Goal: Task Accomplishment & Management: Manage account settings

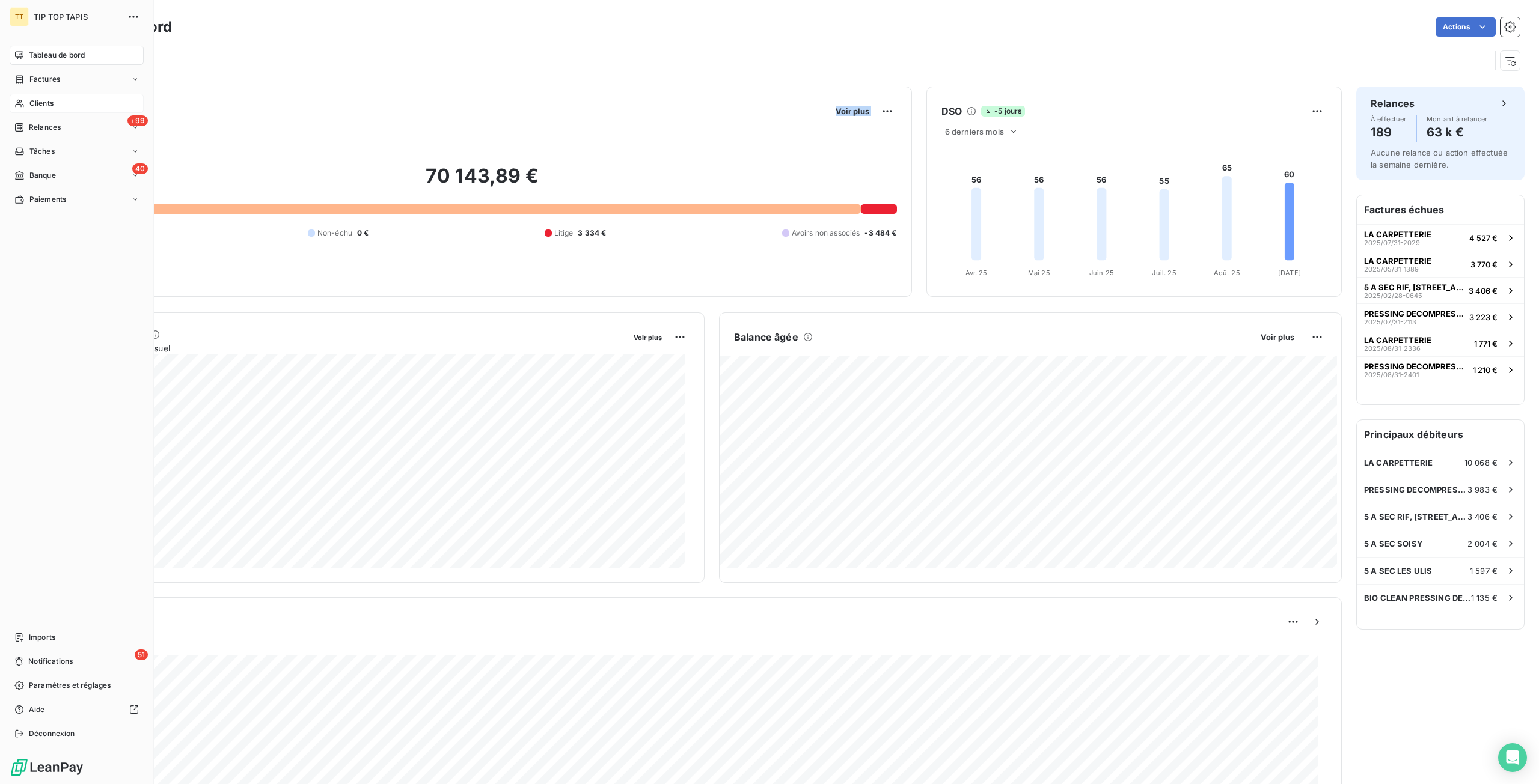
click at [41, 106] on span "Clients" at bounding box center [41, 104] width 24 height 11
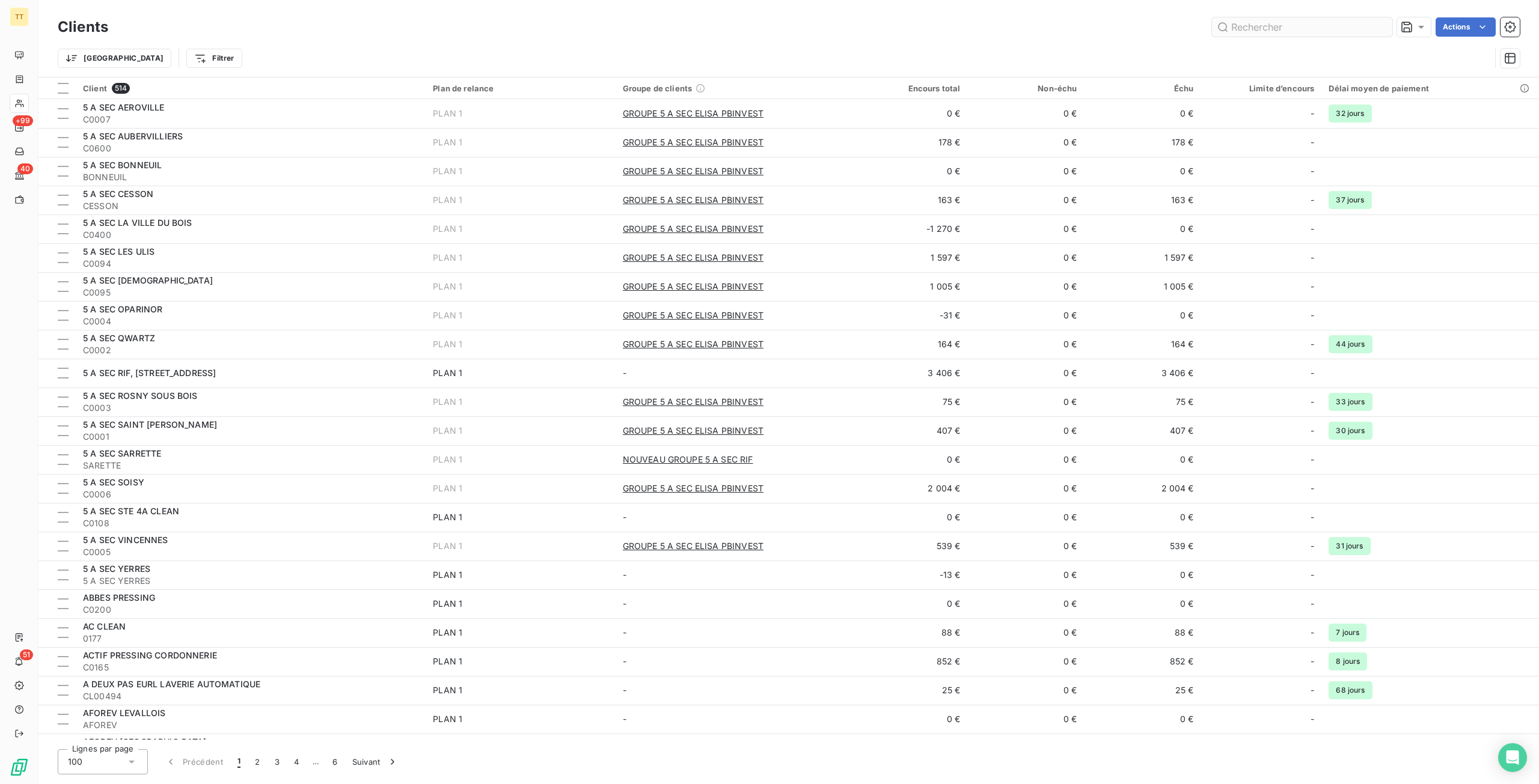
click at [1266, 33] on input "text" at bounding box center [1302, 27] width 181 height 19
click at [1317, 36] on input "text" at bounding box center [1302, 27] width 181 height 19
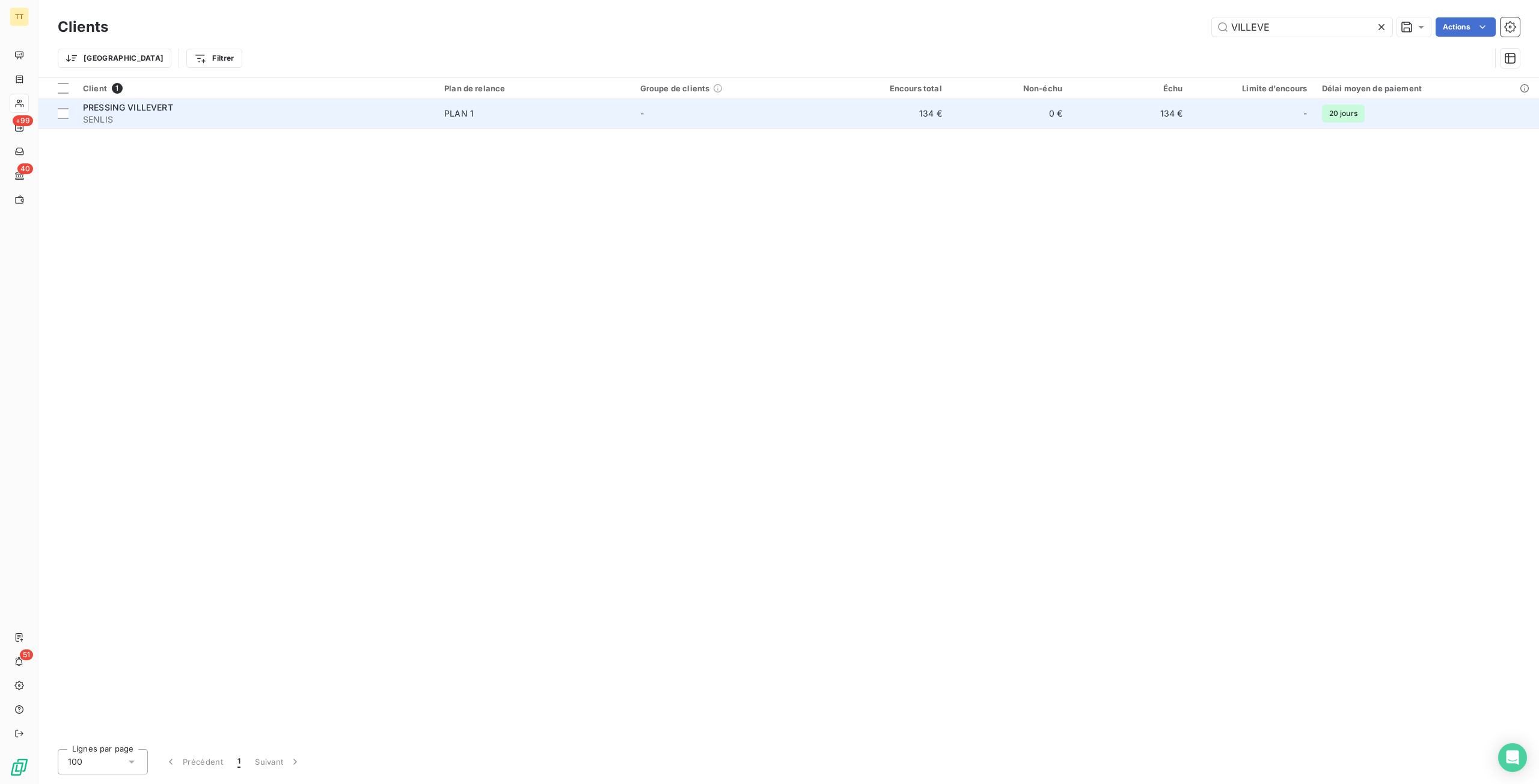
type input "VILLEVE"
click at [703, 108] on td "-" at bounding box center [730, 113] width 196 height 29
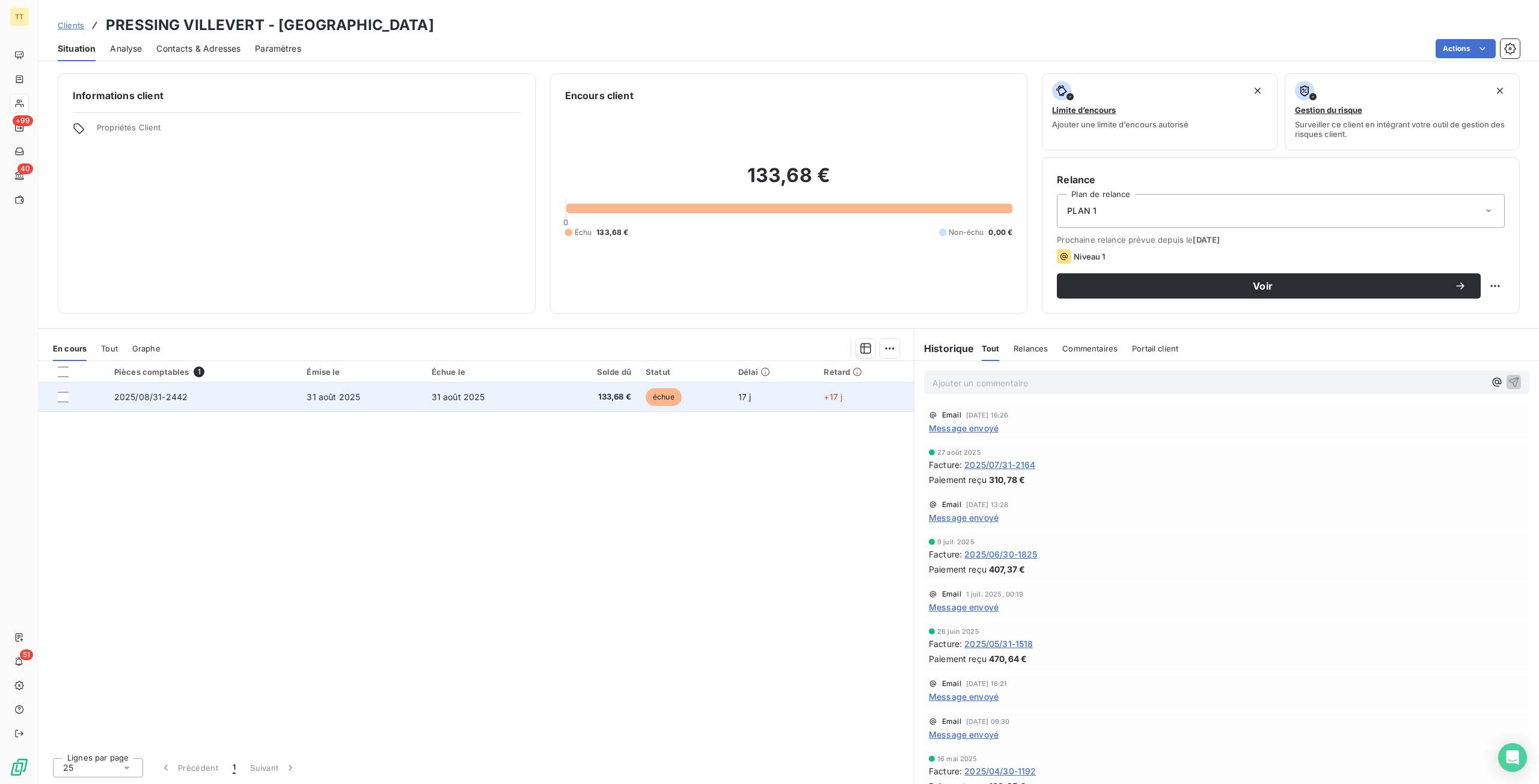
click at [509, 400] on td "31 août 2025" at bounding box center [486, 397] width 124 height 29
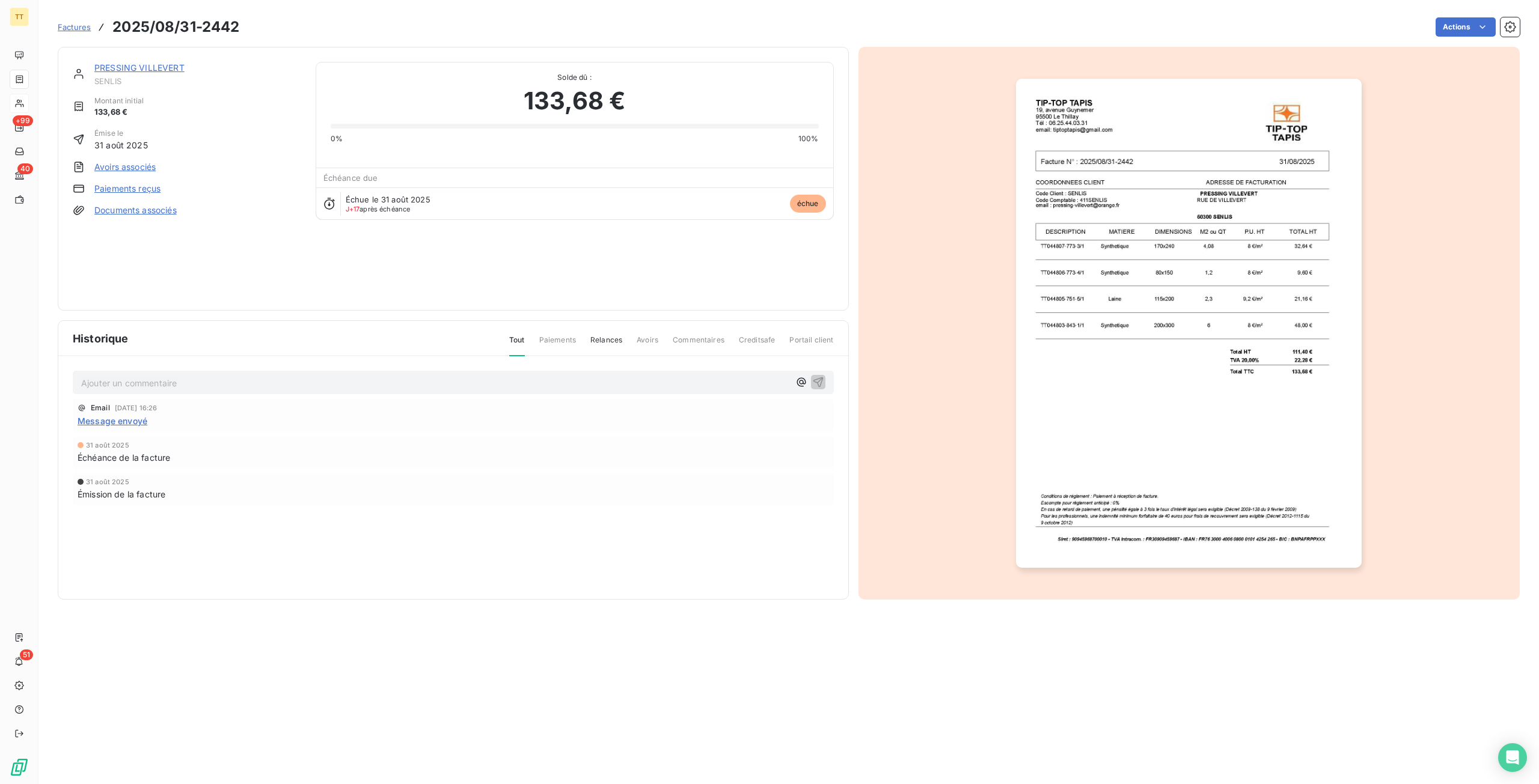
click at [143, 66] on link "PRESSING VILLEVERT" at bounding box center [139, 67] width 90 height 10
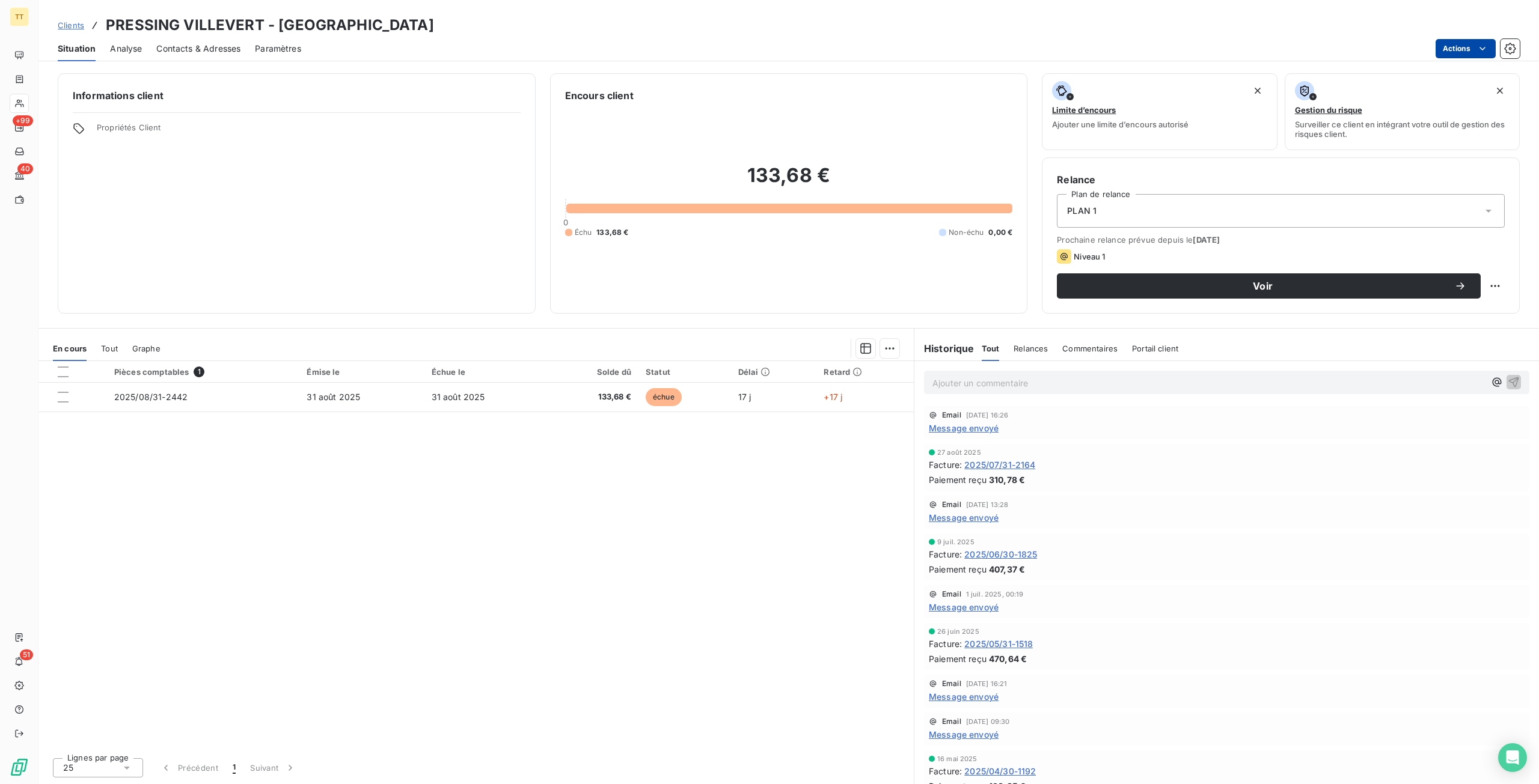
click at [1450, 48] on html "TT +99 40 51 Clients PRESSING VILLEVERT - SENLIS Situation Analyse Contacts & A…" at bounding box center [769, 392] width 1539 height 784
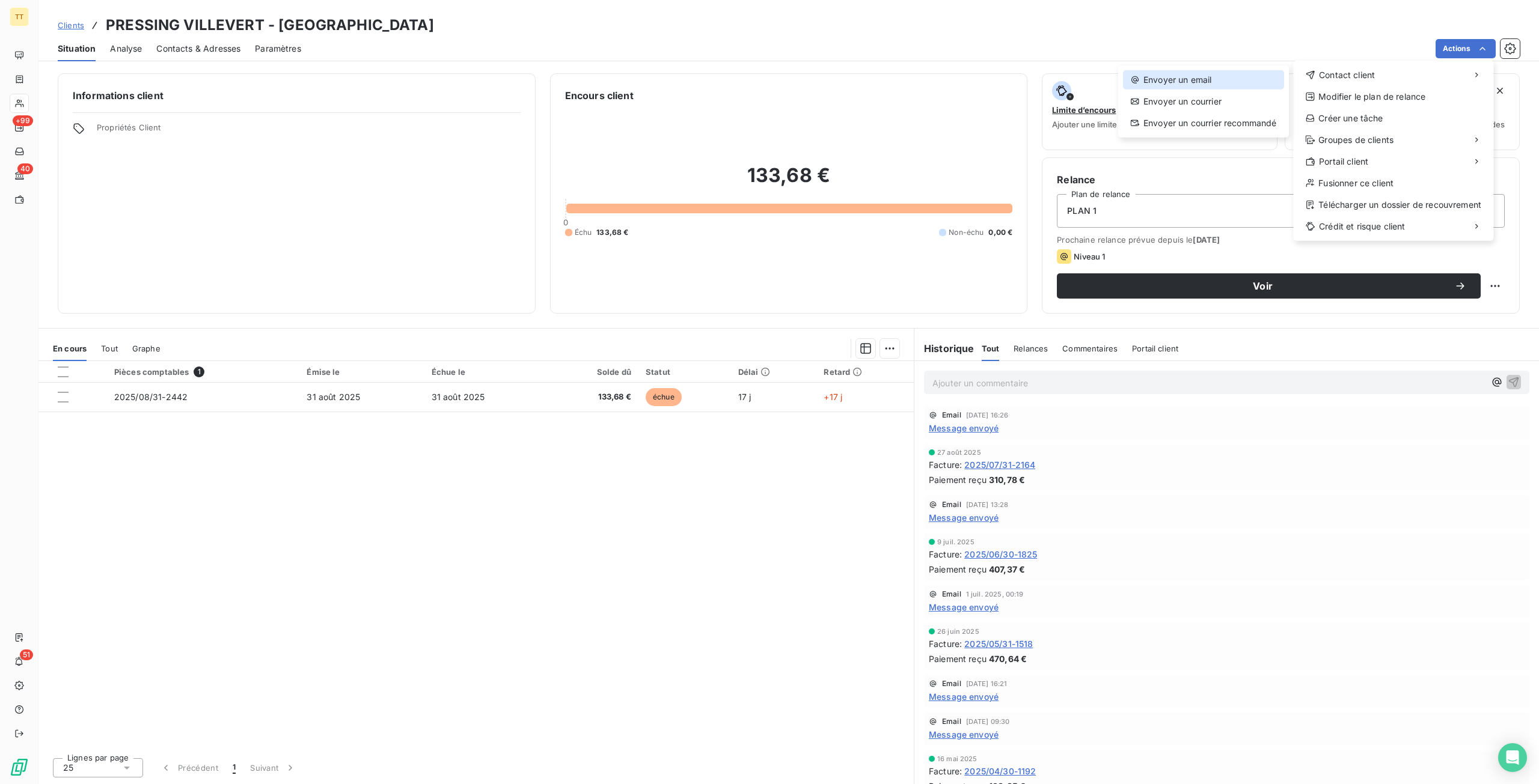
click at [1179, 79] on div "Envoyer un email" at bounding box center [1203, 80] width 161 height 19
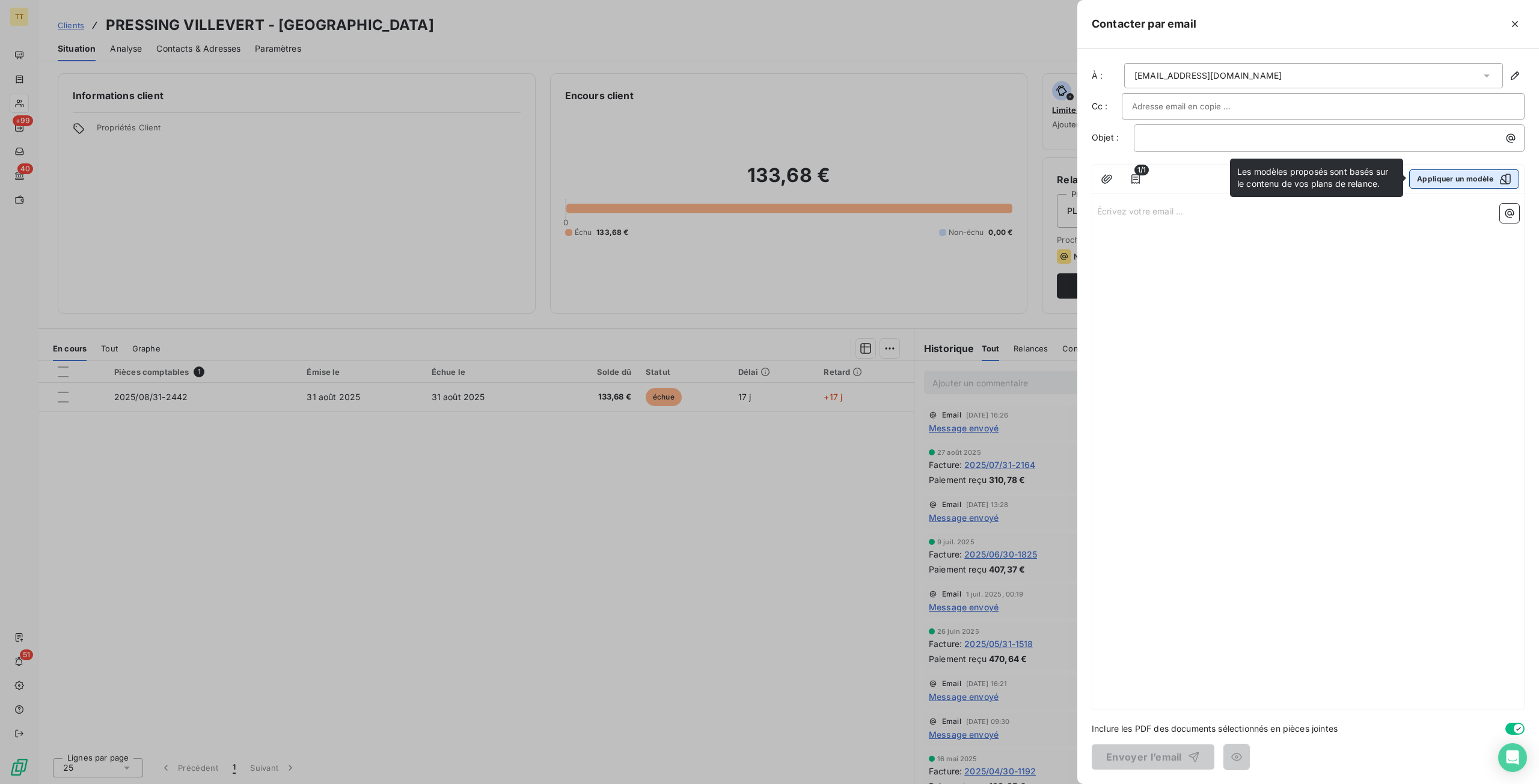
click at [1456, 178] on button "Appliquer un modèle" at bounding box center [1464, 179] width 110 height 19
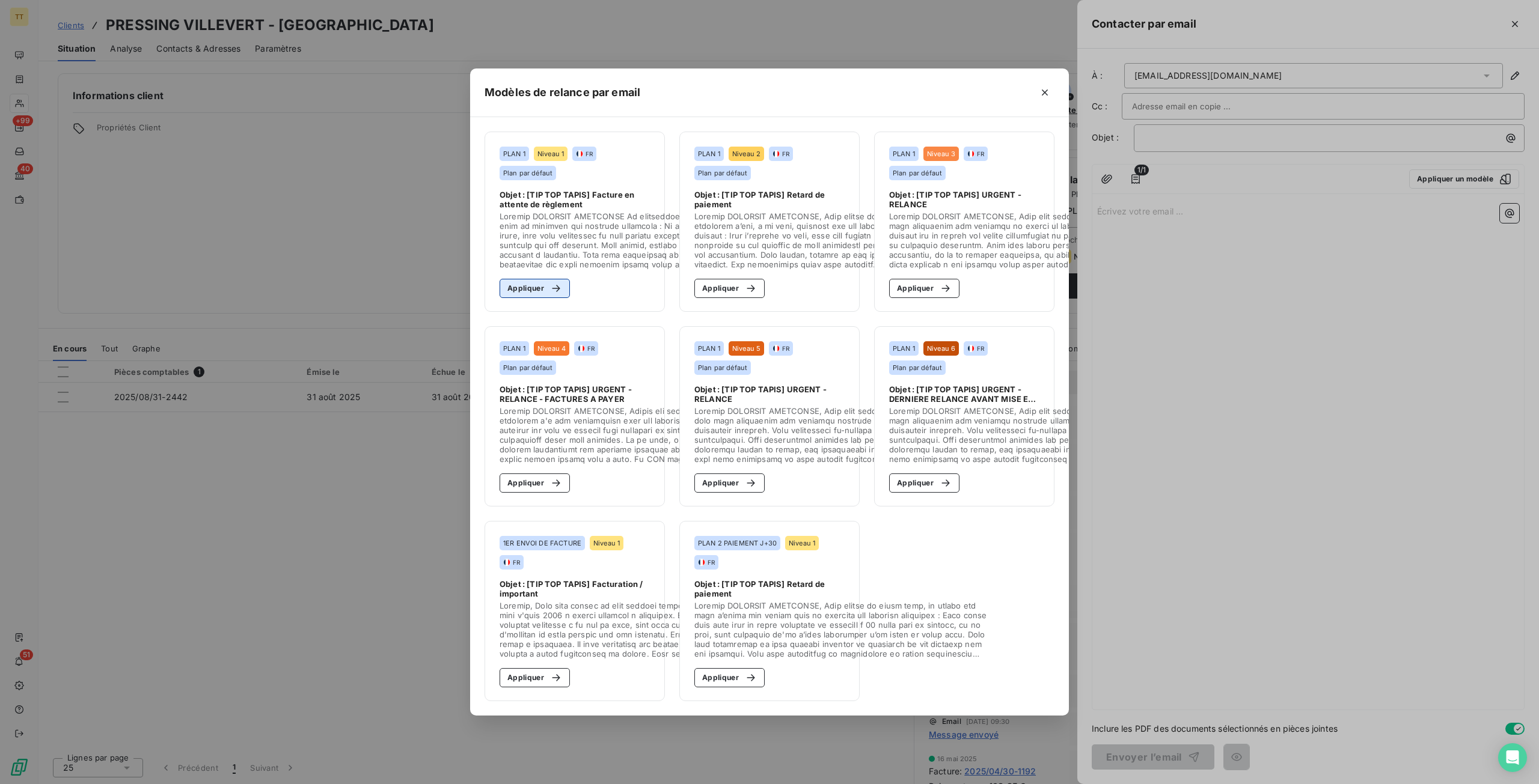
click at [526, 284] on button "Appliquer" at bounding box center [535, 288] width 70 height 19
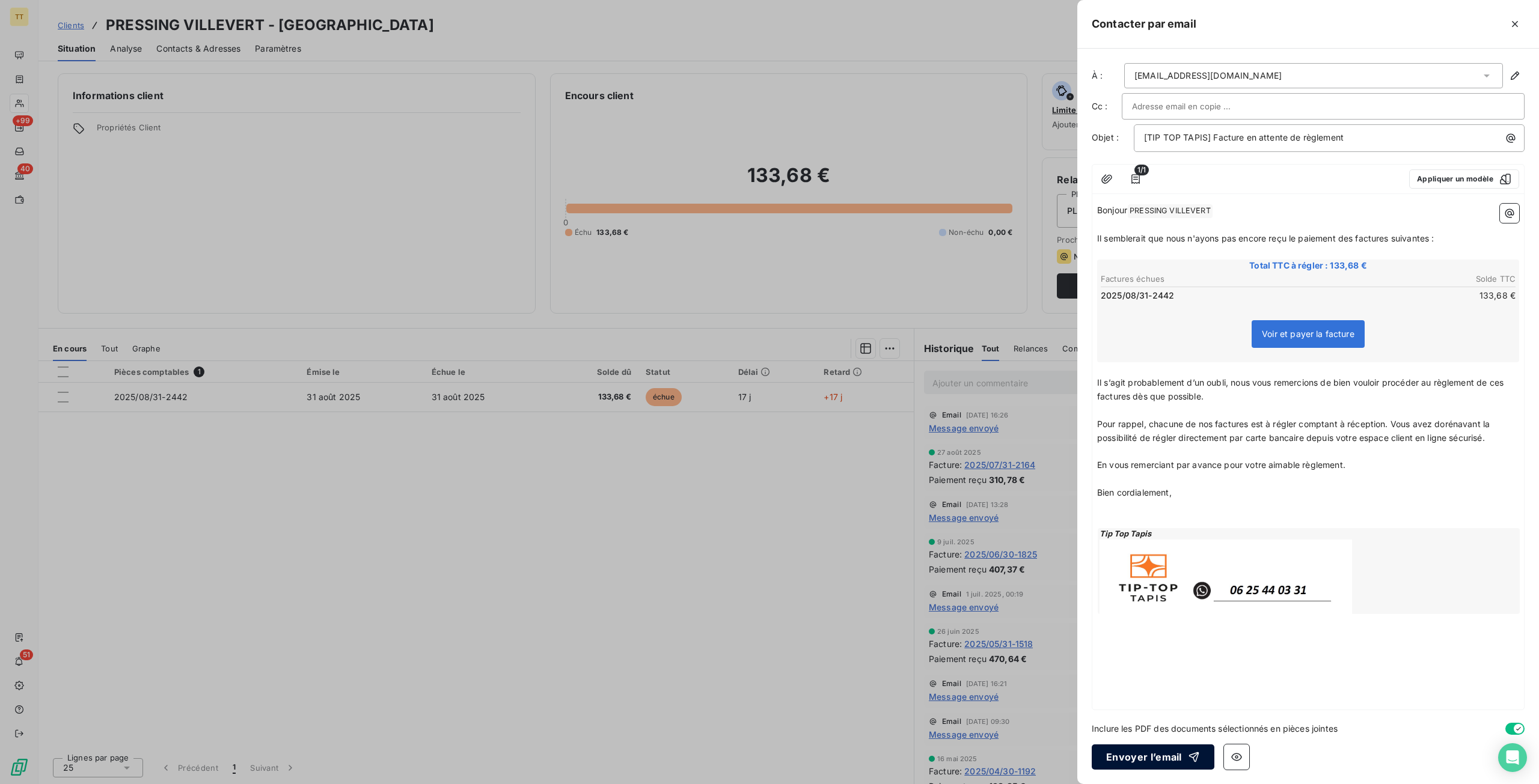
click at [1182, 763] on div "button" at bounding box center [1190, 757] width 18 height 12
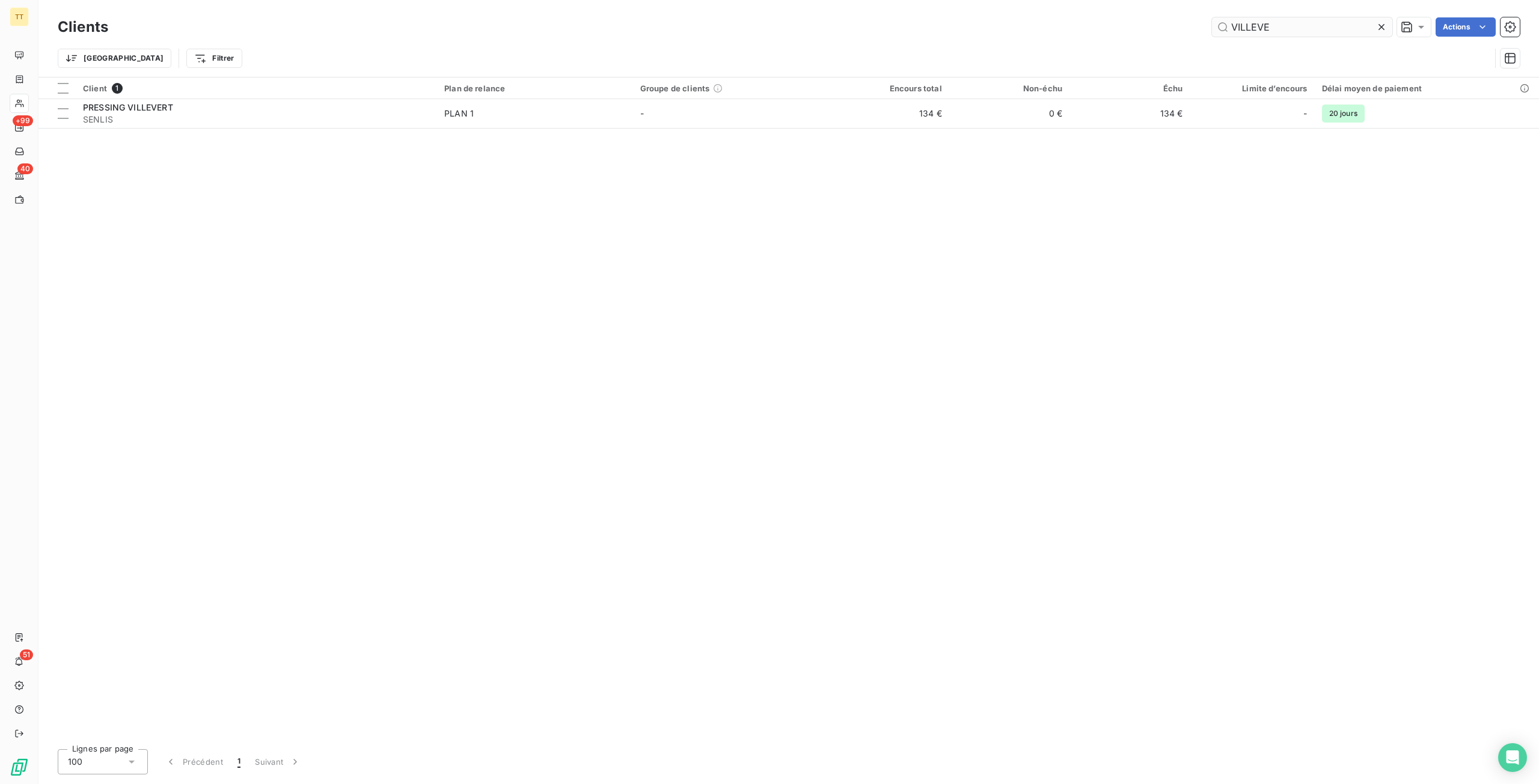
click at [1289, 26] on input "VILLEVE" at bounding box center [1302, 27] width 181 height 19
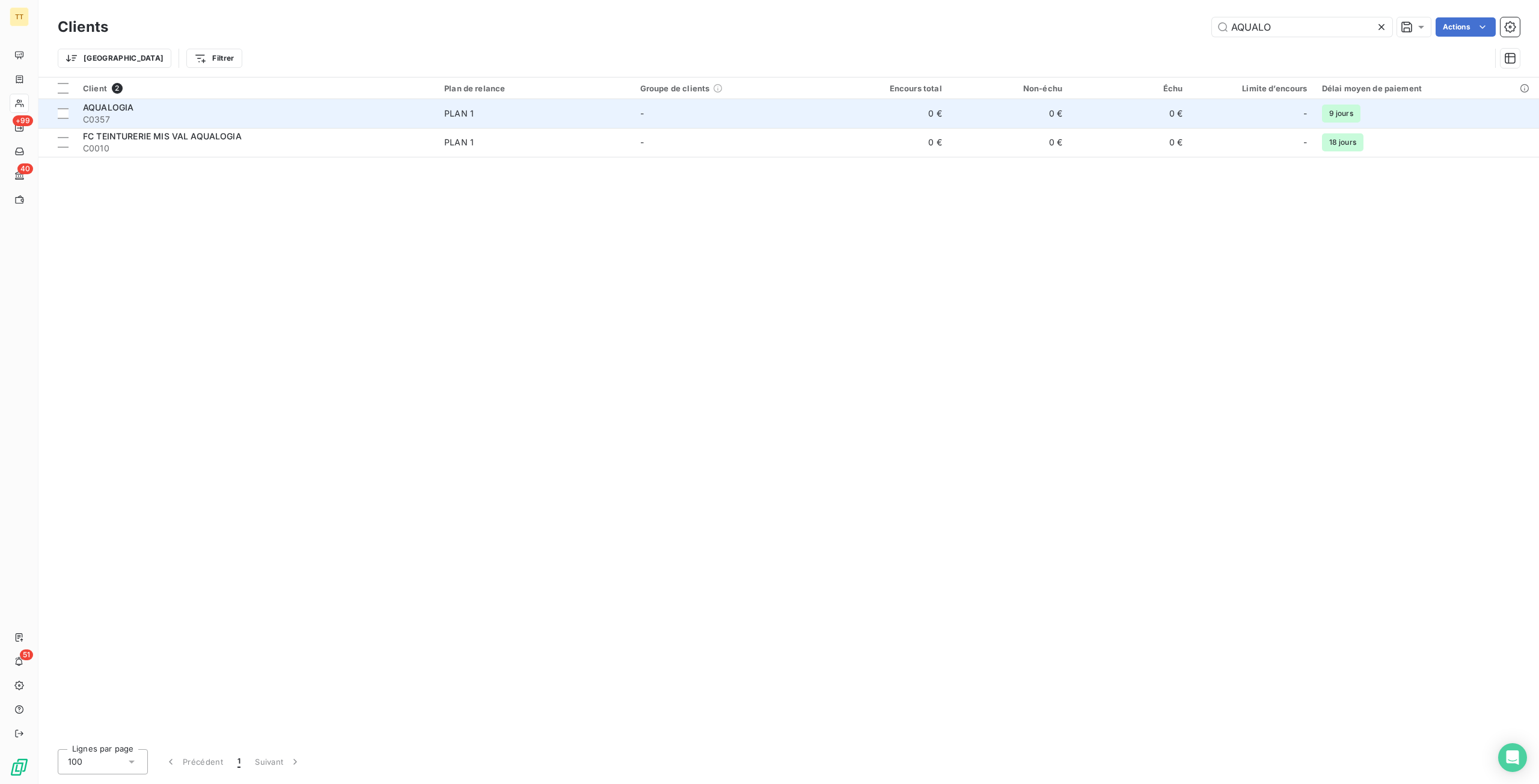
type input "AQUALO"
click at [127, 108] on span "AQUALOGIA" at bounding box center [109, 107] width 51 height 10
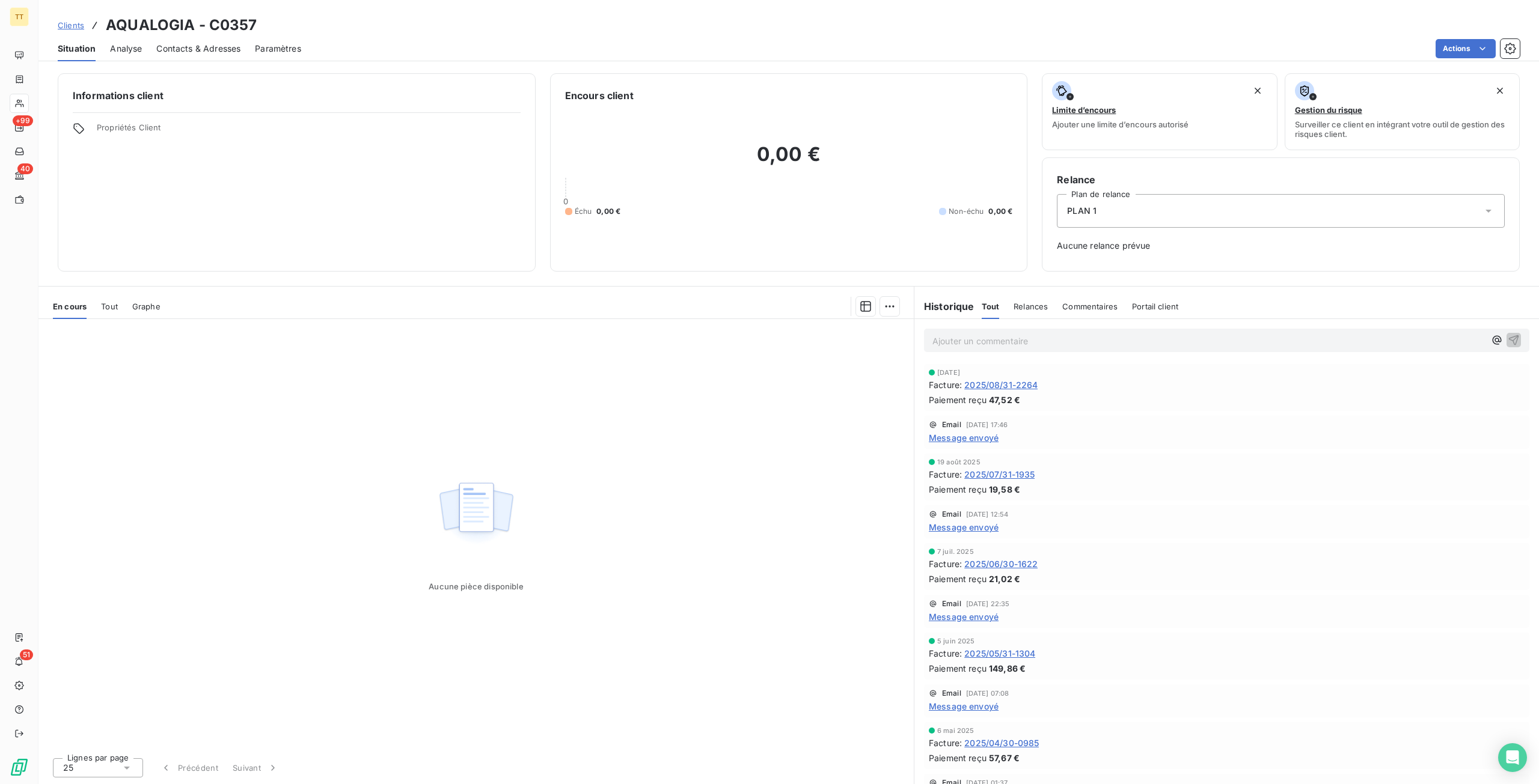
click at [199, 44] on span "Contacts & Adresses" at bounding box center [198, 48] width 84 height 12
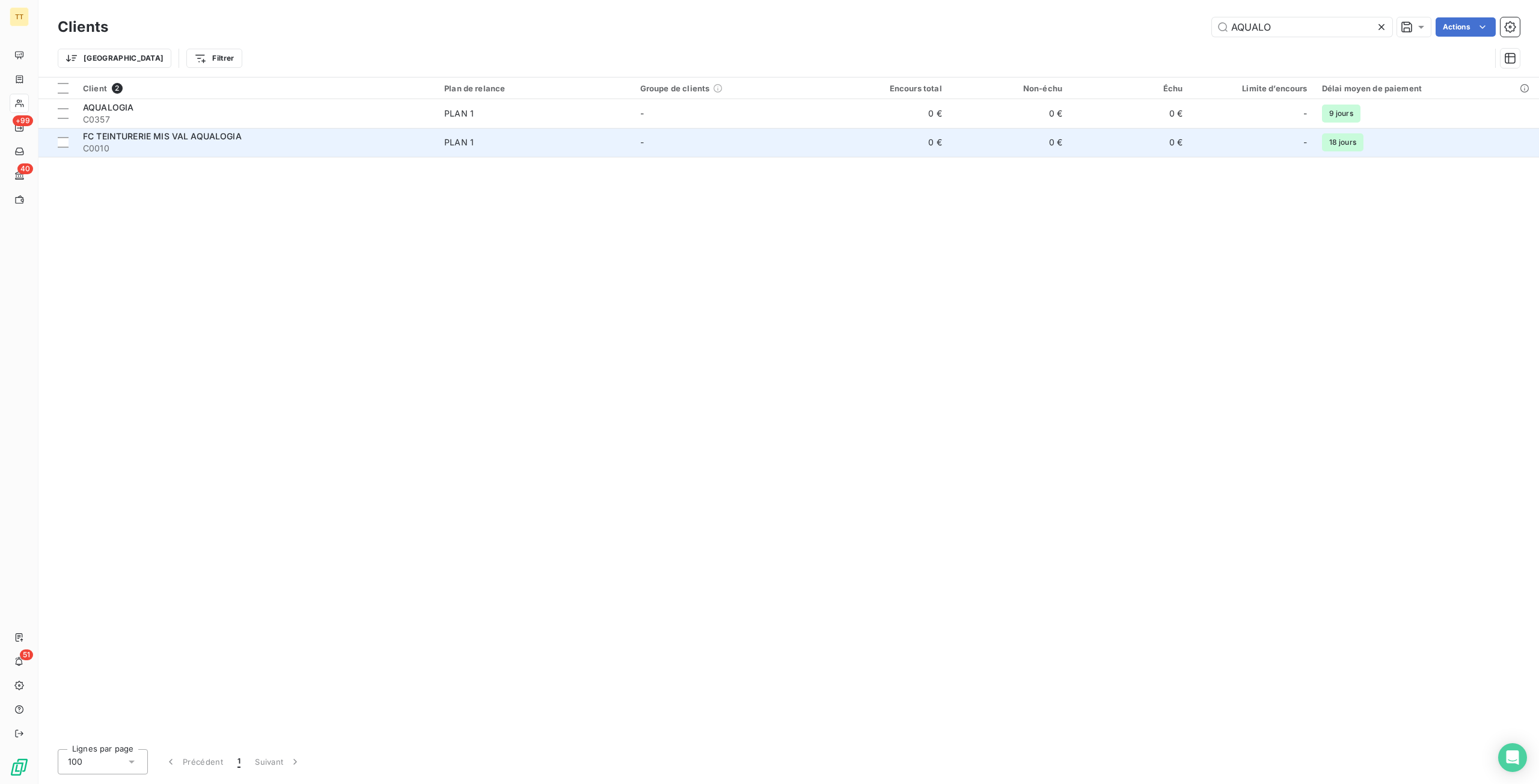
click at [228, 133] on span "FC TEINTURERIE MIS VAL AQUALOGIA" at bounding box center [162, 135] width 158 height 10
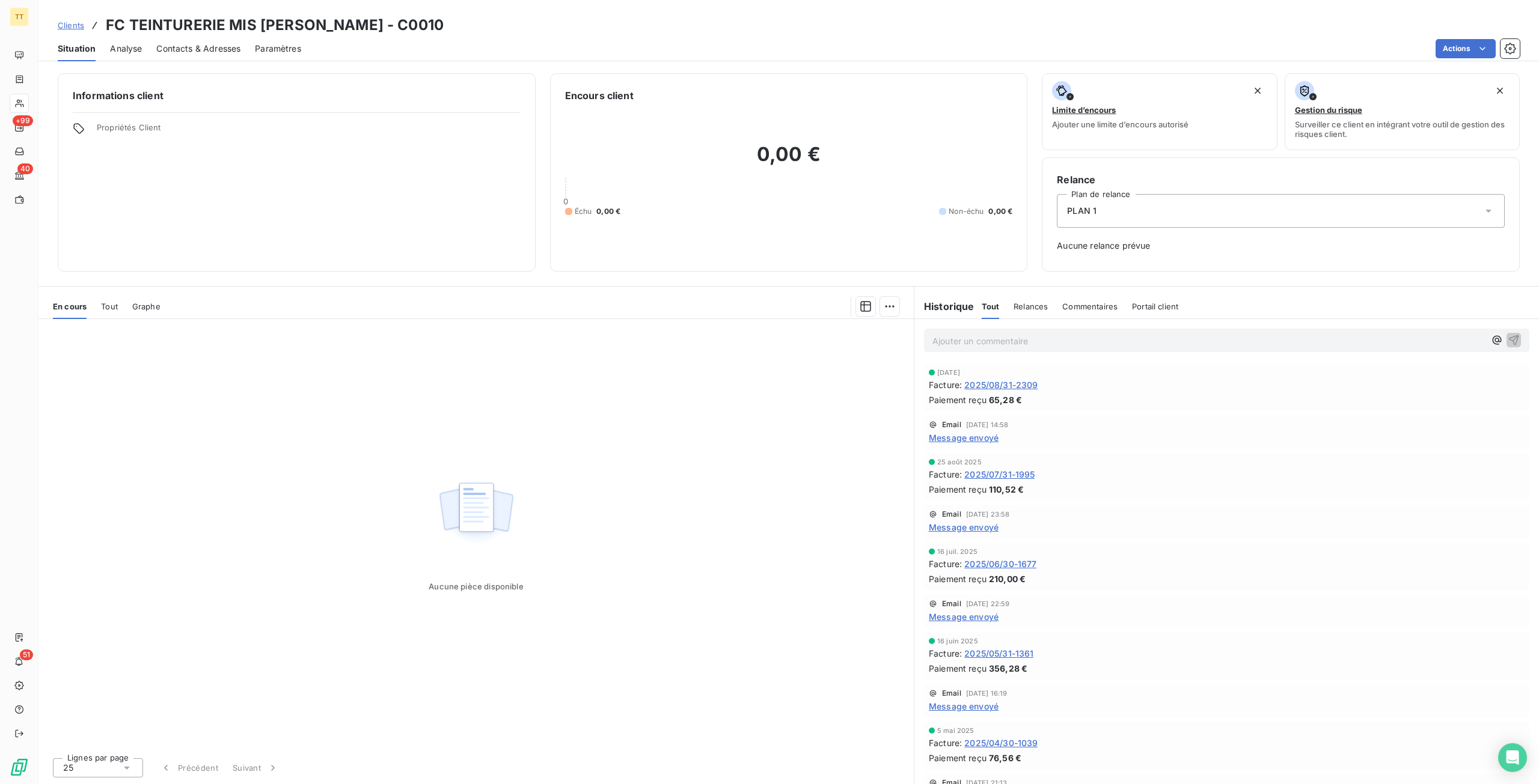
click at [219, 48] on span "Contacts & Adresses" at bounding box center [198, 48] width 84 height 12
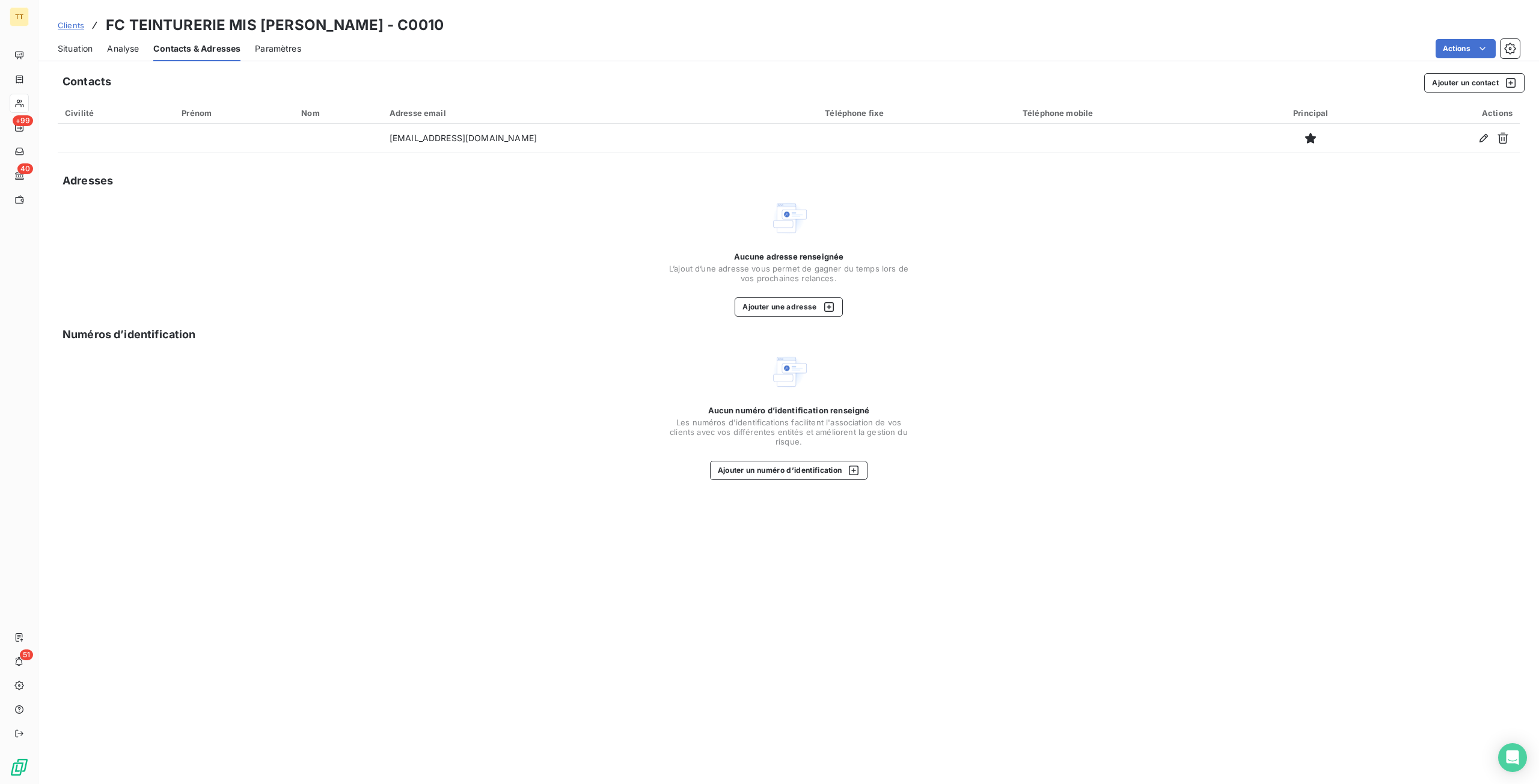
click at [64, 45] on span "Situation" at bounding box center [75, 48] width 35 height 12
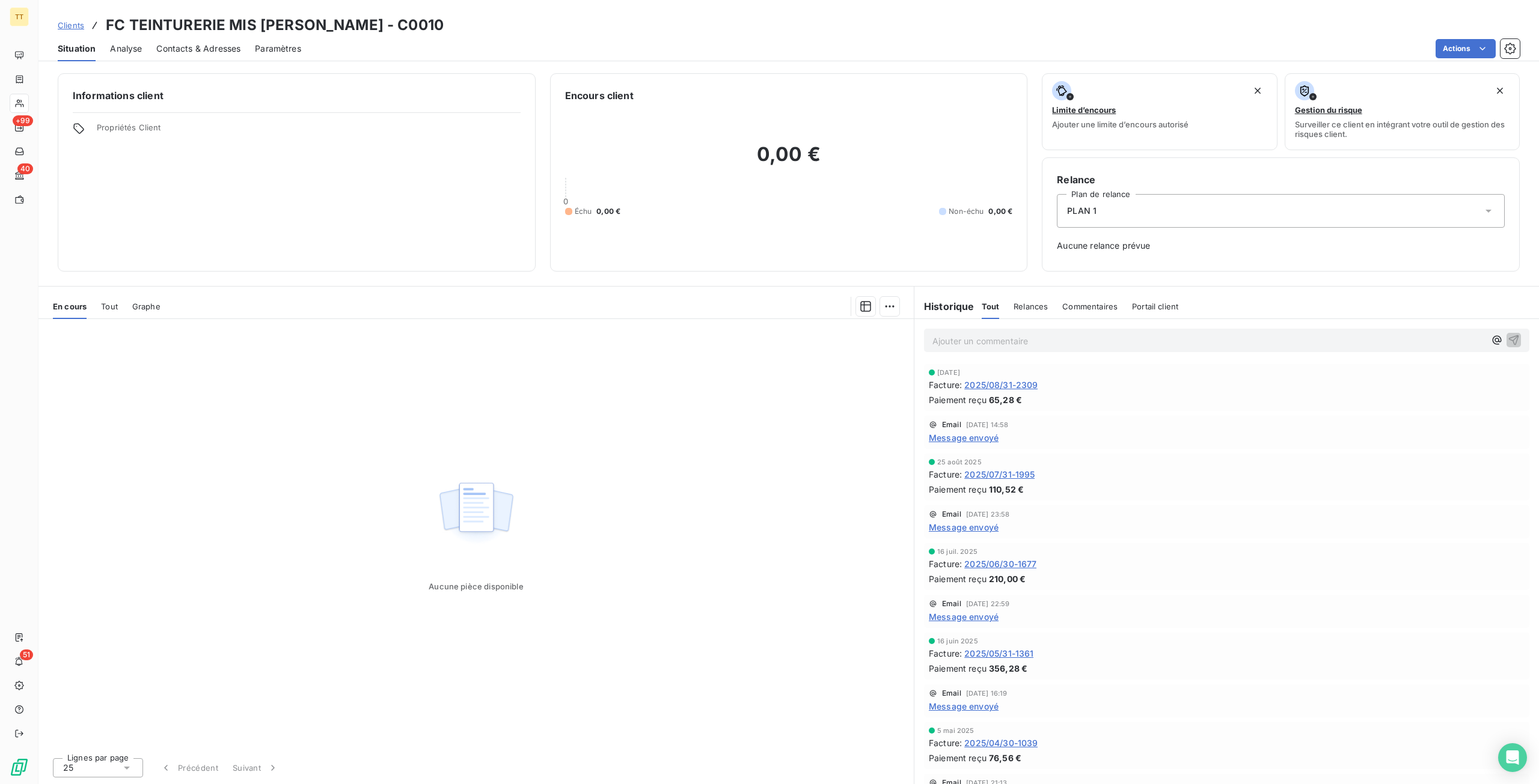
click at [1001, 383] on span "2025/08/31-2309" at bounding box center [1000, 385] width 74 height 13
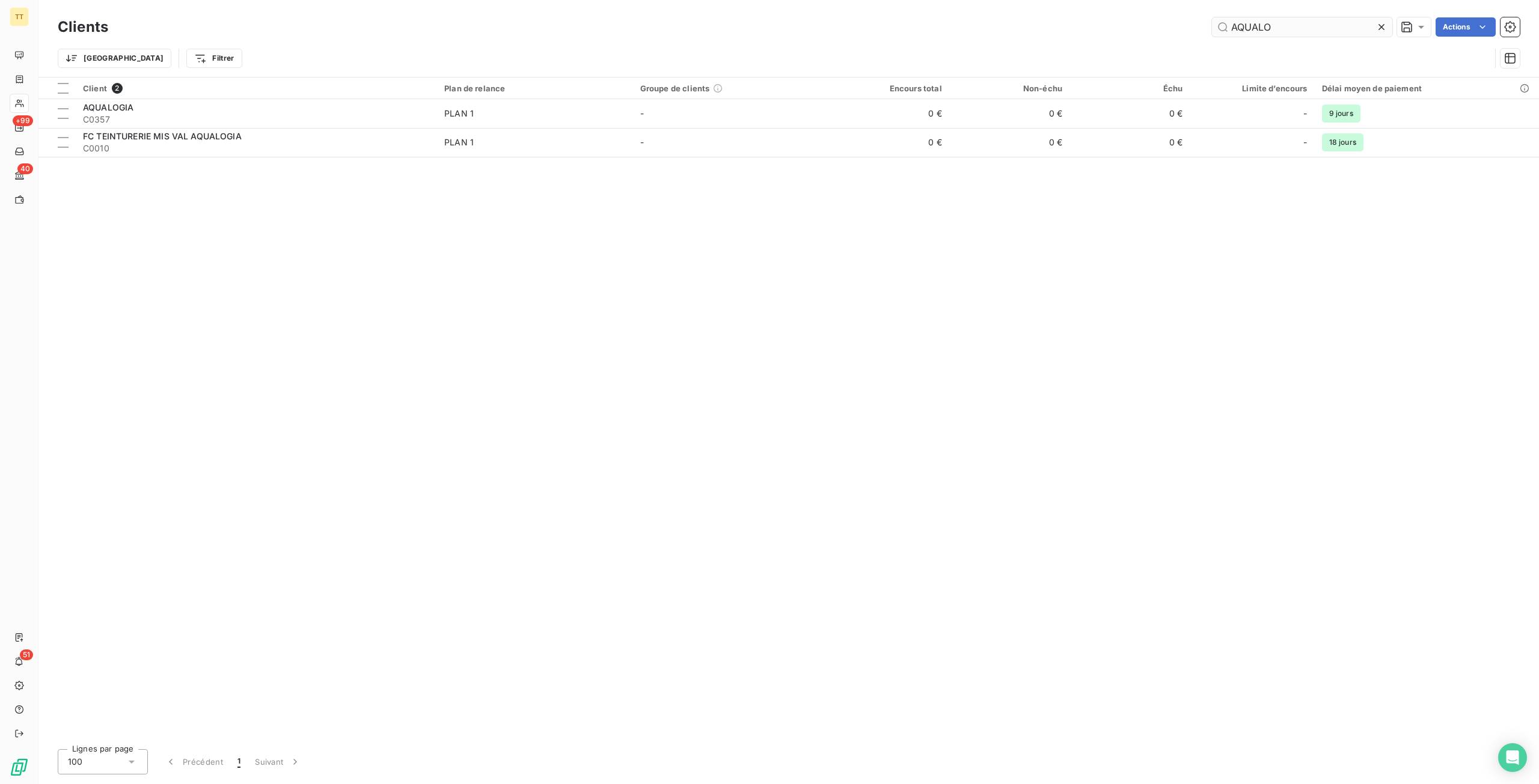
click at [1283, 26] on input "AQUALO" at bounding box center [1302, 27] width 181 height 19
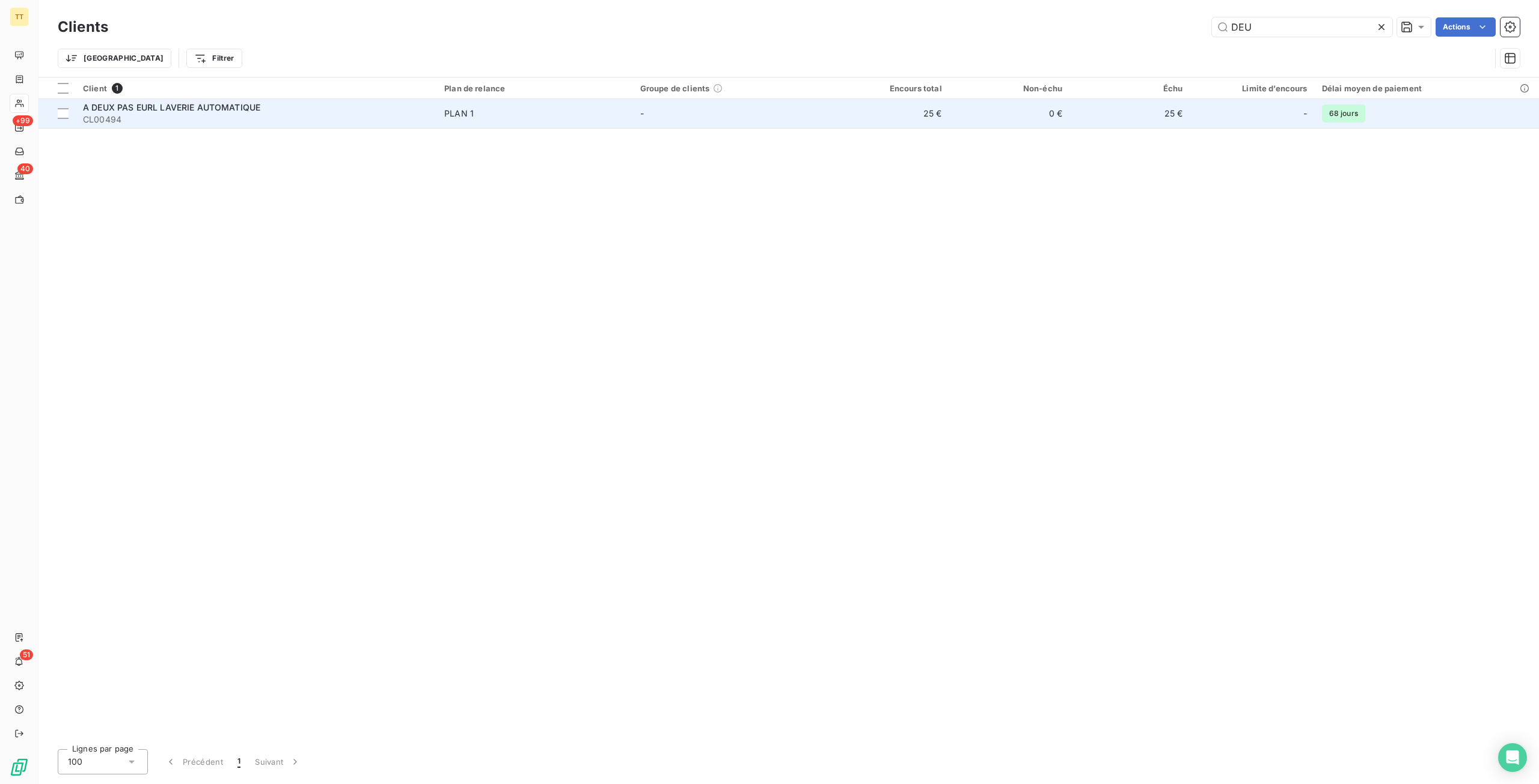
type input "DEU"
click at [338, 106] on div "A DEUX PAS EURL LAVERIE AUTOMATIQUE" at bounding box center [257, 107] width 347 height 12
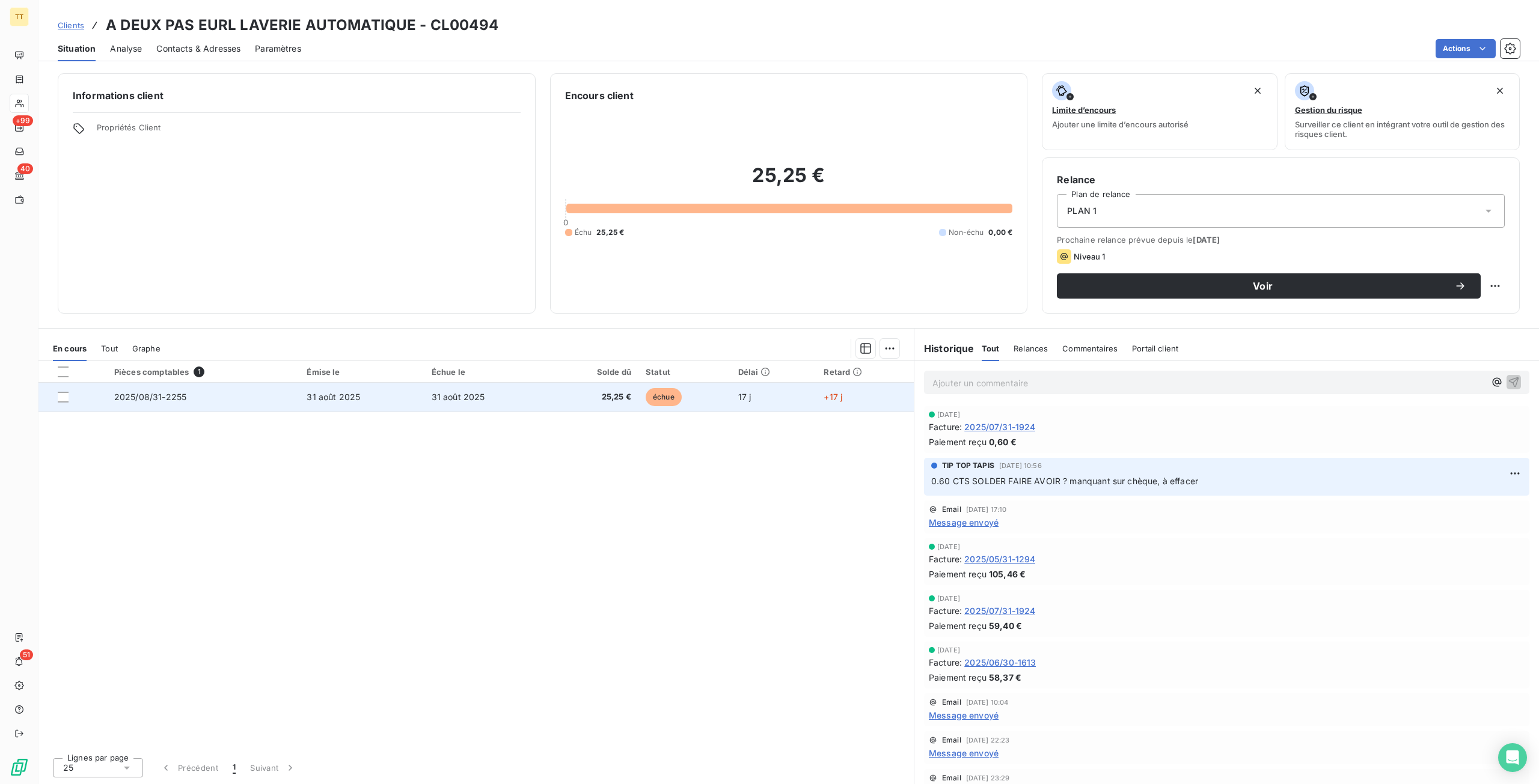
click at [151, 393] on span "2025/08/31-2255" at bounding box center [150, 397] width 72 height 10
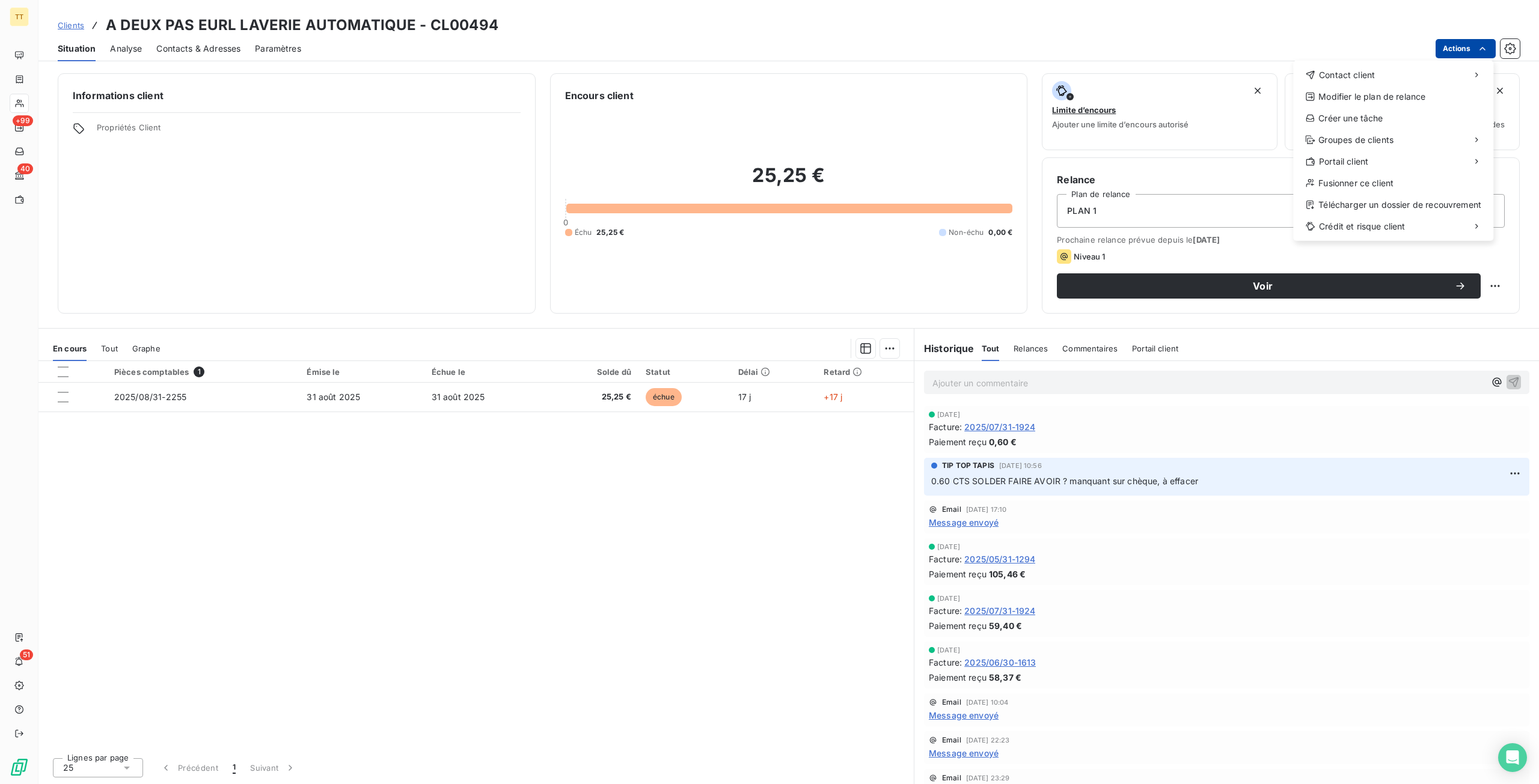
click at [1453, 40] on html "TT +99 40 51 Clients A DEUX PAS EURL LAVERIE AUTOMATIQUE - CL00494 Situation An…" at bounding box center [769, 392] width 1539 height 784
click at [1264, 74] on div "Envoyer un email" at bounding box center [1203, 80] width 161 height 19
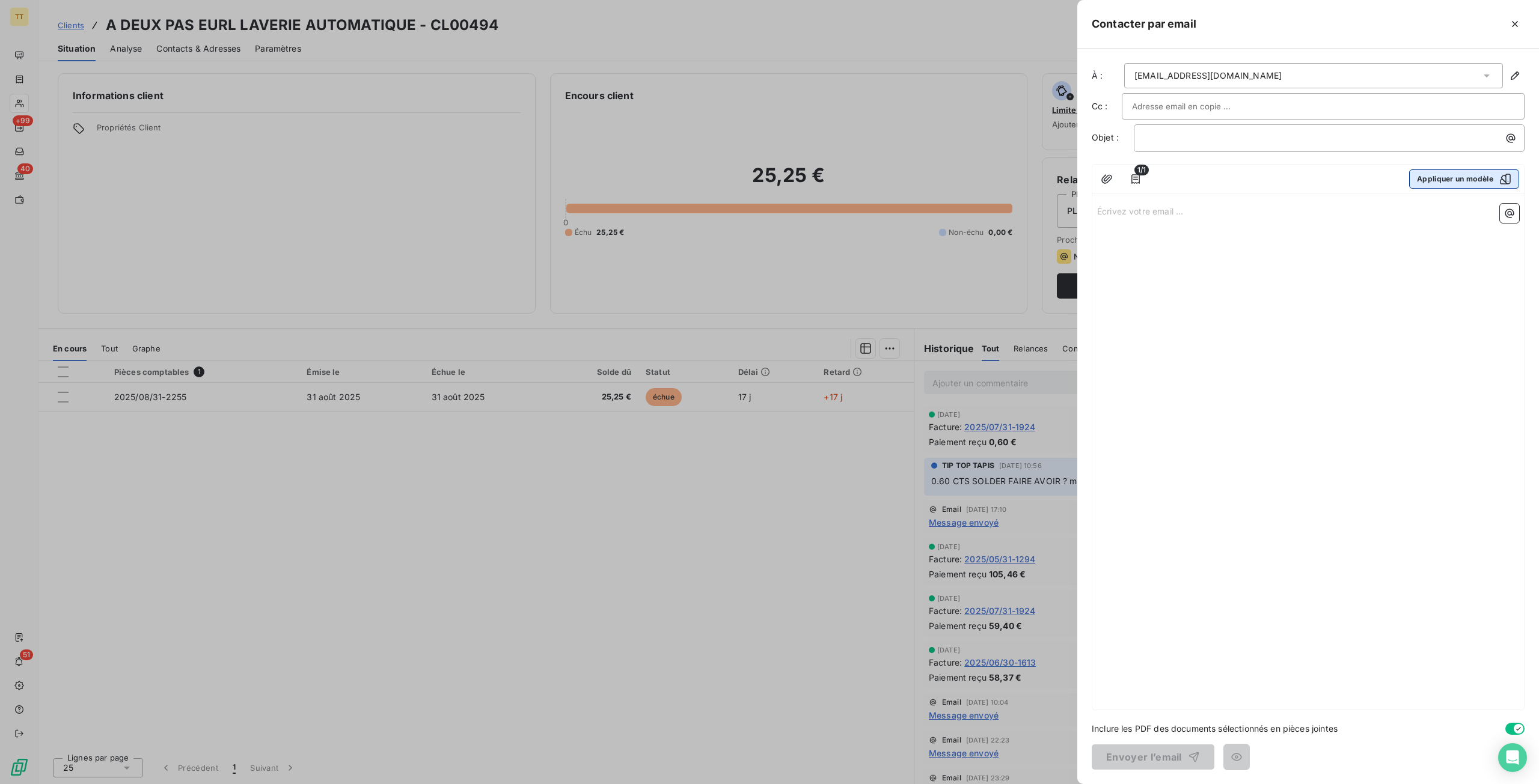
click at [1437, 173] on button "Appliquer un modèle" at bounding box center [1464, 179] width 110 height 19
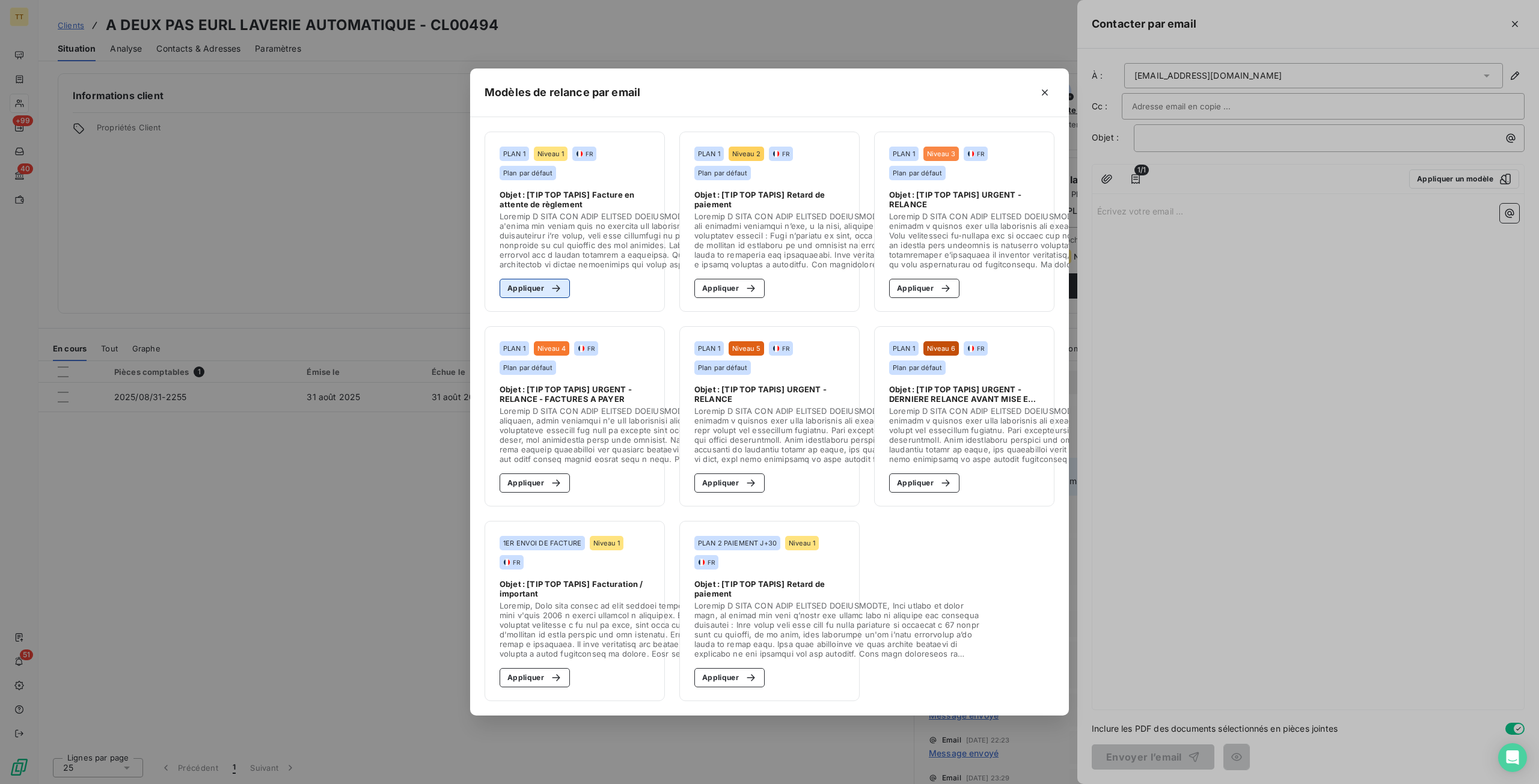
click at [550, 283] on icon "button" at bounding box center [555, 288] width 12 height 12
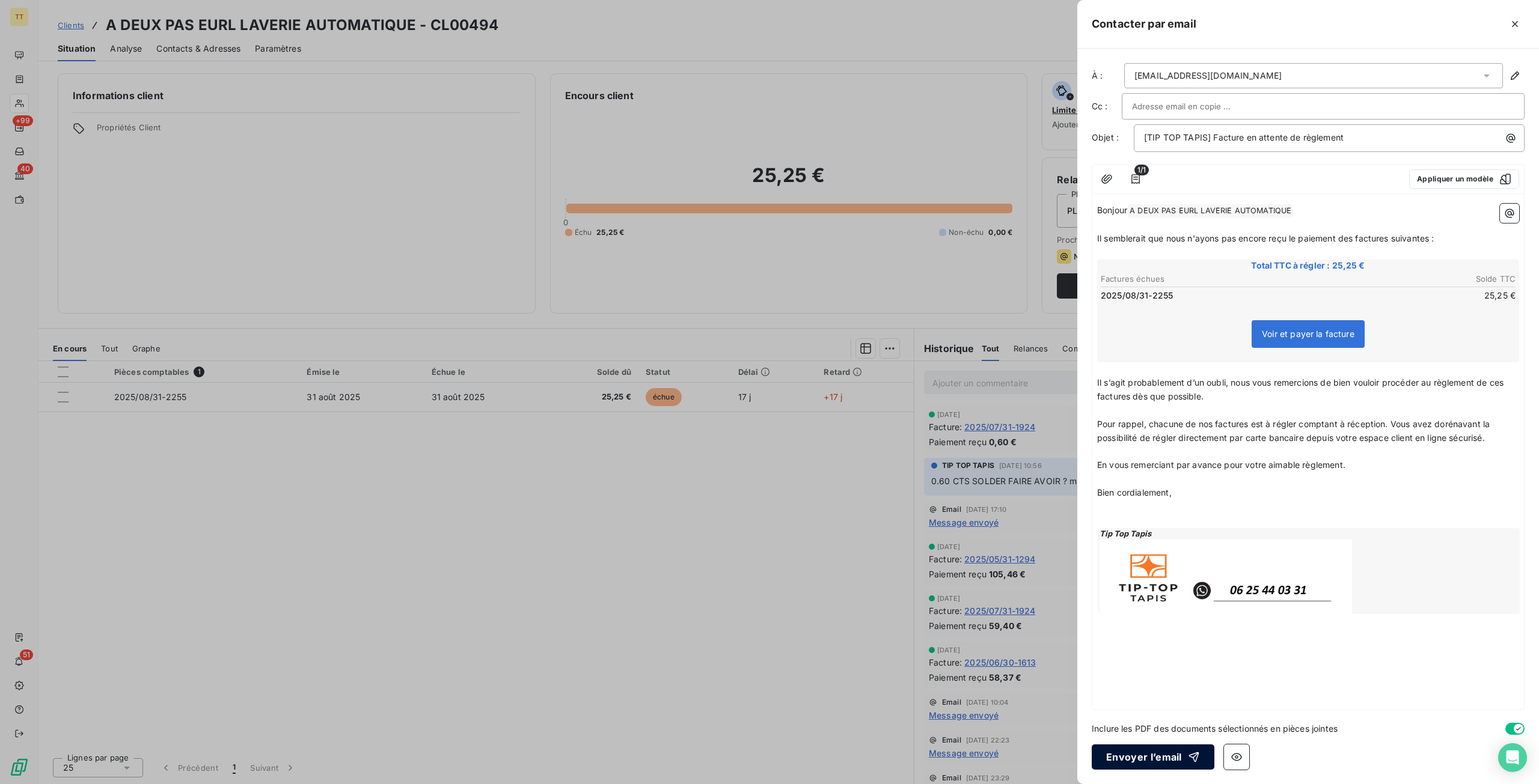
click at [1128, 763] on button "Envoyer l’email" at bounding box center [1152, 757] width 123 height 25
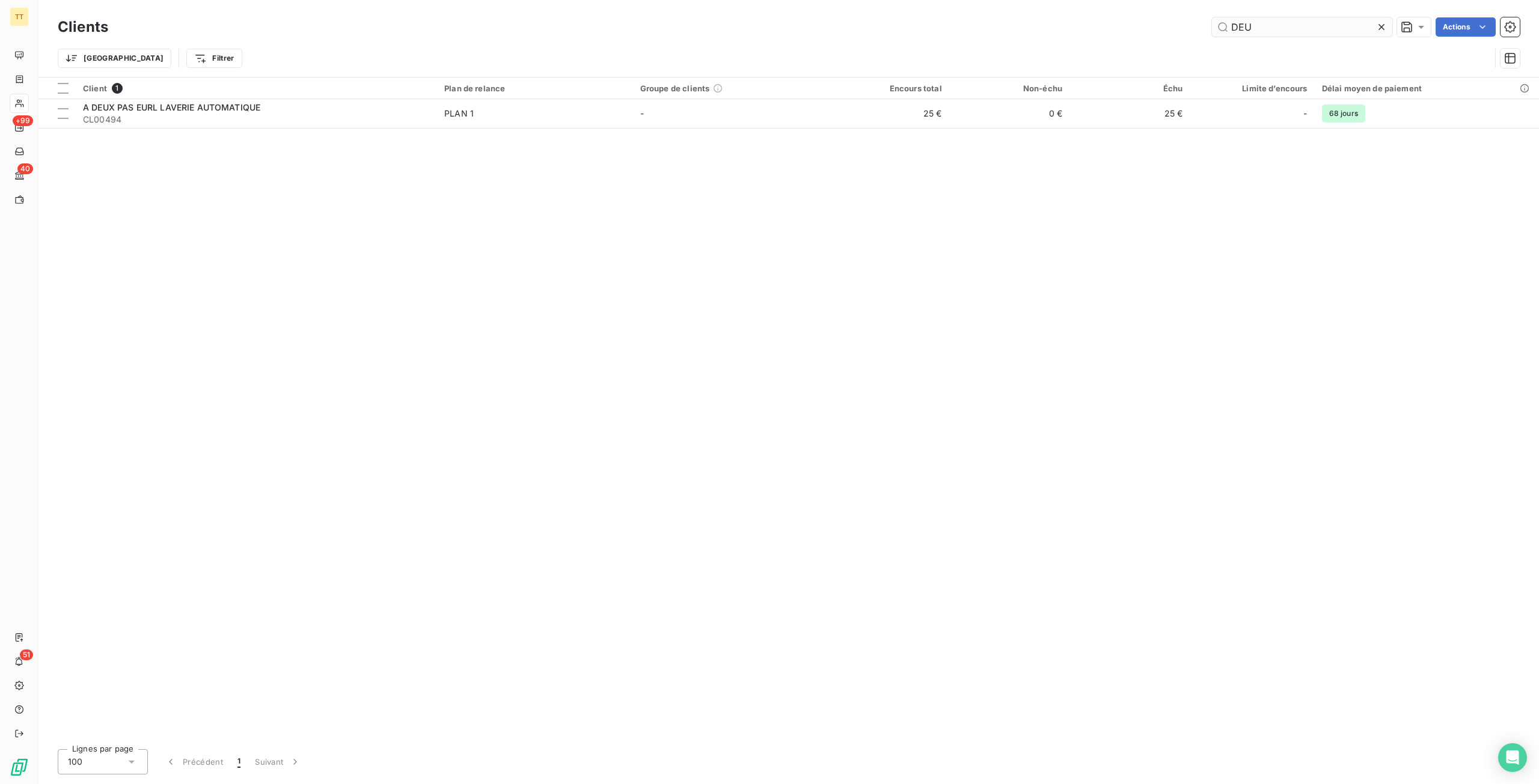
click at [1334, 32] on input "DEU" at bounding box center [1302, 27] width 181 height 19
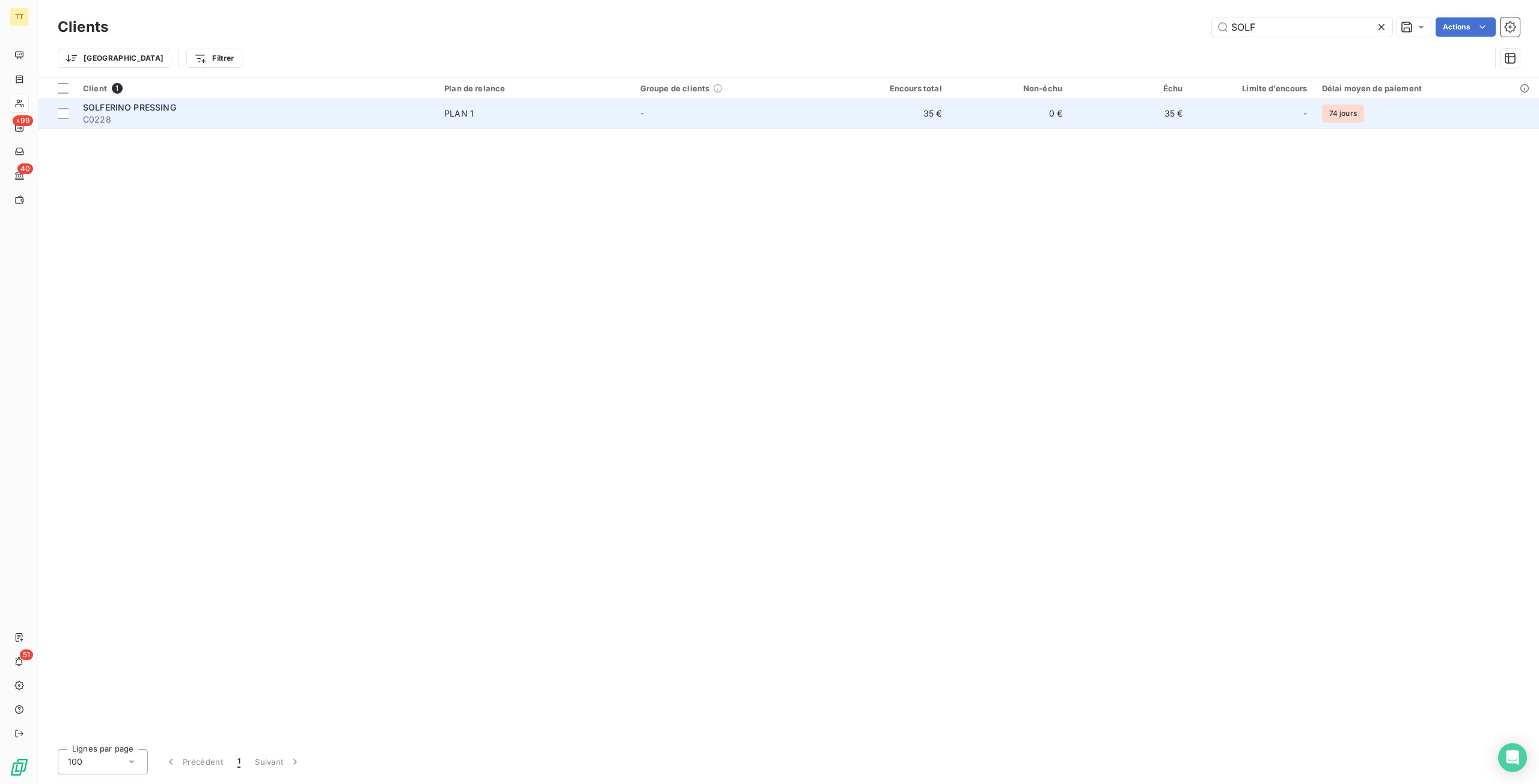
type input "SOLF"
click at [720, 117] on td "-" at bounding box center [730, 113] width 196 height 29
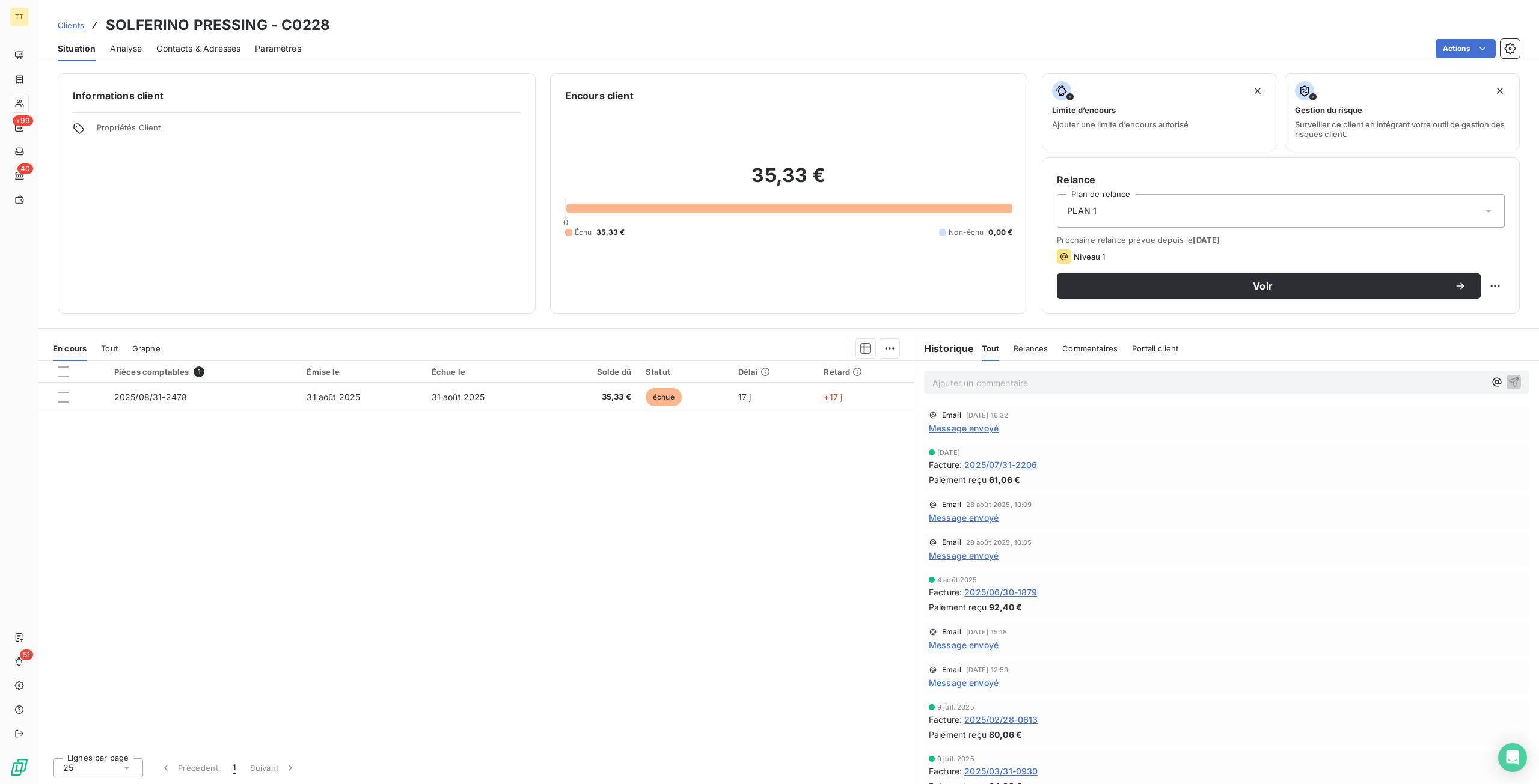
click at [1166, 211] on div "PLAN 1" at bounding box center [1280, 211] width 448 height 34
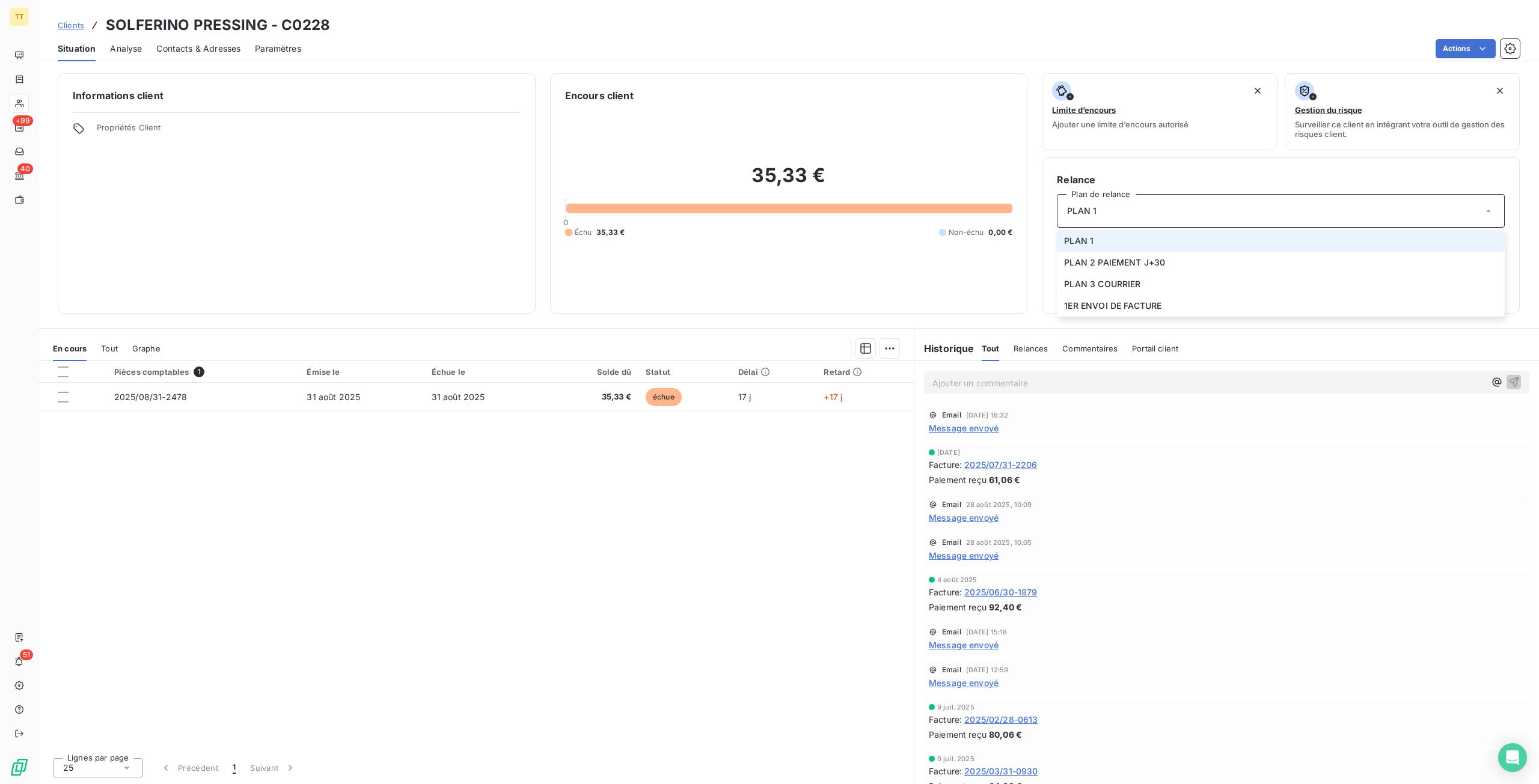
click at [1167, 211] on div "PLAN 1" at bounding box center [1280, 211] width 448 height 34
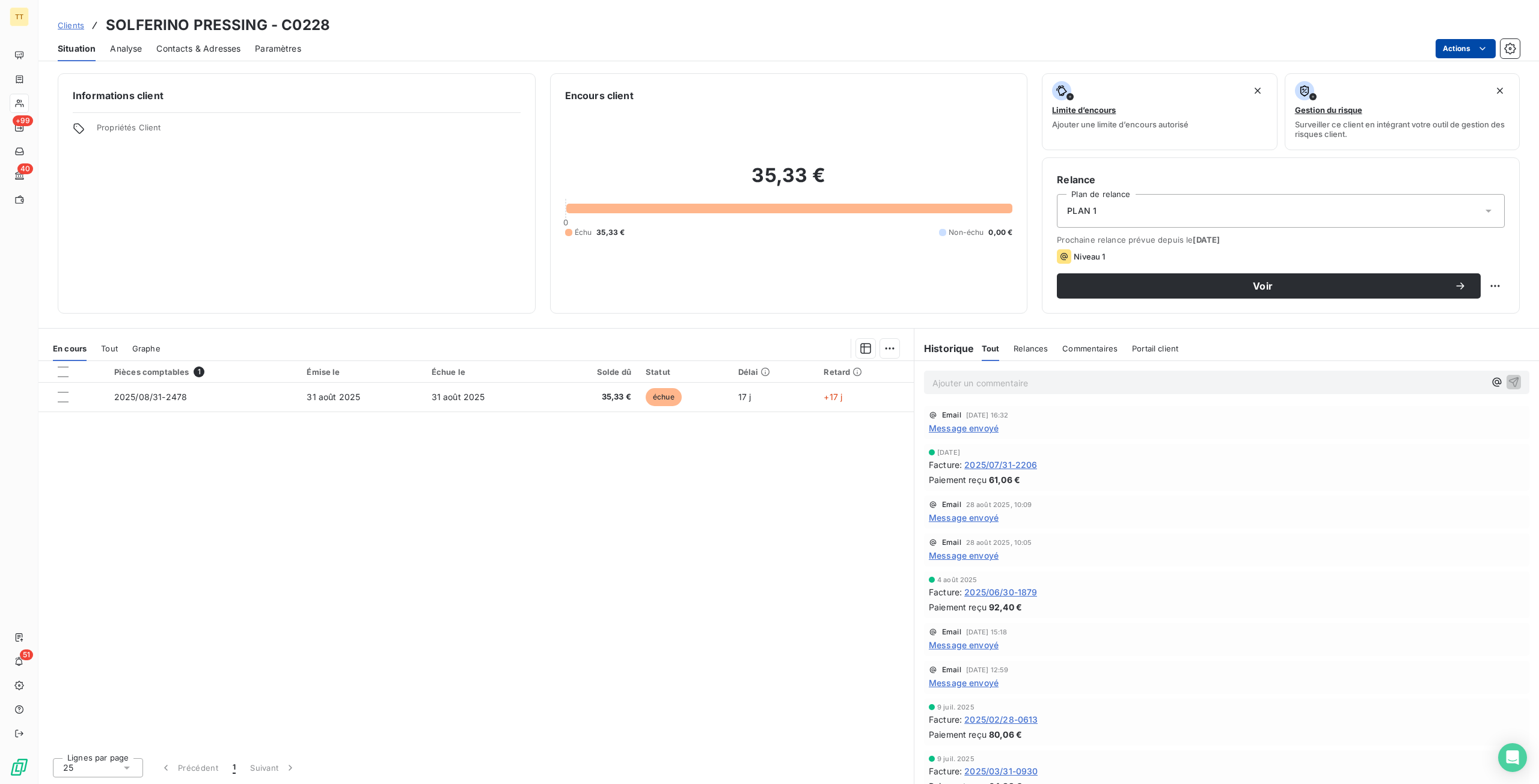
click at [1461, 41] on html "TT +99 40 51 Clients SOLFERINO PRESSING - C0228 Situation Analyse Contacts & Ad…" at bounding box center [769, 392] width 1539 height 784
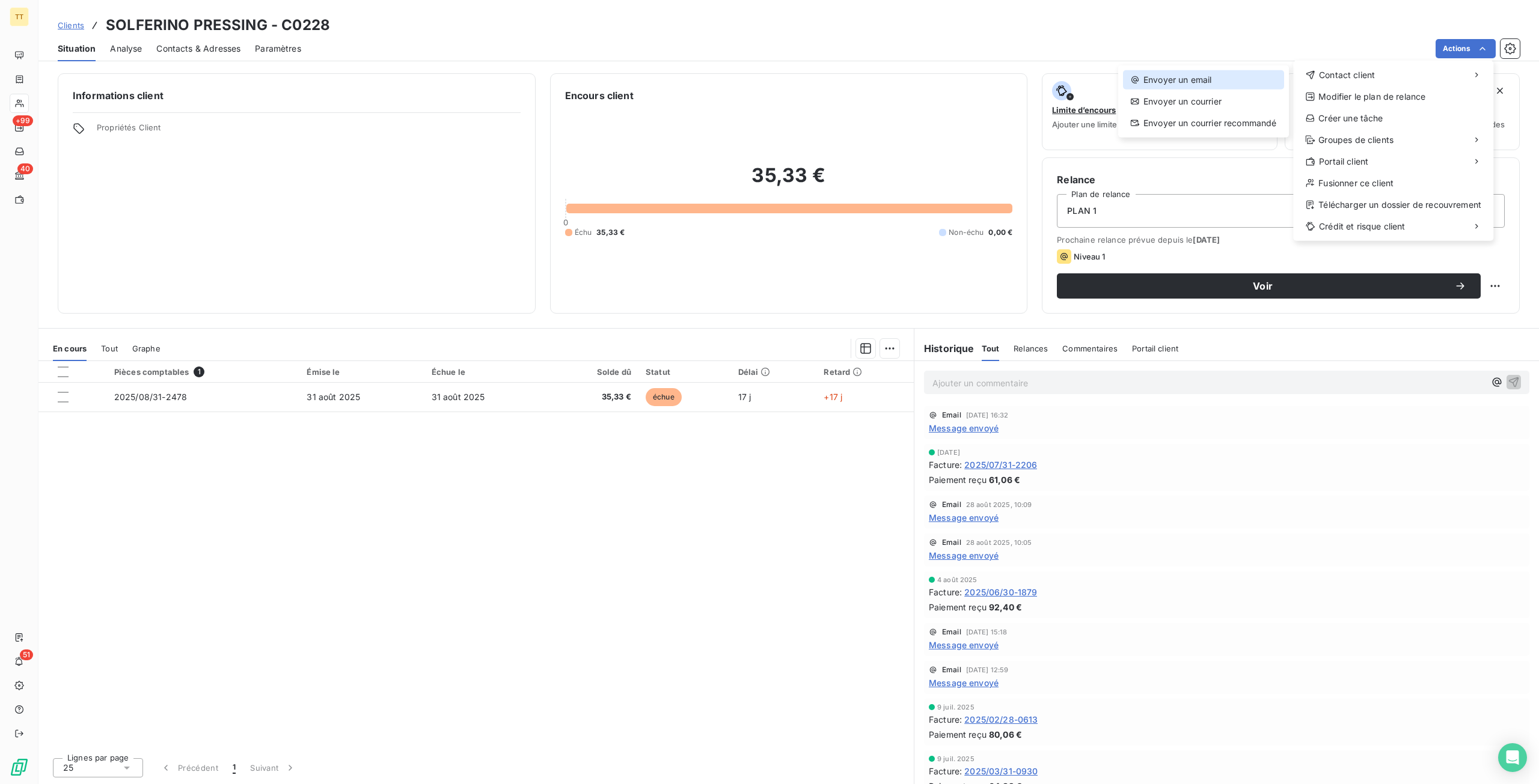
click at [1218, 84] on div "Envoyer un email" at bounding box center [1203, 80] width 161 height 19
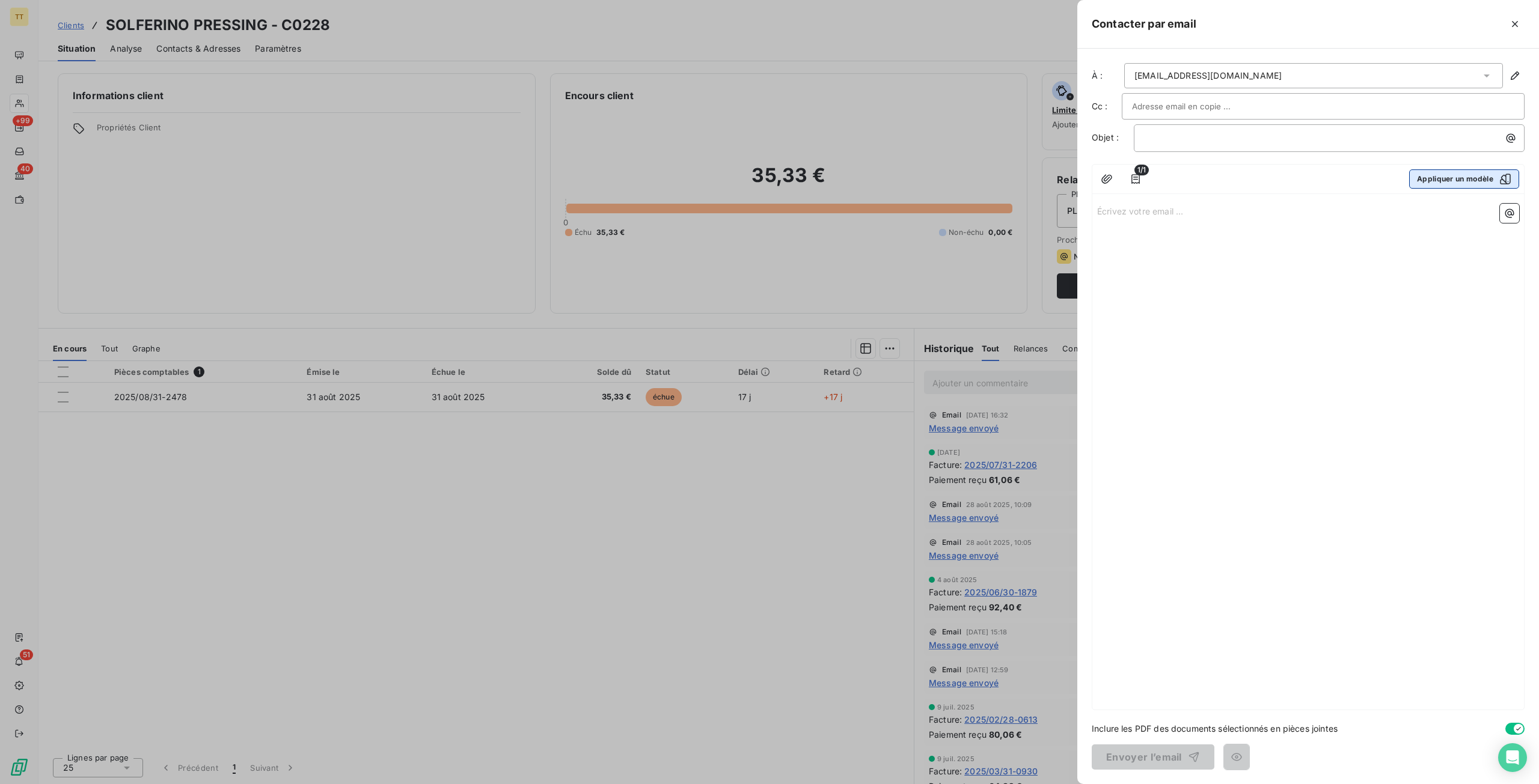
click at [1434, 181] on button "Appliquer un modèle" at bounding box center [1464, 179] width 110 height 19
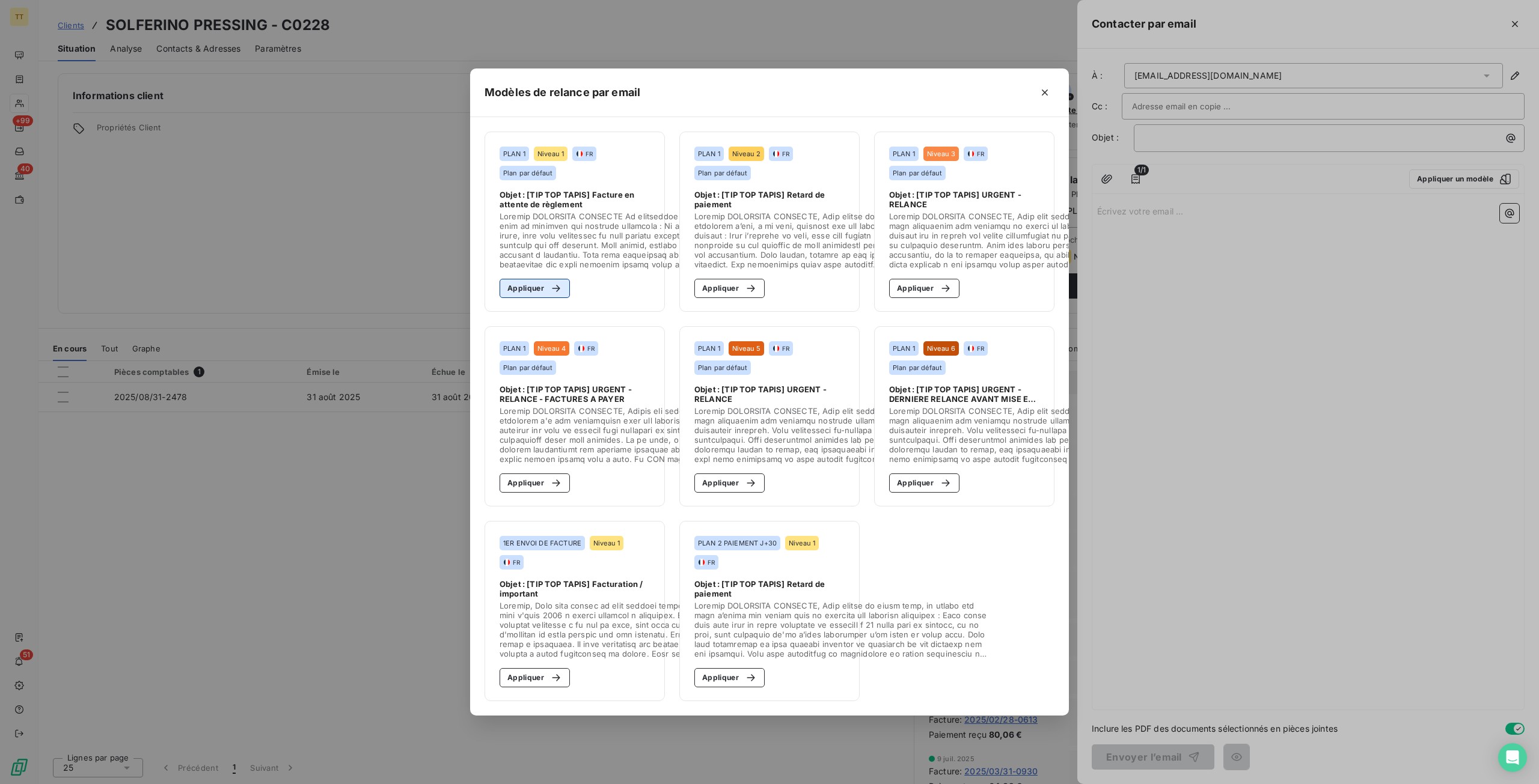
click at [530, 287] on button "Appliquer" at bounding box center [535, 288] width 70 height 19
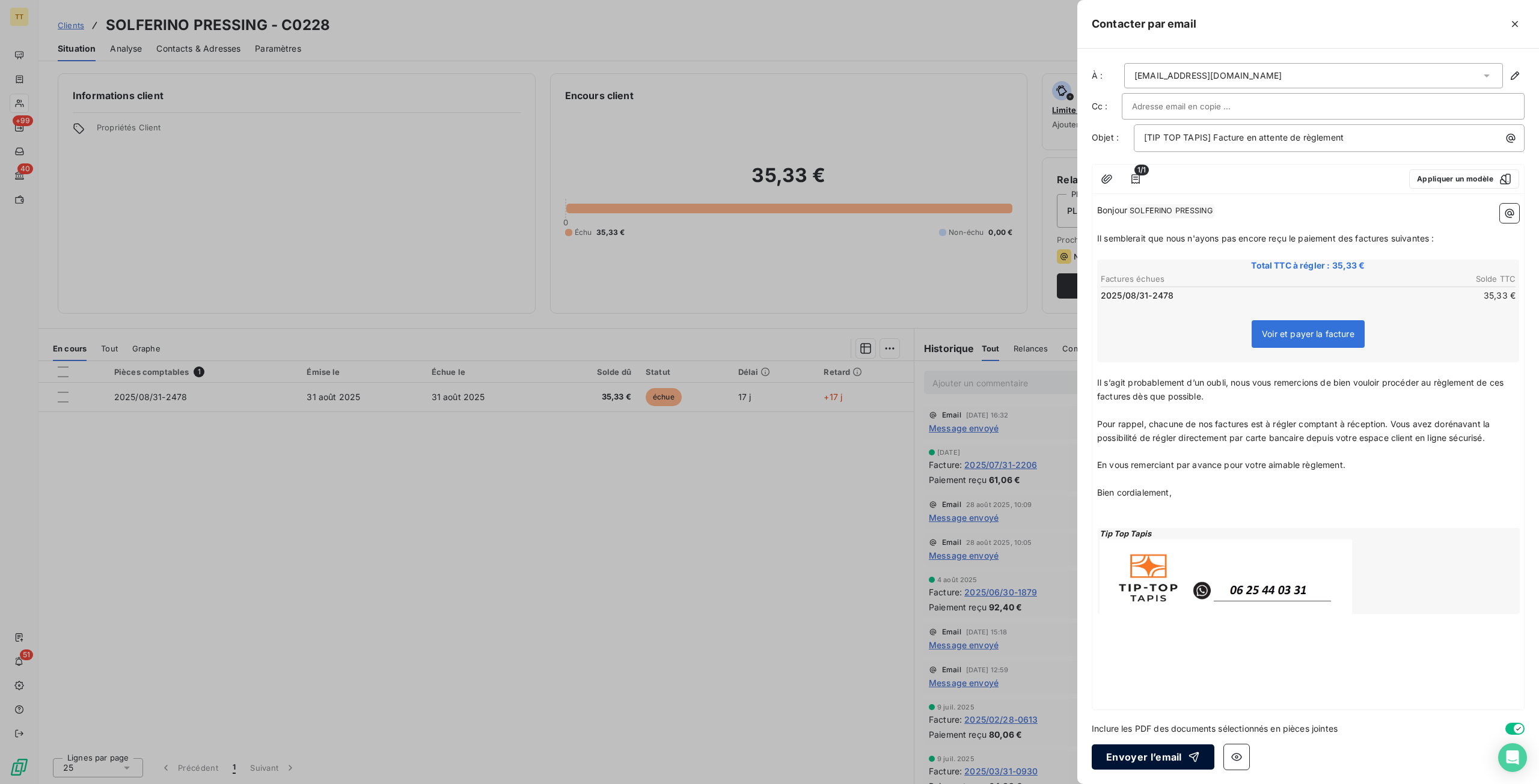
click at [1152, 762] on button "Envoyer l’email" at bounding box center [1152, 757] width 123 height 25
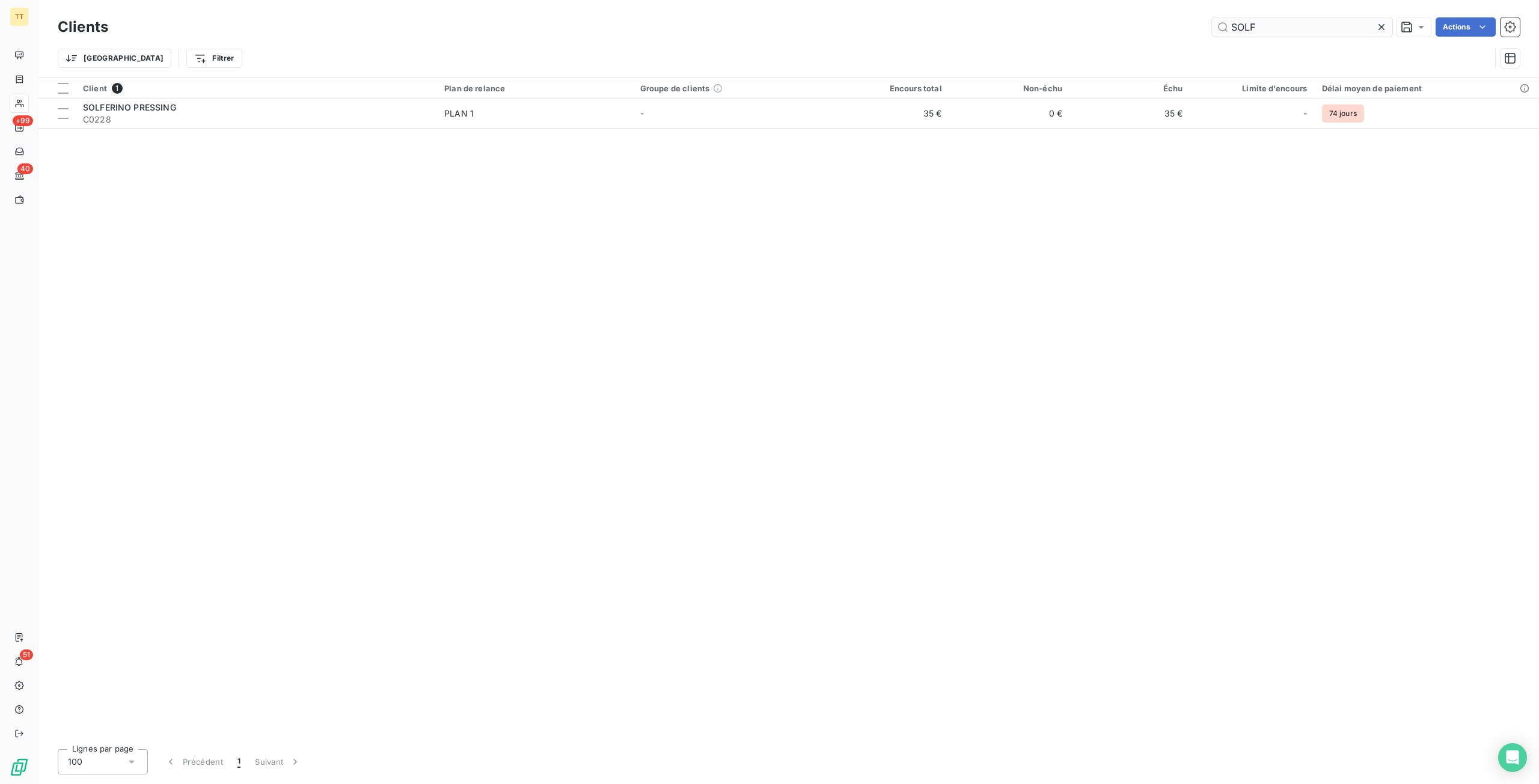
click at [1288, 17] on input "SOLF" at bounding box center [1302, 27] width 181 height 19
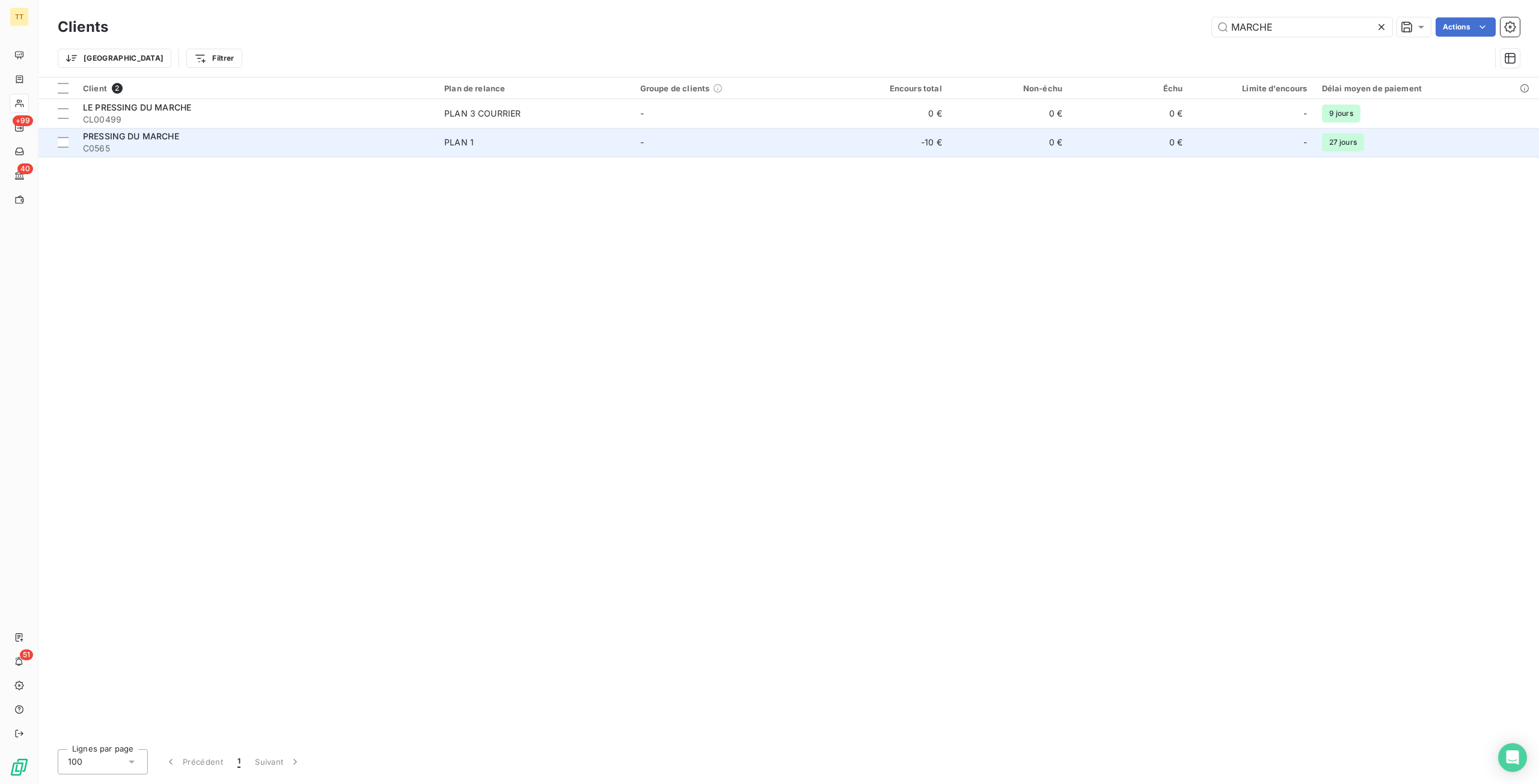
type input "MARCHE"
click at [222, 143] on span "C0565" at bounding box center [257, 148] width 347 height 12
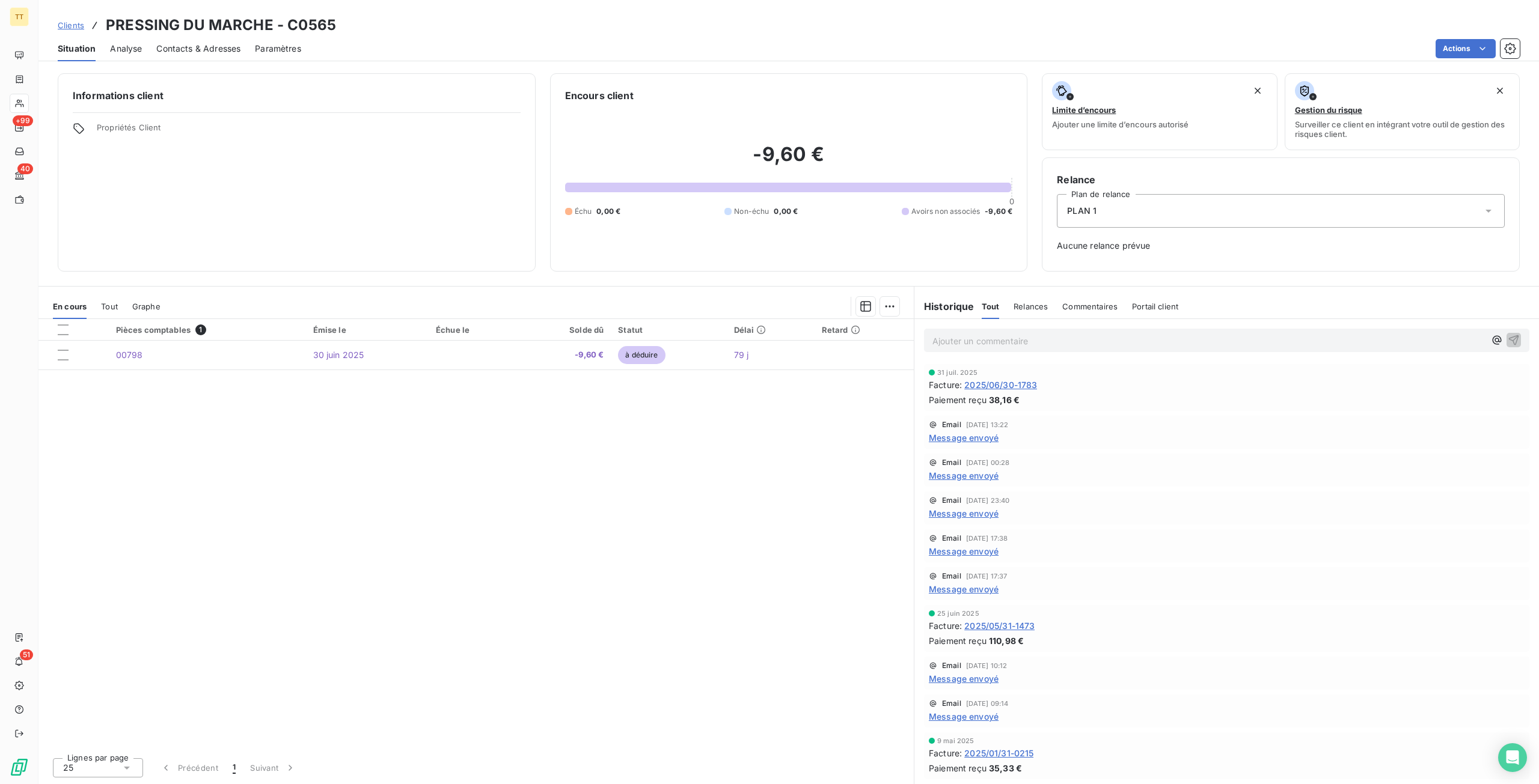
click at [996, 386] on span "2025/06/30-1783" at bounding box center [1000, 385] width 73 height 13
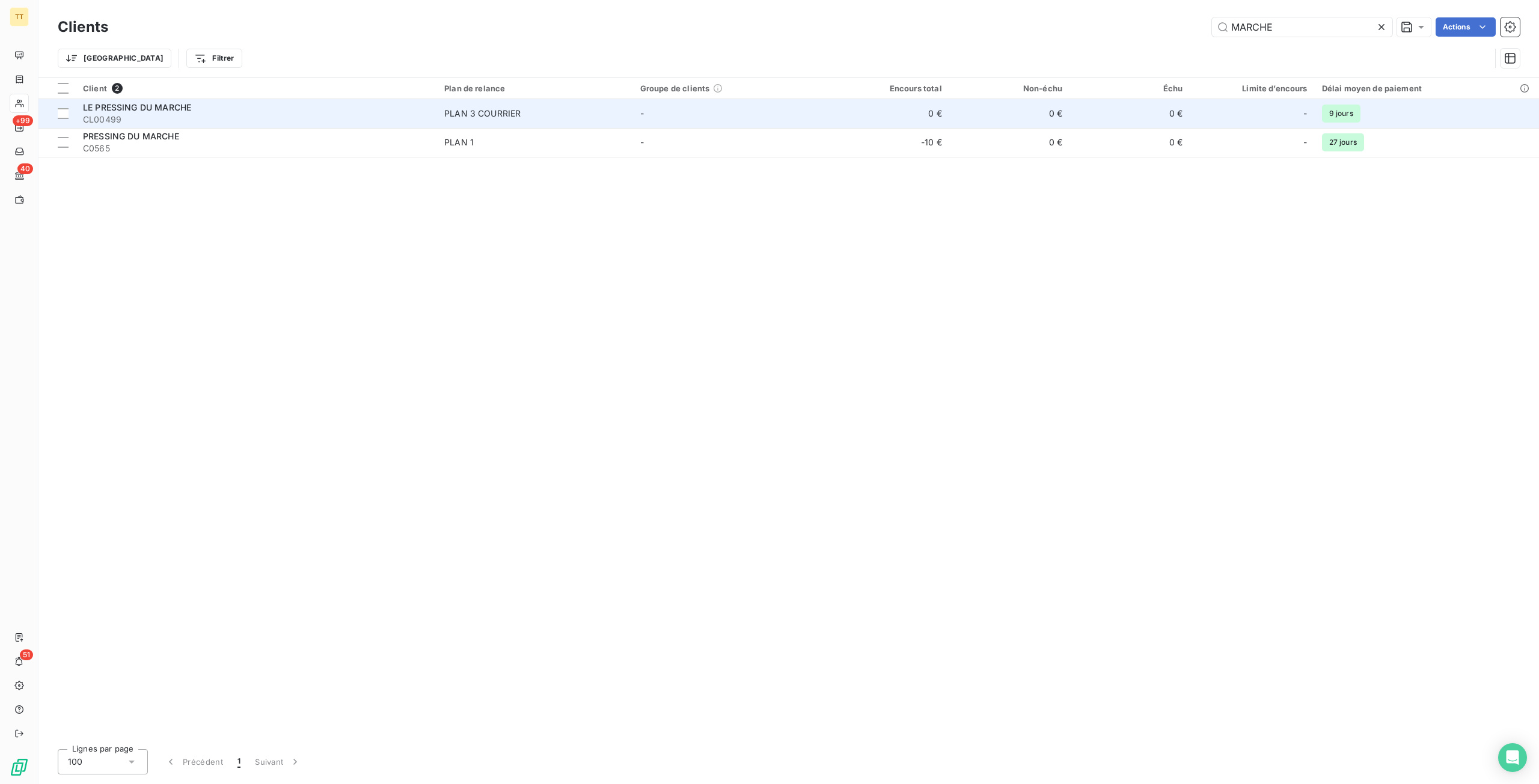
click at [191, 101] on div "LE PRESSING DU MARCHE" at bounding box center [257, 107] width 347 height 12
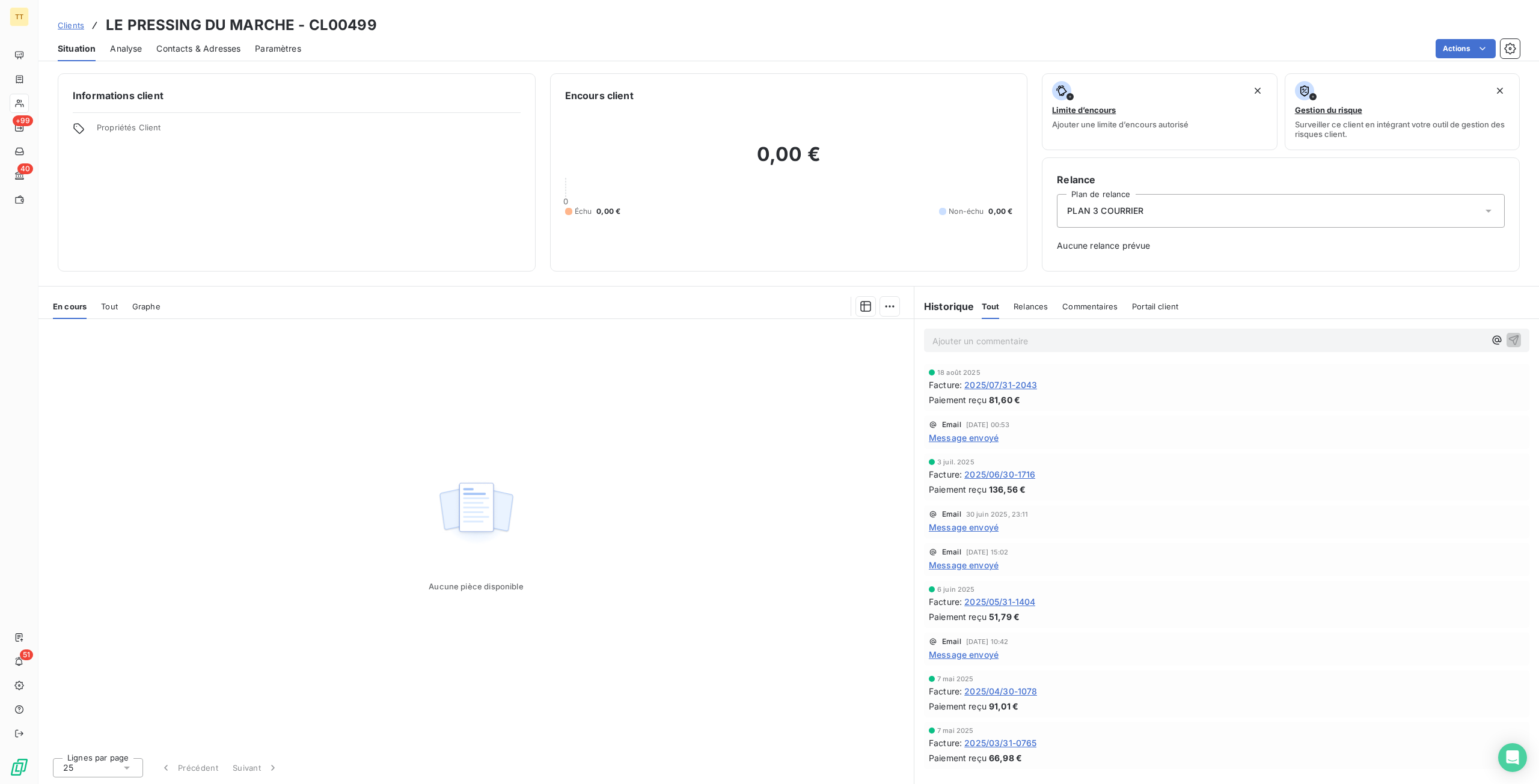
click at [1002, 388] on span "2025/07/31-2043" at bounding box center [1000, 385] width 73 height 13
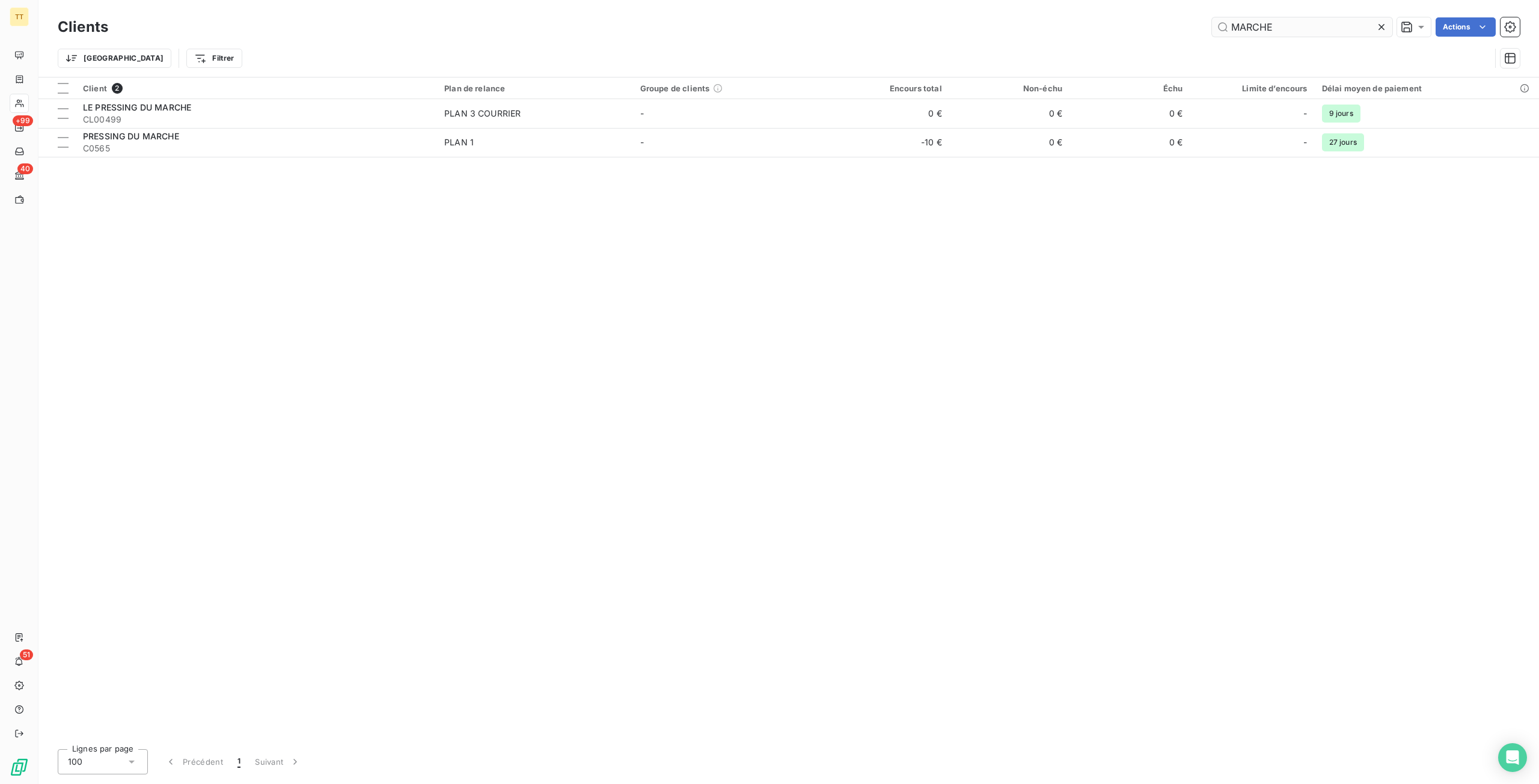
click at [1311, 21] on input "MARCHE" at bounding box center [1302, 27] width 181 height 19
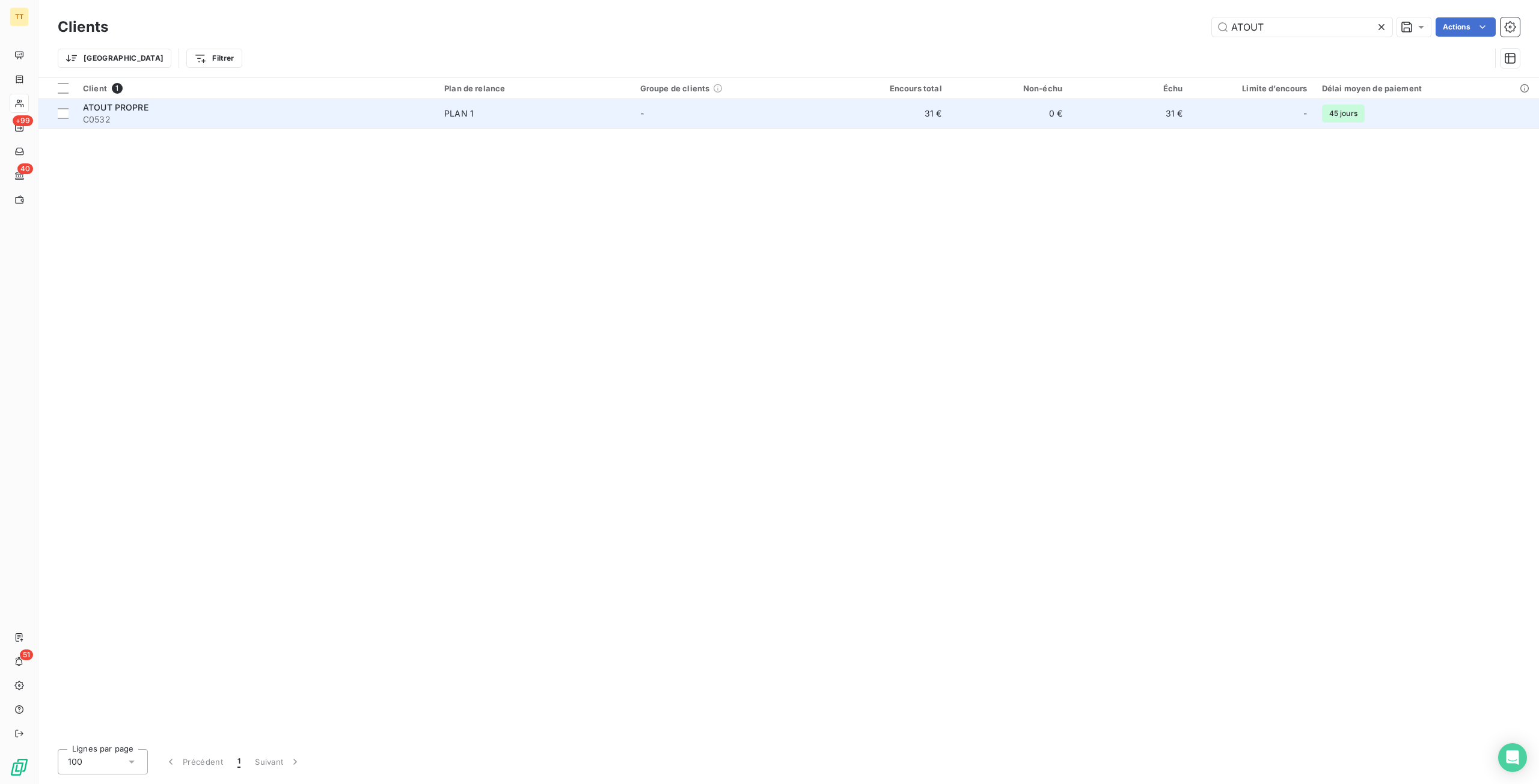
type input "ATOUT"
click at [383, 118] on span "C0532" at bounding box center [257, 119] width 347 height 12
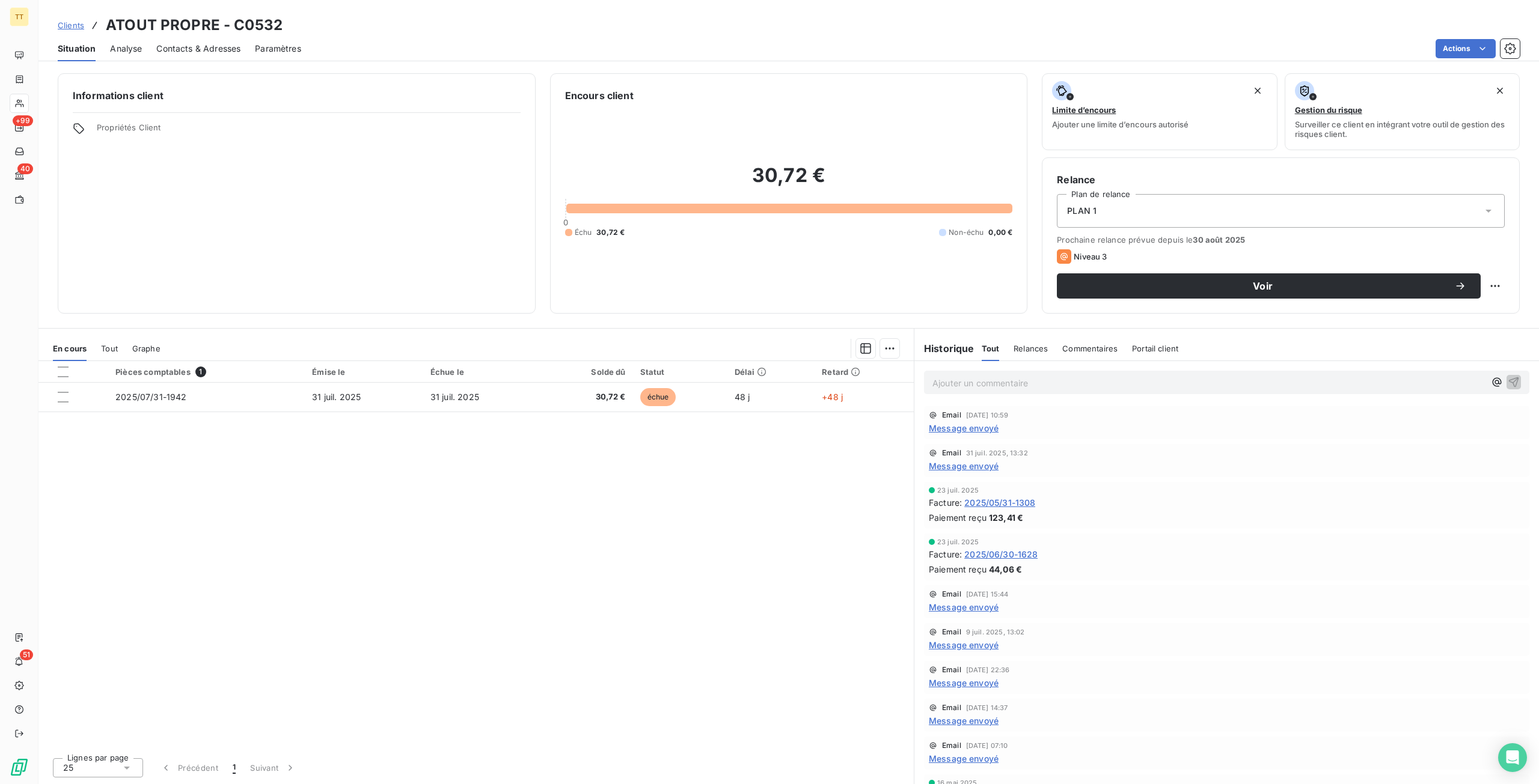
click at [1183, 211] on div "PLAN 1" at bounding box center [1280, 211] width 448 height 34
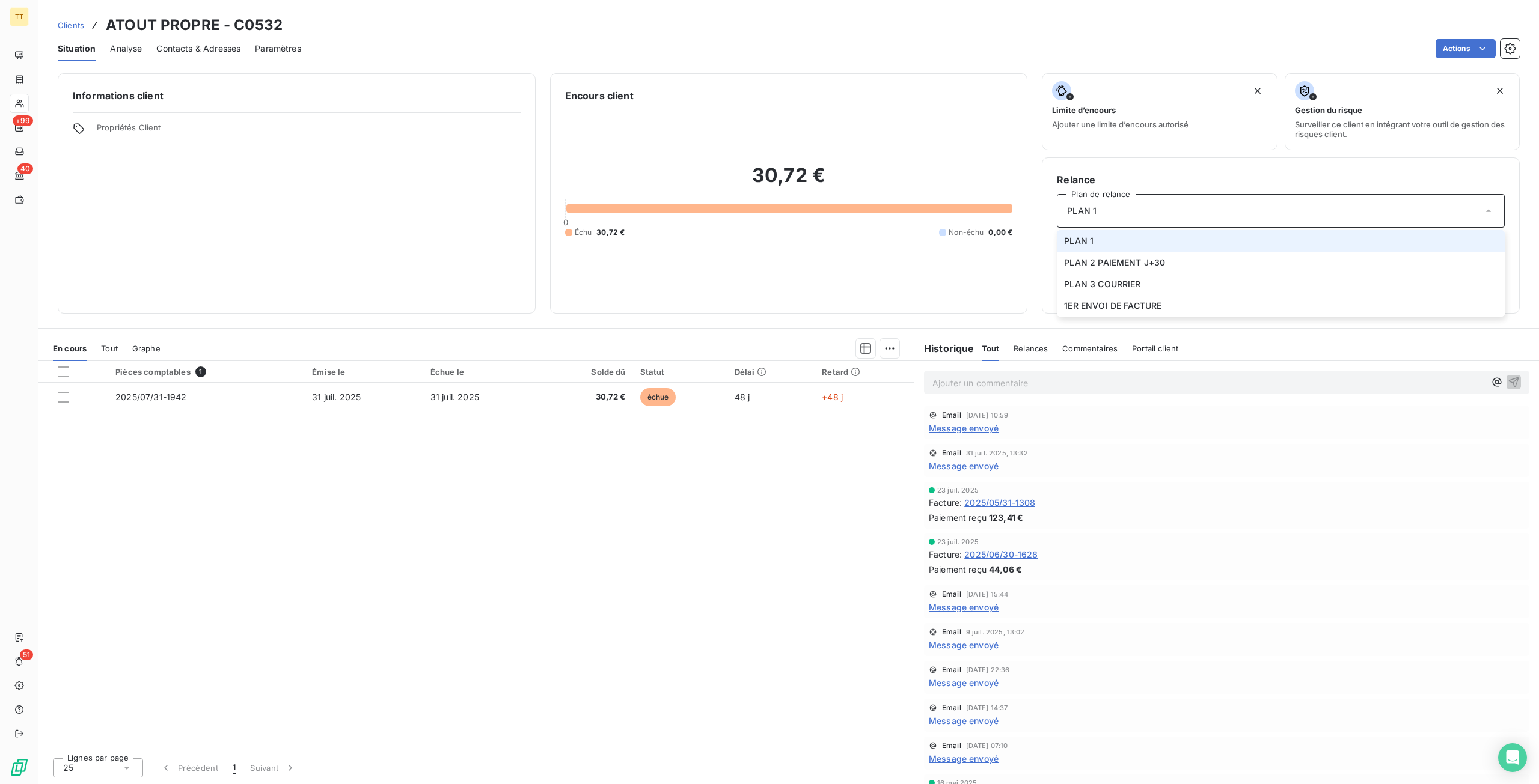
click at [1183, 211] on div "PLAN 1" at bounding box center [1280, 211] width 448 height 34
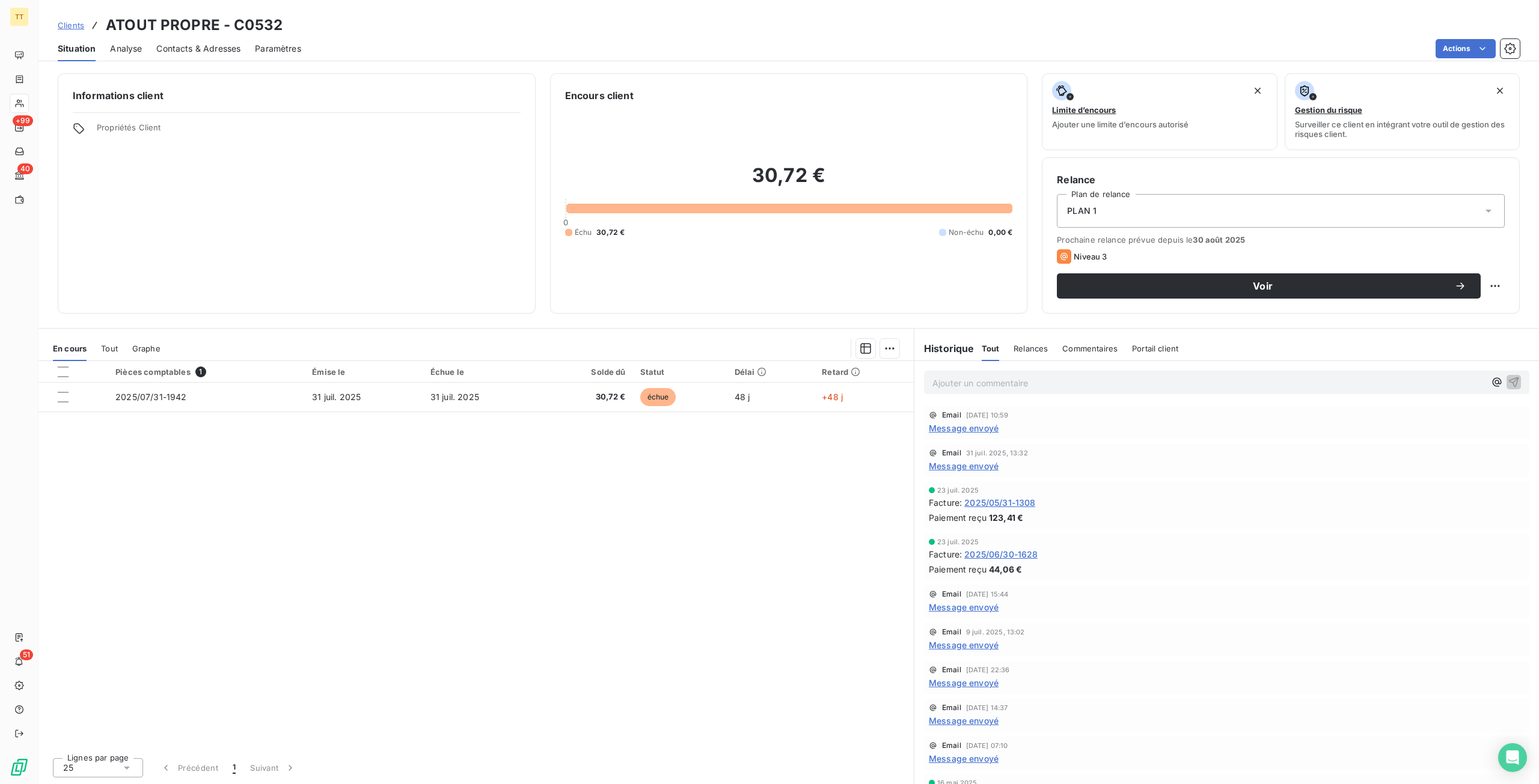
click at [1164, 208] on div "PLAN 1" at bounding box center [1280, 211] width 448 height 34
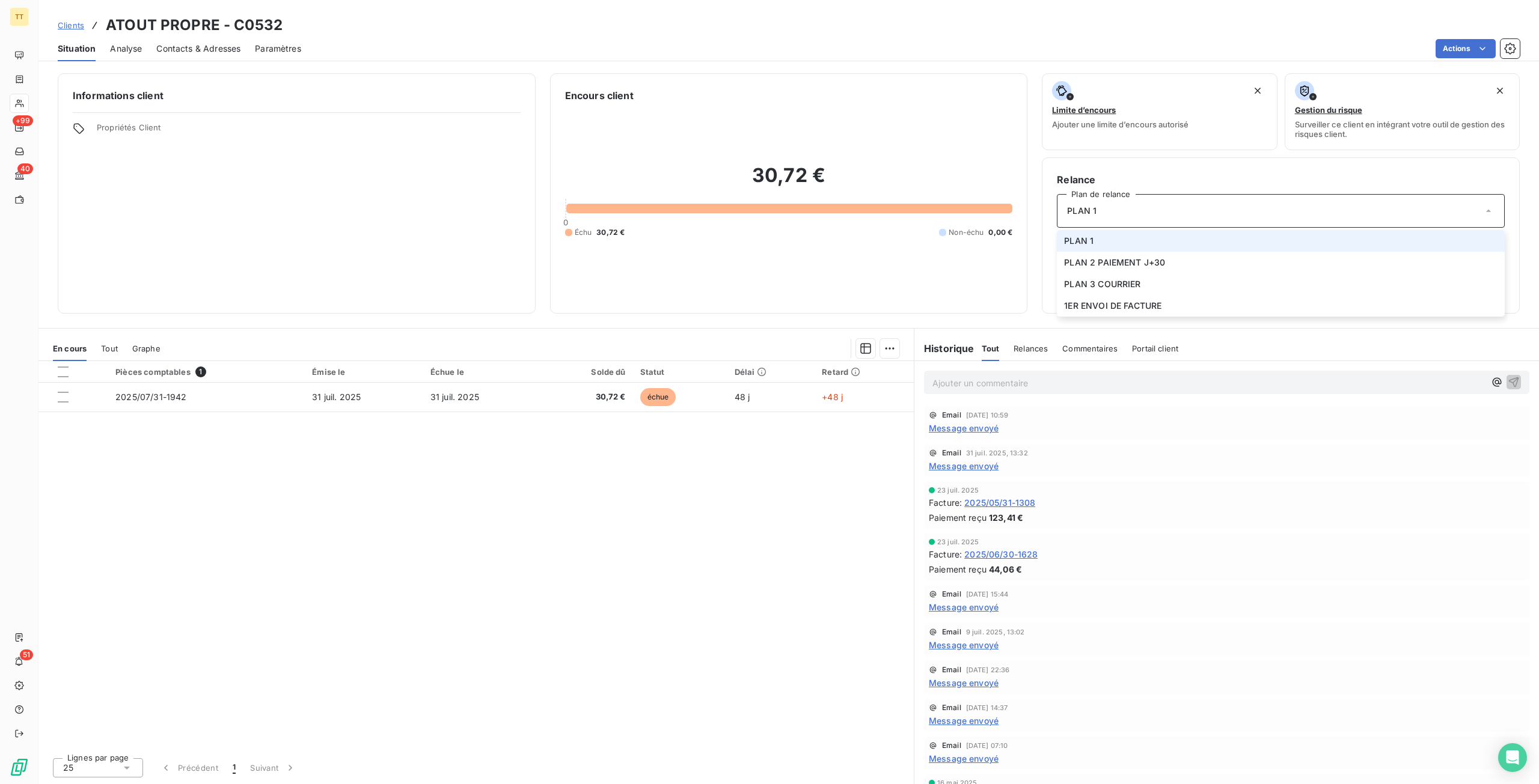
click at [1165, 208] on div "PLAN 1" at bounding box center [1280, 211] width 448 height 34
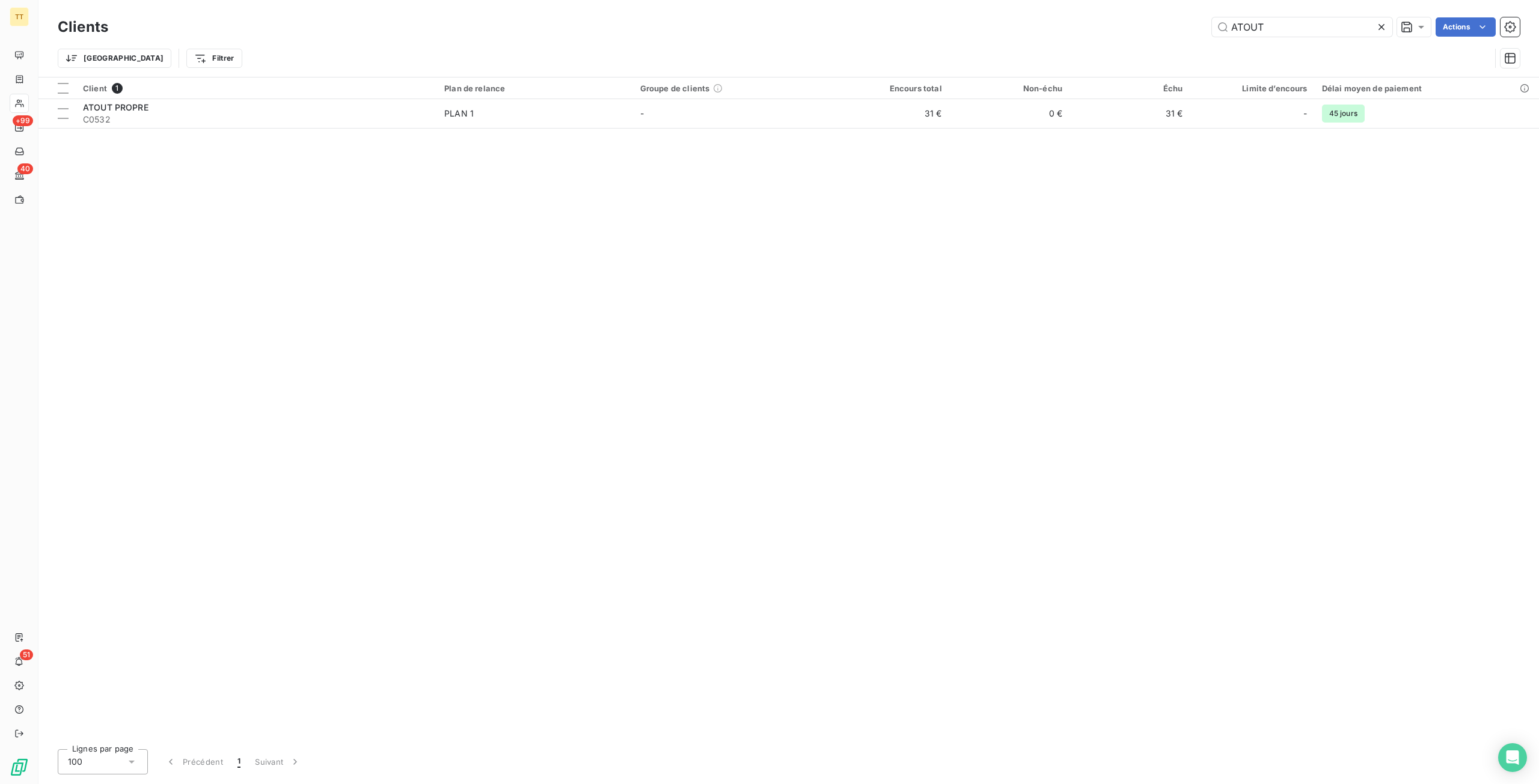
click at [1383, 30] on icon at bounding box center [1381, 27] width 12 height 12
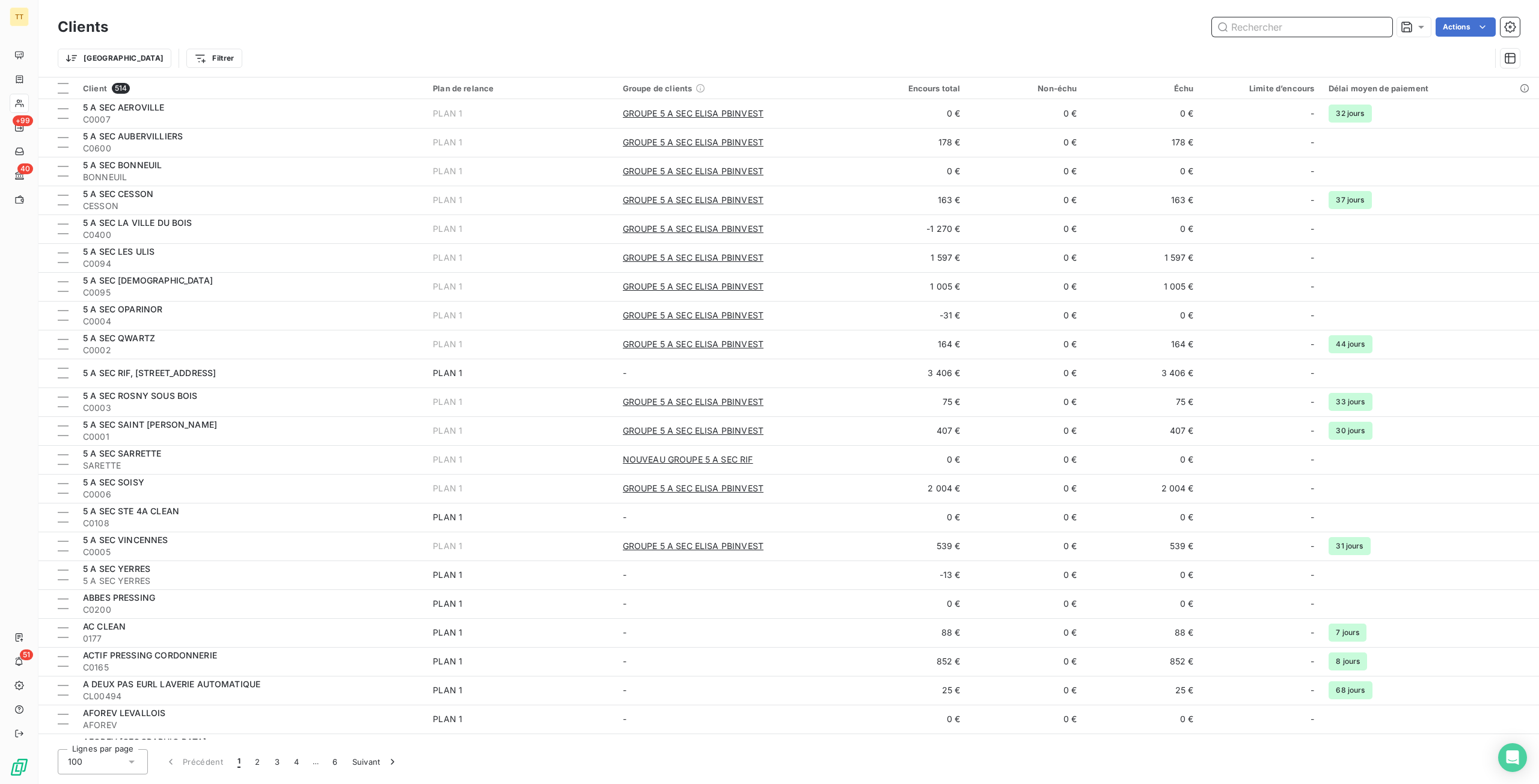
click at [1330, 26] on input "text" at bounding box center [1302, 27] width 181 height 19
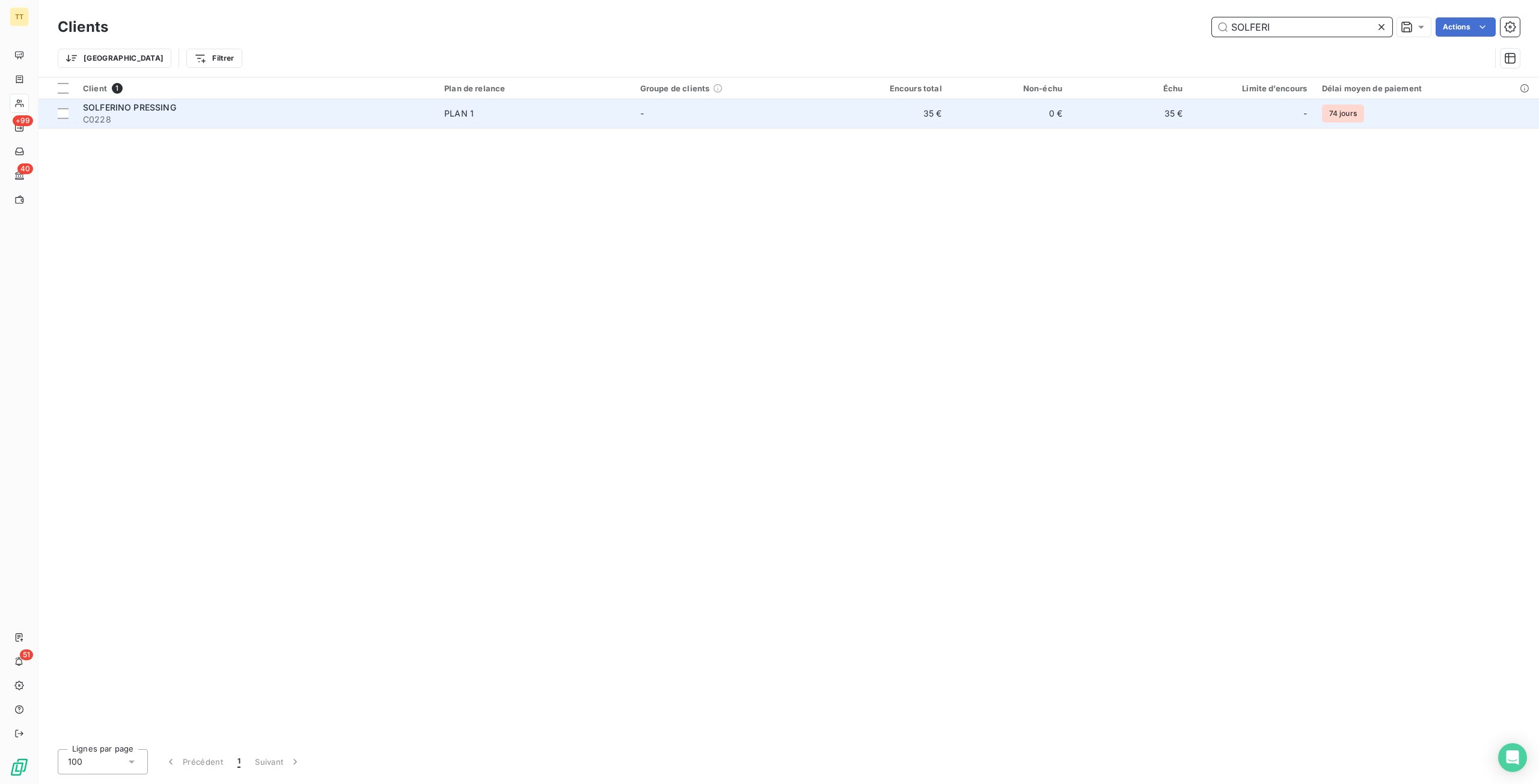
type input "SOLFERI"
click at [1238, 108] on div "-" at bounding box center [1251, 113] width 110 height 19
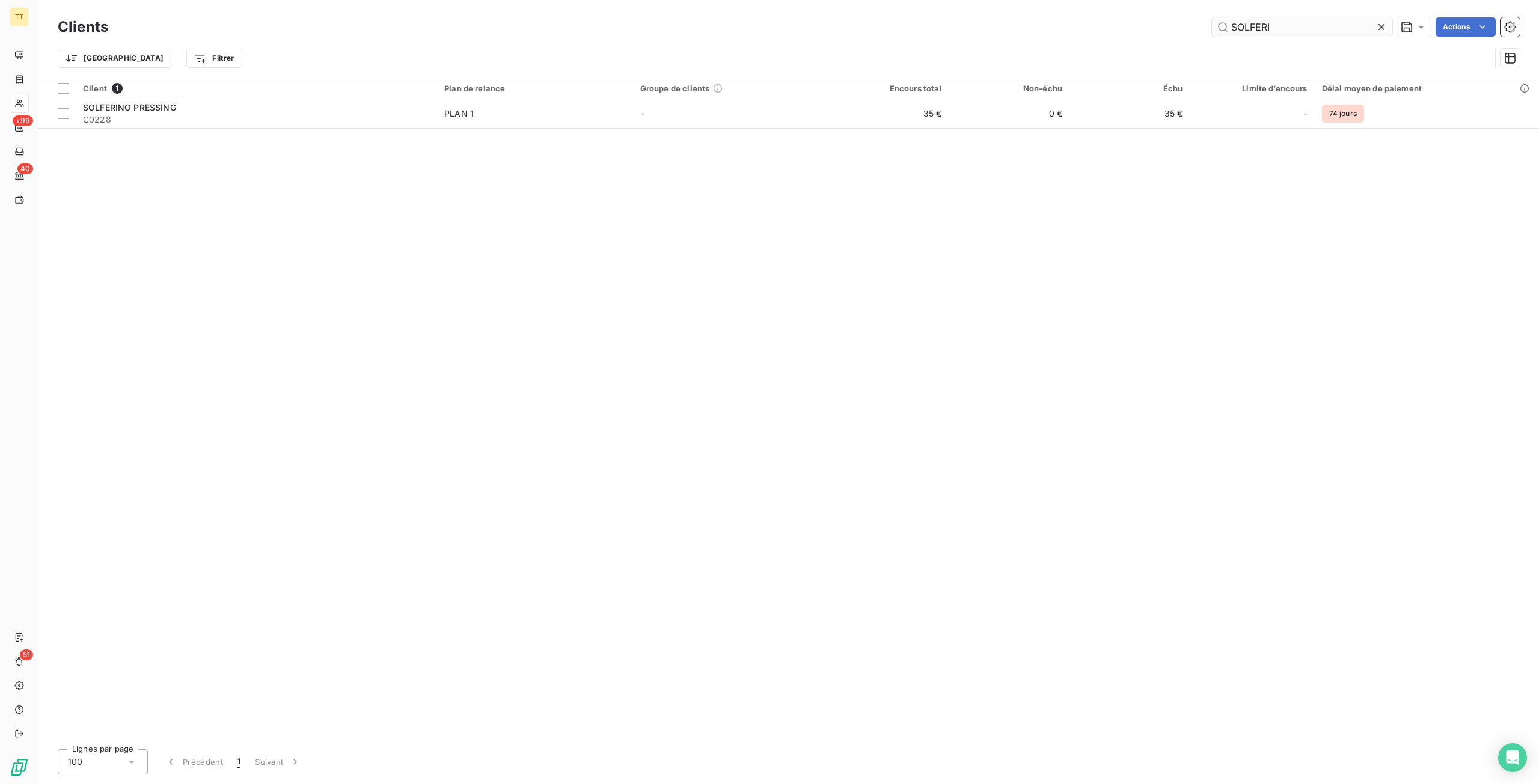
click at [1290, 34] on input "SOLFERI" at bounding box center [1302, 27] width 181 height 19
type input "ATOUT"
click at [1509, 85] on html "TT +99 40 51 Clients ATOUT Actions Trier Filtrer Client 1 Plan de relance Group…" at bounding box center [769, 392] width 1539 height 784
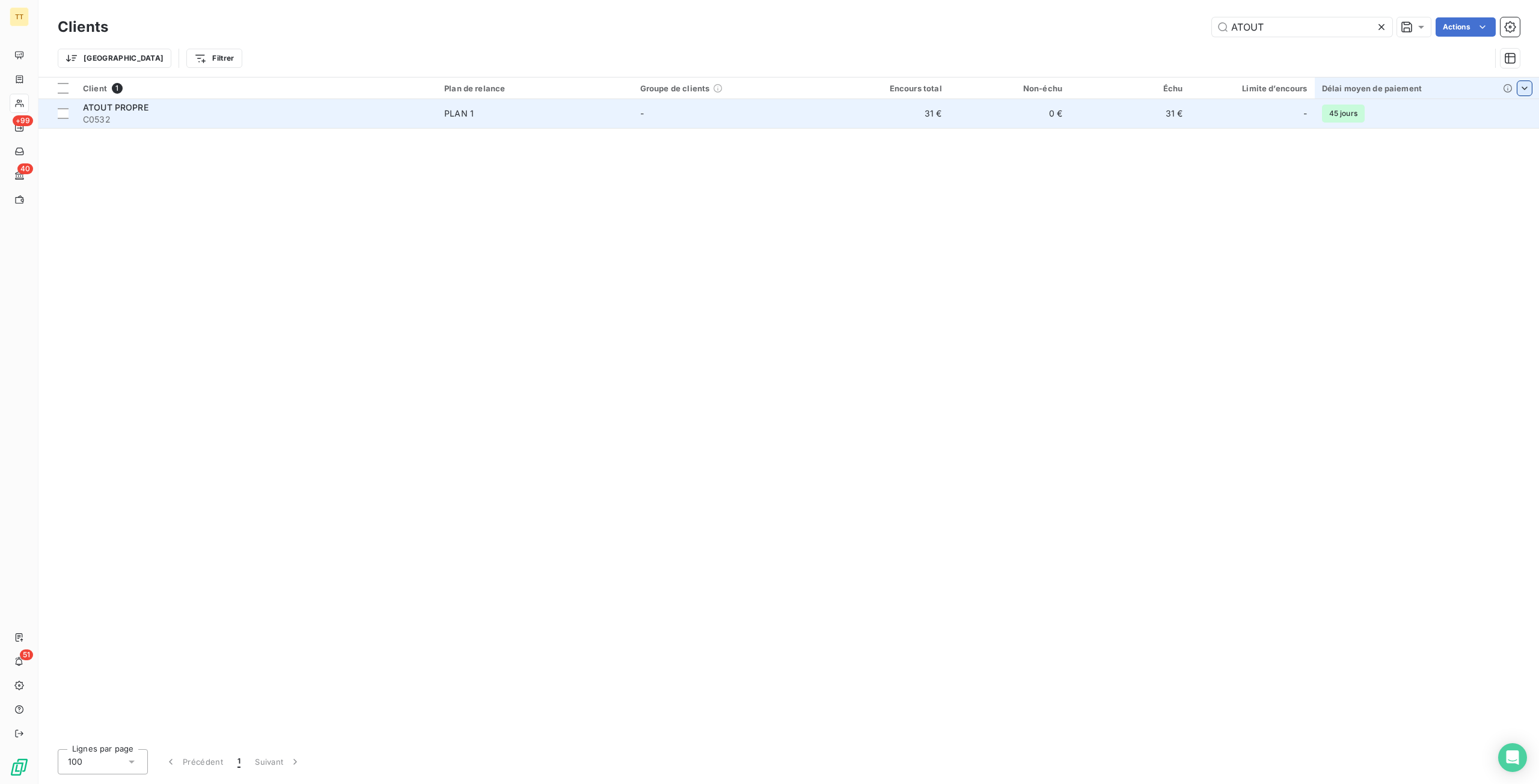
click at [825, 117] on td "-" at bounding box center [730, 113] width 196 height 29
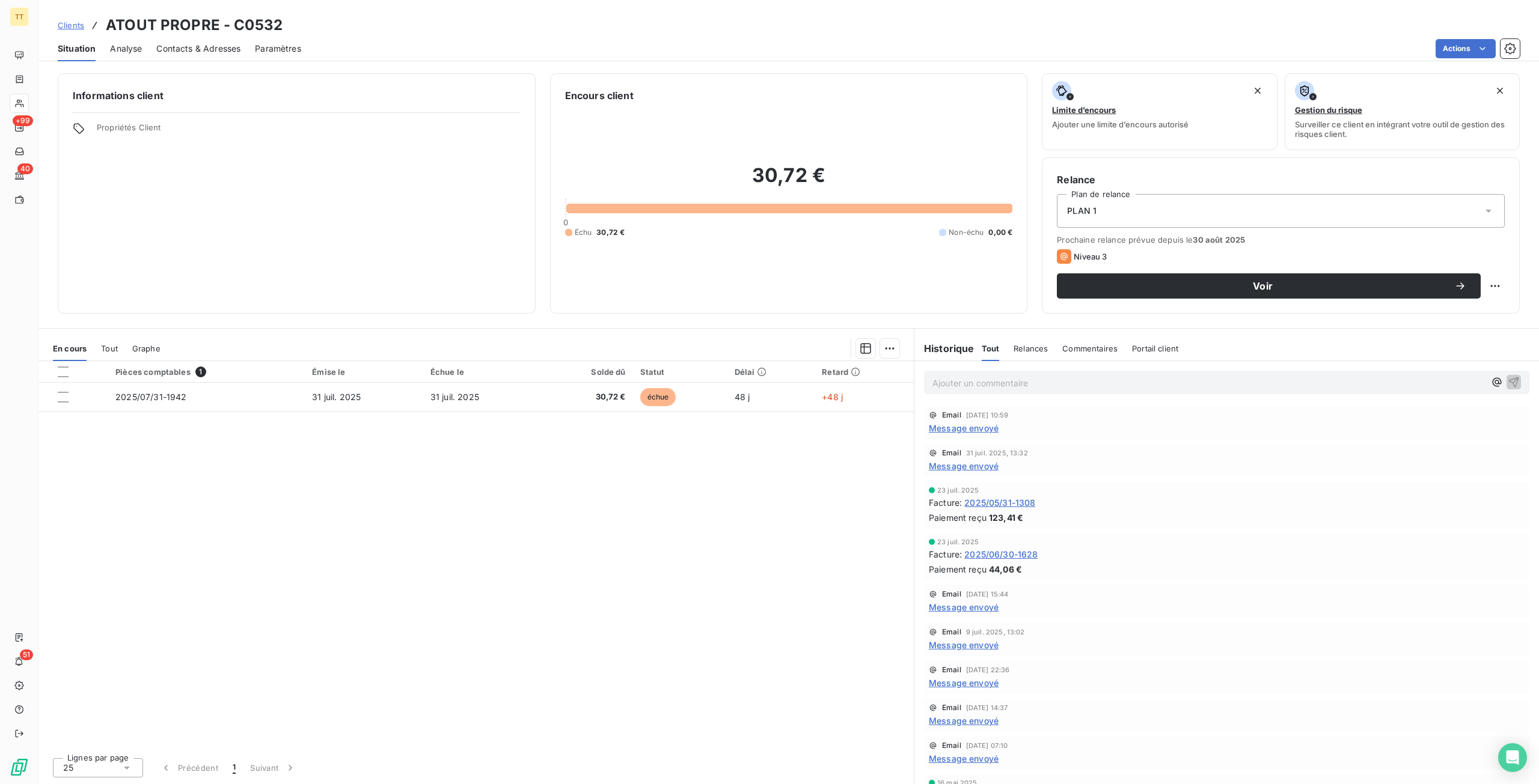
click at [981, 423] on span "Message envoyé" at bounding box center [964, 428] width 70 height 13
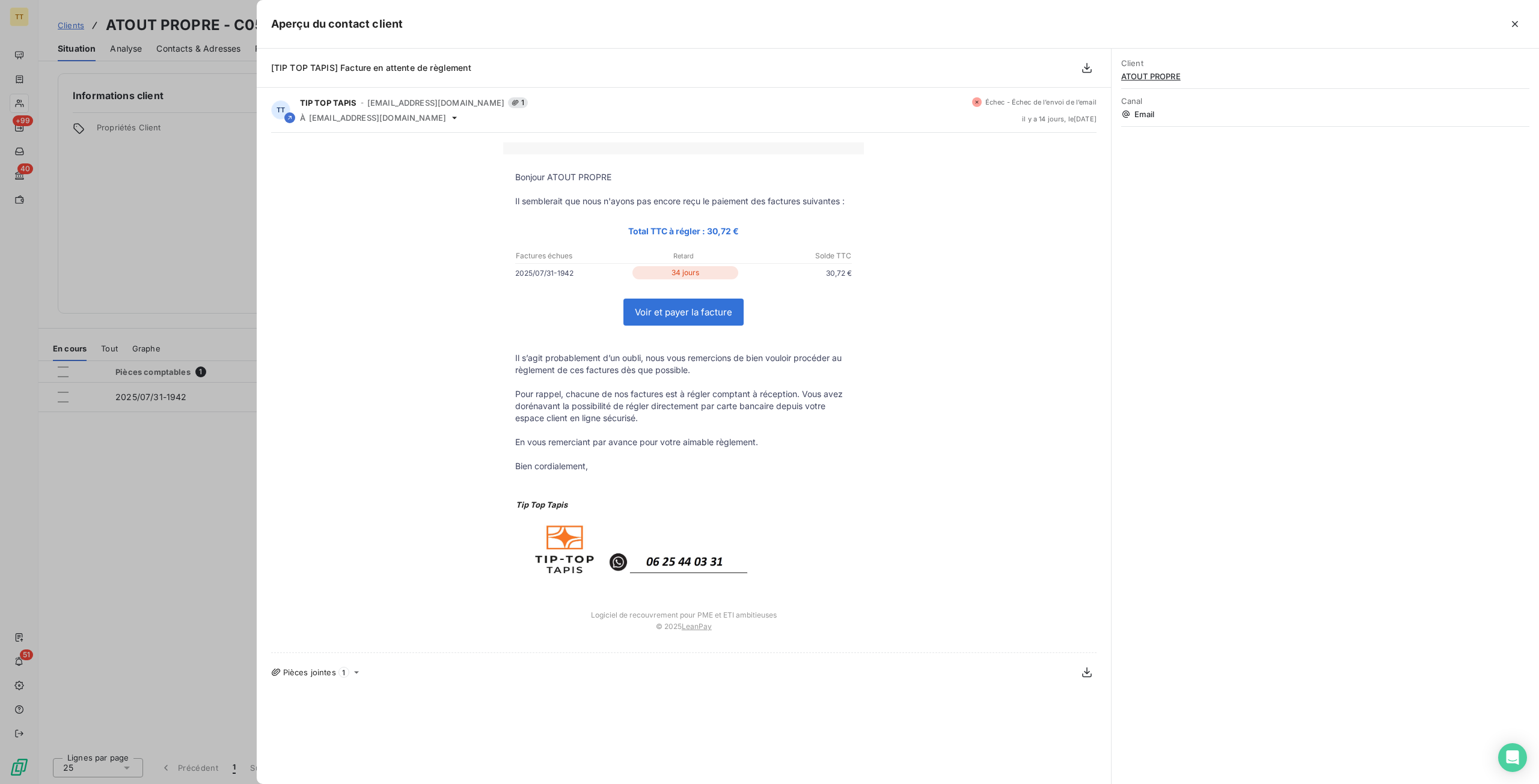
click at [128, 180] on div at bounding box center [769, 392] width 1539 height 784
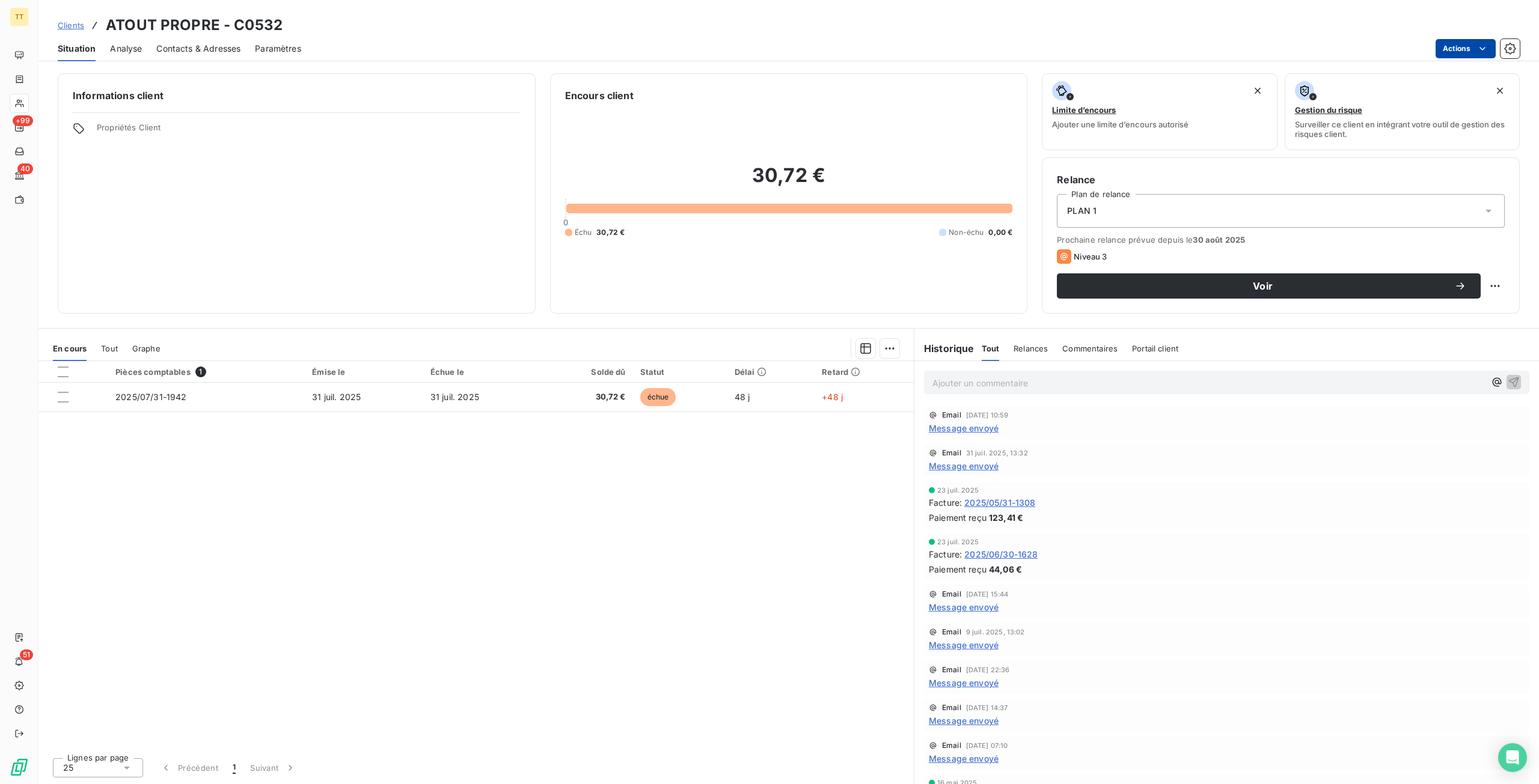
click at [1456, 48] on html "TT +99 40 51 Clients ATOUT PROPRE - C0532 Situation Analyse Contacts & Adresses…" at bounding box center [769, 392] width 1539 height 784
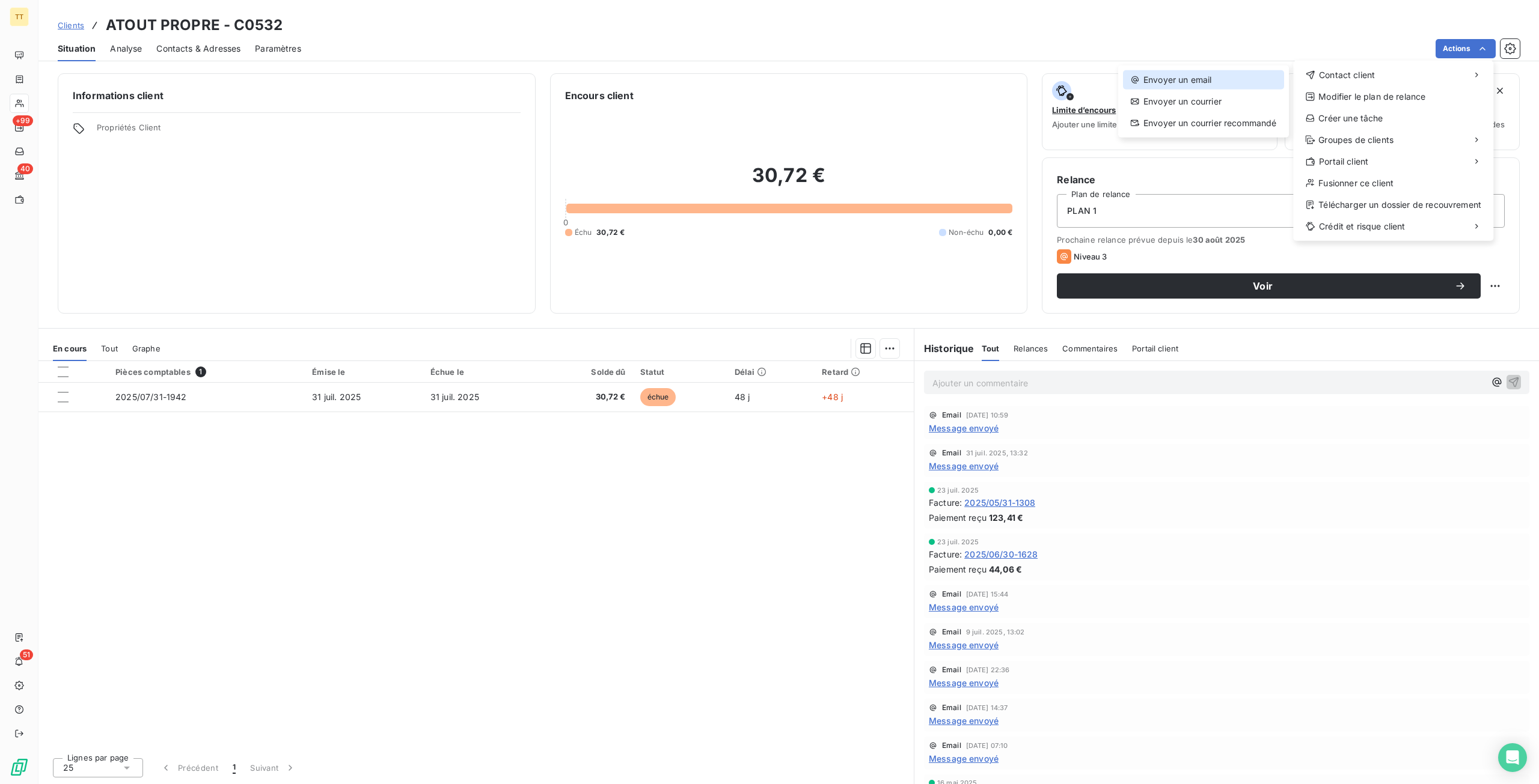
click at [1267, 70] on div "Envoyer un email" at bounding box center [1203, 80] width 161 height 19
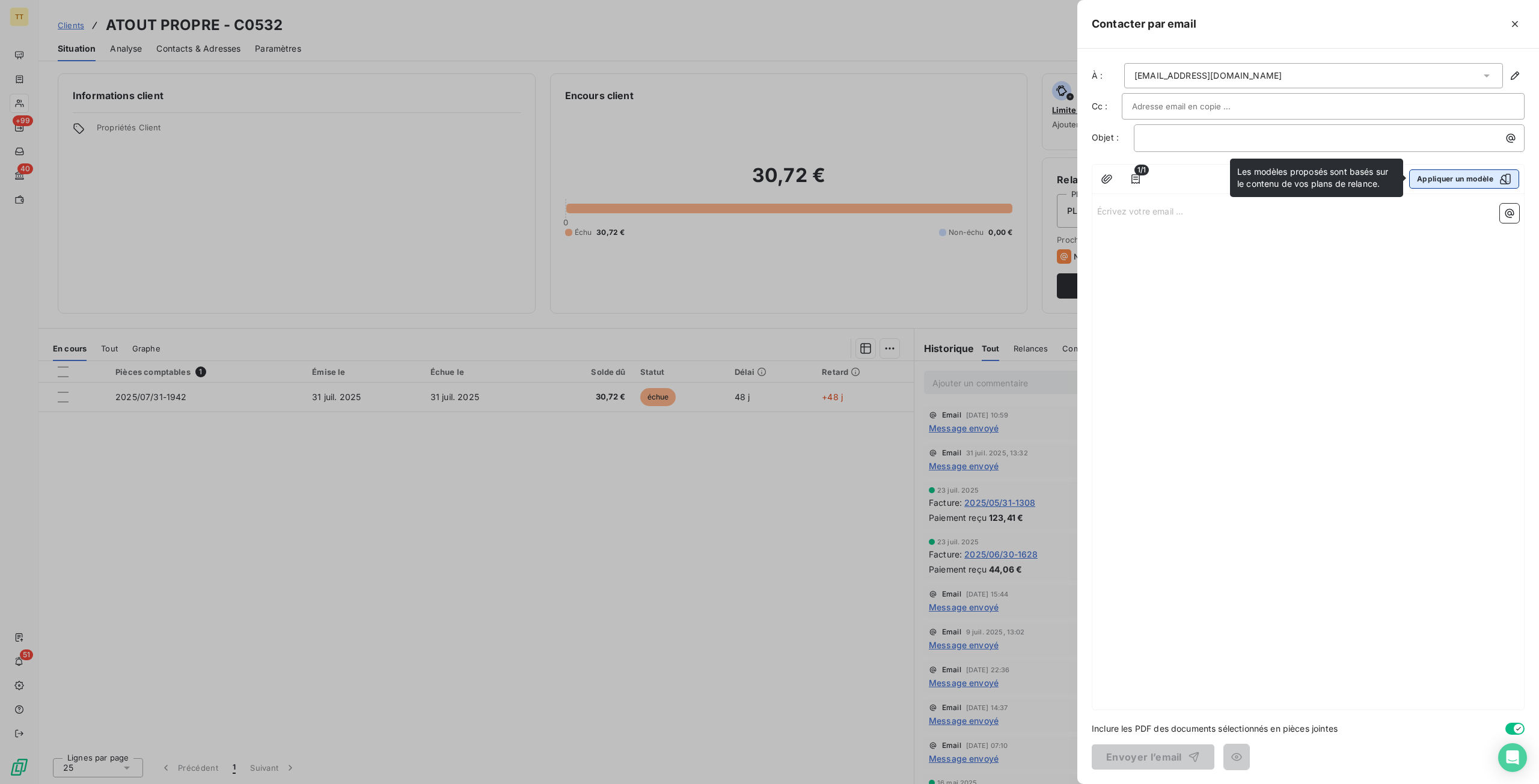
click at [1468, 182] on button "Appliquer un modèle" at bounding box center [1464, 179] width 110 height 19
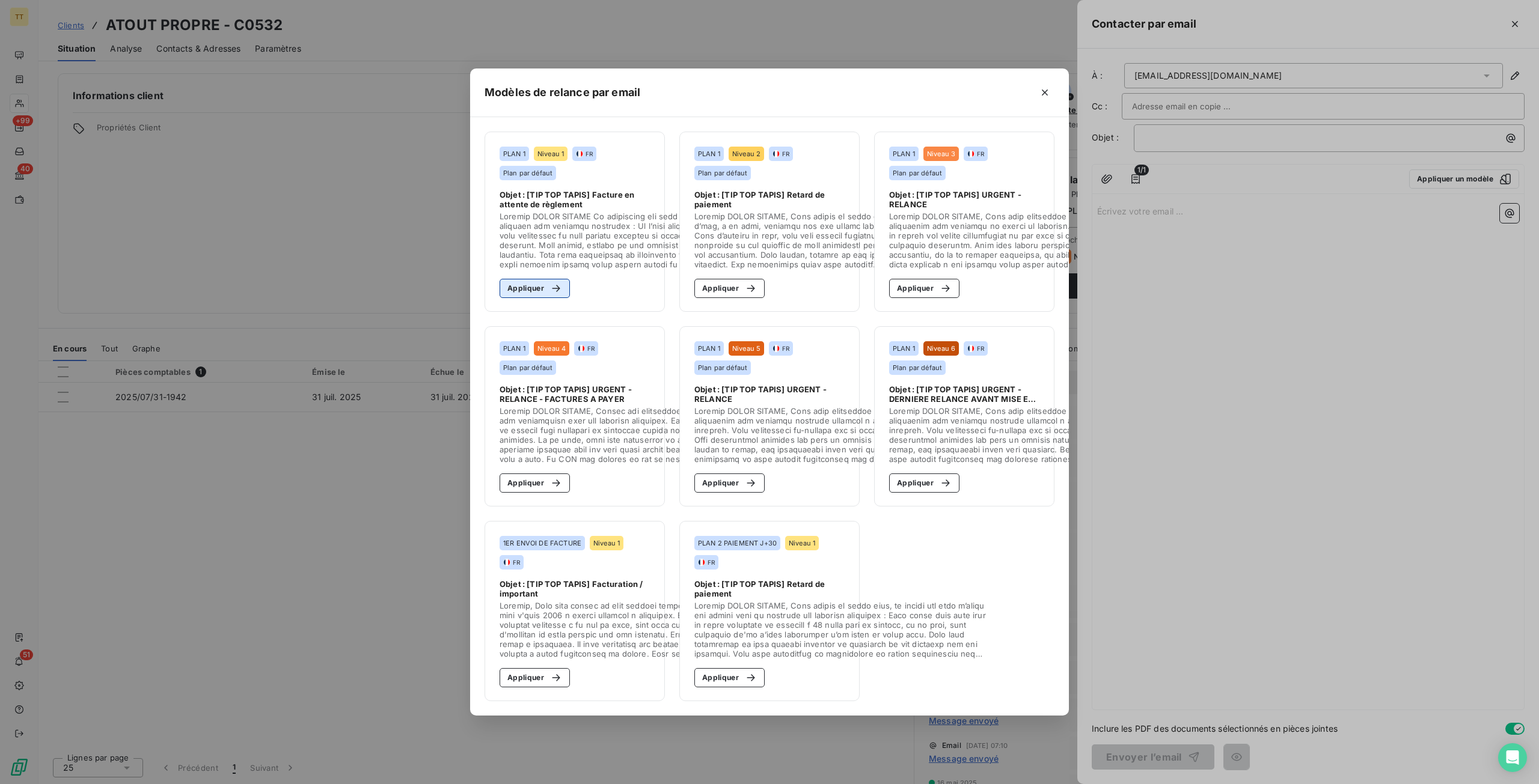
click at [530, 279] on button "Appliquer" at bounding box center [535, 288] width 70 height 19
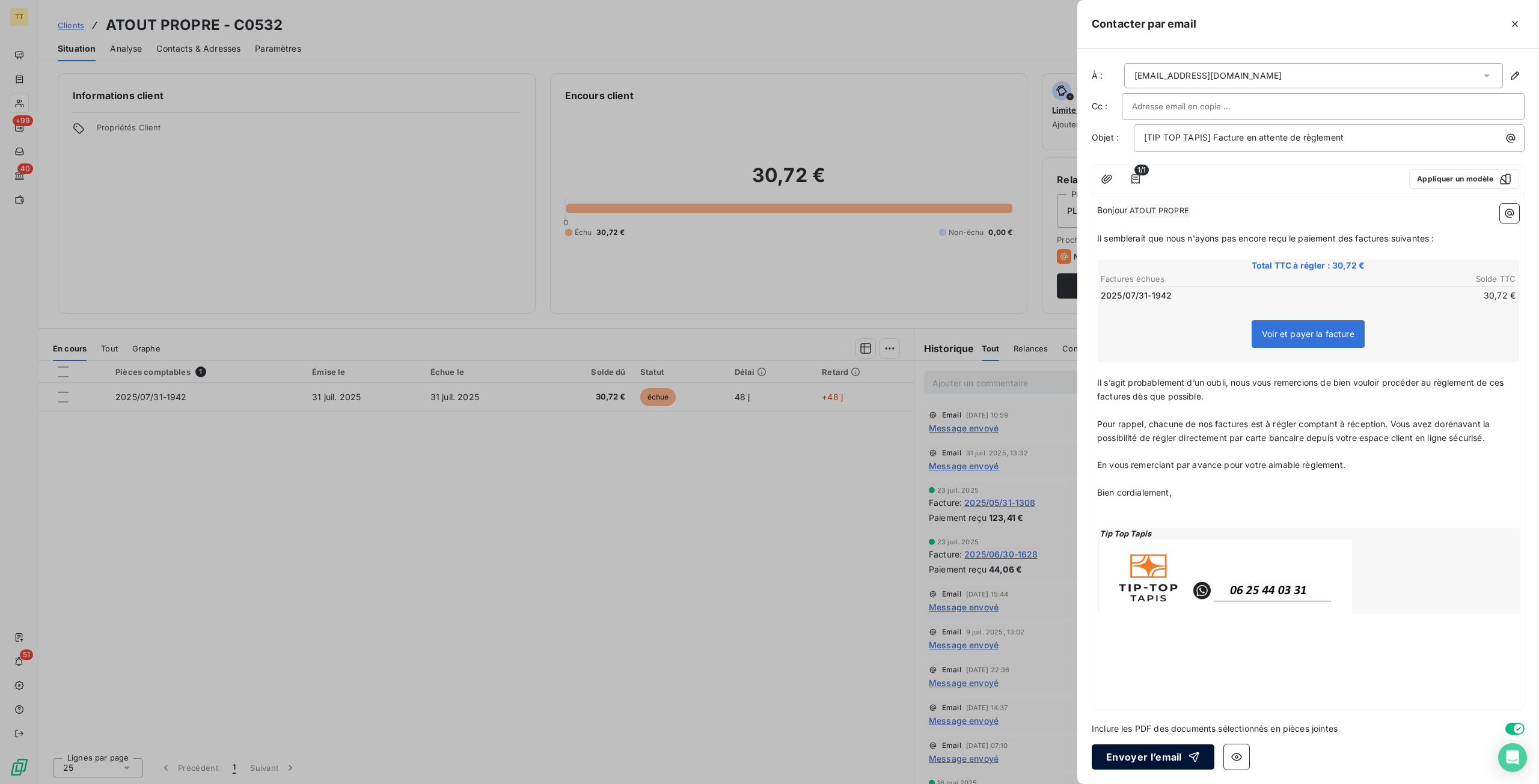
click at [1164, 755] on button "Envoyer l’email" at bounding box center [1152, 757] width 123 height 25
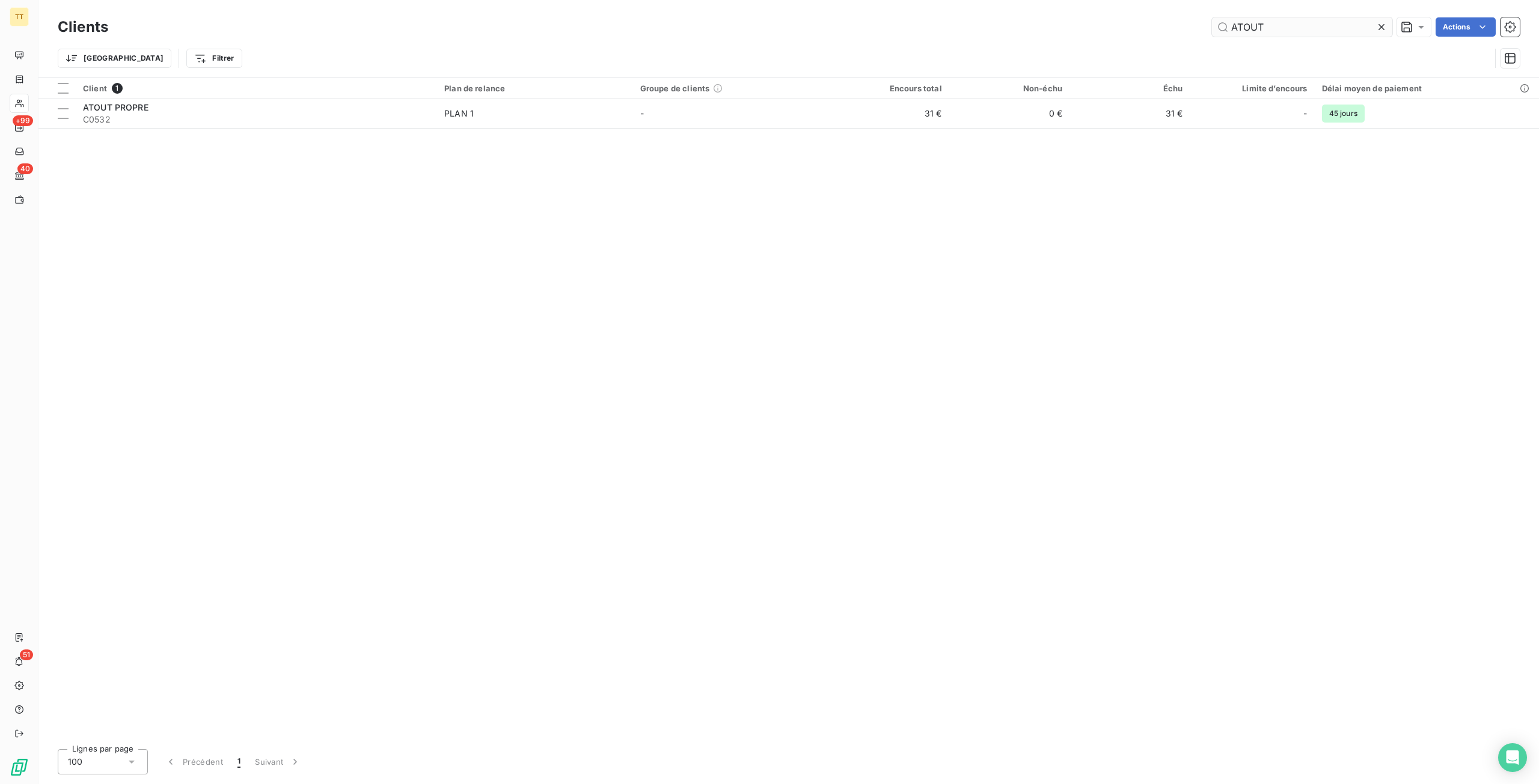
click at [1350, 31] on input "ATOUT" at bounding box center [1302, 27] width 181 height 19
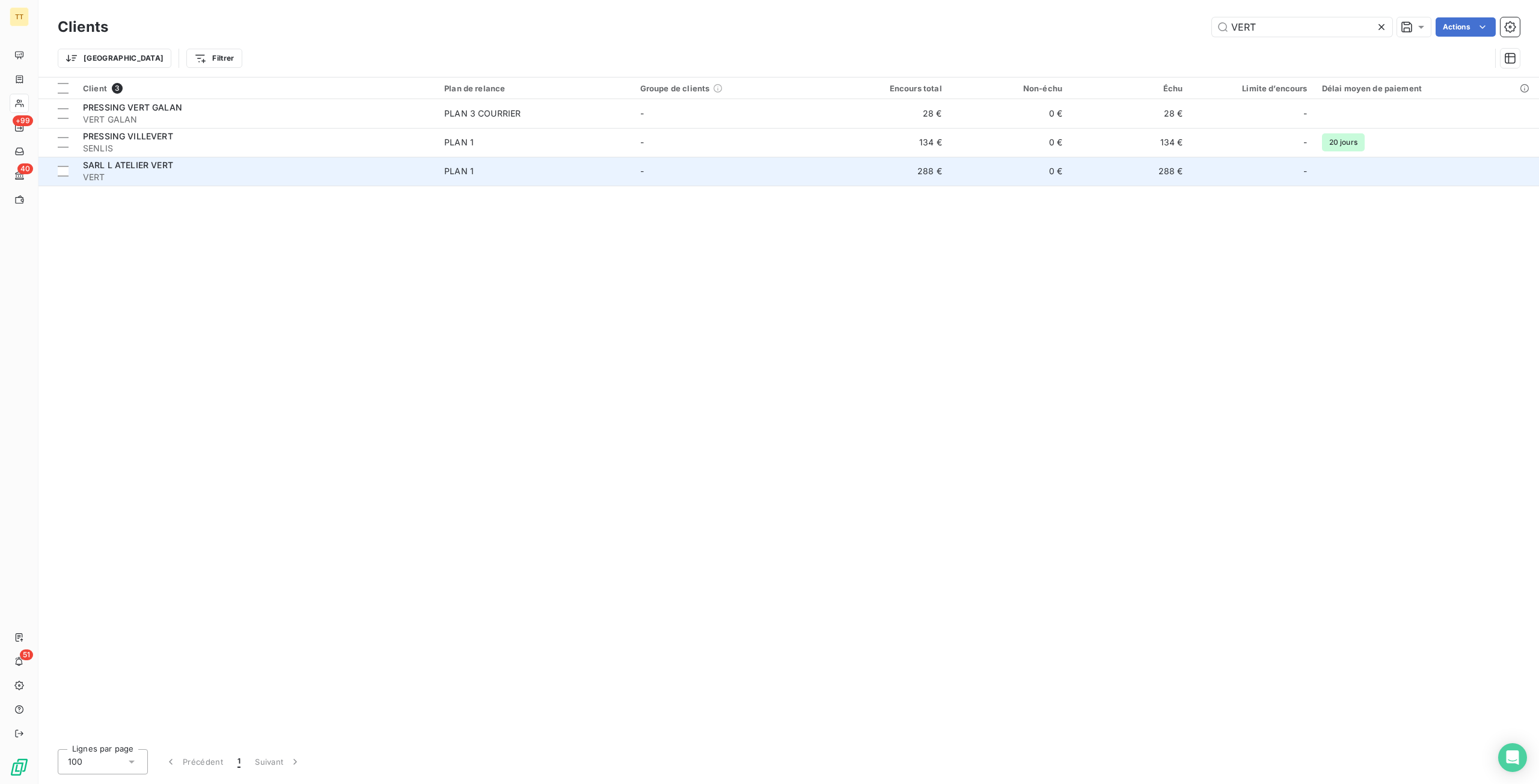
type input "VERT"
click at [692, 173] on td "-" at bounding box center [730, 171] width 196 height 29
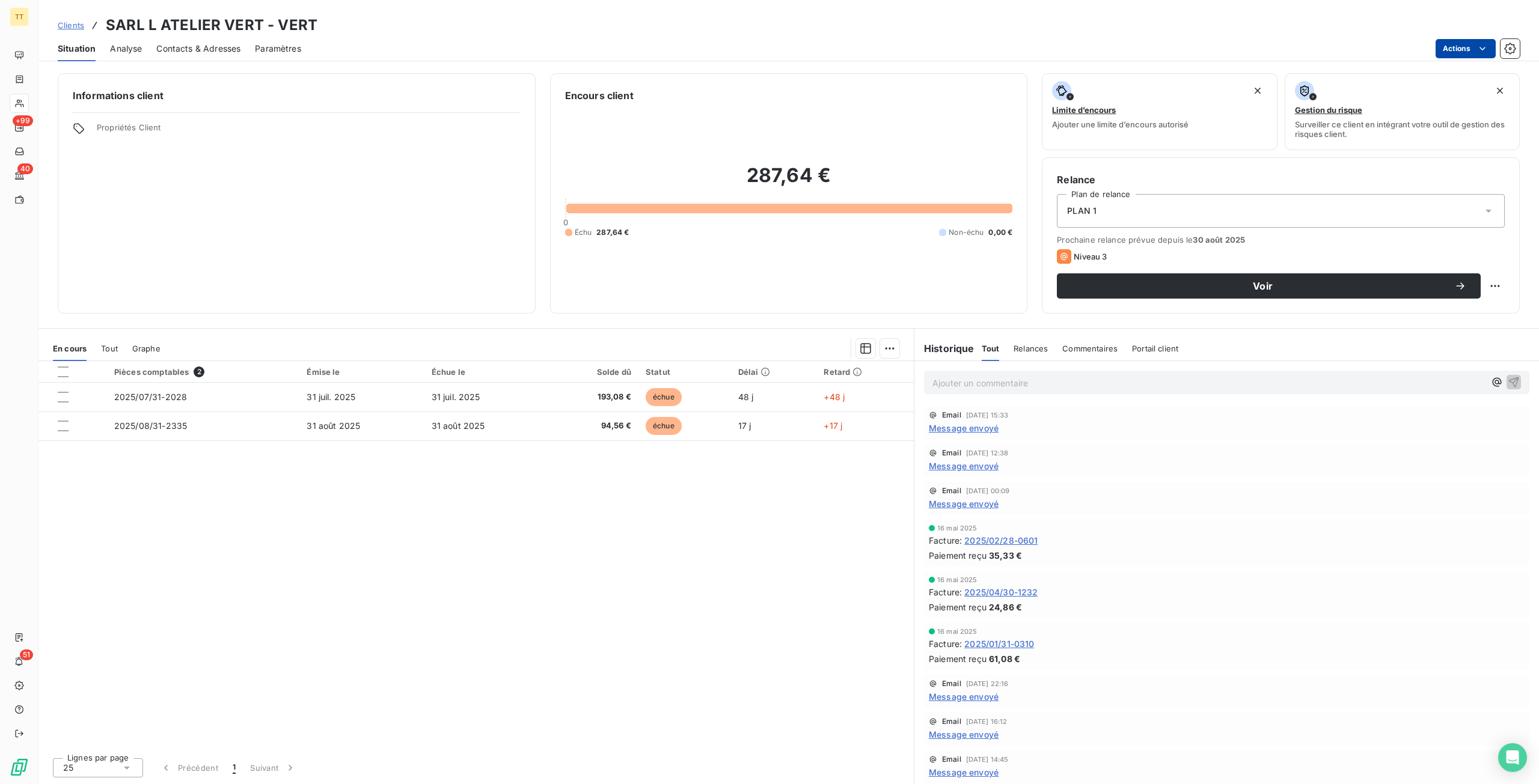
click at [1453, 47] on html "TT +99 40 51 Clients SARL L ATELIER VERT - VERT Situation Analyse Contacts & Ad…" at bounding box center [769, 392] width 1539 height 784
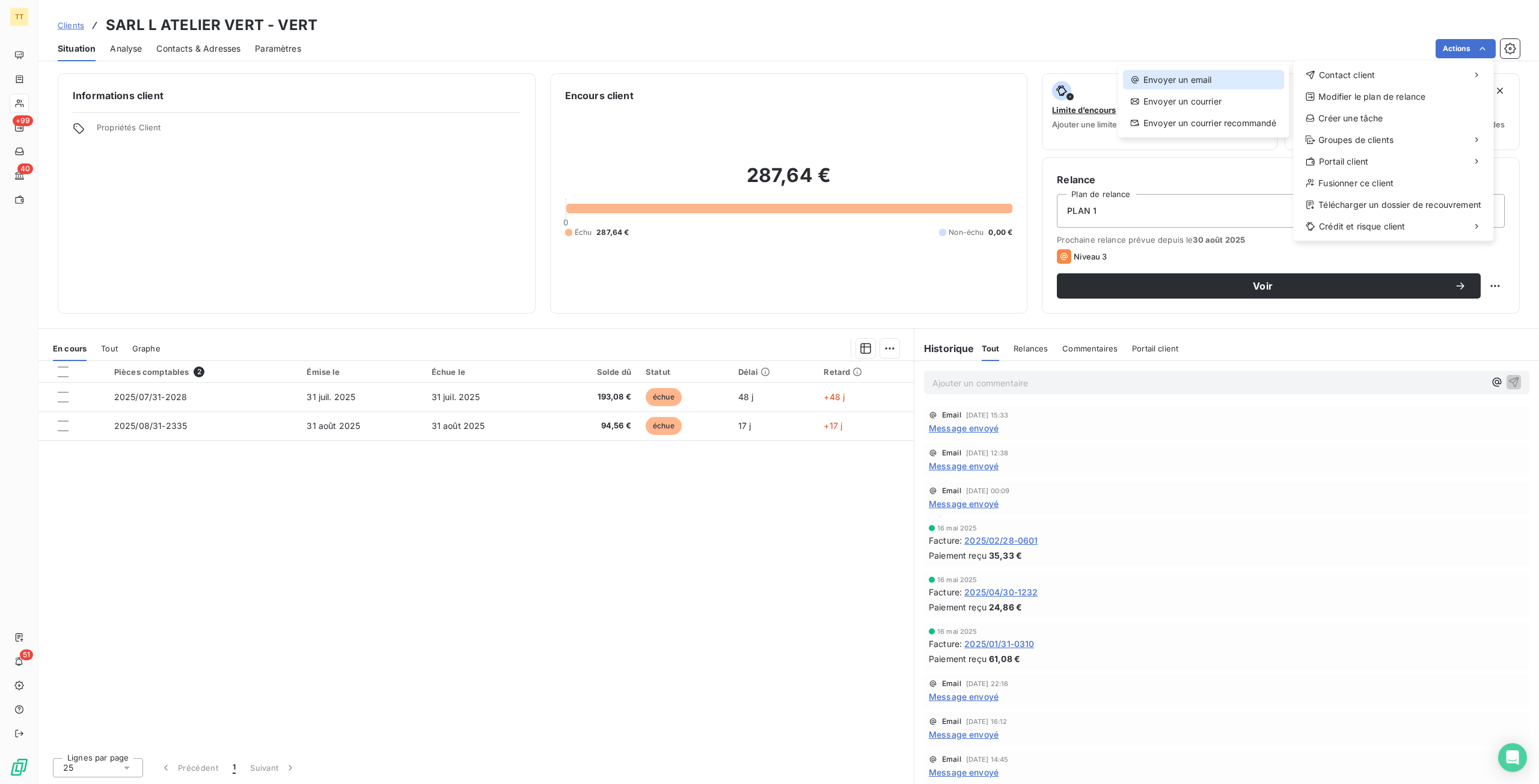
click at [1241, 85] on div "Envoyer un email" at bounding box center [1203, 80] width 161 height 19
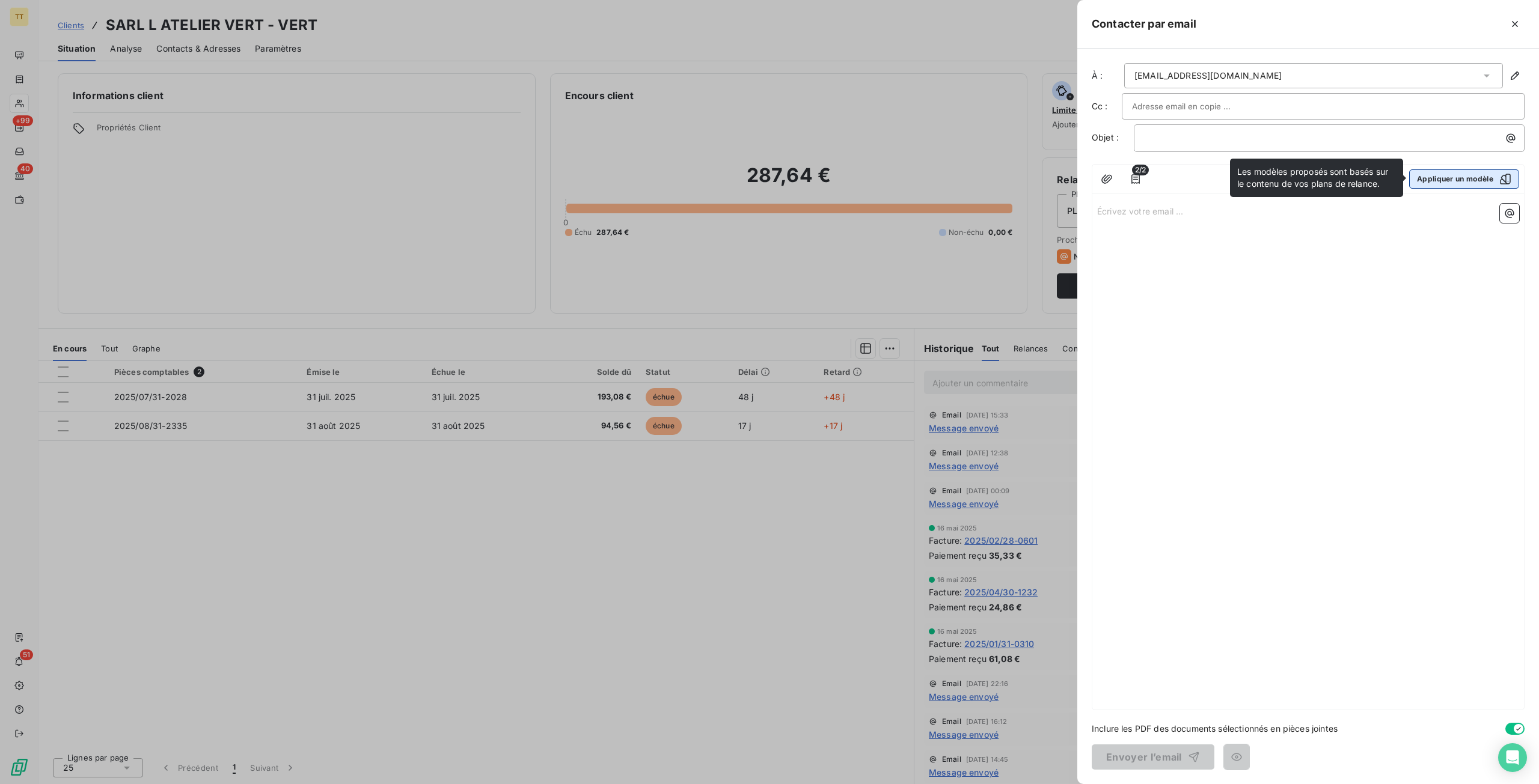
click at [1467, 175] on button "Appliquer un modèle" at bounding box center [1464, 179] width 110 height 19
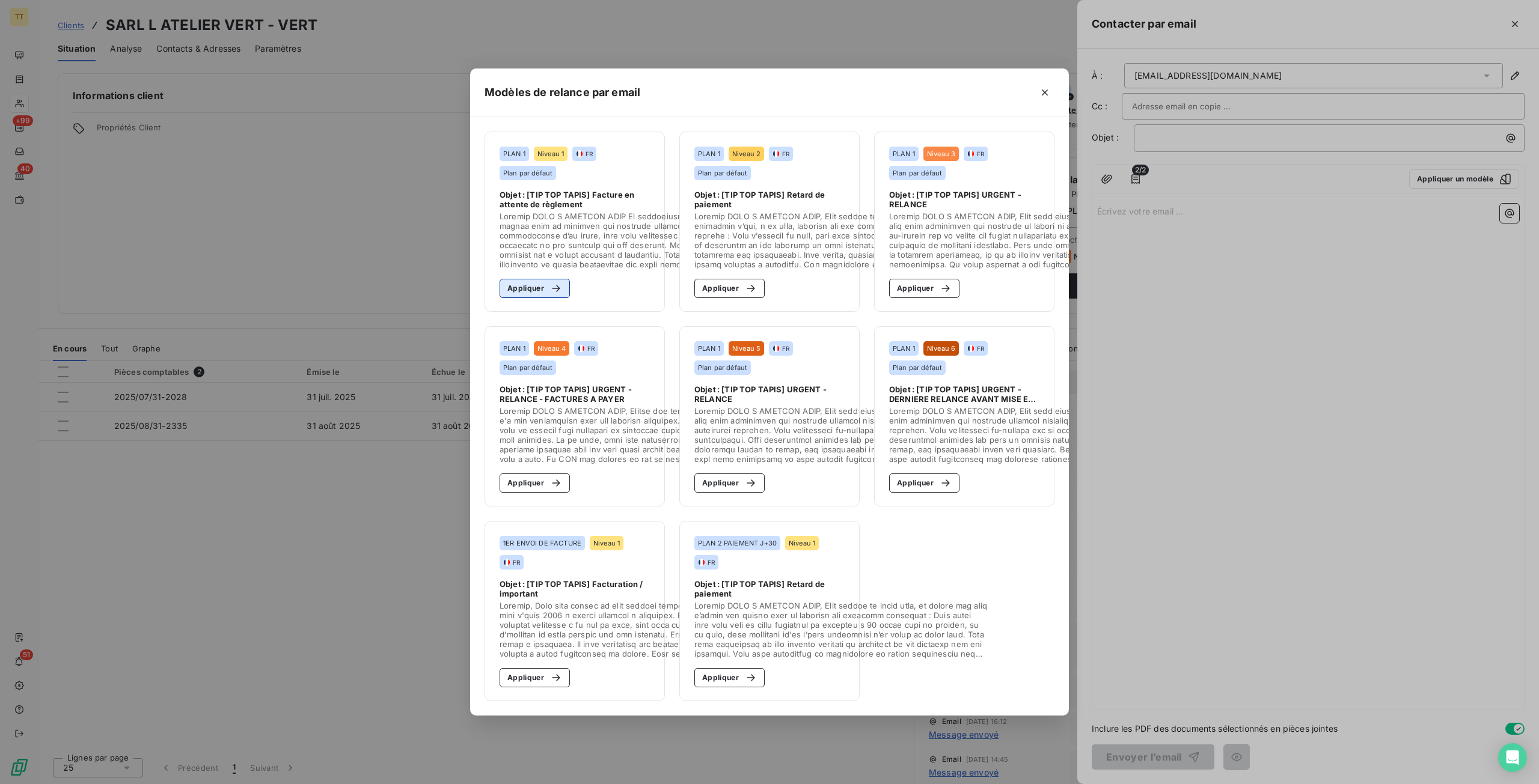
click at [524, 280] on button "Appliquer" at bounding box center [535, 288] width 70 height 19
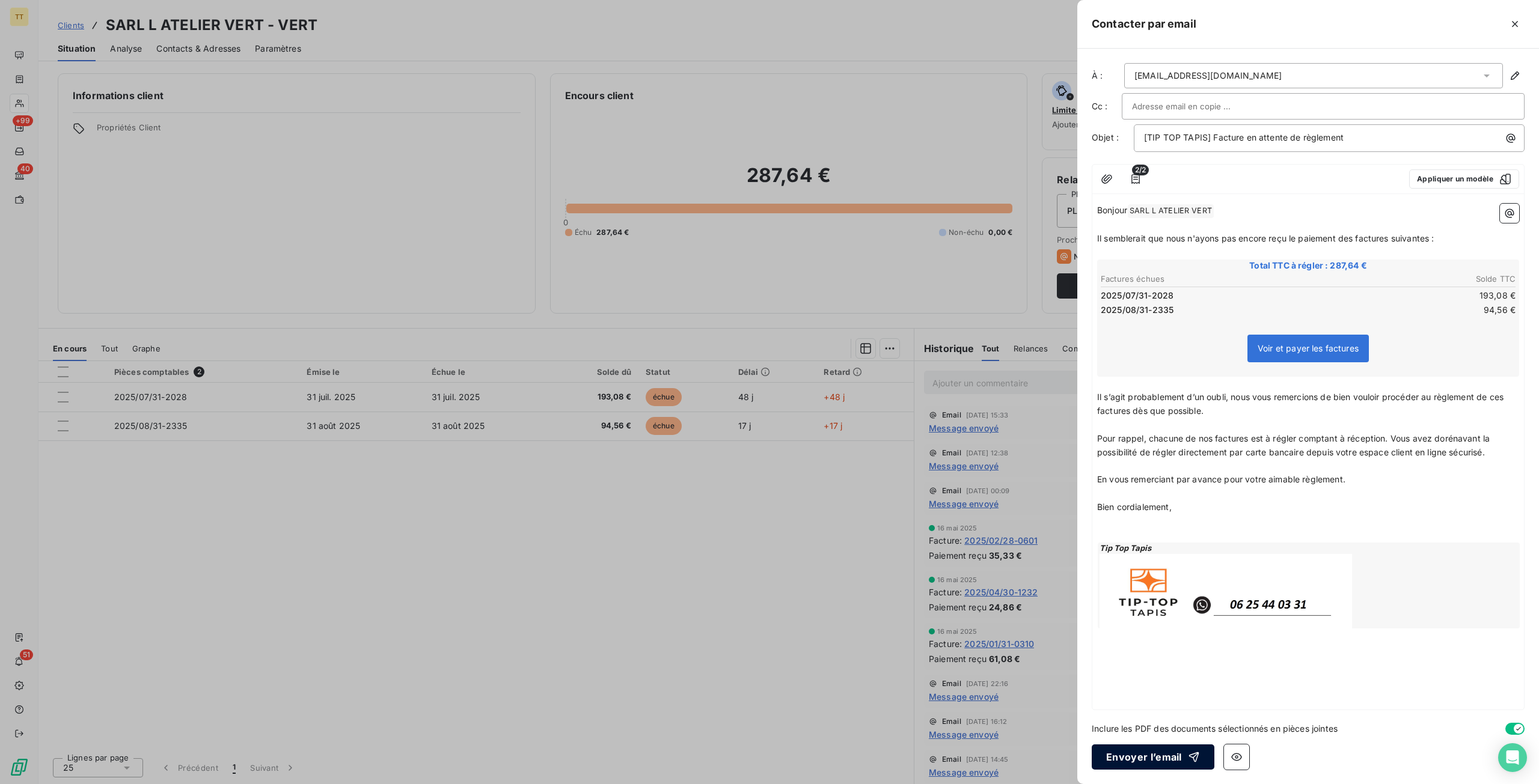
click at [1134, 757] on button "Envoyer l’email" at bounding box center [1152, 757] width 123 height 25
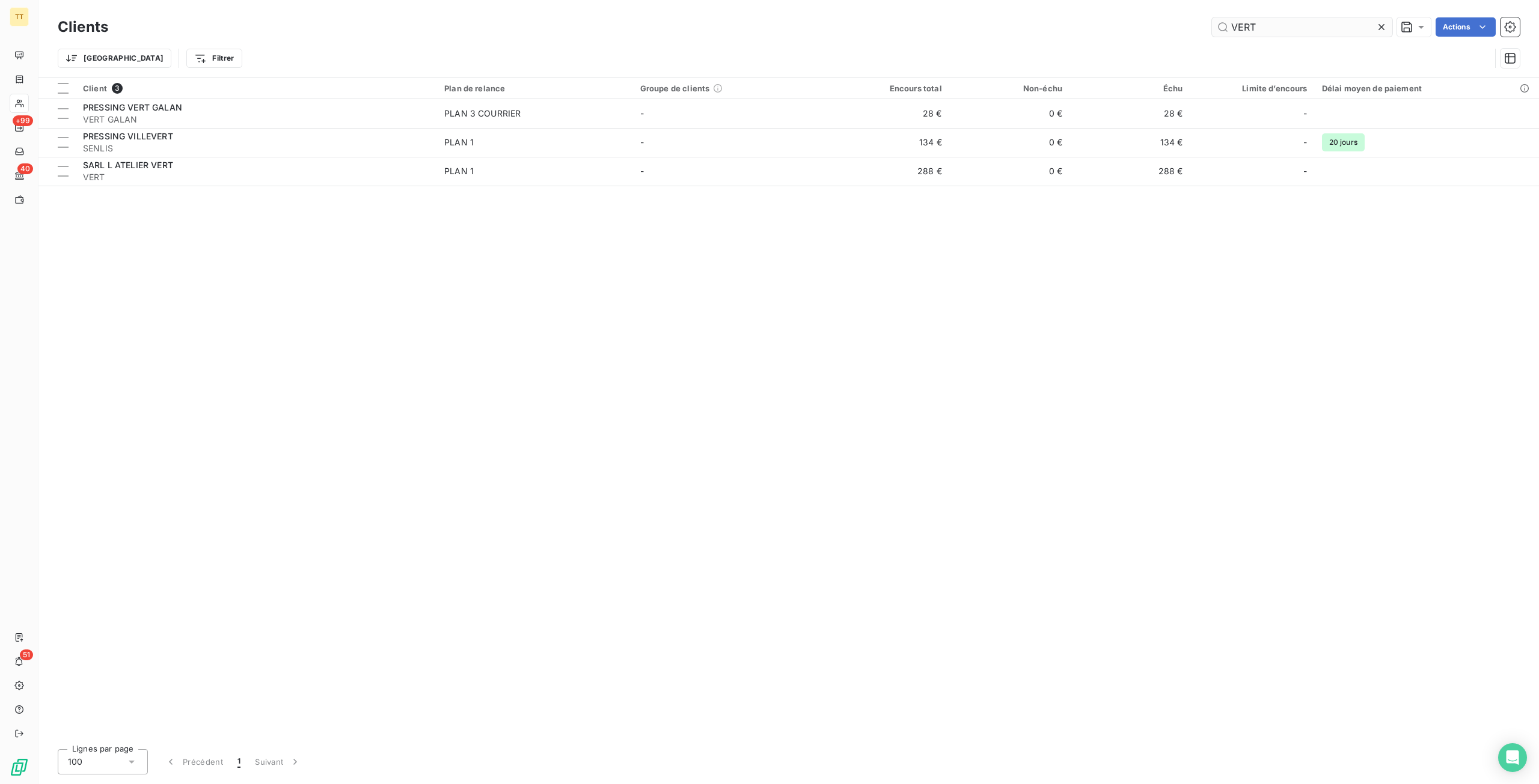
click at [1291, 24] on input "VERT" at bounding box center [1302, 27] width 181 height 19
click at [1293, 24] on input "VERT" at bounding box center [1302, 27] width 181 height 19
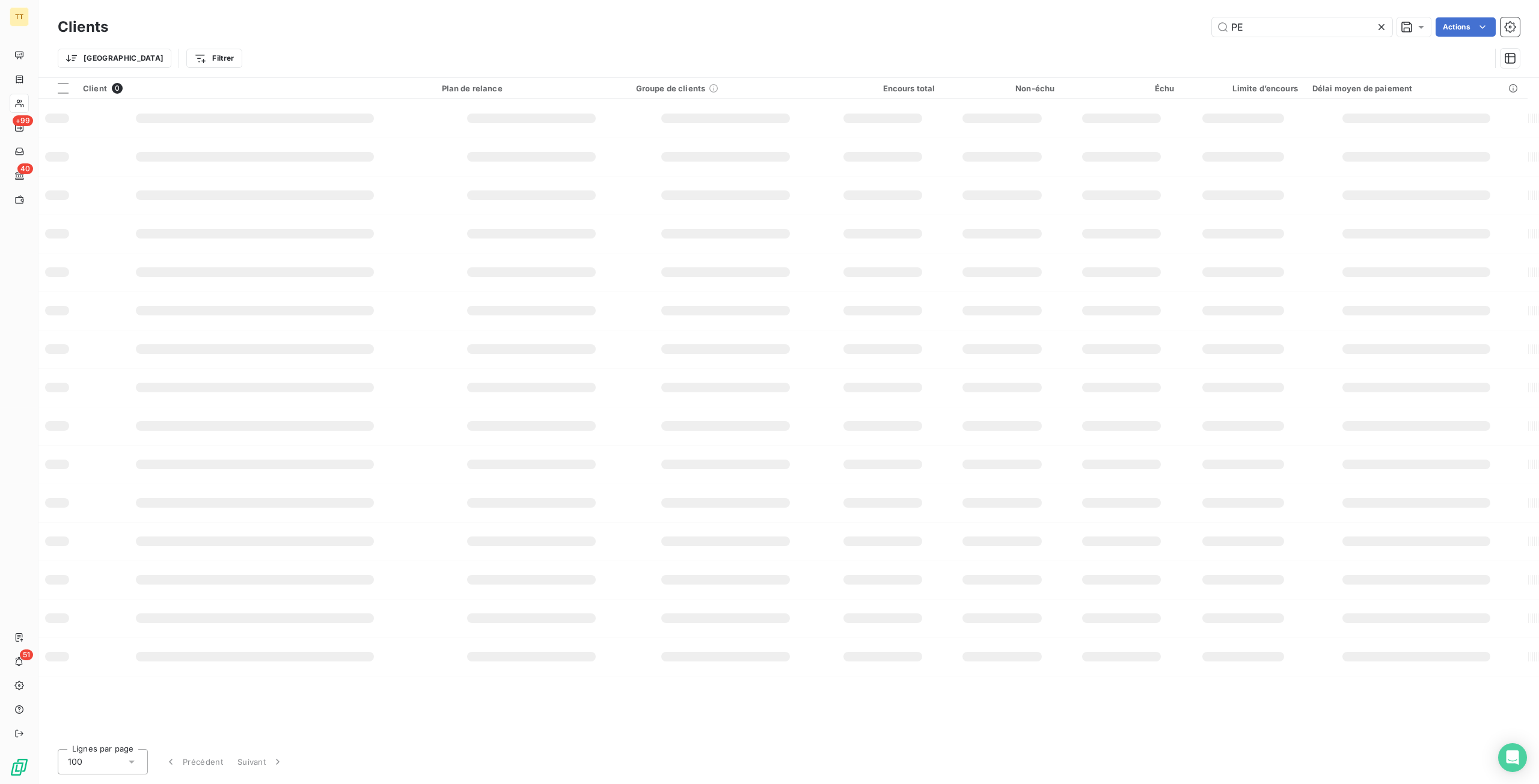
type input "P"
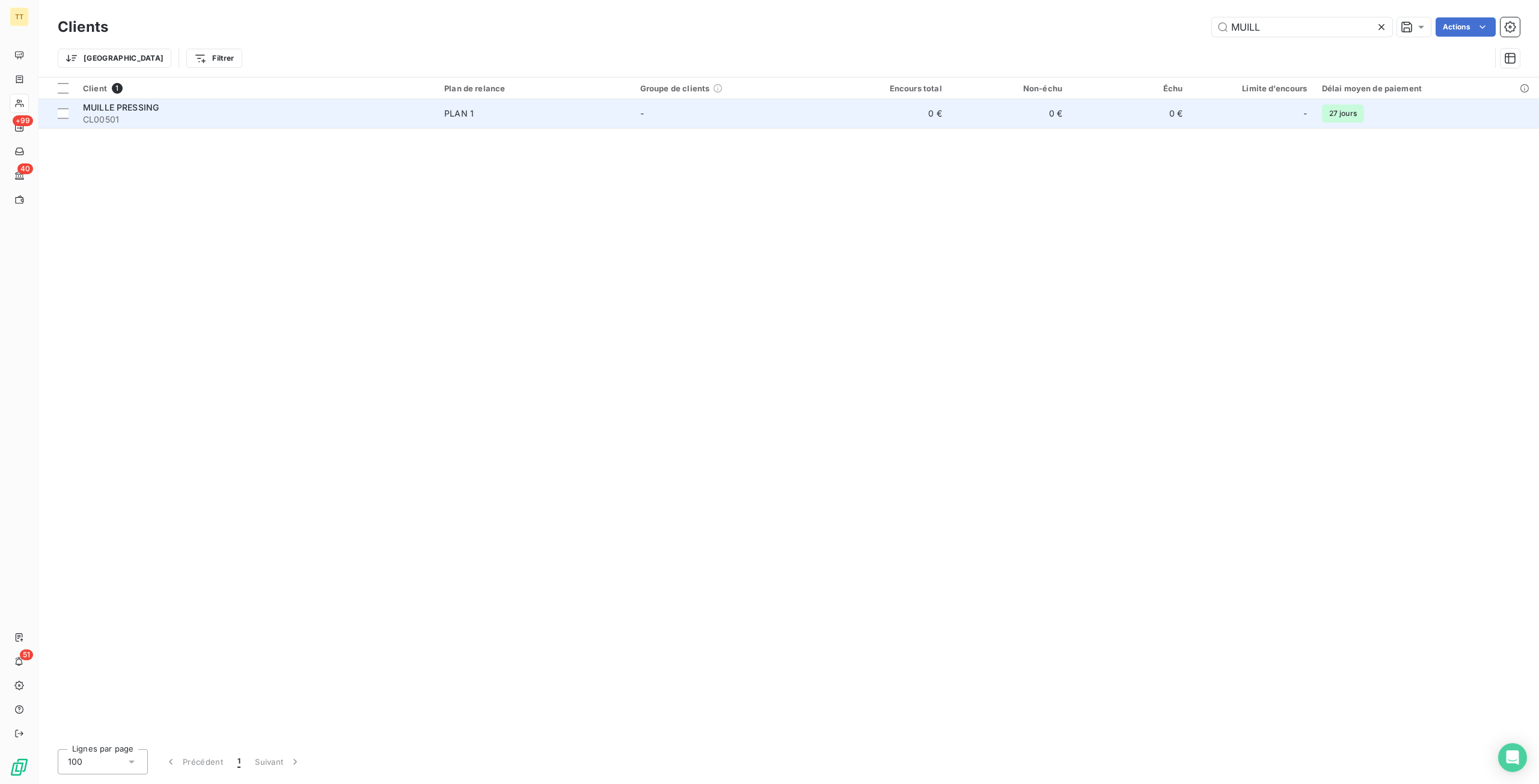
type input "MUILL"
click at [364, 123] on span "CL00501" at bounding box center [257, 119] width 347 height 12
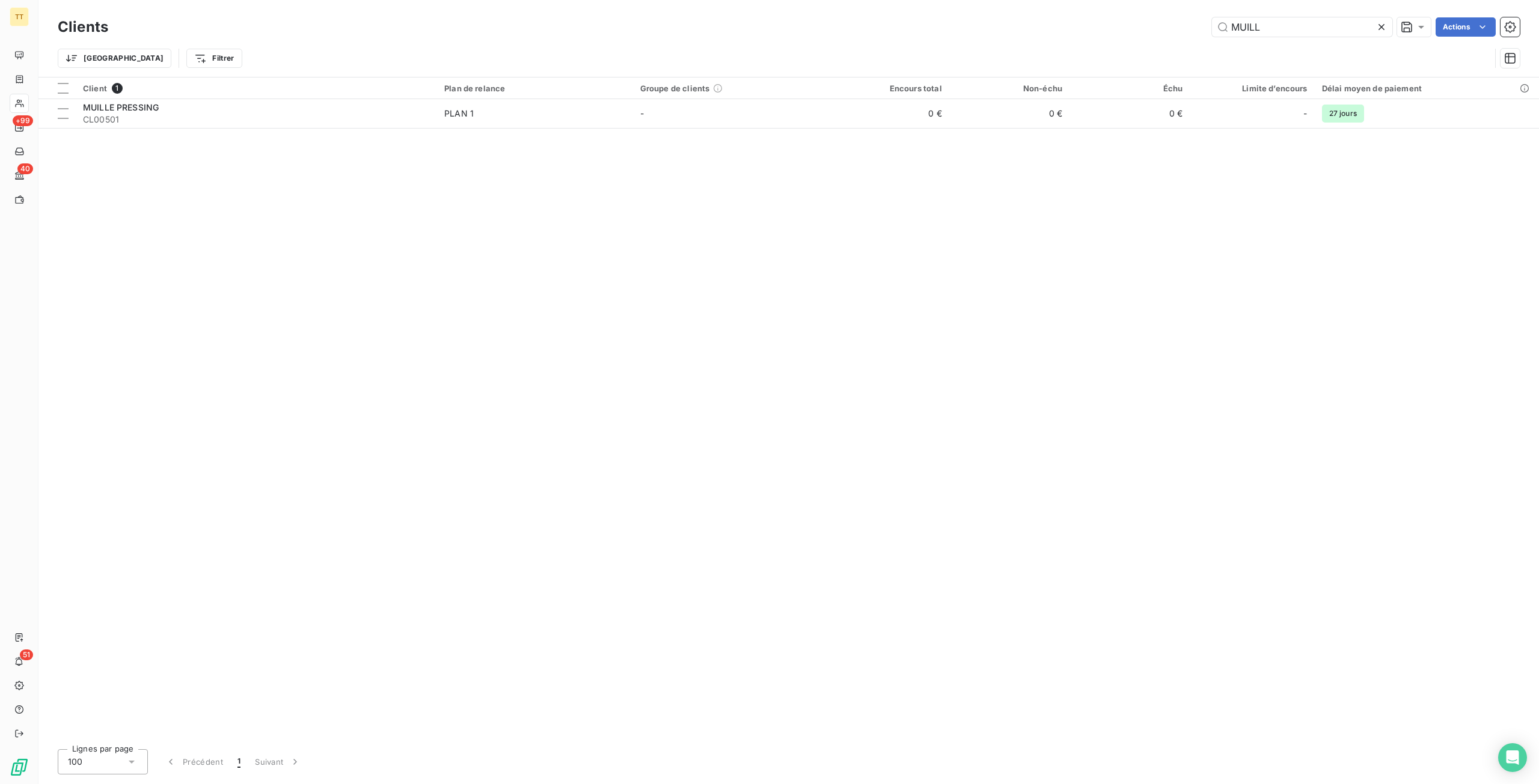
click at [1381, 26] on icon at bounding box center [1381, 27] width 12 height 12
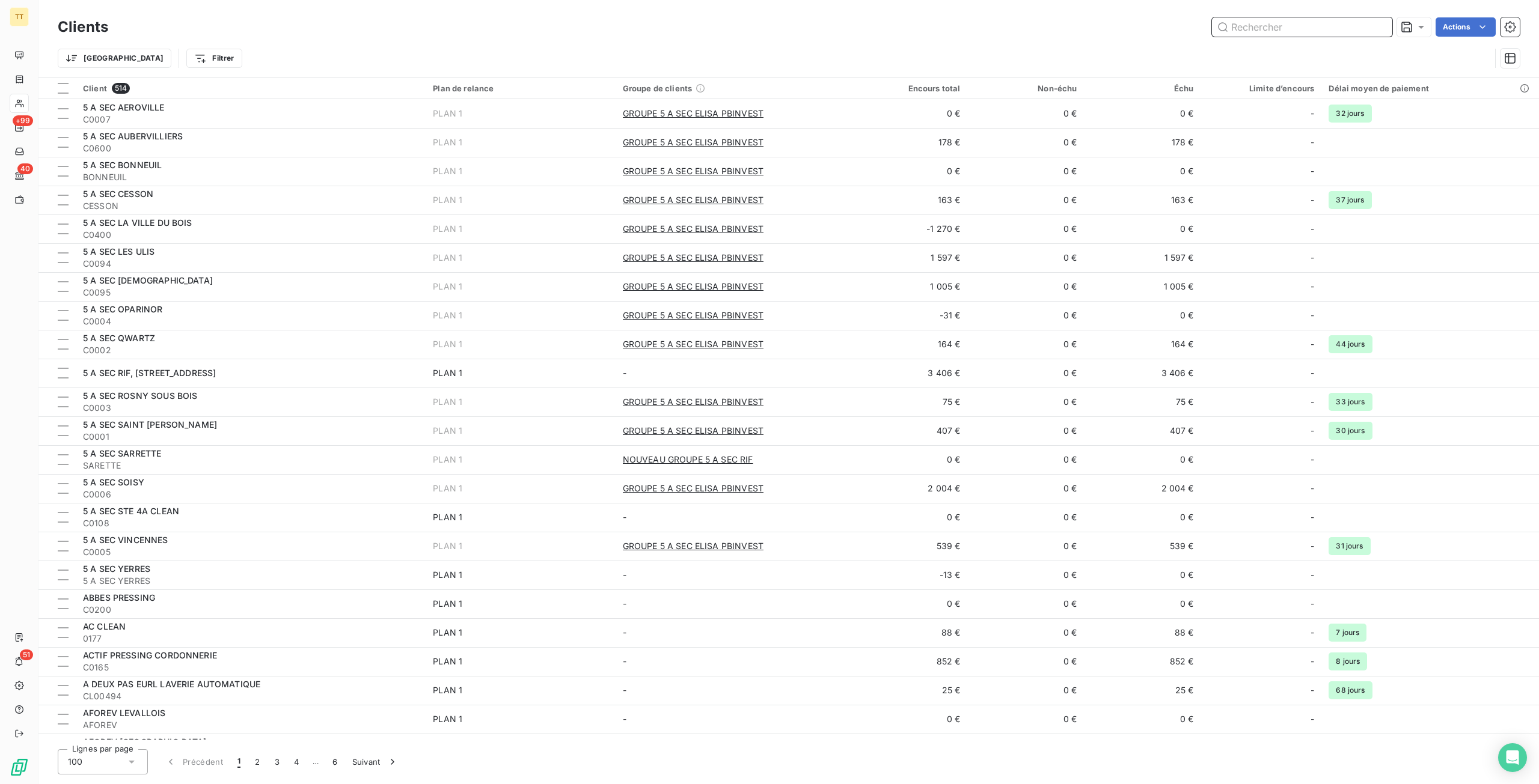
click at [1320, 29] on input "text" at bounding box center [1302, 27] width 181 height 19
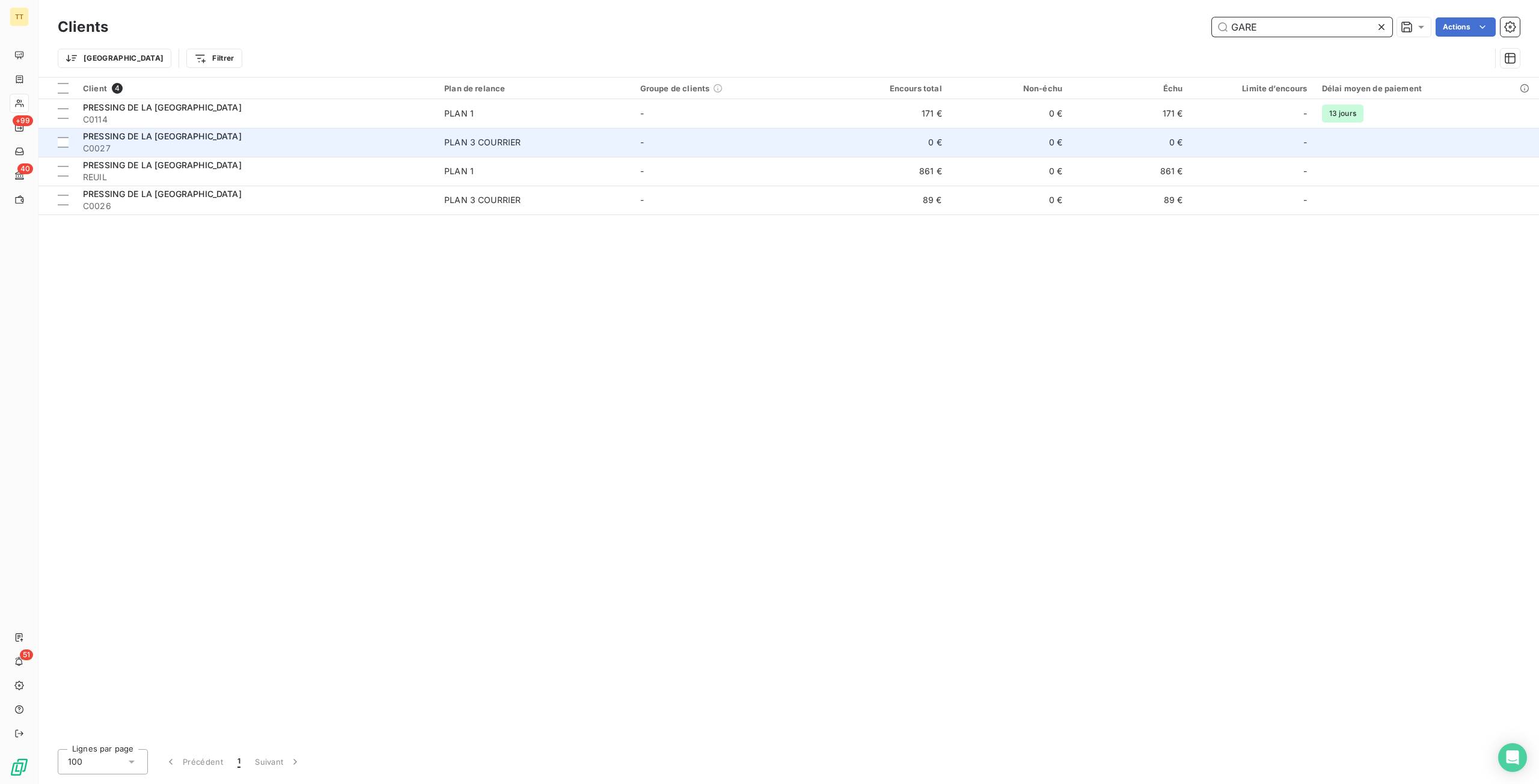
type input "GARE"
click at [364, 141] on div "PRESSING DE LA [GEOGRAPHIC_DATA]" at bounding box center [257, 136] width 347 height 12
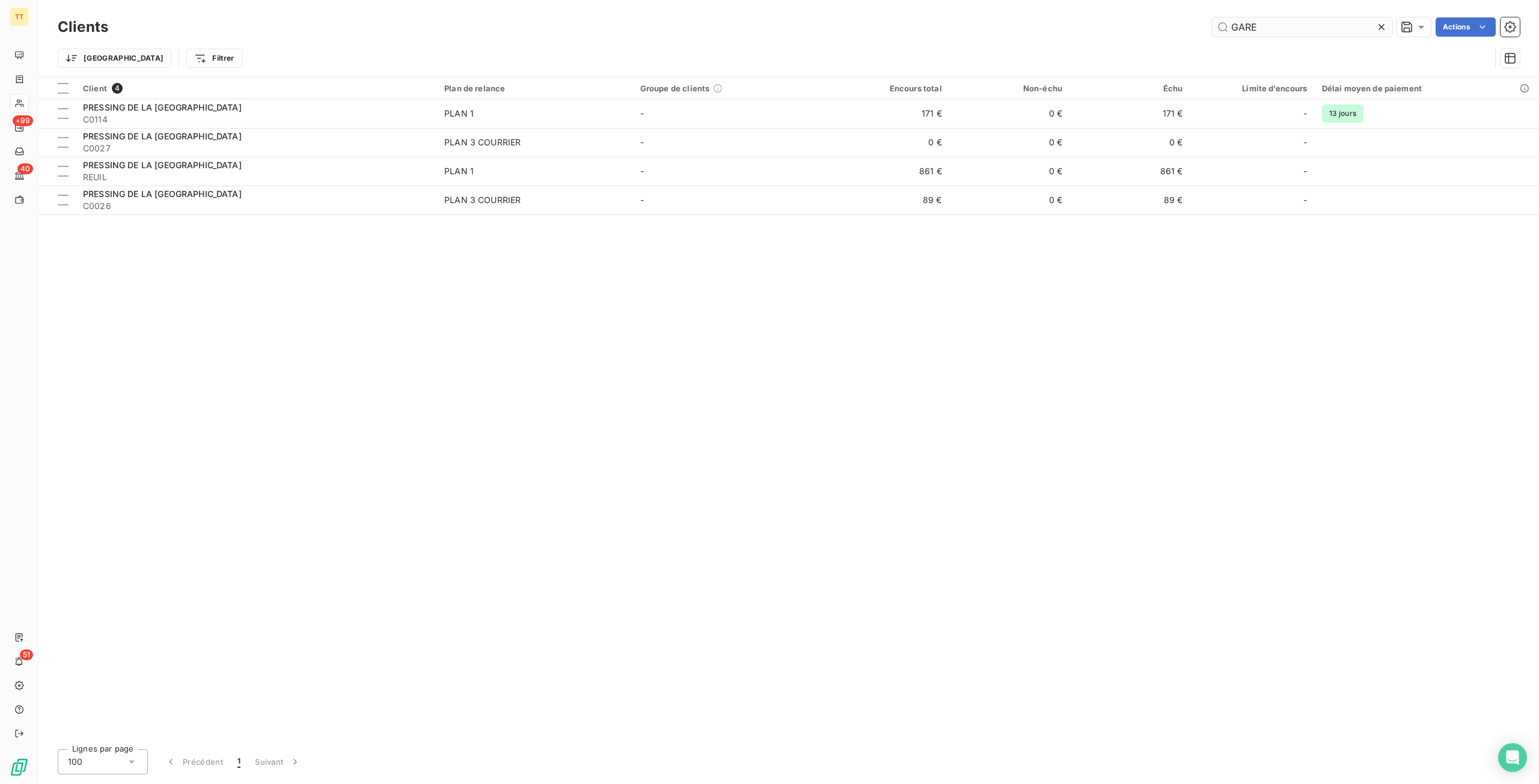
click at [1348, 24] on input "GARE" at bounding box center [1302, 27] width 181 height 19
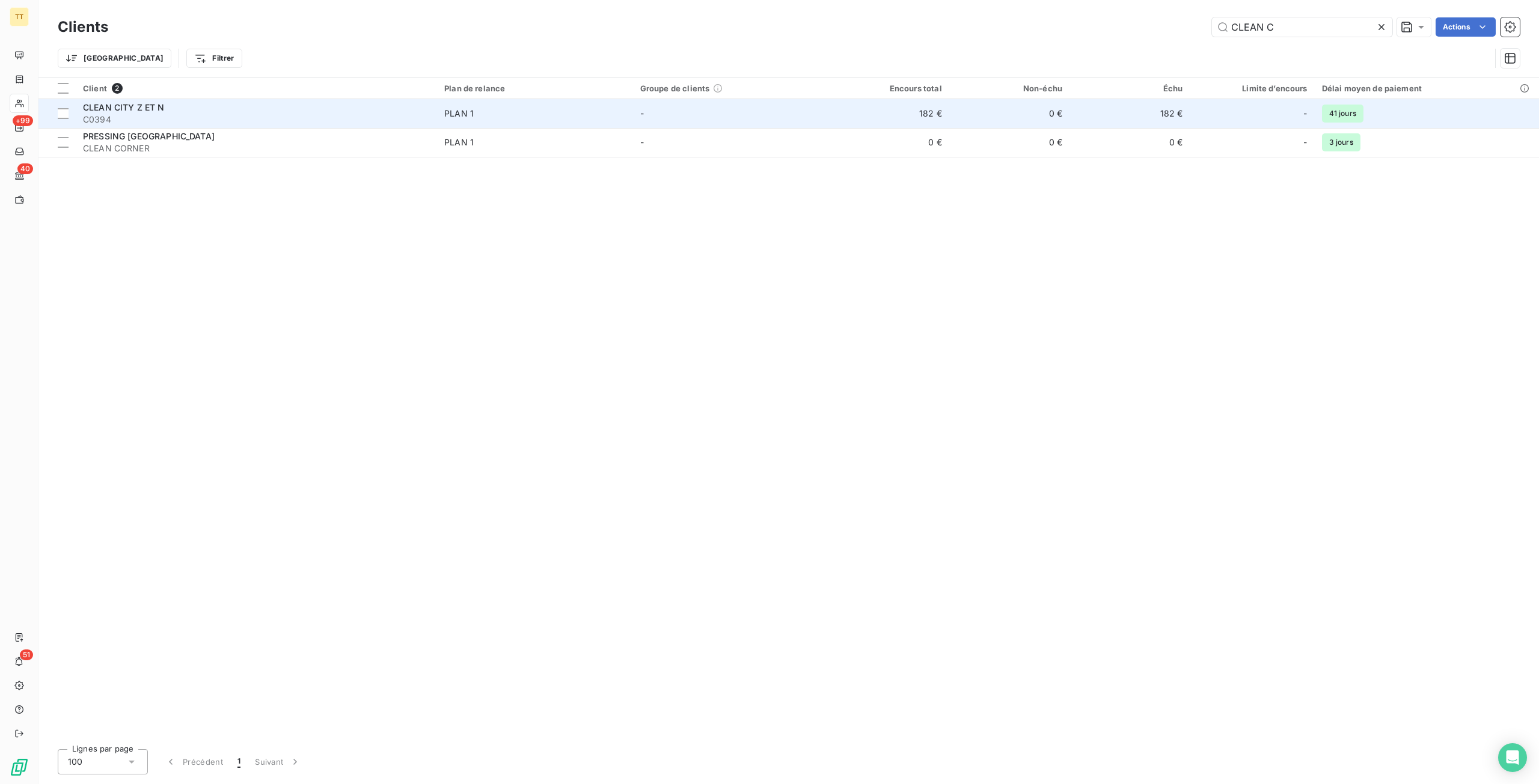
type input "CLEAN C"
click at [316, 113] on span "C0394" at bounding box center [257, 119] width 347 height 12
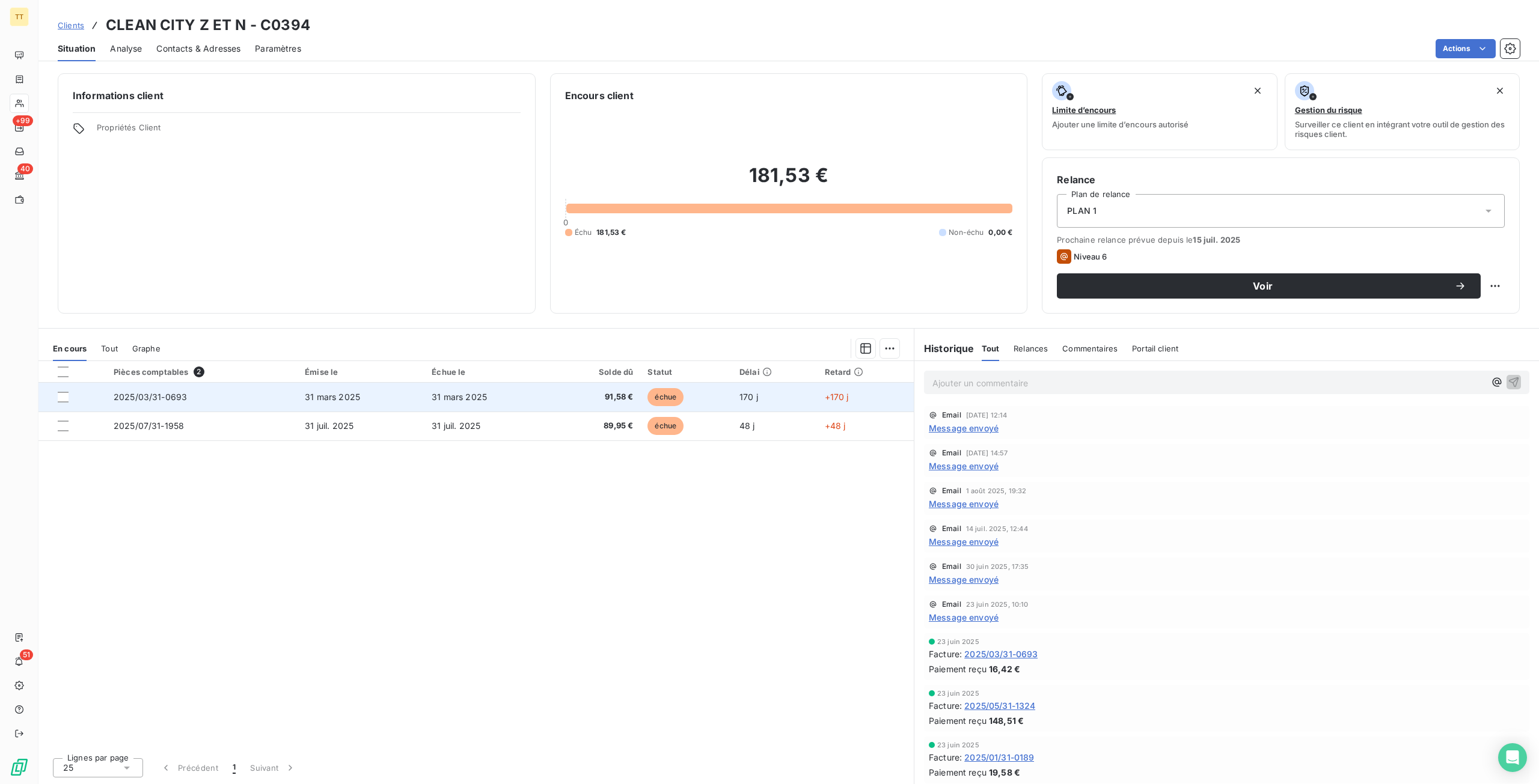
click at [330, 406] on td "31 mars 2025" at bounding box center [361, 397] width 127 height 29
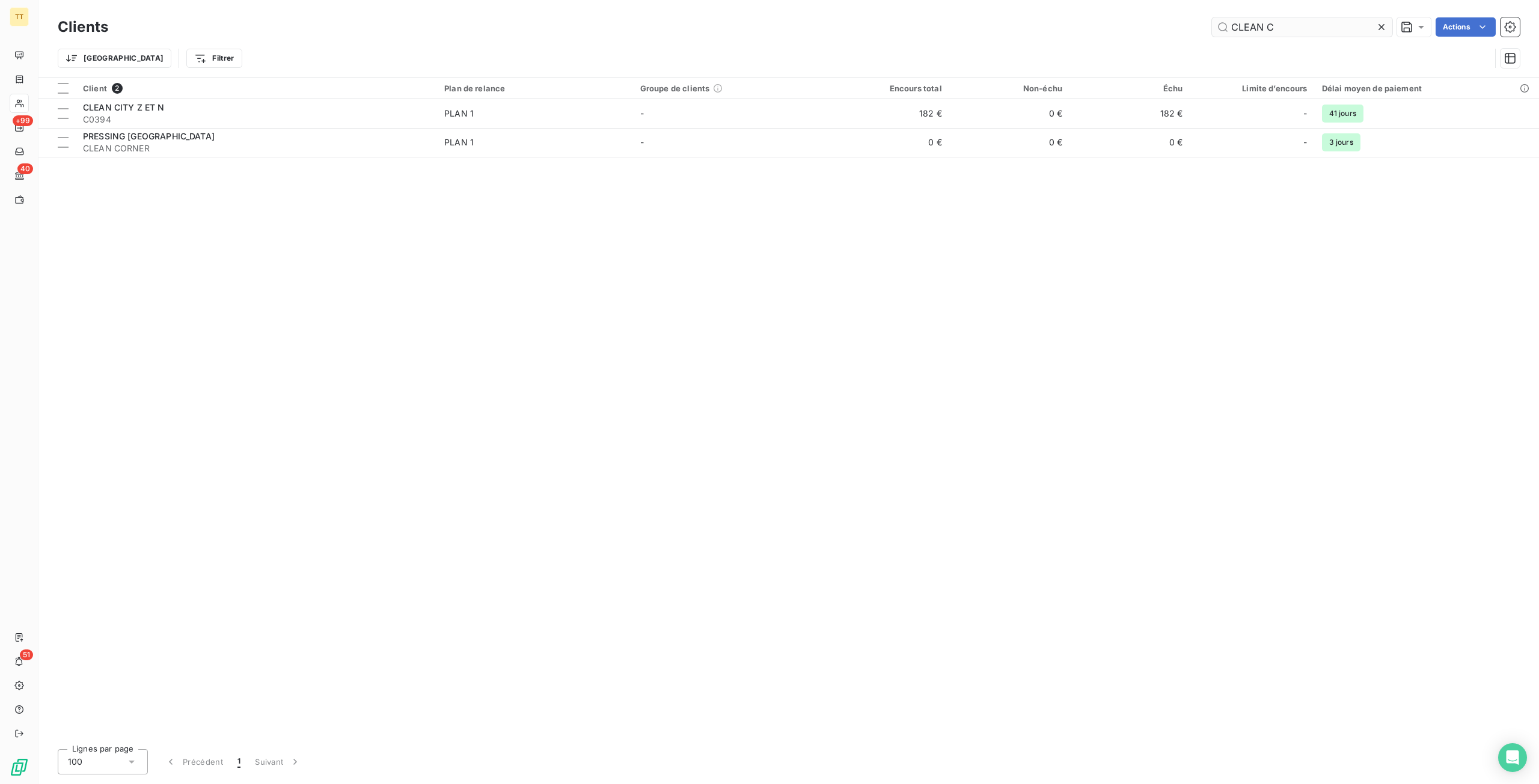
click at [1314, 34] on input "CLEAN C" at bounding box center [1302, 27] width 181 height 19
click at [1315, 34] on input "CLEAN C" at bounding box center [1302, 27] width 181 height 19
click at [1332, 29] on input "[DATE]" at bounding box center [1302, 27] width 181 height 19
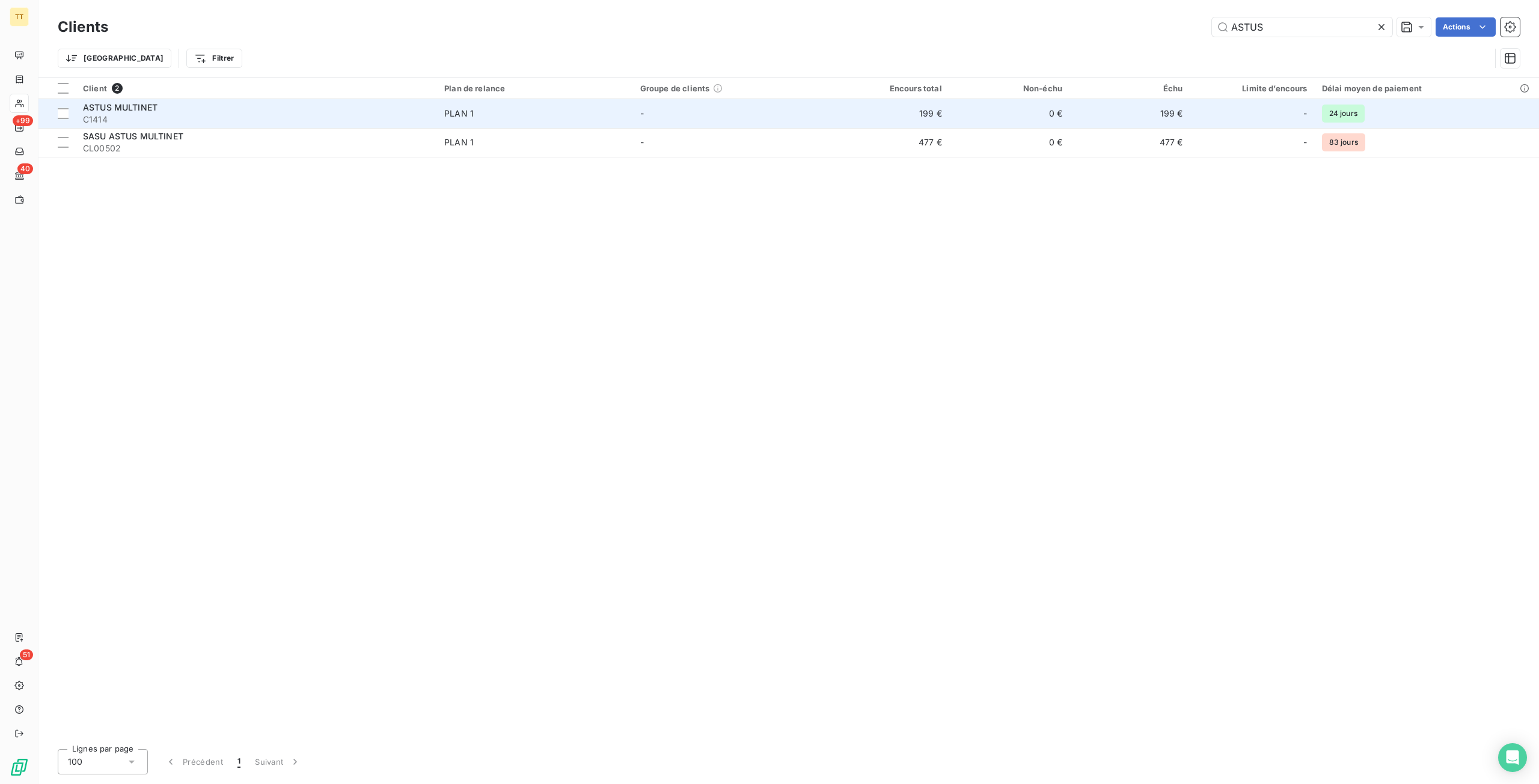
type input "ASTUS"
click at [670, 114] on td "-" at bounding box center [730, 113] width 196 height 29
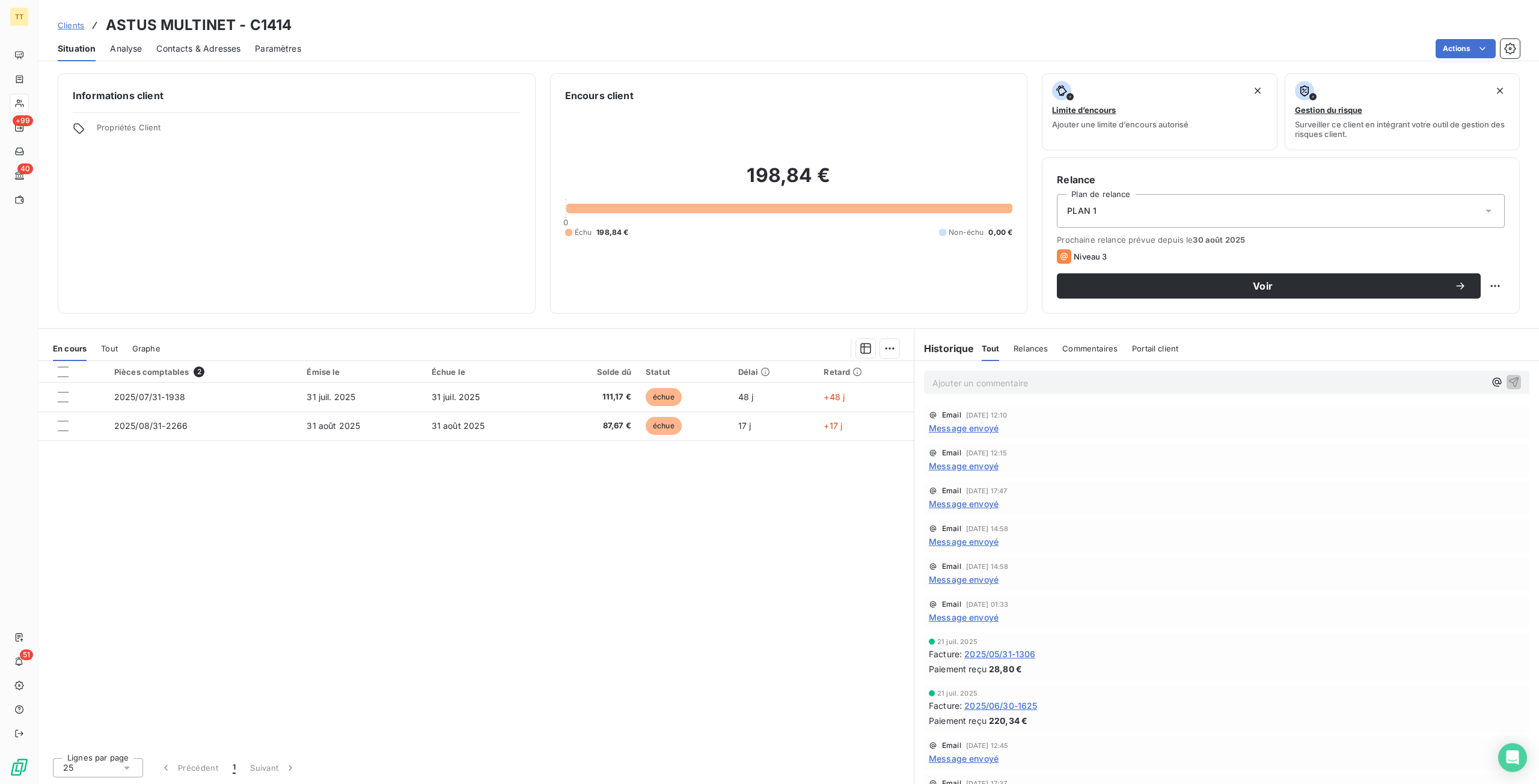
click at [180, 46] on span "Contacts & Adresses" at bounding box center [198, 48] width 84 height 12
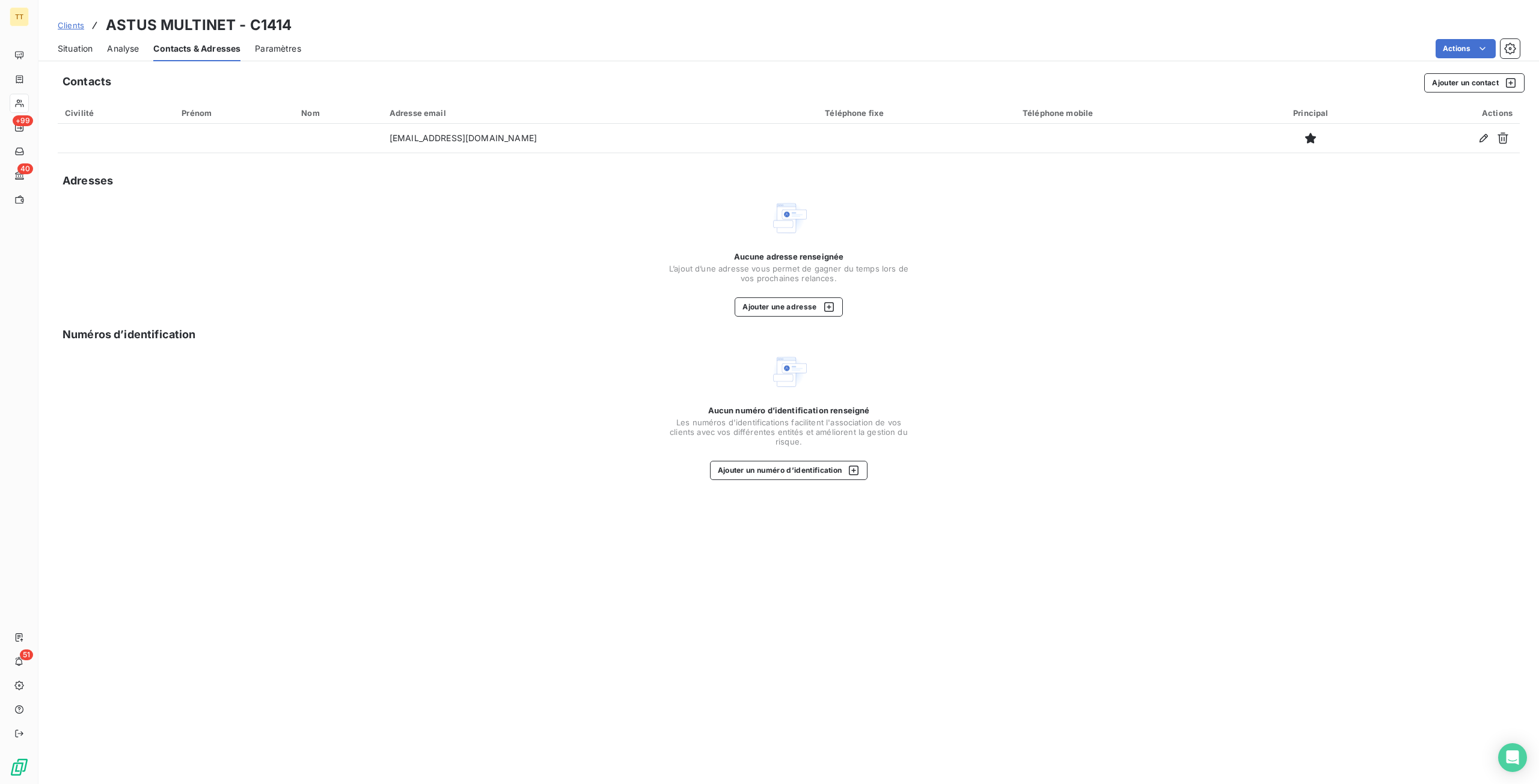
click at [76, 48] on span "Situation" at bounding box center [75, 48] width 35 height 12
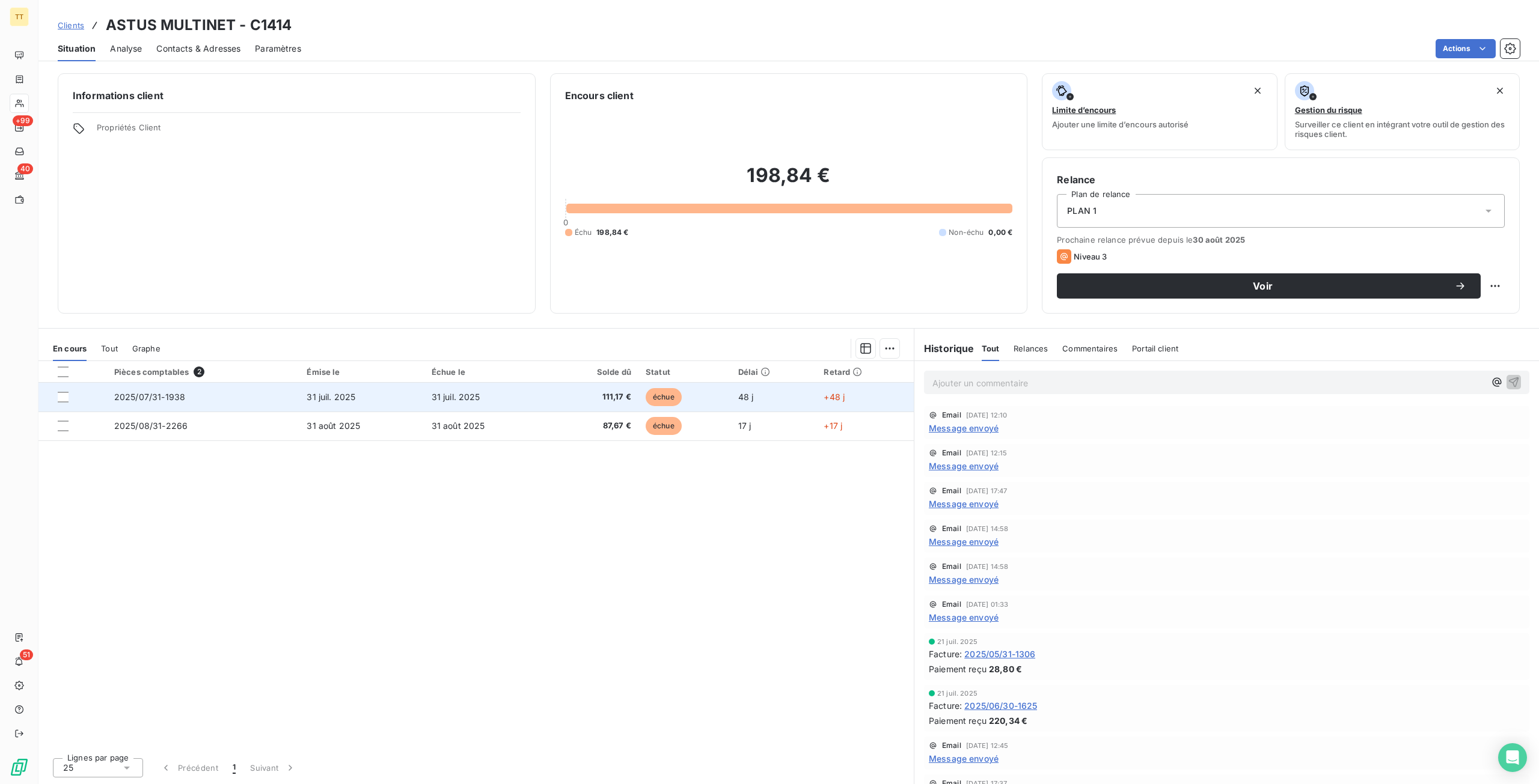
click at [543, 403] on td "31 juil. 2025" at bounding box center [486, 397] width 124 height 29
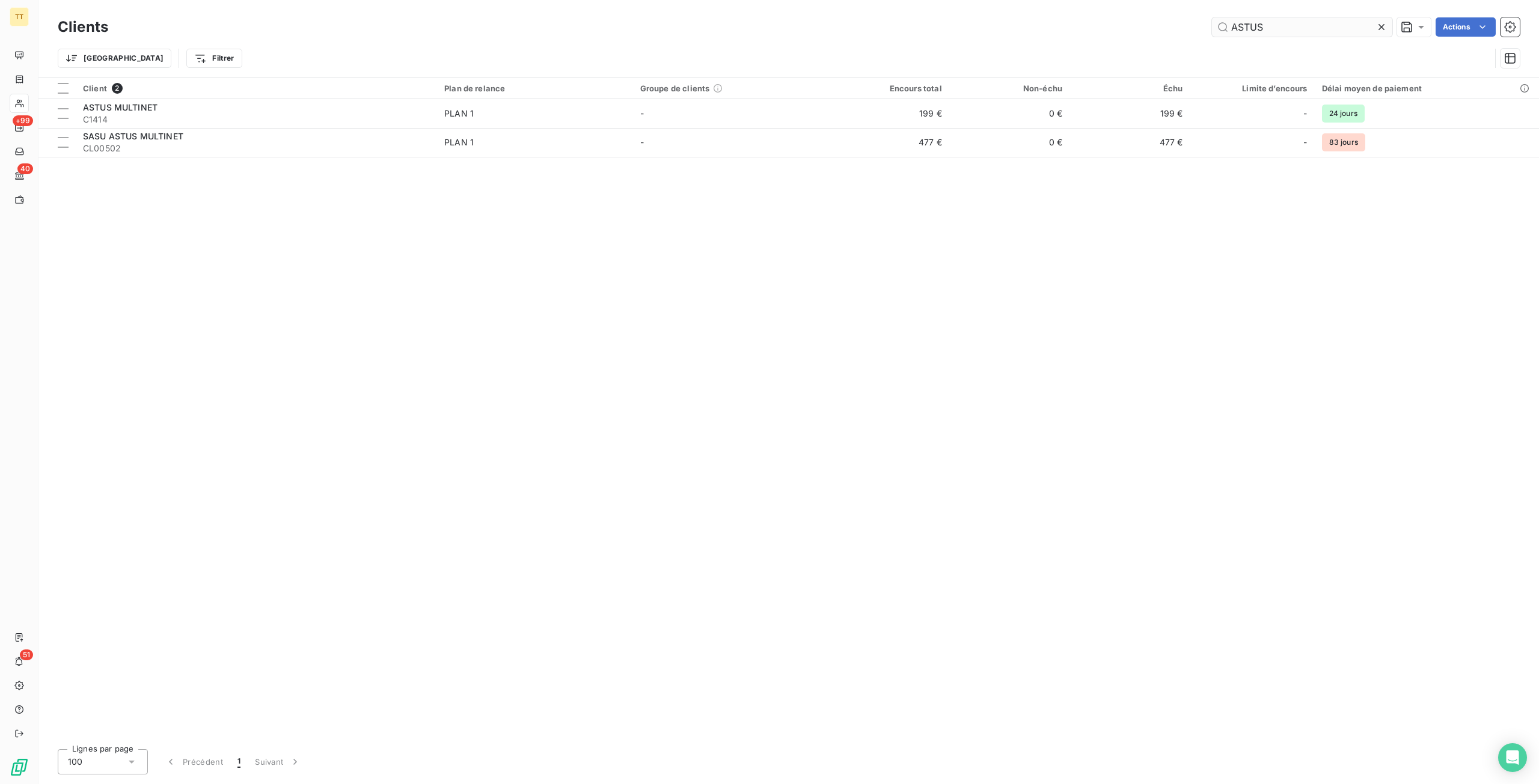
click at [1293, 29] on input "ASTUS" at bounding box center [1302, 27] width 181 height 19
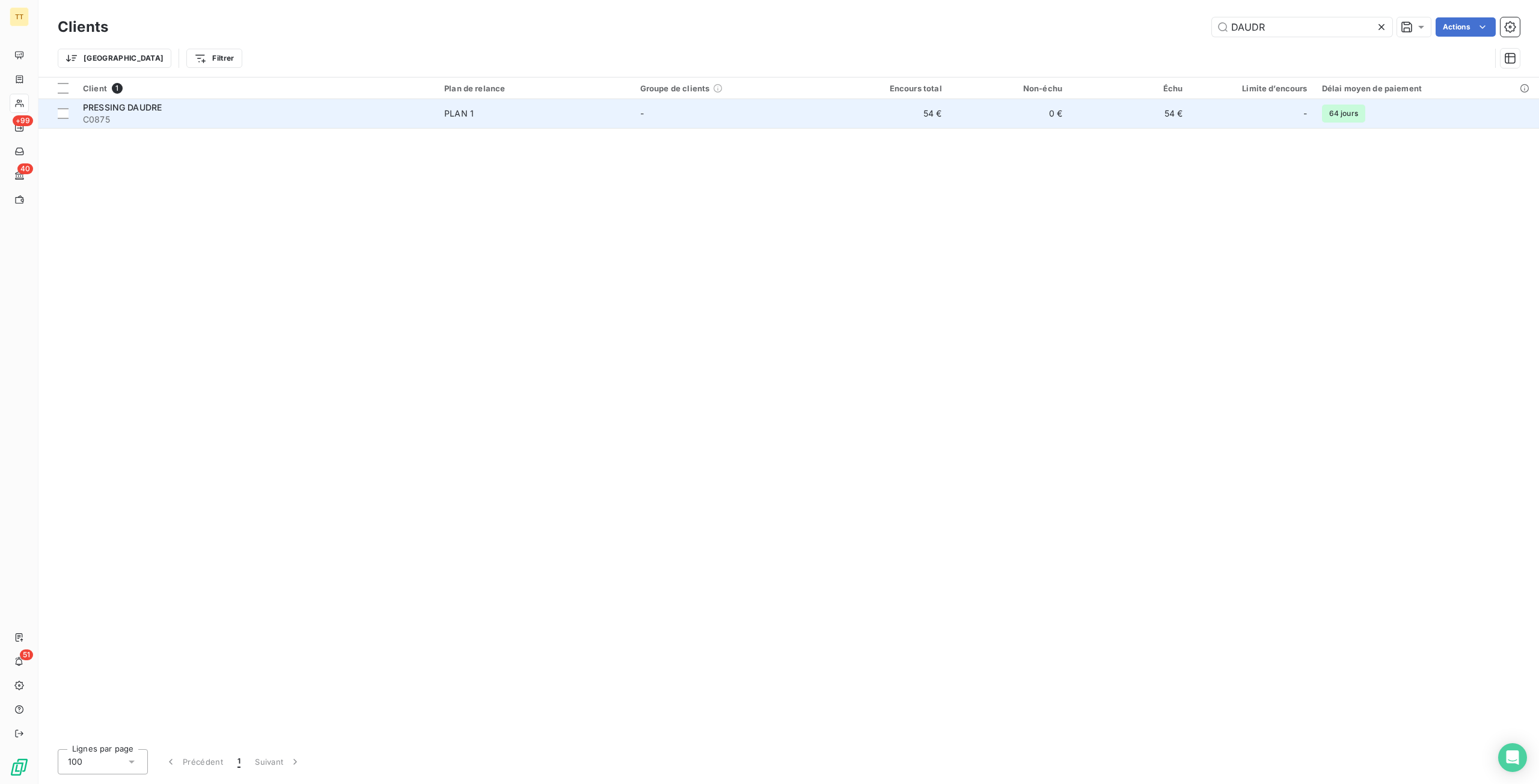
type input "DAUDR"
click at [695, 122] on td "-" at bounding box center [730, 113] width 196 height 29
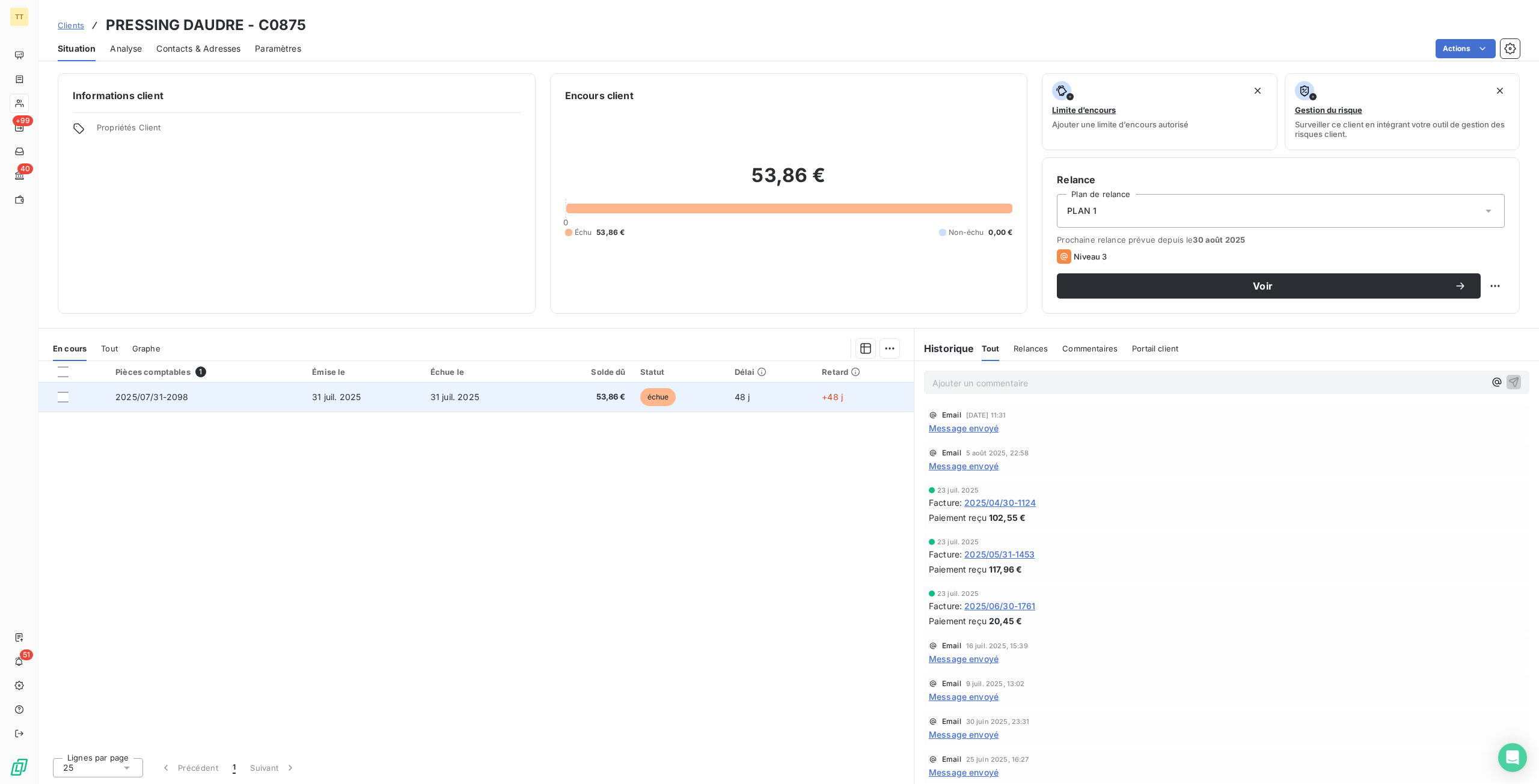
click at [562, 396] on span "53,86 €" at bounding box center [587, 397] width 77 height 12
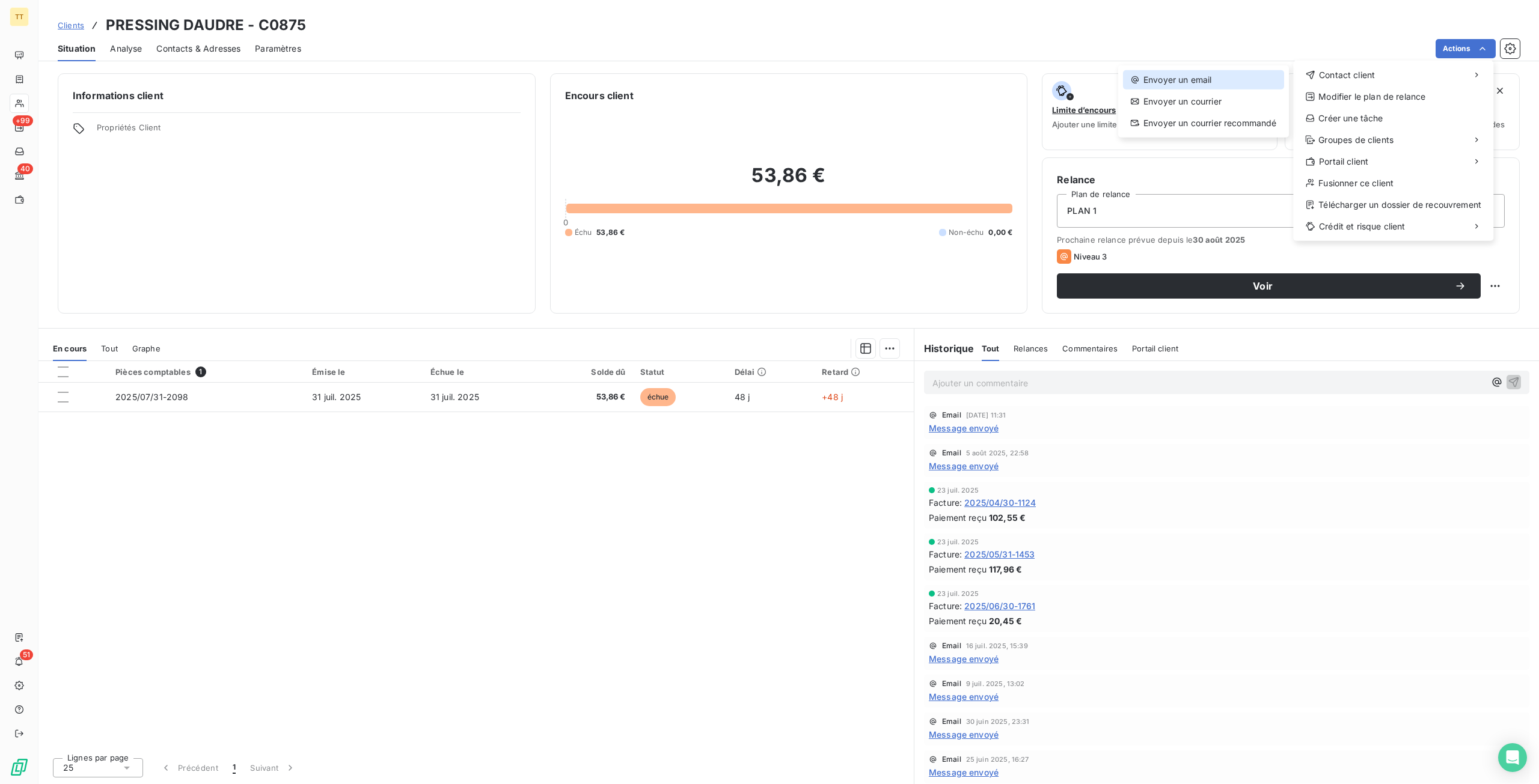
click at [1199, 73] on div "Envoyer un email" at bounding box center [1203, 80] width 161 height 19
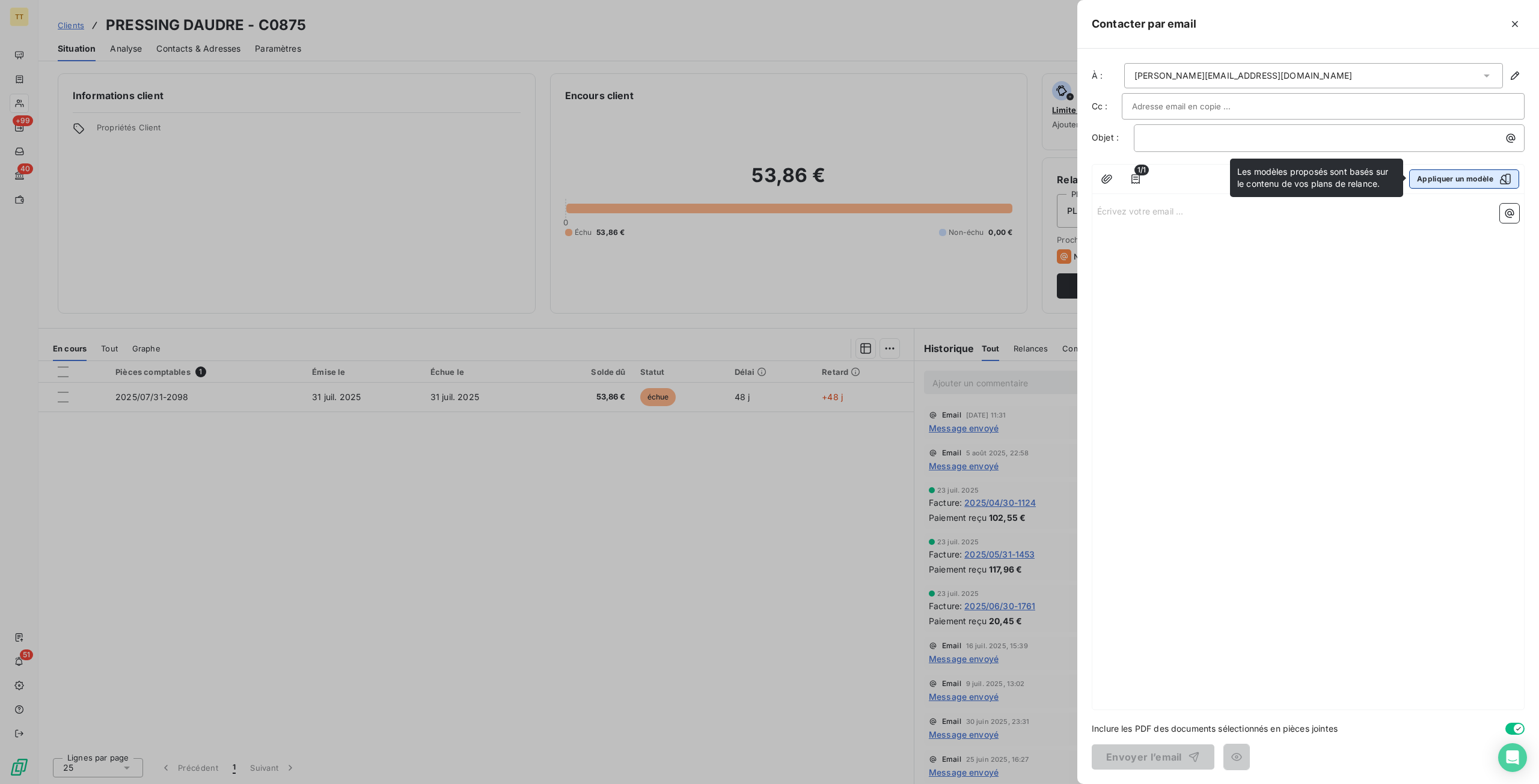
click at [1471, 176] on button "Appliquer un modèle" at bounding box center [1464, 179] width 110 height 19
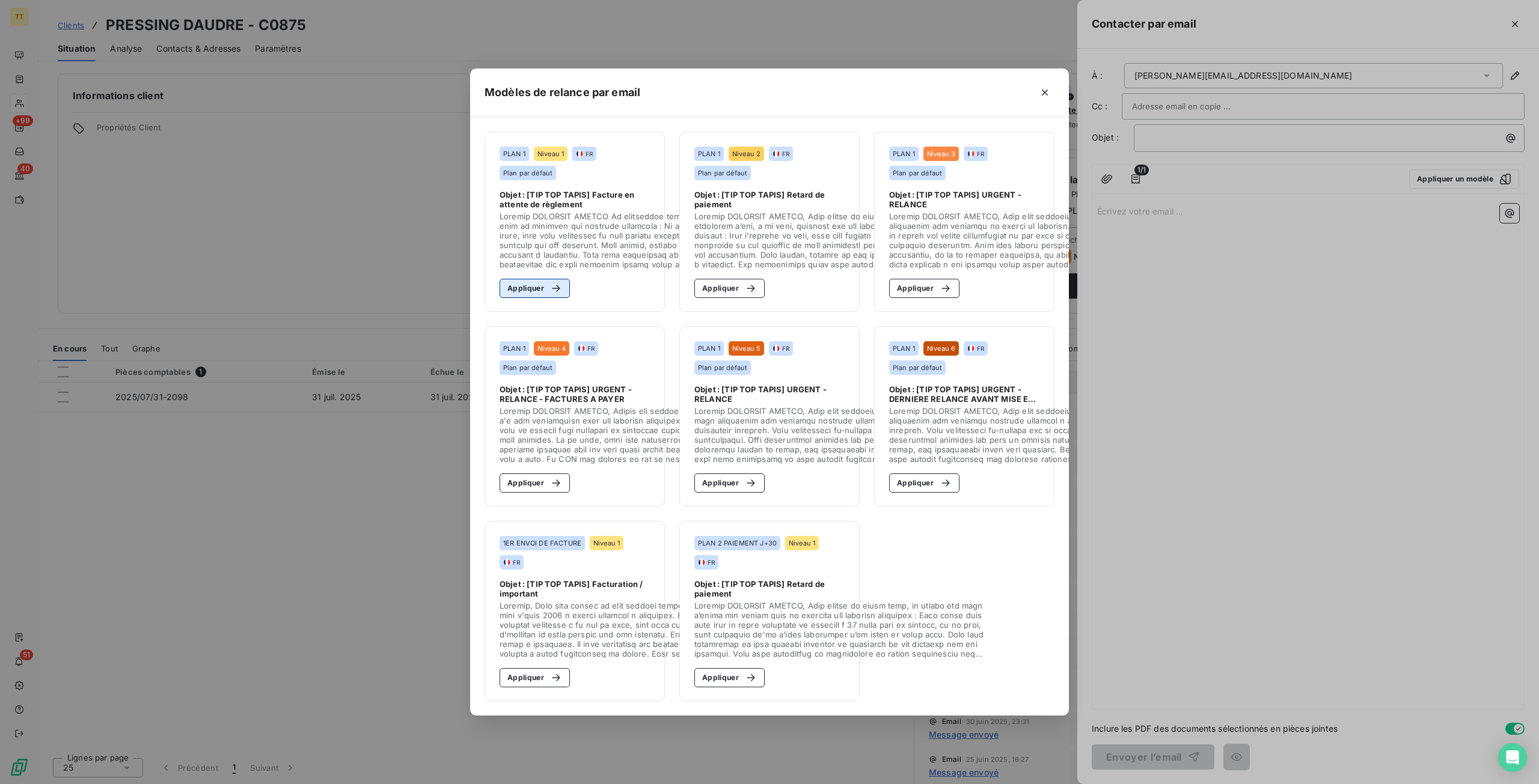
click at [518, 285] on button "Appliquer" at bounding box center [535, 288] width 70 height 19
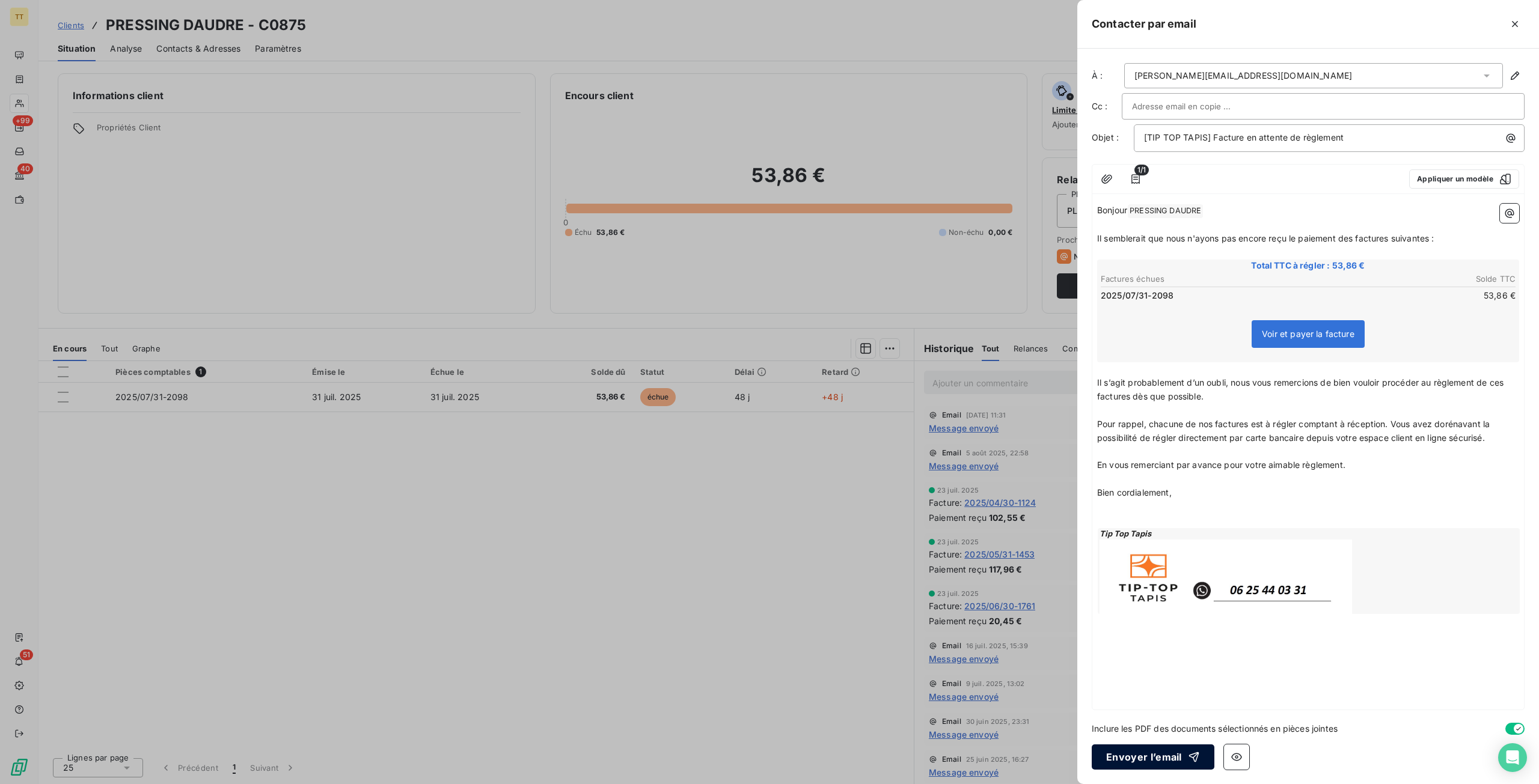
click at [1161, 759] on button "Envoyer l’email" at bounding box center [1152, 757] width 123 height 25
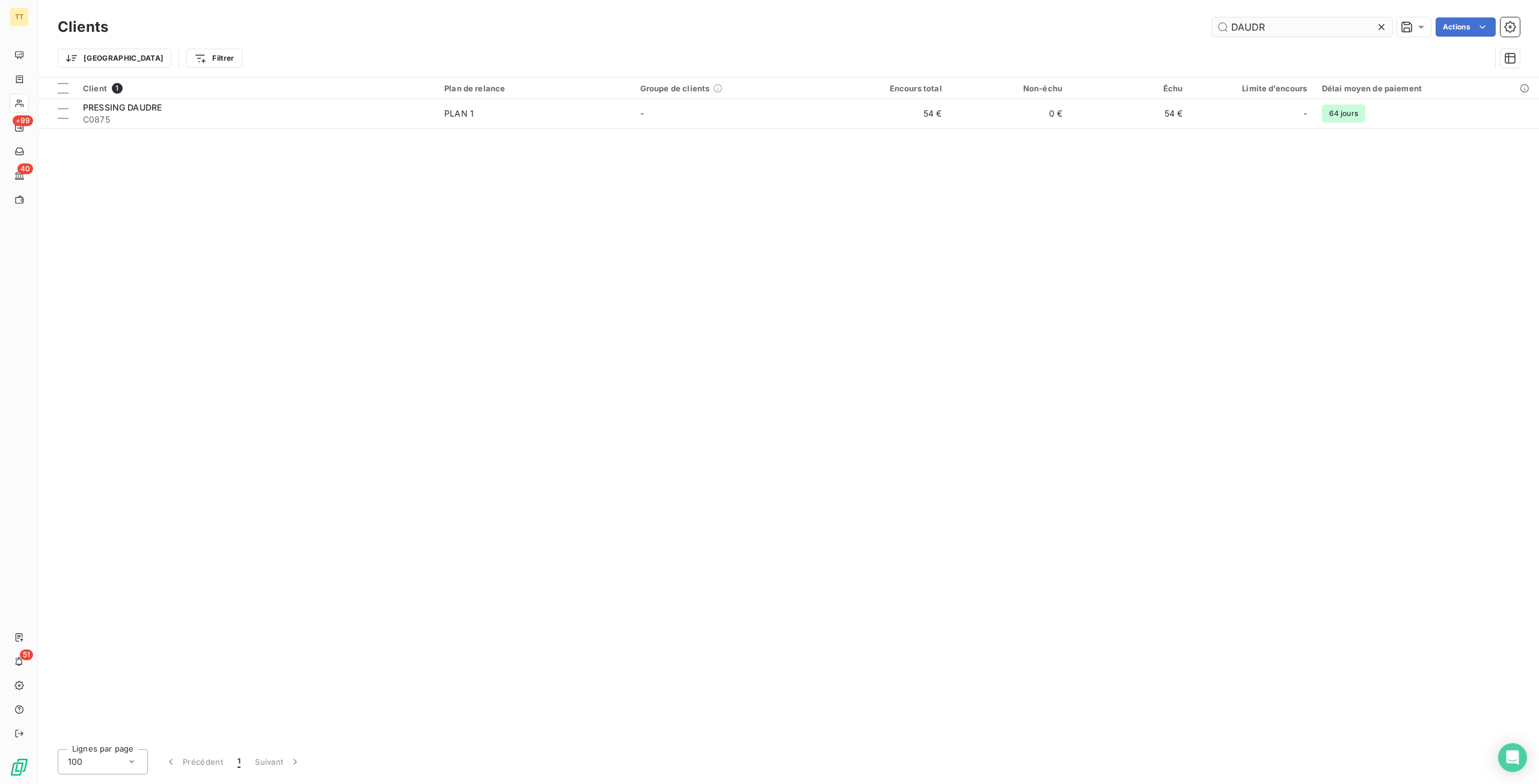
click at [1282, 32] on input "DAUDR" at bounding box center [1302, 27] width 181 height 19
click at [1283, 32] on input "DAUDR" at bounding box center [1302, 27] width 181 height 19
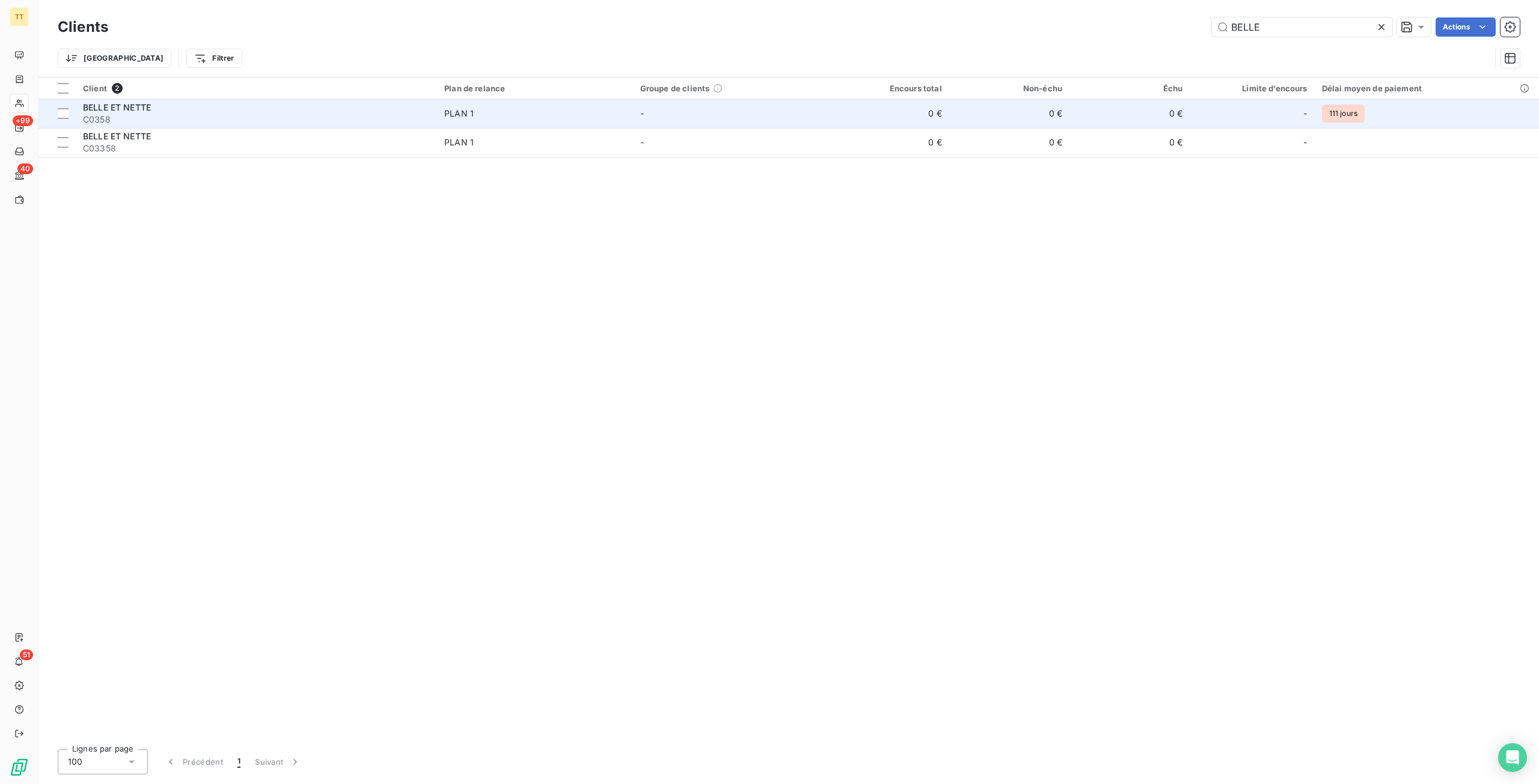
type input "BELLE"
click at [1112, 124] on td "0 €" at bounding box center [1129, 113] width 120 height 29
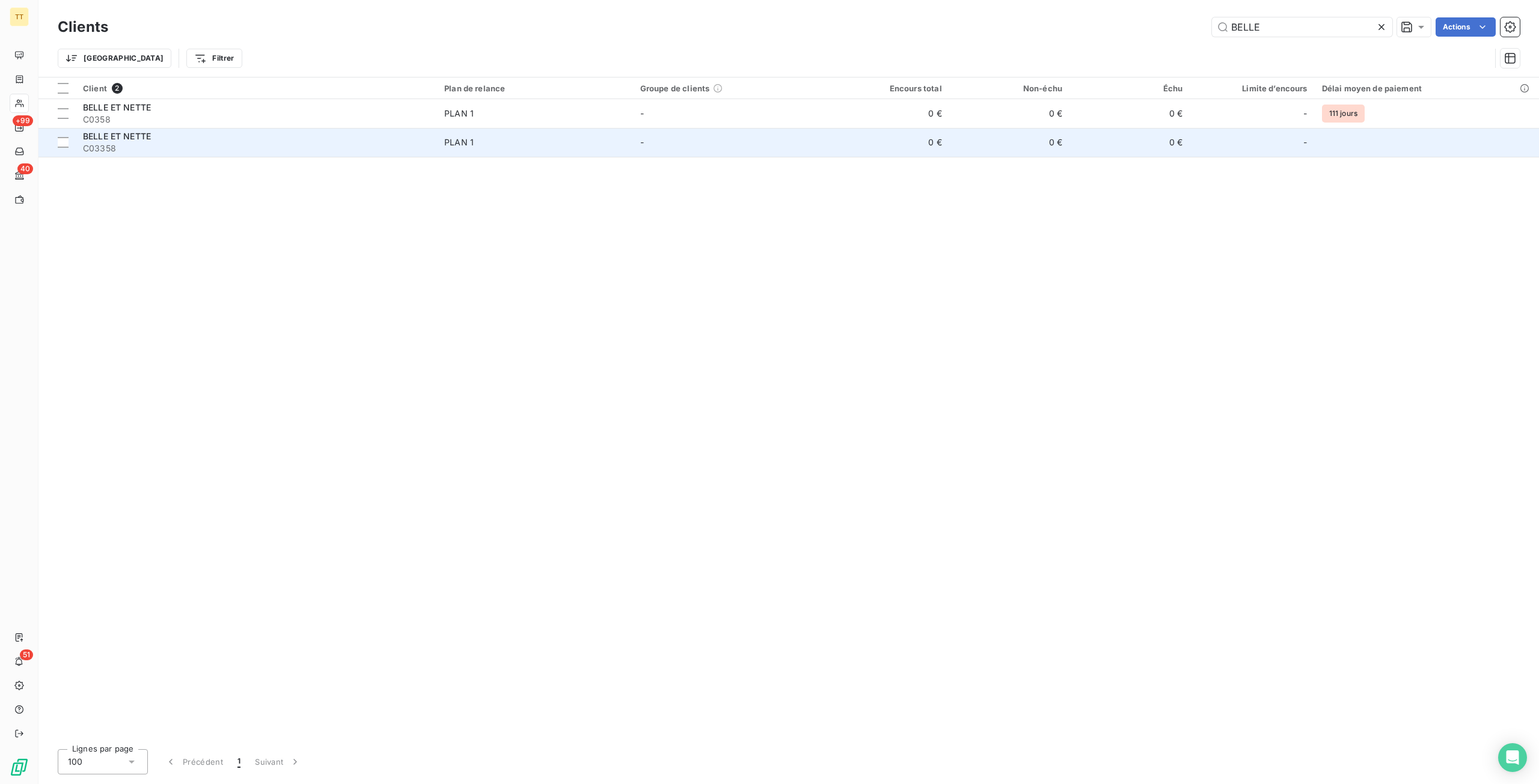
click at [377, 151] on span "C03358" at bounding box center [257, 148] width 347 height 12
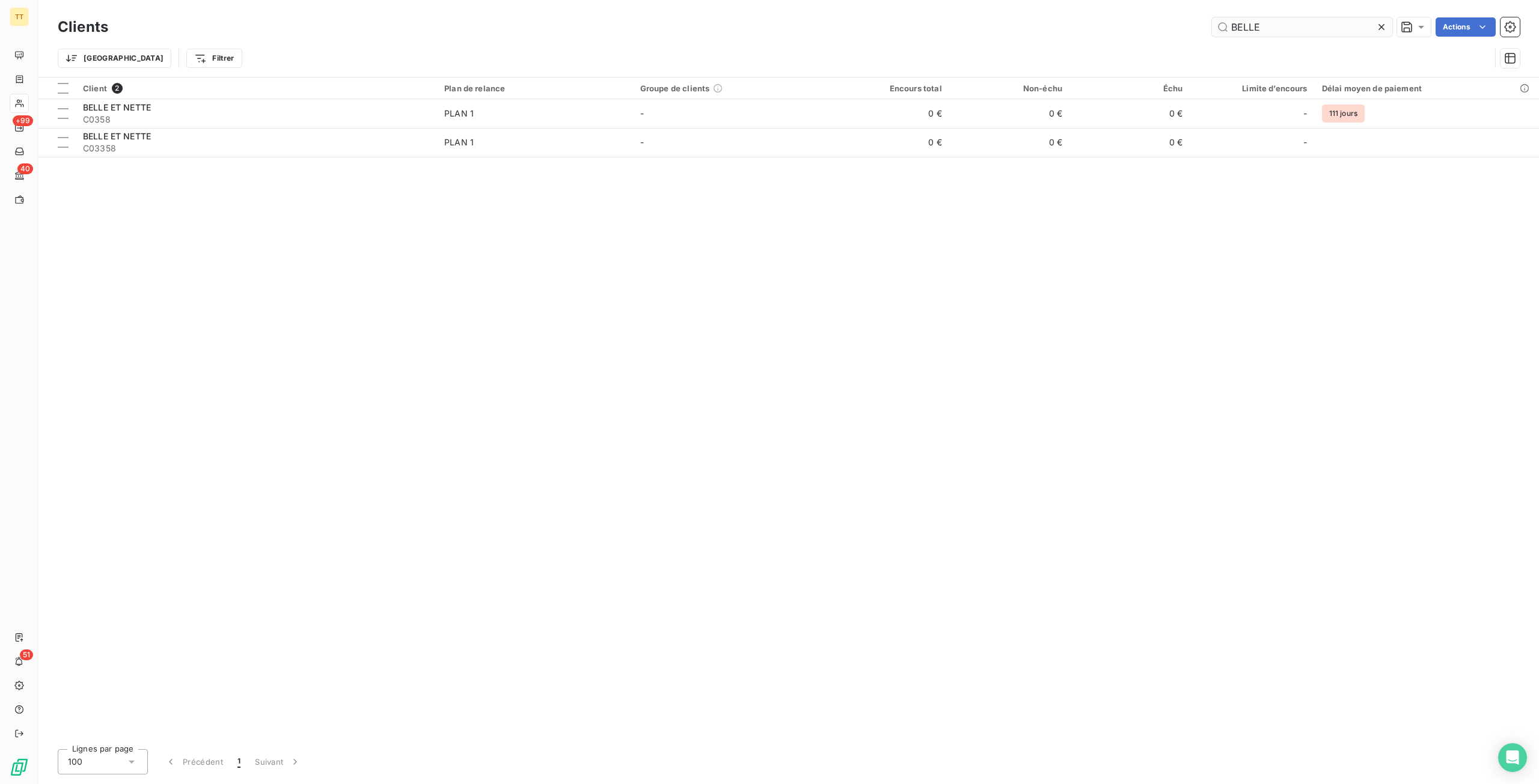
click at [1278, 31] on input "BELLE" at bounding box center [1302, 27] width 181 height 19
click at [1279, 31] on input "BELLE" at bounding box center [1302, 27] width 181 height 19
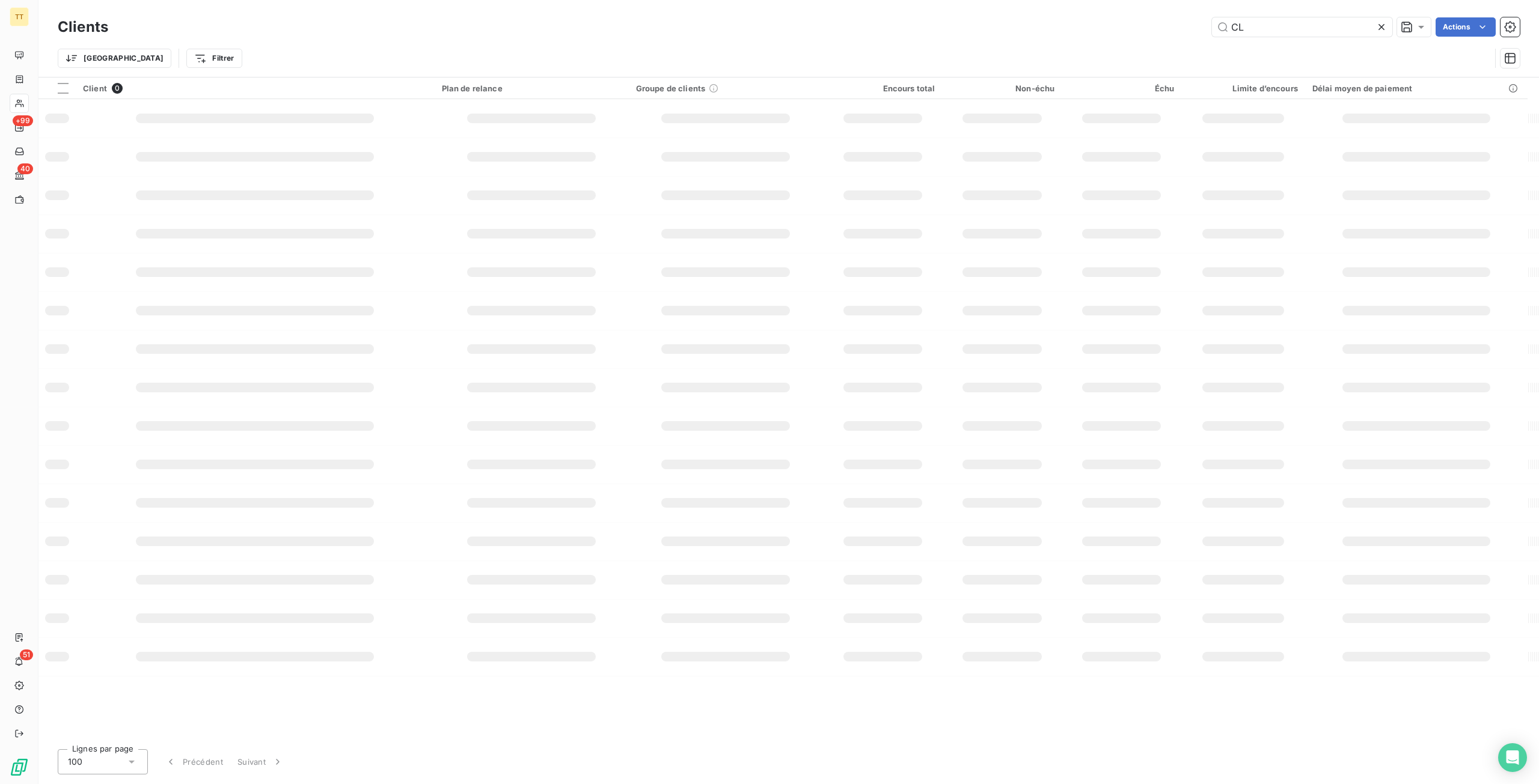
type input "C"
type input "E"
type input "A"
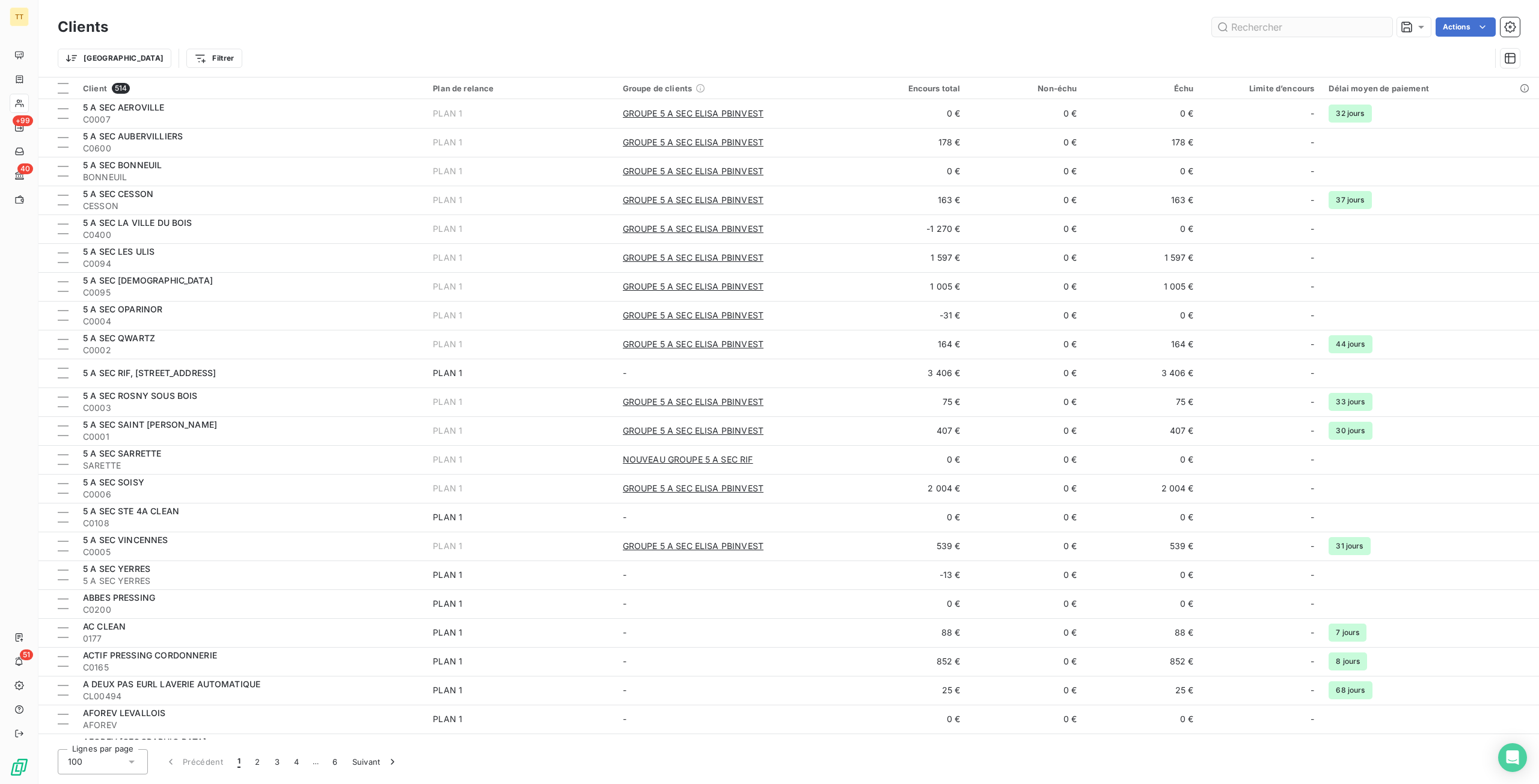
click at [1241, 32] on input "text" at bounding box center [1302, 27] width 181 height 19
click at [1281, 32] on input "text" at bounding box center [1302, 27] width 181 height 19
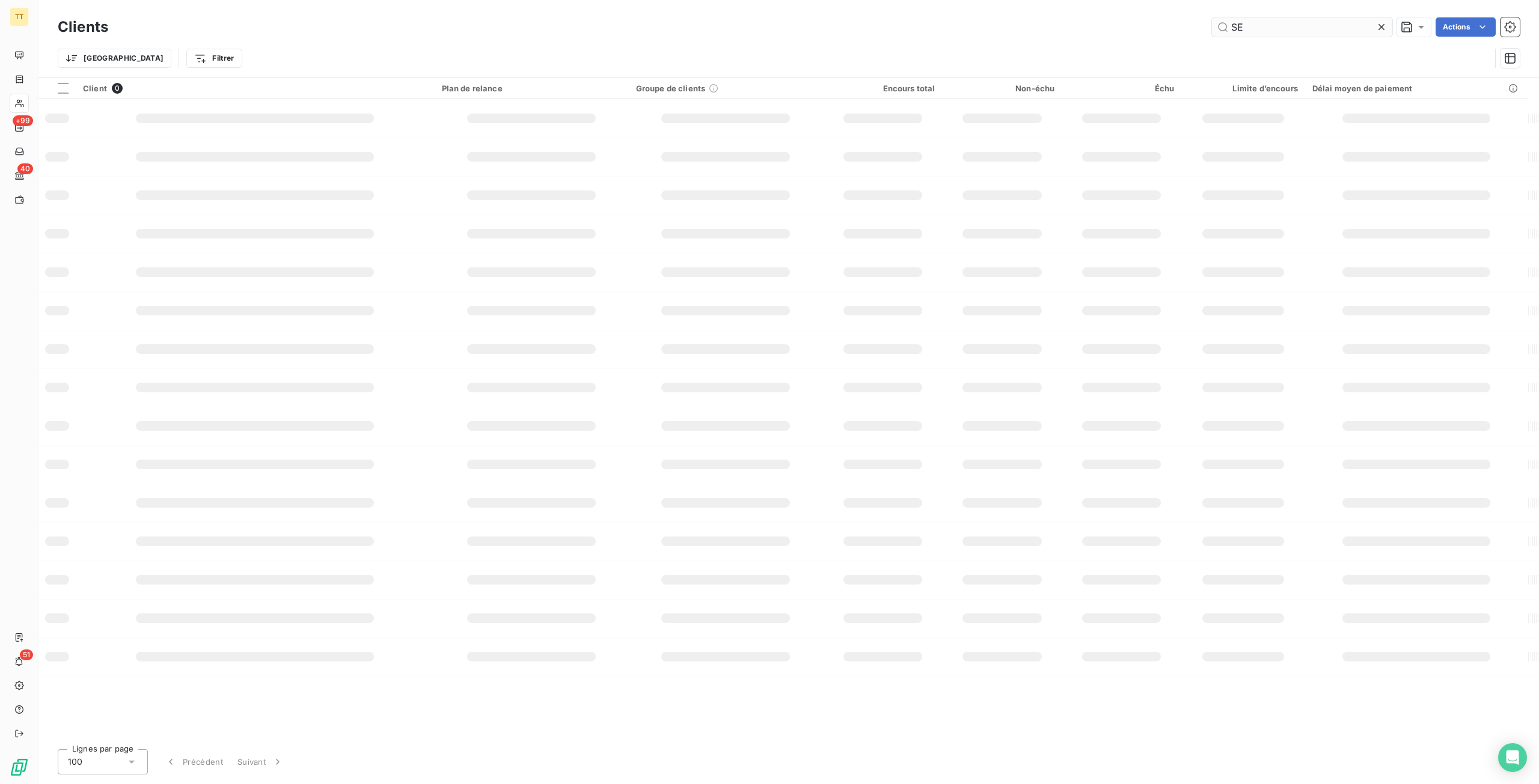
type input "S"
type input "T"
type input "S"
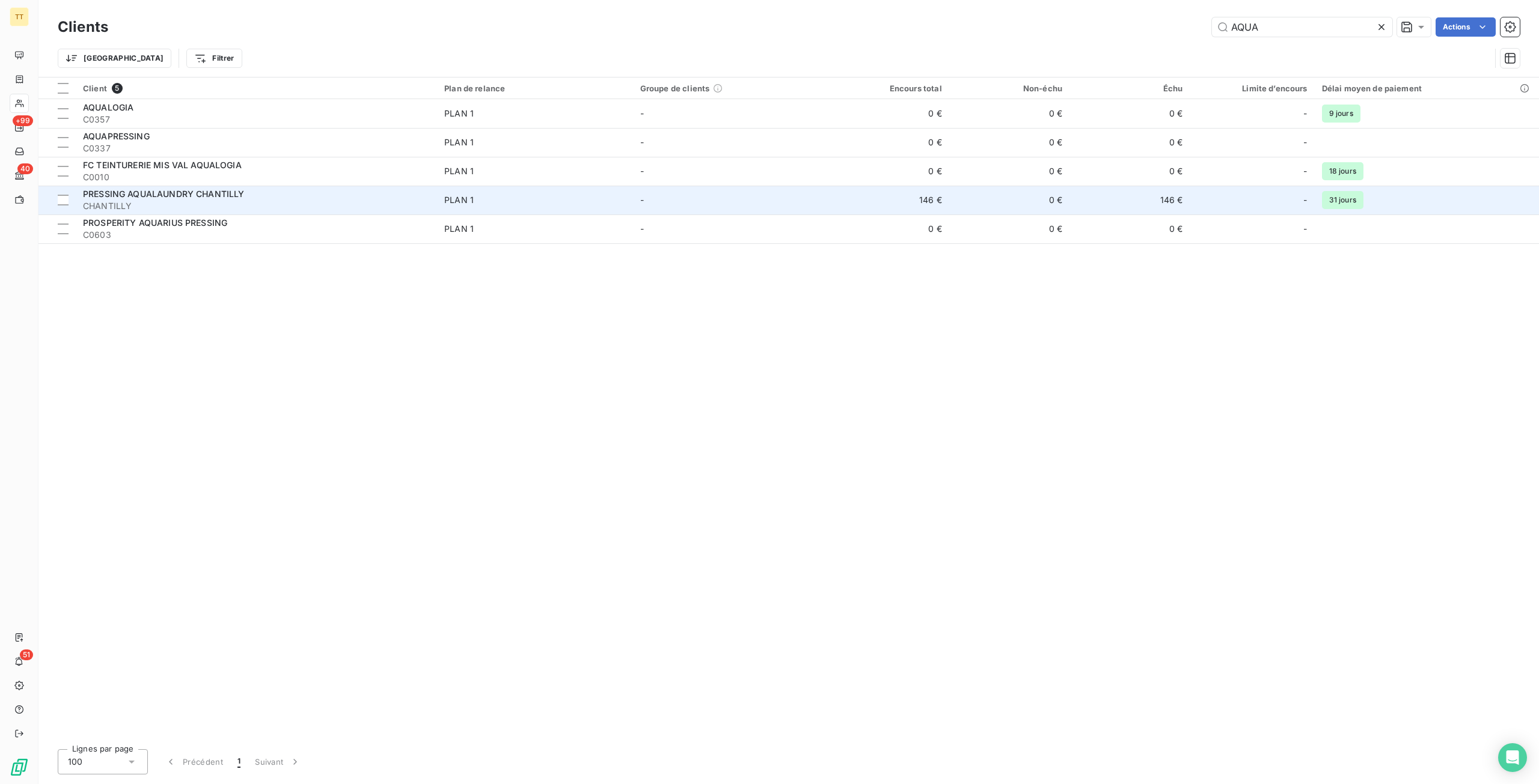
type input "AQUA"
click at [707, 200] on td "-" at bounding box center [730, 200] width 196 height 29
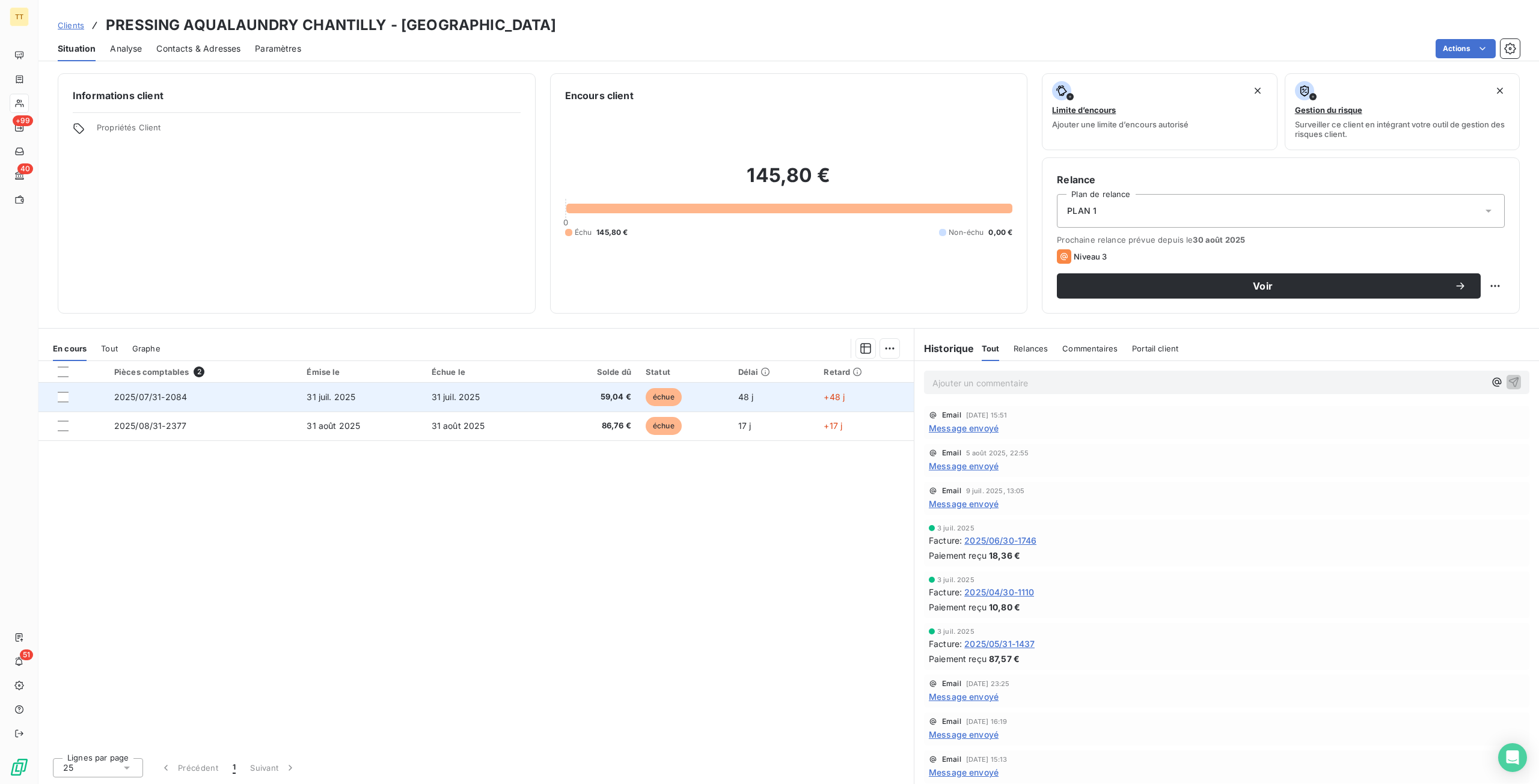
click at [547, 391] on td "31 juil. 2025" at bounding box center [486, 397] width 124 height 29
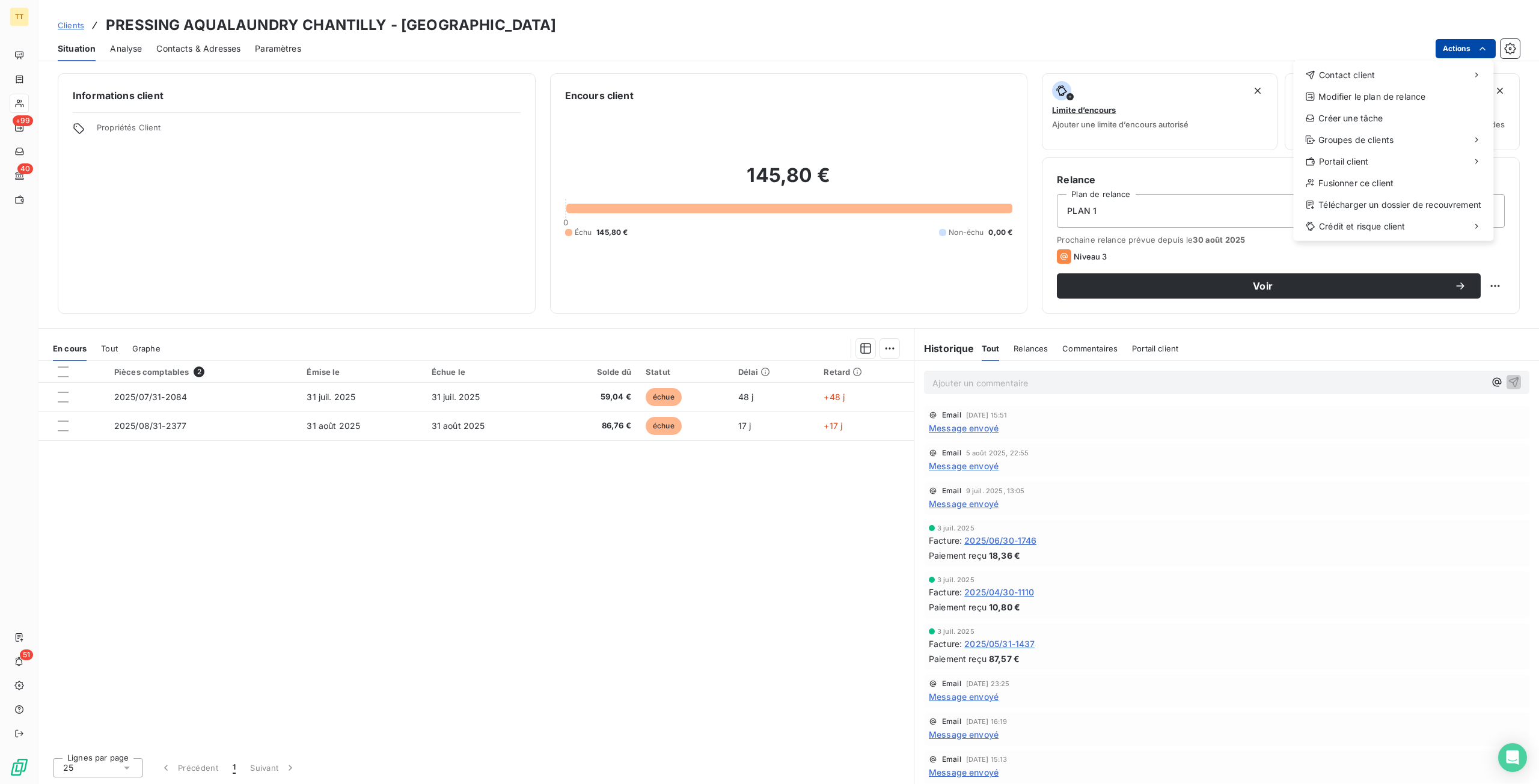
click at [1449, 51] on html "TT +99 40 51 Clients PRESSING AQUALAUNDRY CHANTILLY - CHANTILLY Situation Analy…" at bounding box center [769, 392] width 1539 height 784
click at [1249, 76] on div "Envoyer un email" at bounding box center [1203, 80] width 161 height 19
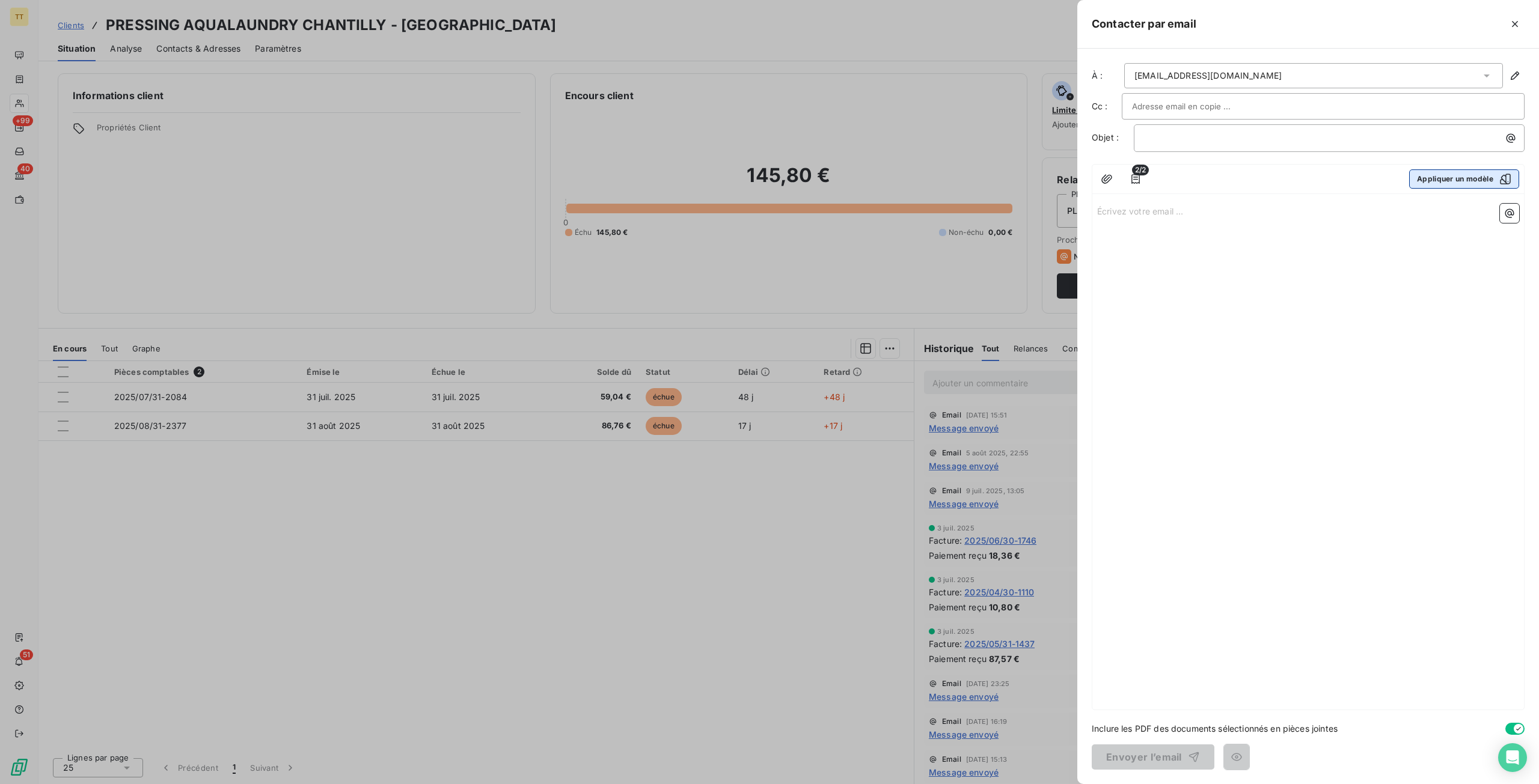
click at [1442, 180] on button "Appliquer un modèle" at bounding box center [1464, 179] width 110 height 19
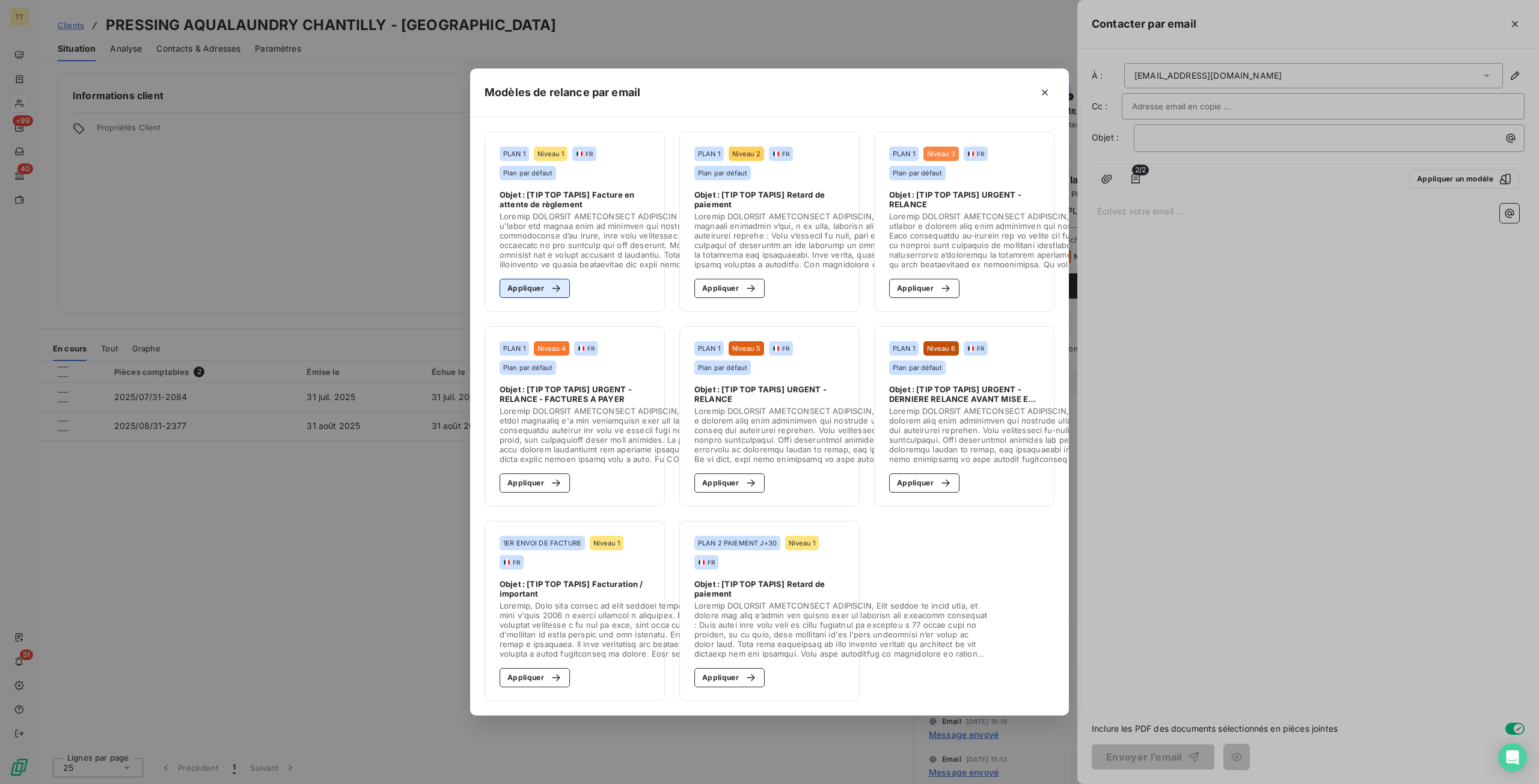
click at [539, 279] on button "Appliquer" at bounding box center [535, 288] width 70 height 19
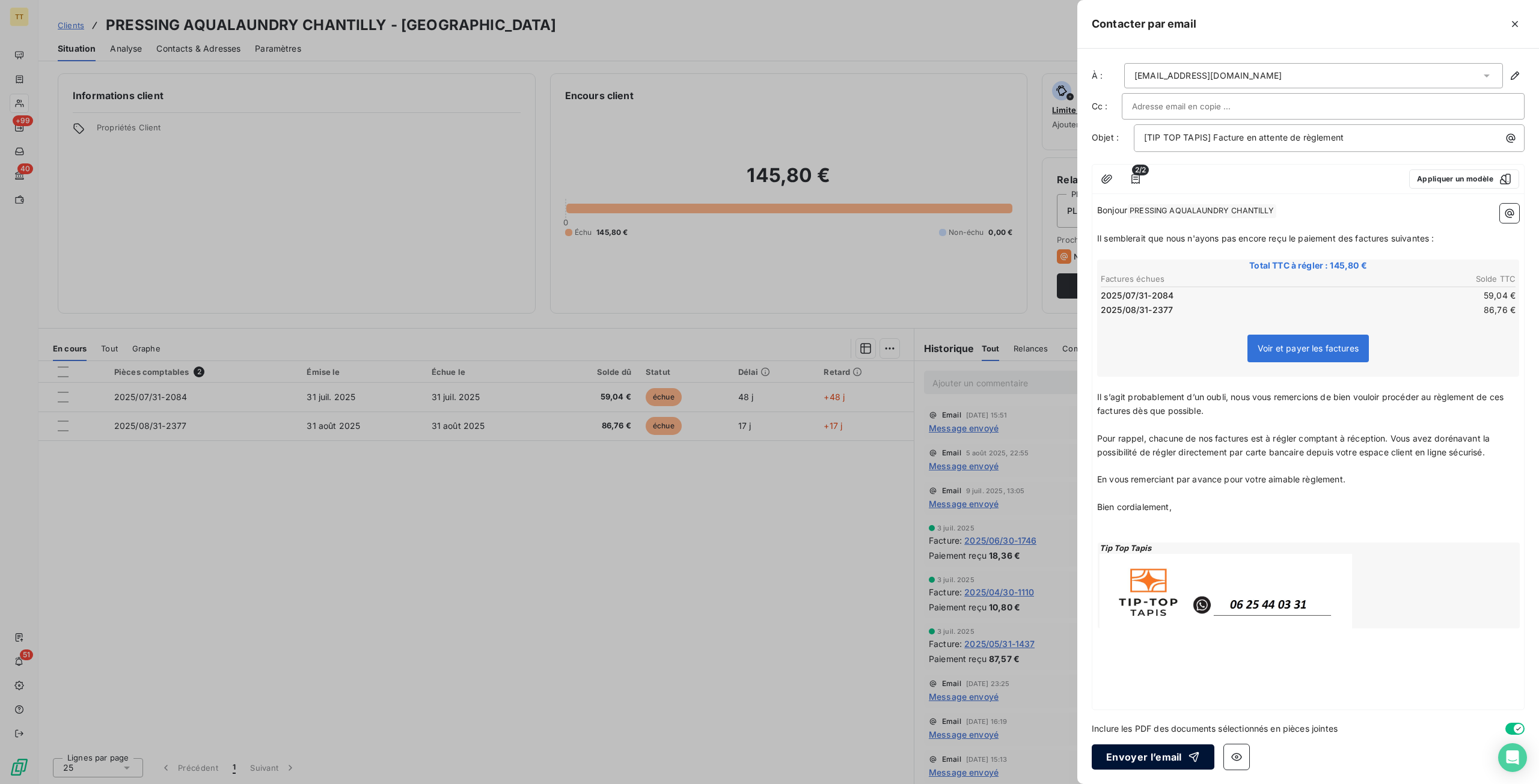
click at [1134, 749] on button "Envoyer l’email" at bounding box center [1152, 757] width 123 height 25
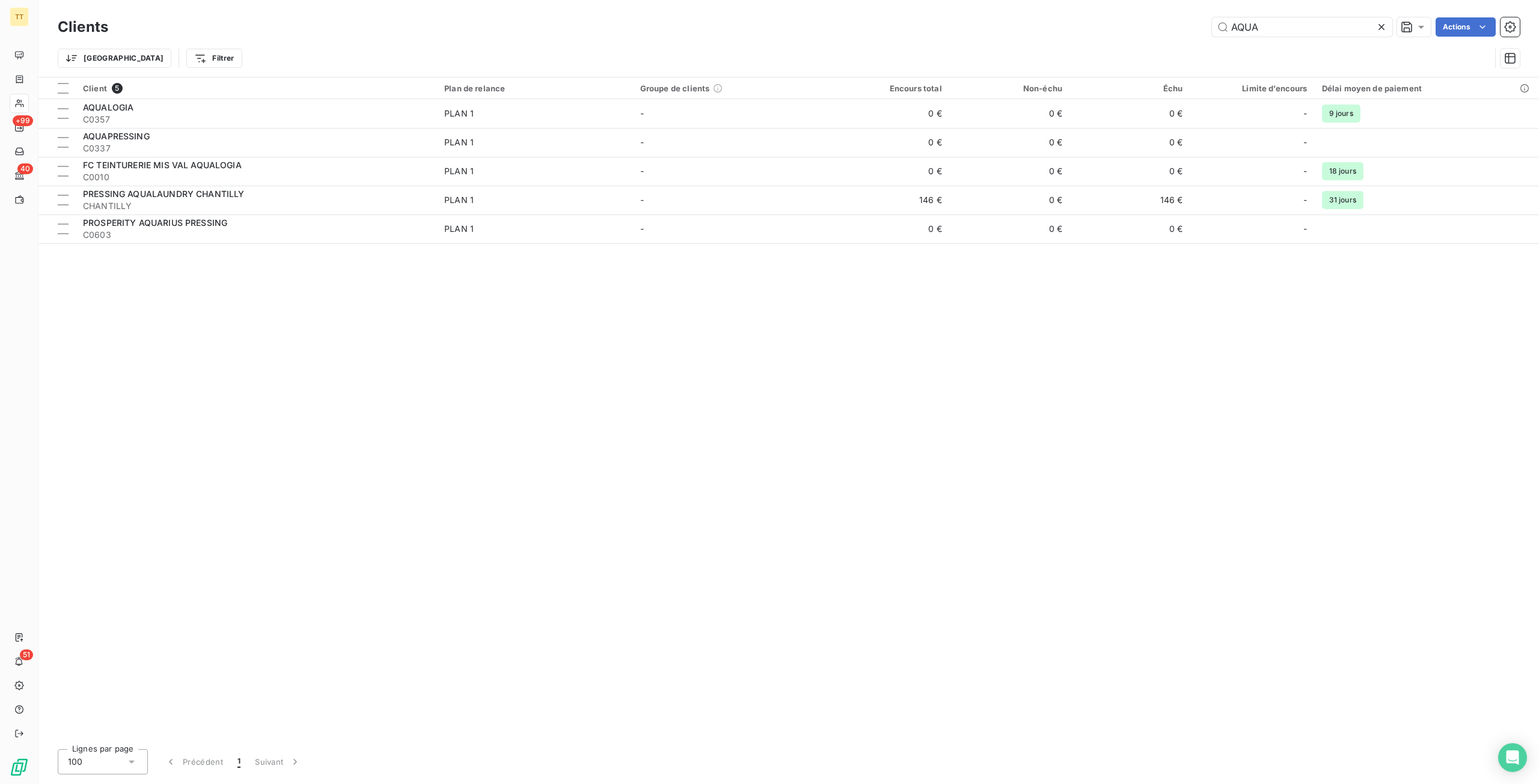
click at [1385, 24] on icon at bounding box center [1381, 27] width 12 height 12
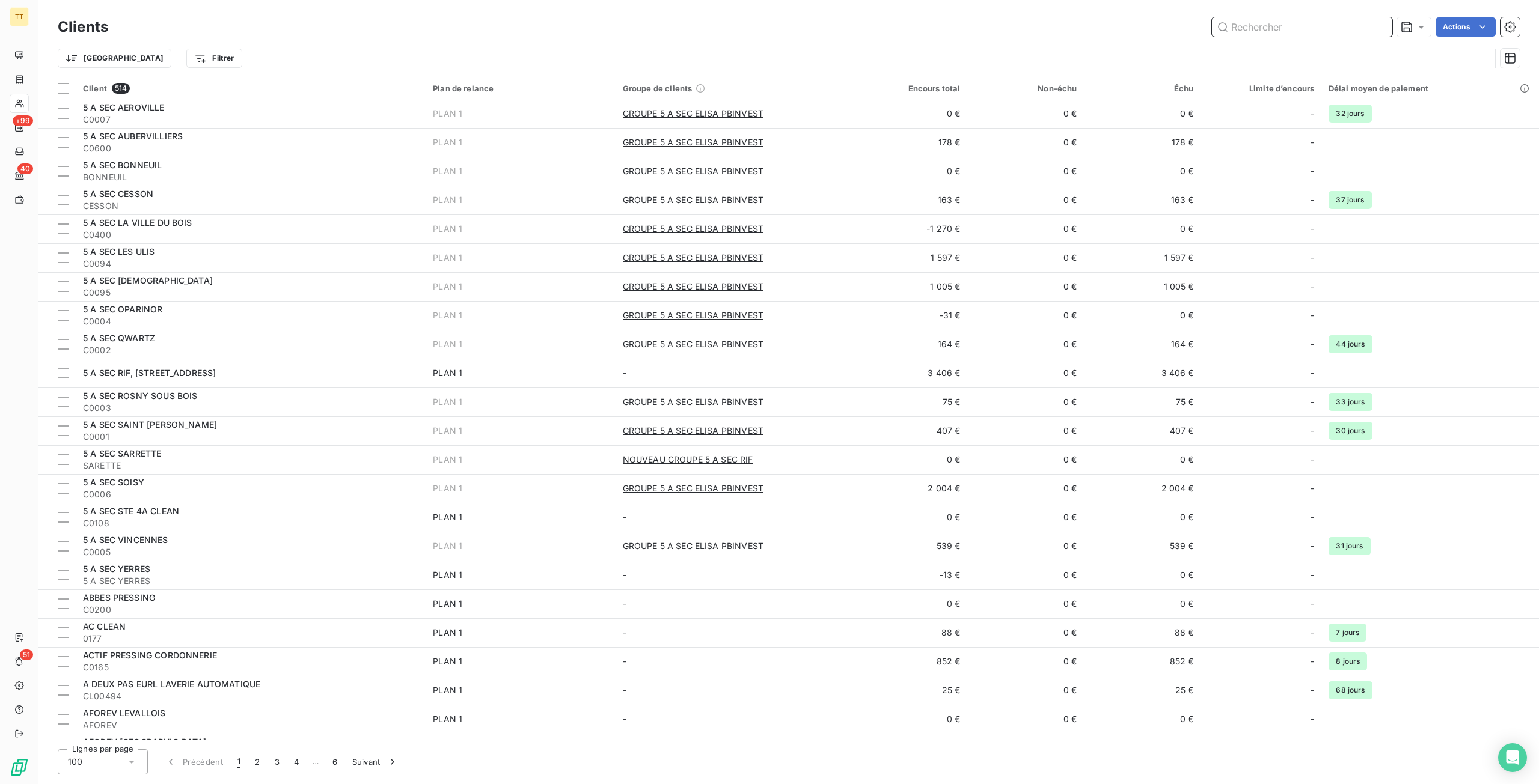
click at [1339, 21] on input "text" at bounding box center [1302, 27] width 181 height 19
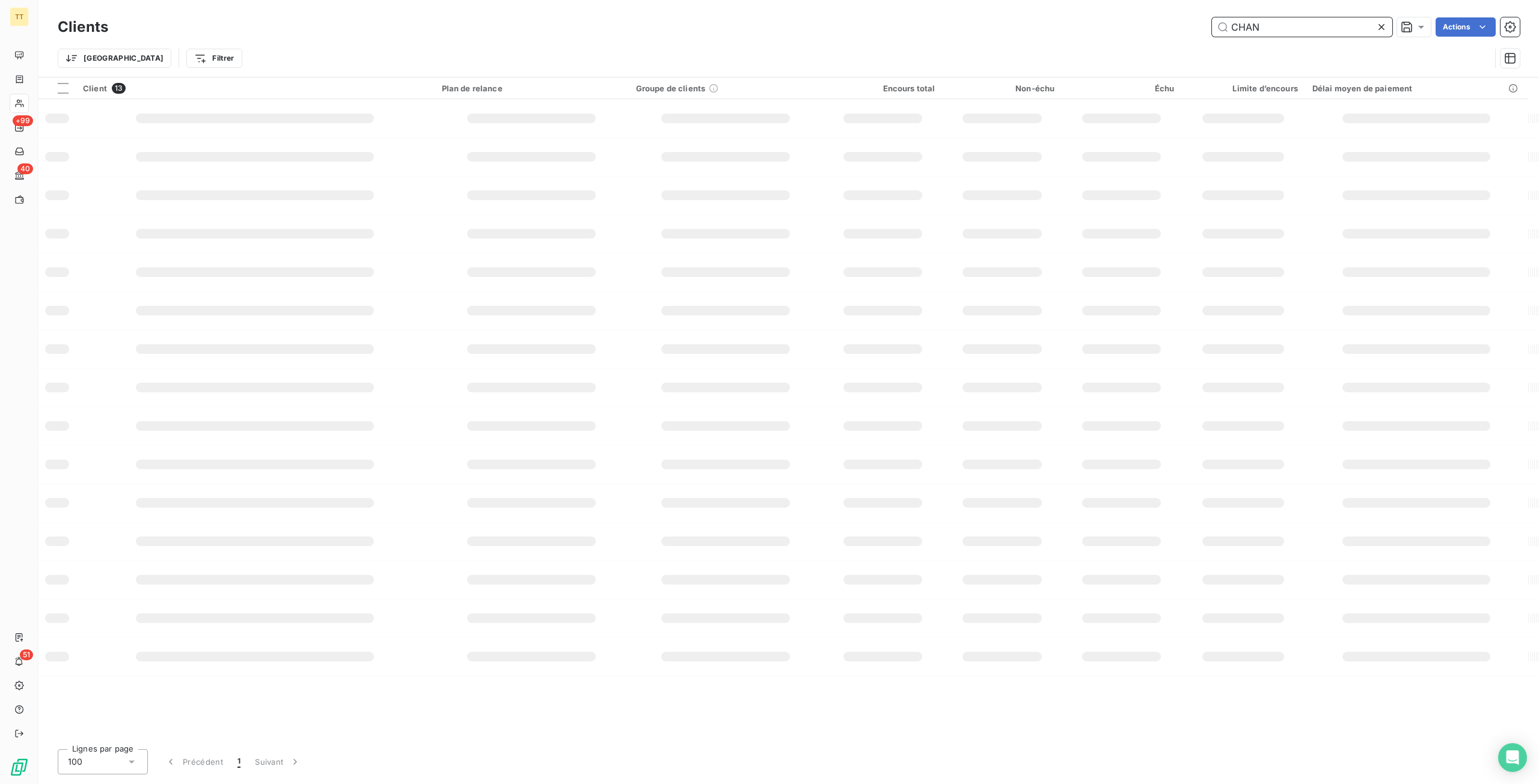
type input "CHANT"
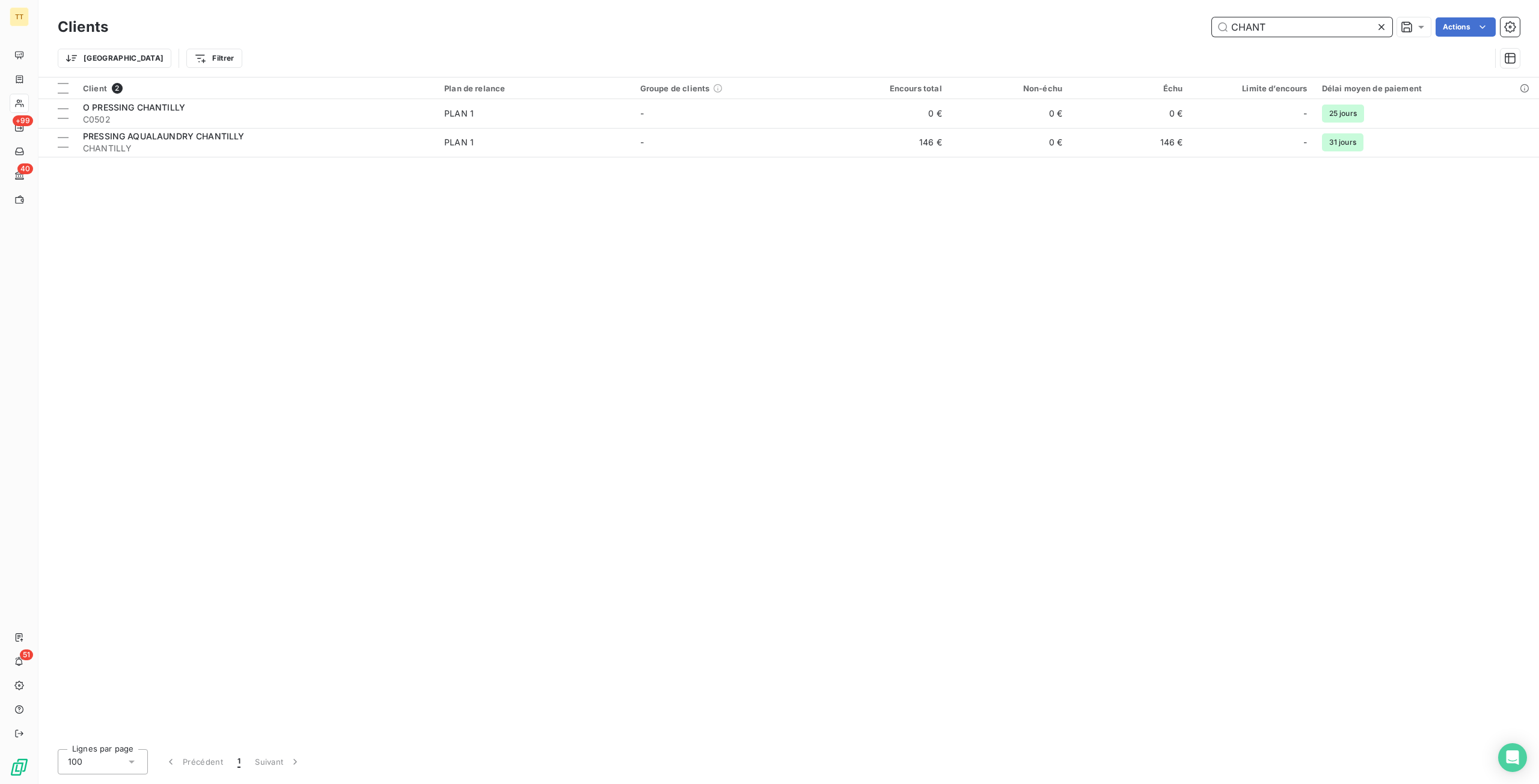
click at [1331, 22] on input "CHANT" at bounding box center [1302, 27] width 181 height 19
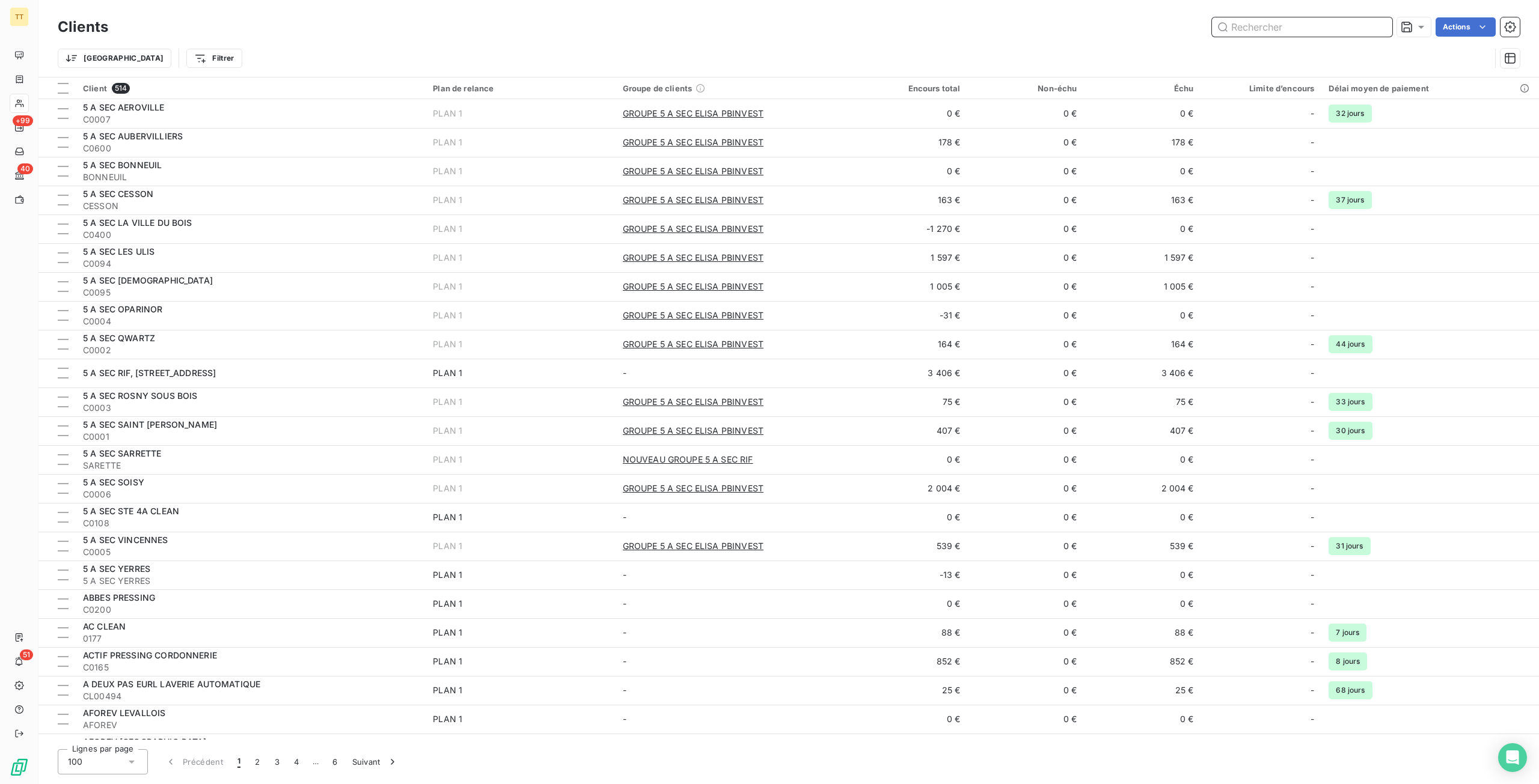
click at [1314, 30] on input "text" at bounding box center [1302, 27] width 181 height 19
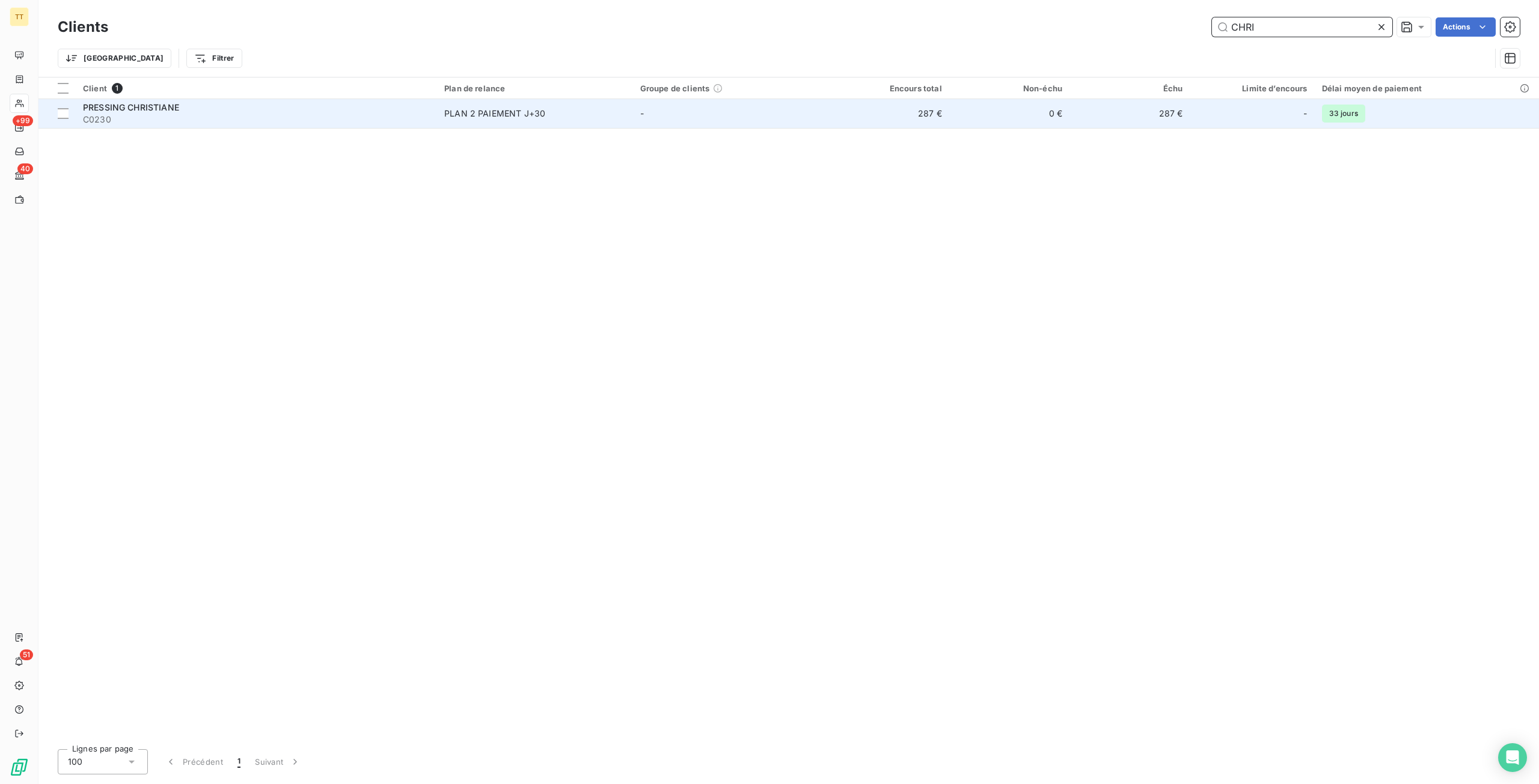
type input "CHRI"
click at [423, 113] on span "C0230" at bounding box center [257, 119] width 347 height 12
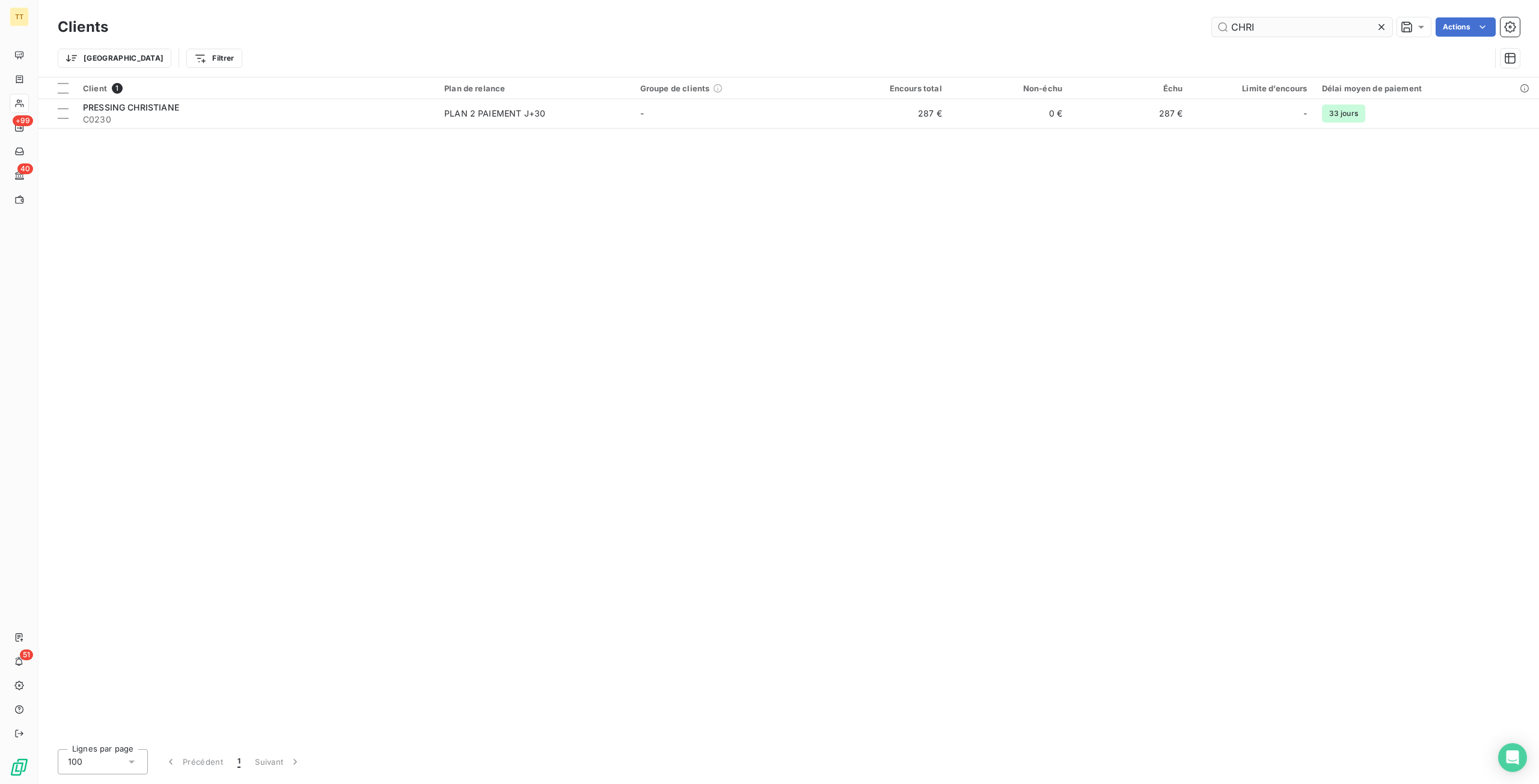
click at [1261, 29] on input "CHRI" at bounding box center [1302, 27] width 181 height 19
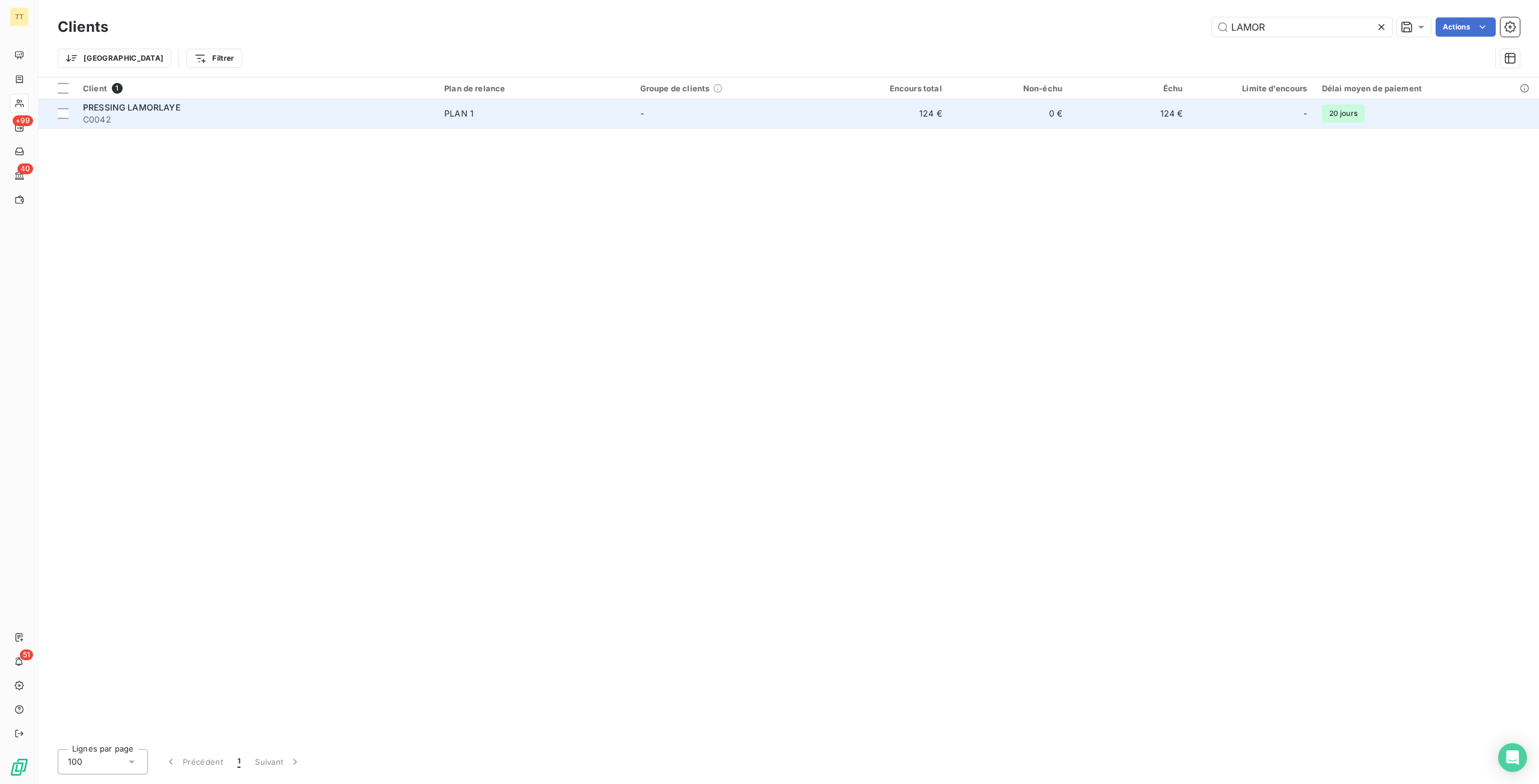
type input "LAMOR"
click at [543, 108] on span "PLAN 1" at bounding box center [535, 113] width 181 height 12
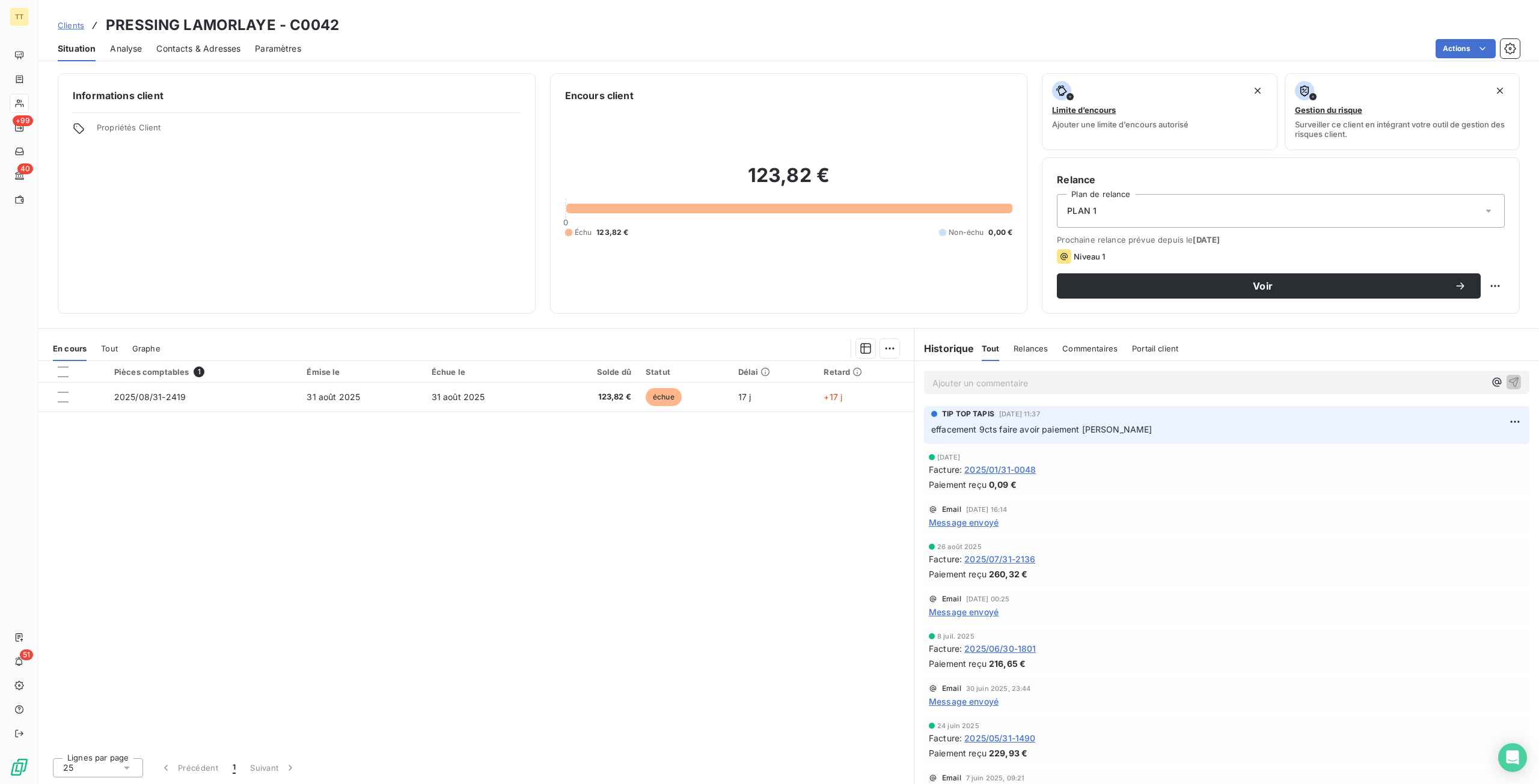
click at [113, 346] on span "Tout" at bounding box center [109, 348] width 17 height 10
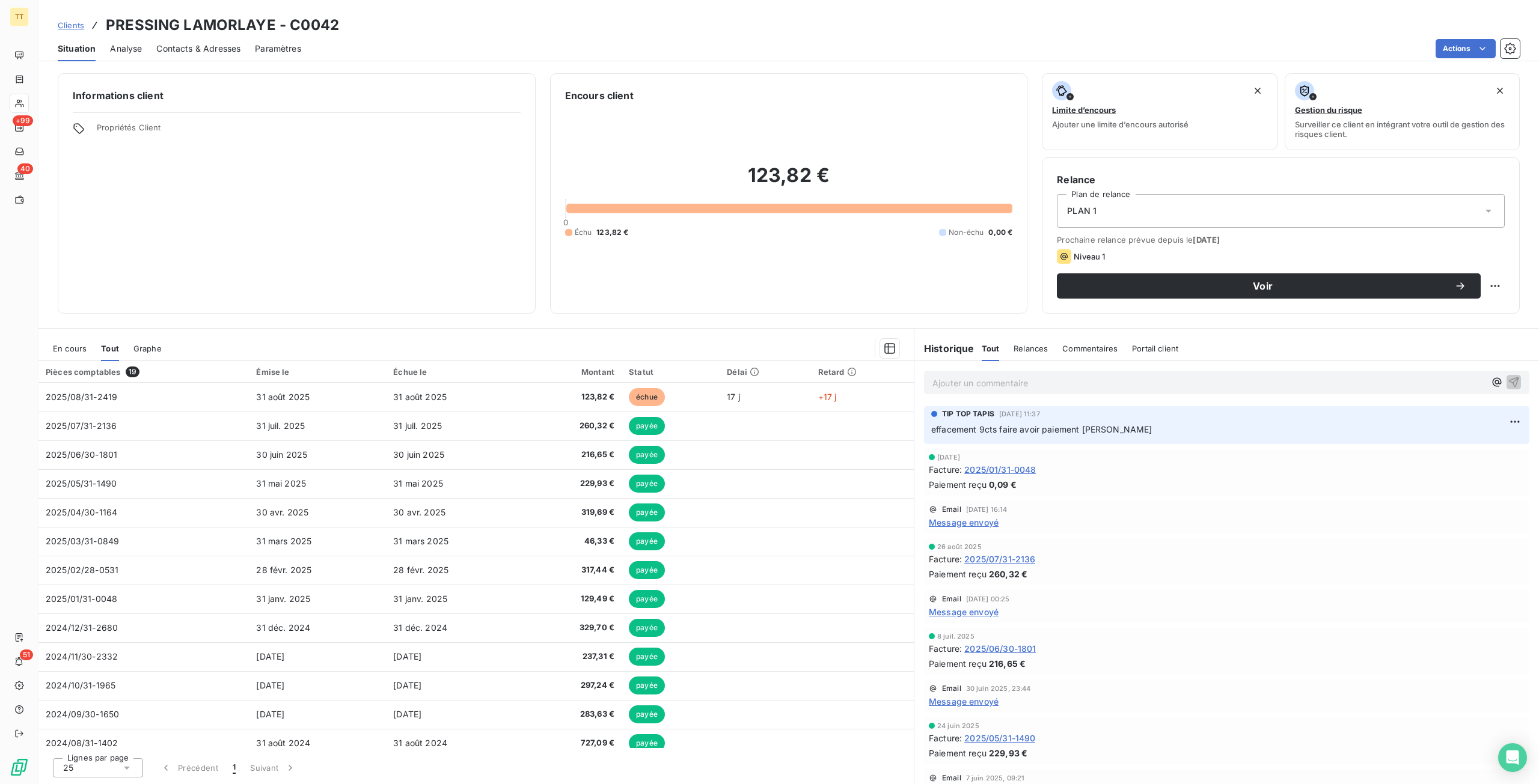
click at [74, 347] on span "En cours" at bounding box center [70, 348] width 34 height 10
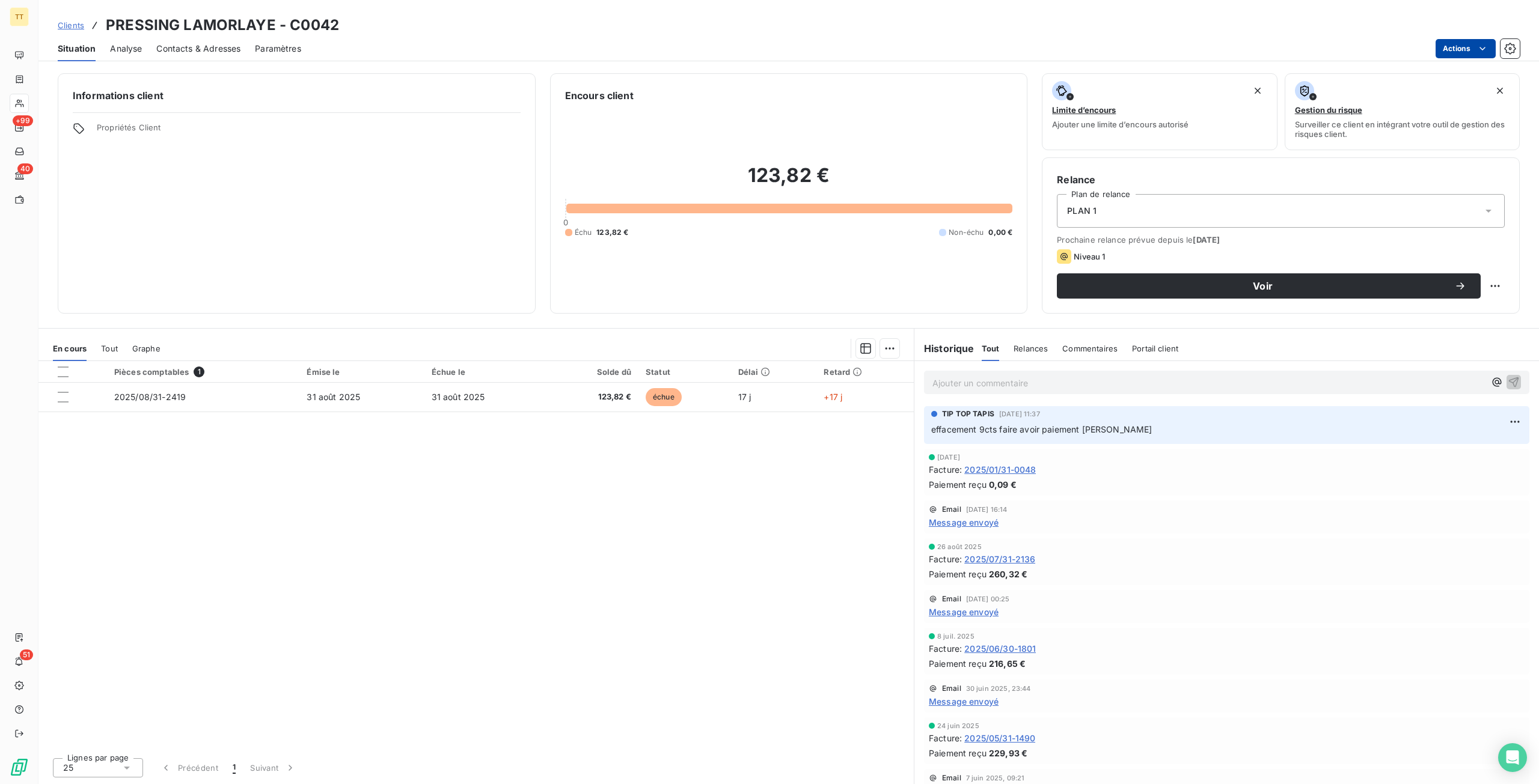
click at [1467, 48] on html "TT +99 40 51 Clients PRESSING LAMORLAYE - C0042 Situation Analyse Contacts & Ad…" at bounding box center [769, 392] width 1539 height 784
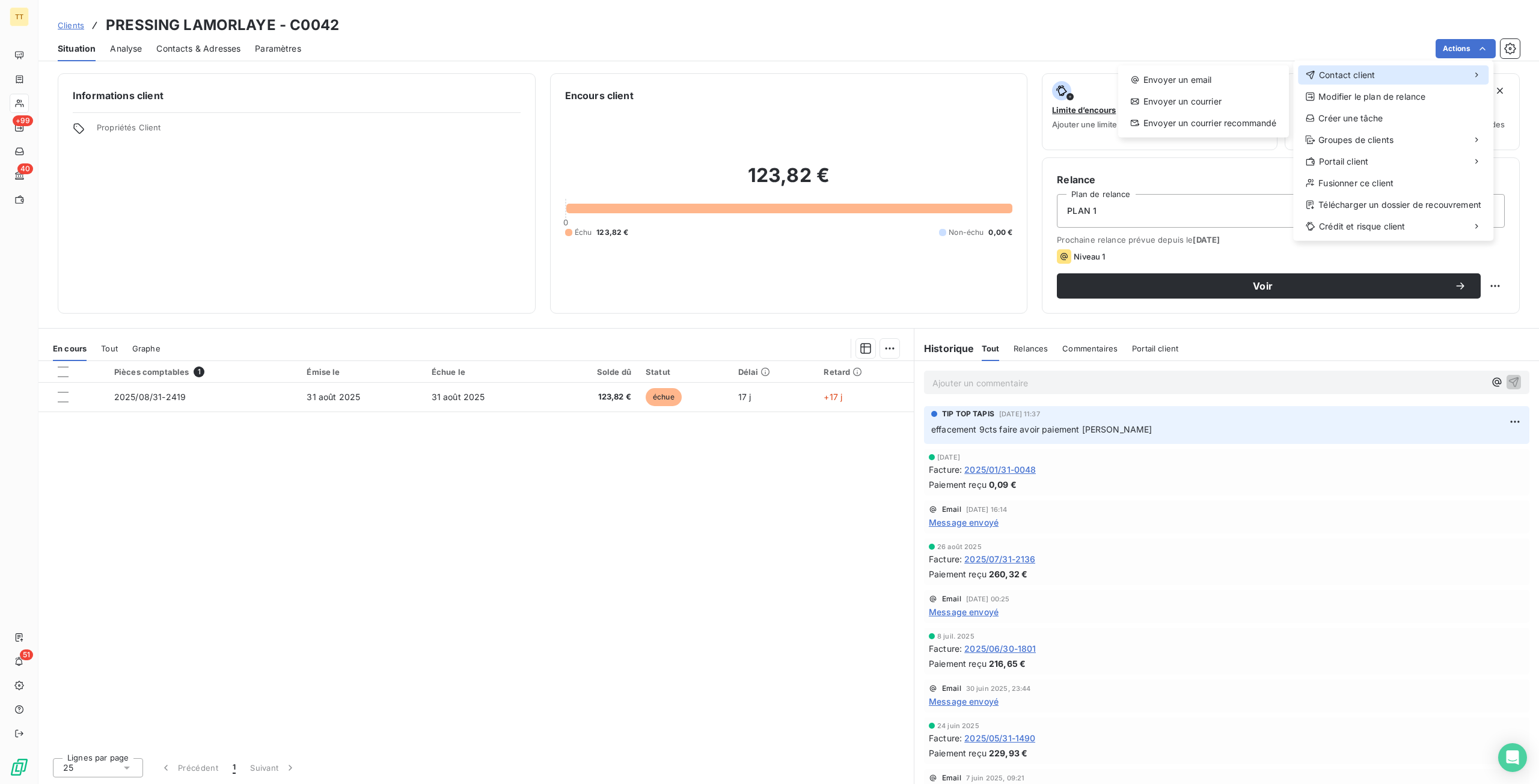
click at [1398, 71] on div "Contact client" at bounding box center [1393, 75] width 191 height 19
click at [1326, 74] on span "Contact client" at bounding box center [1347, 74] width 56 height 12
click at [543, 632] on html "TT +99 40 51 Clients PRESSING LAMORLAYE - C0042 Situation Analyse Contacts & Ad…" at bounding box center [769, 392] width 1539 height 784
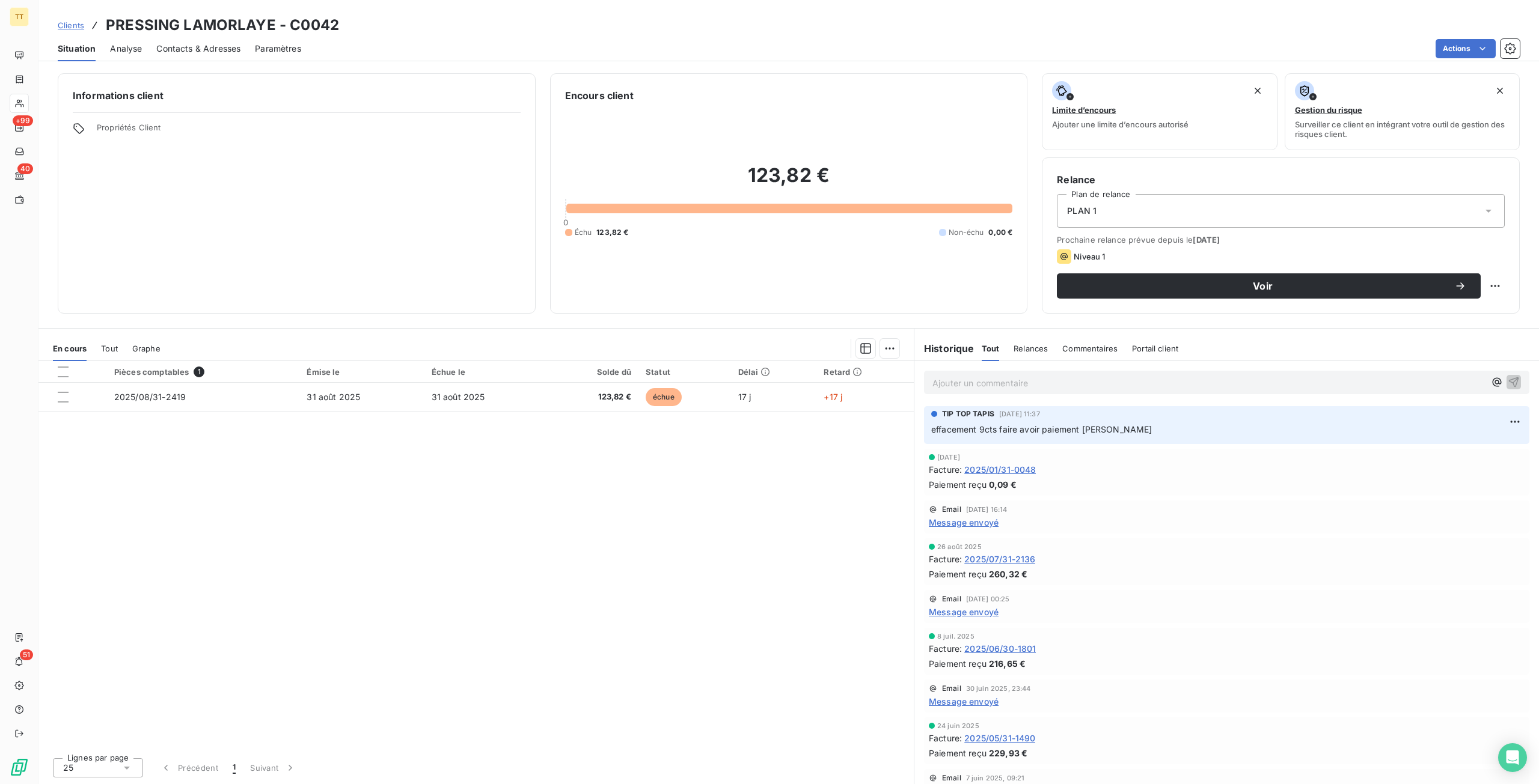
click at [680, 546] on div "Pièces comptables 1 Émise le Échue le Solde dû Statut Délai Retard 2025/08/31-2…" at bounding box center [476, 554] width 875 height 387
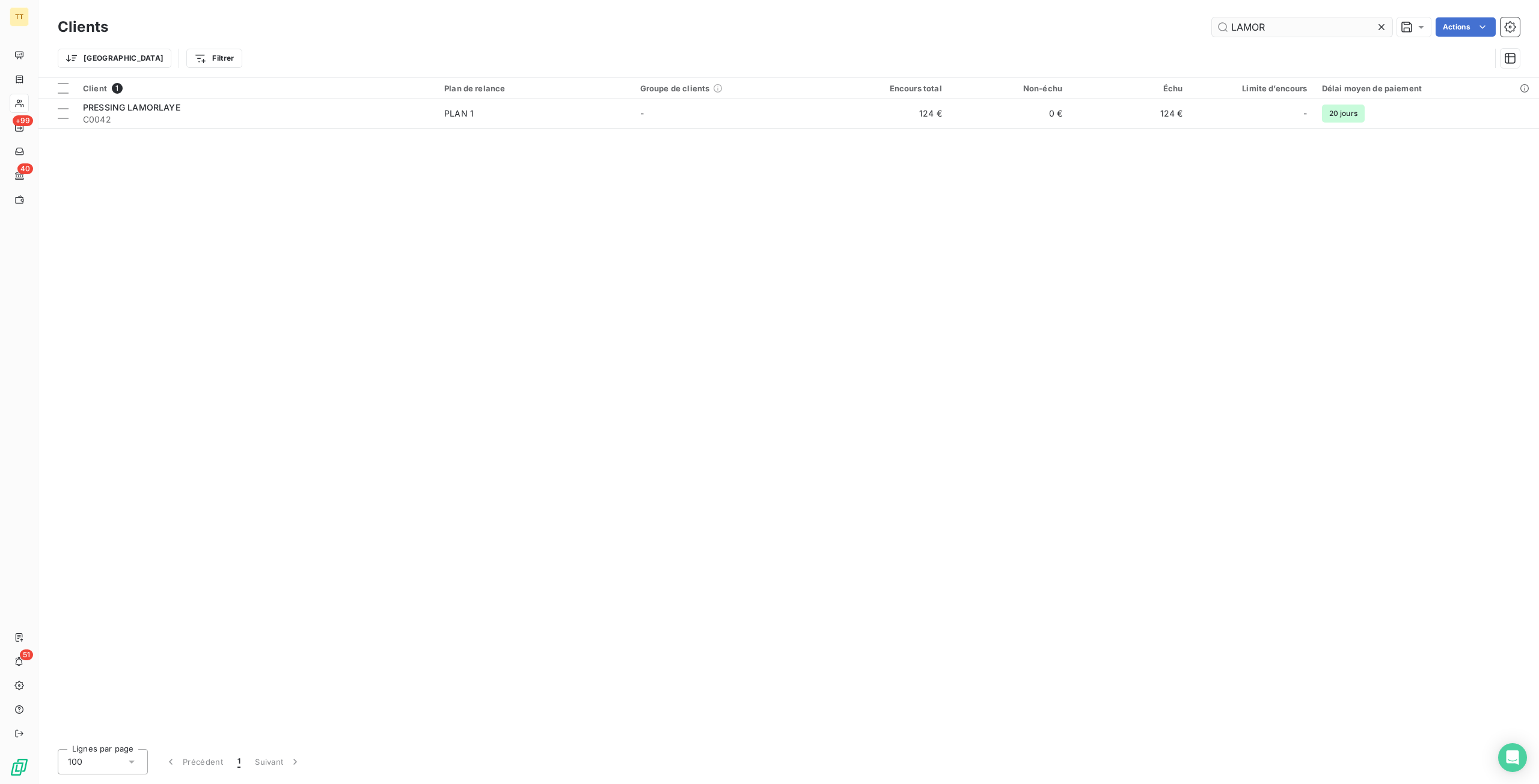
click at [1276, 27] on input "LAMOR" at bounding box center [1302, 27] width 181 height 19
click at [1276, 26] on input "LAMOR" at bounding box center [1302, 27] width 181 height 19
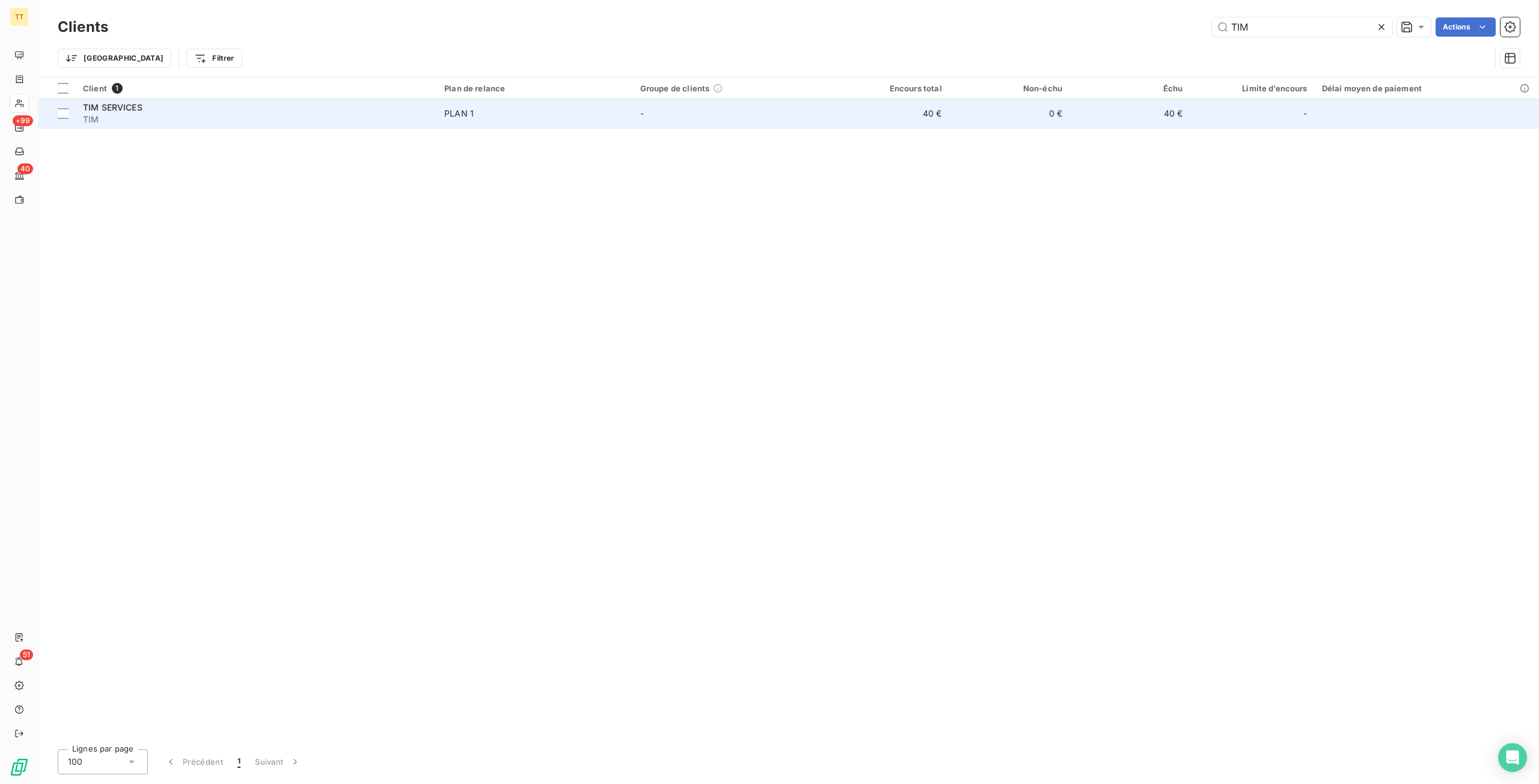
type input "TIM"
click at [882, 112] on td "40 €" at bounding box center [889, 113] width 120 height 29
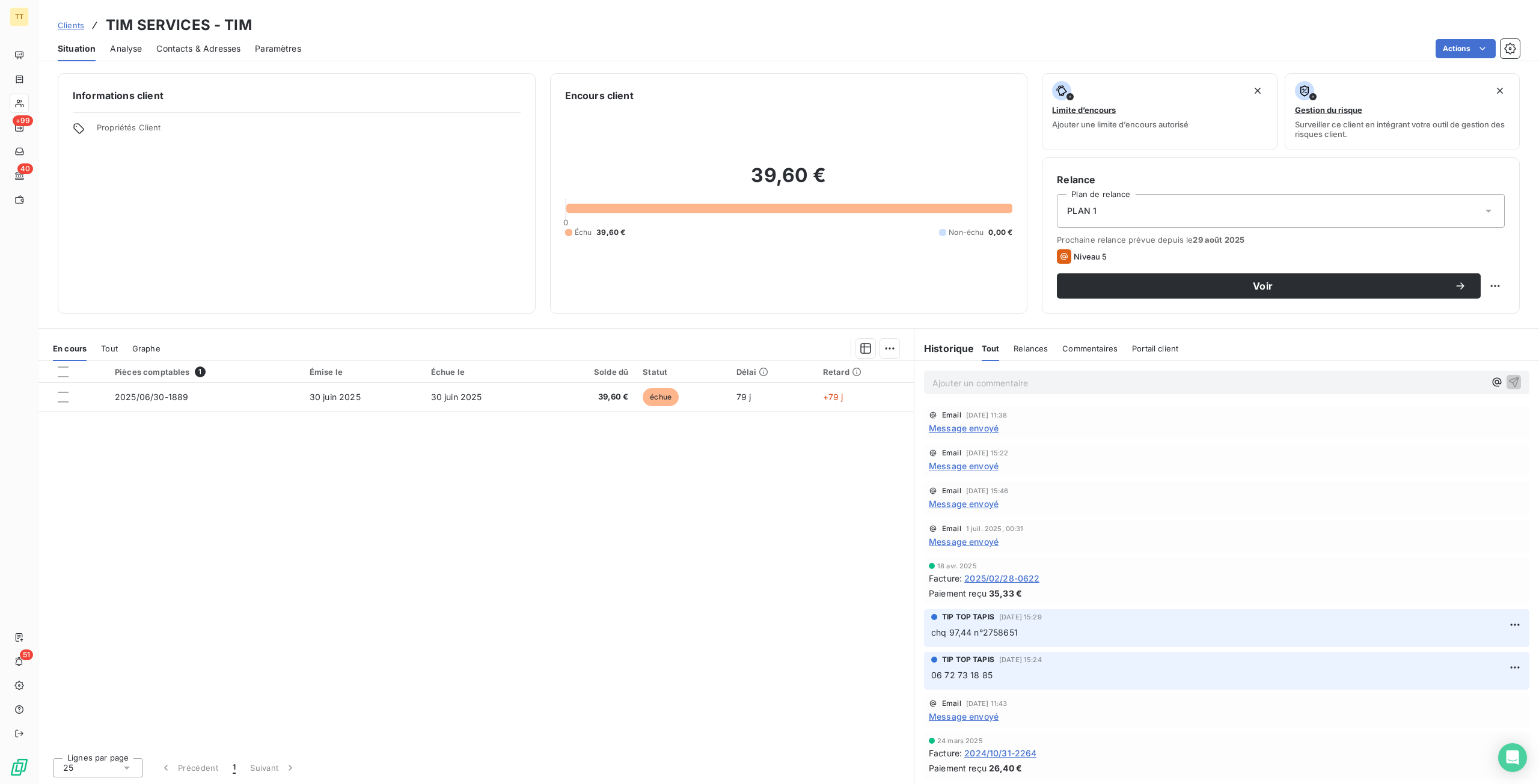
click at [931, 425] on span "Message envoyé" at bounding box center [964, 428] width 70 height 13
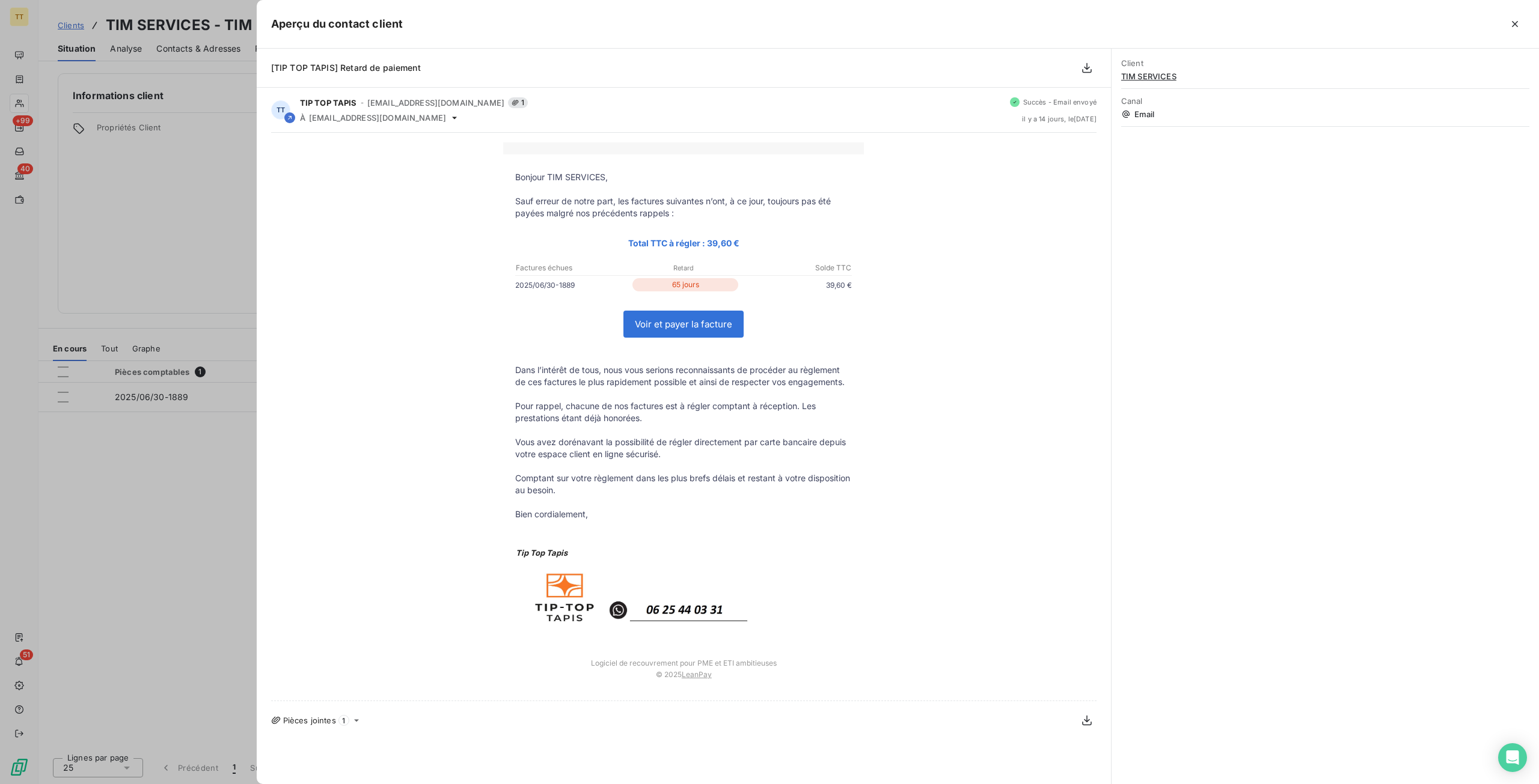
click at [128, 456] on div at bounding box center [769, 392] width 1539 height 784
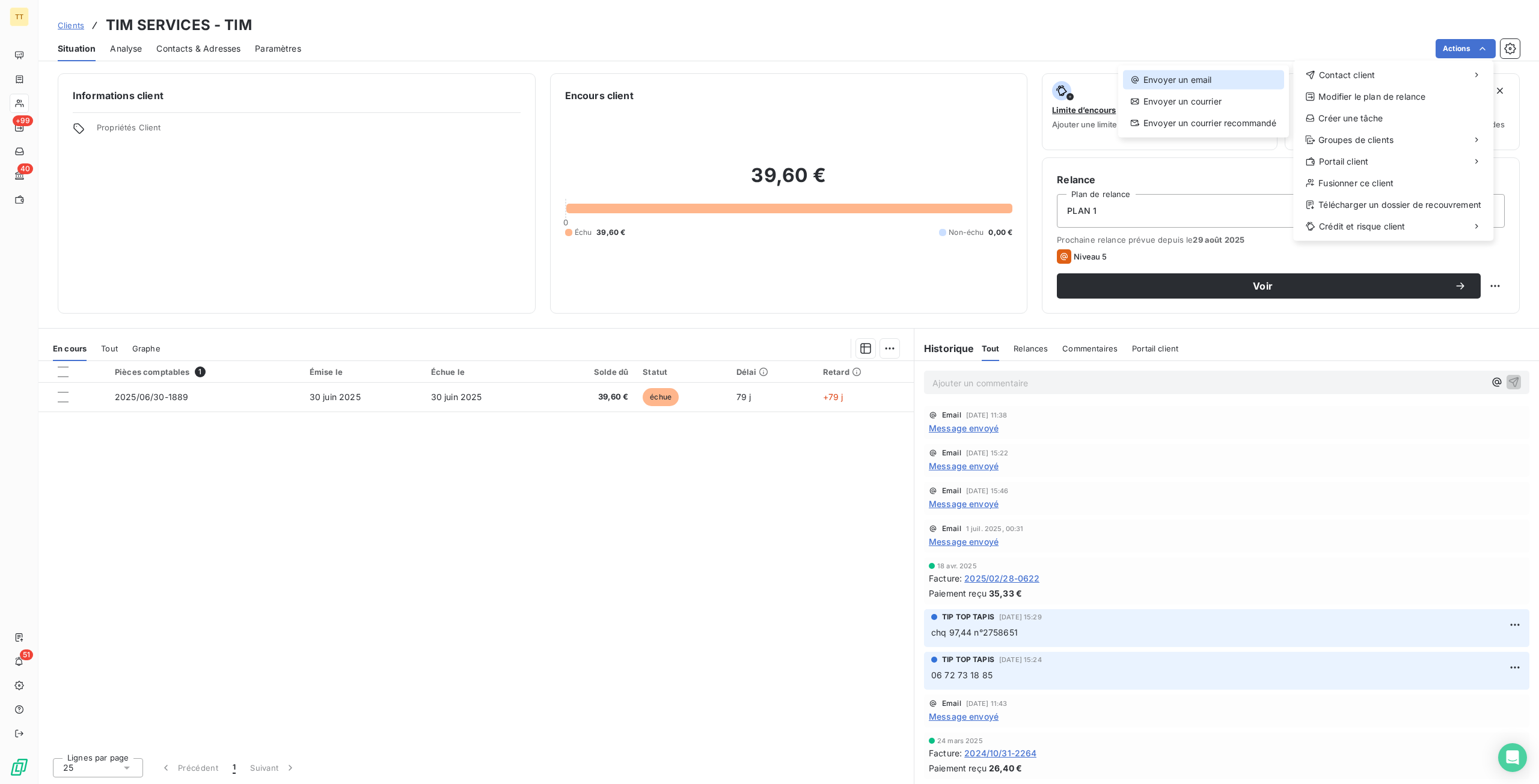
click at [1245, 80] on div "Envoyer un email" at bounding box center [1203, 80] width 161 height 19
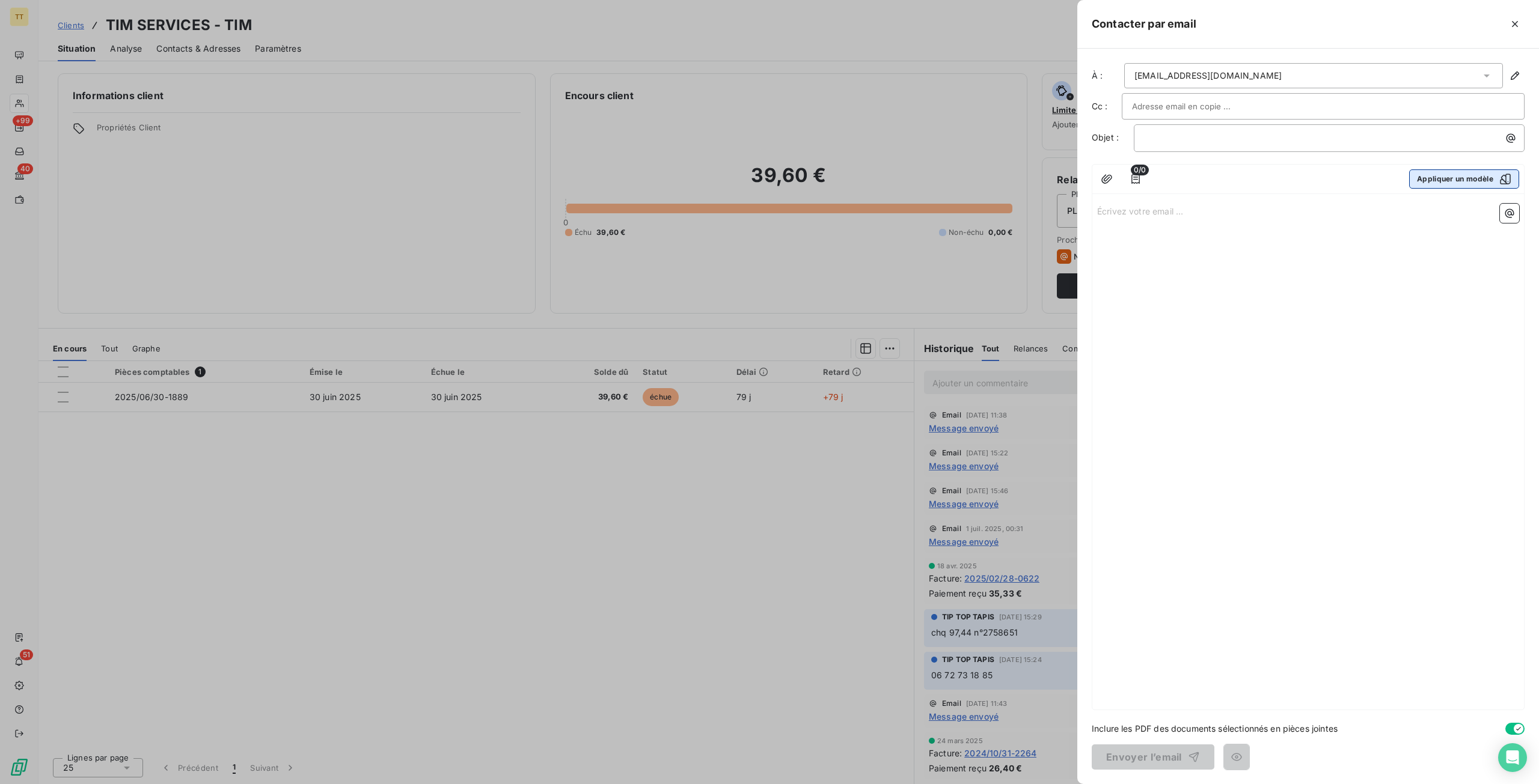
click at [1471, 171] on button "Appliquer un modèle" at bounding box center [1464, 179] width 110 height 19
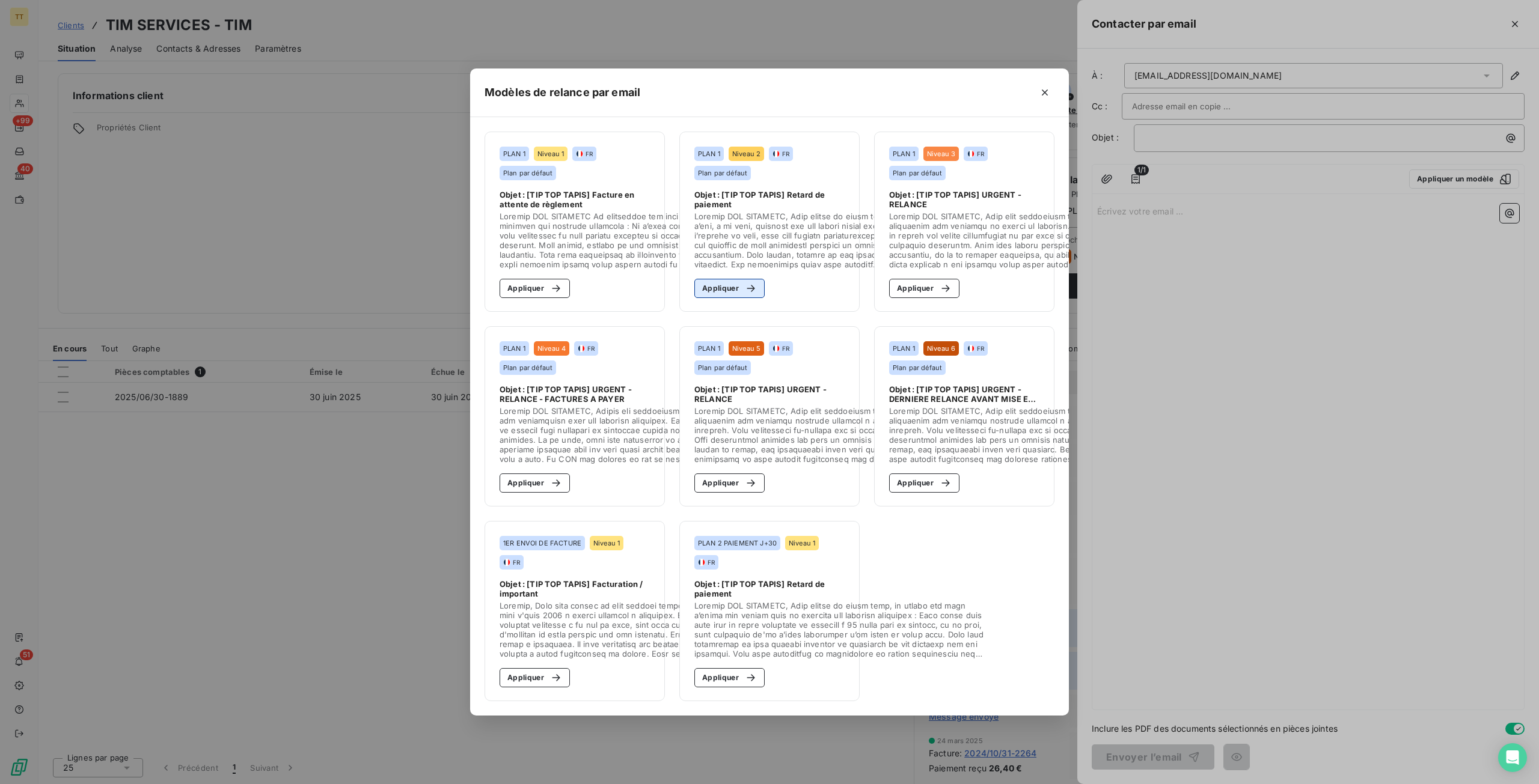
click at [757, 284] on button "Appliquer" at bounding box center [730, 288] width 70 height 19
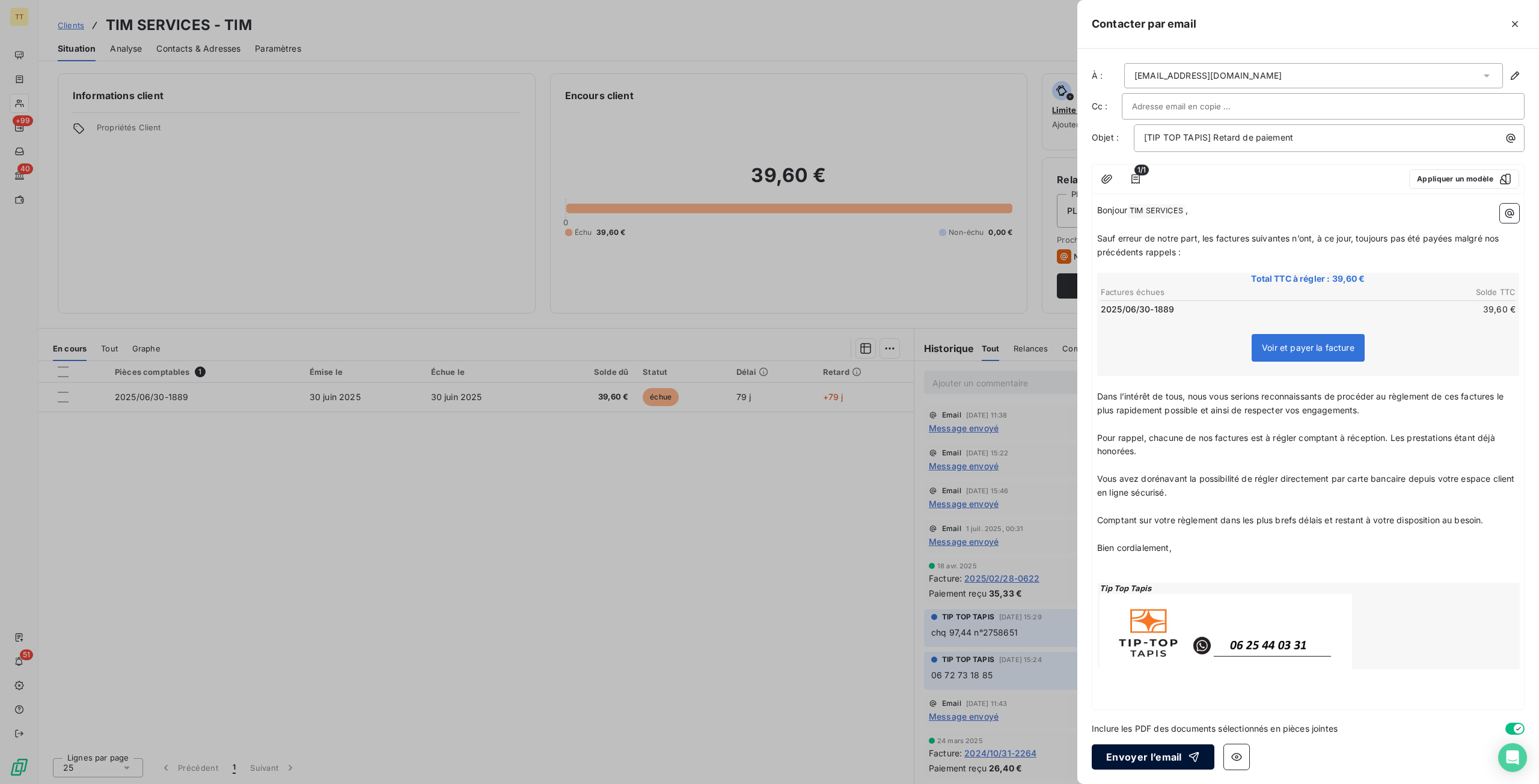
click at [1172, 756] on button "Envoyer l’email" at bounding box center [1152, 757] width 123 height 25
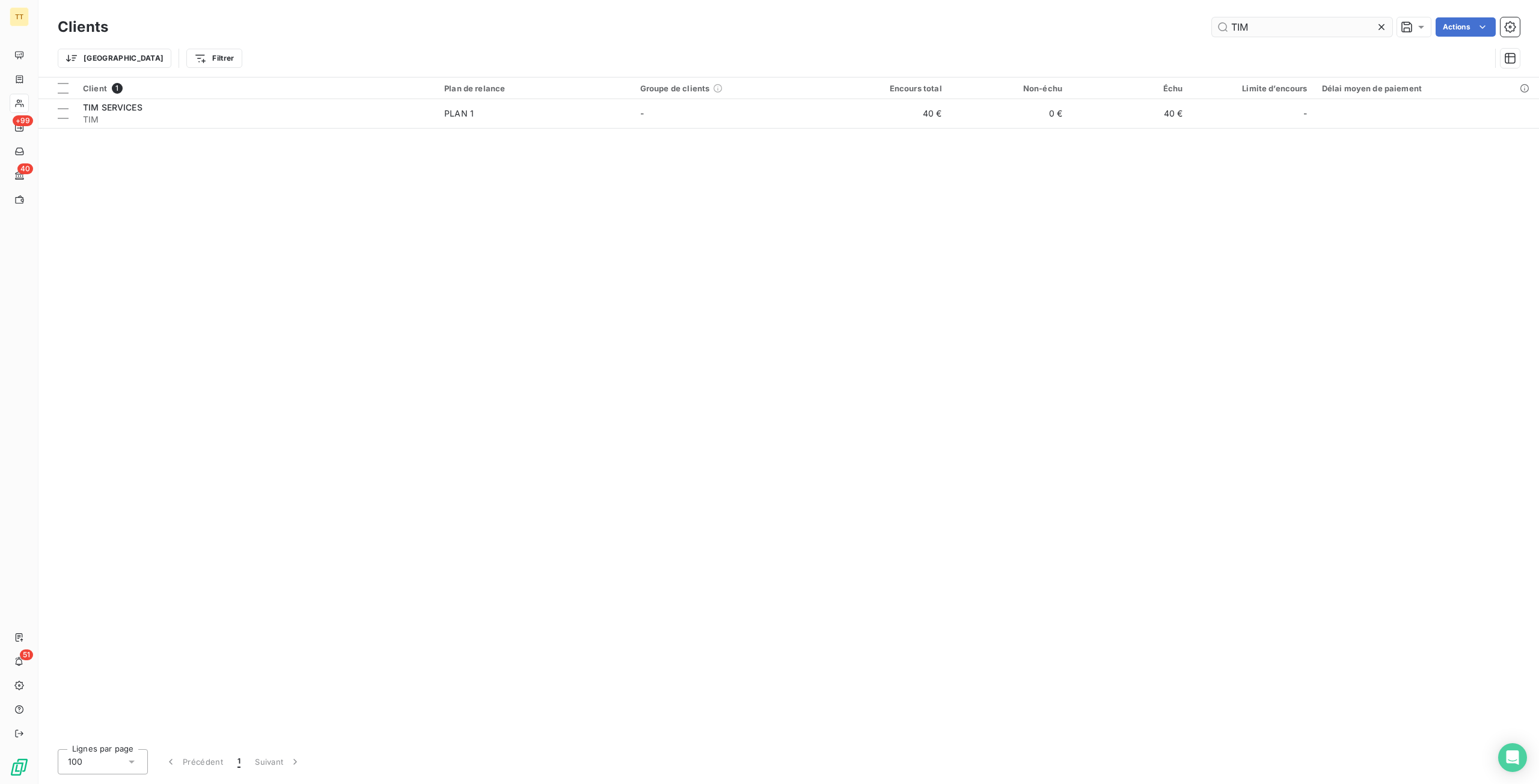
click at [1343, 25] on input "TIM" at bounding box center [1302, 27] width 181 height 19
click at [1318, 32] on input "NANTEUIL" at bounding box center [1302, 27] width 181 height 19
click at [1318, 31] on input "NANTEUIL" at bounding box center [1302, 27] width 181 height 19
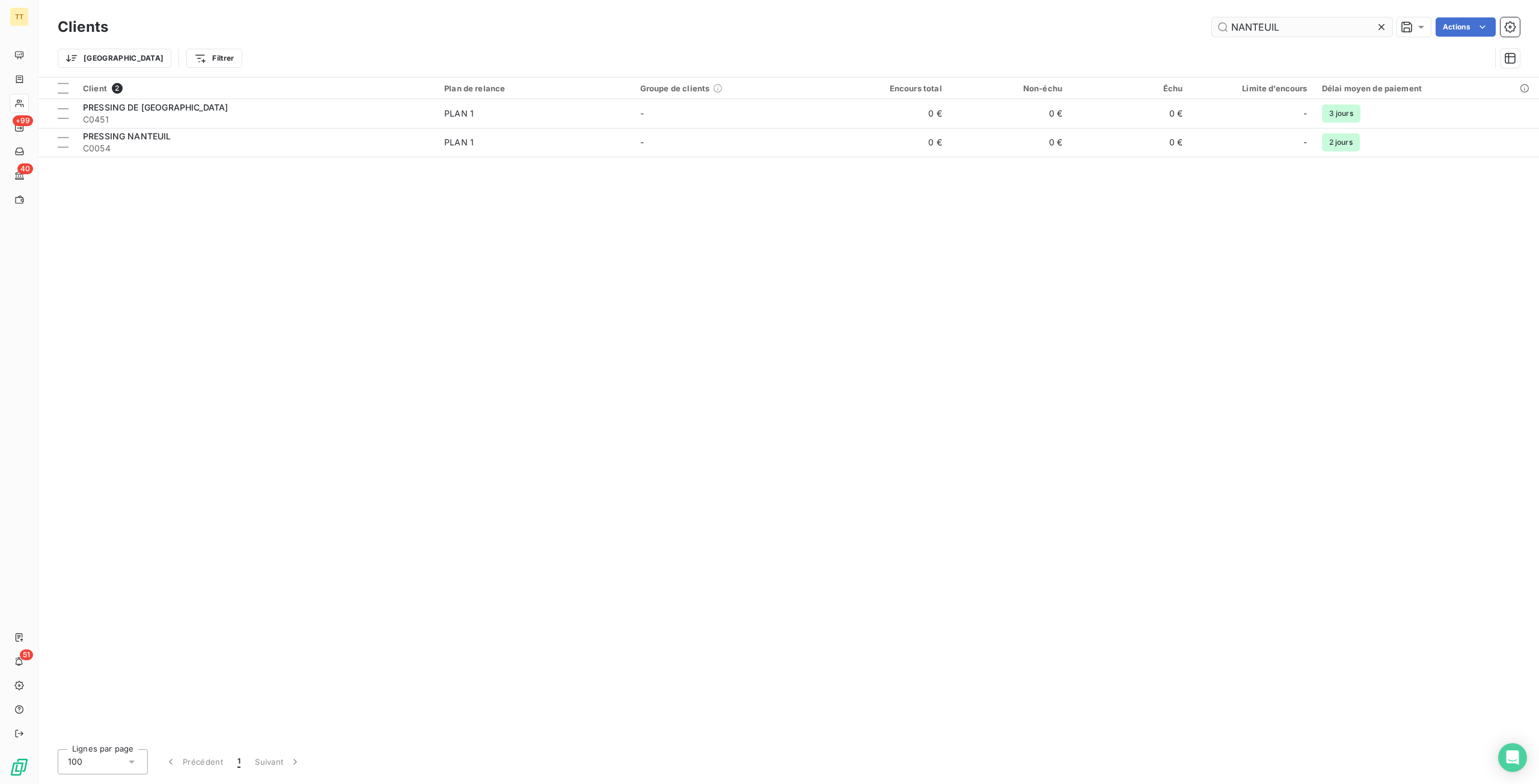
click at [1319, 31] on input "NANTEUIL" at bounding box center [1302, 27] width 181 height 19
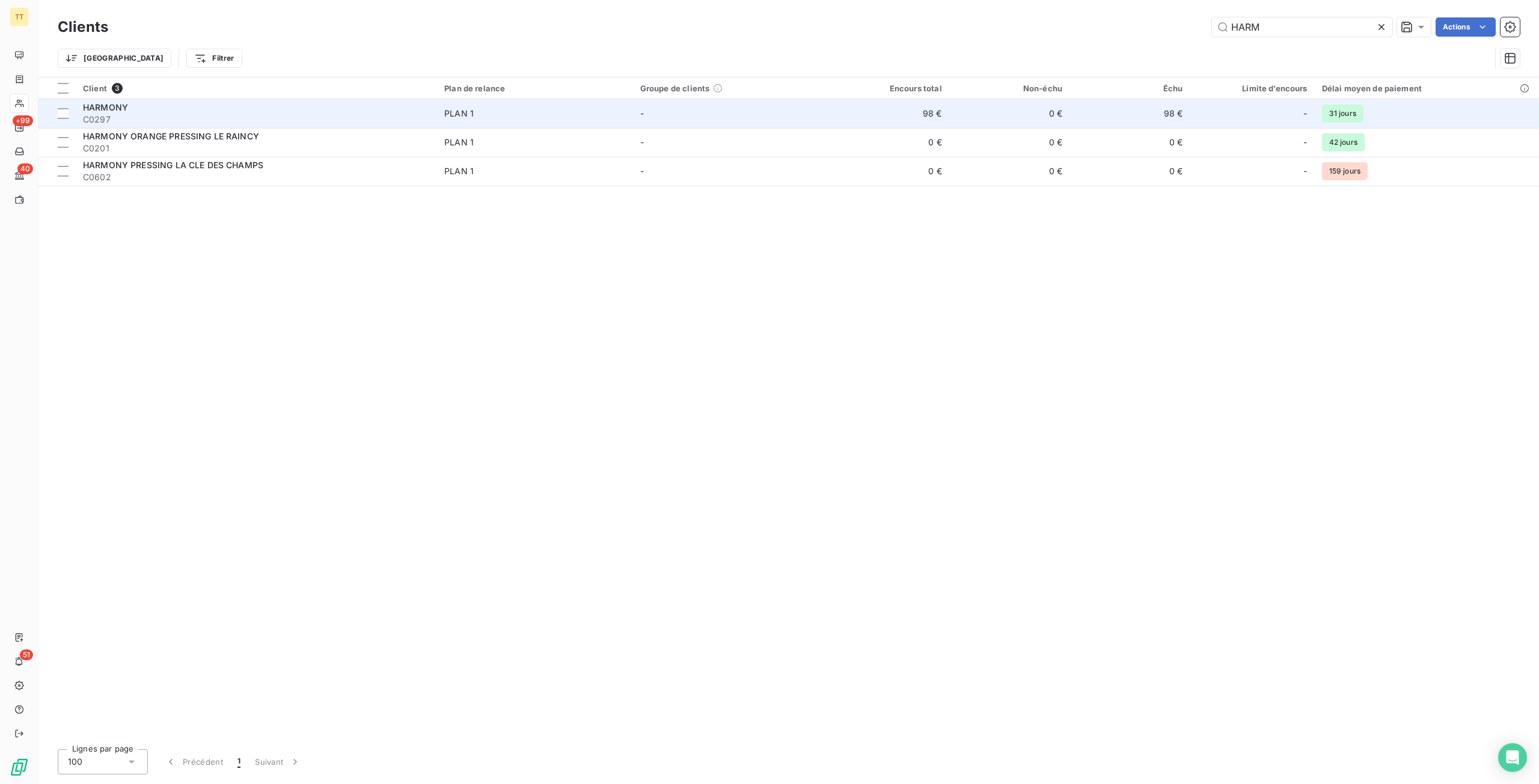
type input "HARM"
click at [601, 111] on span "PLAN 1" at bounding box center [535, 113] width 181 height 12
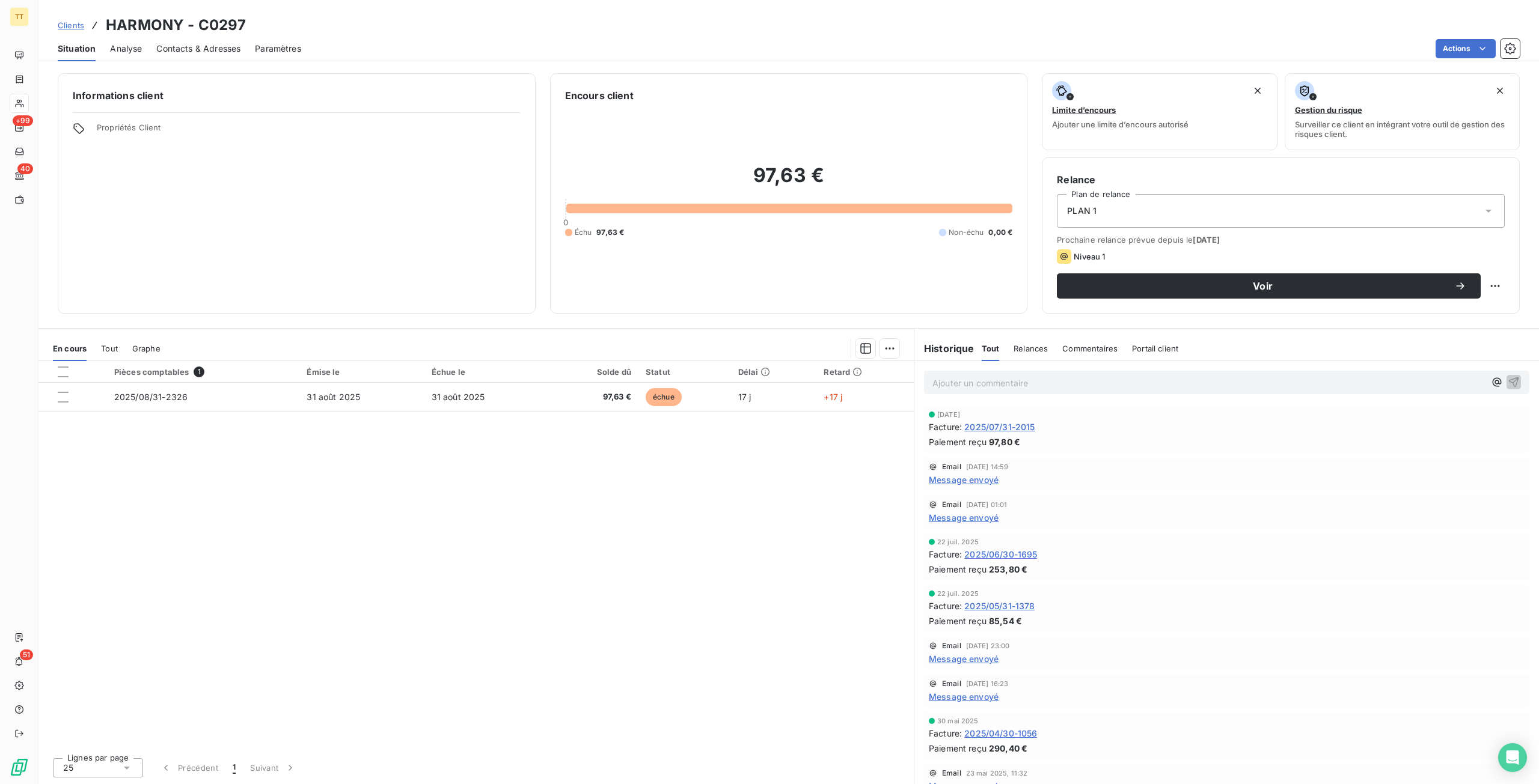
click at [1010, 427] on span "2025/07/31-2015" at bounding box center [999, 427] width 70 height 13
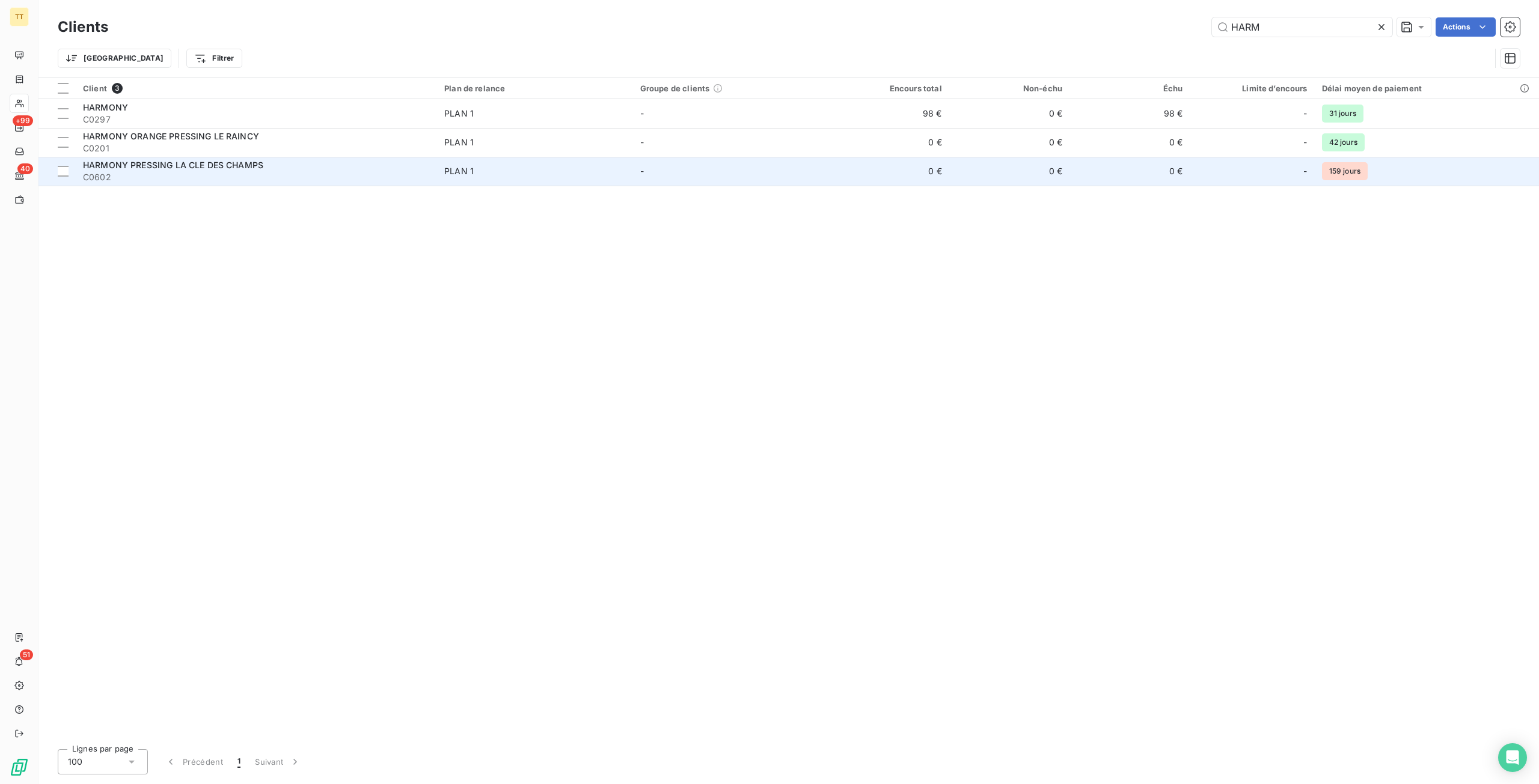
click at [234, 179] on span "C0602" at bounding box center [257, 177] width 347 height 12
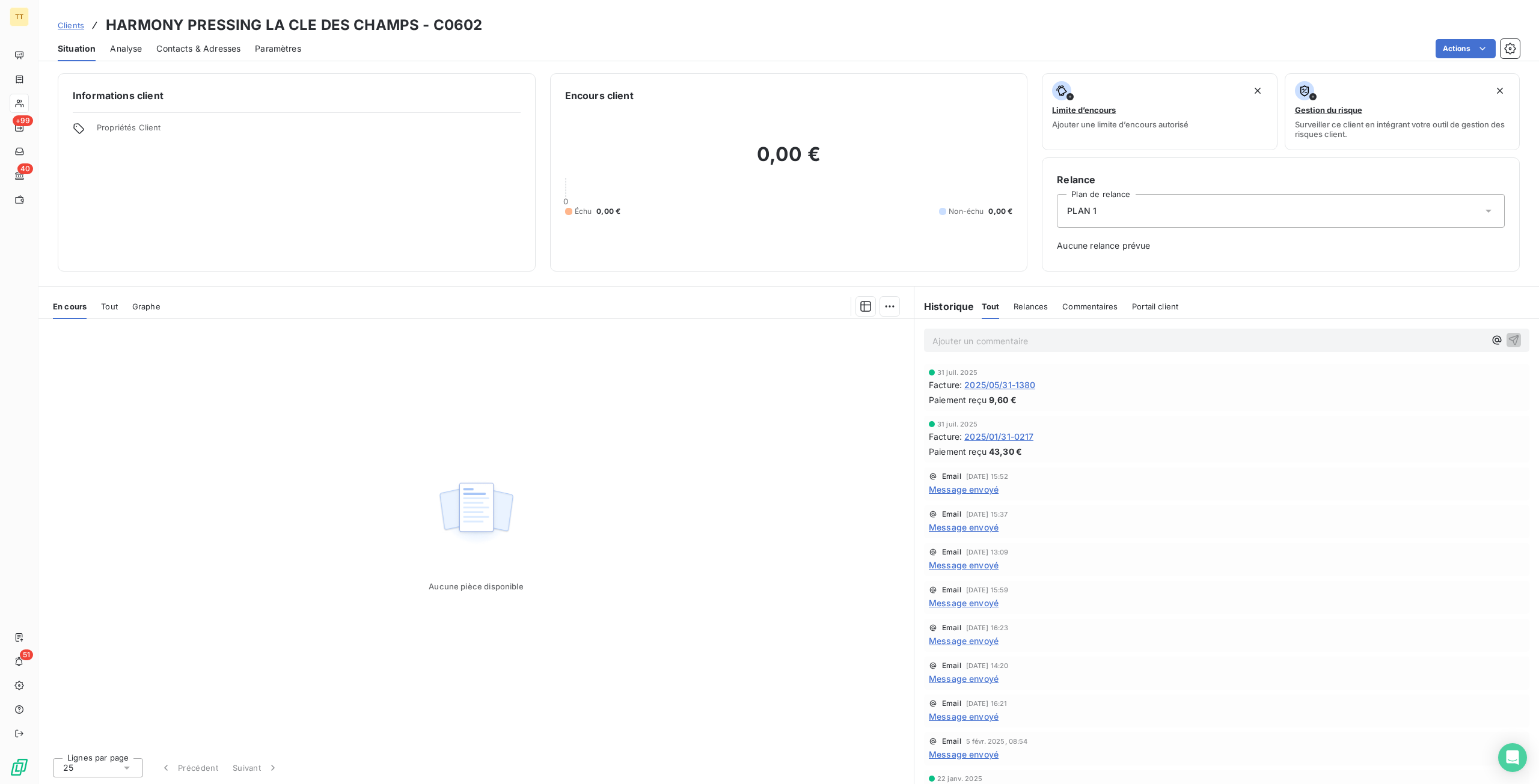
click at [1022, 384] on span "2025/05/31-1380" at bounding box center [1000, 385] width 71 height 13
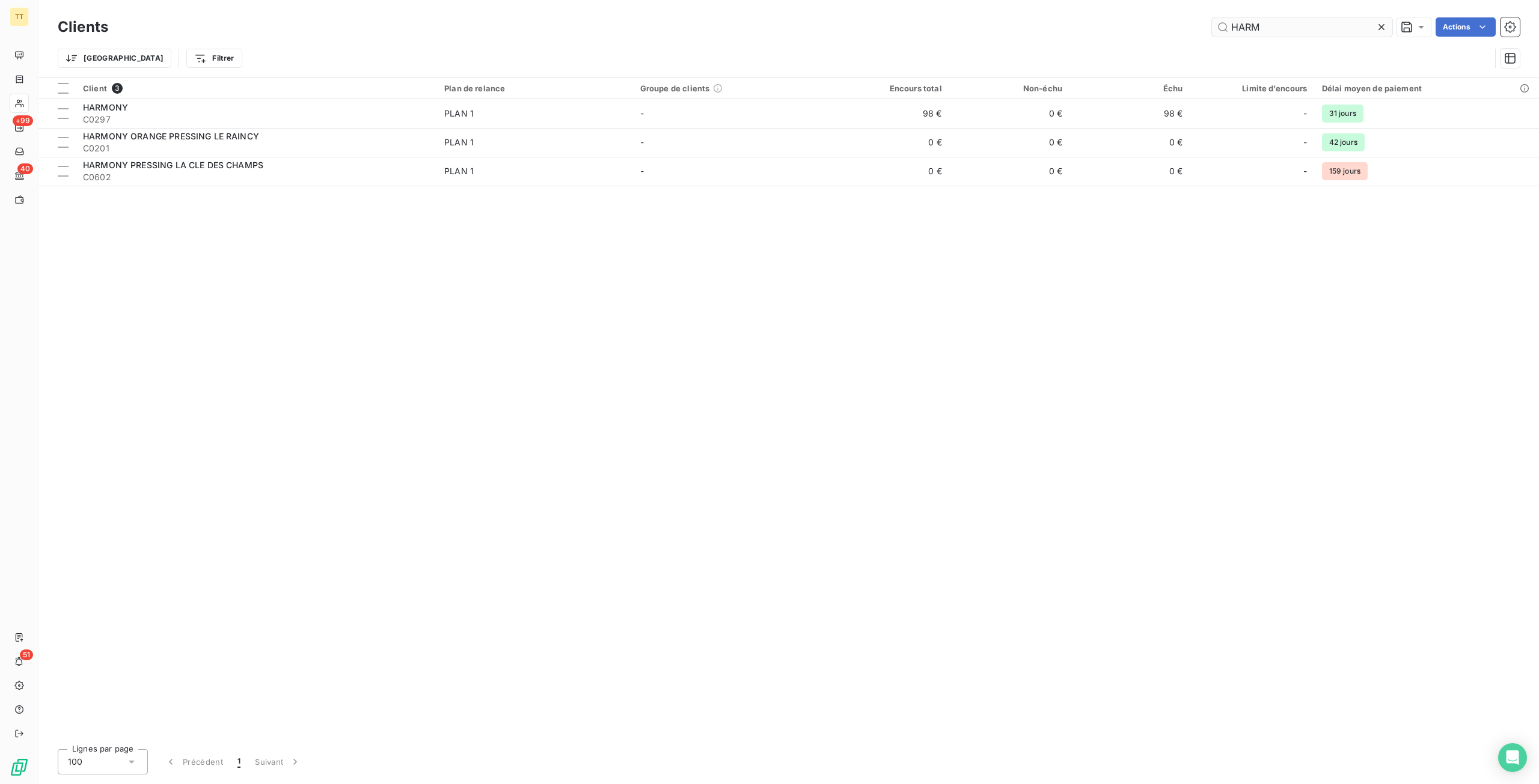
click at [1307, 26] on input "HARM" at bounding box center [1302, 27] width 181 height 19
click at [1308, 26] on input "HARM" at bounding box center [1302, 27] width 181 height 19
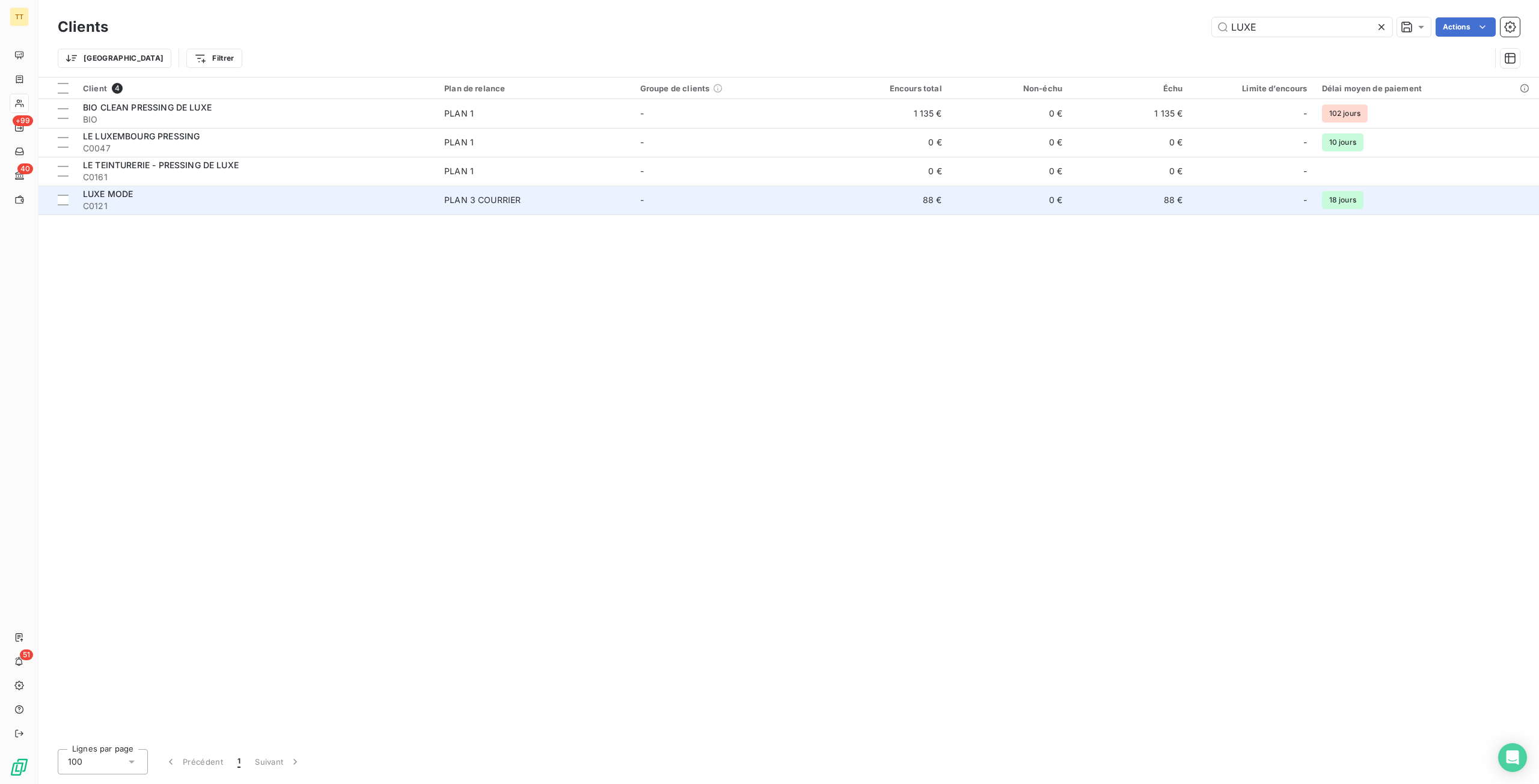
type input "LUXE"
click at [585, 206] on td "PLAN 3 COURRIER" at bounding box center [535, 200] width 196 height 29
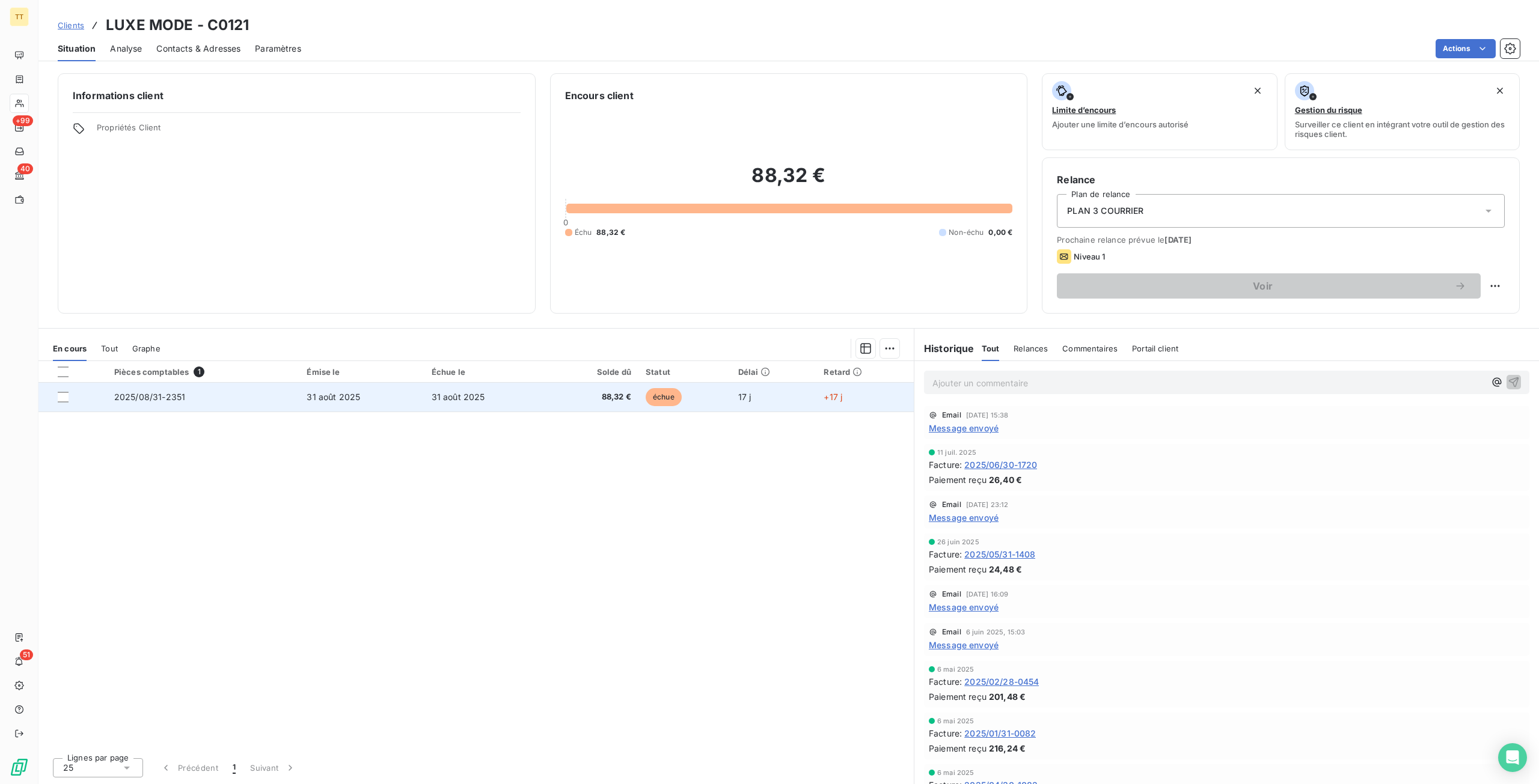
click at [381, 403] on td "31 août 2025" at bounding box center [361, 397] width 124 height 29
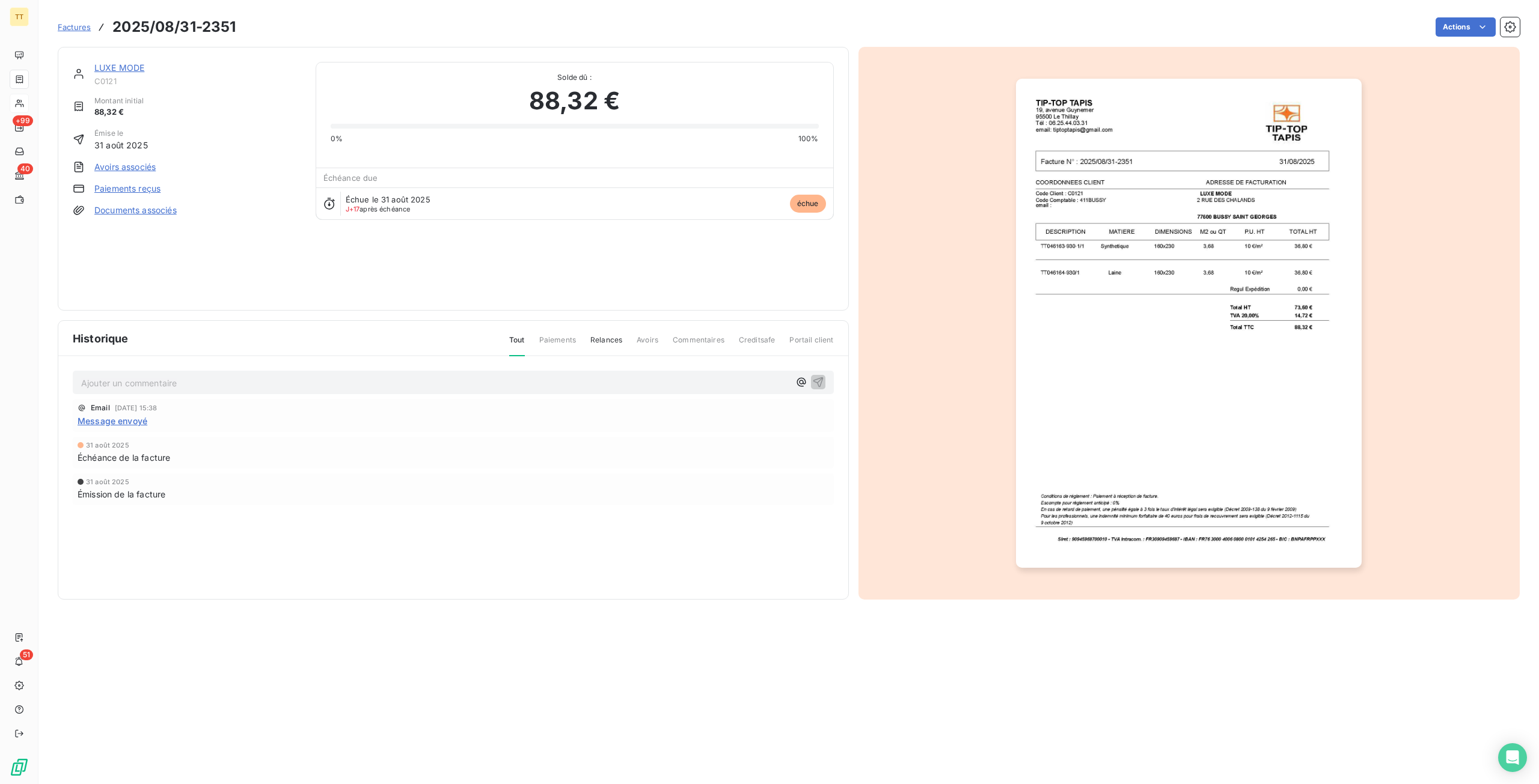
click at [1190, 393] on img "button" at bounding box center [1189, 323] width 345 height 489
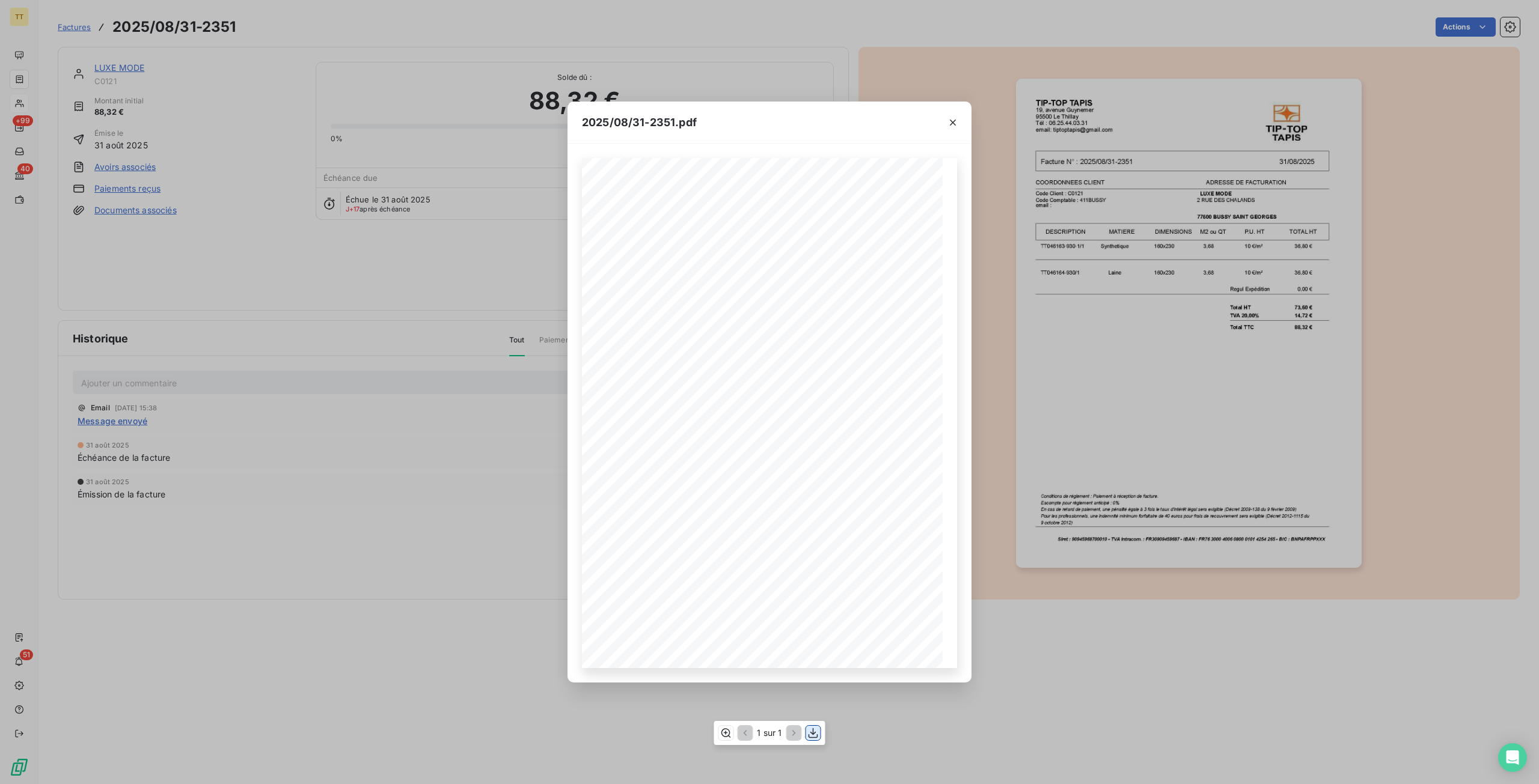
click at [815, 737] on icon "button" at bounding box center [813, 733] width 10 height 10
click at [954, 127] on icon "button" at bounding box center [952, 122] width 12 height 12
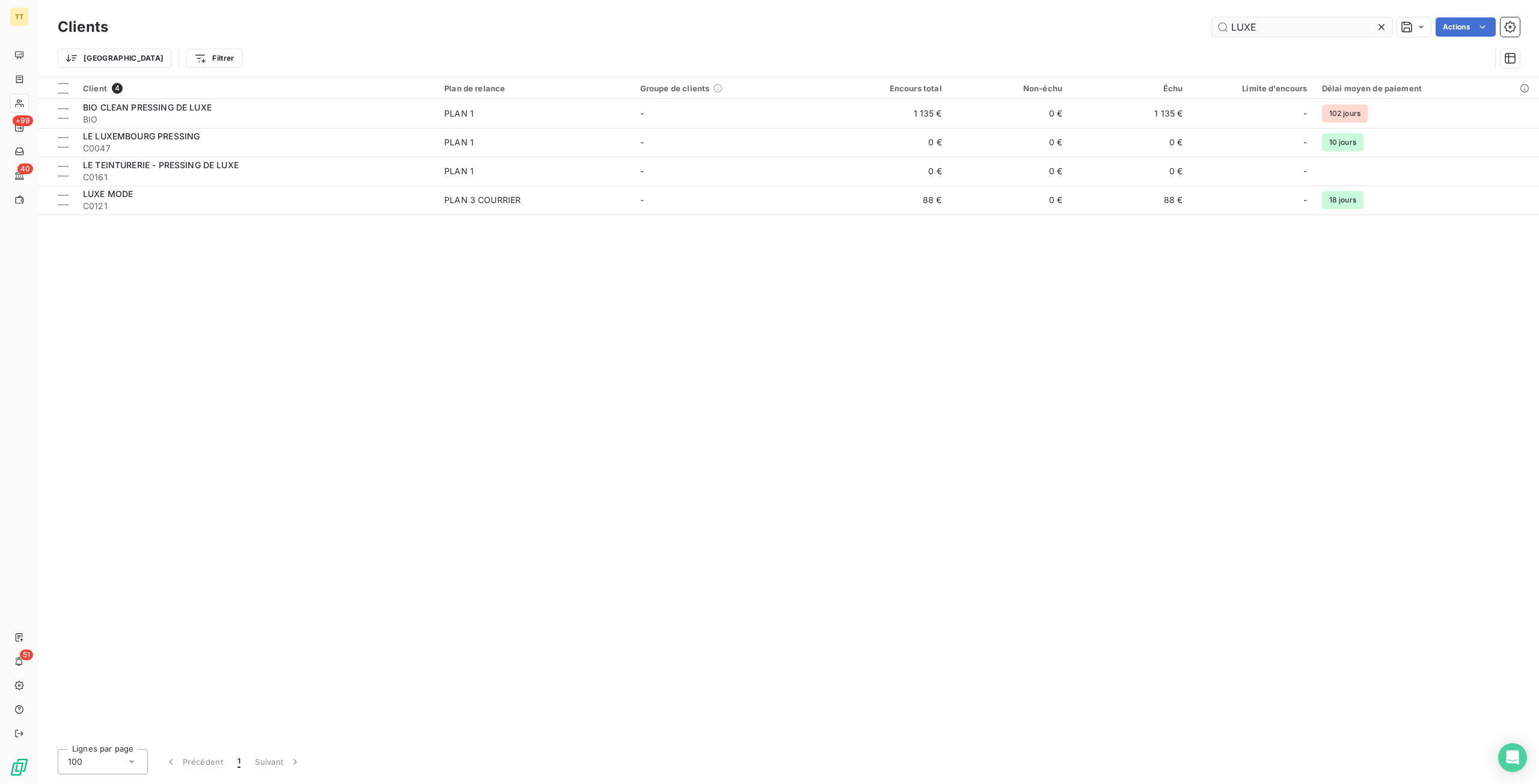
click at [1285, 21] on input "LUXE" at bounding box center [1302, 27] width 181 height 19
click at [1286, 21] on input "LUXE" at bounding box center [1302, 27] width 181 height 19
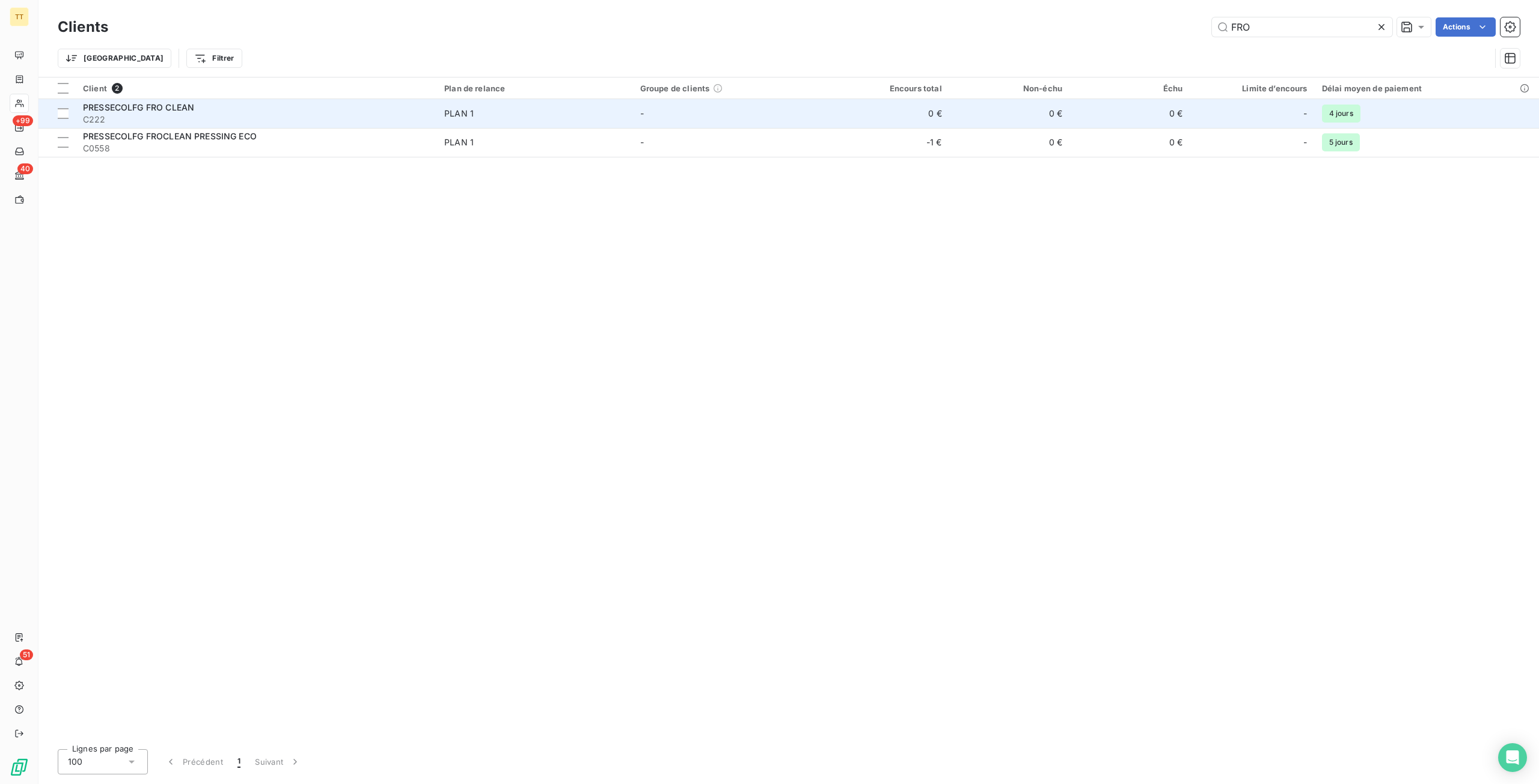
type input "FRO"
click at [527, 108] on span "PLAN 1" at bounding box center [535, 113] width 181 height 12
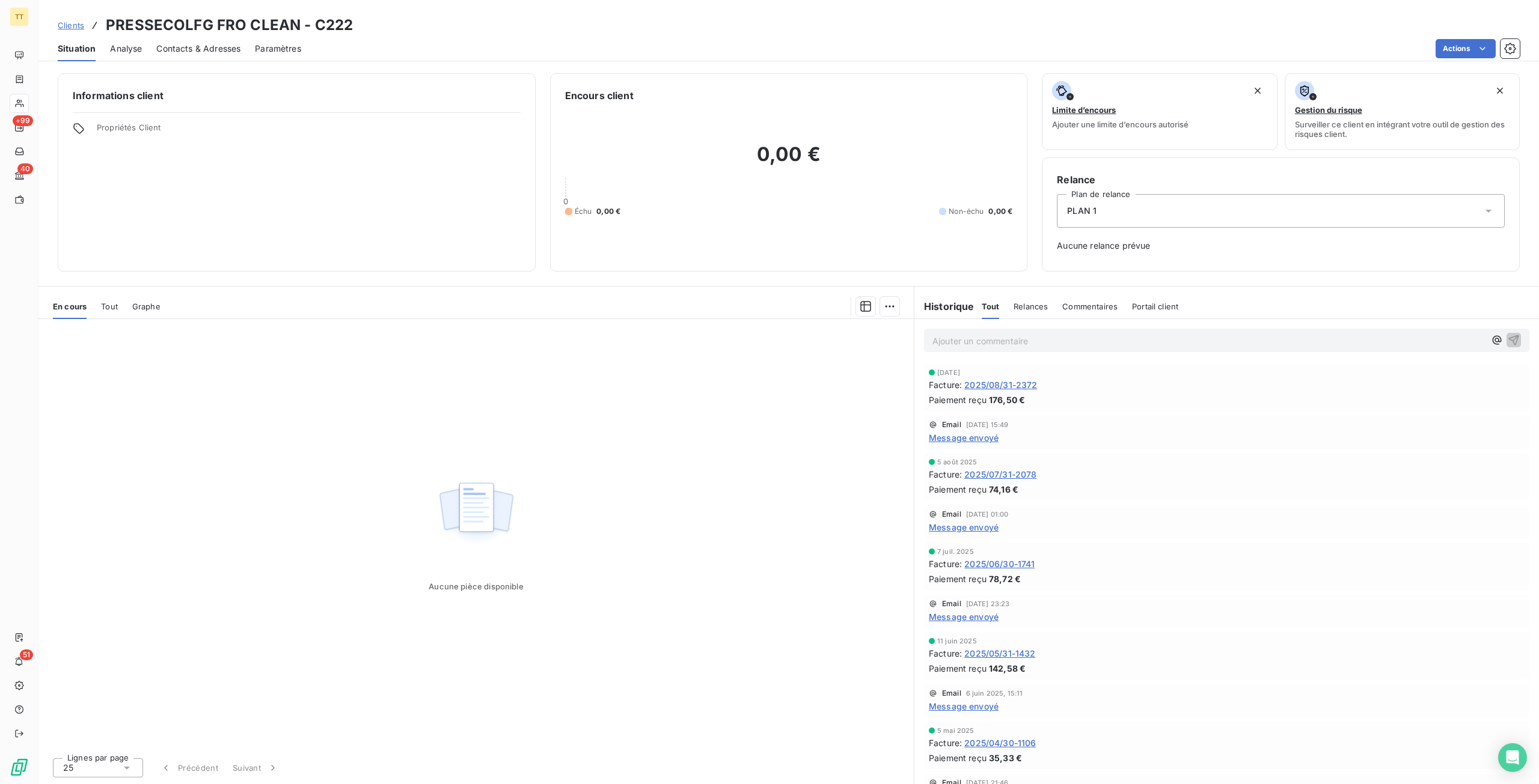
click at [1020, 390] on span "2025/08/31-2372" at bounding box center [1000, 385] width 73 height 13
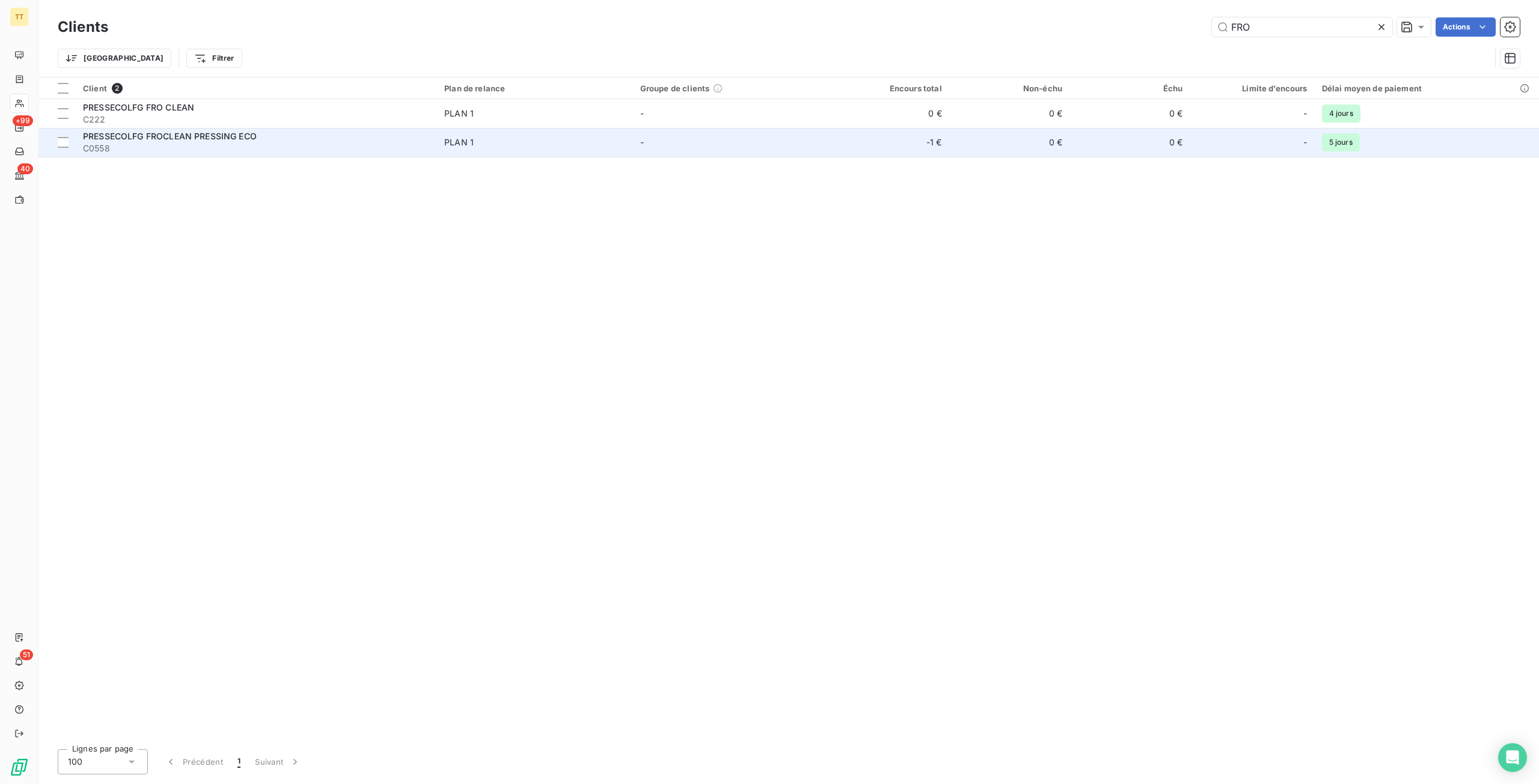
click at [271, 129] on td "PRESSECOLFG FROCLEAN PRESSING ECO C0558" at bounding box center [257, 143] width 361 height 29
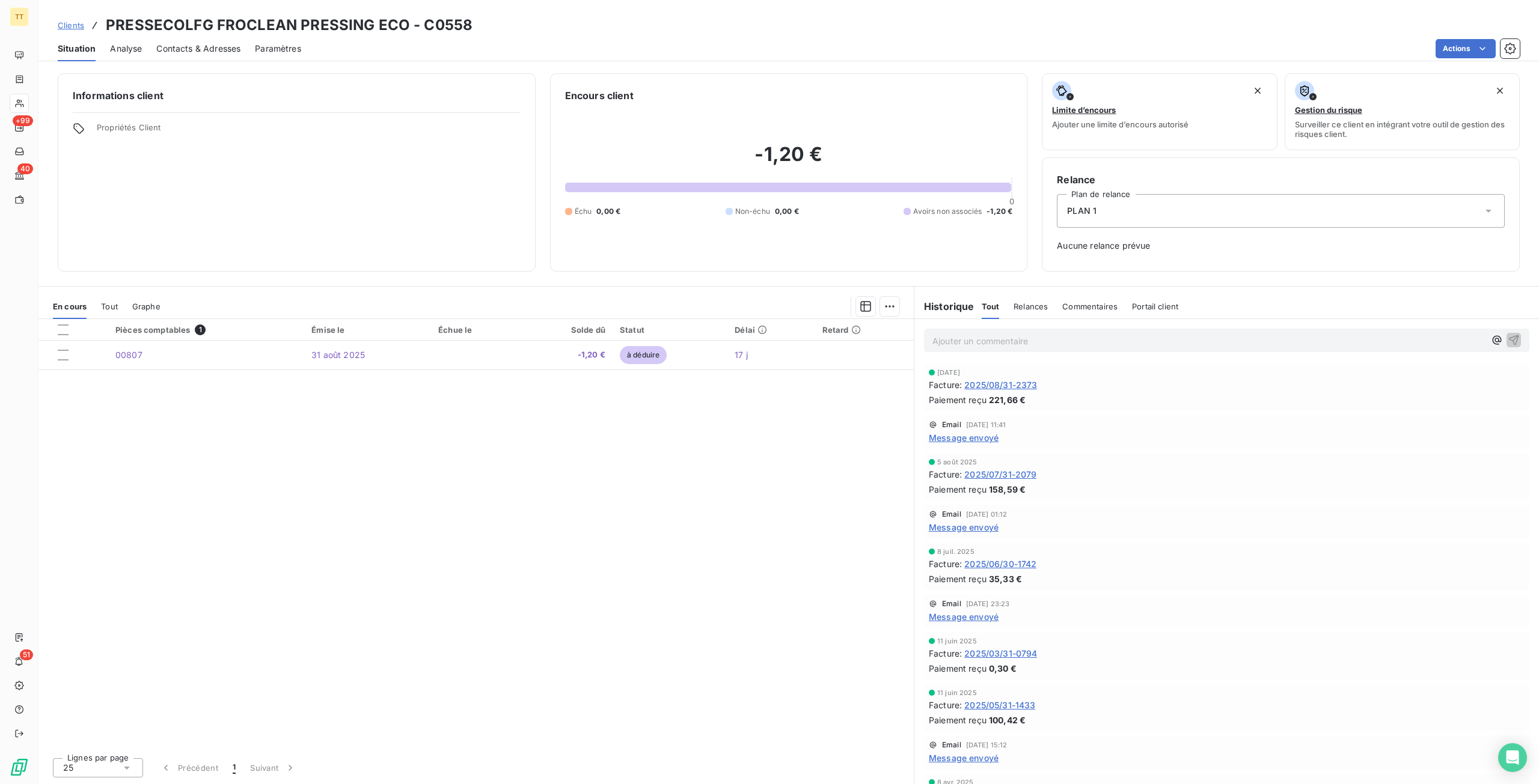
click at [1001, 386] on span "2025/08/31-2373" at bounding box center [1000, 385] width 73 height 13
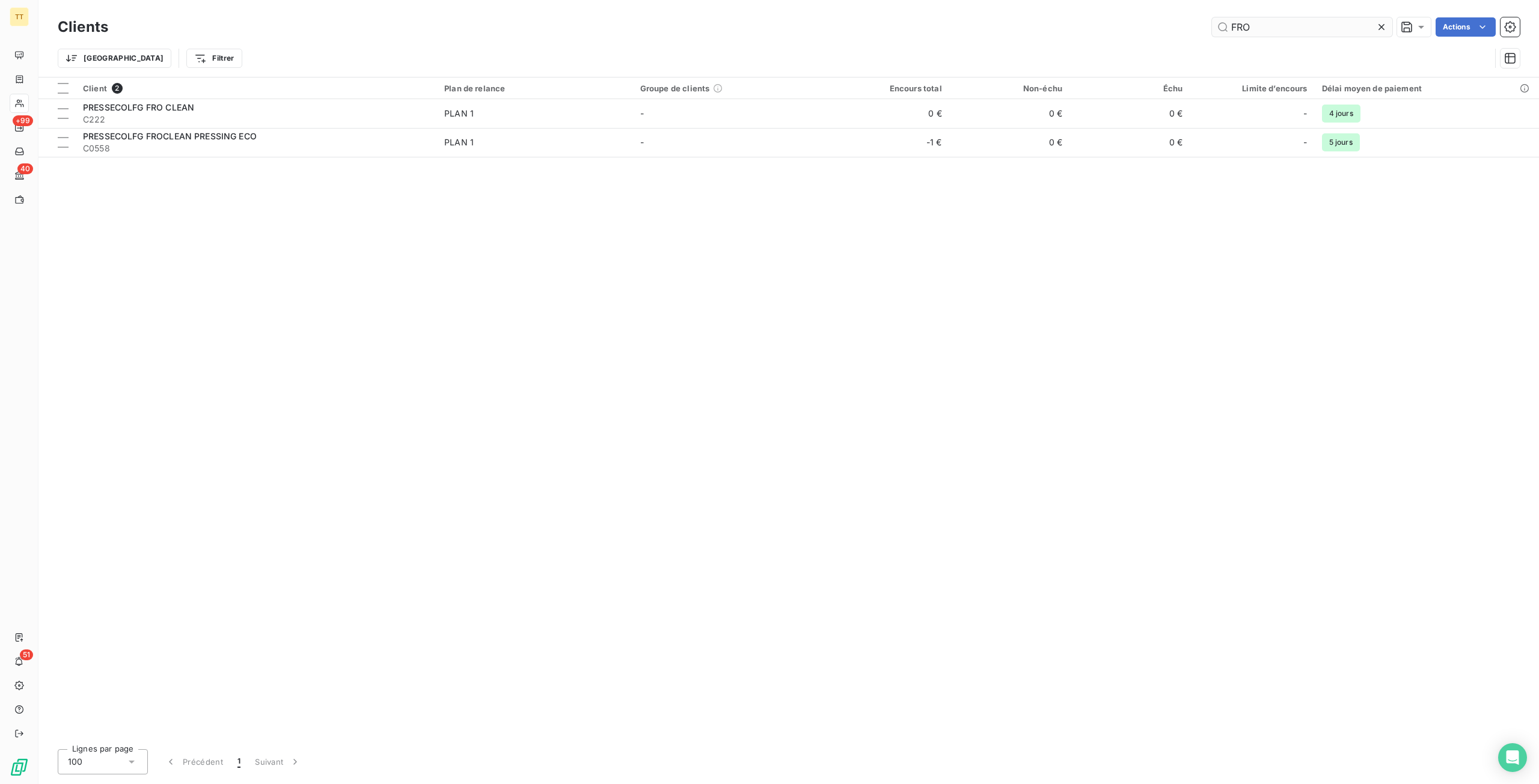
click at [1330, 29] on input "FRO" at bounding box center [1302, 27] width 181 height 19
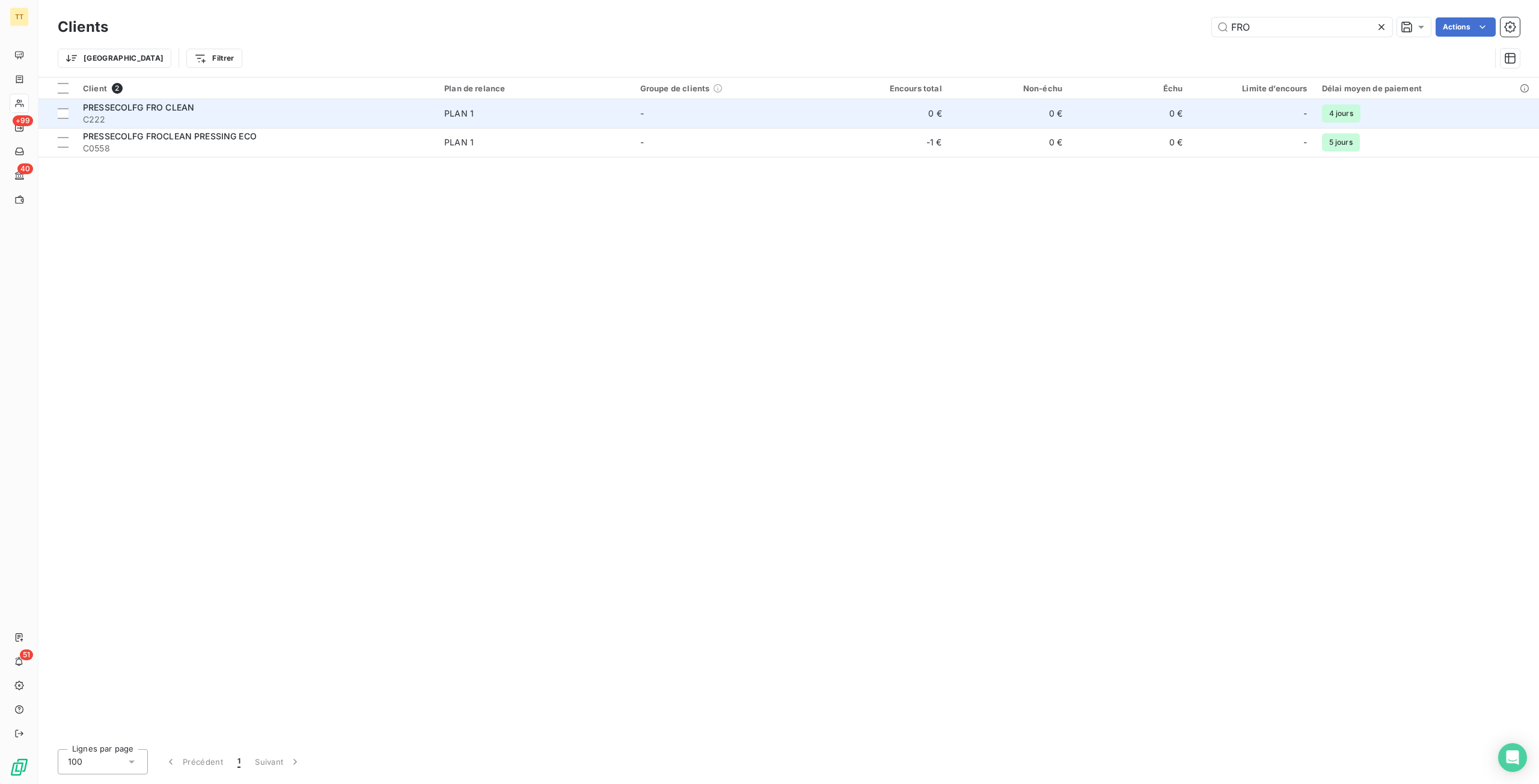
click at [473, 116] on div "PLAN 1" at bounding box center [459, 113] width 29 height 12
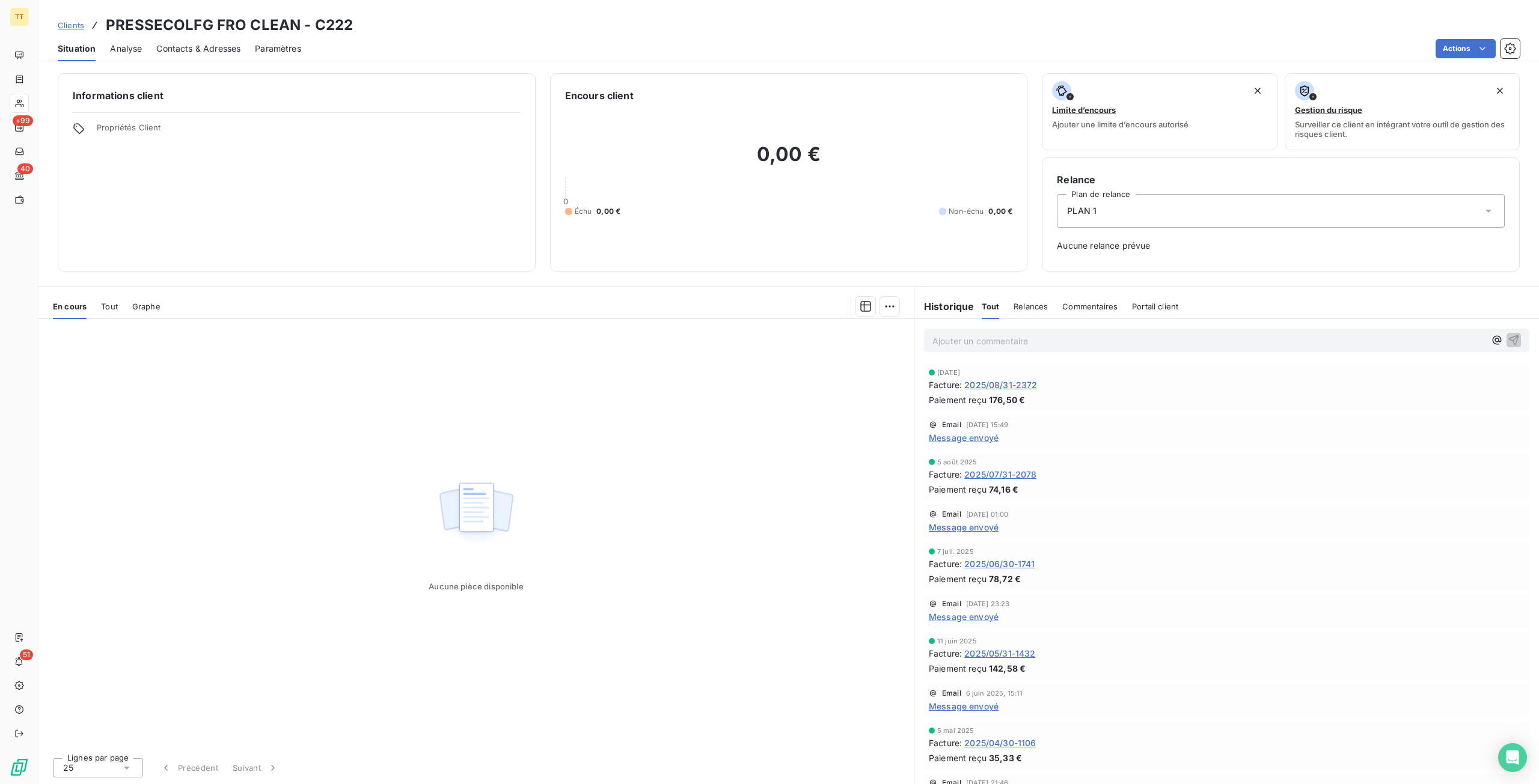
click at [1004, 386] on span "2025/08/31-2372" at bounding box center [1000, 385] width 73 height 13
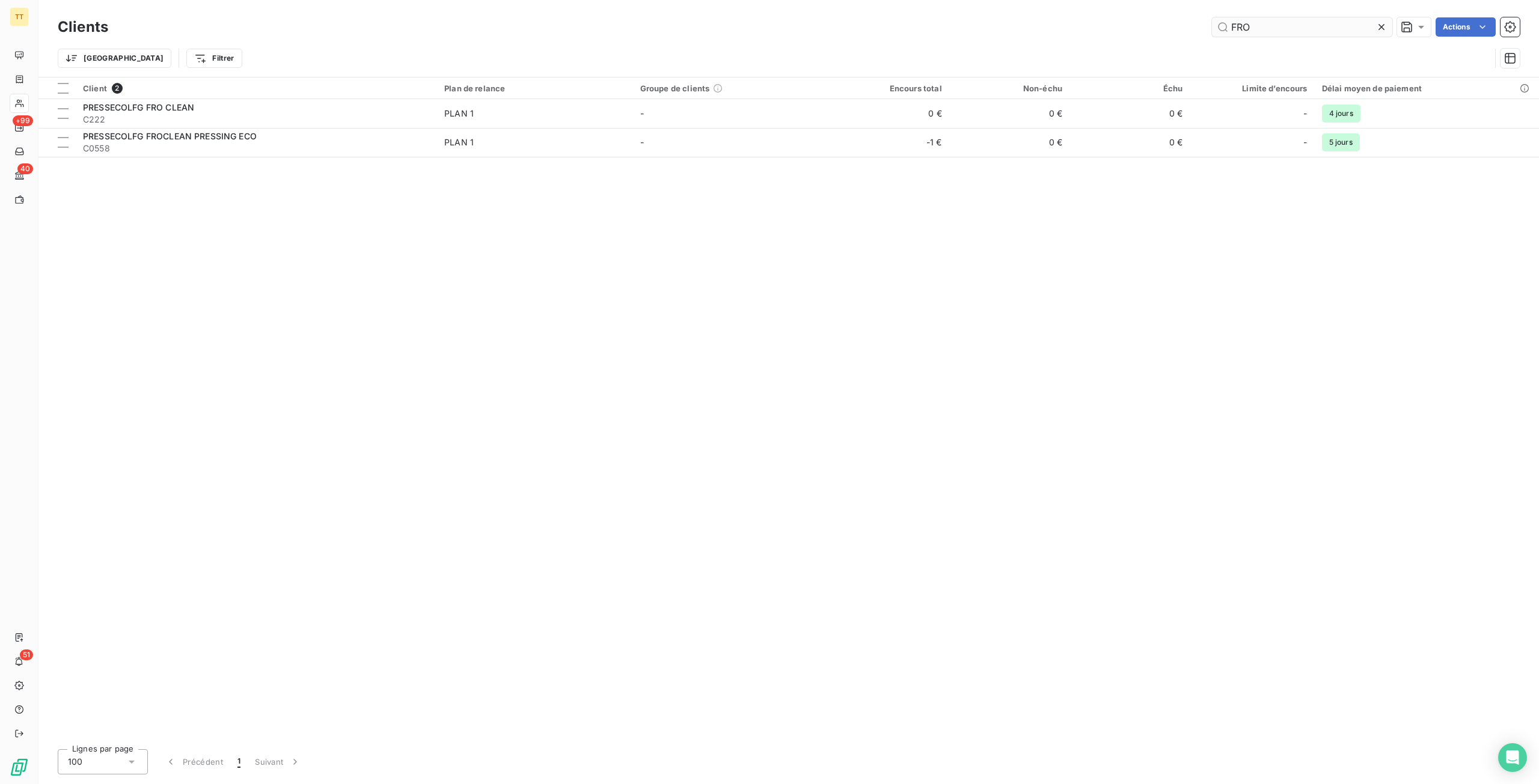
click at [1330, 20] on input "FRO" at bounding box center [1302, 27] width 181 height 19
click at [1324, 29] on input "FRO" at bounding box center [1302, 27] width 181 height 19
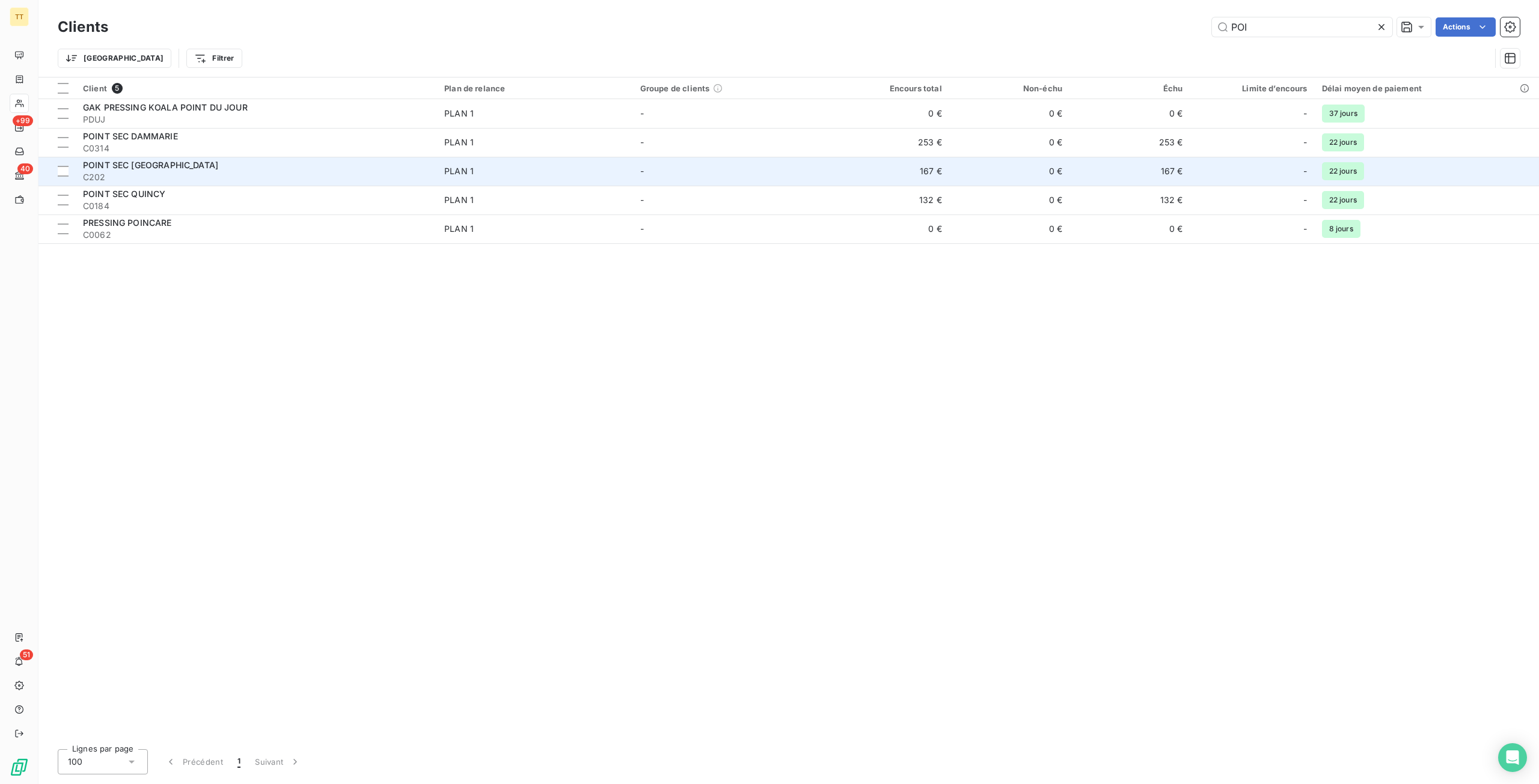
type input "POI"
click at [269, 166] on div "POINT SEC [GEOGRAPHIC_DATA]" at bounding box center [257, 165] width 347 height 12
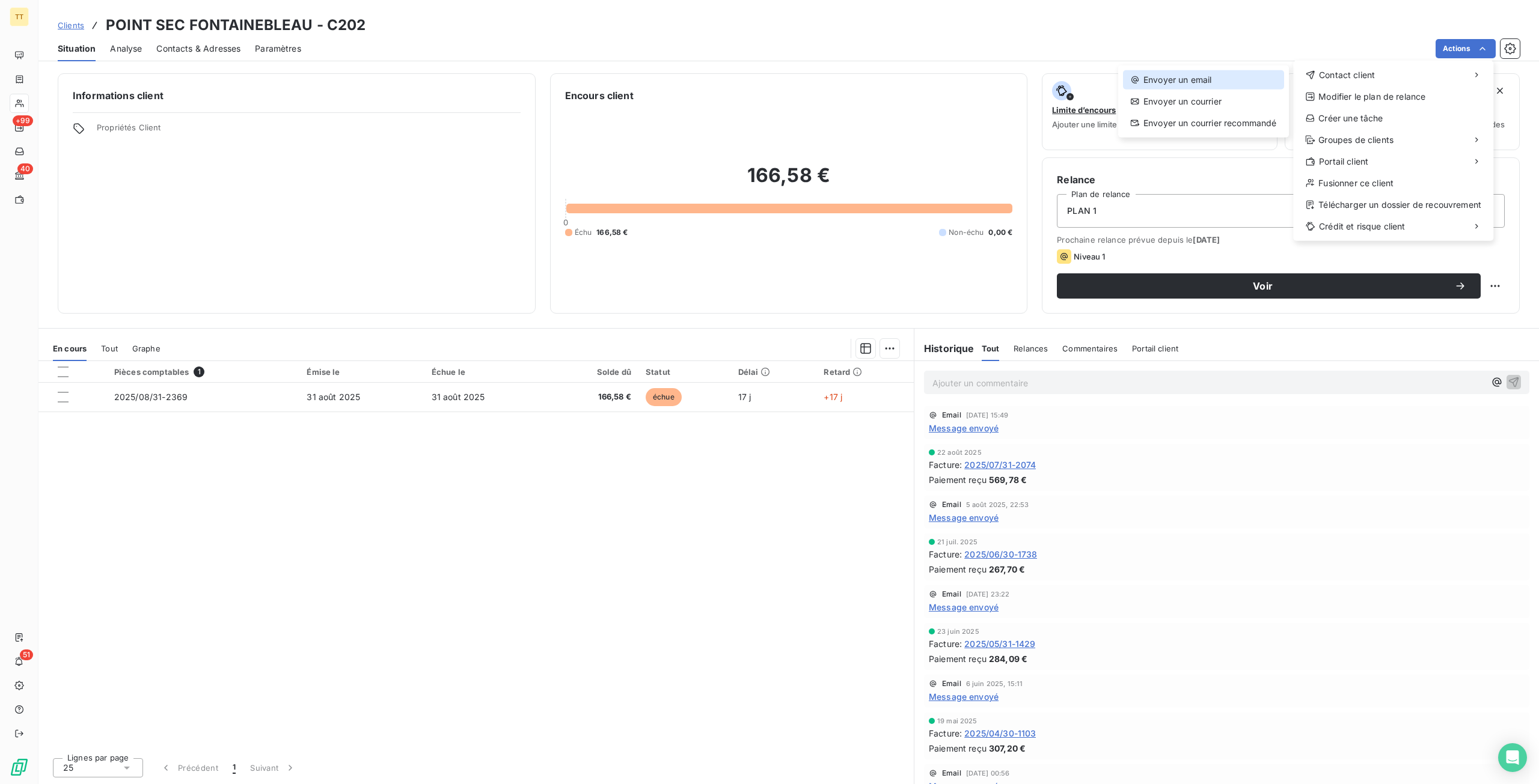
click at [1206, 74] on div "Envoyer un email" at bounding box center [1203, 80] width 161 height 19
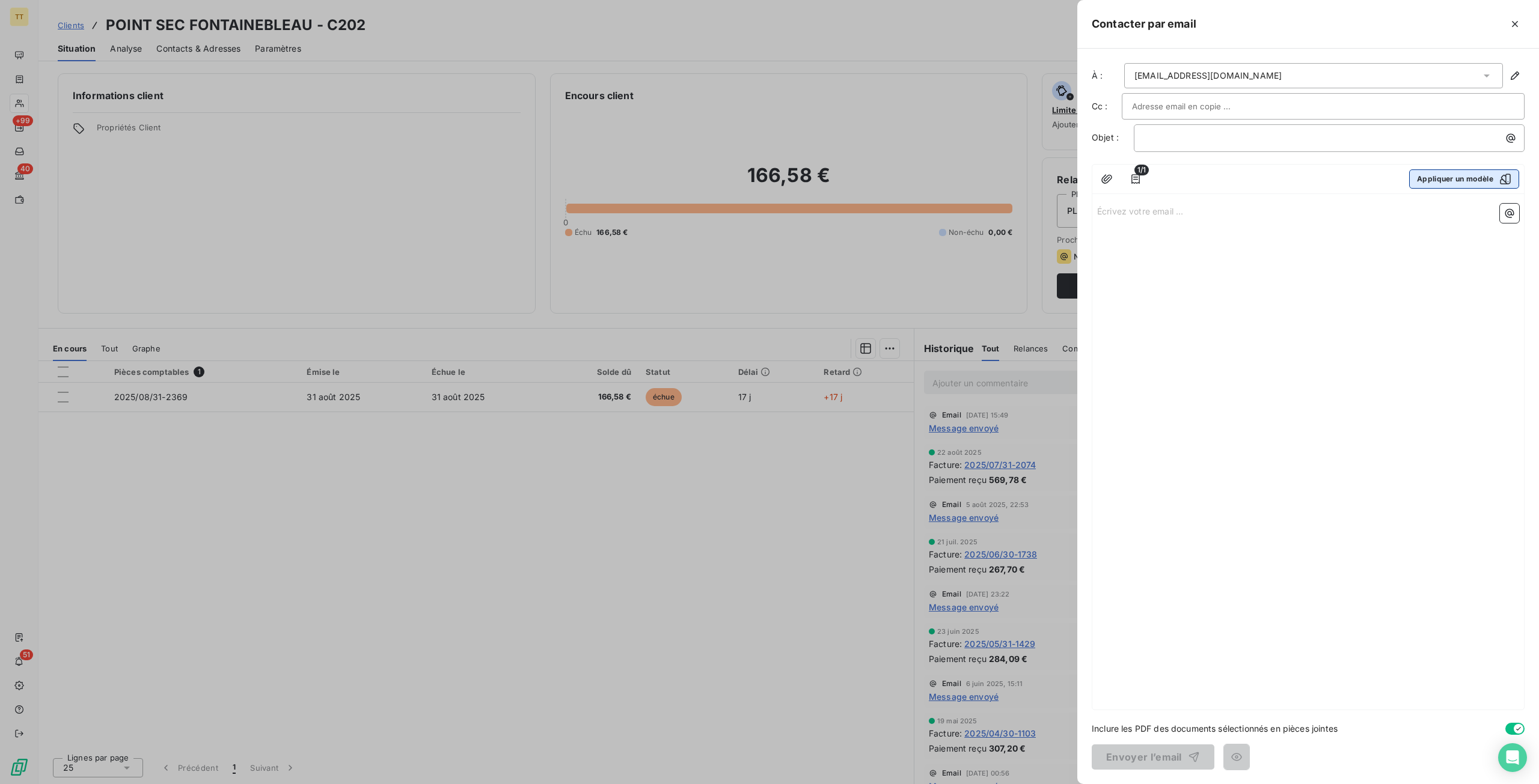
click at [1442, 169] on button "Appliquer un modèle" at bounding box center [1464, 179] width 110 height 19
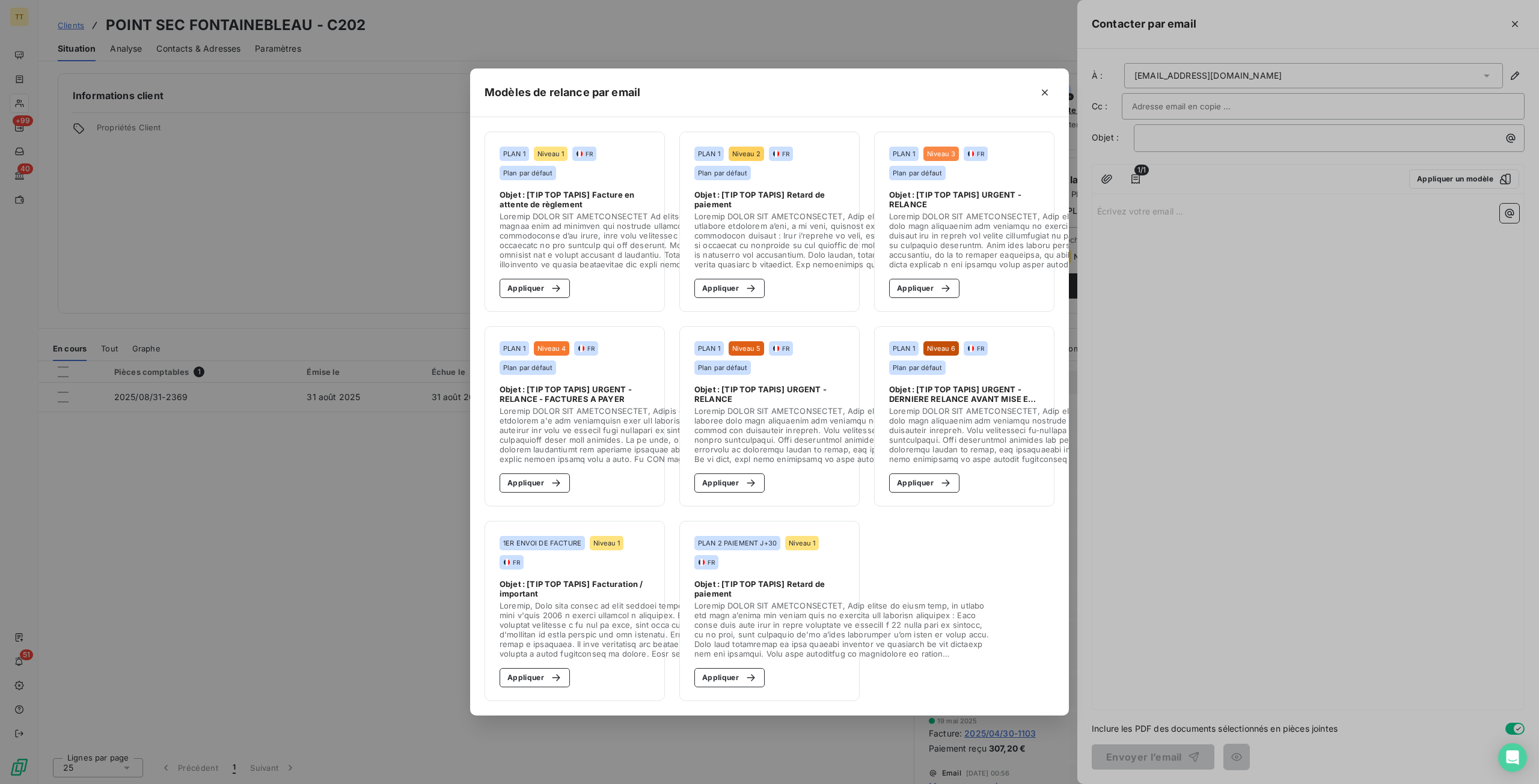
click at [328, 516] on div "Modèles de relance par email PLAN 1 Niveau 1 FR Plan par défaut Objet : [TIP TO…" at bounding box center [769, 392] width 1539 height 784
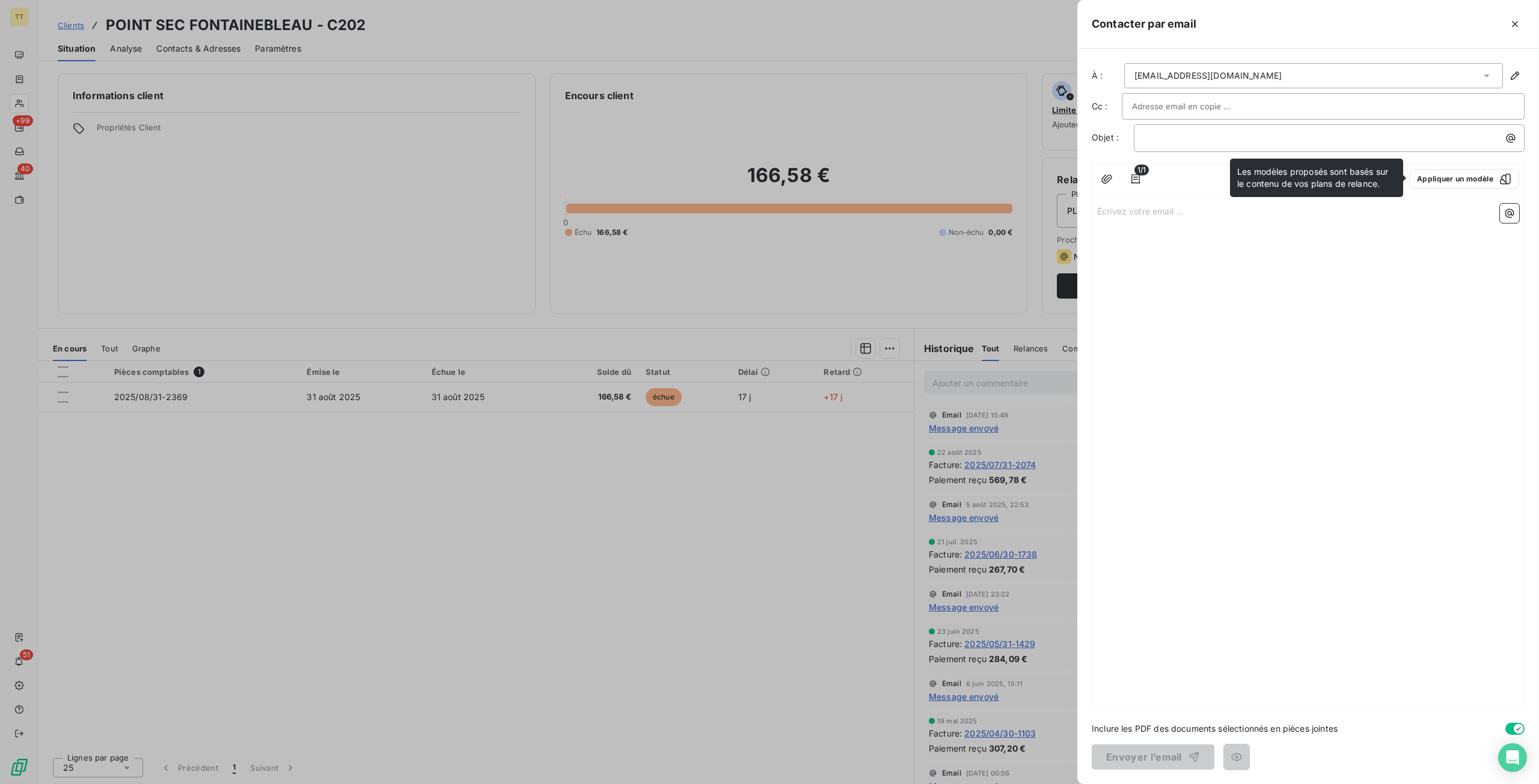
click at [874, 432] on div at bounding box center [769, 392] width 1539 height 784
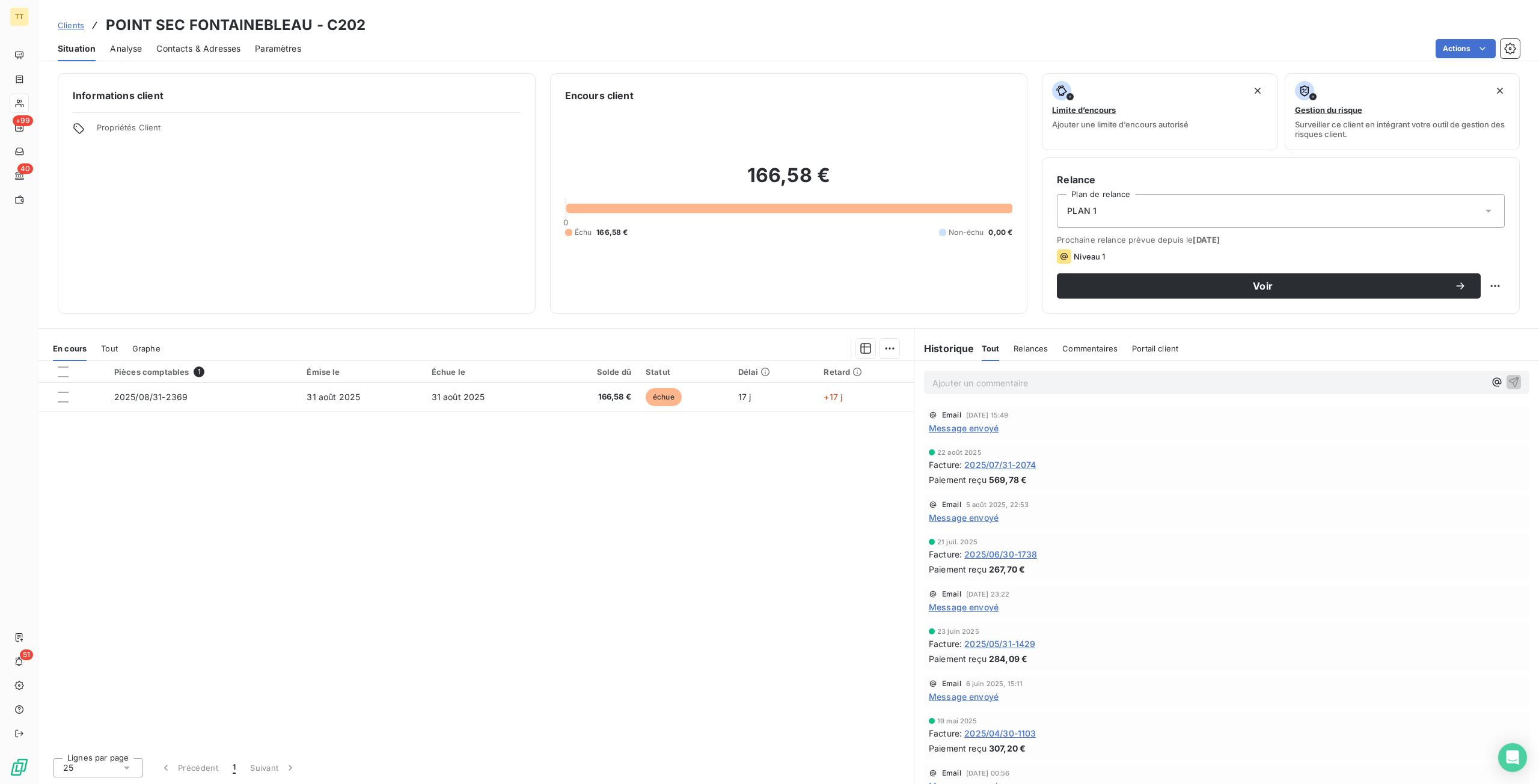
click at [942, 423] on span "Message envoyé" at bounding box center [964, 428] width 70 height 13
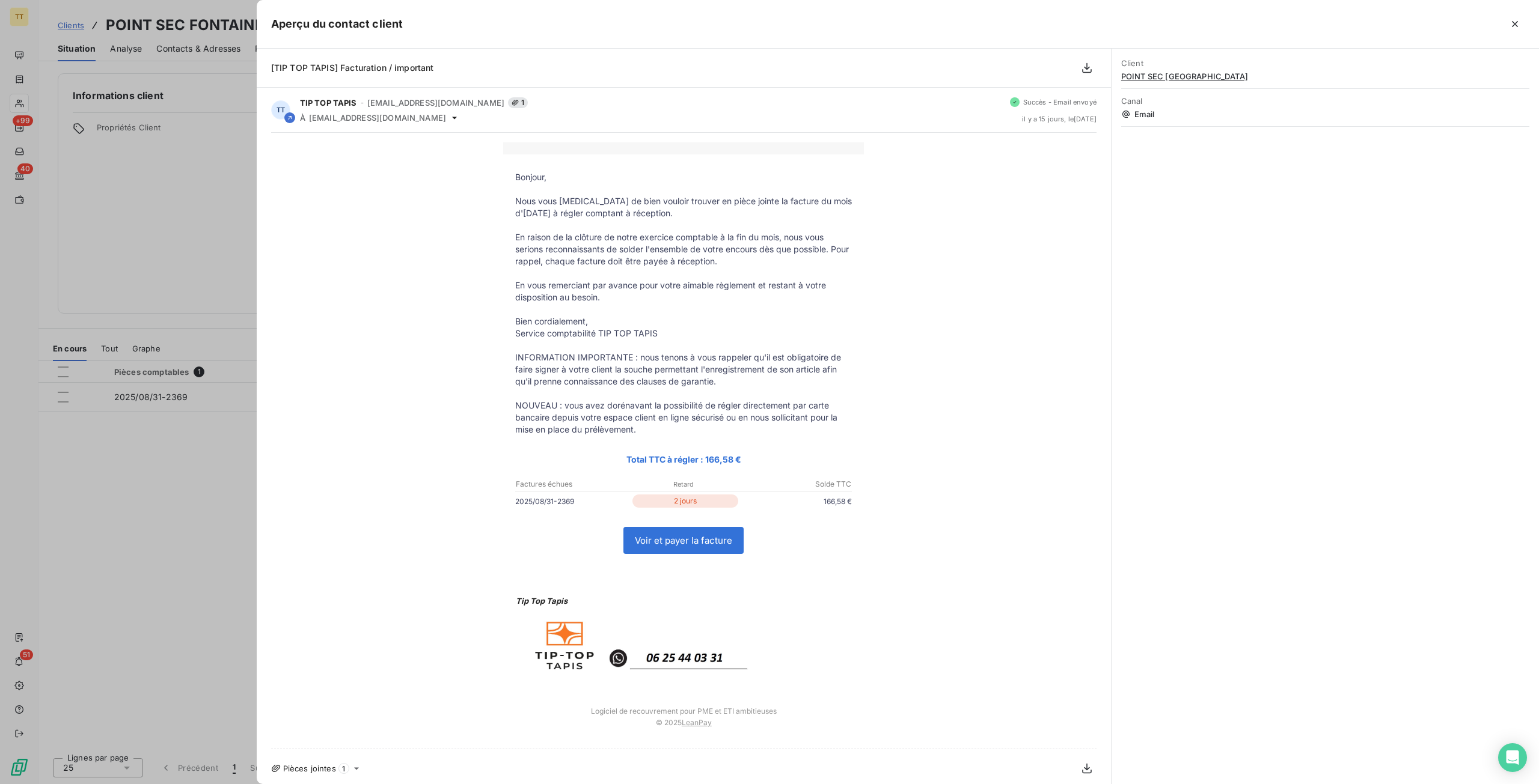
click at [70, 384] on div at bounding box center [769, 392] width 1539 height 784
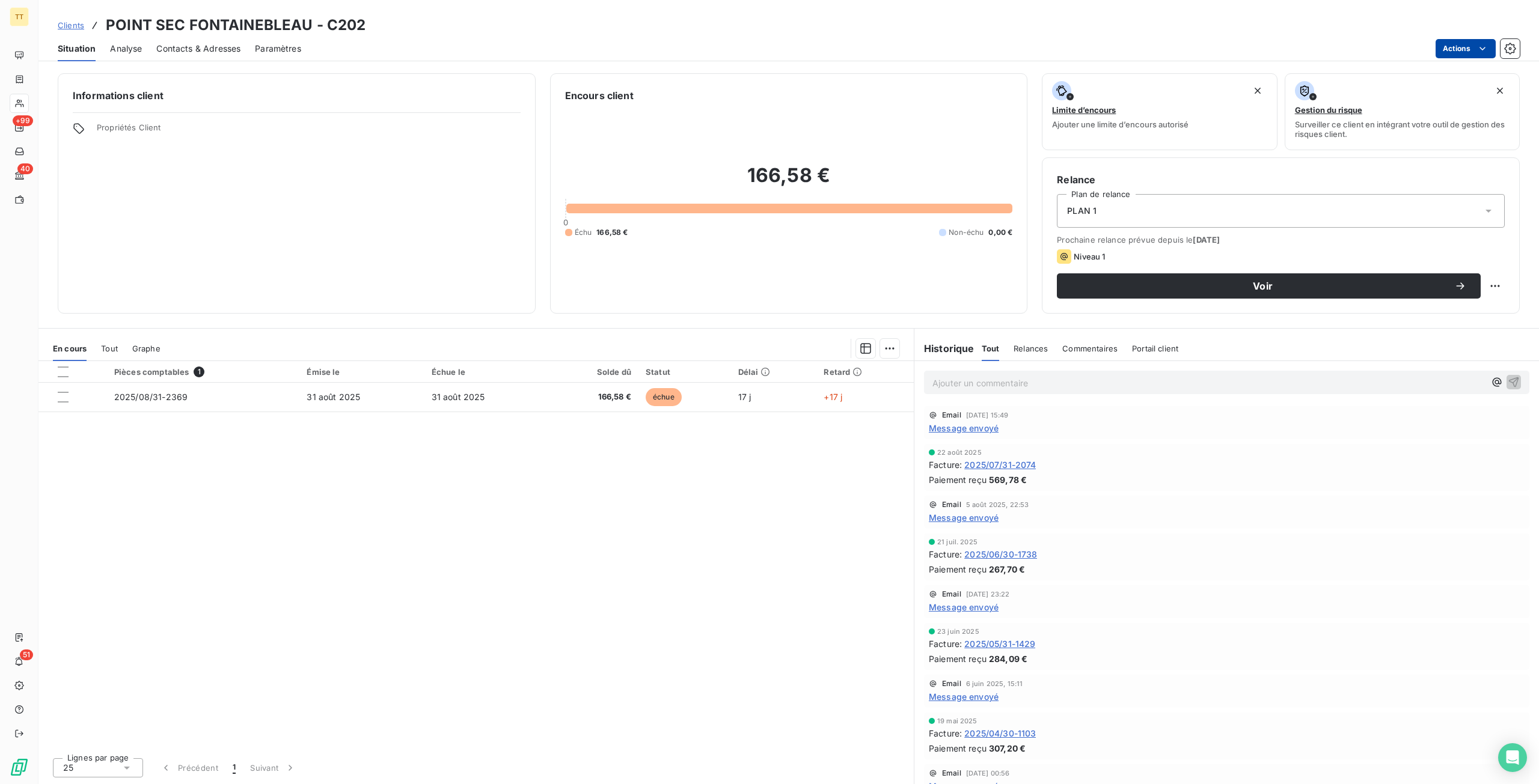
click at [1473, 45] on html "TT +99 40 51 Clients POINT SEC FONTAINEBLEAU - C202 Situation Analyse Contacts …" at bounding box center [769, 392] width 1539 height 784
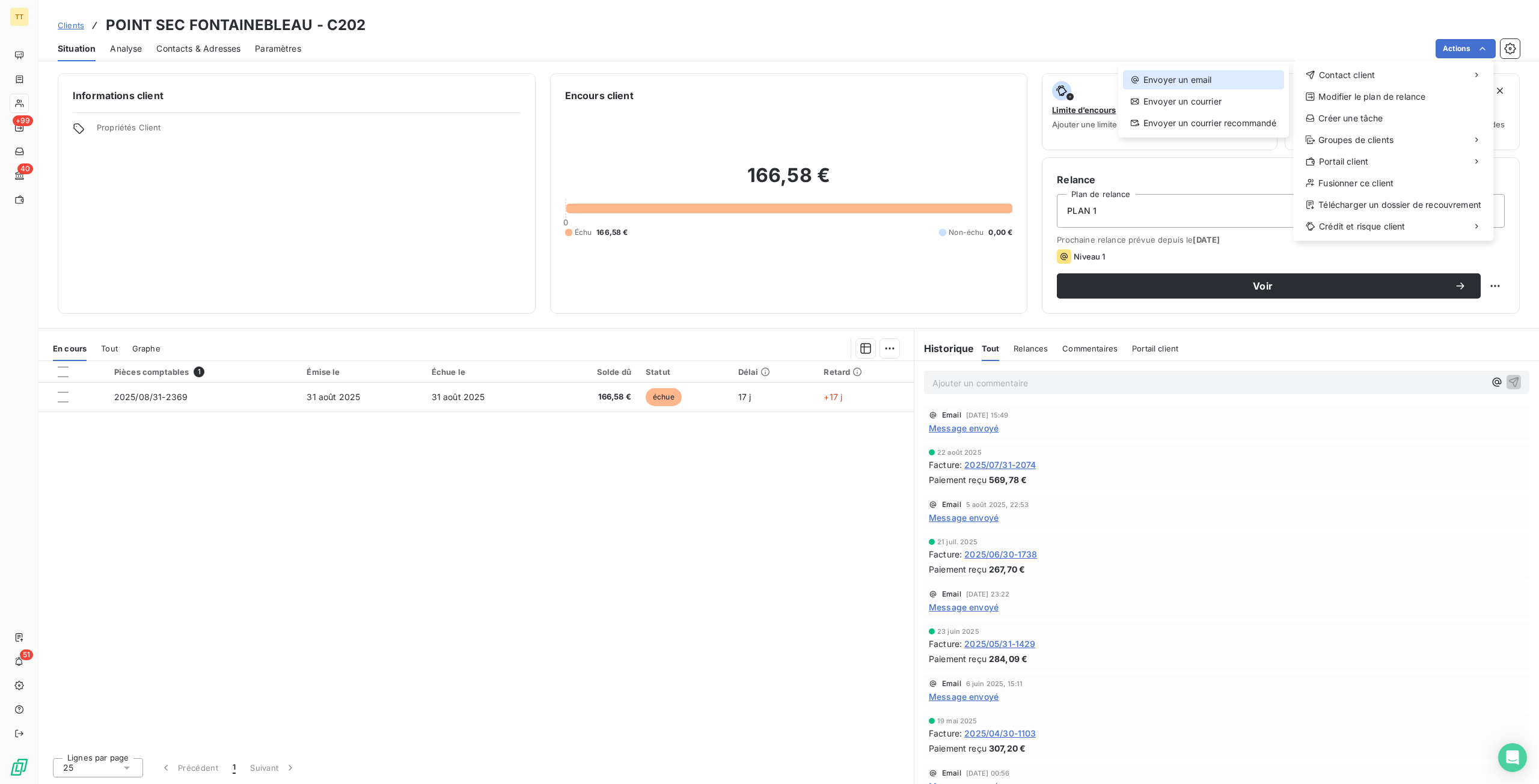
click at [1259, 74] on div "Envoyer un email" at bounding box center [1203, 80] width 161 height 19
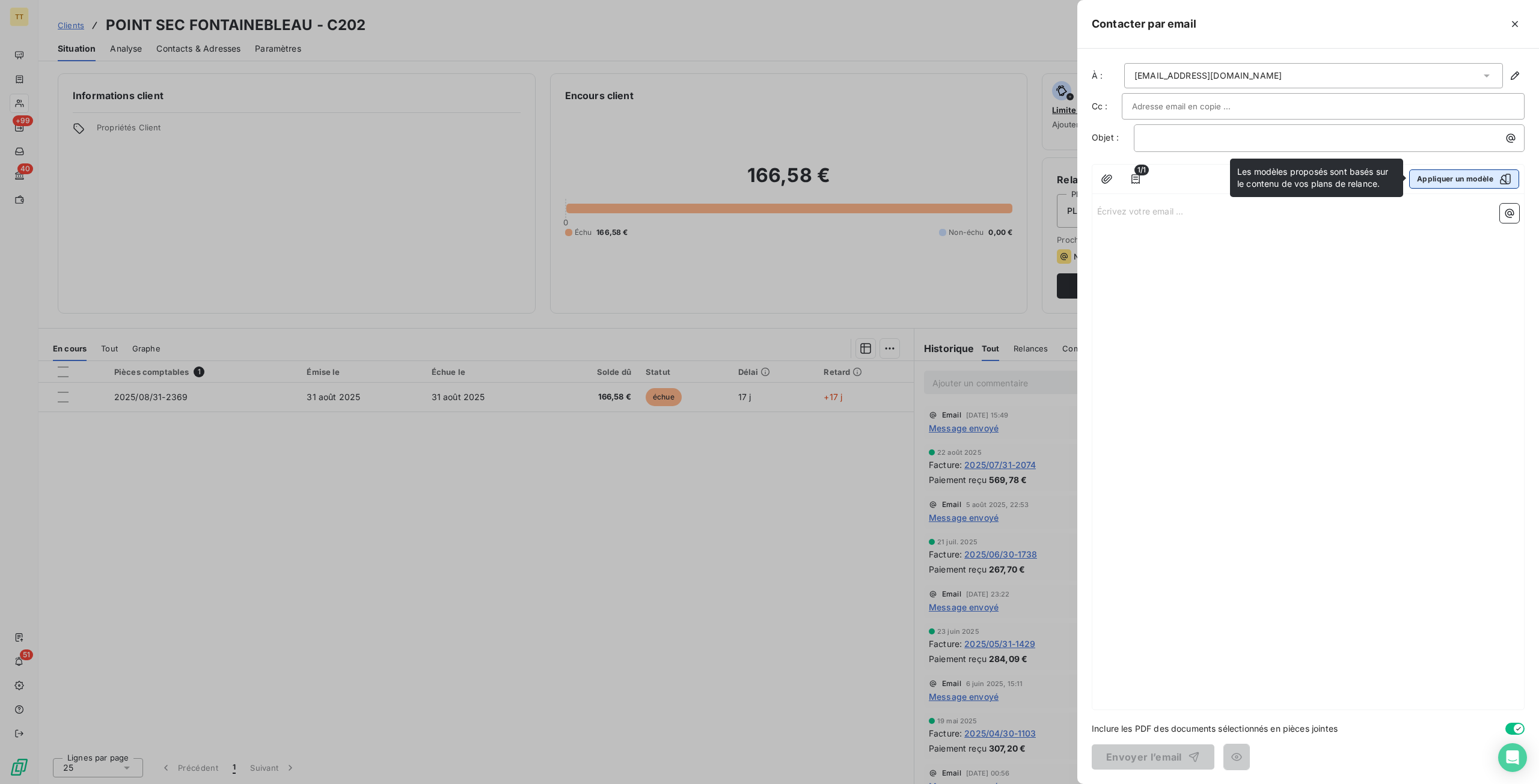
click at [1450, 181] on button "Appliquer un modèle" at bounding box center [1464, 179] width 110 height 19
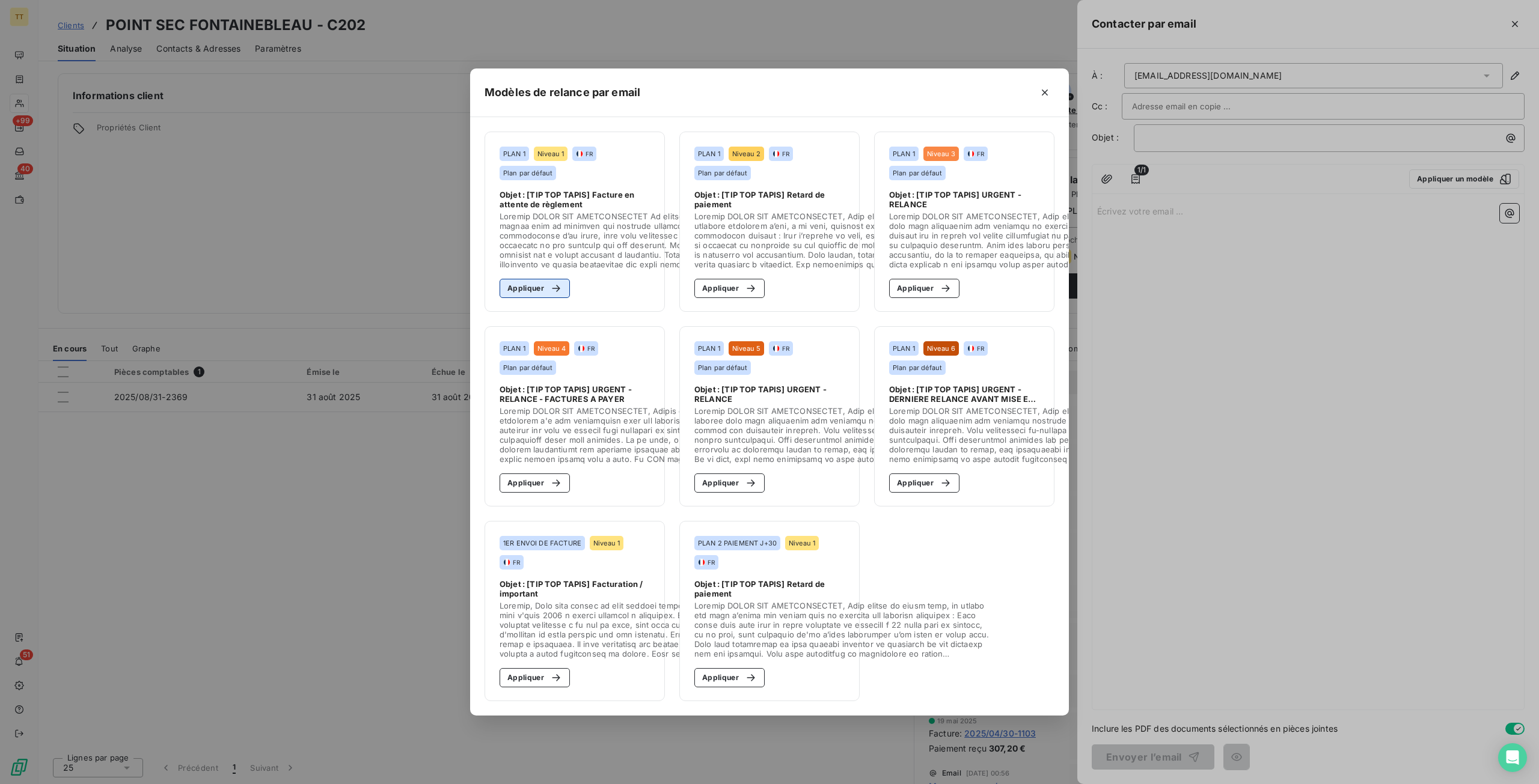
click at [544, 283] on div "button" at bounding box center [553, 288] width 18 height 12
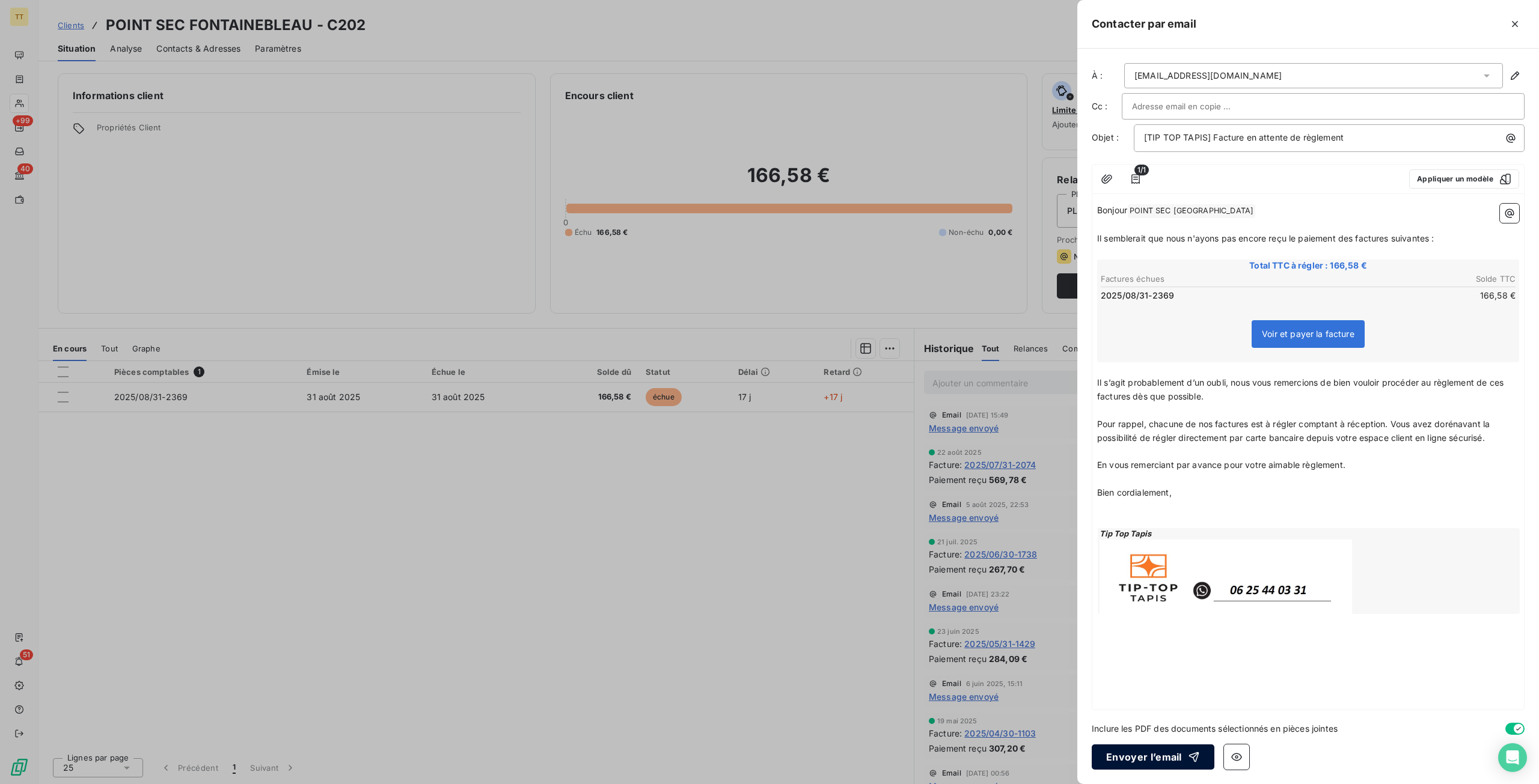
click at [1165, 755] on button "Envoyer l’email" at bounding box center [1152, 757] width 123 height 25
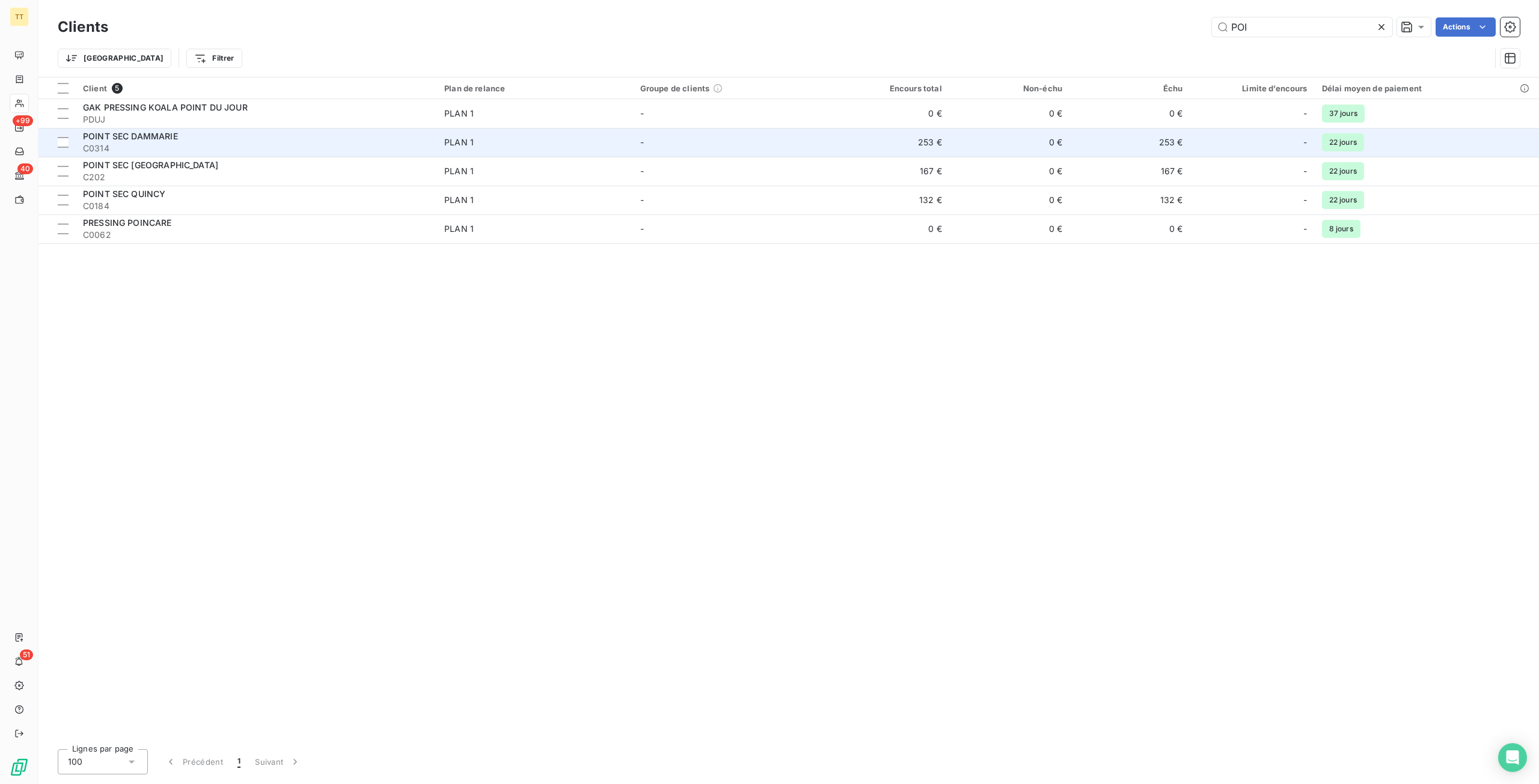
click at [363, 150] on span "C0314" at bounding box center [257, 148] width 347 height 12
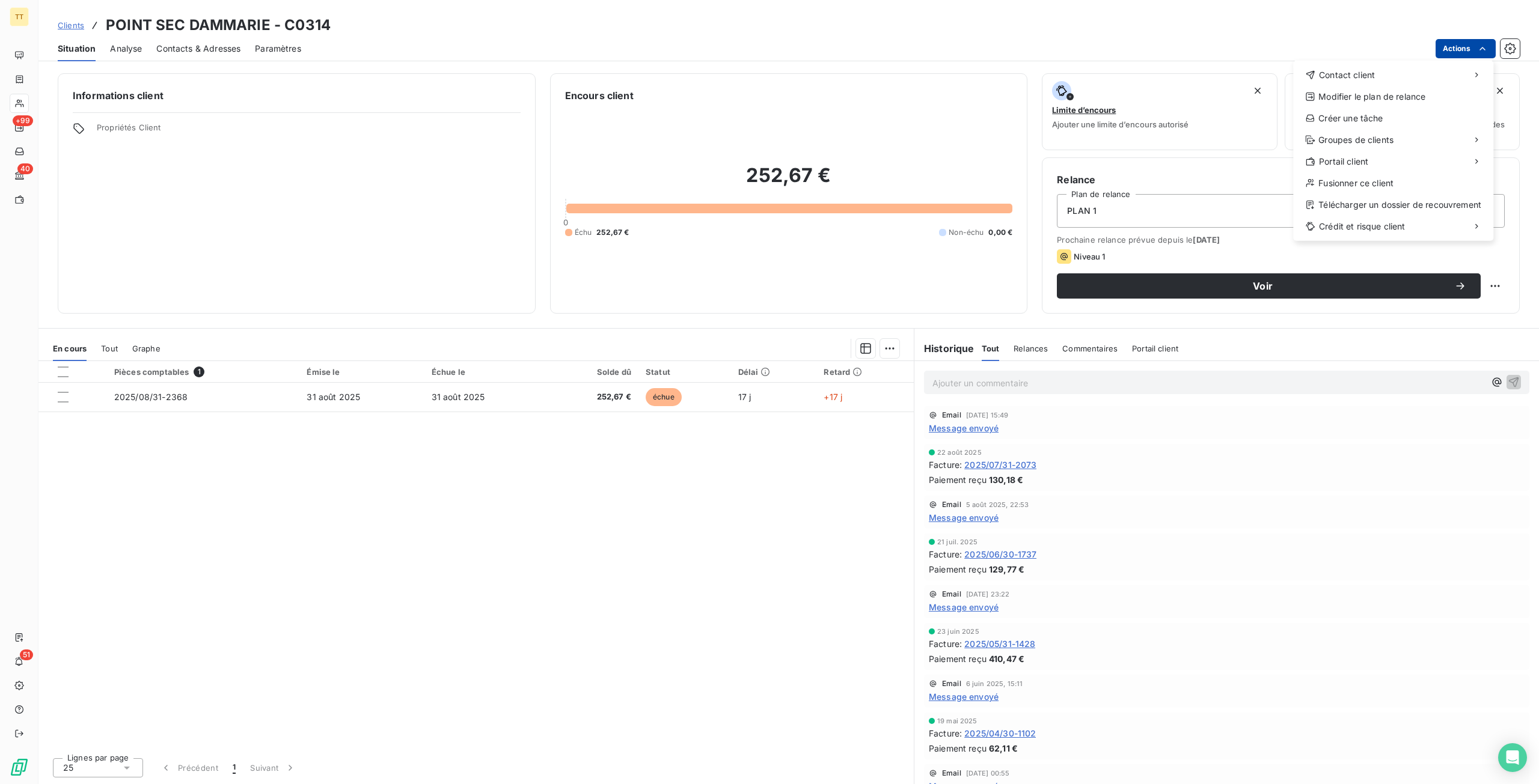
click at [1451, 54] on html "TT +99 40 51 Clients POINT SEC DAMMARIE - C0314 Situation Analyse Contacts & Ad…" at bounding box center [769, 392] width 1539 height 784
click at [1262, 81] on div "Envoyer un email" at bounding box center [1203, 80] width 161 height 19
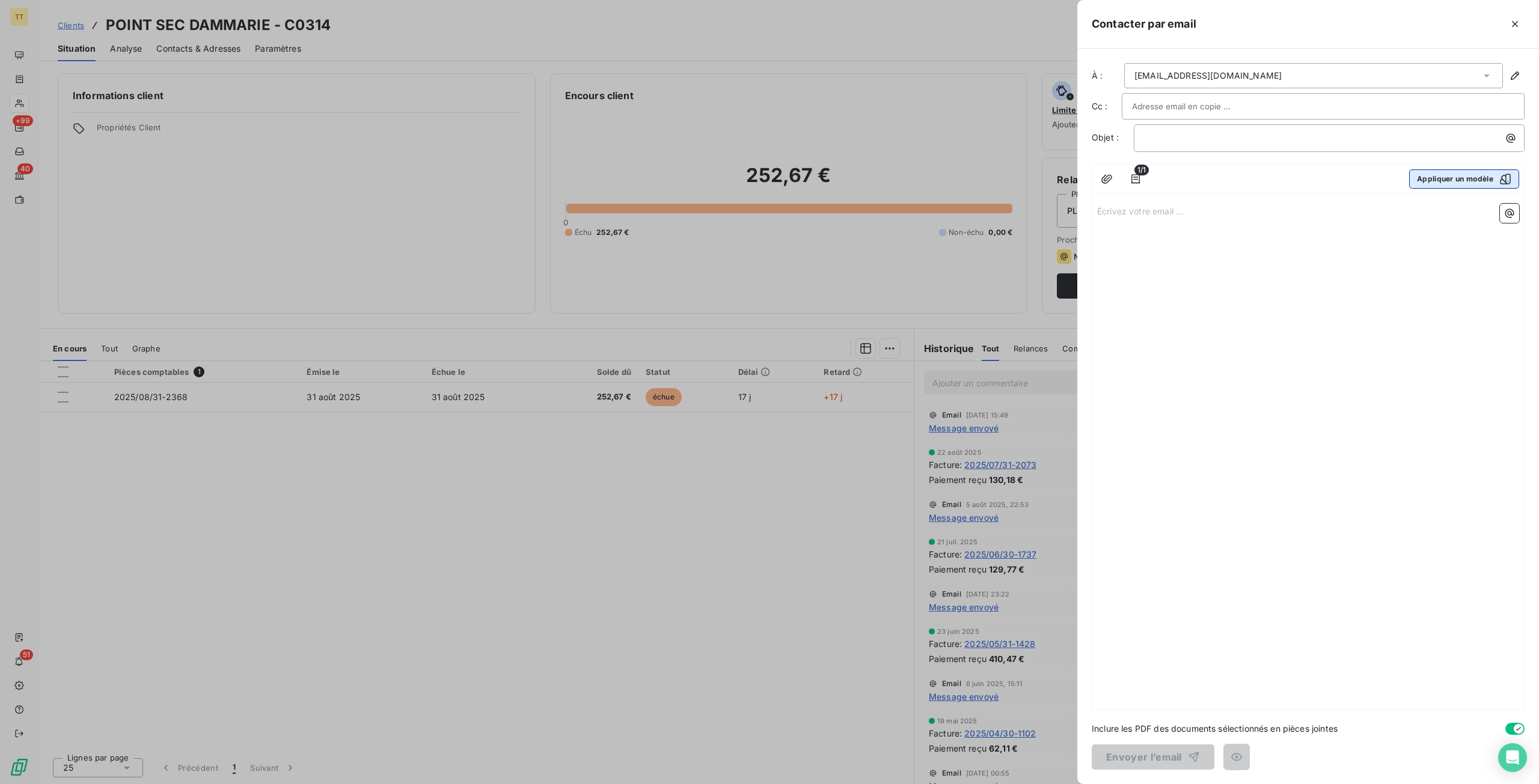
click at [1446, 177] on button "Appliquer un modèle" at bounding box center [1464, 179] width 110 height 19
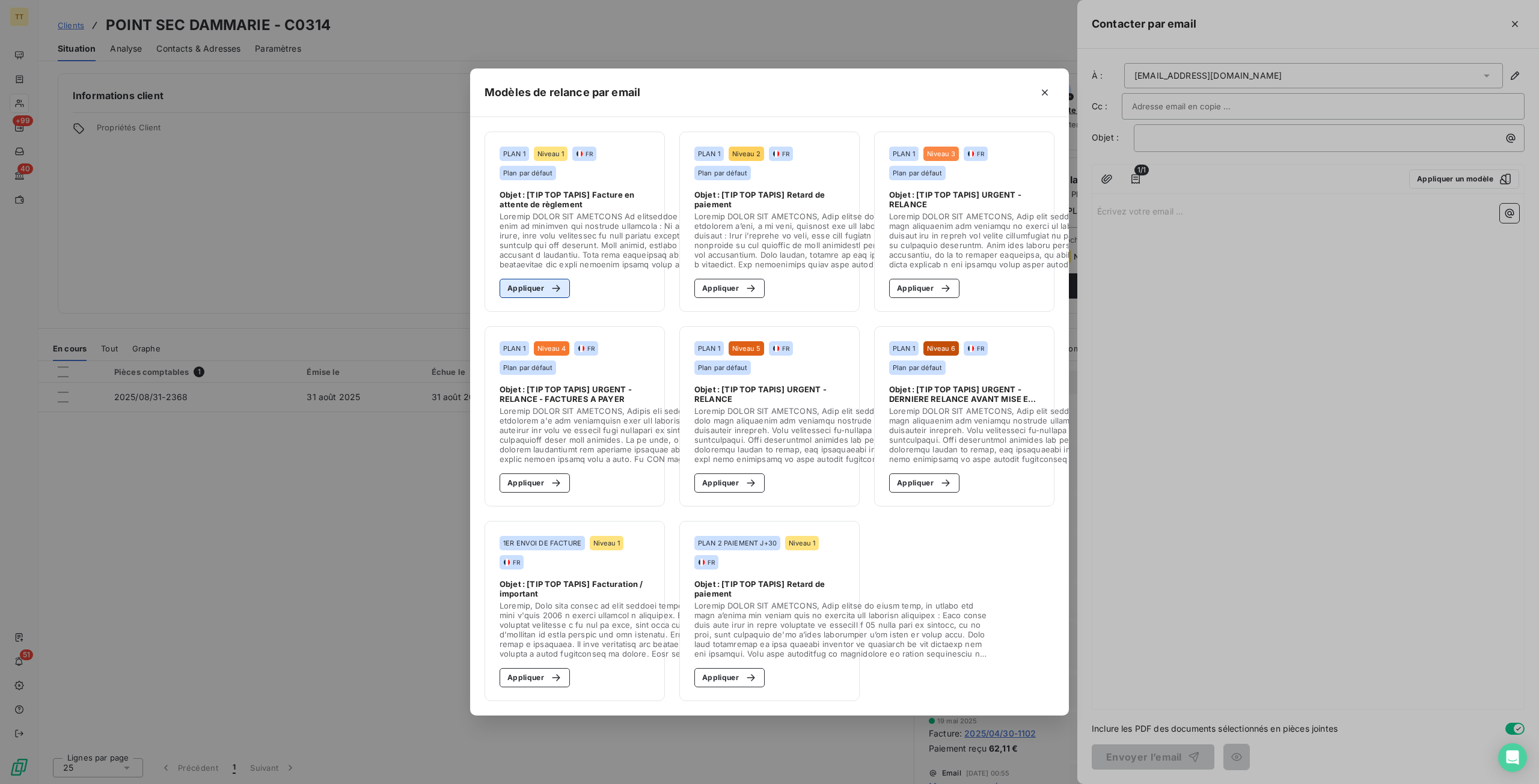
click at [530, 279] on button "Appliquer" at bounding box center [535, 288] width 70 height 19
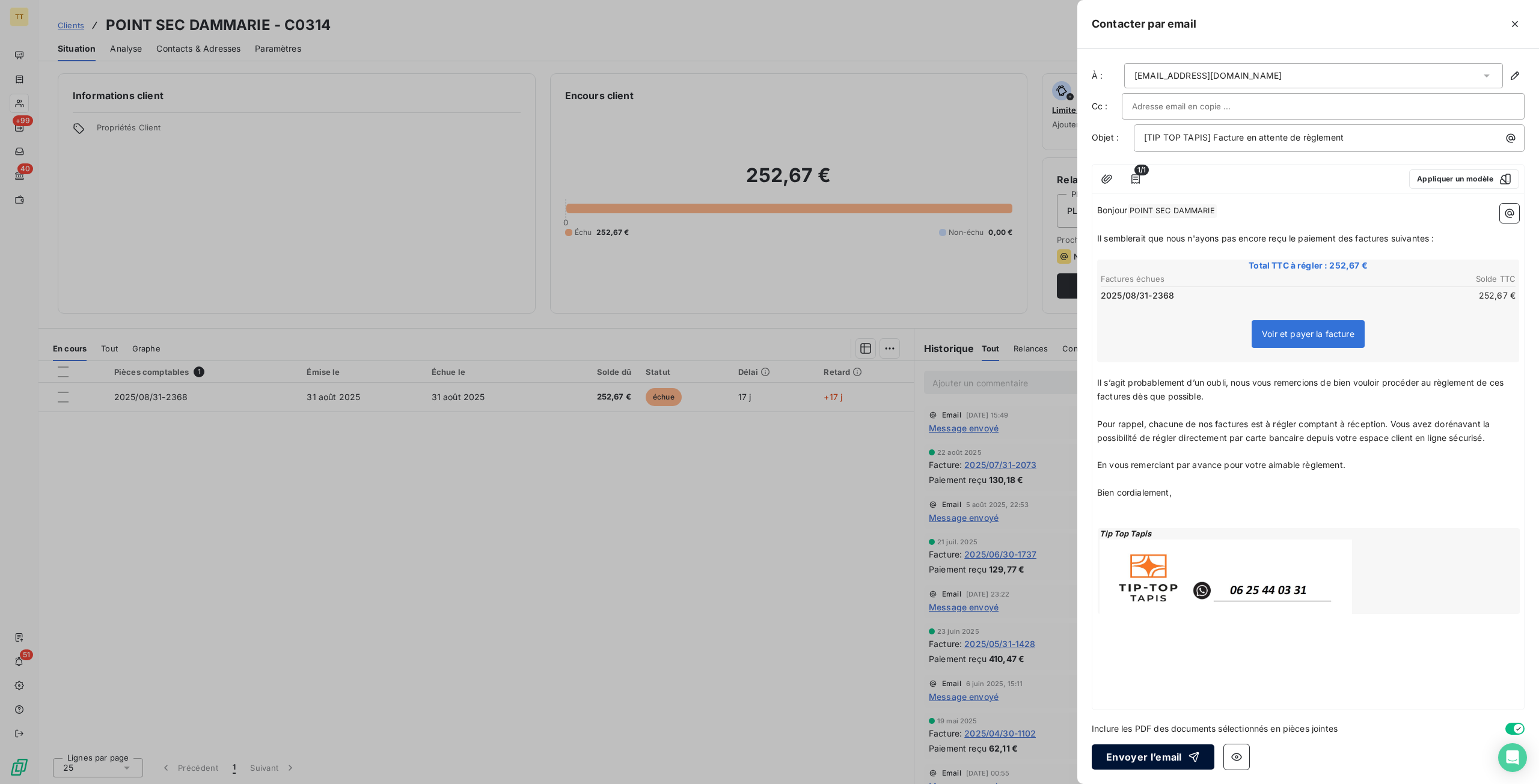
click at [1131, 758] on button "Envoyer l’email" at bounding box center [1152, 757] width 123 height 25
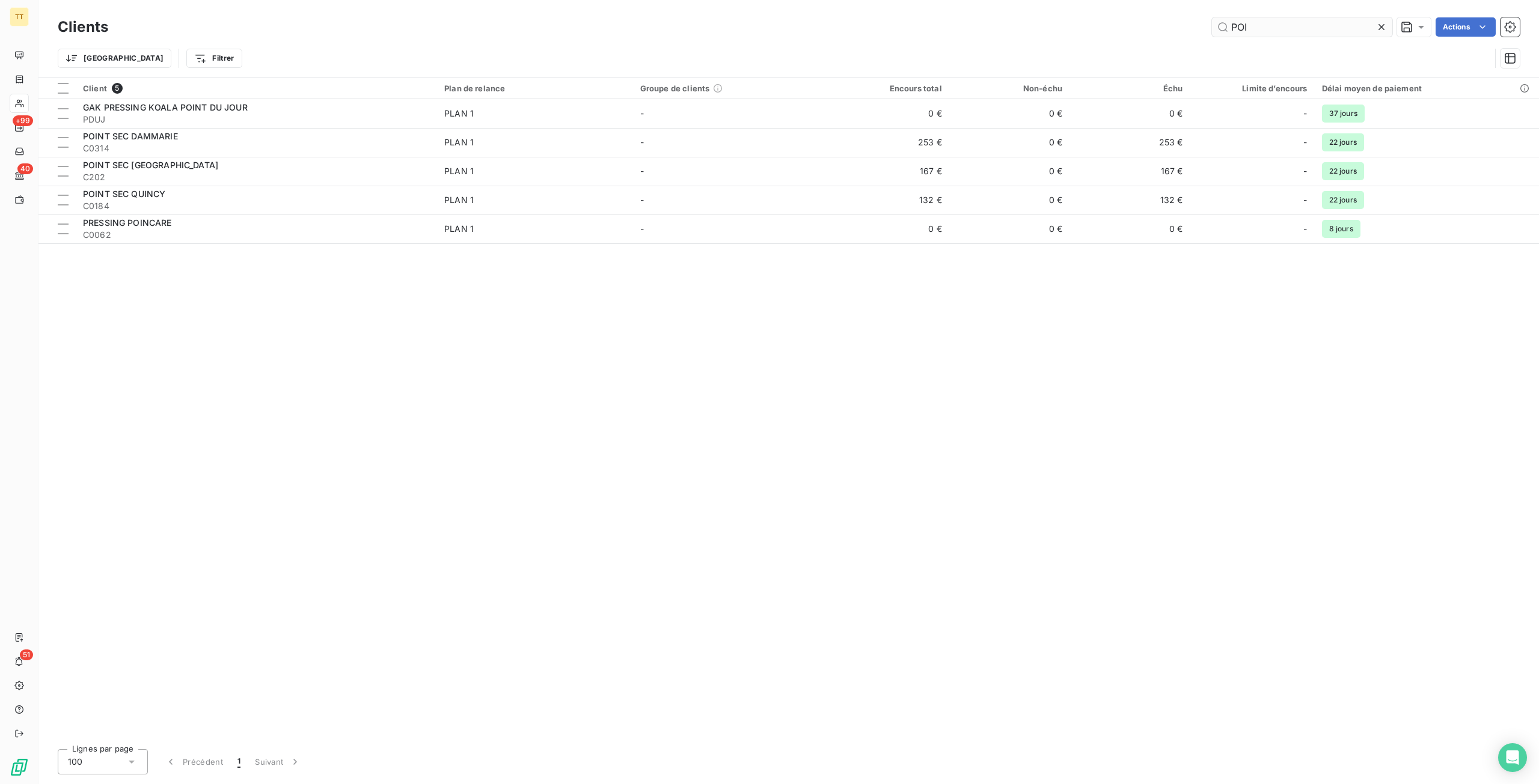
click at [1249, 29] on input "POI" at bounding box center [1302, 27] width 181 height 19
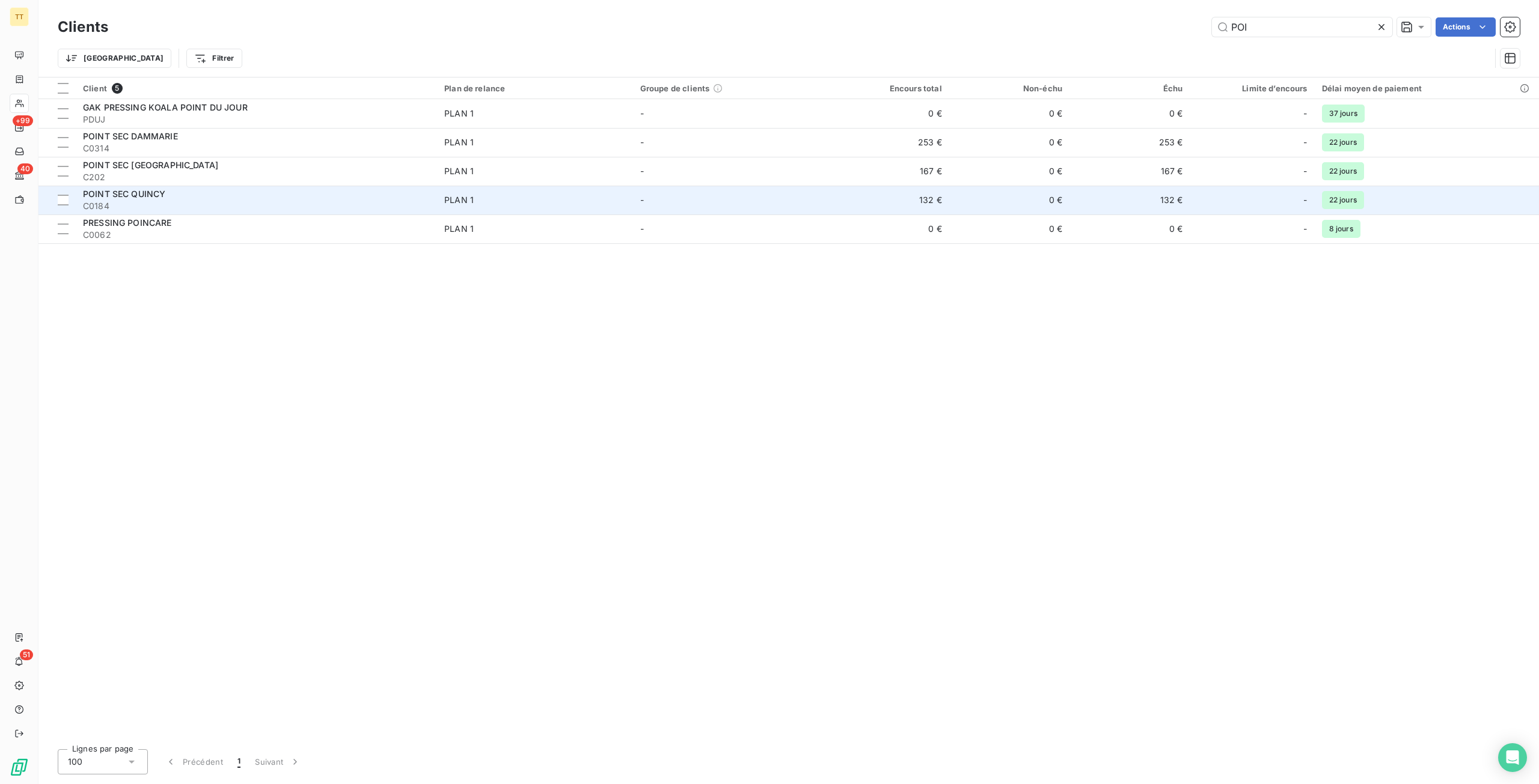
click at [241, 199] on div "POINT SEC QUINCY" at bounding box center [257, 194] width 347 height 12
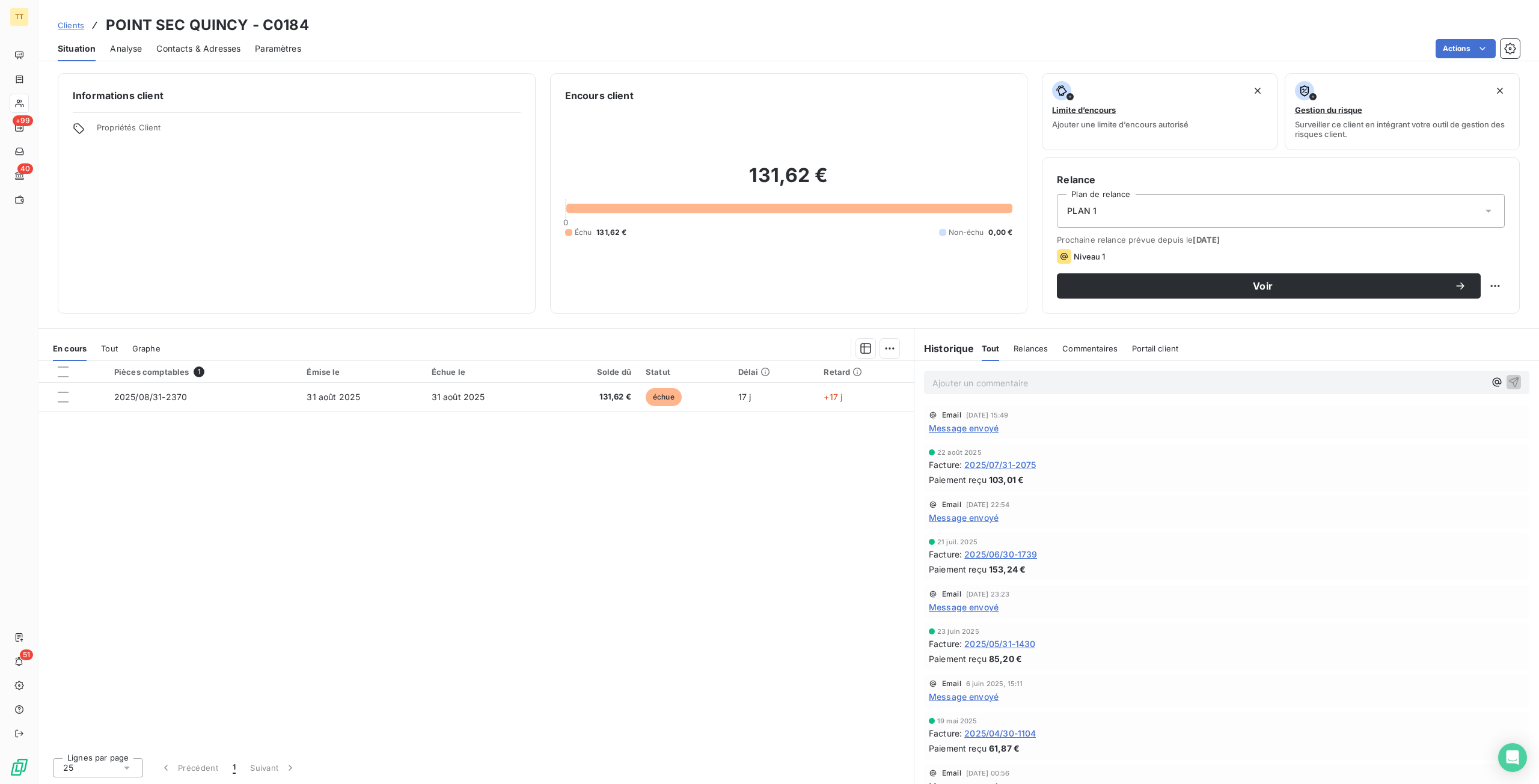
click at [1469, 36] on div "Clients POINT SEC QUINCY - C0184" at bounding box center [789, 25] width 1500 height 21
click at [1468, 39] on html "TT +99 40 51 Clients POINT SEC QUINCY - C0184 Situation Analyse Contacts & Adre…" at bounding box center [769, 392] width 1539 height 784
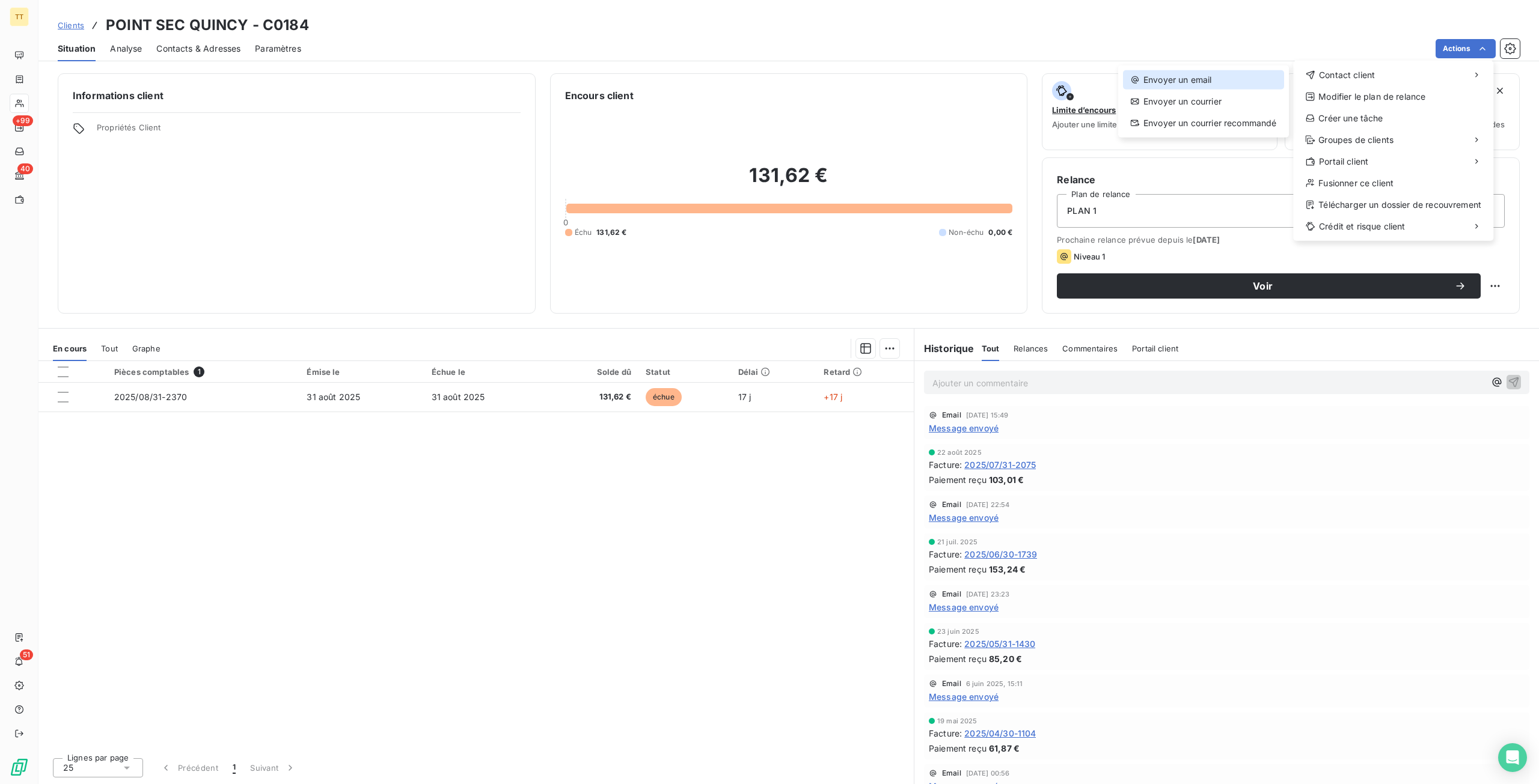
click at [1253, 85] on div "Envoyer un email" at bounding box center [1203, 80] width 161 height 19
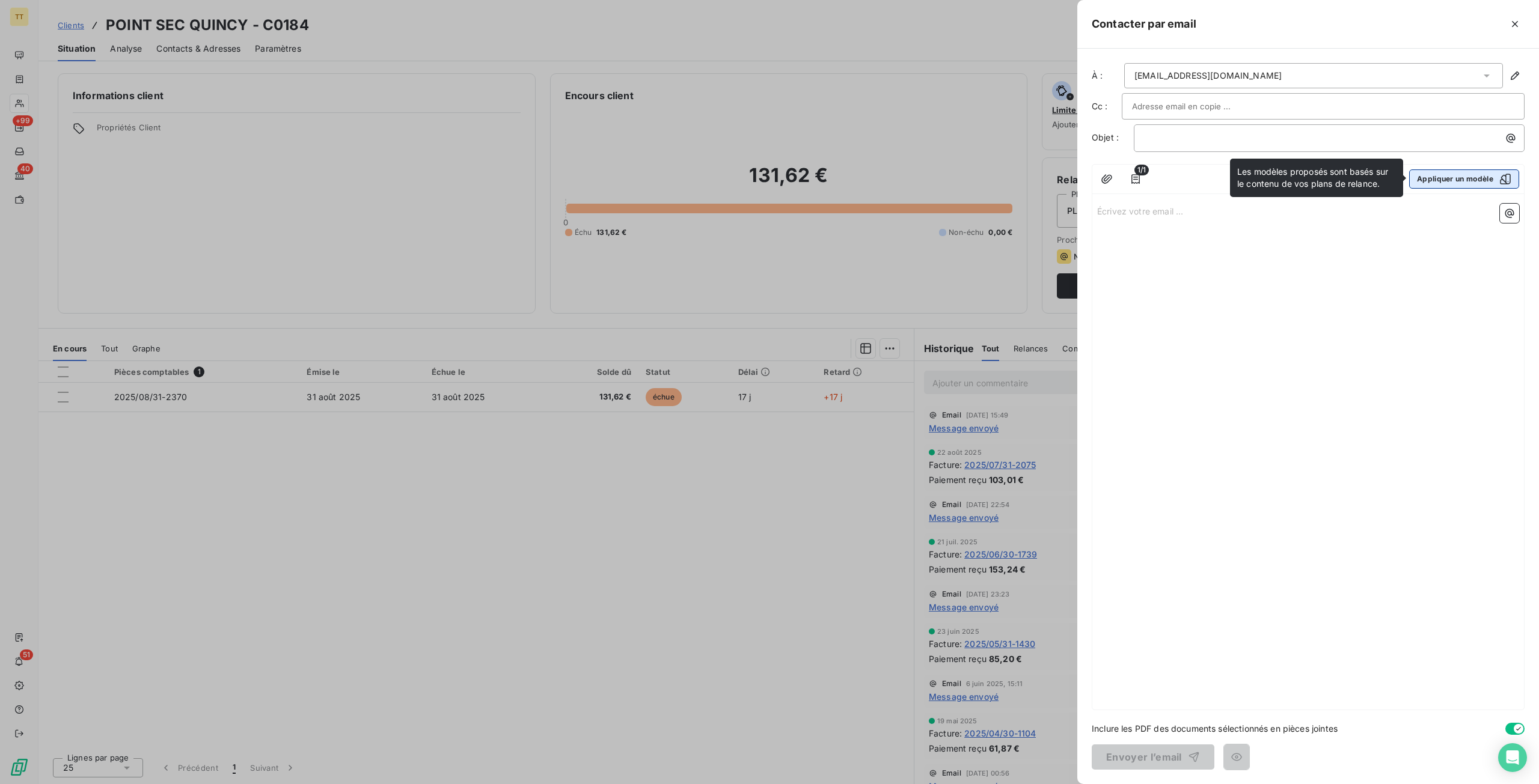
click at [1427, 180] on button "Appliquer un modèle" at bounding box center [1464, 179] width 110 height 19
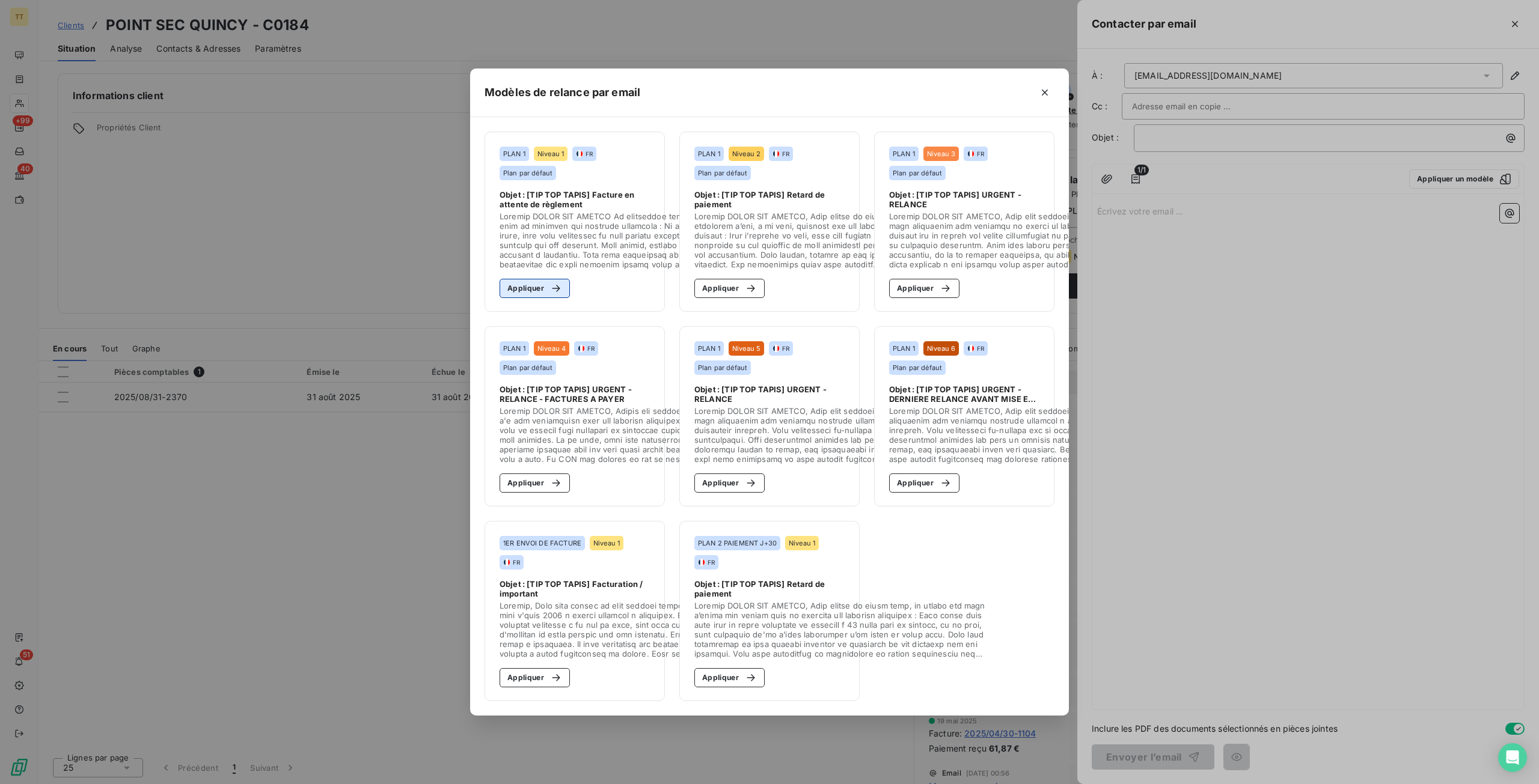
click at [541, 280] on button "Appliquer" at bounding box center [535, 288] width 70 height 19
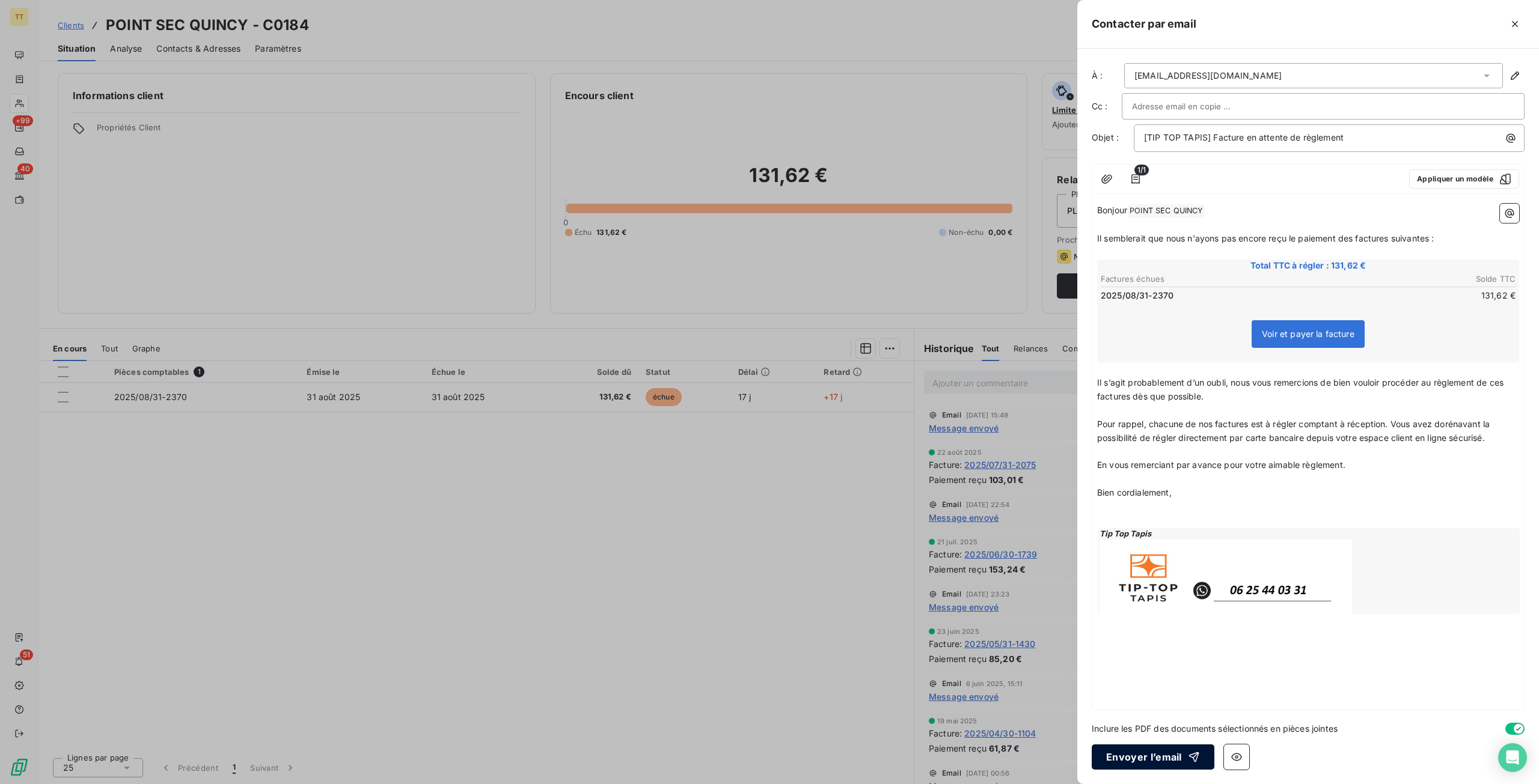
click at [1185, 762] on div "button" at bounding box center [1190, 757] width 18 height 12
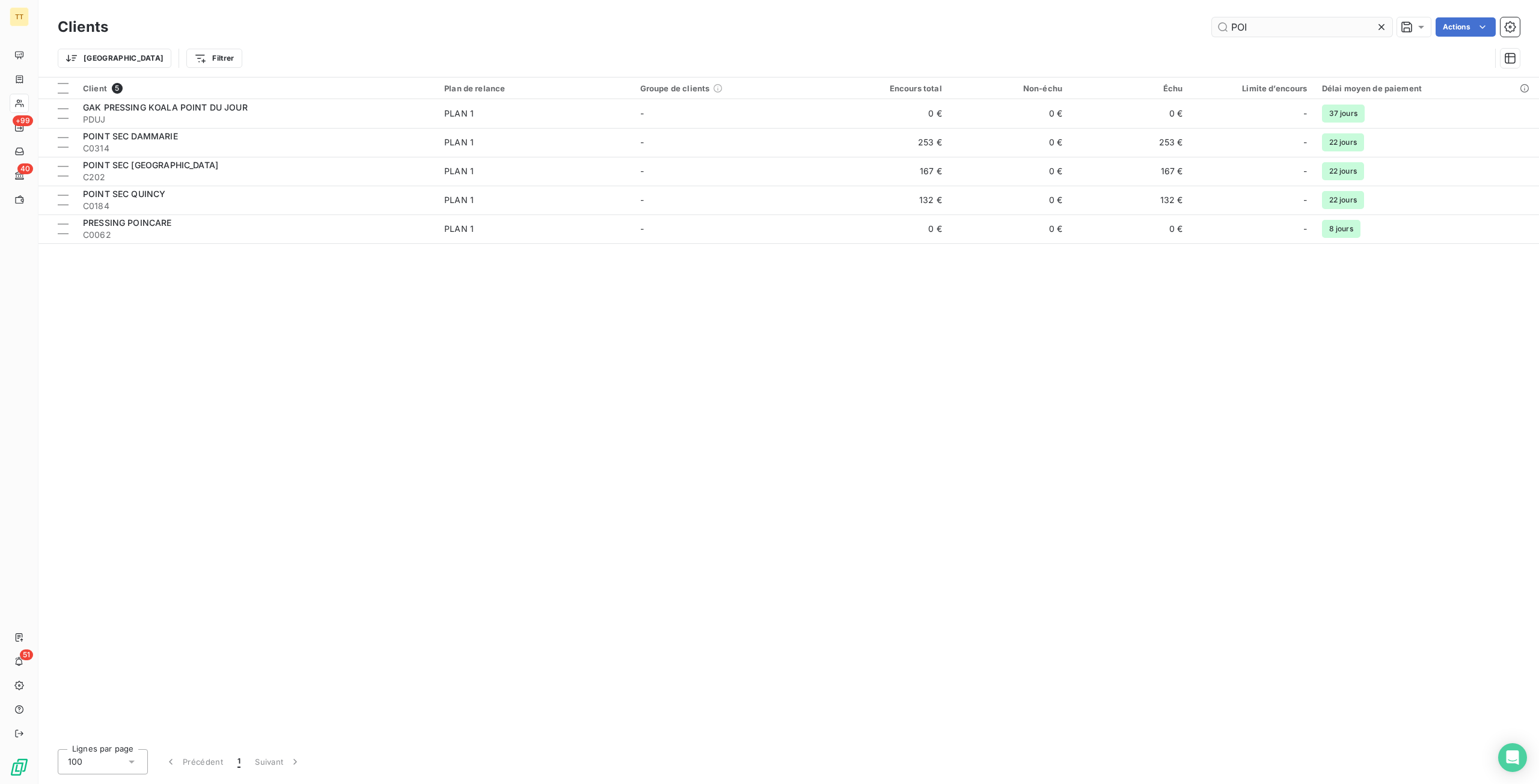
click at [1272, 26] on input "POI" at bounding box center [1302, 27] width 181 height 19
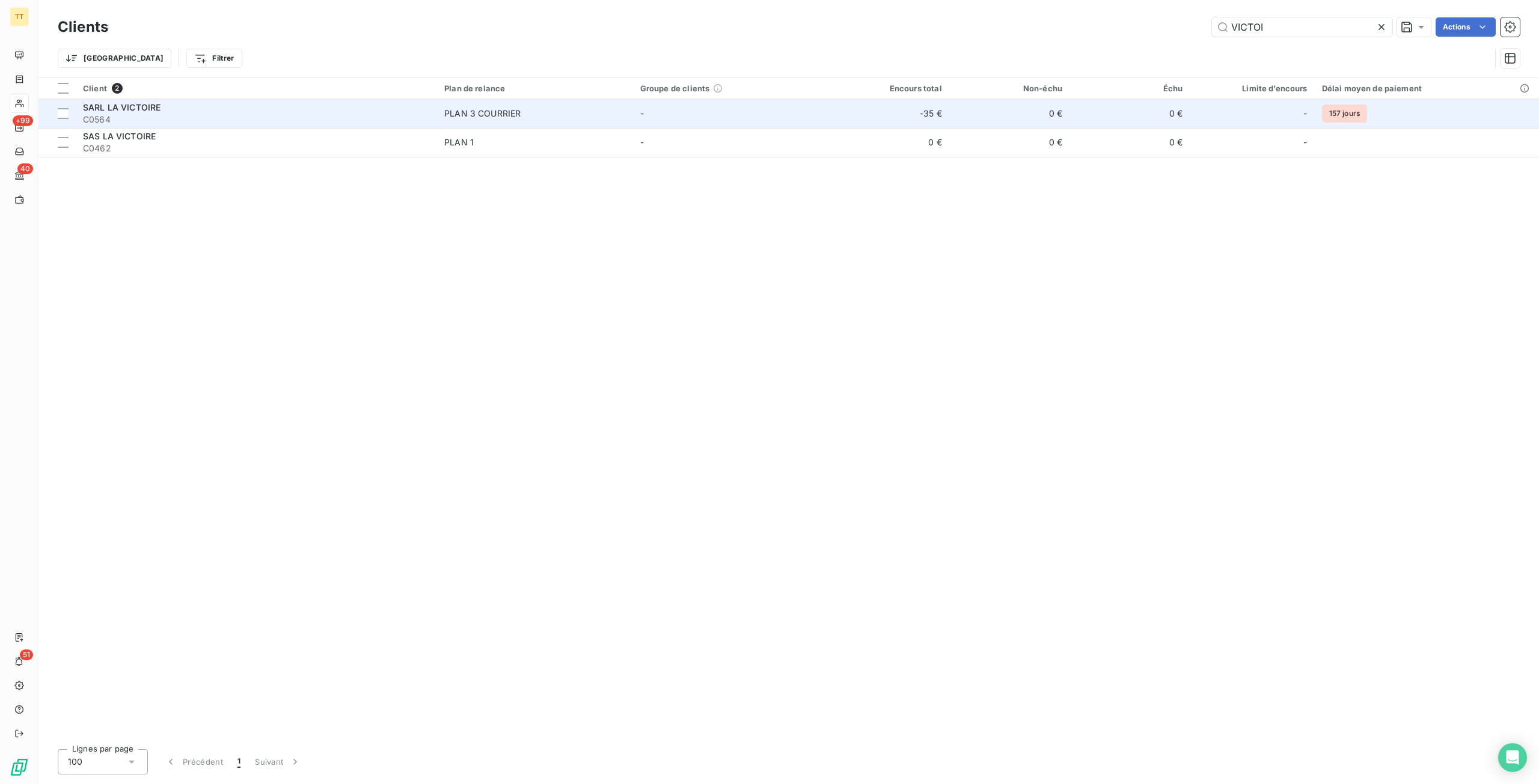
type input "VICTOI"
click at [768, 116] on td "-" at bounding box center [730, 113] width 196 height 29
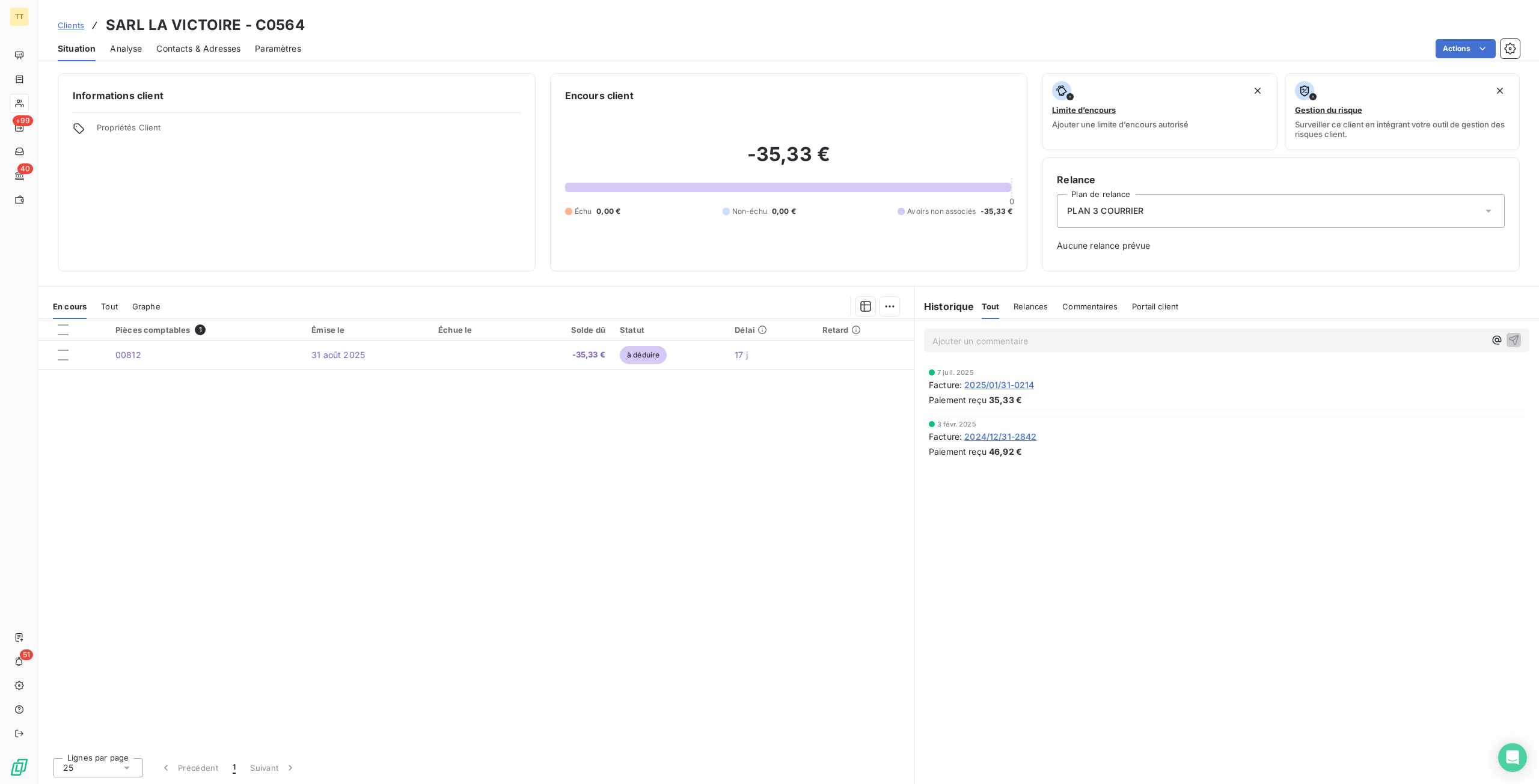
click at [1024, 386] on span "2025/01/31-0214" at bounding box center [999, 385] width 70 height 13
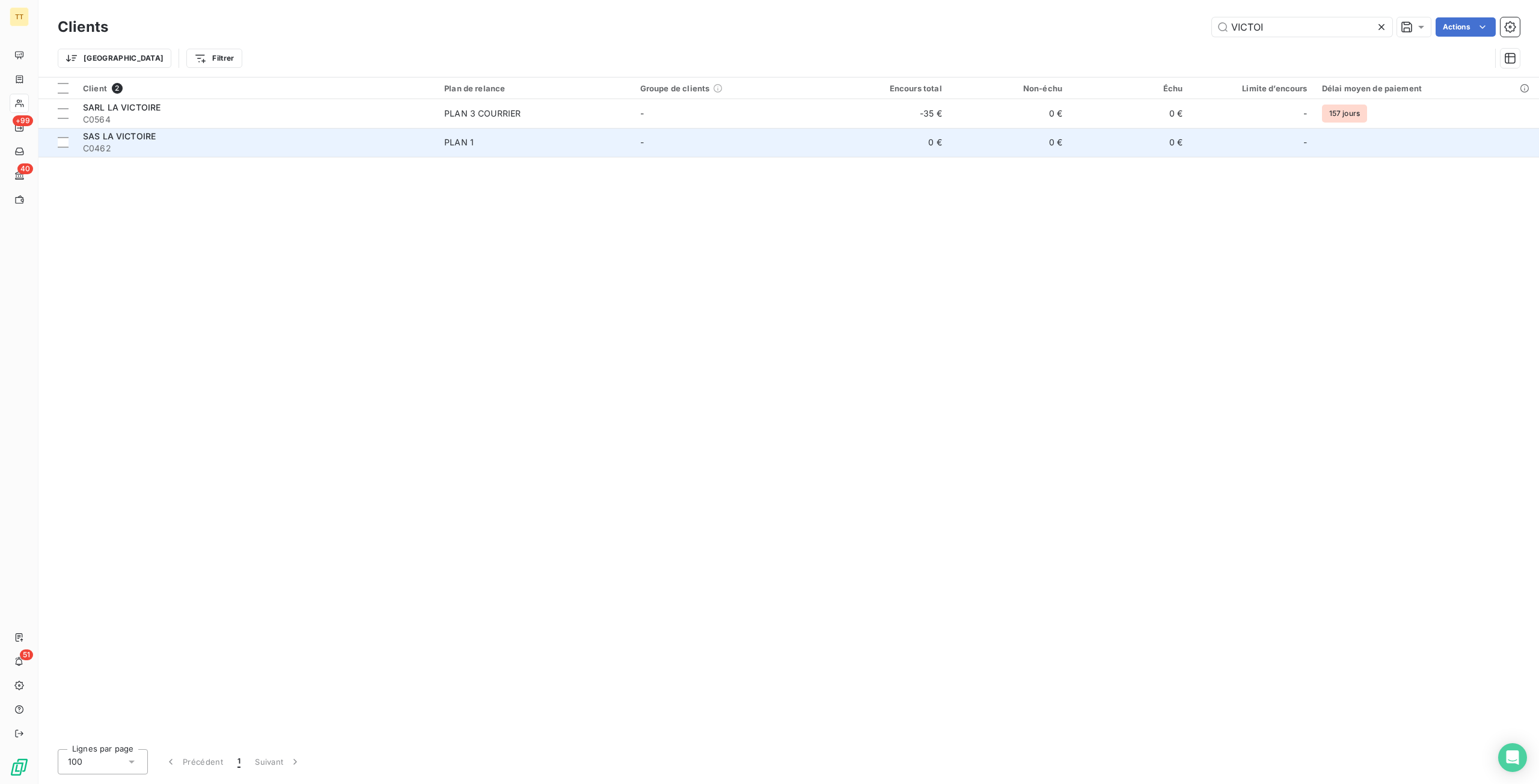
click at [246, 150] on span "C0462" at bounding box center [257, 148] width 347 height 12
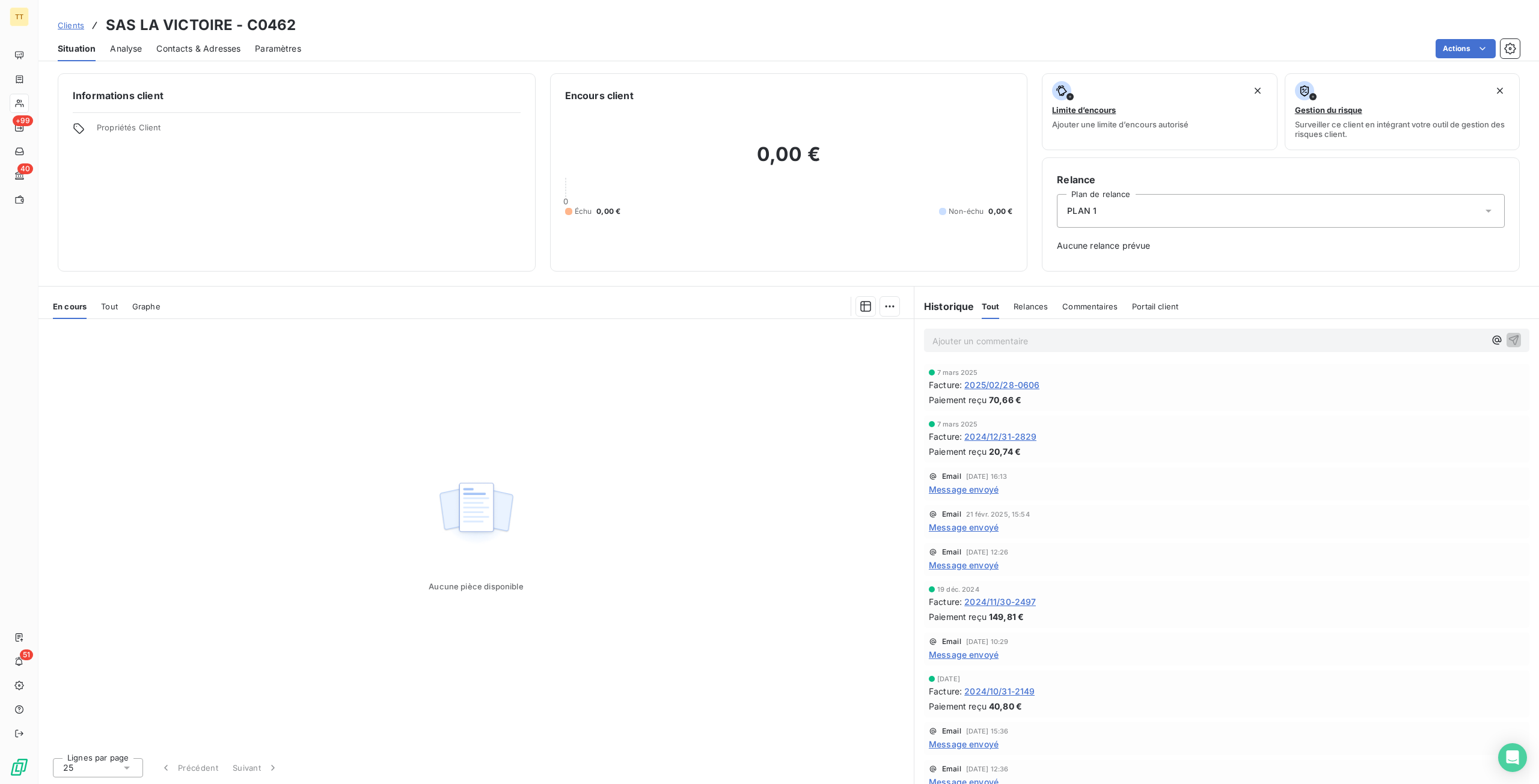
click at [1005, 379] on span "2025/02/28-0606" at bounding box center [1001, 385] width 75 height 13
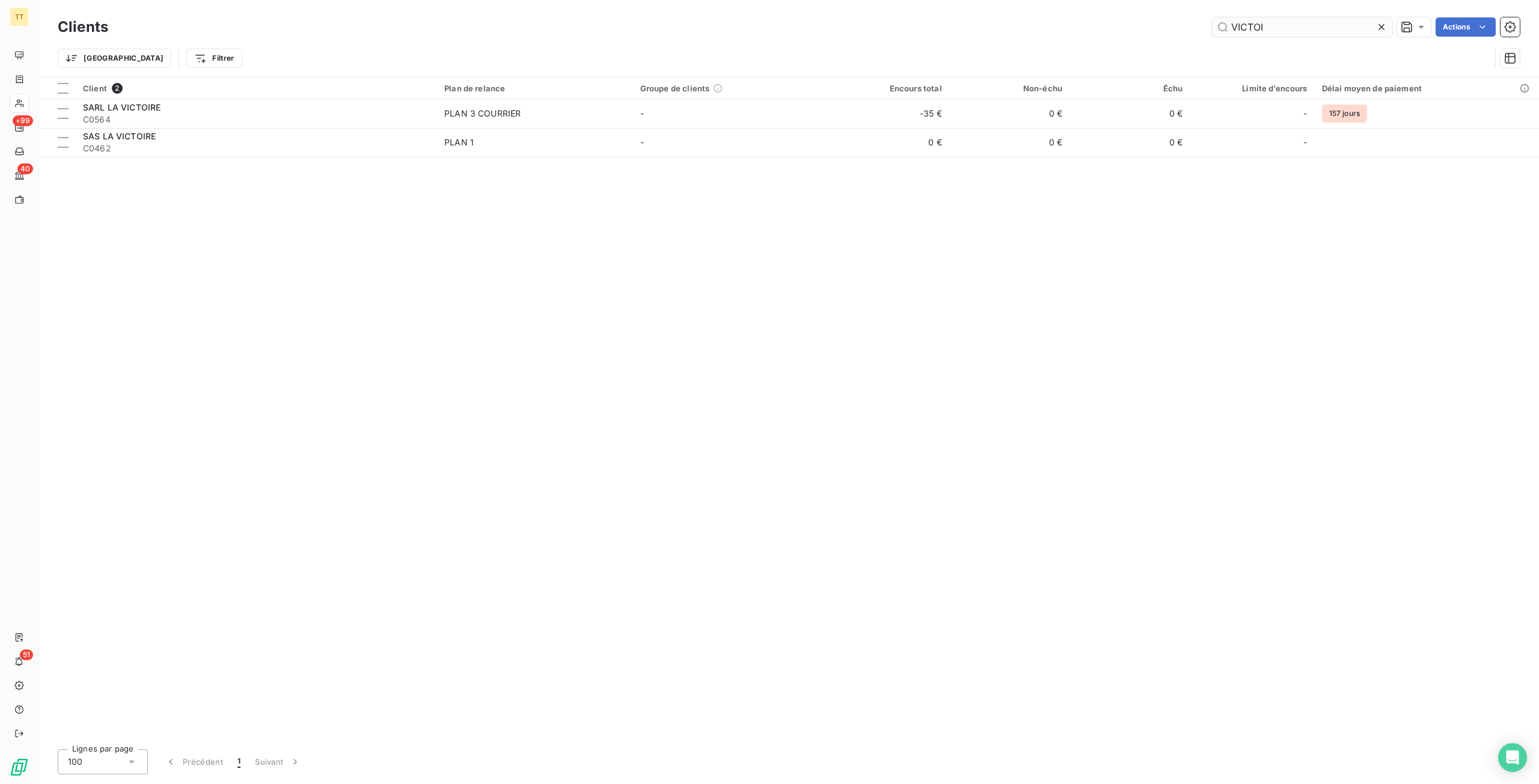
click at [1334, 21] on input "VICTOI" at bounding box center [1302, 27] width 181 height 19
click at [1335, 21] on input "VICTOI" at bounding box center [1302, 27] width 181 height 19
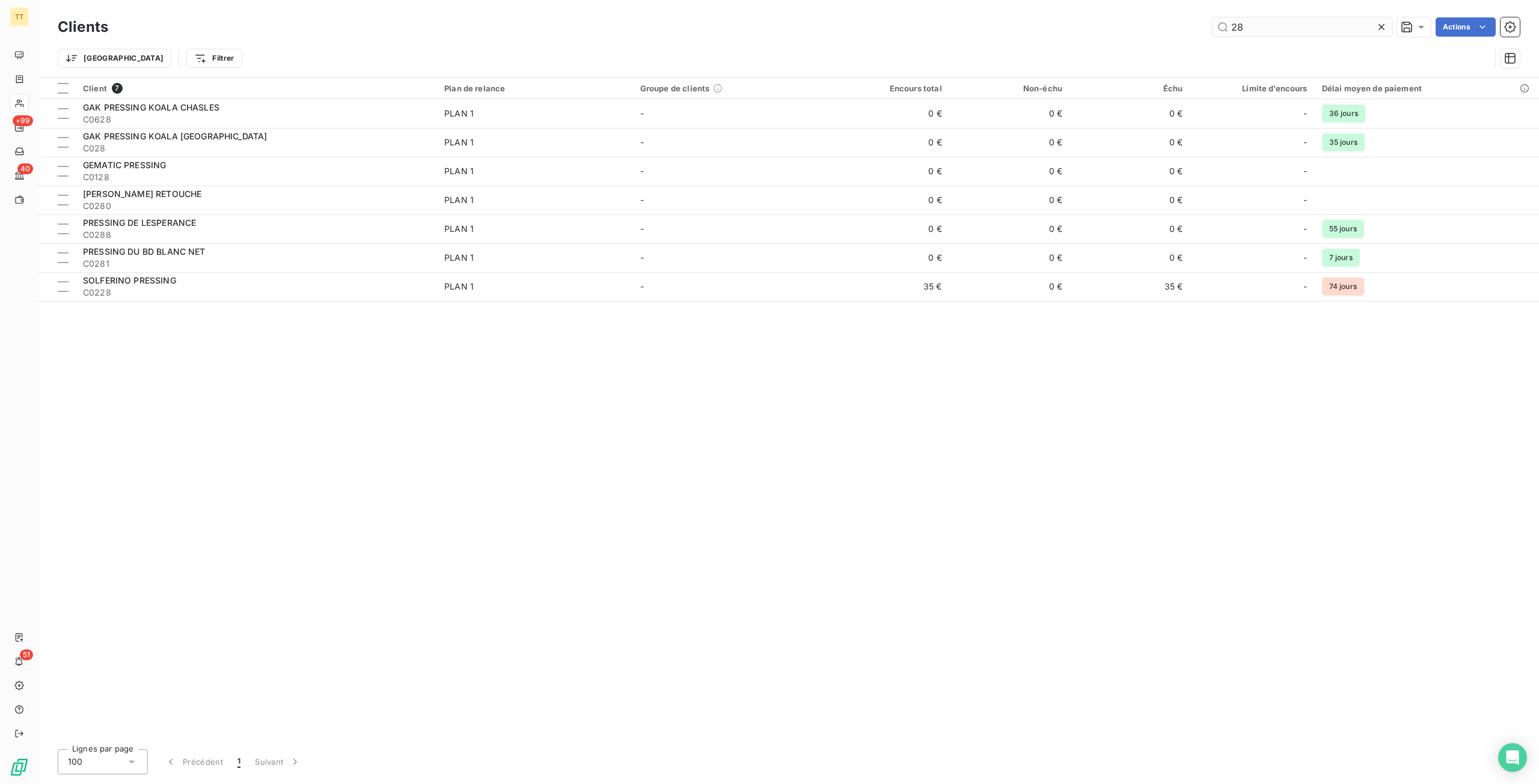
type input "2"
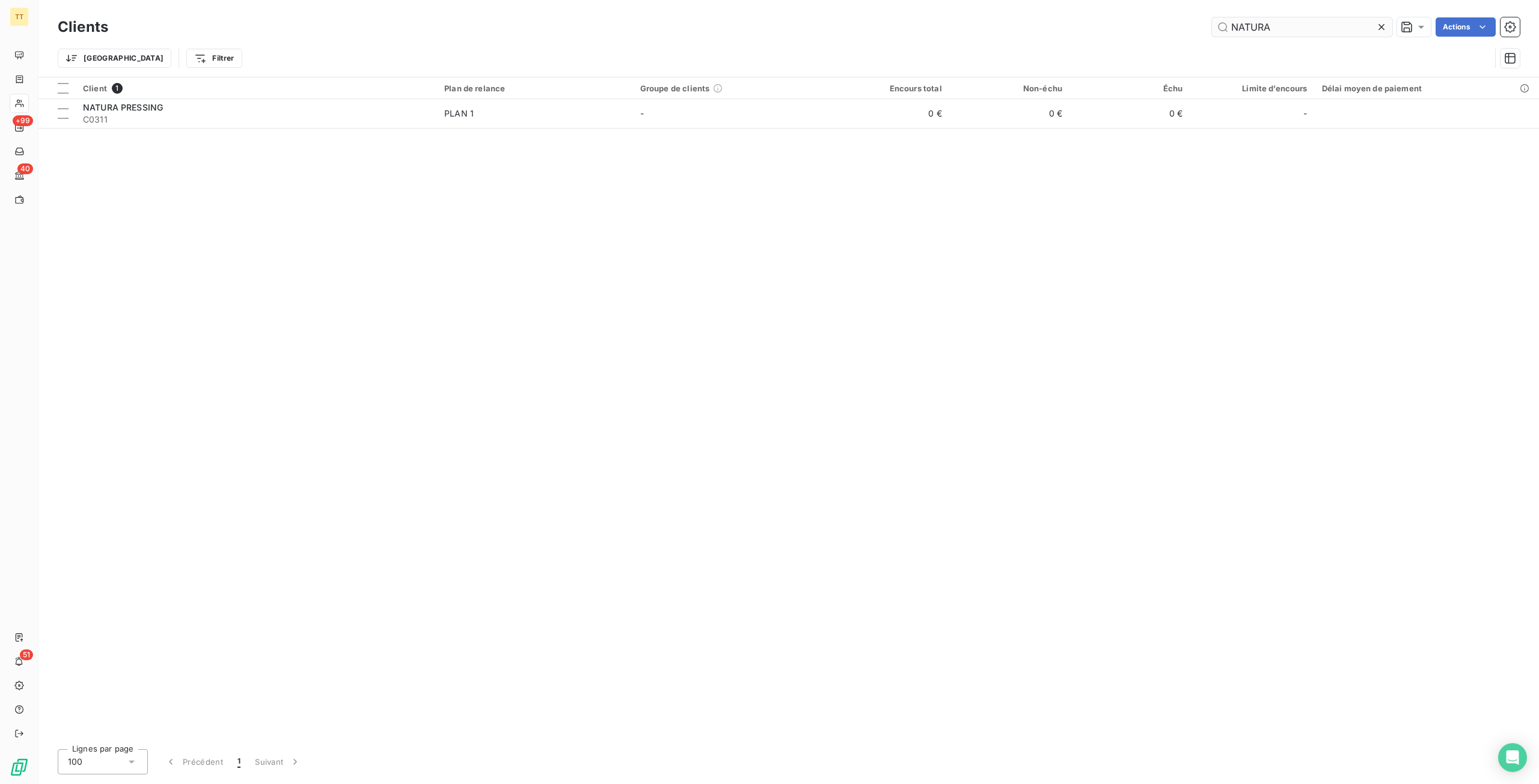
click at [1311, 29] on input "NATURA" at bounding box center [1302, 27] width 181 height 19
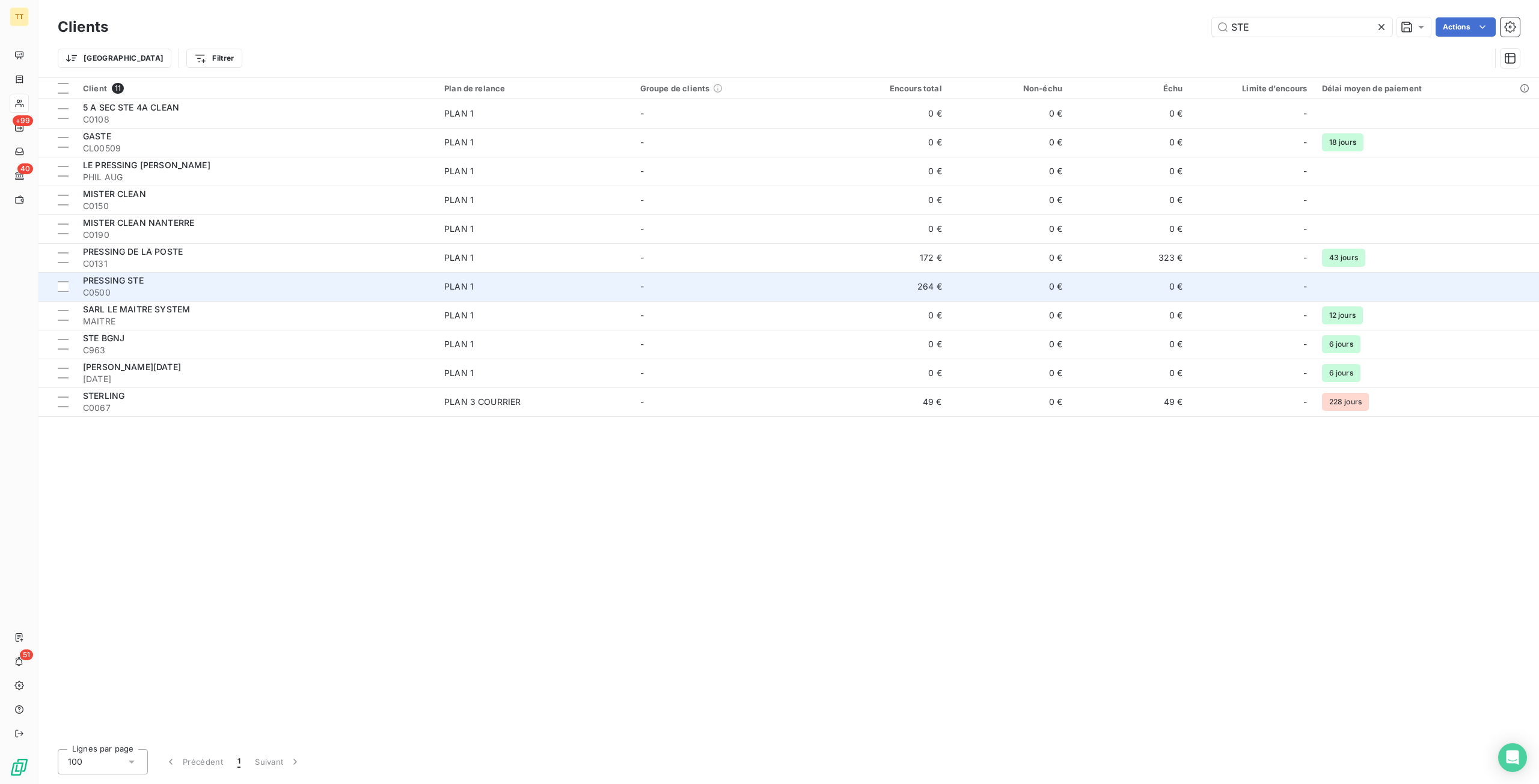
type input "STE"
click at [597, 292] on span "PLAN 1" at bounding box center [535, 286] width 181 height 12
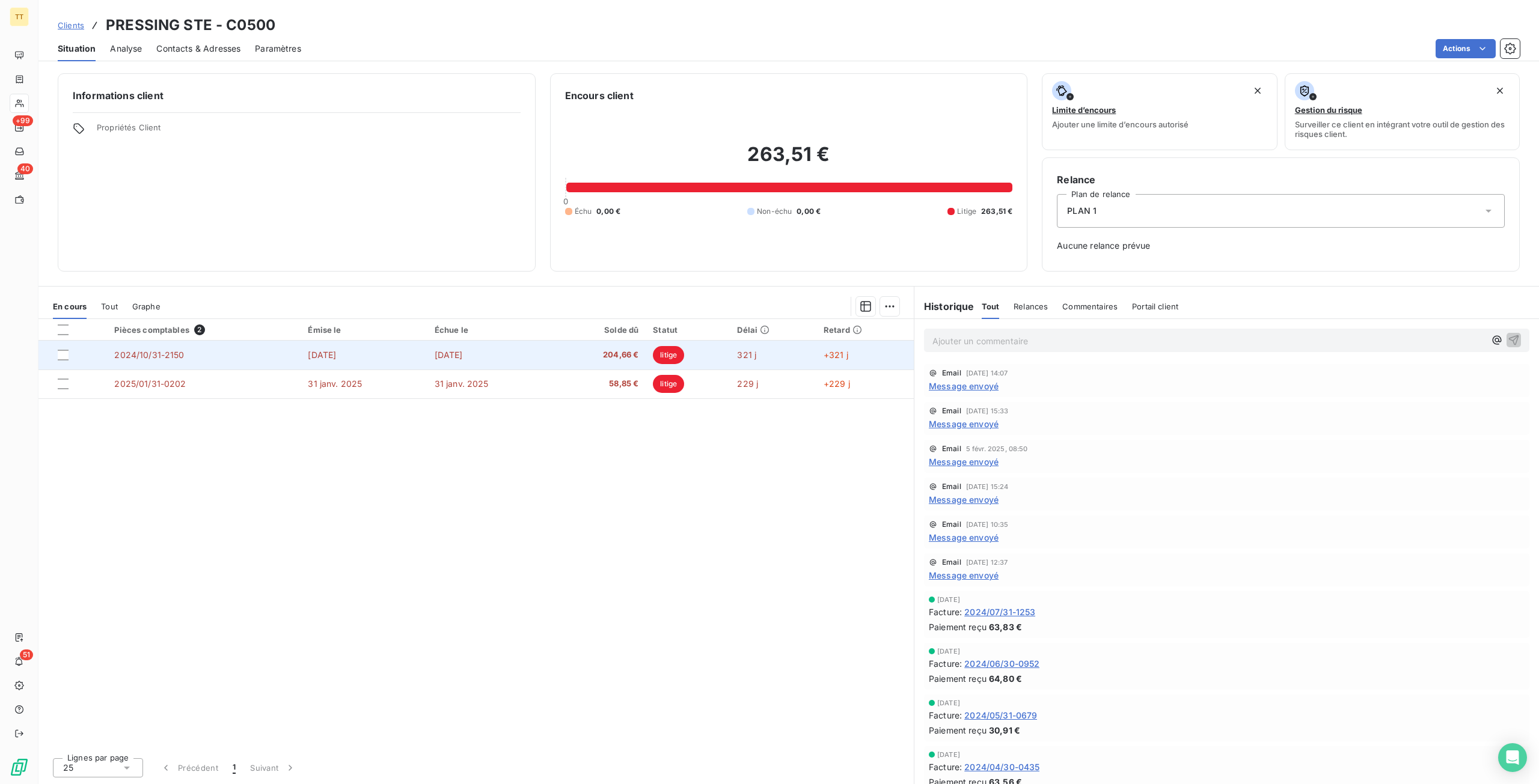
click at [488, 348] on td "[DATE]" at bounding box center [490, 355] width 126 height 29
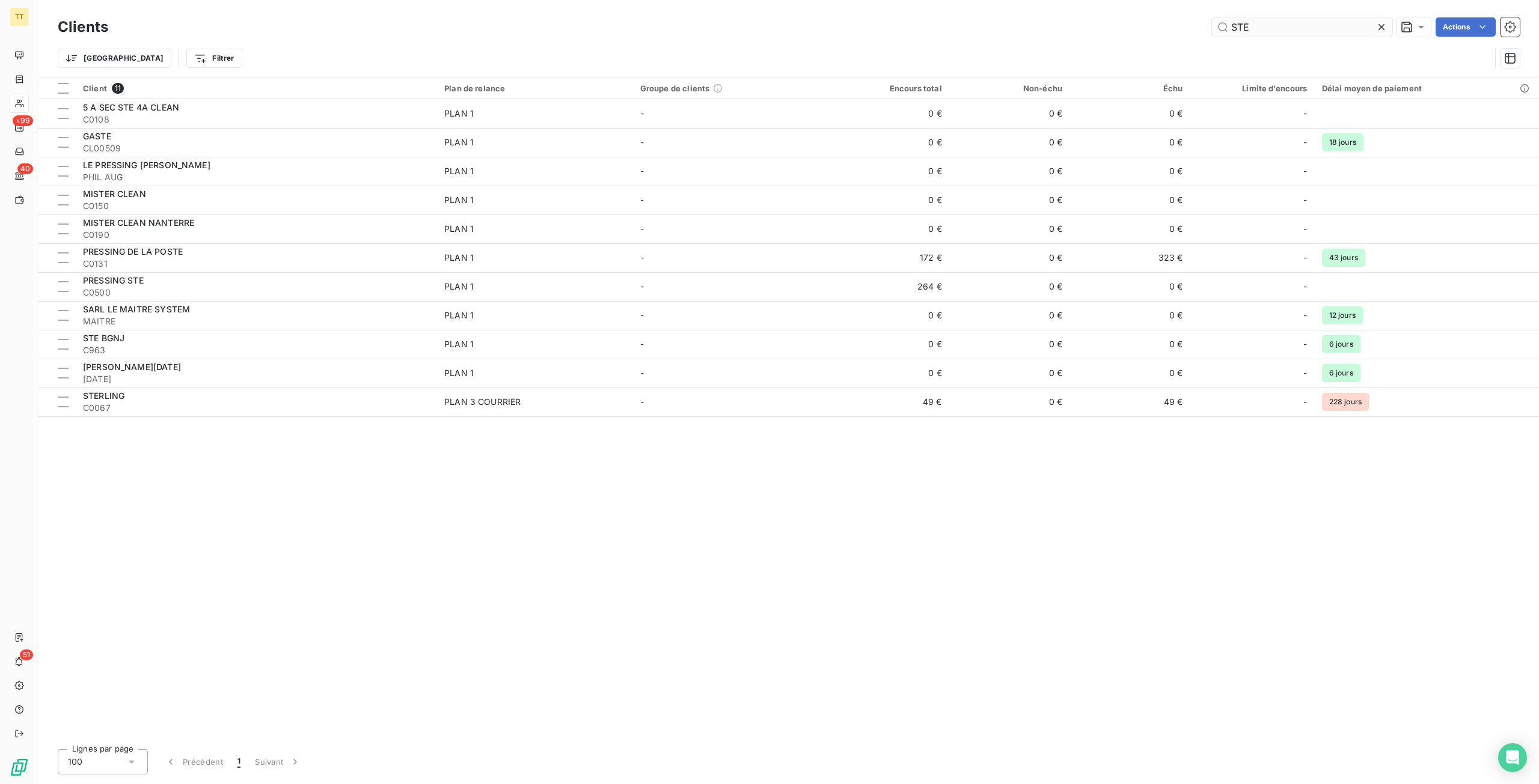
click at [1267, 25] on input "STE" at bounding box center [1302, 27] width 181 height 19
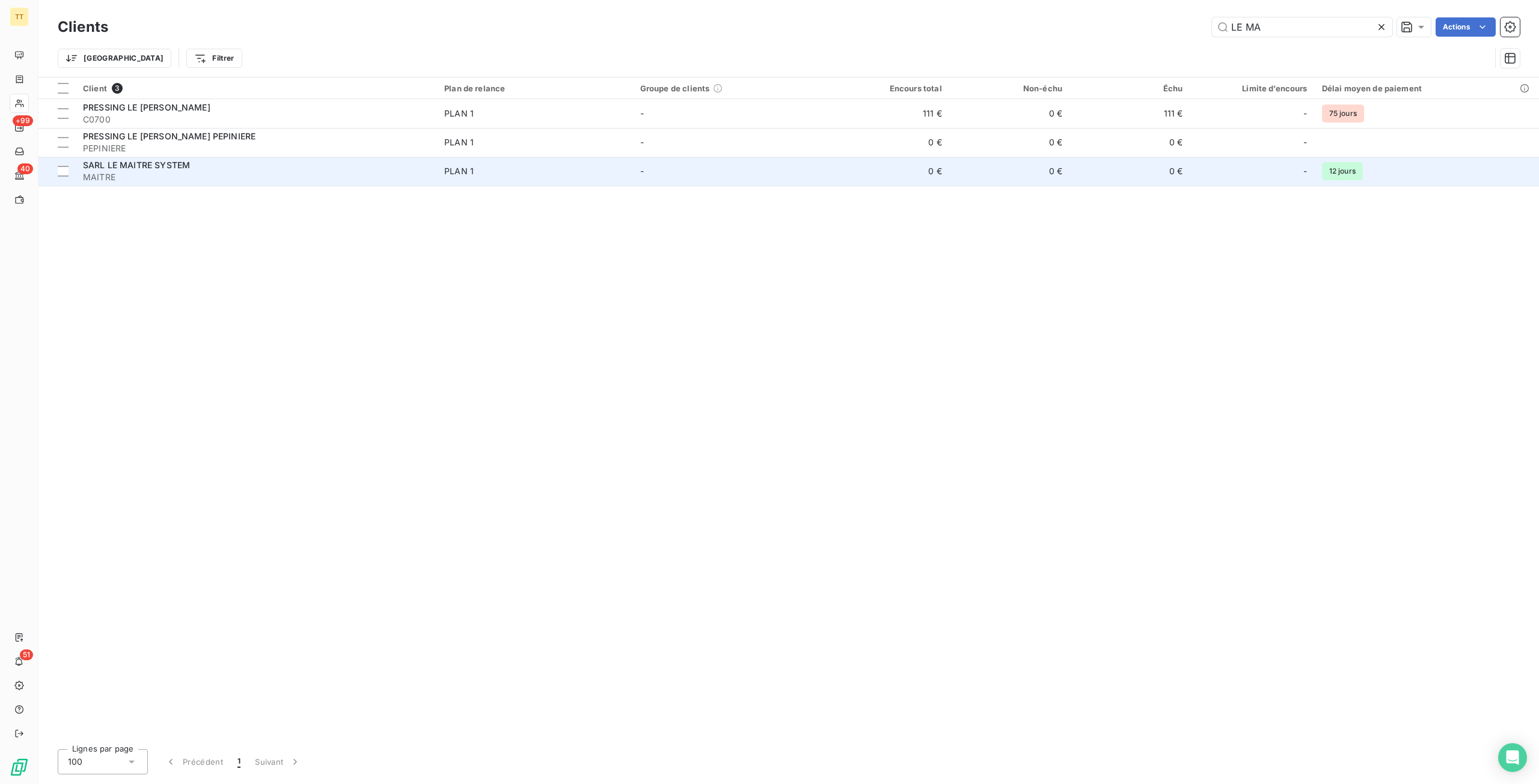
type input "LE MA"
click at [614, 176] on span "PLAN 1" at bounding box center [535, 171] width 181 height 12
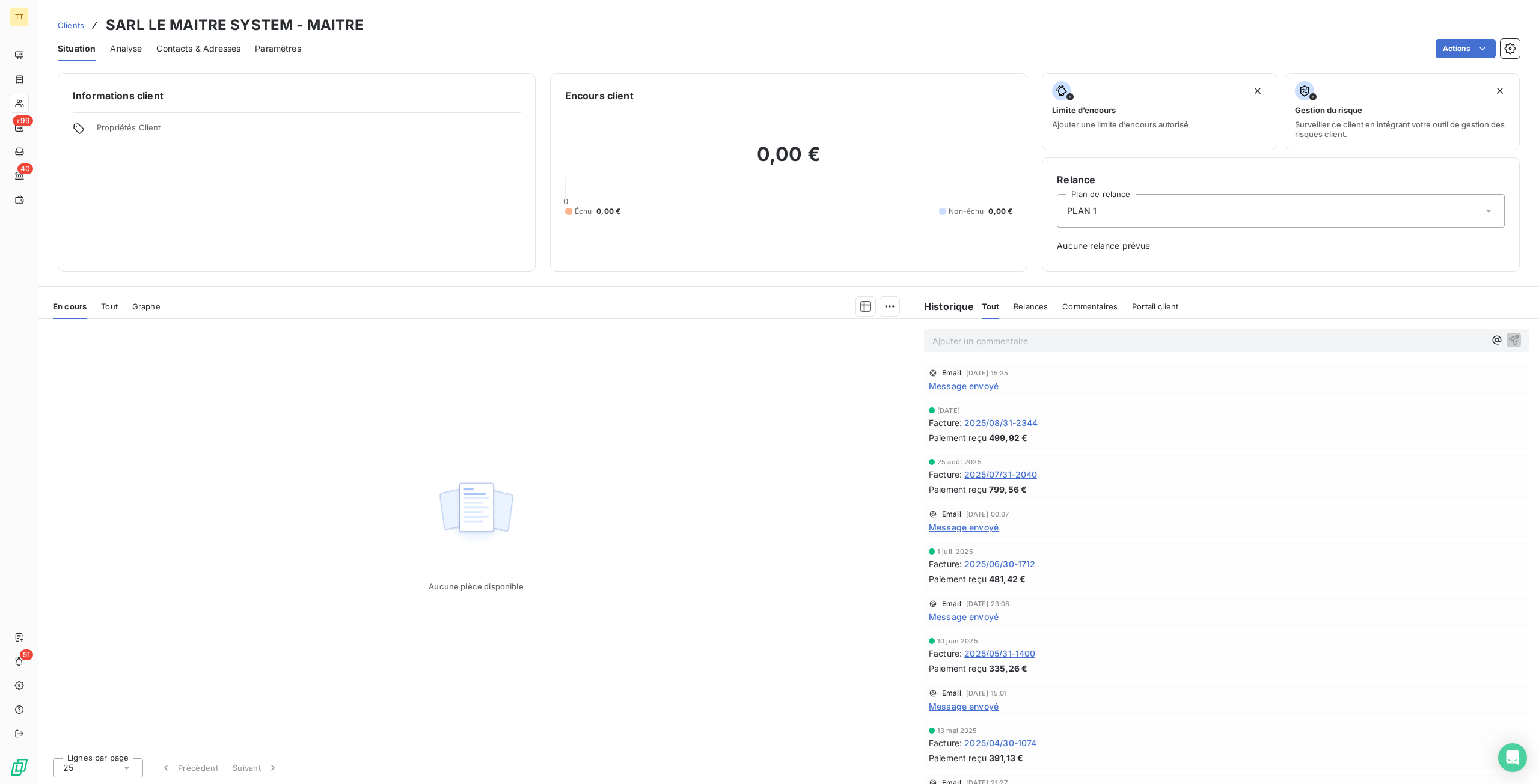
click at [985, 425] on span "2025/08/31-2344" at bounding box center [1000, 423] width 74 height 13
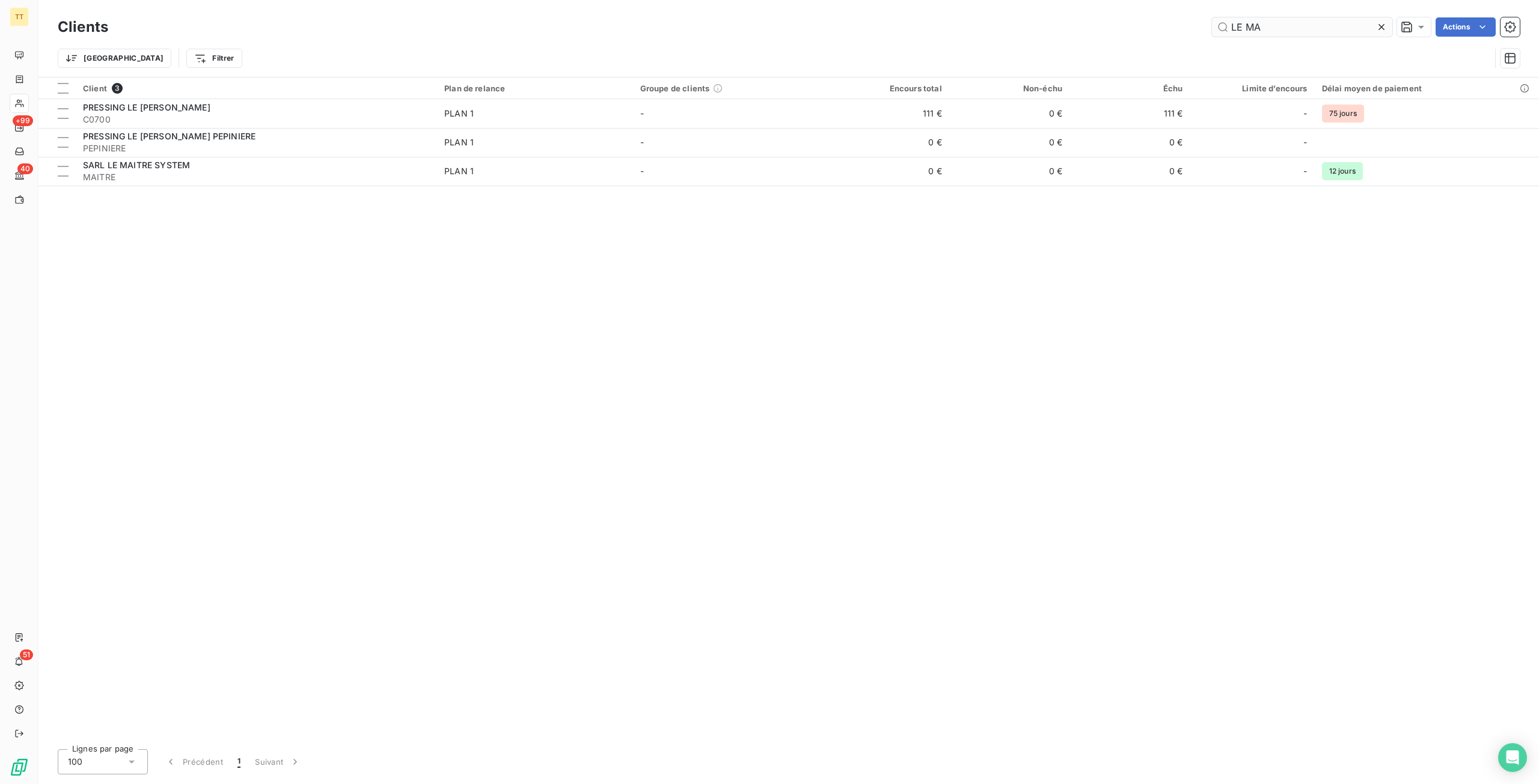
click at [1312, 27] on input "LE MA" at bounding box center [1302, 27] width 181 height 19
click at [1313, 27] on input "LE MA" at bounding box center [1302, 27] width 181 height 19
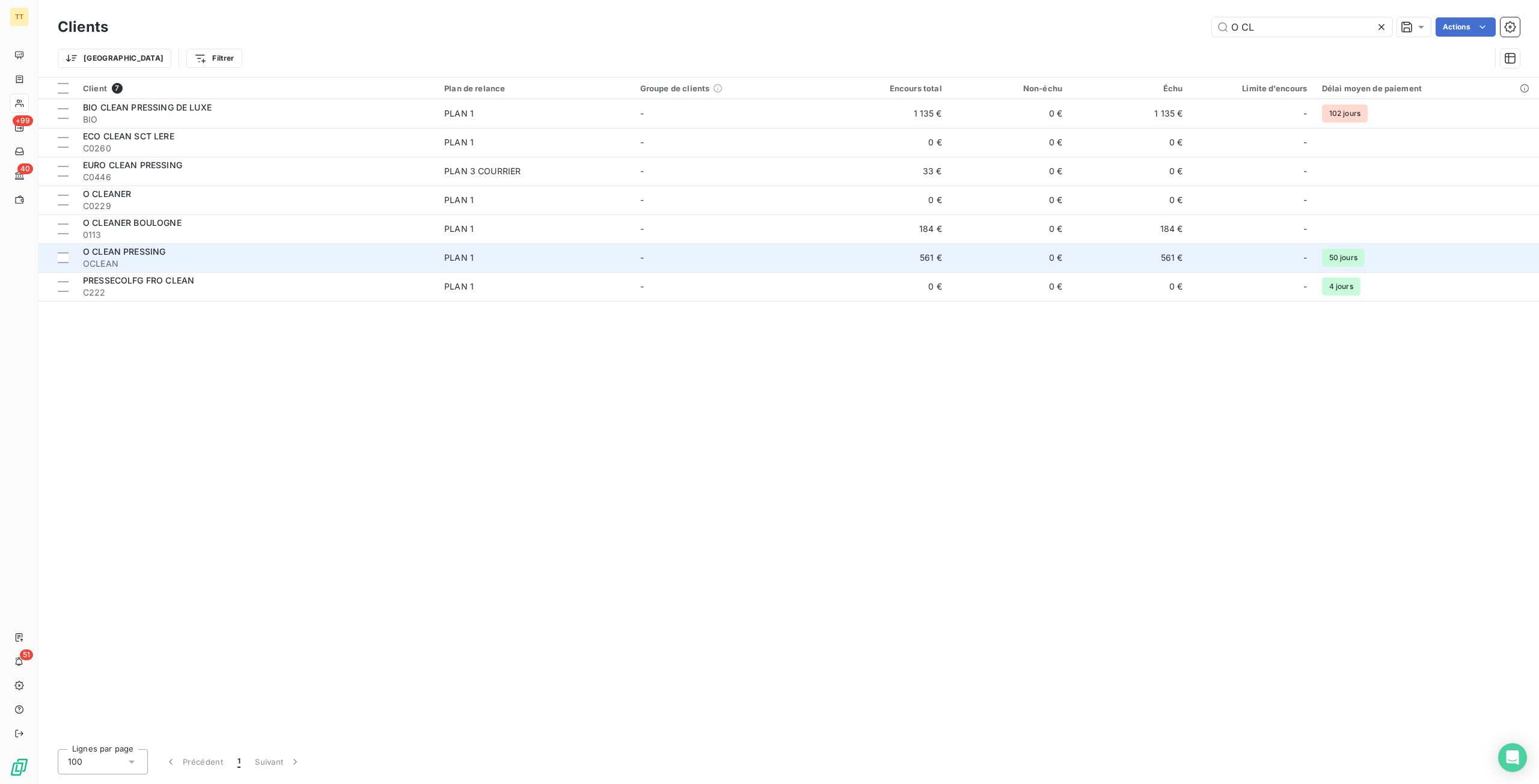
type input "O CL"
click at [595, 254] on span "PLAN 1" at bounding box center [535, 257] width 181 height 12
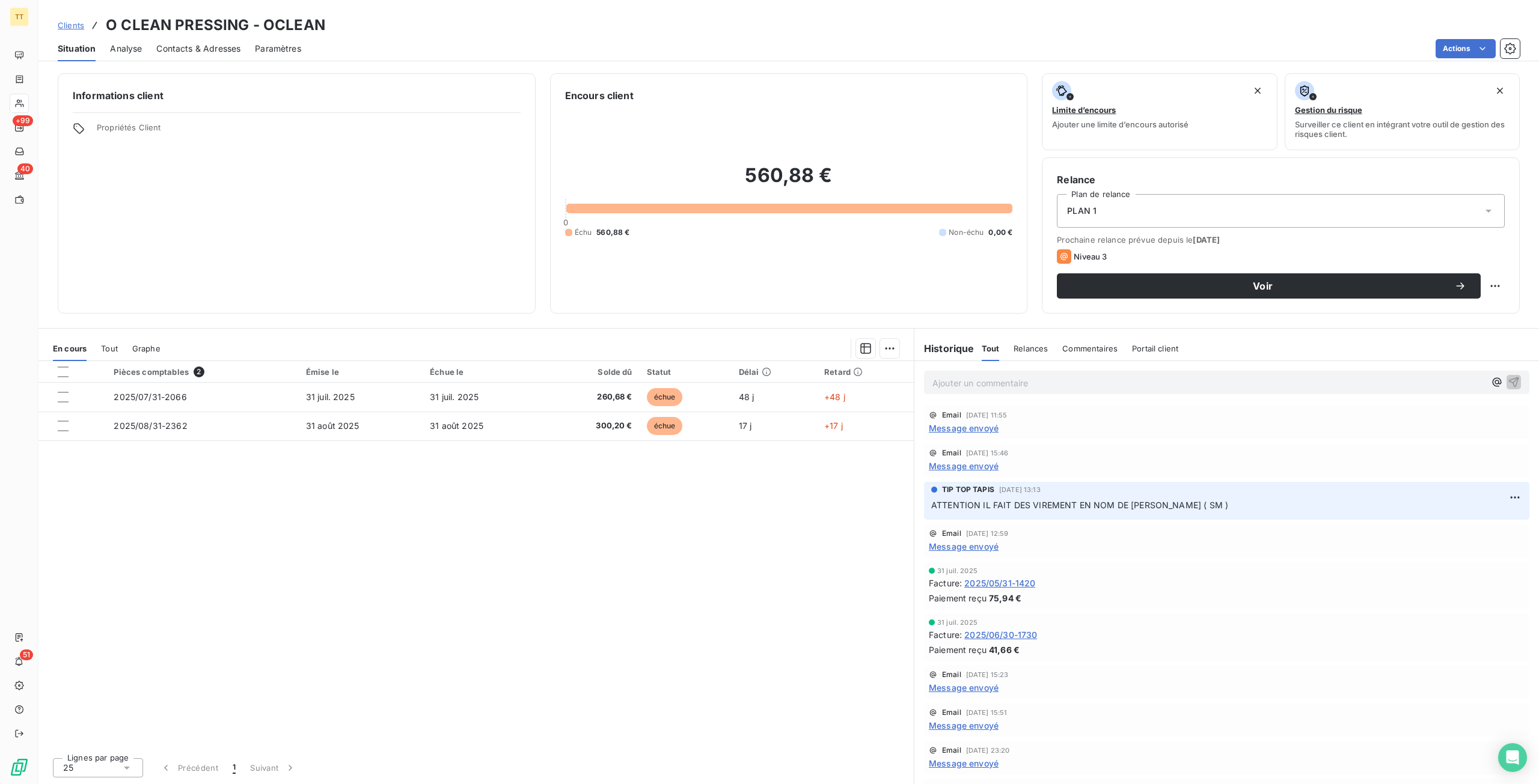
click at [963, 428] on span "Message envoyé" at bounding box center [964, 428] width 70 height 13
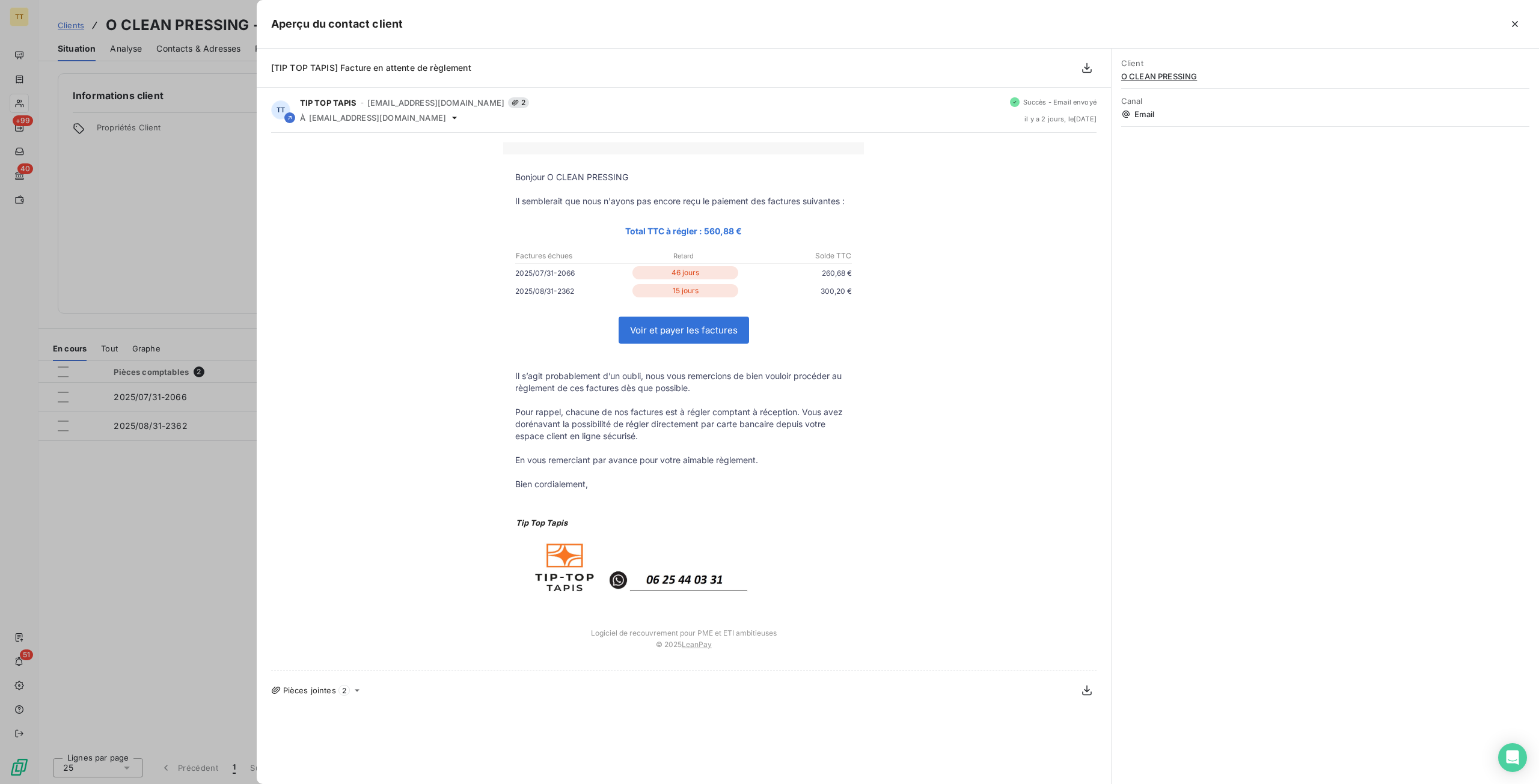
click at [69, 379] on div at bounding box center [769, 392] width 1539 height 784
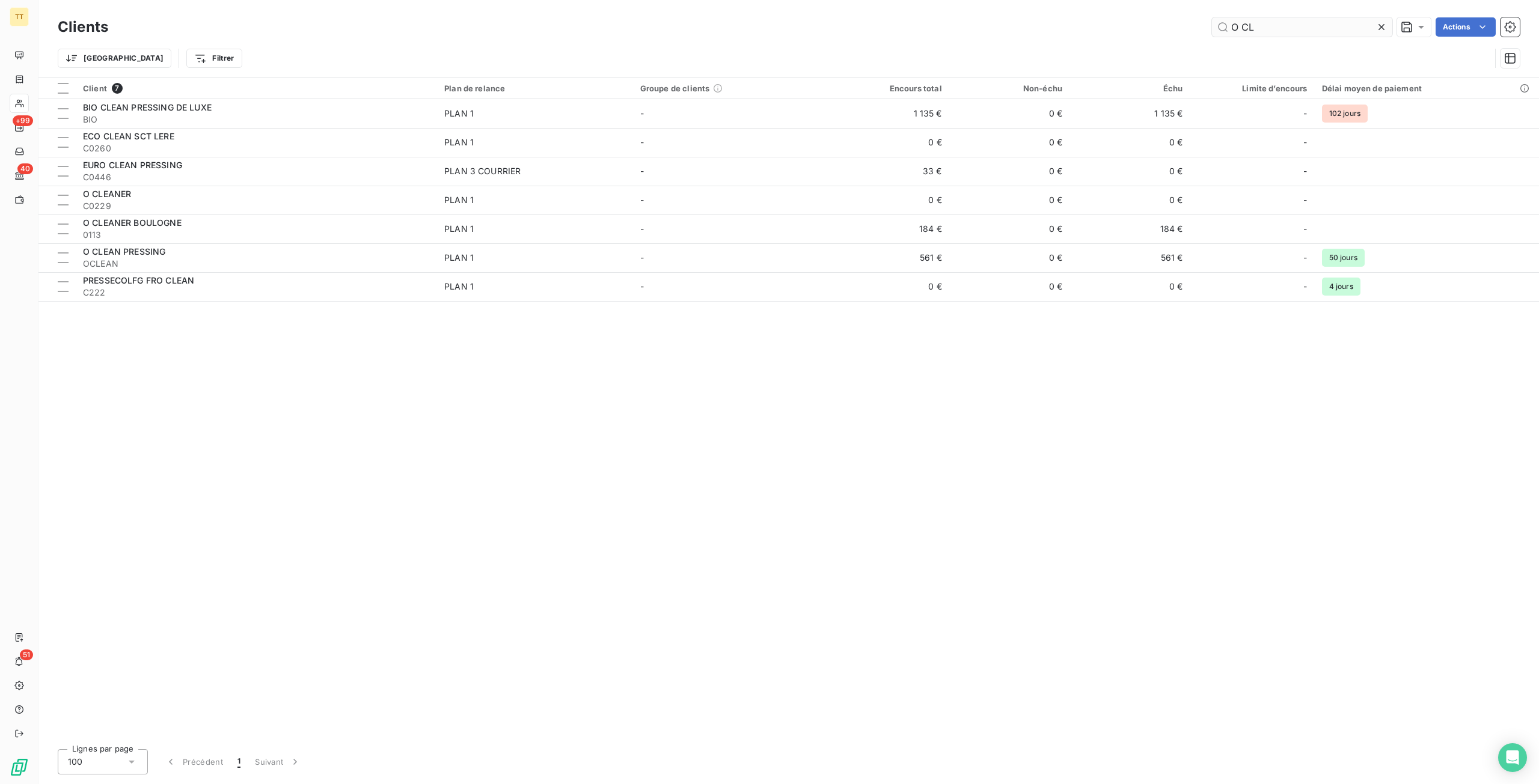
click at [1313, 26] on input "O CL" at bounding box center [1302, 27] width 181 height 19
click at [1314, 26] on input "O CL" at bounding box center [1302, 27] width 181 height 19
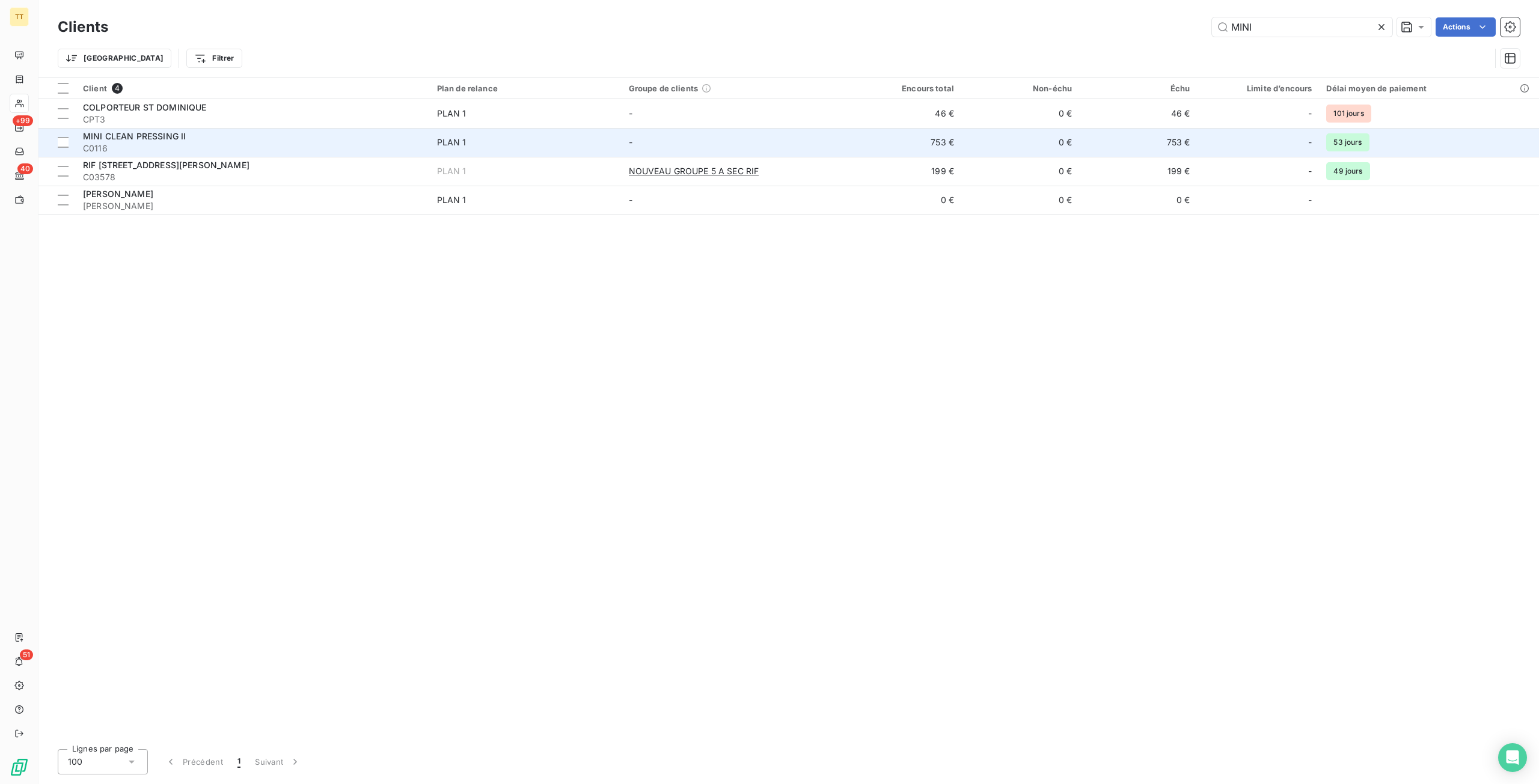
type input "MINI"
click at [947, 146] on td "753 €" at bounding box center [902, 143] width 118 height 29
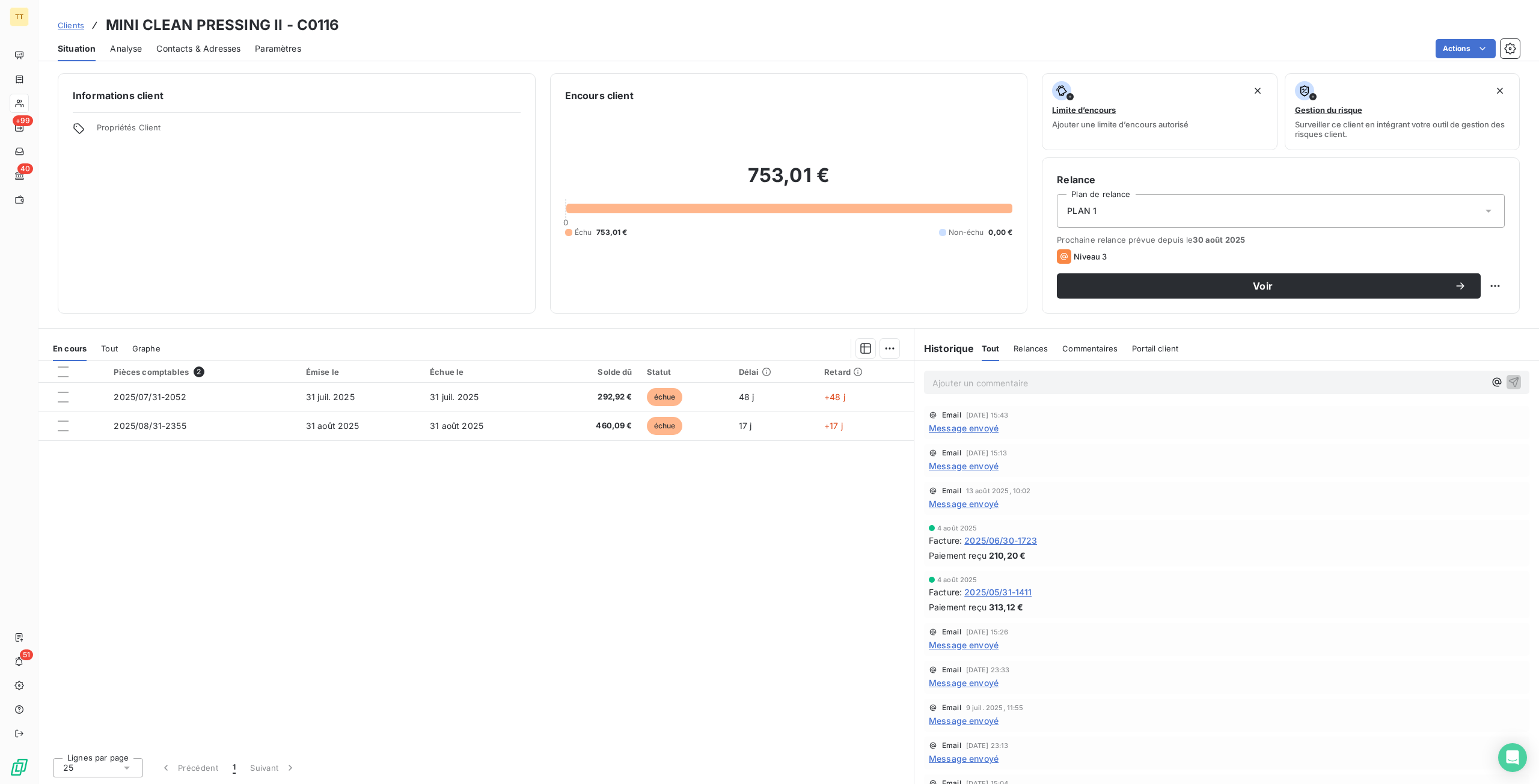
click at [998, 535] on span "2025/06/30-1723" at bounding box center [1000, 541] width 73 height 13
click at [975, 432] on span "Message envoyé" at bounding box center [964, 428] width 70 height 13
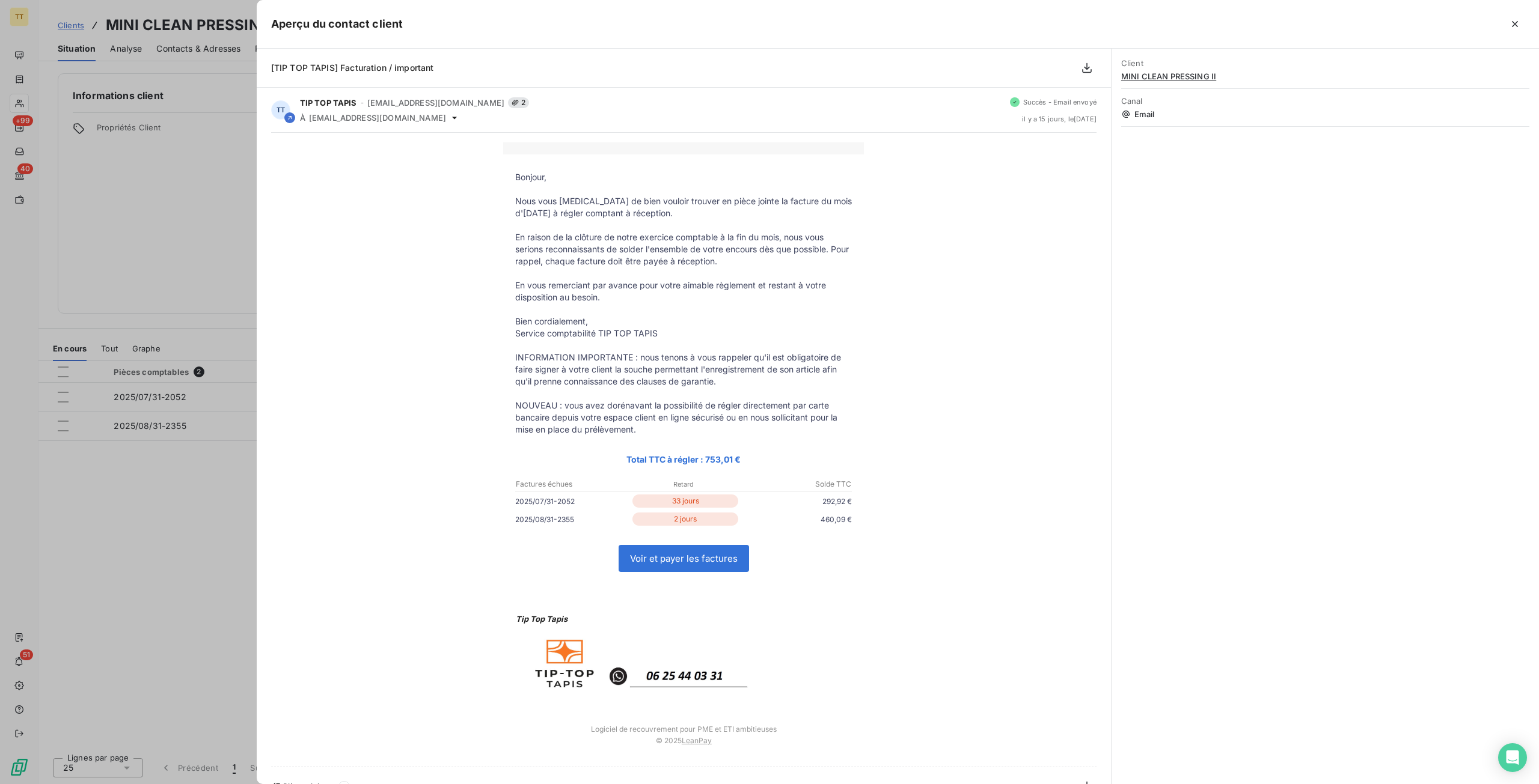
click at [98, 256] on div at bounding box center [769, 392] width 1539 height 784
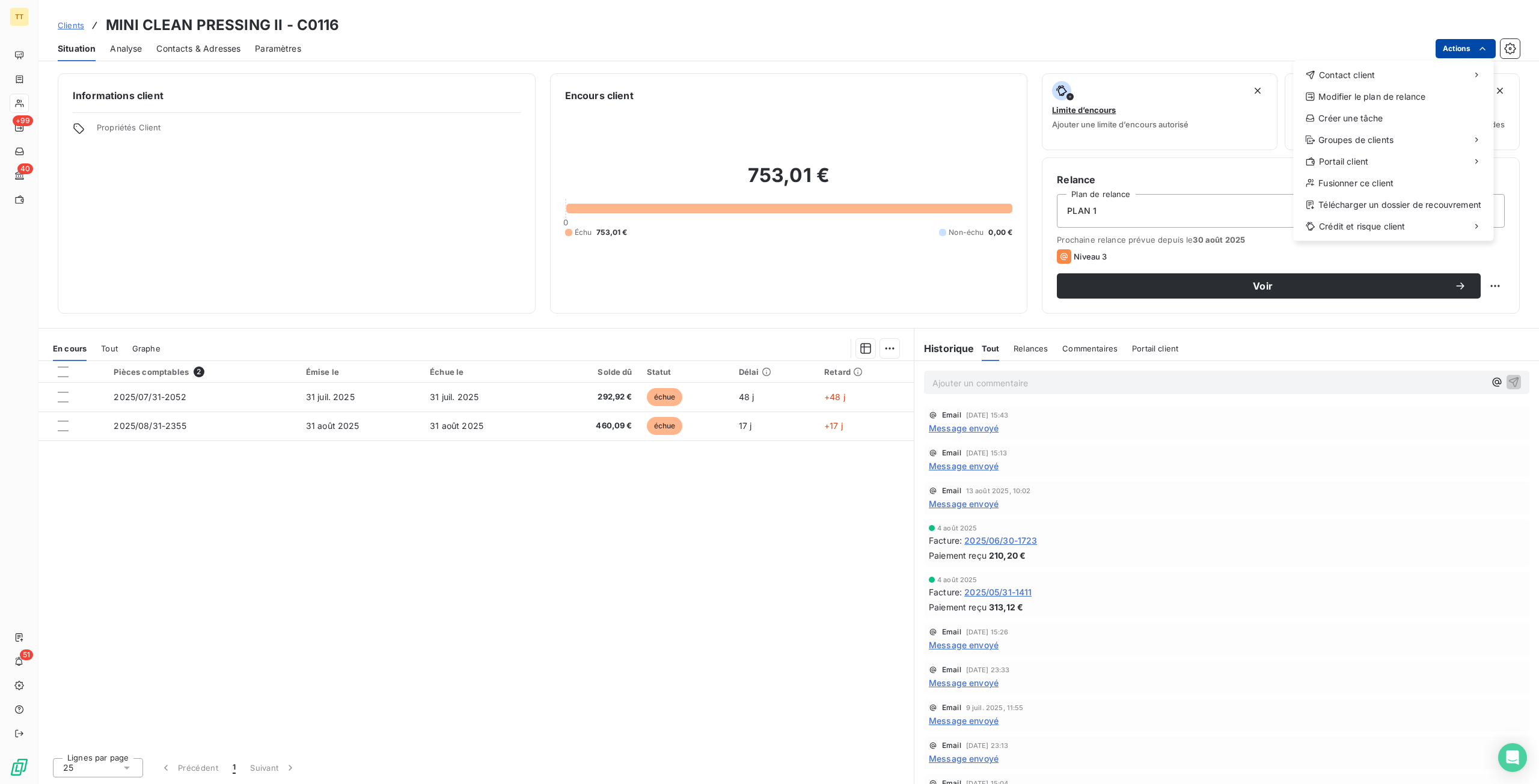
click at [1469, 55] on html "TT +99 40 51 Clients MINI CLEAN PRESSING II - C0116 Situation Analyse Contacts …" at bounding box center [769, 392] width 1539 height 784
click at [1186, 76] on div "Envoyer un email" at bounding box center [1203, 80] width 161 height 19
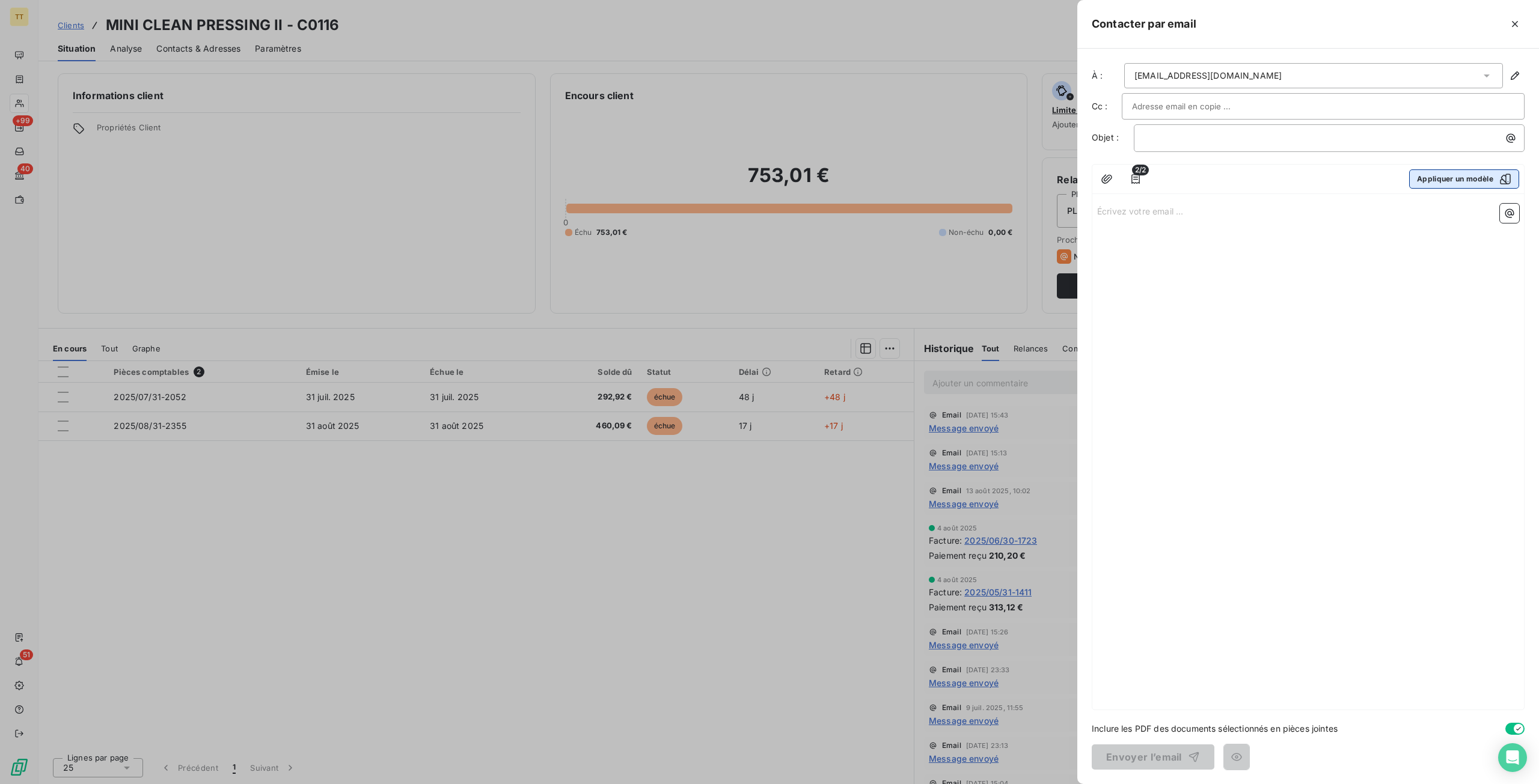
click at [1483, 180] on button "Appliquer un modèle" at bounding box center [1464, 179] width 110 height 19
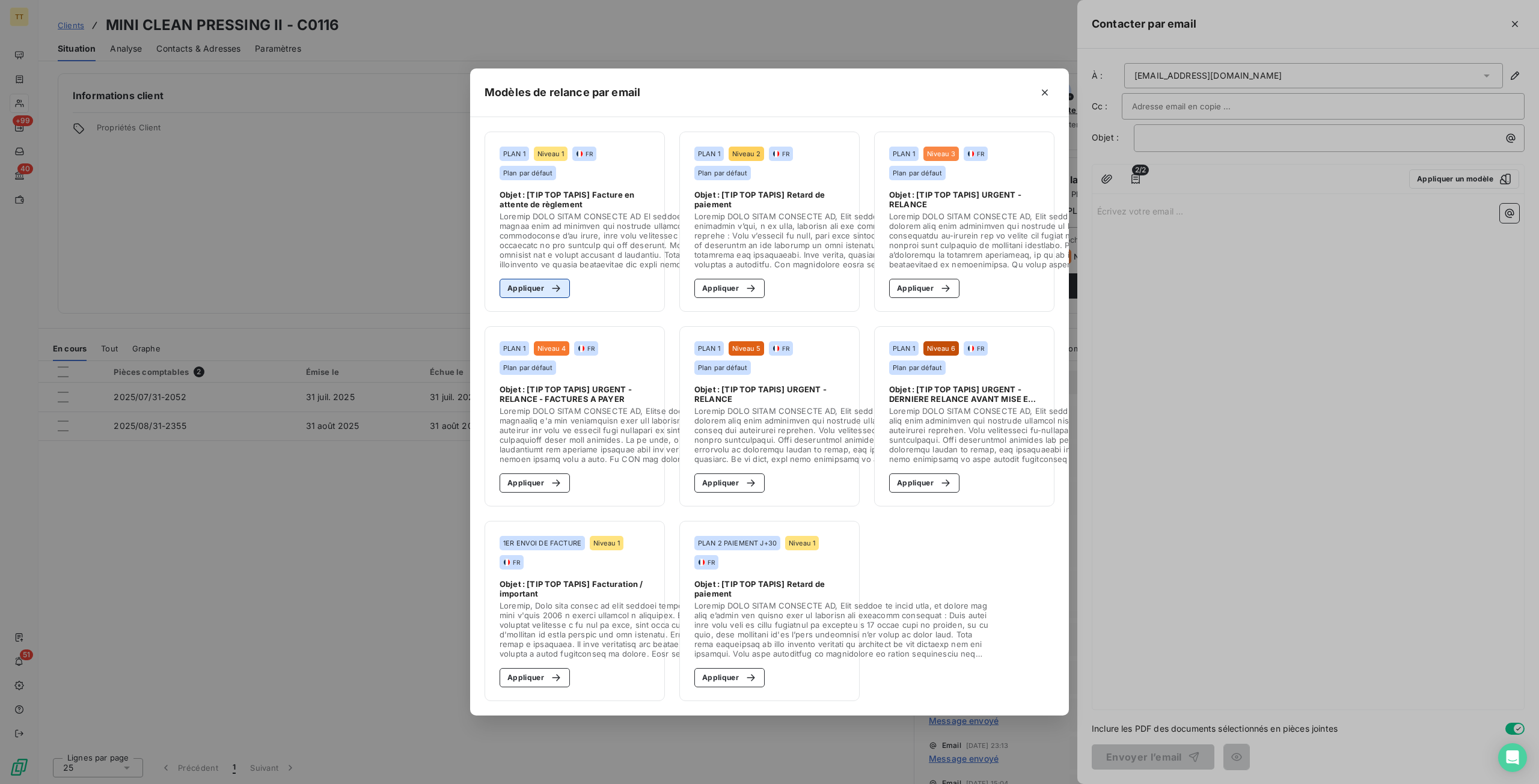
click at [543, 284] on button "Appliquer" at bounding box center [535, 288] width 70 height 19
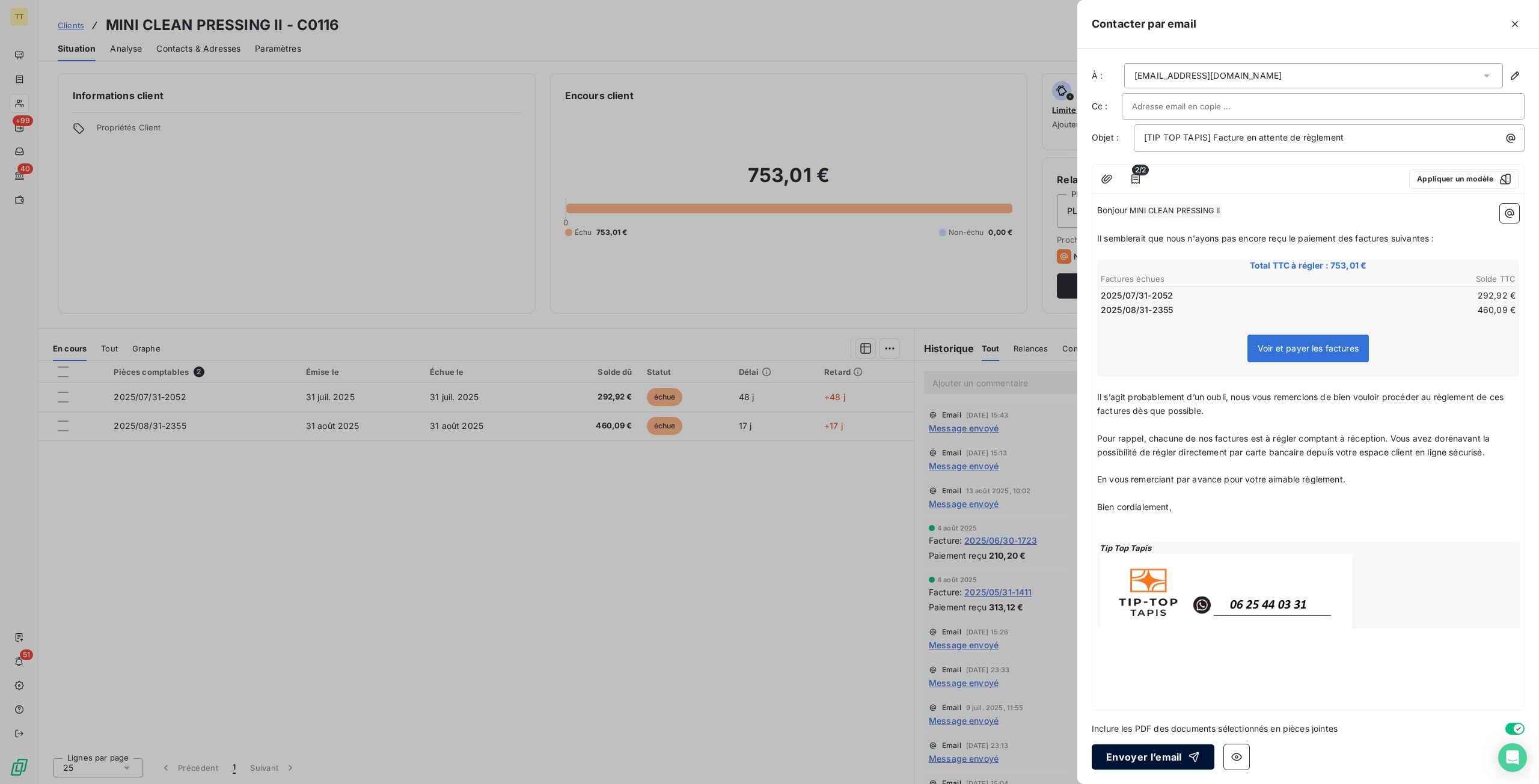
click at [1141, 762] on button "Envoyer l’email" at bounding box center [1152, 757] width 123 height 25
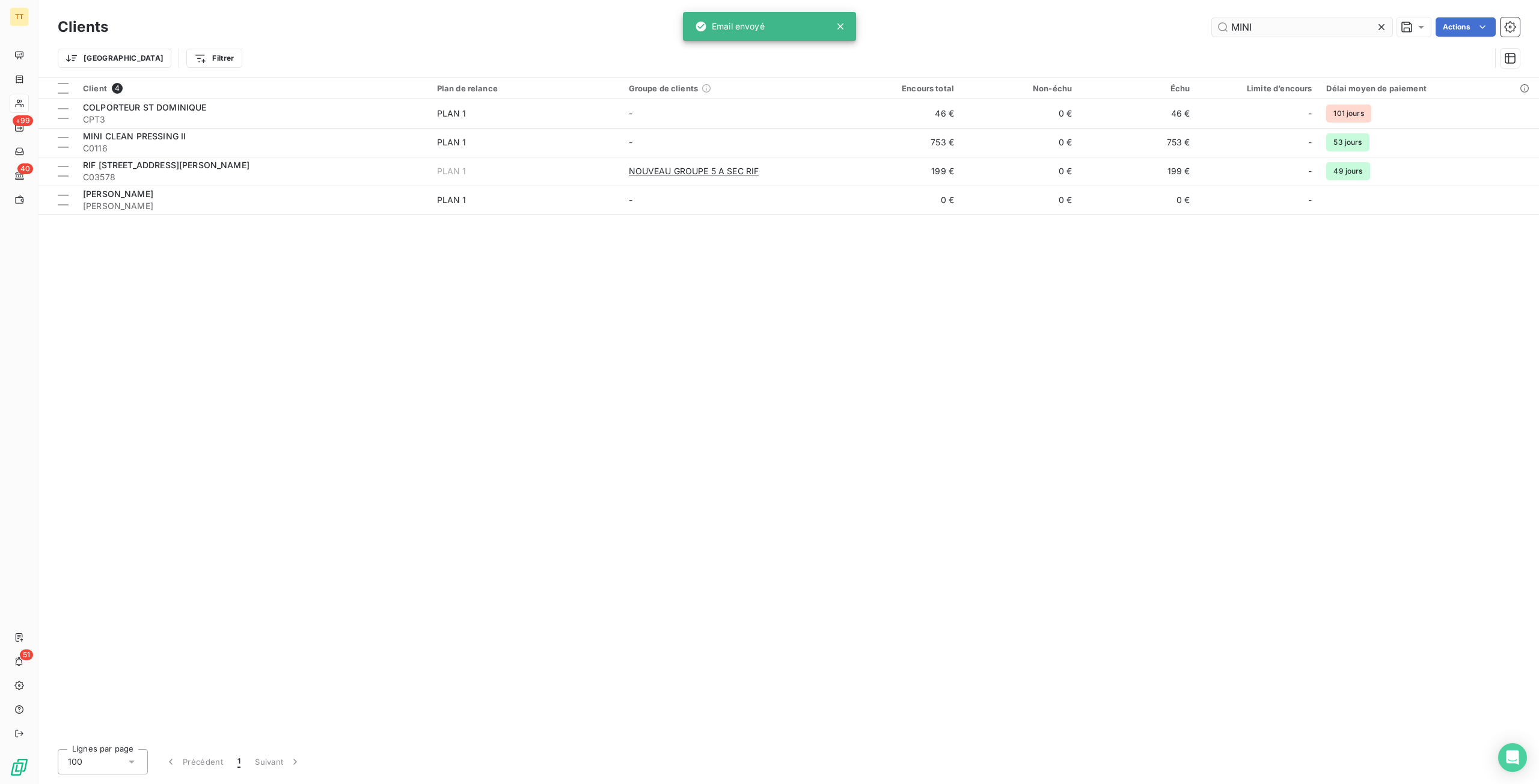
click at [1288, 28] on input "MINI" at bounding box center [1302, 27] width 181 height 19
click at [1289, 28] on input "MINI" at bounding box center [1302, 27] width 181 height 19
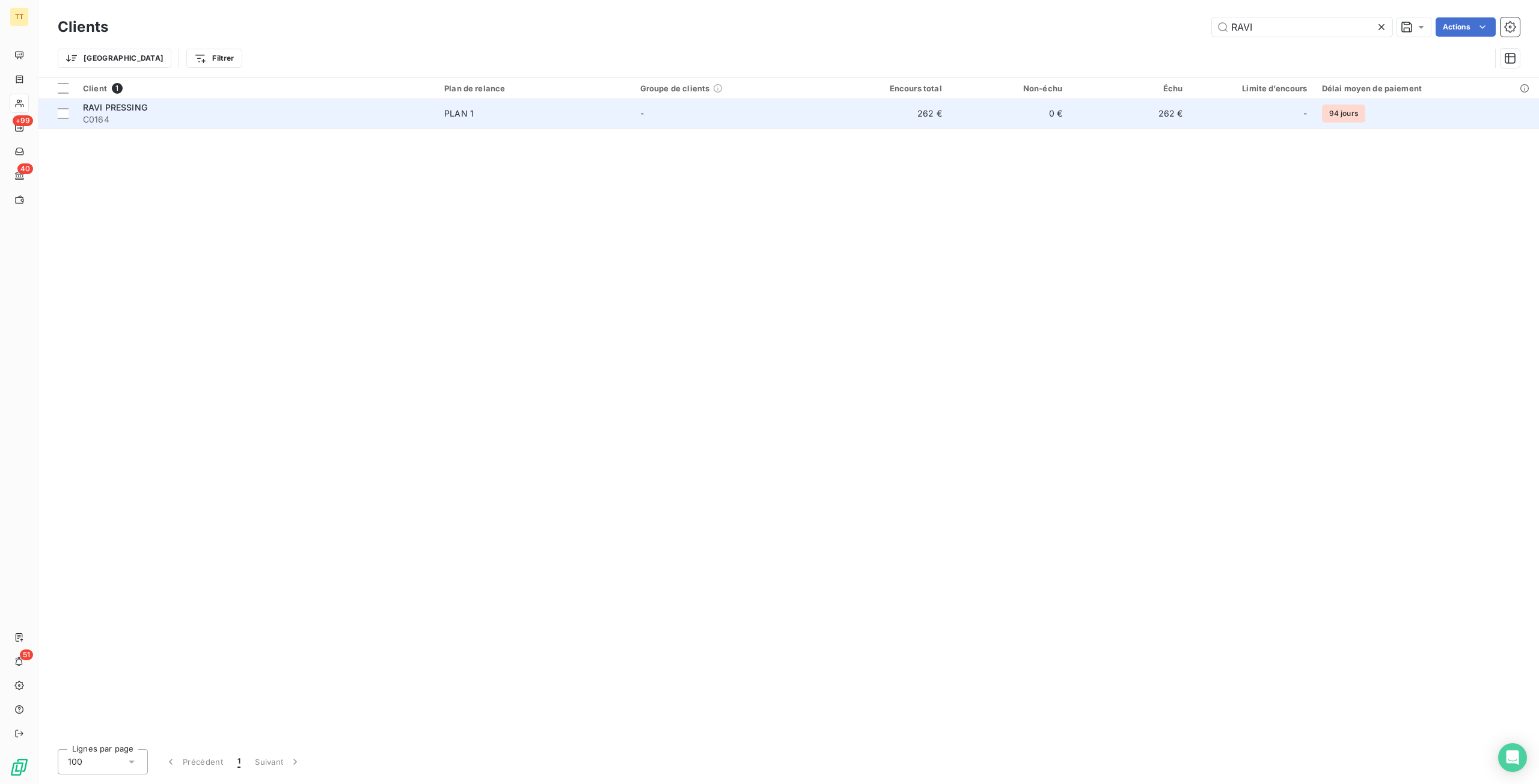
type input "RAVI"
click at [1007, 124] on td "0 €" at bounding box center [1009, 113] width 120 height 29
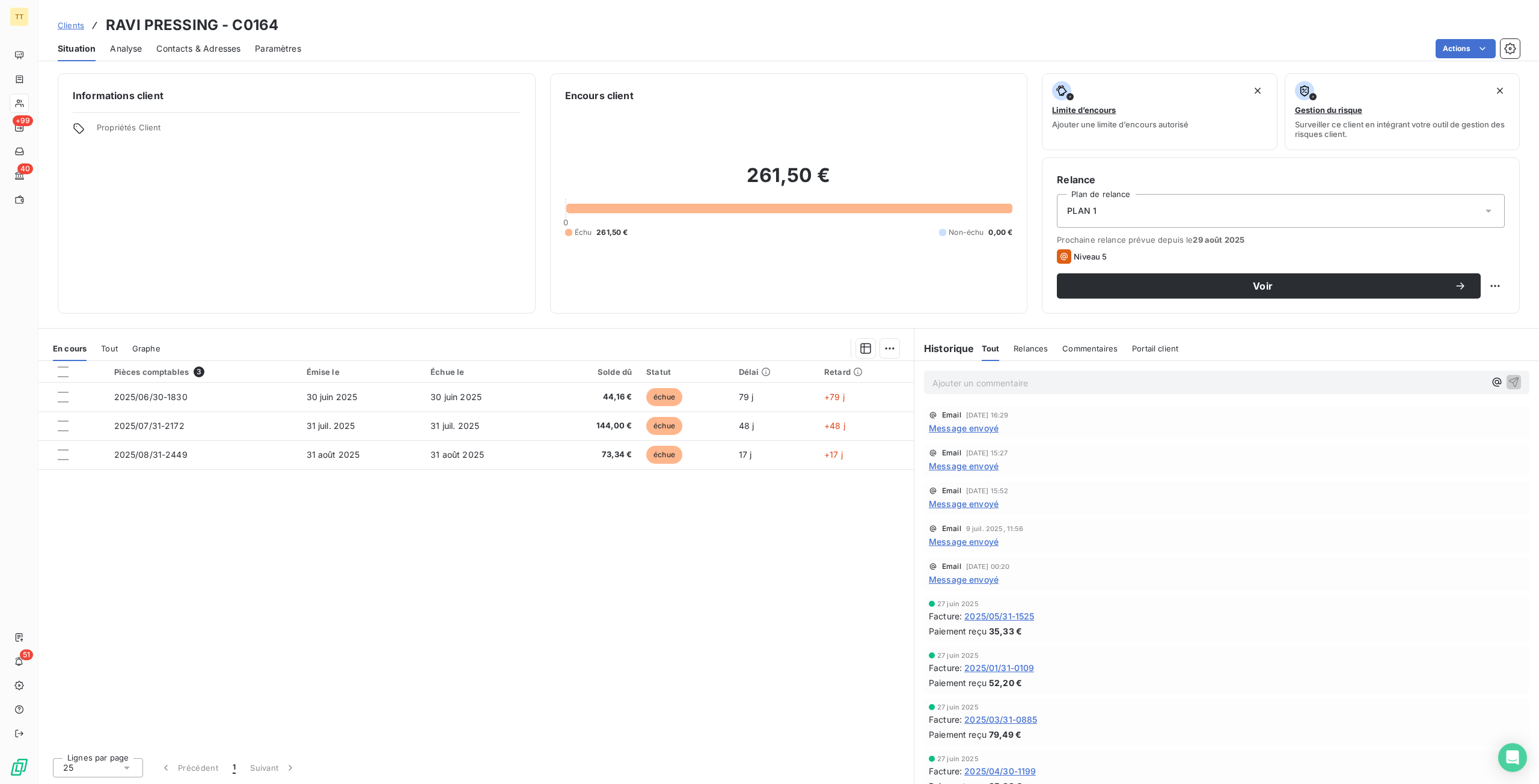
click at [981, 469] on span "Message envoyé" at bounding box center [964, 466] width 70 height 13
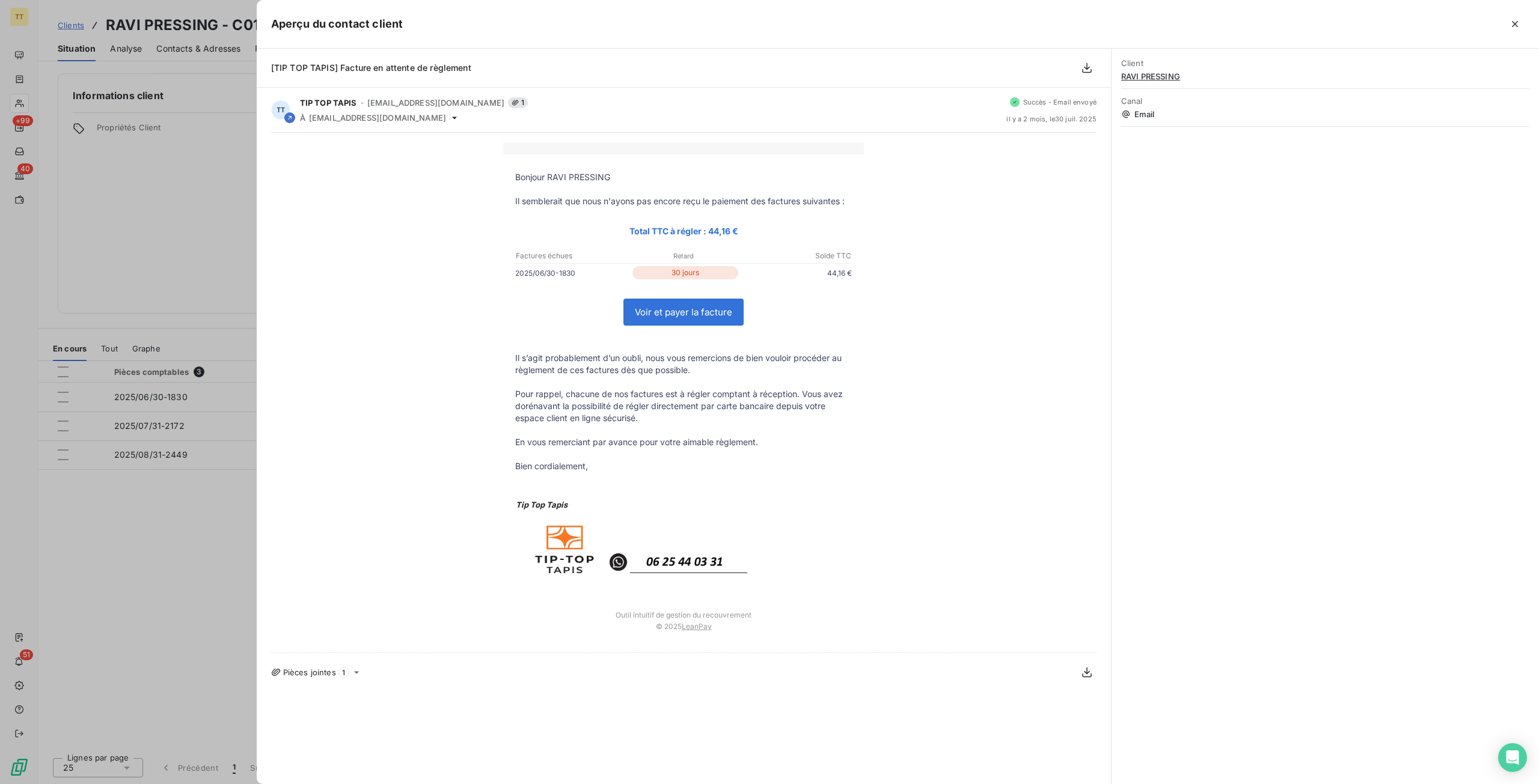
click at [91, 454] on div at bounding box center [769, 392] width 1539 height 784
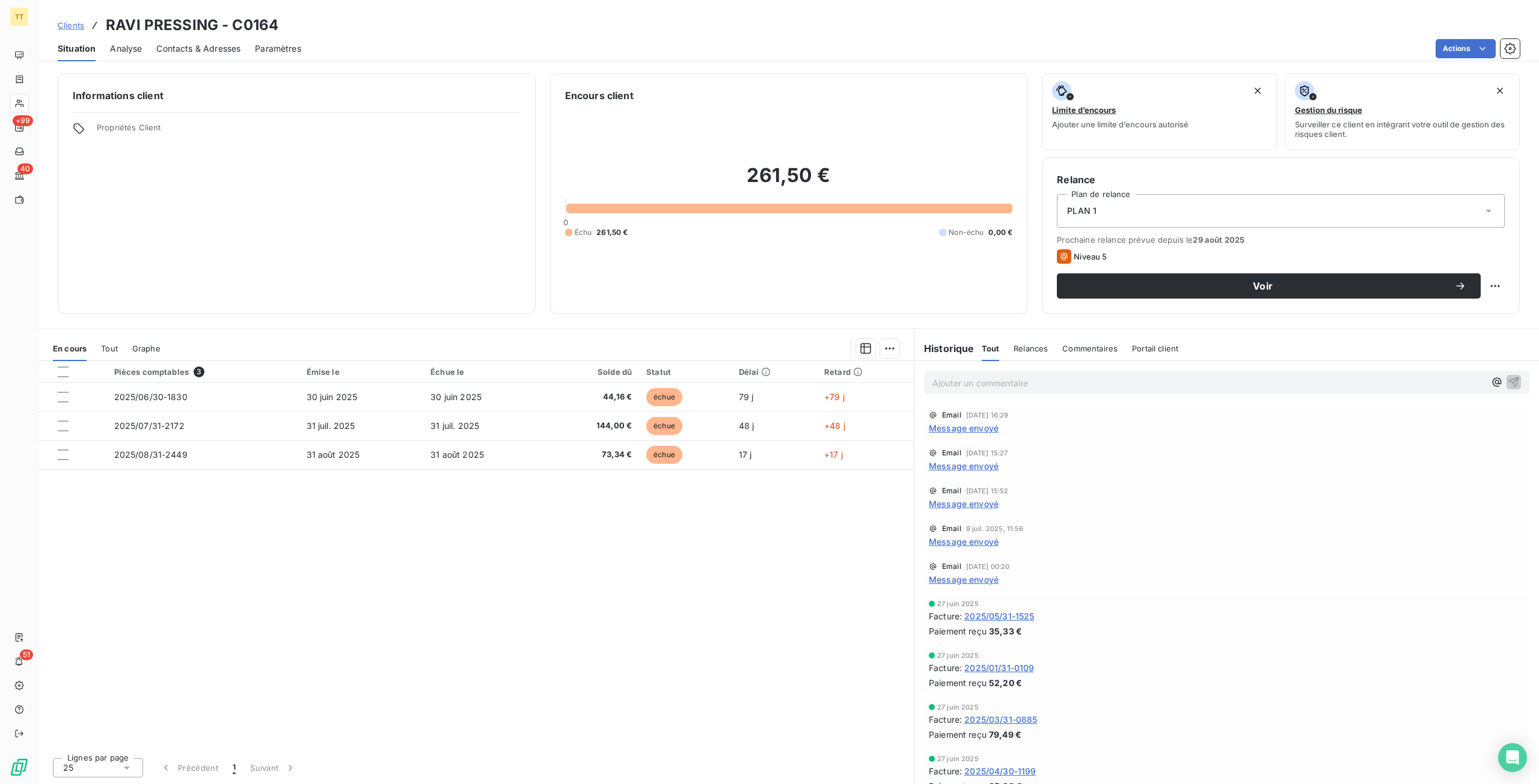
click at [987, 507] on span "Message envoyé" at bounding box center [964, 504] width 70 height 13
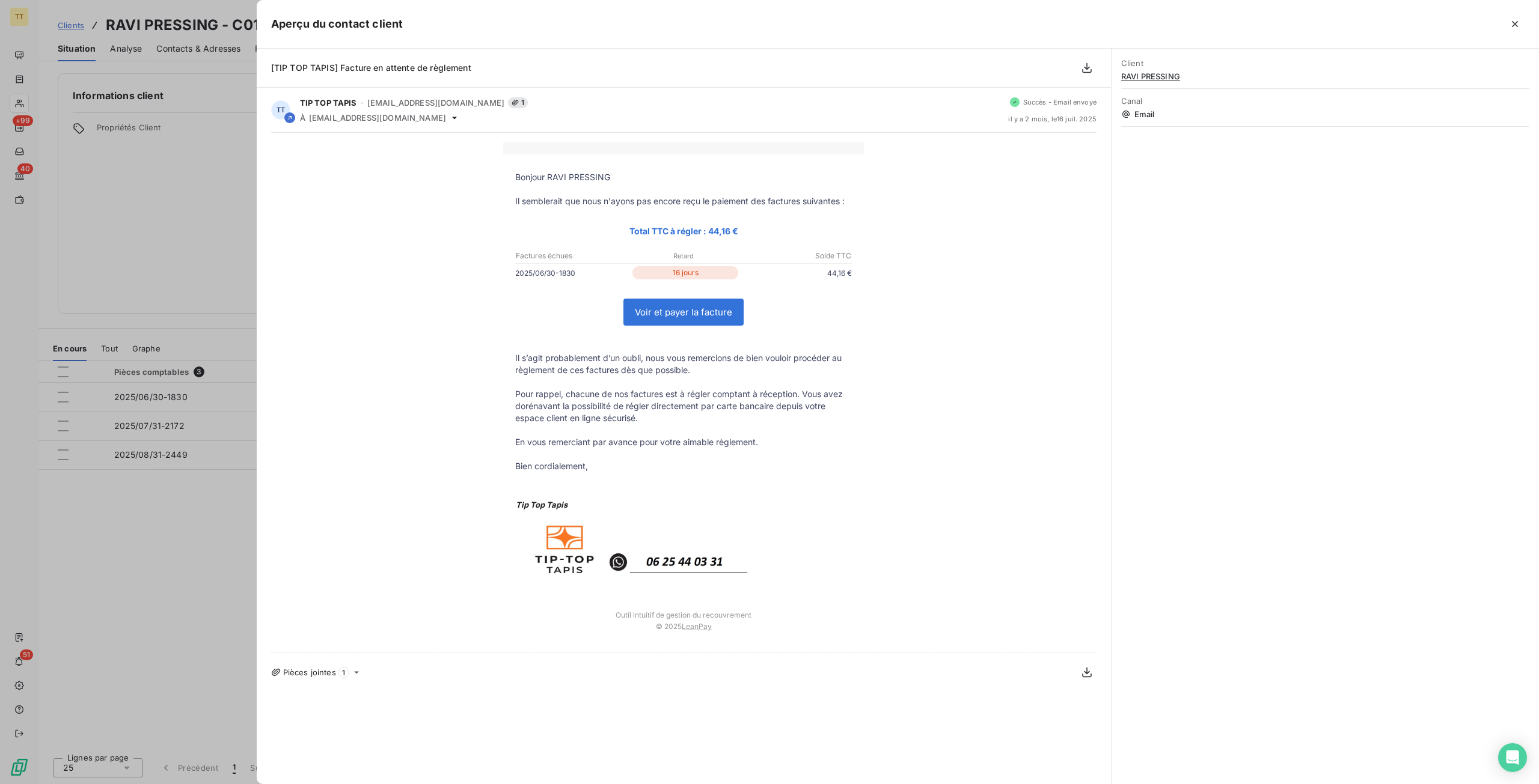
click at [108, 485] on div at bounding box center [769, 392] width 1539 height 784
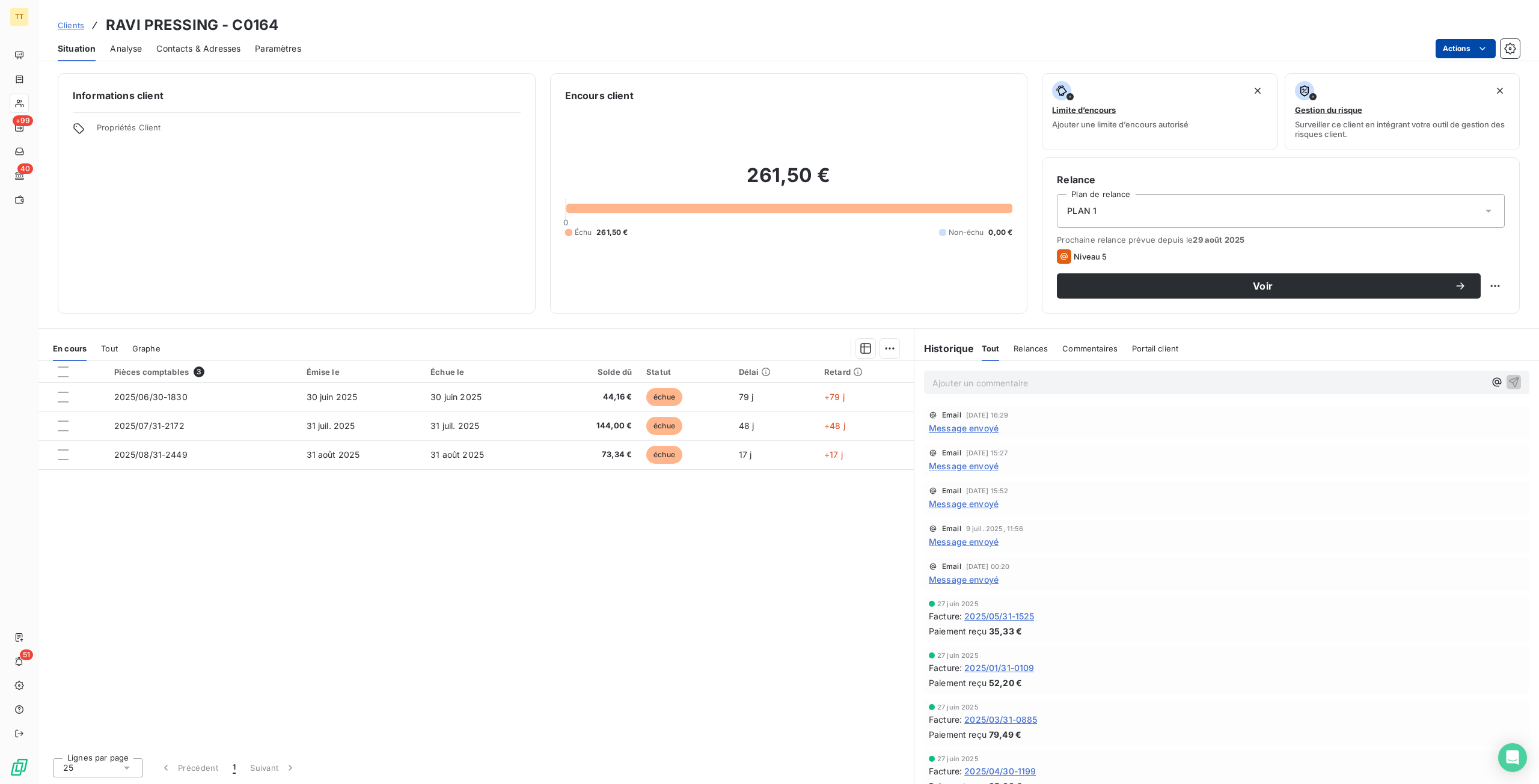
click at [1471, 49] on html "TT +99 40 51 Clients RAVI PRESSING - C0164 Situation Analyse Contacts & Adresse…" at bounding box center [769, 392] width 1539 height 784
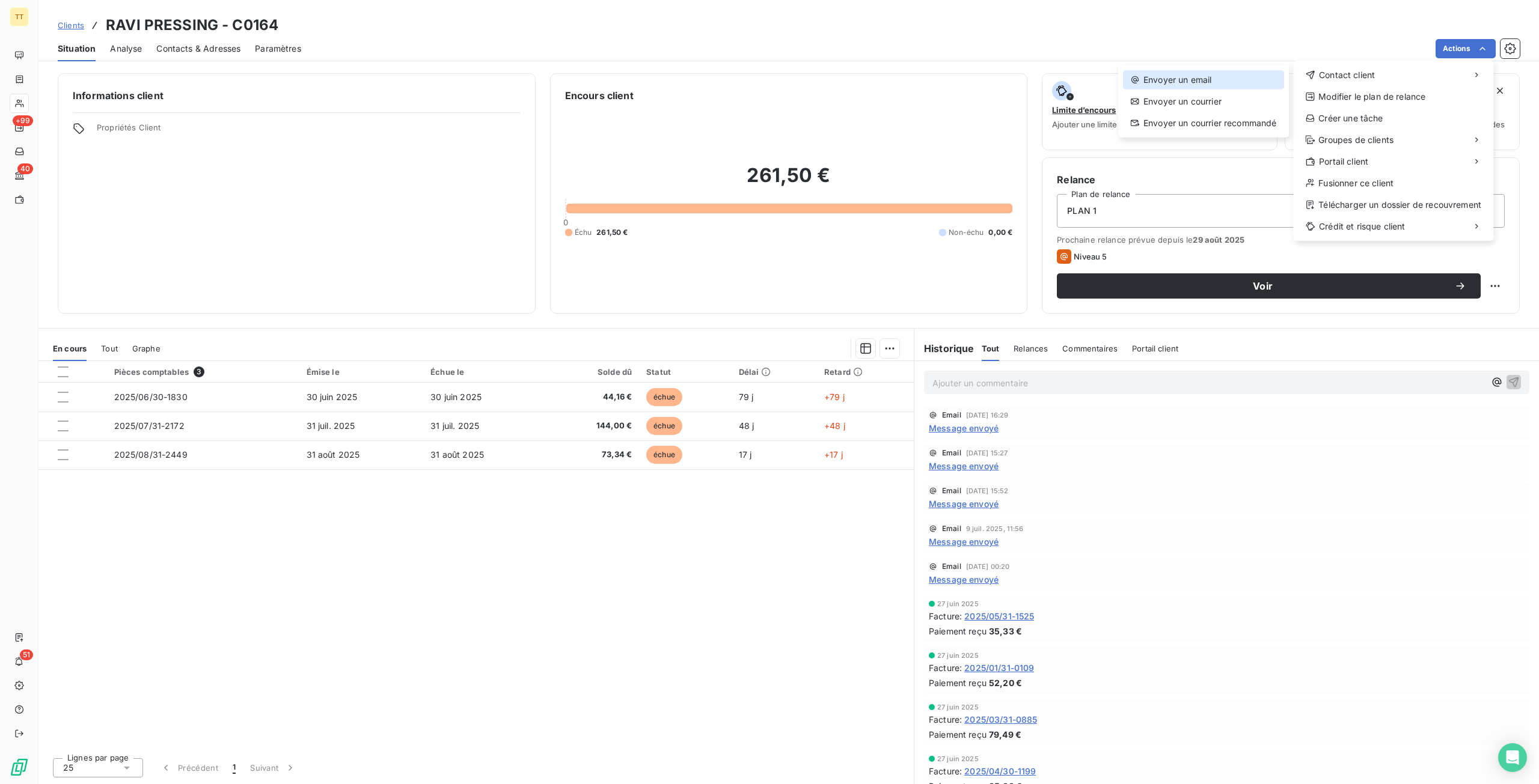
click at [1277, 86] on div "Envoyer un email" at bounding box center [1203, 80] width 161 height 19
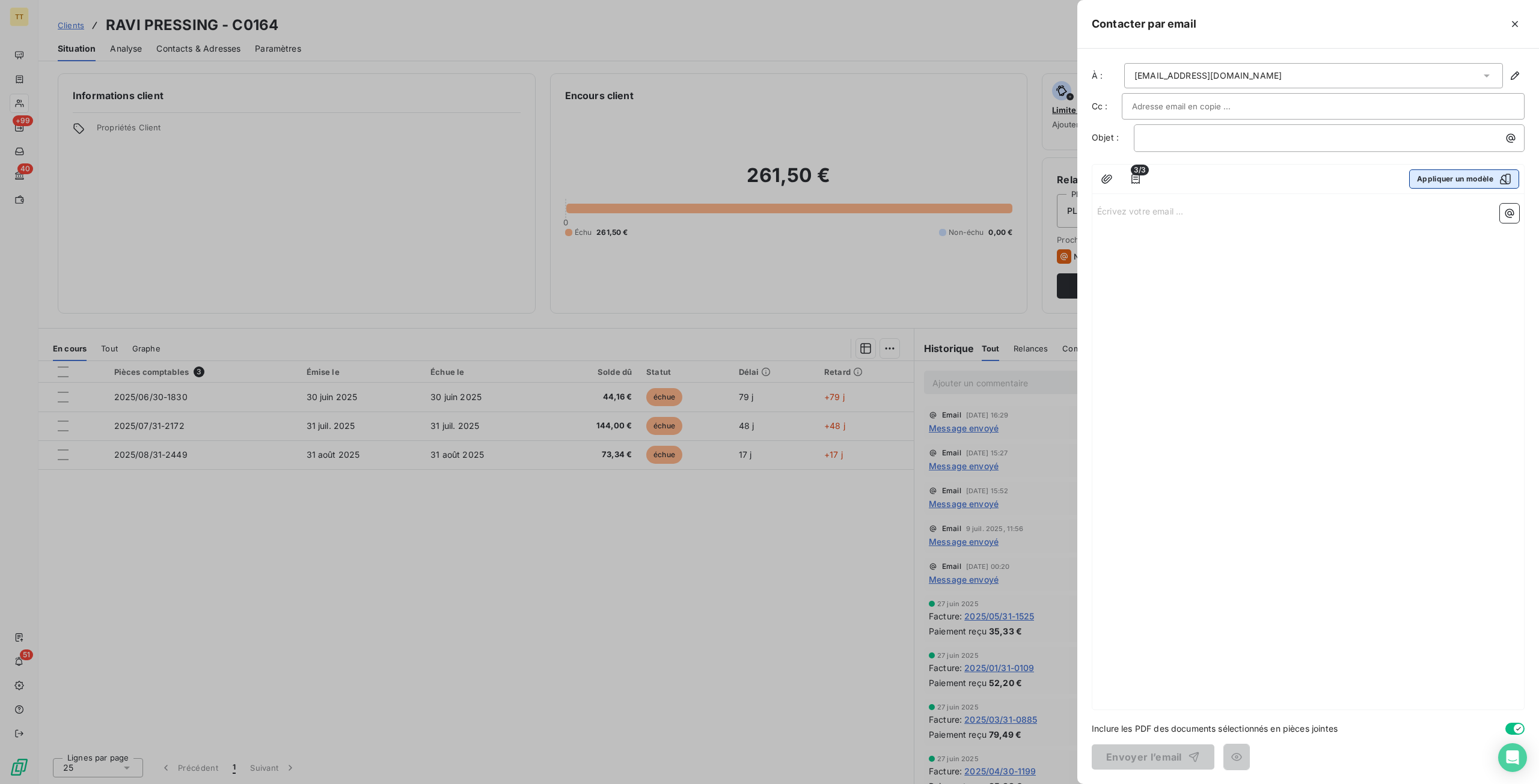
click at [1473, 179] on button "Appliquer un modèle" at bounding box center [1464, 179] width 110 height 19
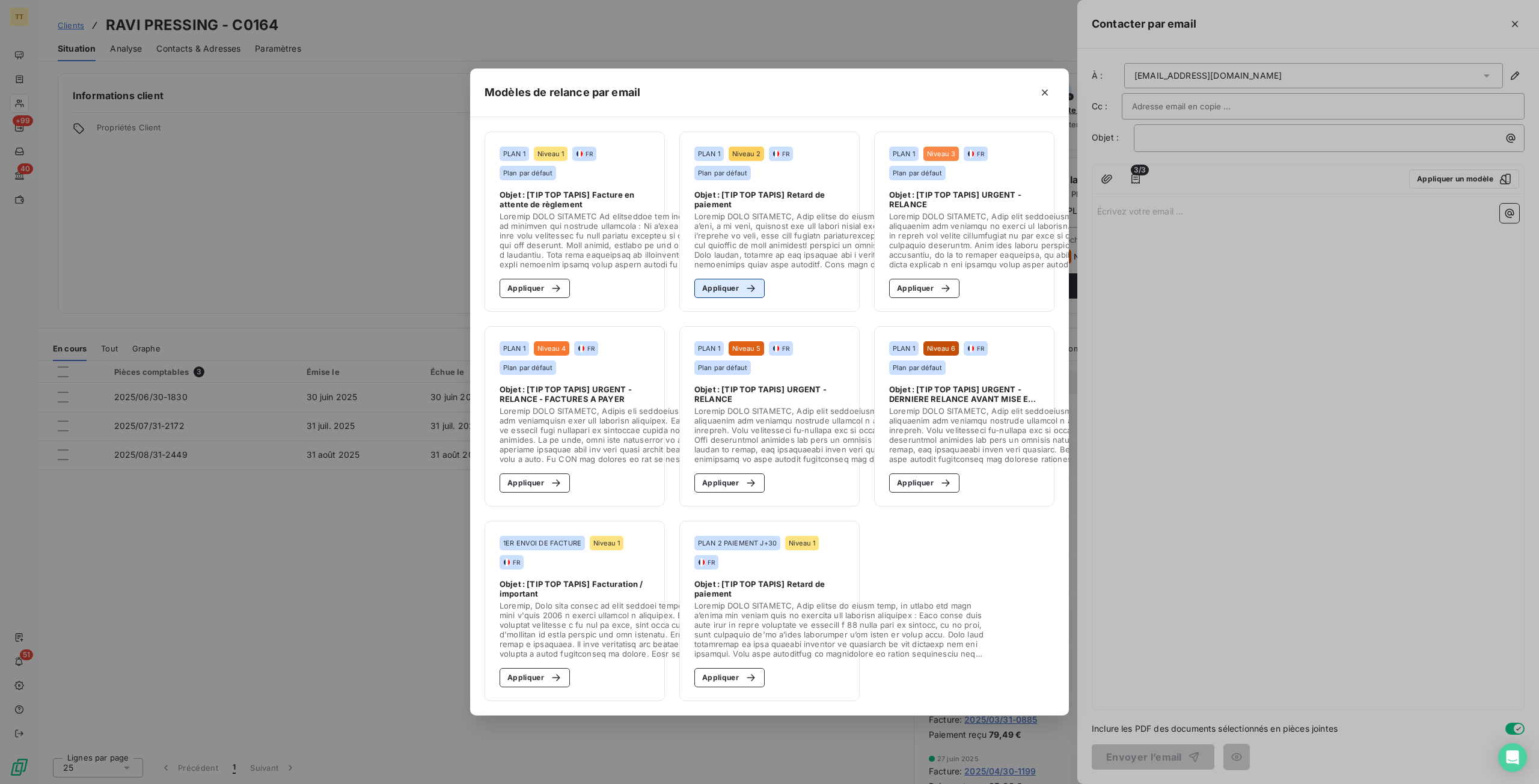
click at [745, 283] on icon "button" at bounding box center [750, 288] width 12 height 12
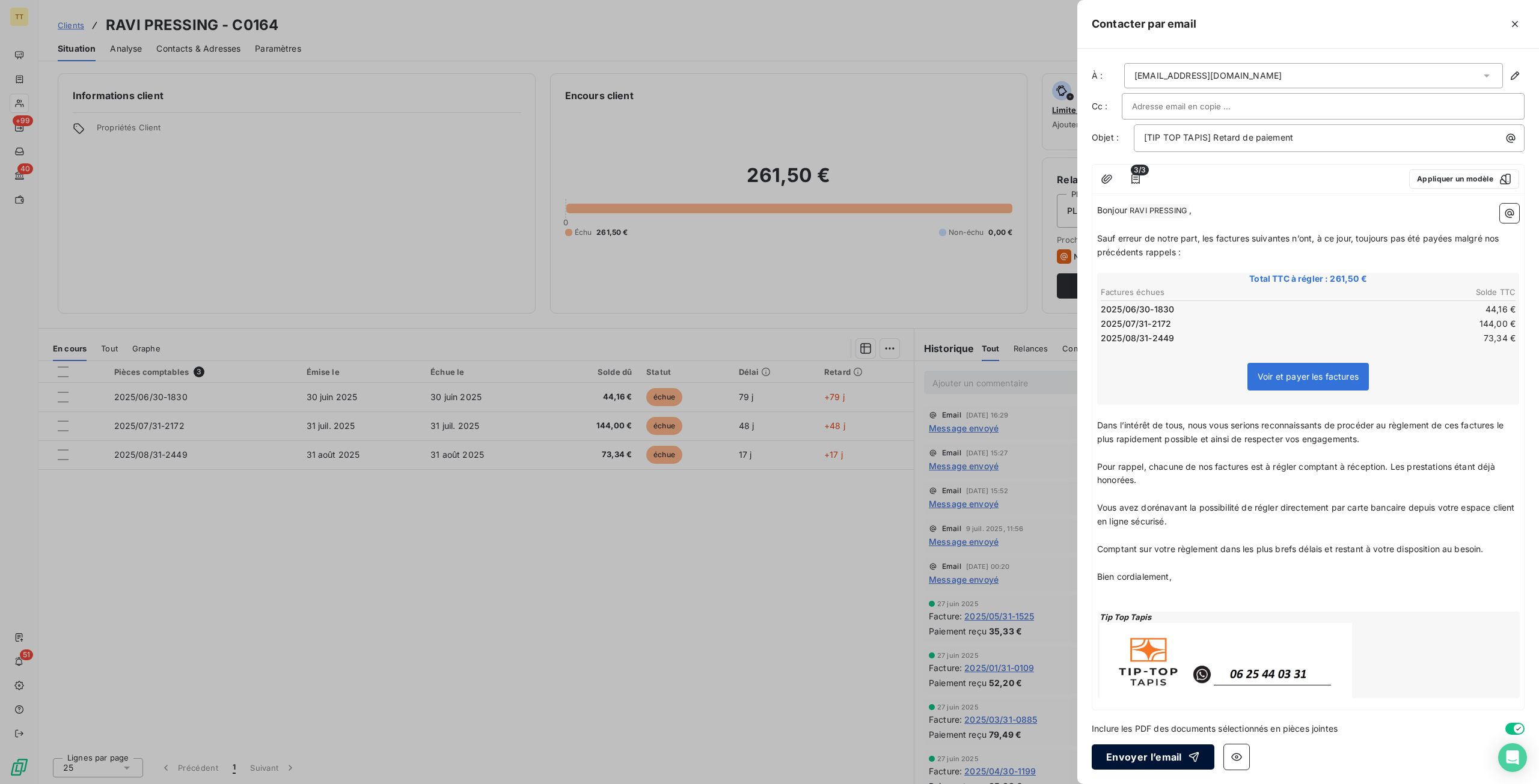
click at [1109, 758] on button "Envoyer l’email" at bounding box center [1152, 757] width 123 height 25
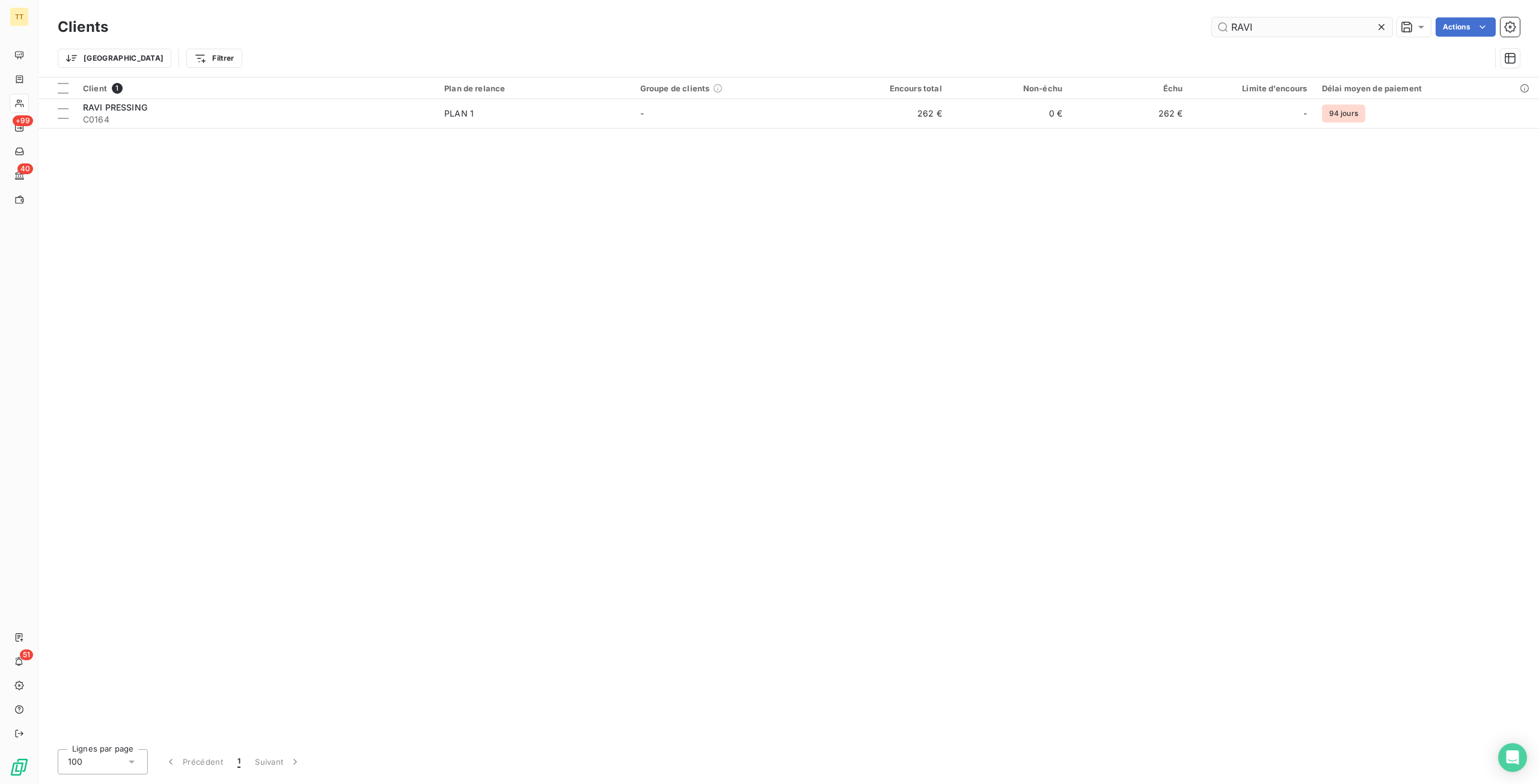
click at [1304, 29] on input "RAVI" at bounding box center [1302, 27] width 181 height 19
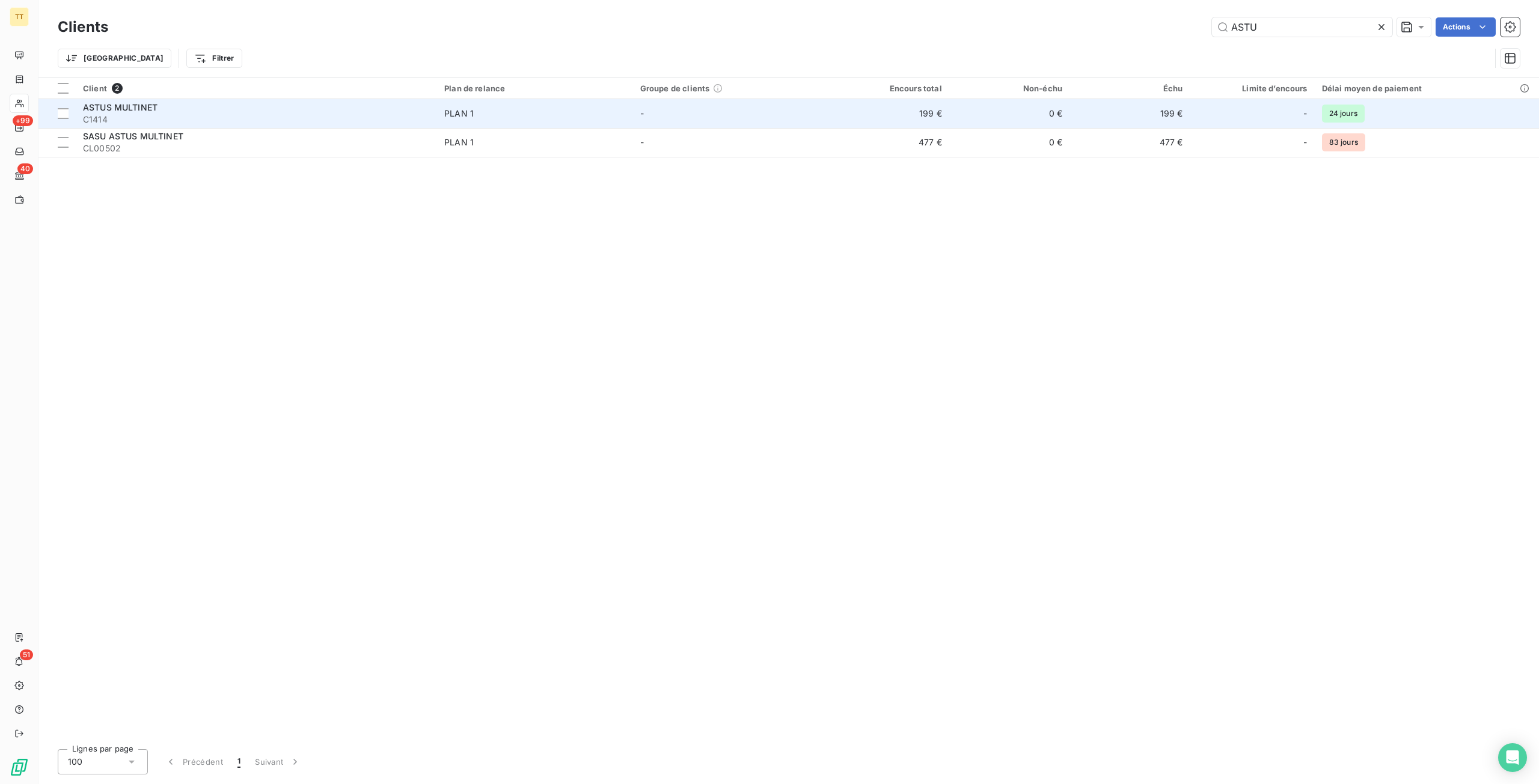
type input "ASTU"
click at [929, 106] on td "199 €" at bounding box center [889, 113] width 120 height 29
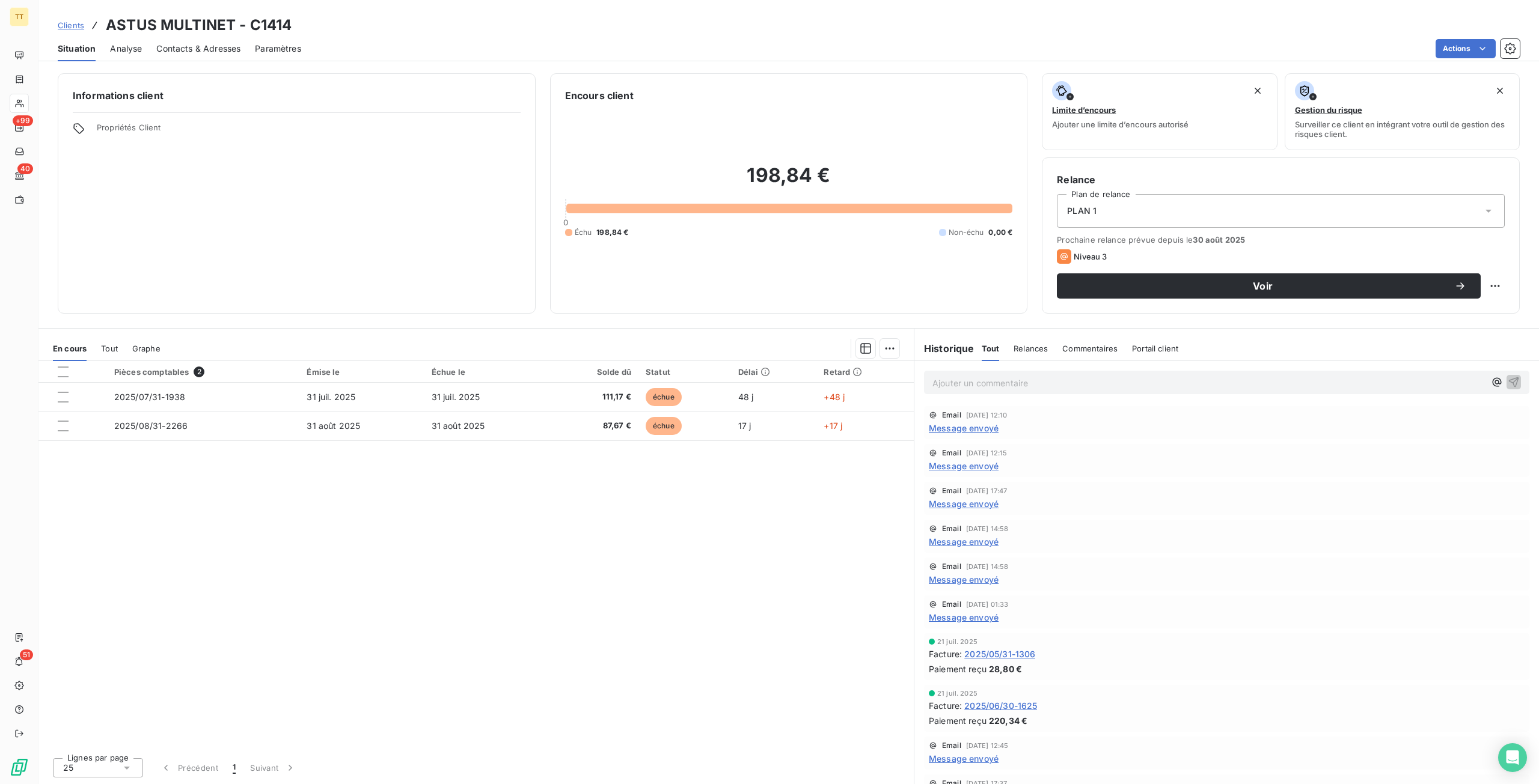
click at [999, 651] on span "2025/05/31-1306" at bounding box center [1000, 654] width 71 height 13
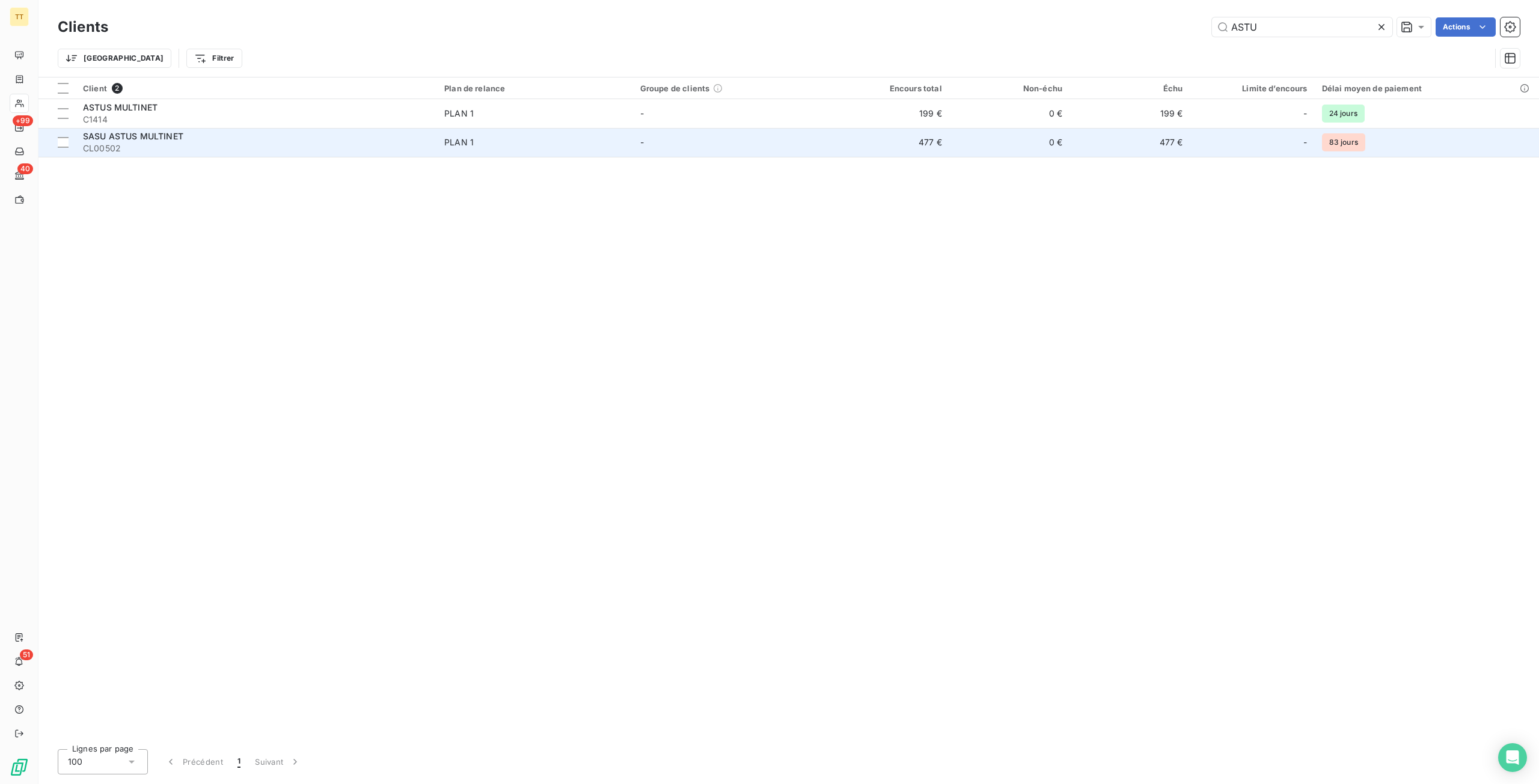
click at [158, 146] on span "CL00502" at bounding box center [257, 148] width 347 height 12
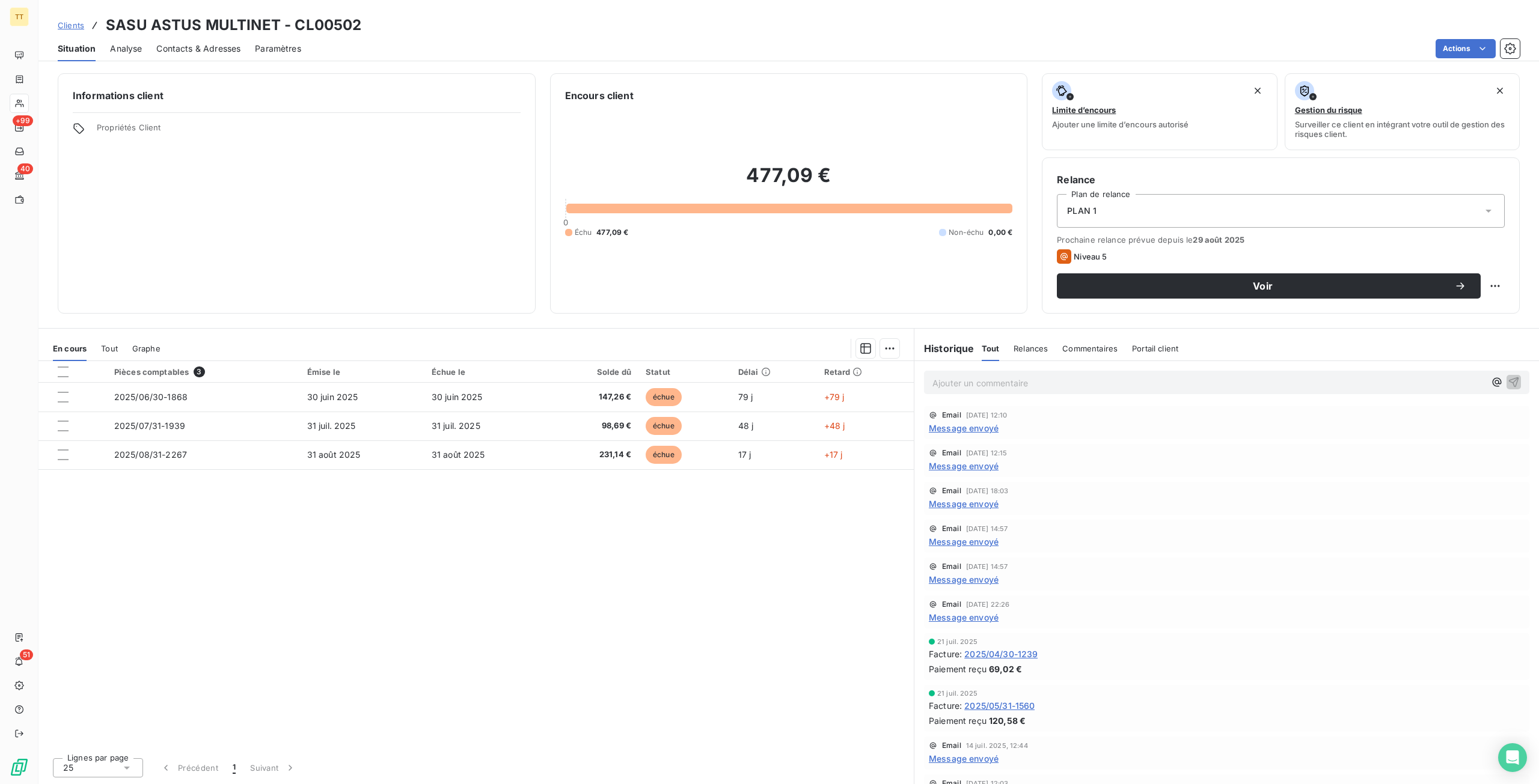
click at [981, 653] on span "2025/04/30-1239" at bounding box center [1000, 654] width 74 height 13
click at [973, 425] on span "Message envoyé" at bounding box center [964, 428] width 70 height 13
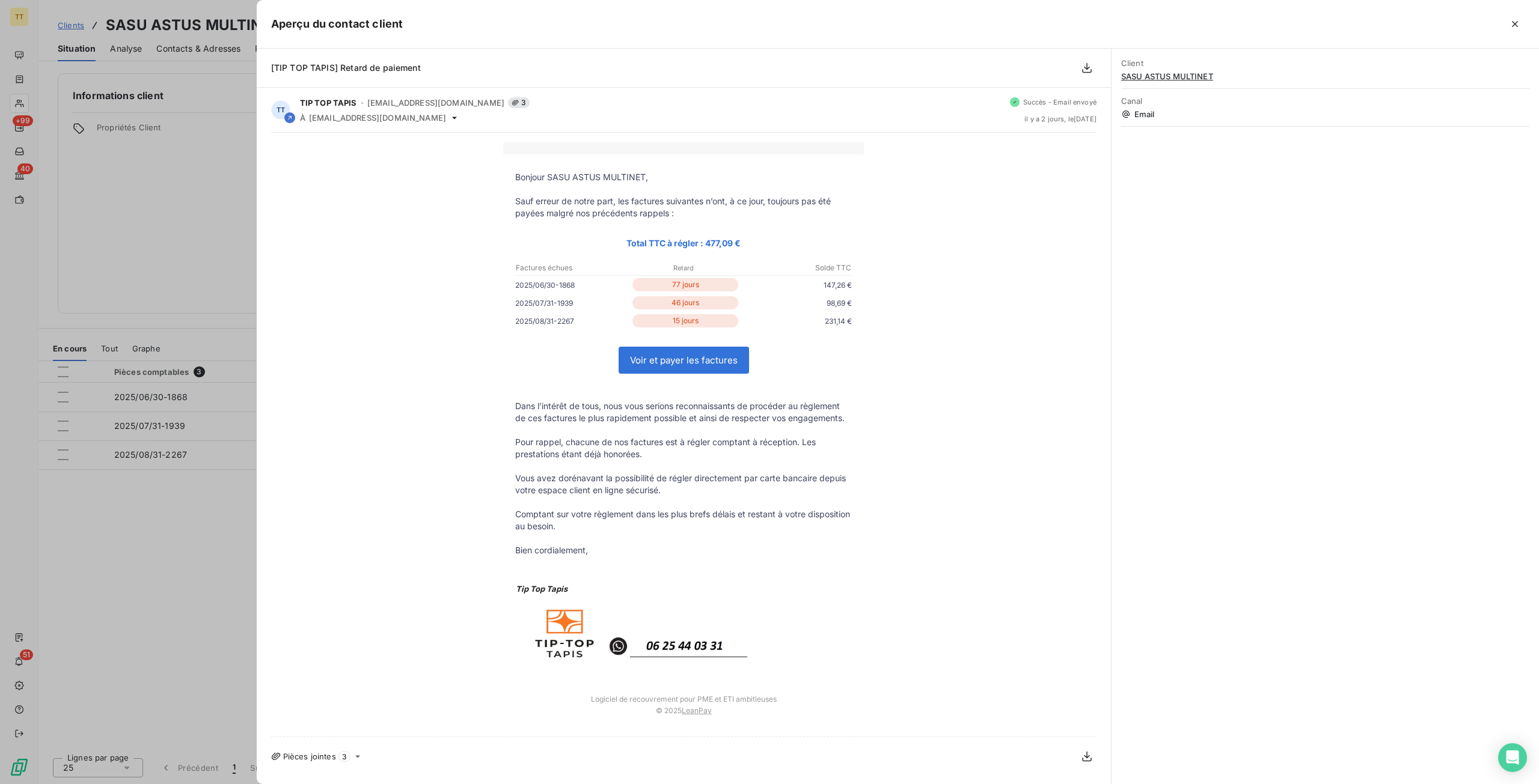
click at [100, 351] on div at bounding box center [769, 392] width 1539 height 784
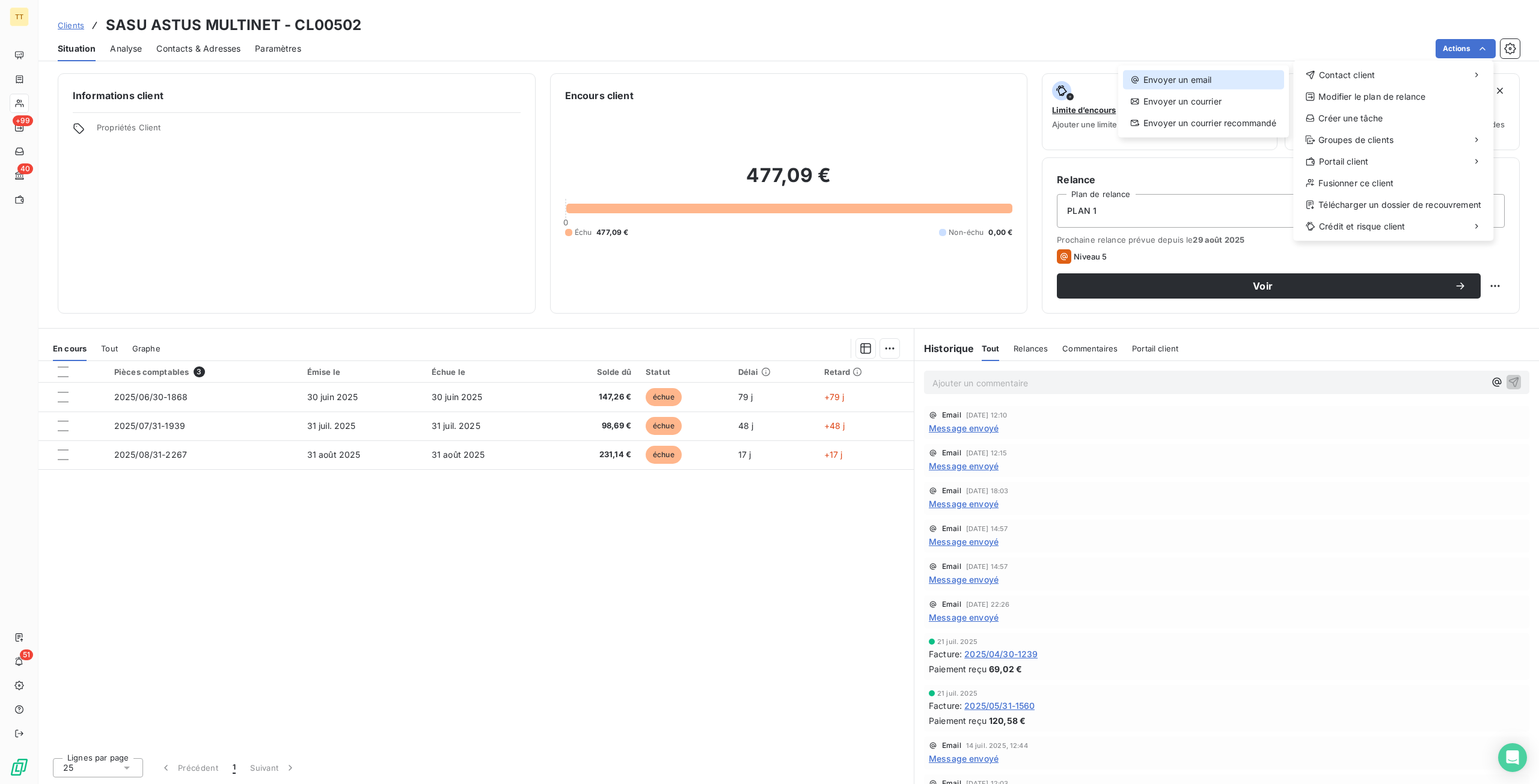
click at [1250, 78] on div "Envoyer un email" at bounding box center [1203, 80] width 161 height 19
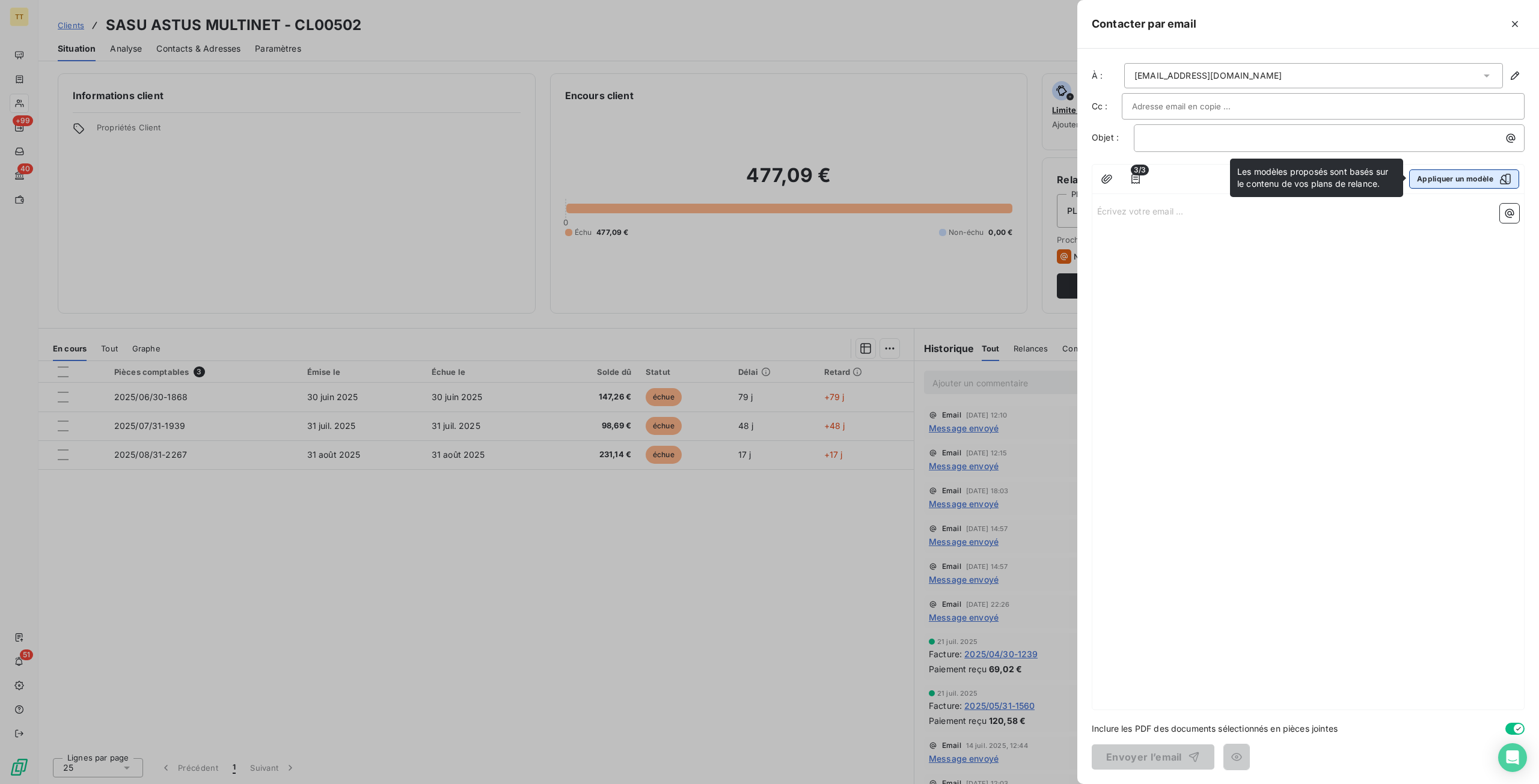
click at [1465, 182] on button "Appliquer un modèle" at bounding box center [1464, 179] width 110 height 19
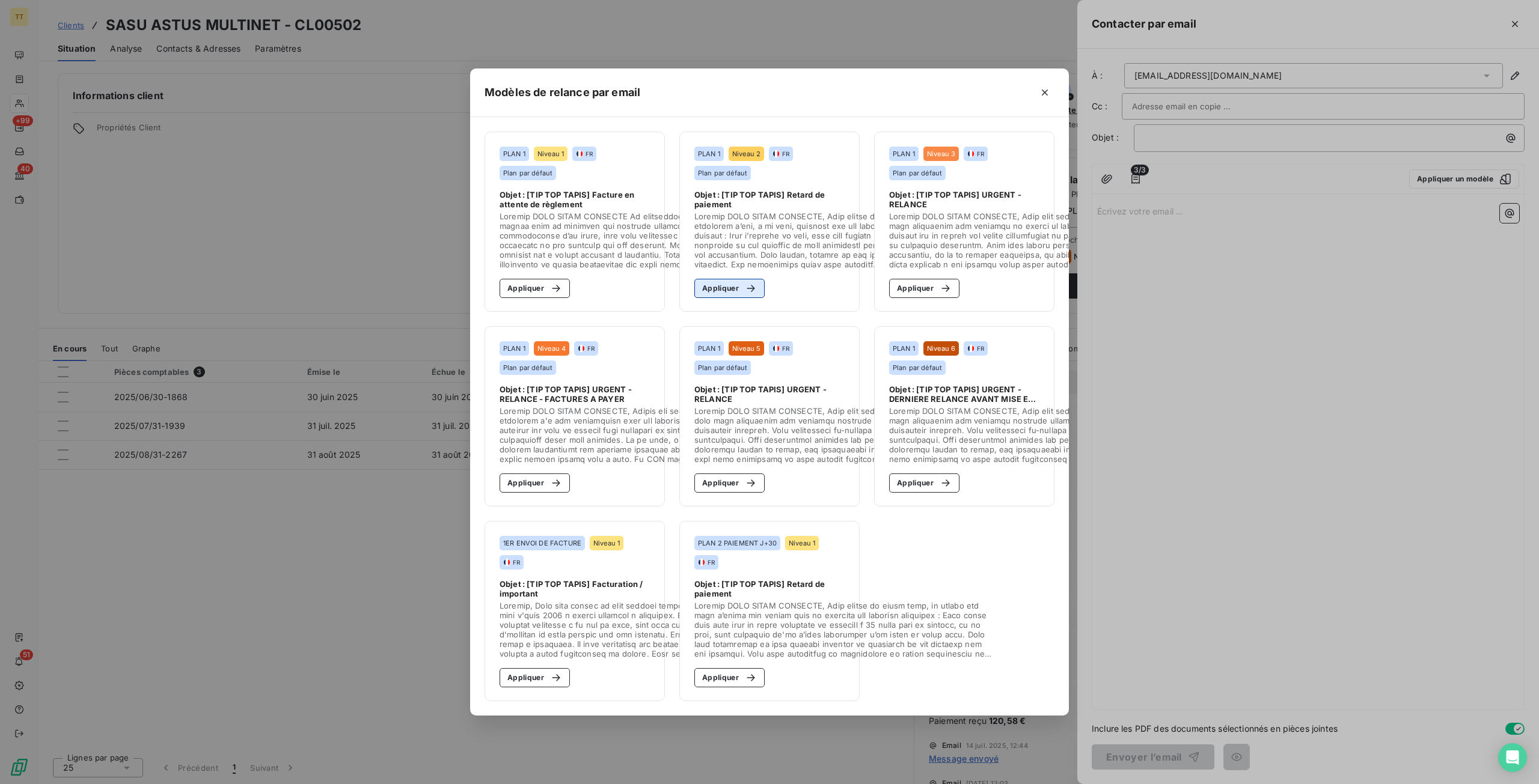
click at [732, 289] on button "Appliquer" at bounding box center [730, 288] width 70 height 19
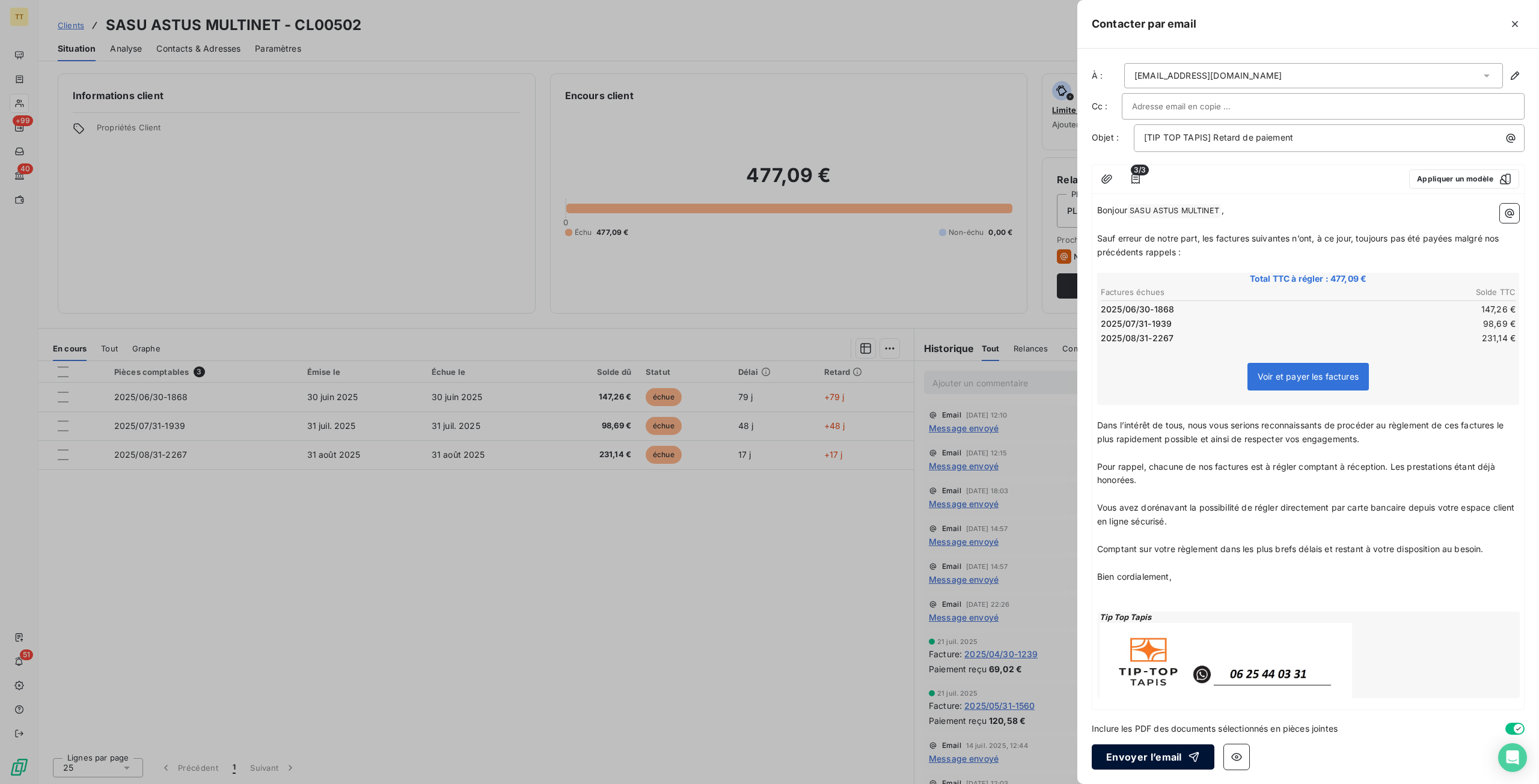
click at [1168, 749] on button "Envoyer l’email" at bounding box center [1152, 757] width 123 height 25
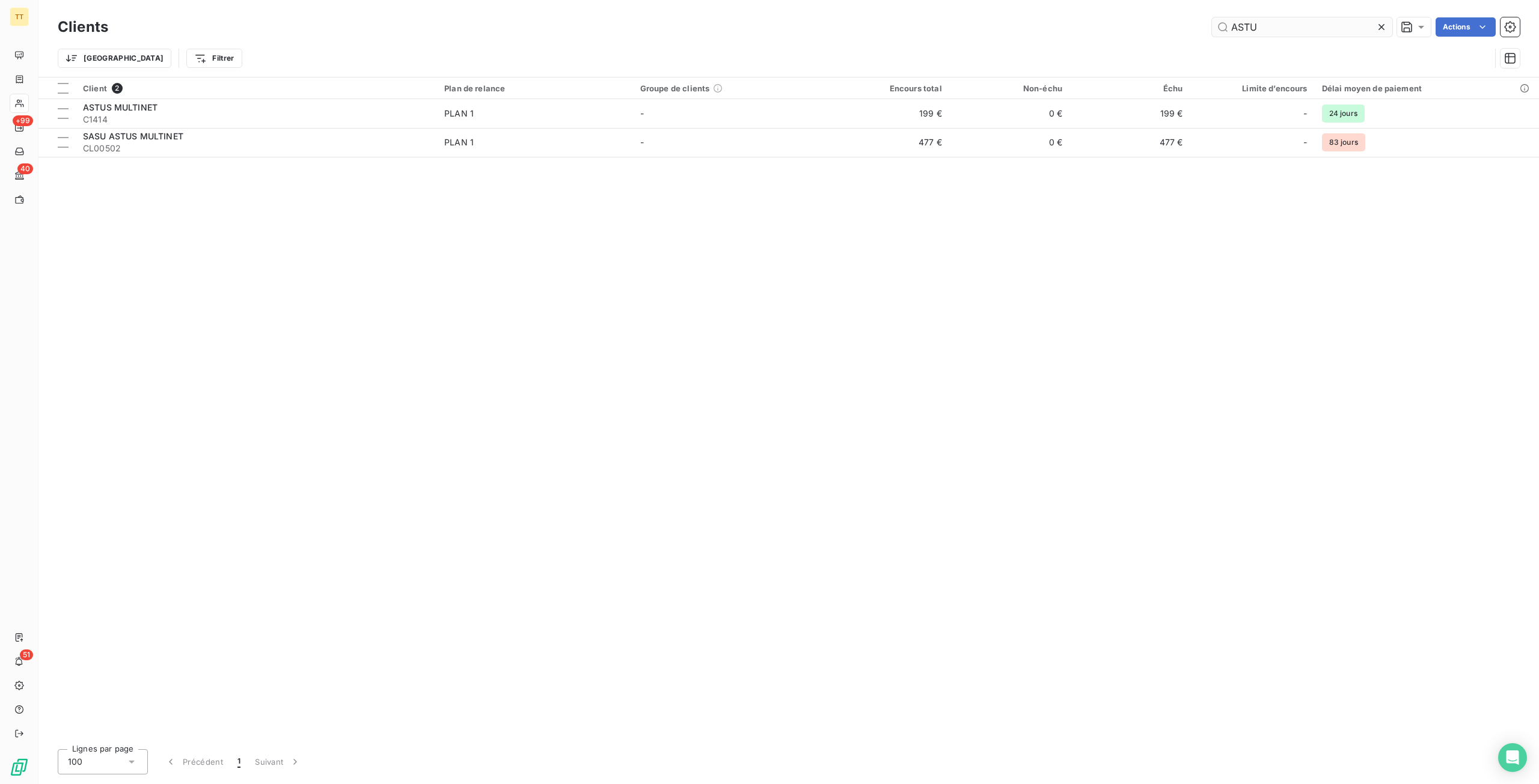
click at [1347, 29] on input "ASTU" at bounding box center [1302, 27] width 181 height 19
click at [1348, 29] on input "ASTU" at bounding box center [1302, 27] width 181 height 19
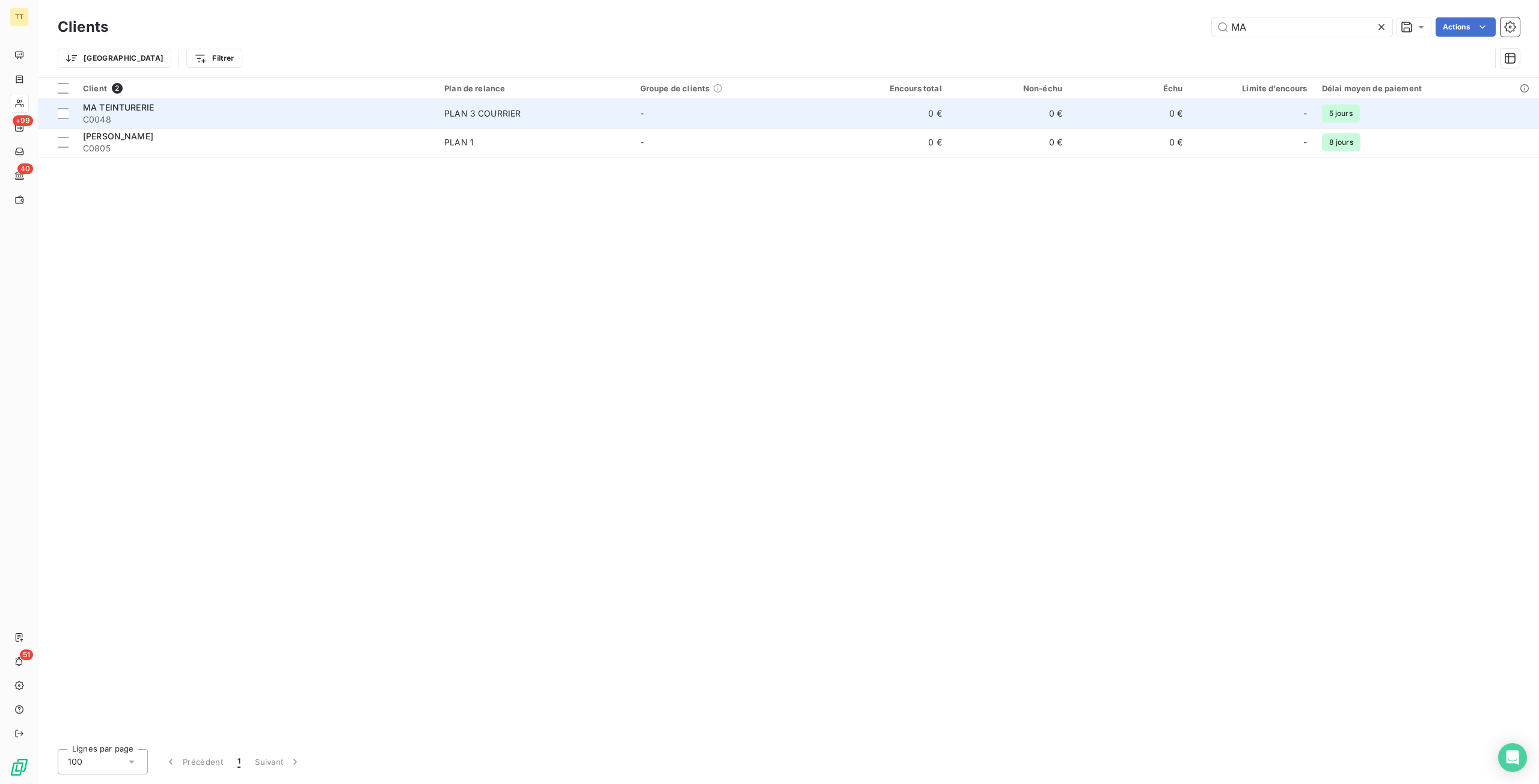
type input "MA"
click at [728, 108] on td "-" at bounding box center [730, 113] width 196 height 29
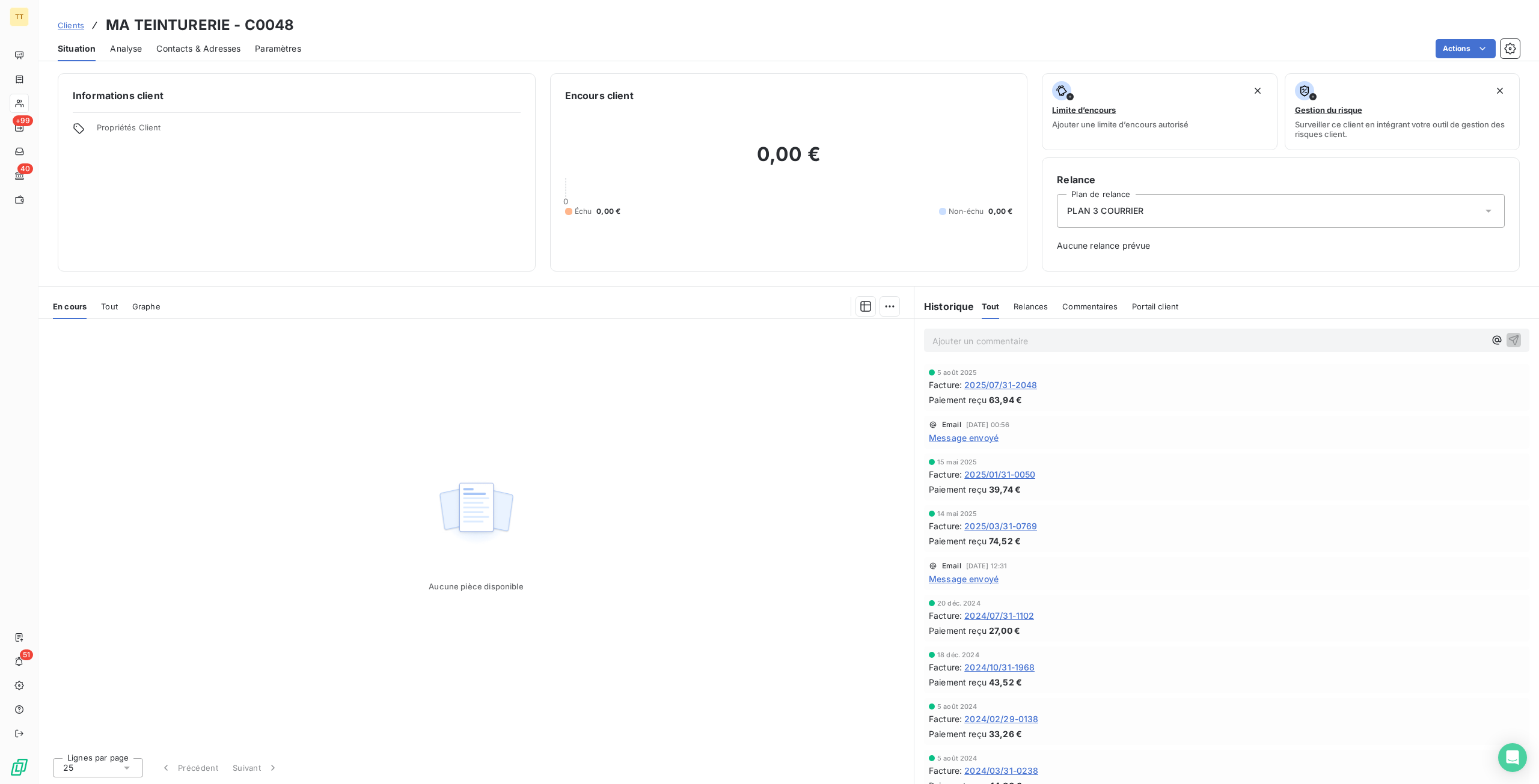
click at [1003, 378] on div "[DATE] Facture : 2025/07/31-2048 Paiement reçu 63,94 €" at bounding box center [1227, 387] width 596 height 37
click at [1003, 380] on span "2025/07/31-2048" at bounding box center [1000, 385] width 73 height 13
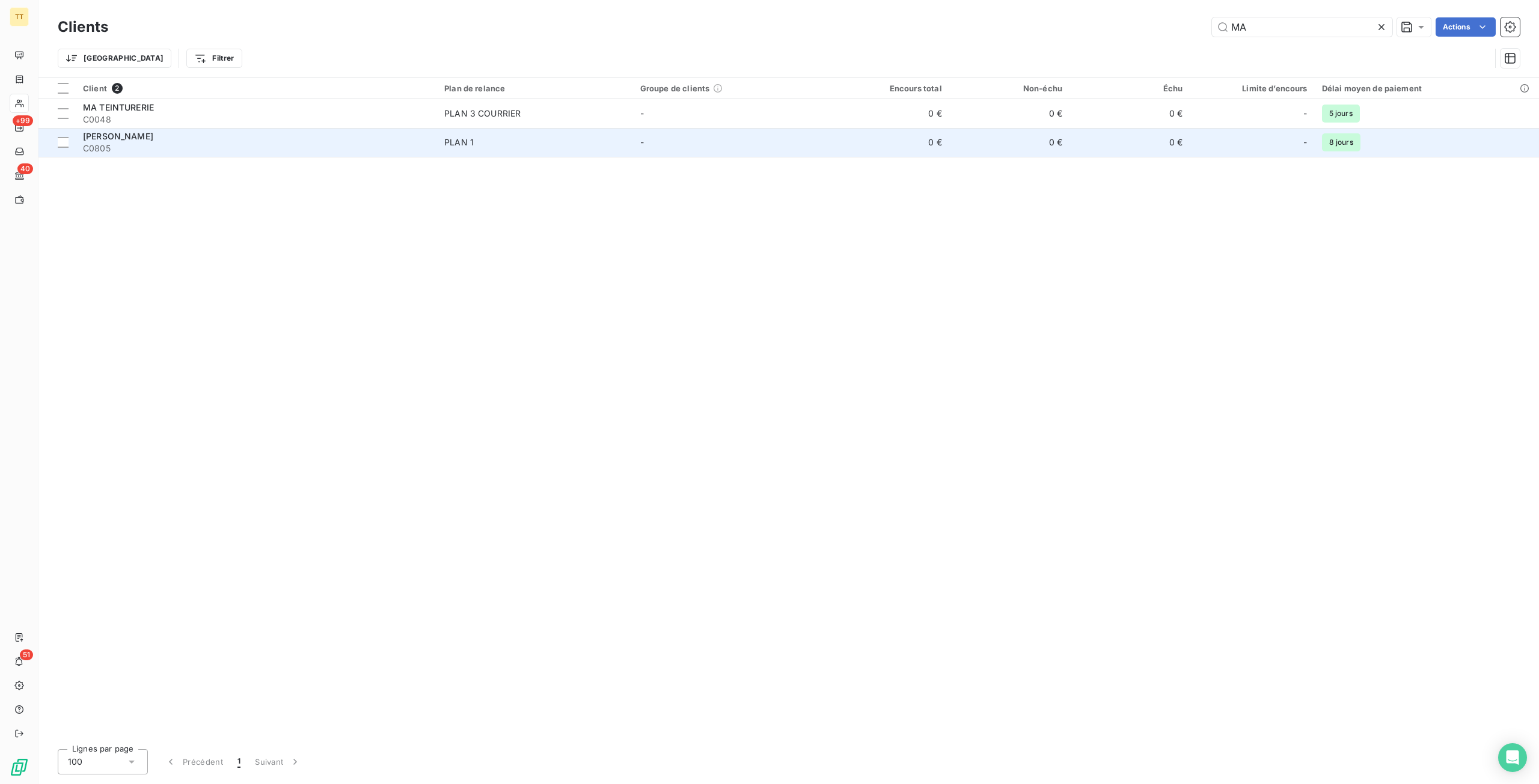
click at [170, 151] on span "C0805" at bounding box center [257, 148] width 347 height 12
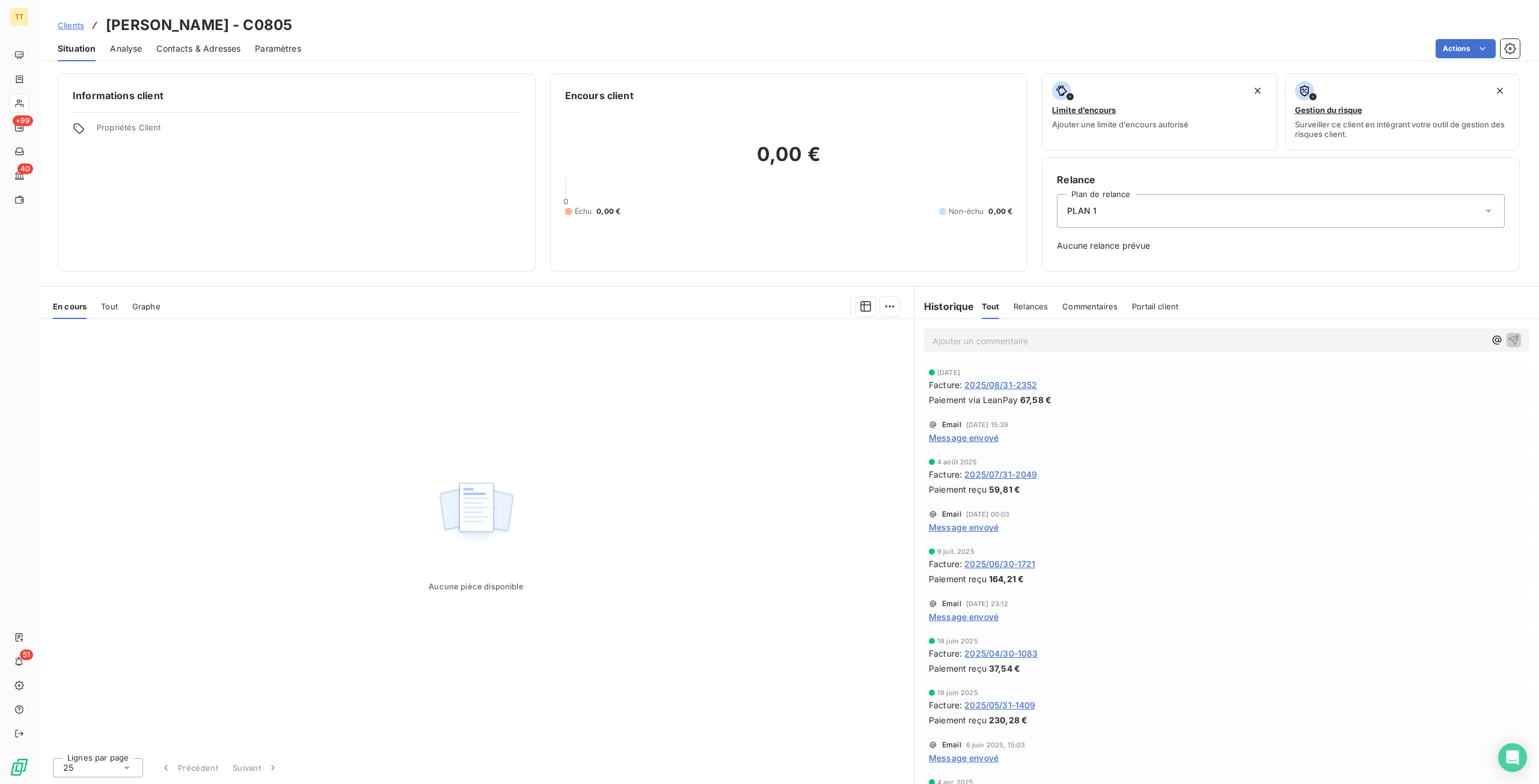
click at [987, 380] on span "2025/08/31-2352" at bounding box center [1000, 385] width 73 height 13
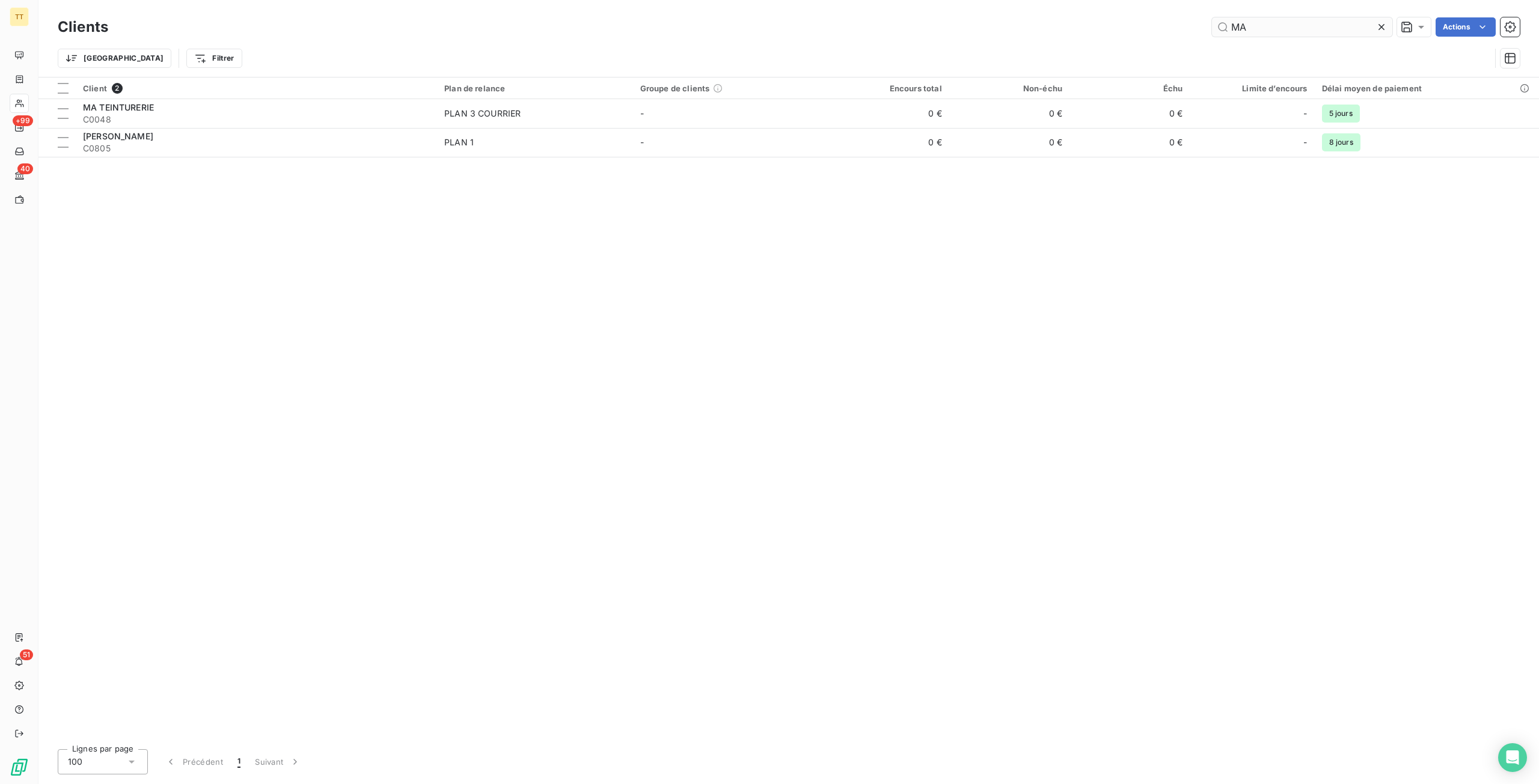
click at [1351, 19] on input "MA" at bounding box center [1302, 27] width 181 height 19
click at [1347, 27] on input "MA" at bounding box center [1302, 27] width 181 height 19
click at [1347, 27] on input "MA" at bounding box center [1302, 27] width 181 height 19
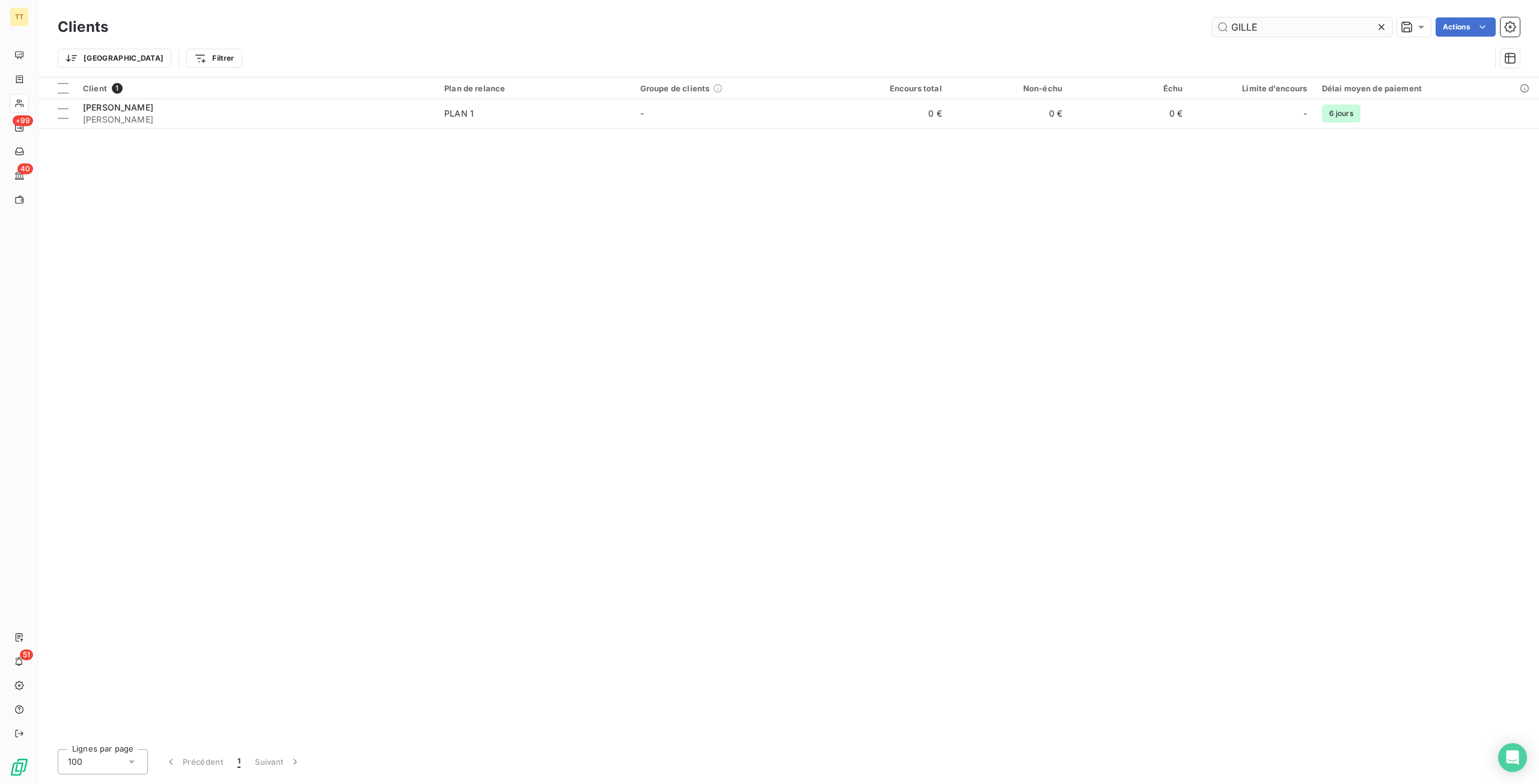
click at [1321, 24] on input "GILLE" at bounding box center [1302, 27] width 181 height 19
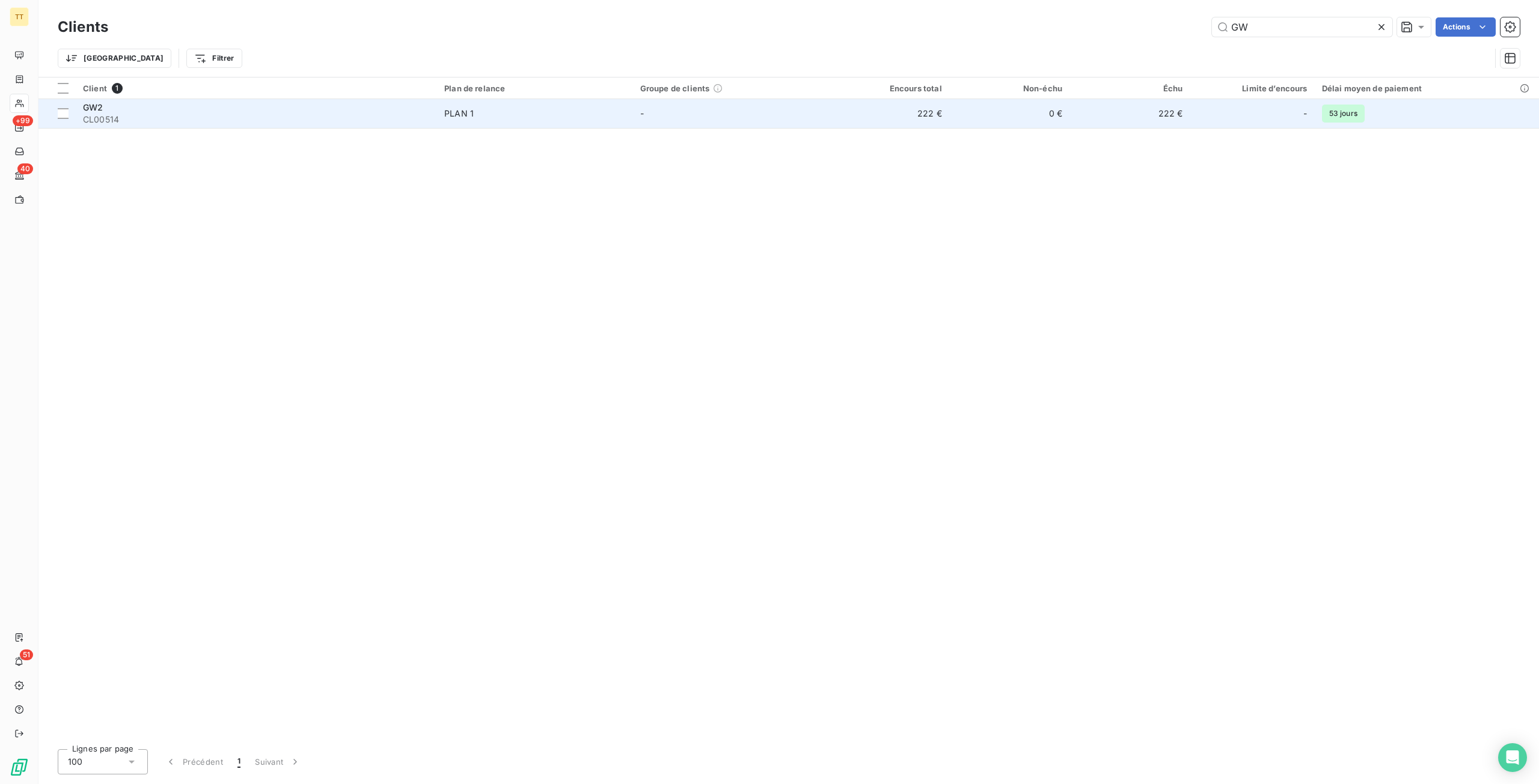
type input "GW"
click at [1133, 113] on td "222 €" at bounding box center [1129, 113] width 120 height 29
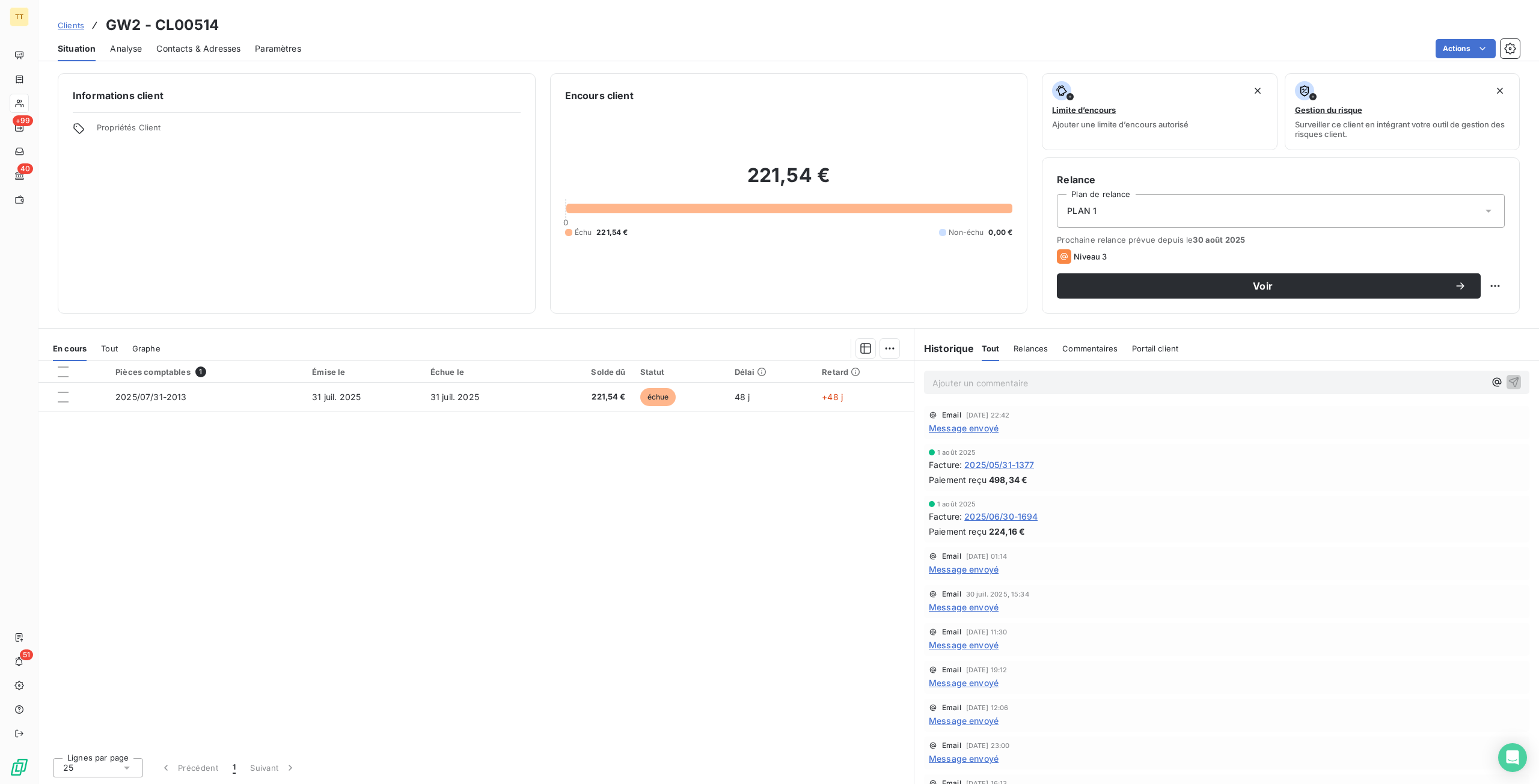
click at [985, 429] on span "Message envoyé" at bounding box center [964, 428] width 70 height 13
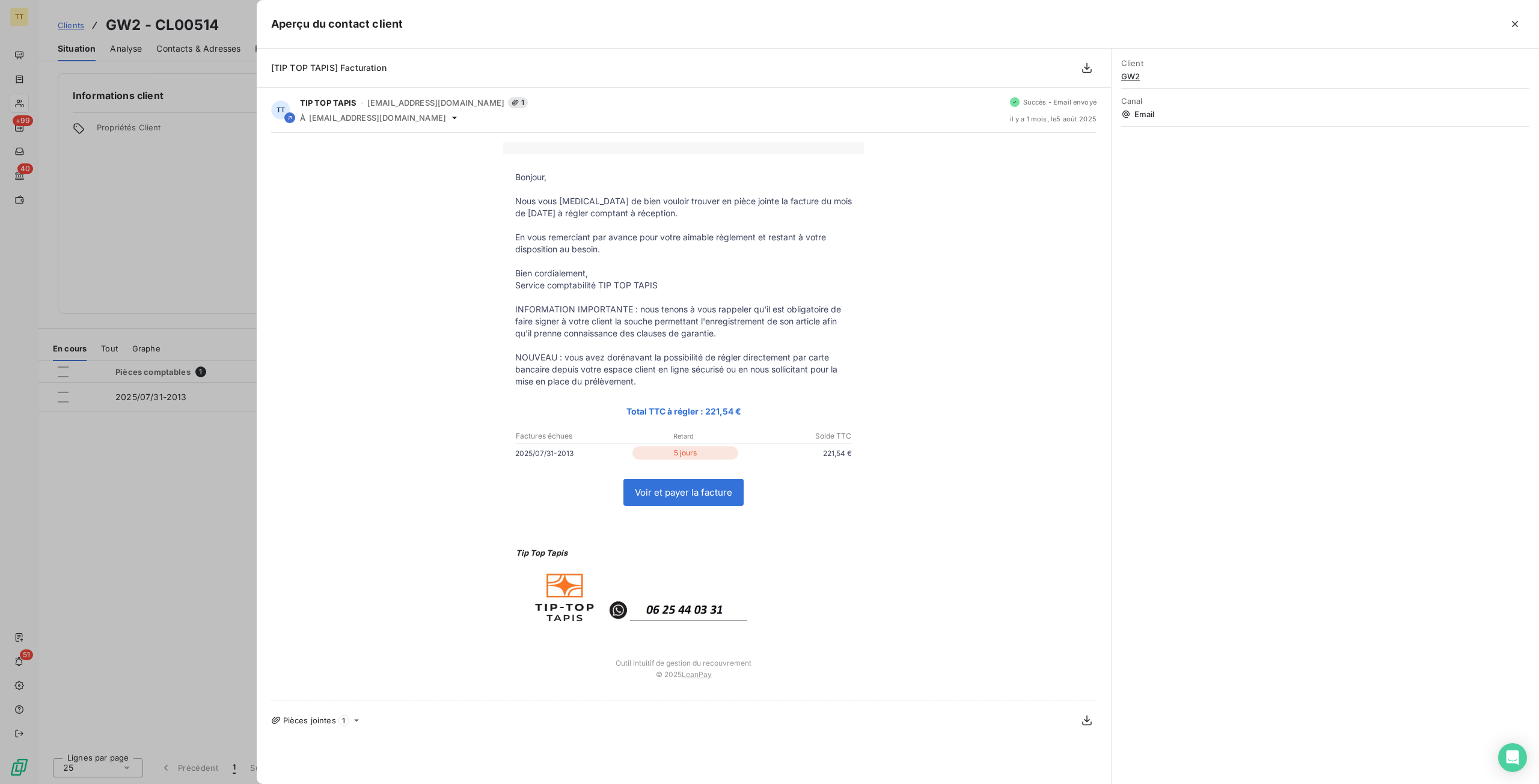
click at [141, 417] on div at bounding box center [769, 392] width 1539 height 784
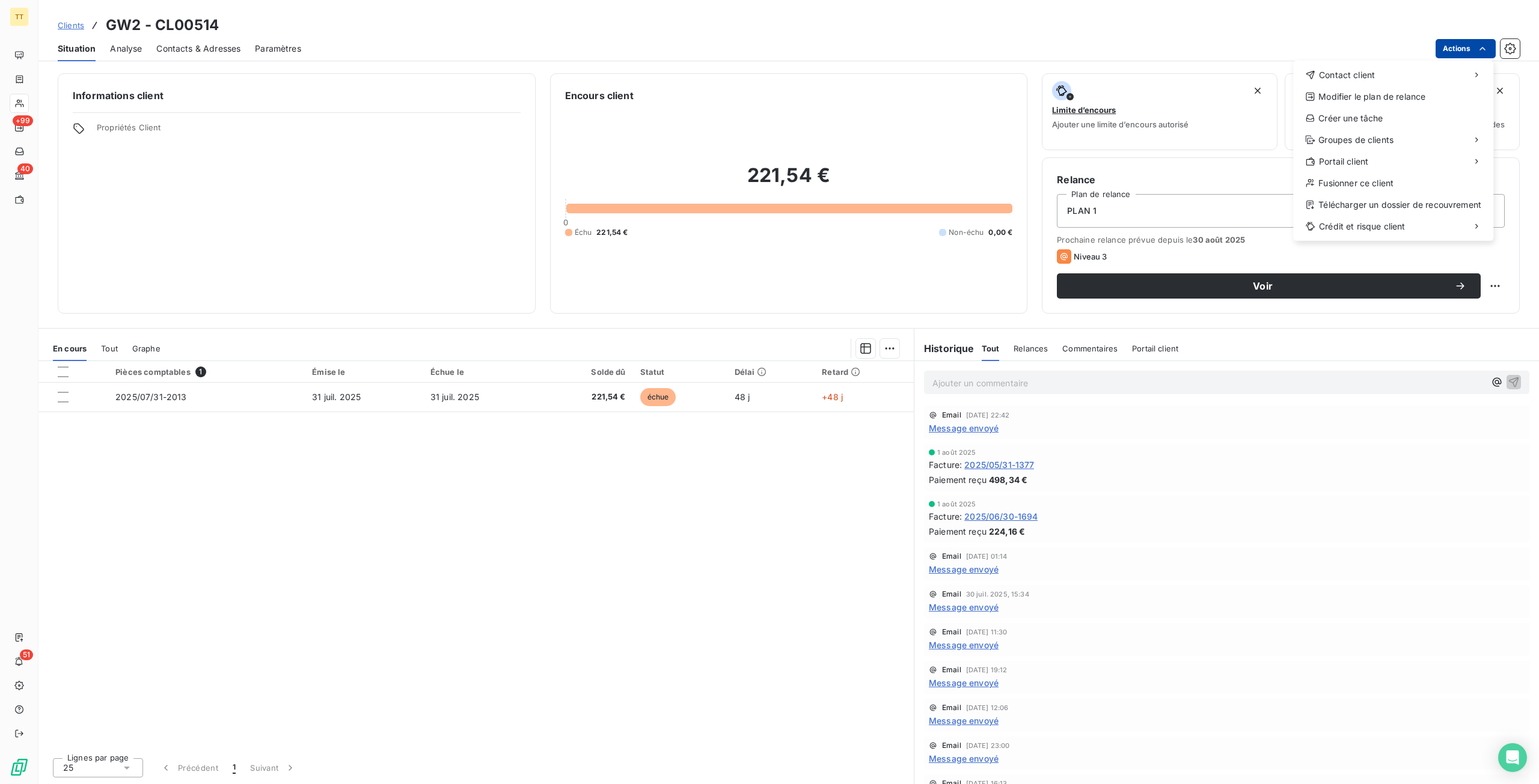
click at [1448, 51] on html "TT +99 40 51 Clients GW2 - CL00514 Situation Analyse Contacts & Adresses Paramè…" at bounding box center [769, 392] width 1539 height 784
click at [1194, 84] on div "Envoyer un email" at bounding box center [1203, 80] width 161 height 19
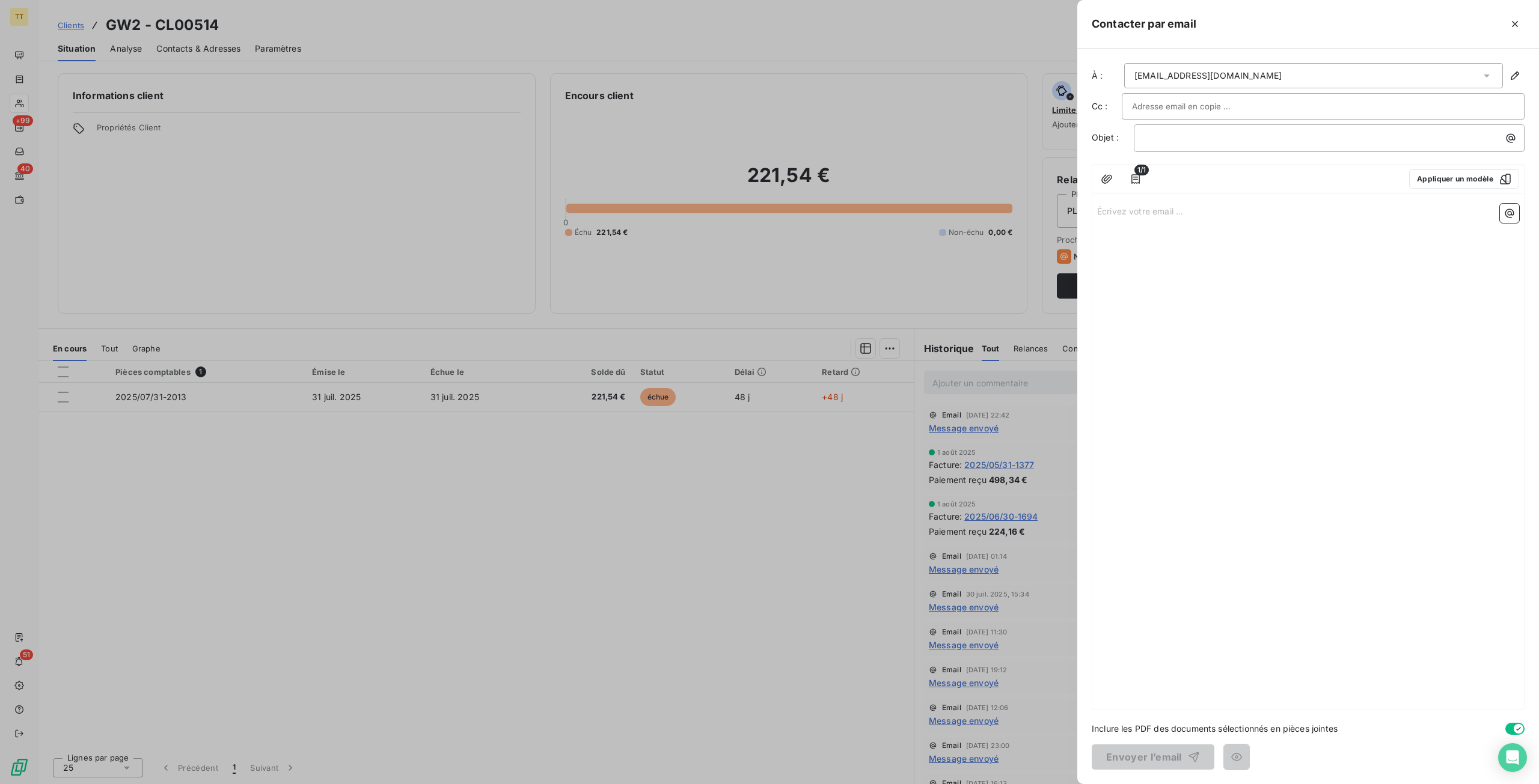
click at [1435, 166] on div "1/1 Appliquer un modèle" at bounding box center [1308, 179] width 432 height 29
click at [1439, 175] on button "Appliquer un modèle" at bounding box center [1464, 179] width 110 height 19
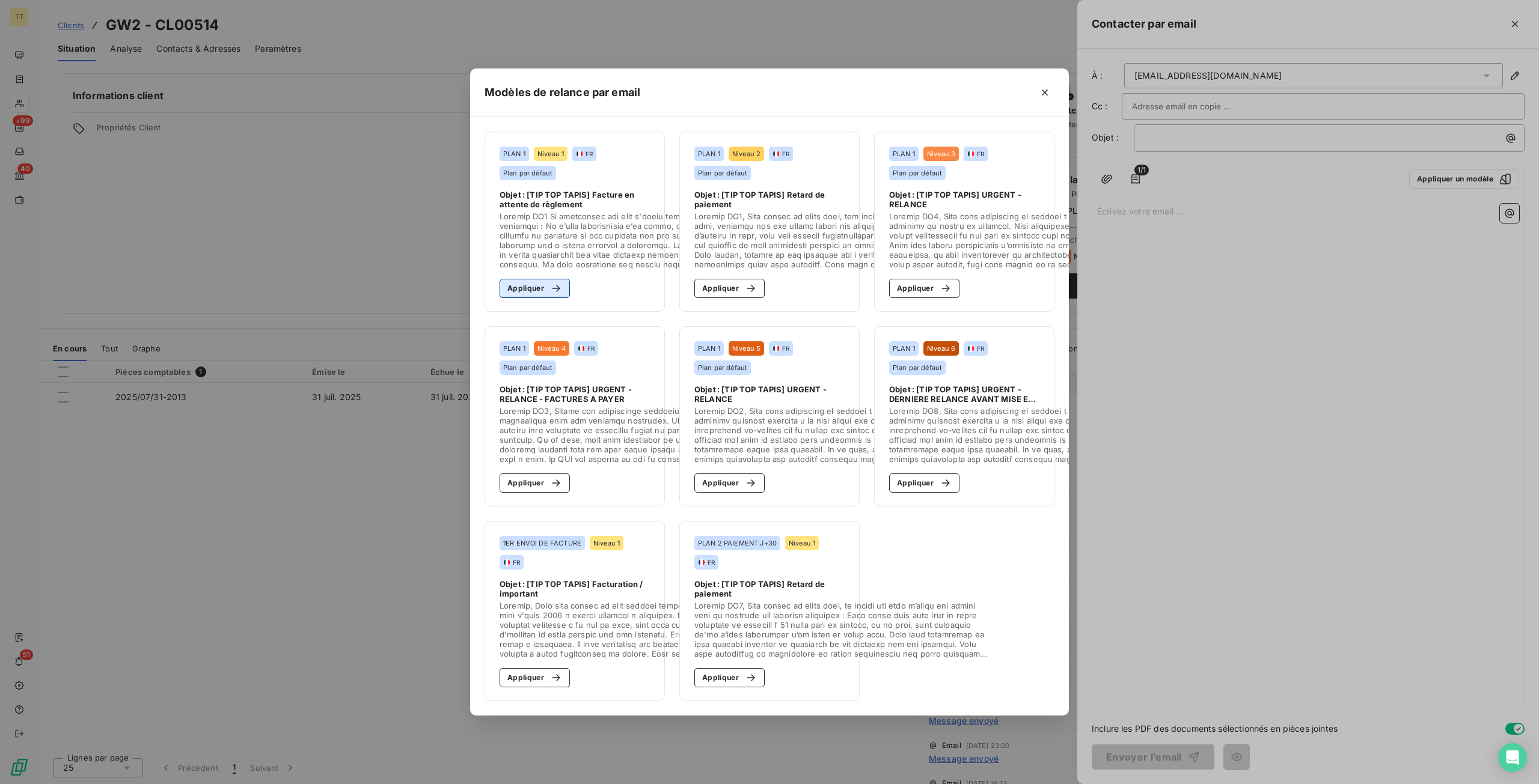
click at [558, 283] on icon "button" at bounding box center [555, 288] width 12 height 12
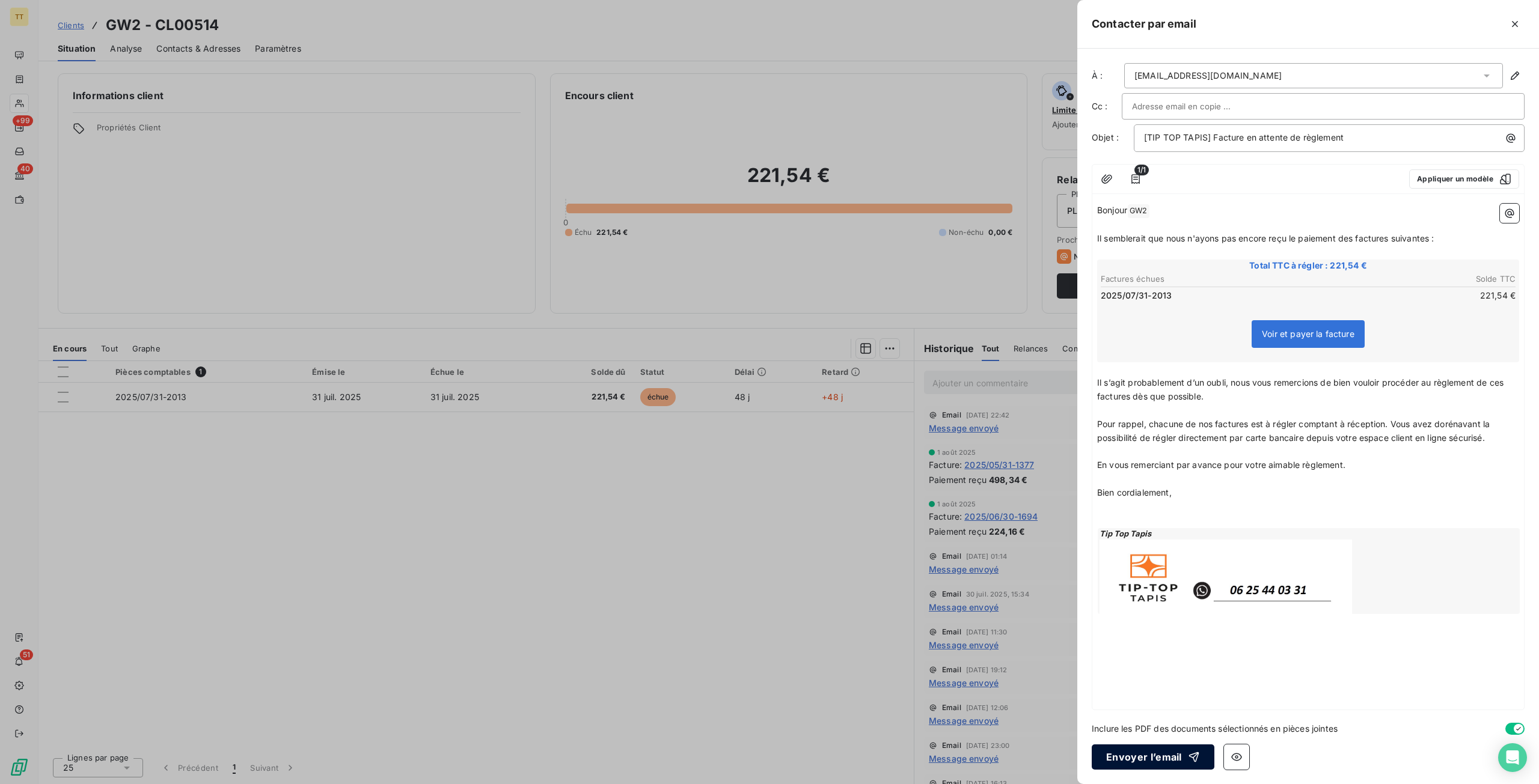
click at [1121, 752] on button "Envoyer l’email" at bounding box center [1152, 757] width 123 height 25
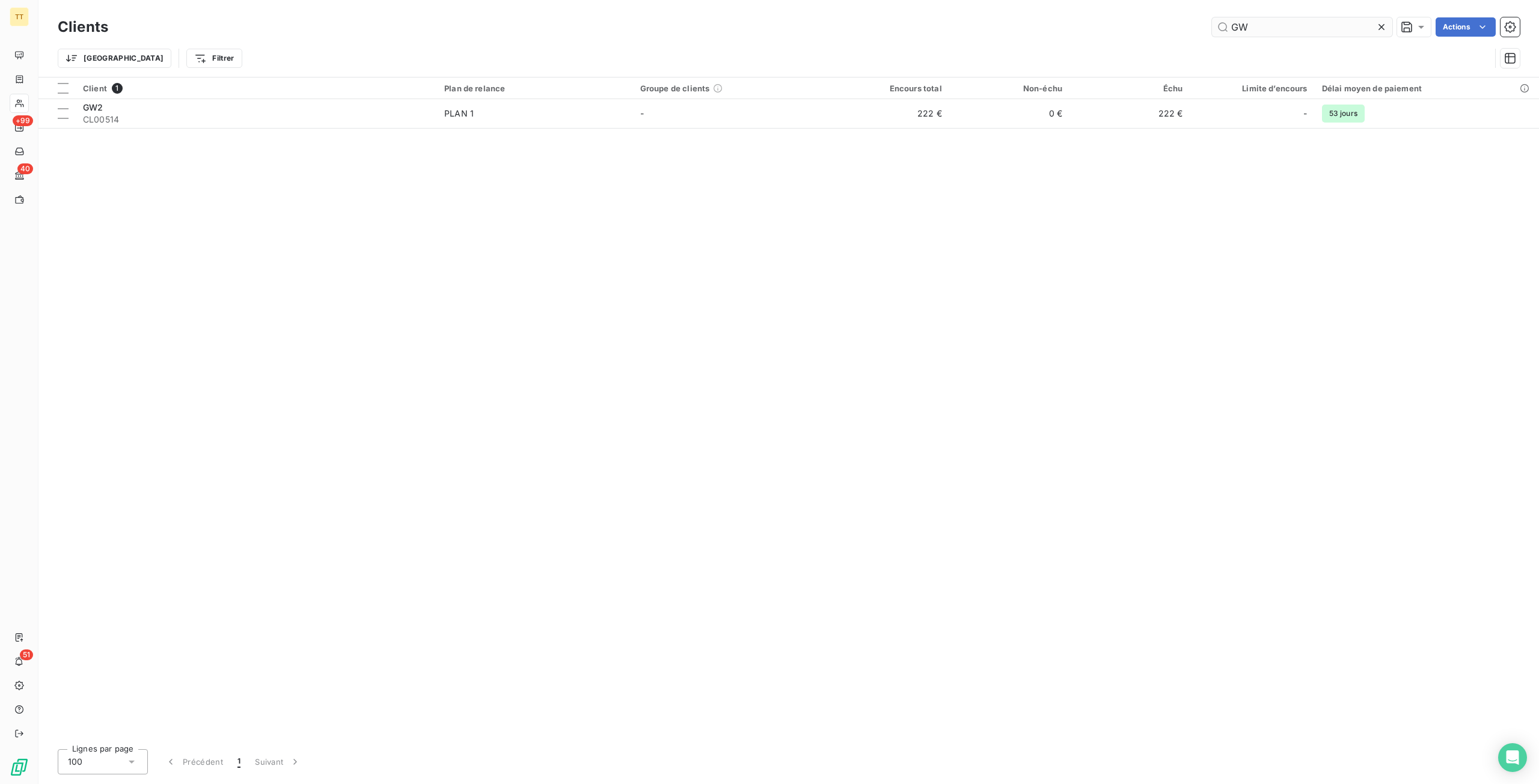
click at [1311, 21] on input "GW" at bounding box center [1302, 27] width 181 height 19
click at [1312, 21] on input "GW" at bounding box center [1302, 27] width 181 height 19
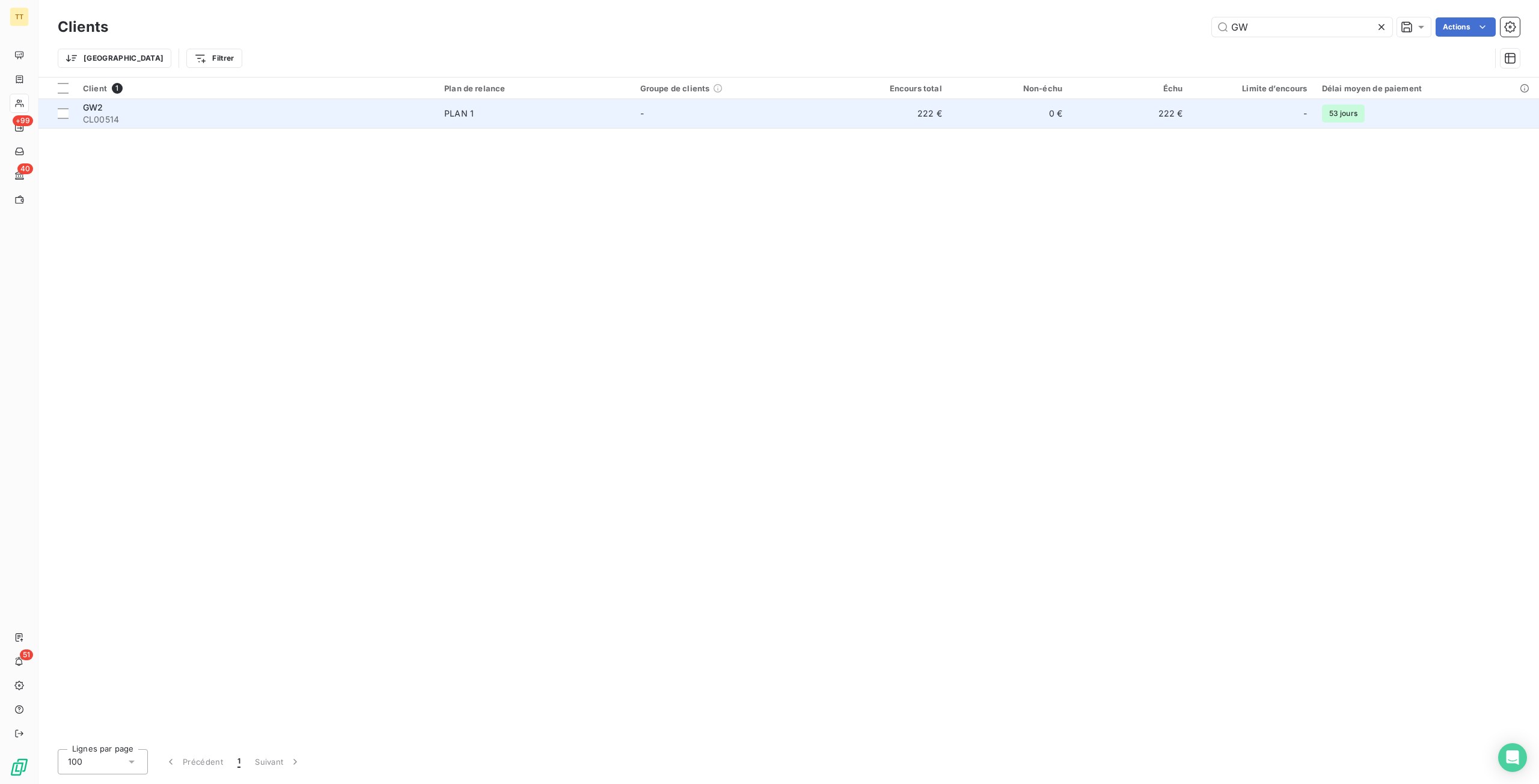
click at [934, 119] on td "222 €" at bounding box center [889, 113] width 120 height 29
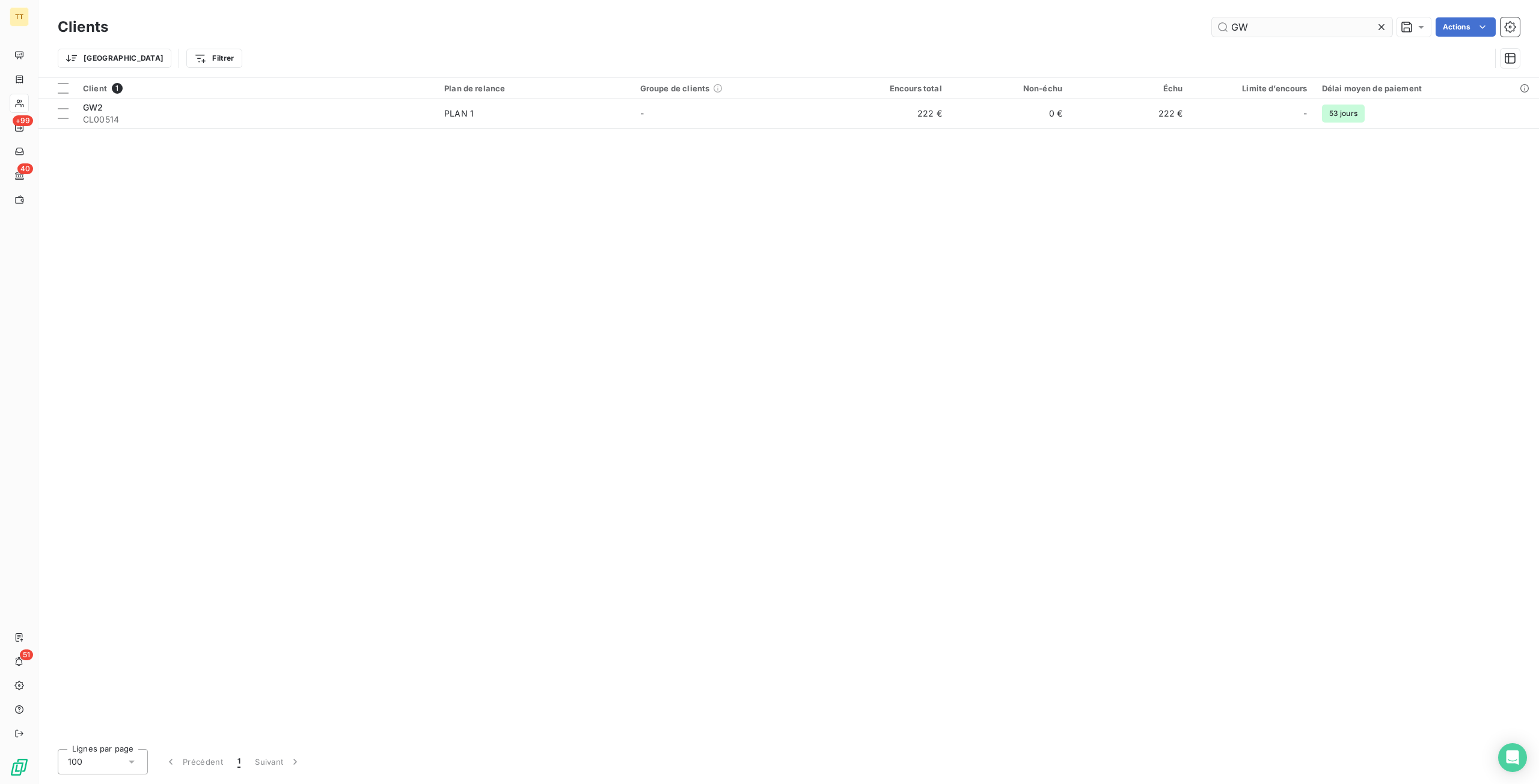
click at [1290, 22] on input "GW" at bounding box center [1302, 27] width 181 height 19
click at [1291, 22] on input "GW" at bounding box center [1302, 27] width 181 height 19
click at [1313, 29] on input "[GEOGRAPHIC_DATA]" at bounding box center [1302, 27] width 181 height 19
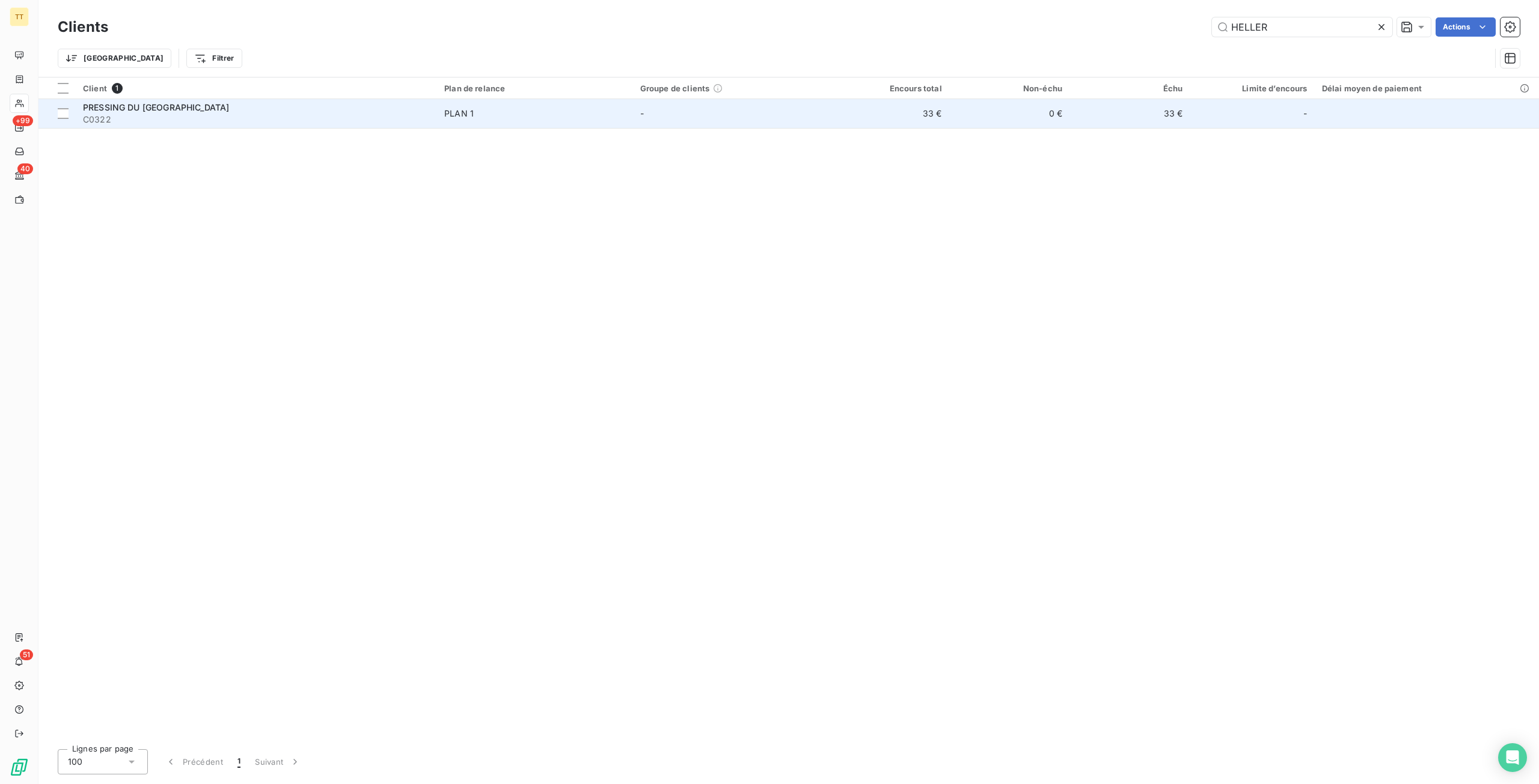
type input "HELLER"
click at [836, 115] on td "33 €" at bounding box center [889, 113] width 120 height 29
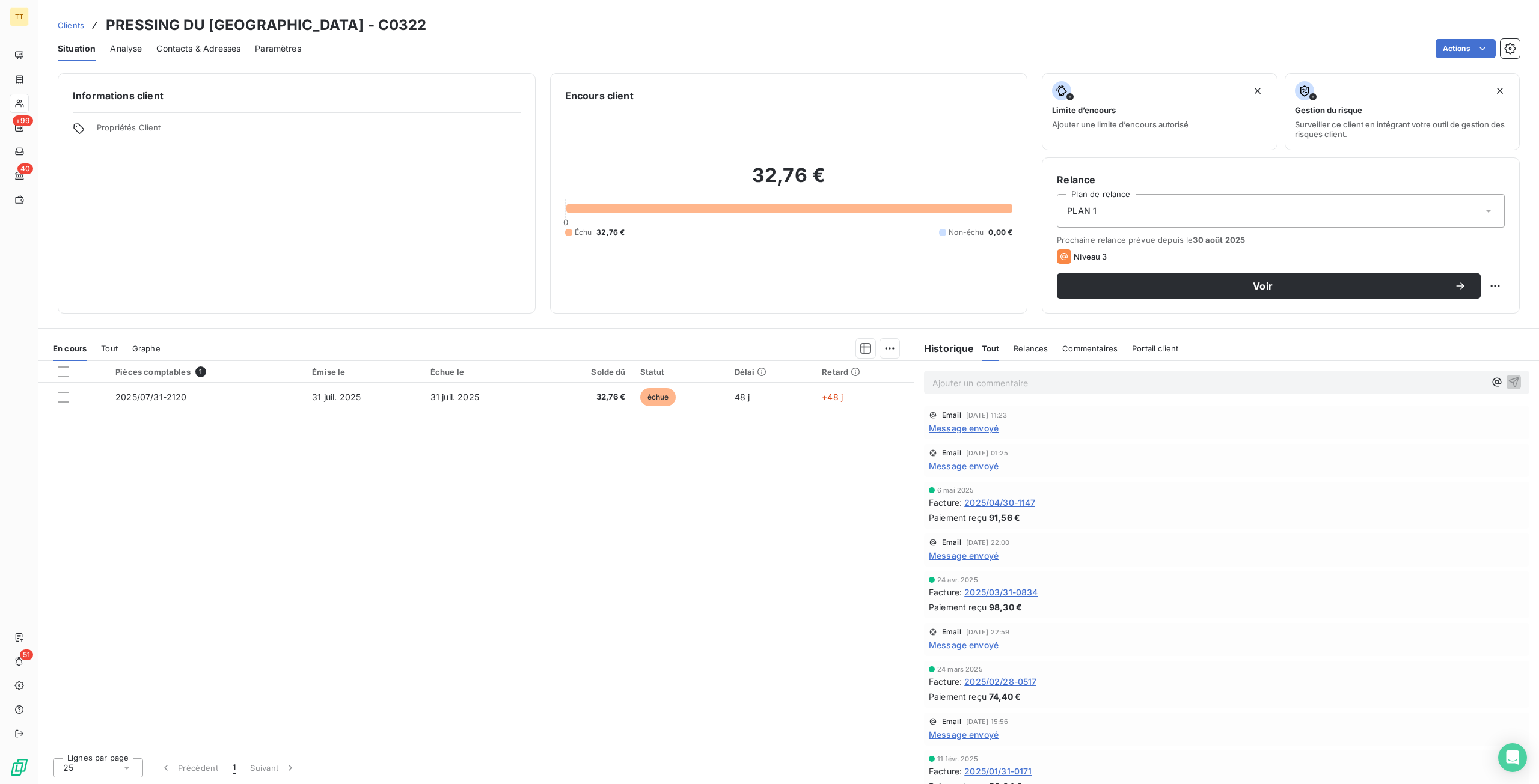
click at [977, 430] on span "Message envoyé" at bounding box center [964, 428] width 70 height 13
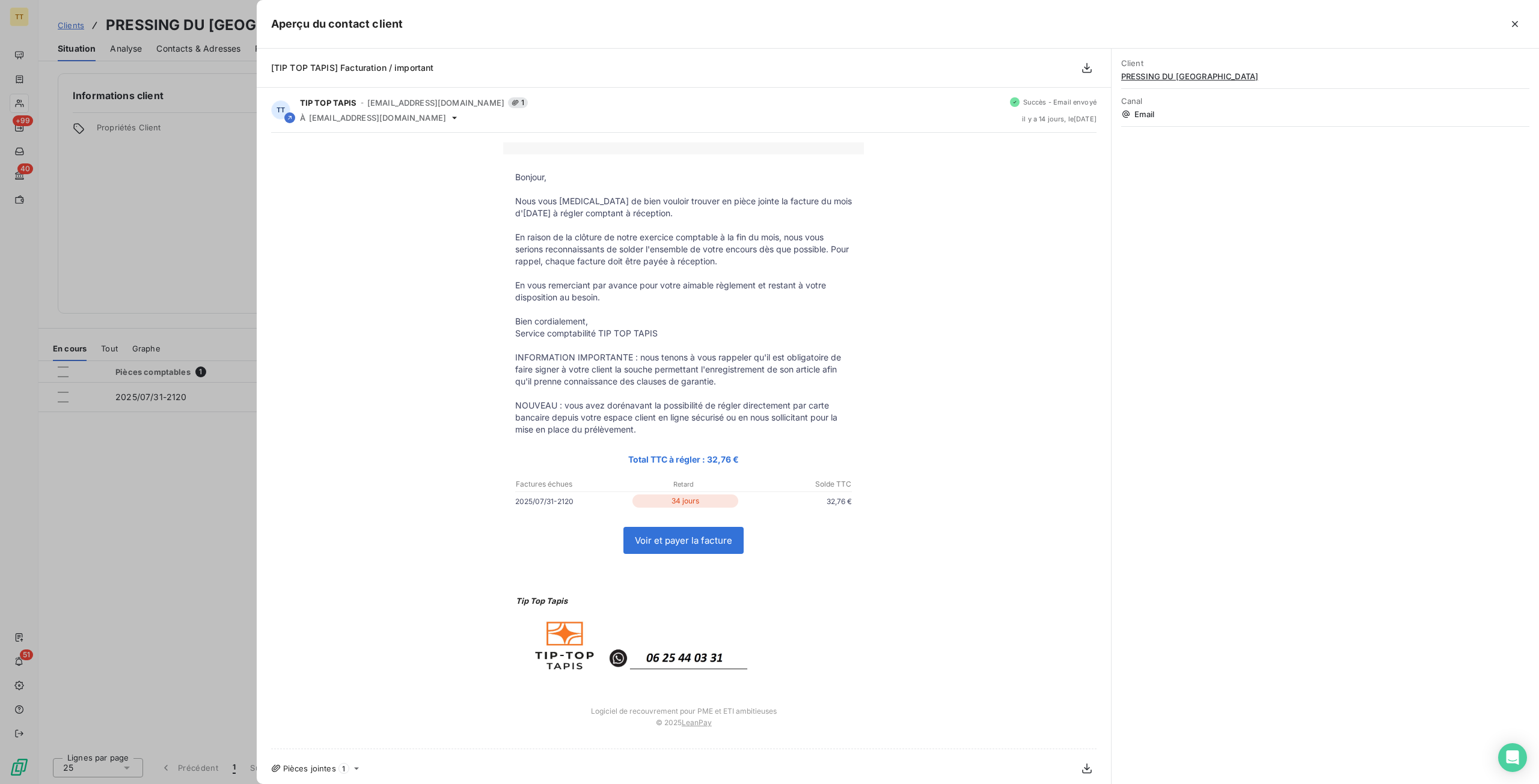
click at [158, 390] on div at bounding box center [769, 392] width 1539 height 784
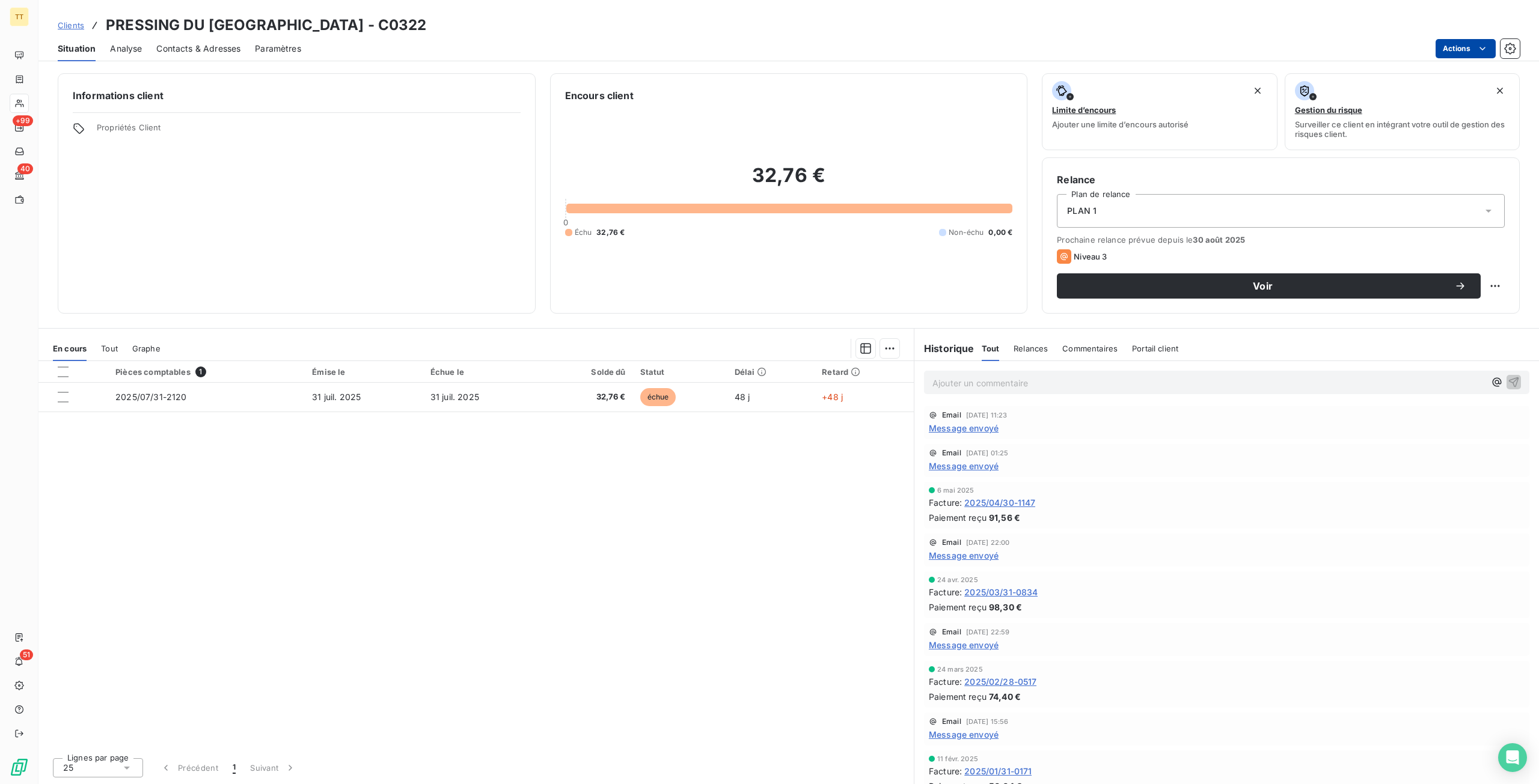
click at [1454, 50] on html "TT +99 40 51 Clients PRESSING DU PARC HELLER - C0322 Situation Analyse Contacts…" at bounding box center [769, 392] width 1539 height 784
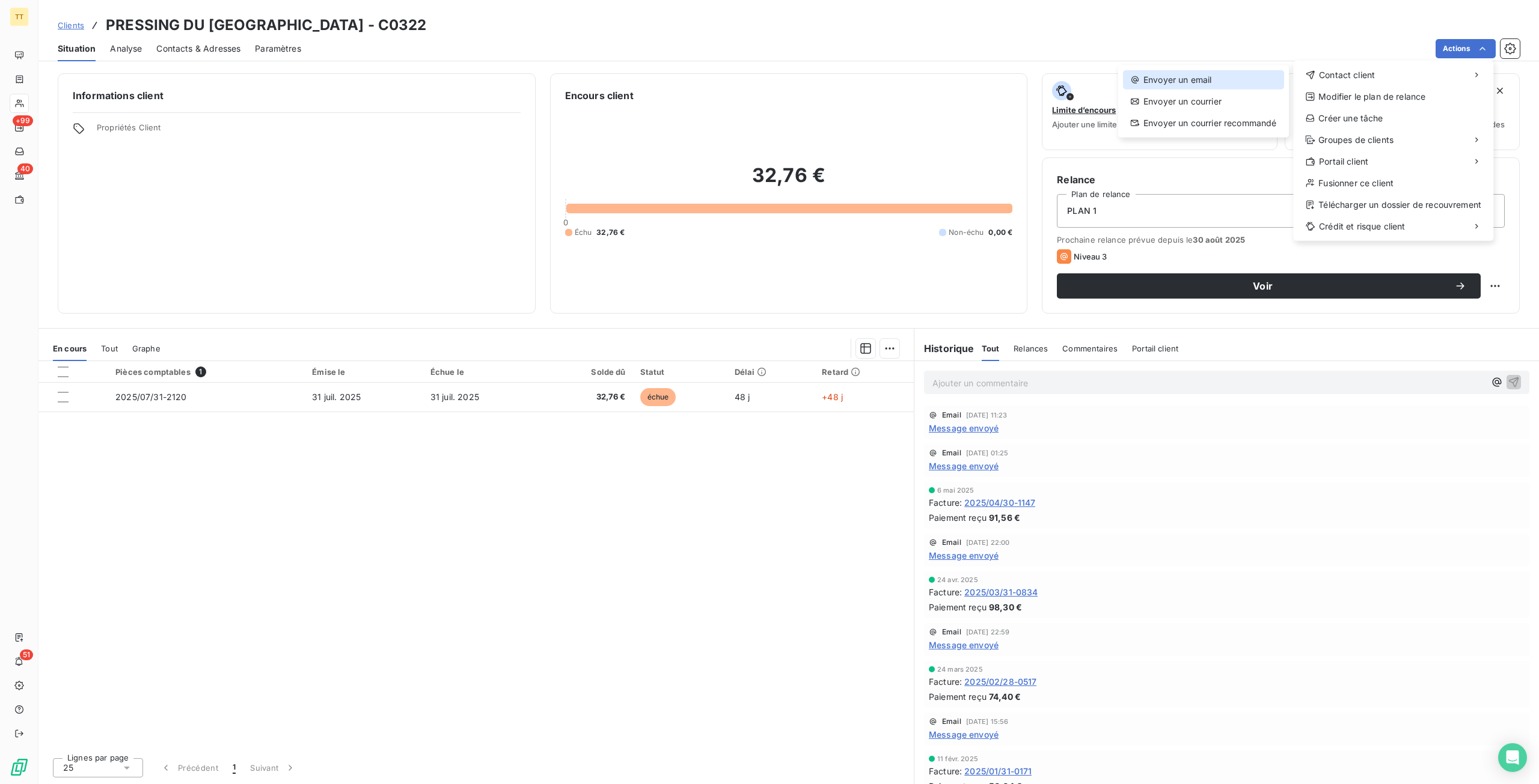
click at [1245, 78] on div "Envoyer un email" at bounding box center [1203, 80] width 161 height 19
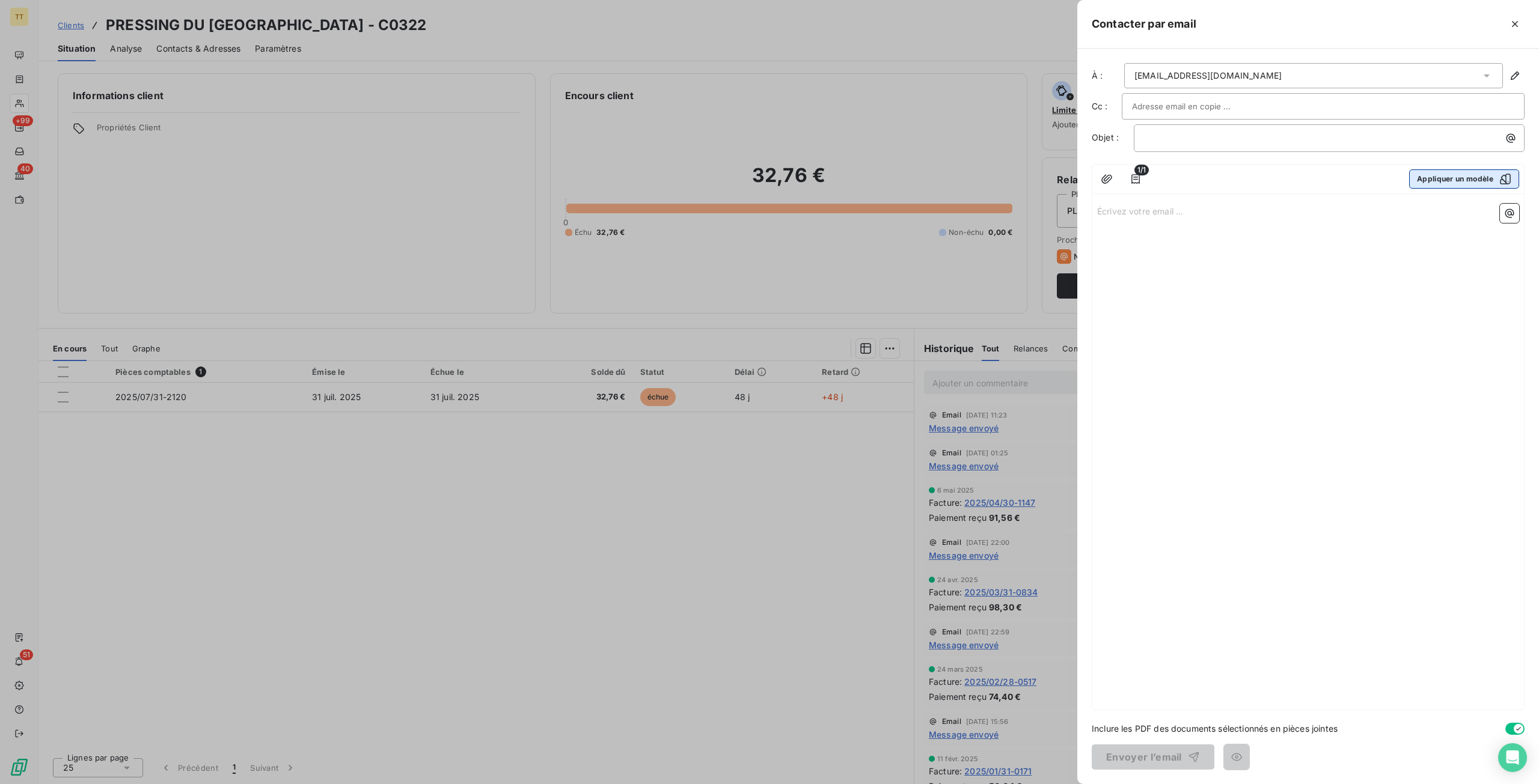
click at [1419, 181] on button "Appliquer un modèle" at bounding box center [1464, 179] width 110 height 19
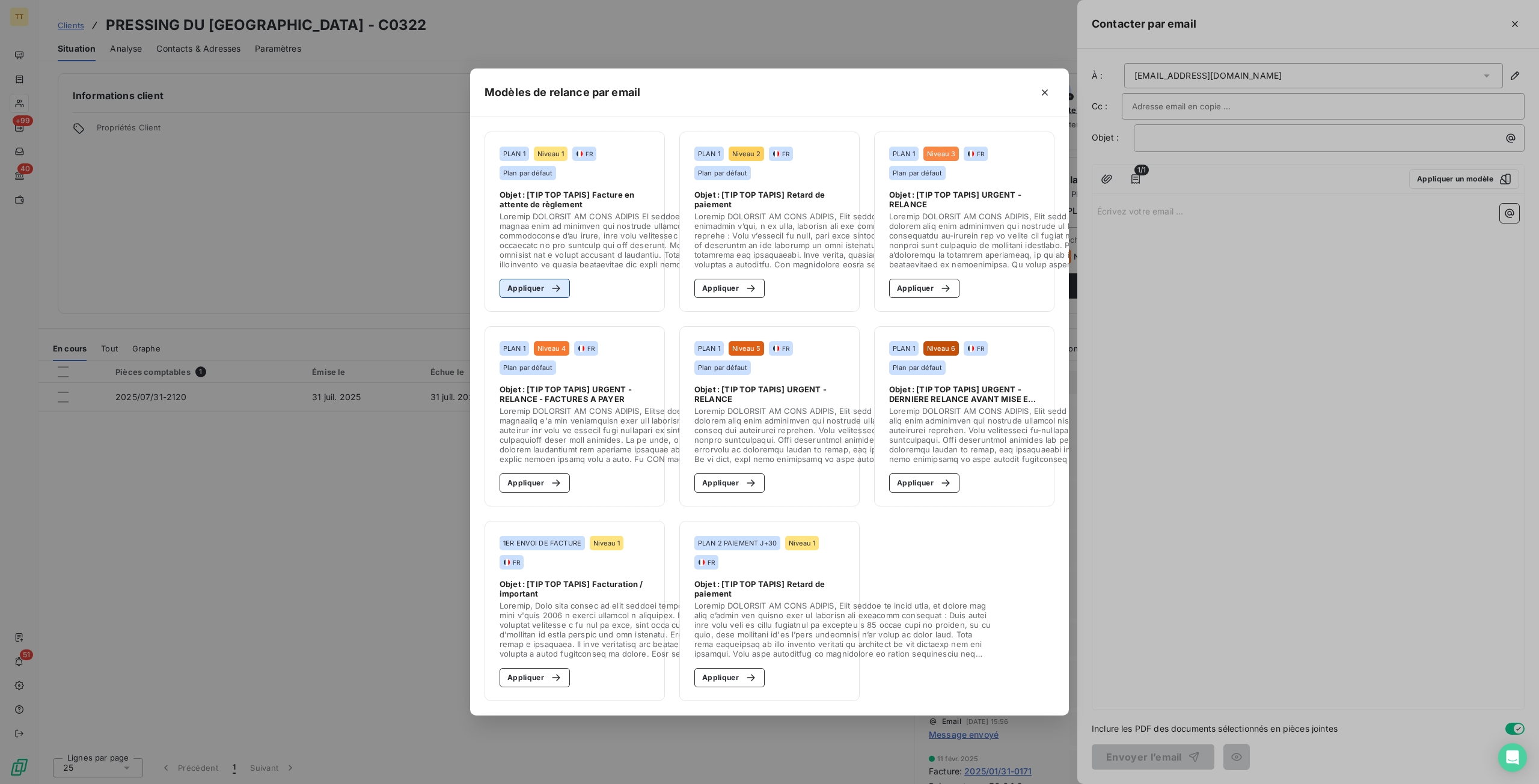
click at [530, 291] on button "Appliquer" at bounding box center [535, 288] width 70 height 19
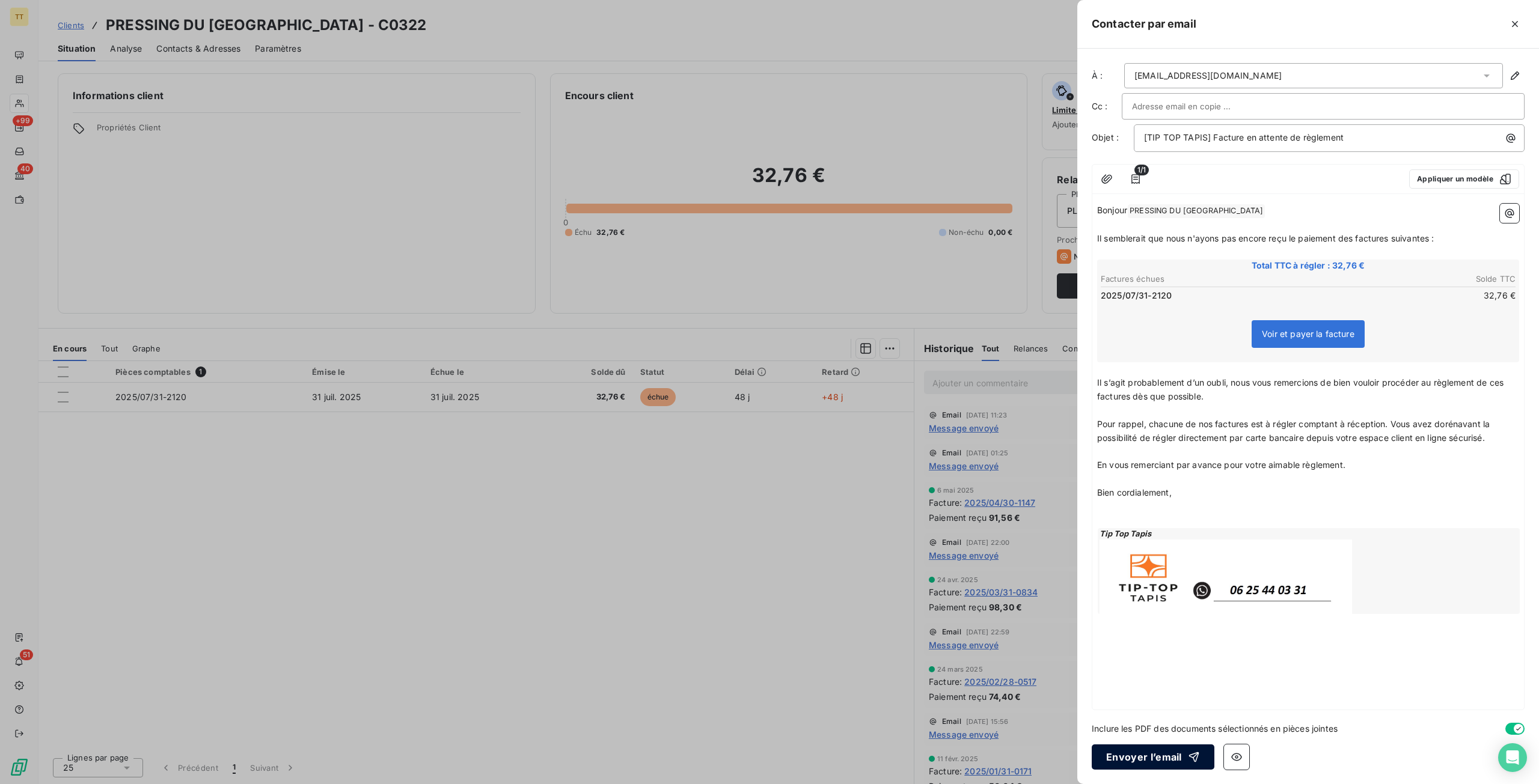
click at [1194, 752] on icon "button" at bounding box center [1194, 757] width 12 height 12
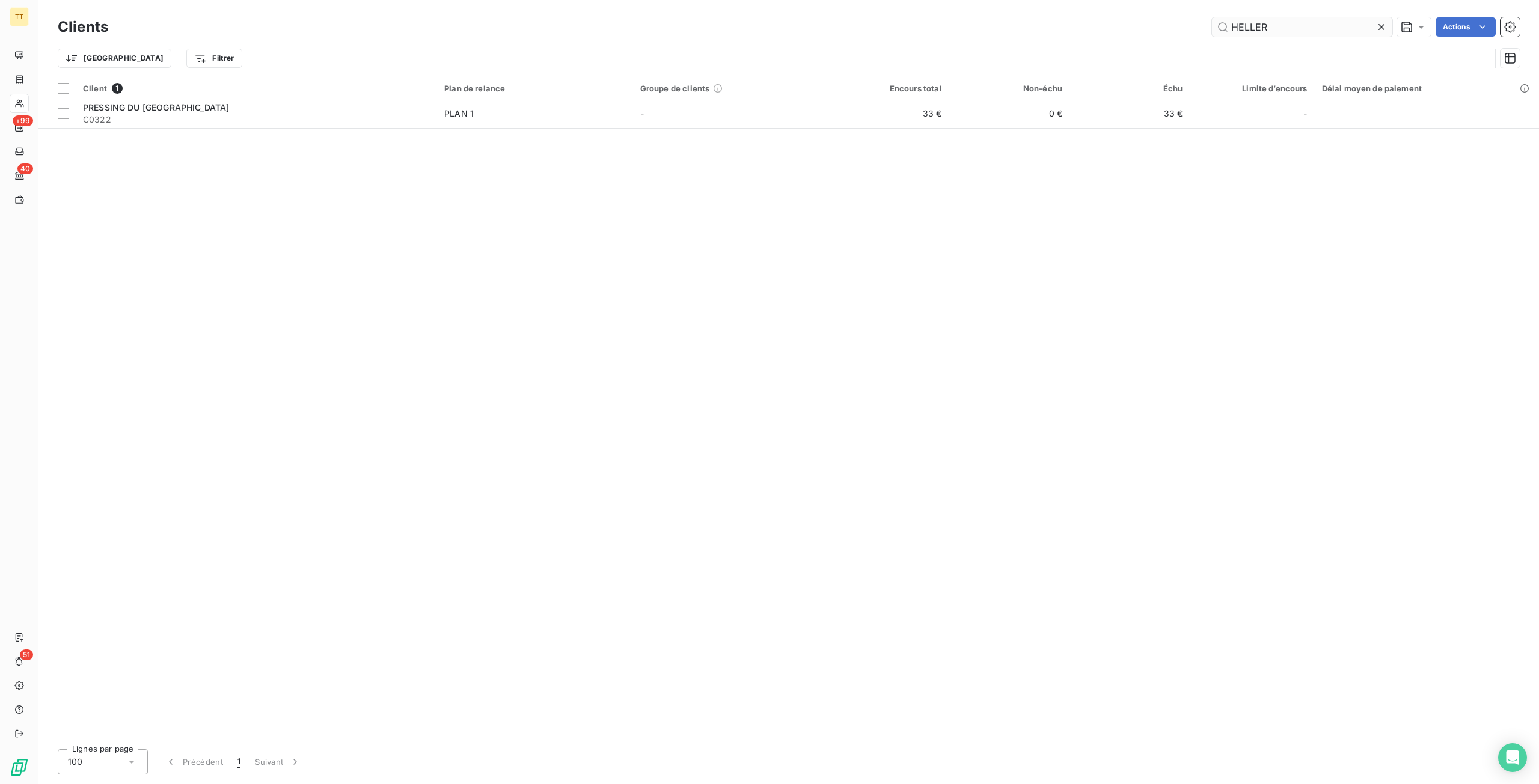
click at [1271, 27] on input "HELLER" at bounding box center [1302, 27] width 181 height 19
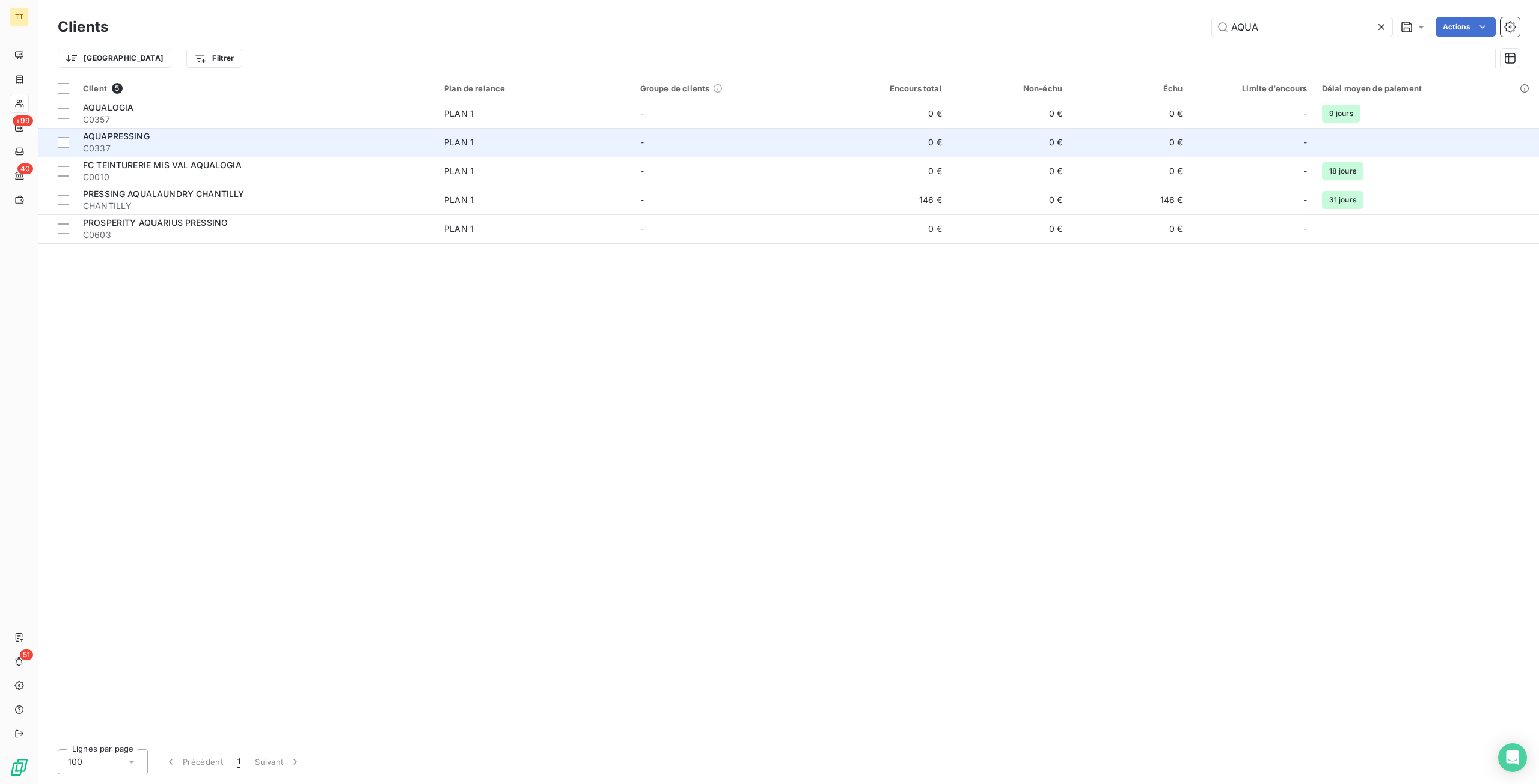
type input "AQUA"
click at [630, 136] on td "PLAN 1" at bounding box center [535, 143] width 196 height 29
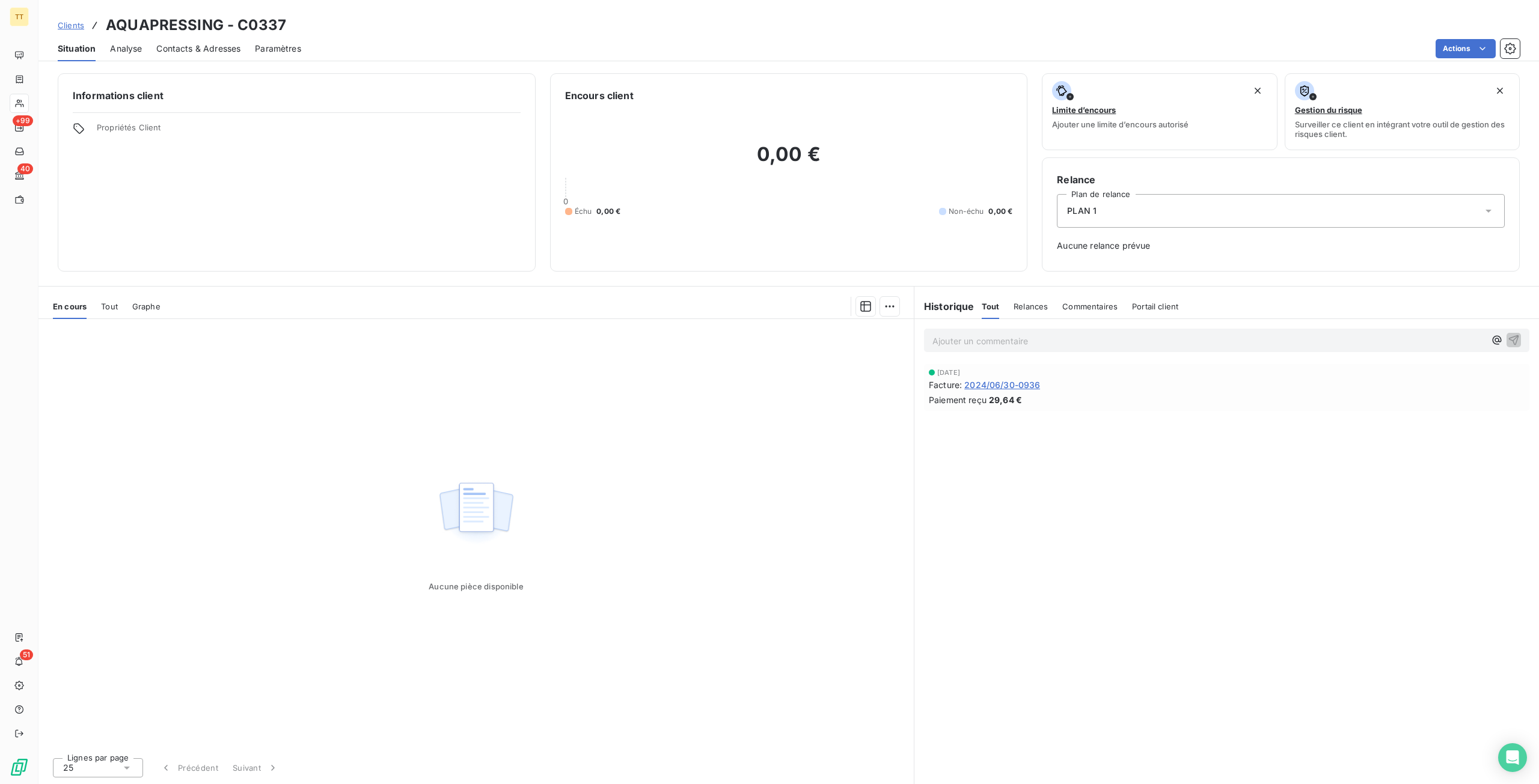
click at [1014, 386] on span "2024/06/30-0936" at bounding box center [1002, 385] width 76 height 13
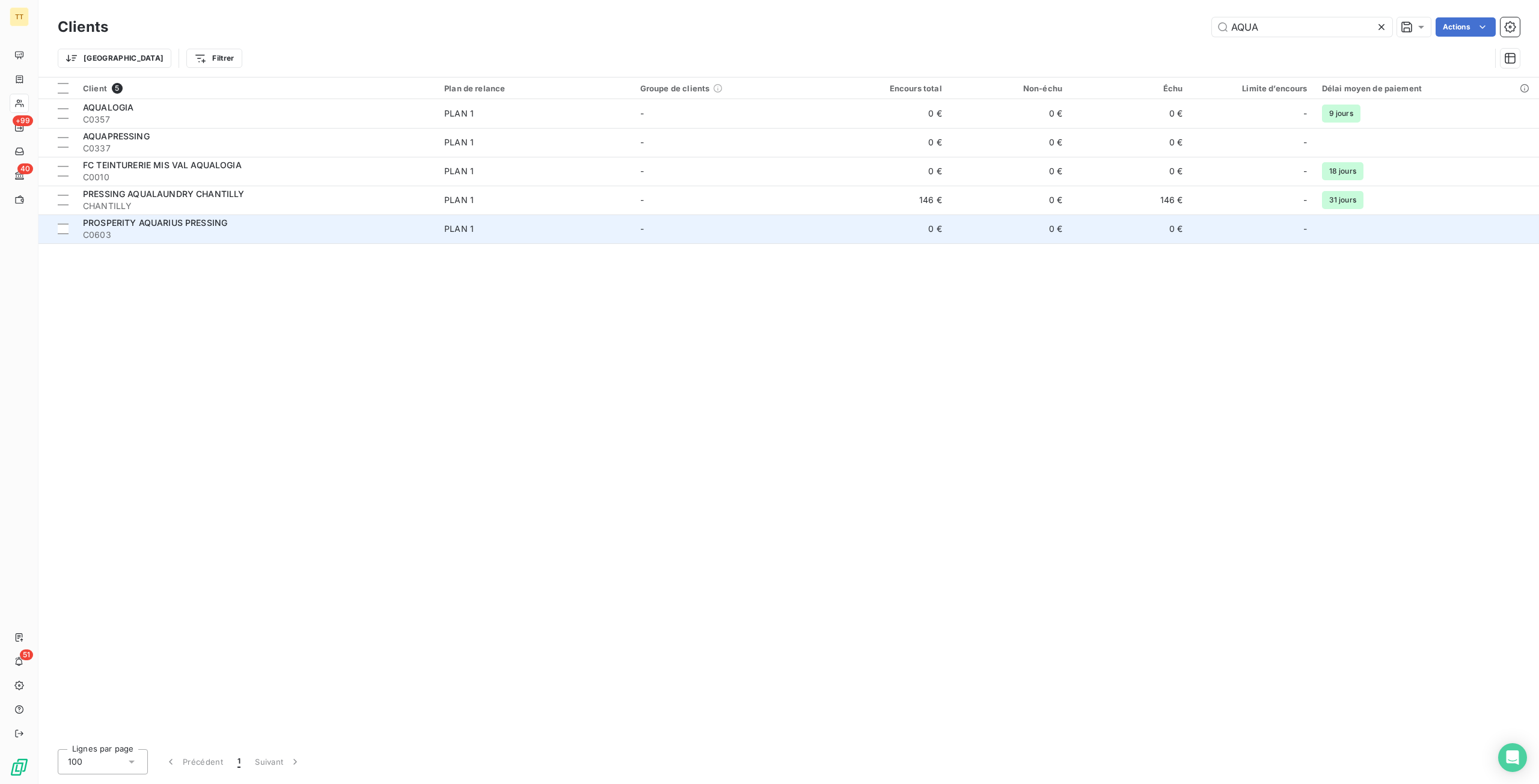
click at [246, 238] on span "C0603" at bounding box center [257, 234] width 347 height 12
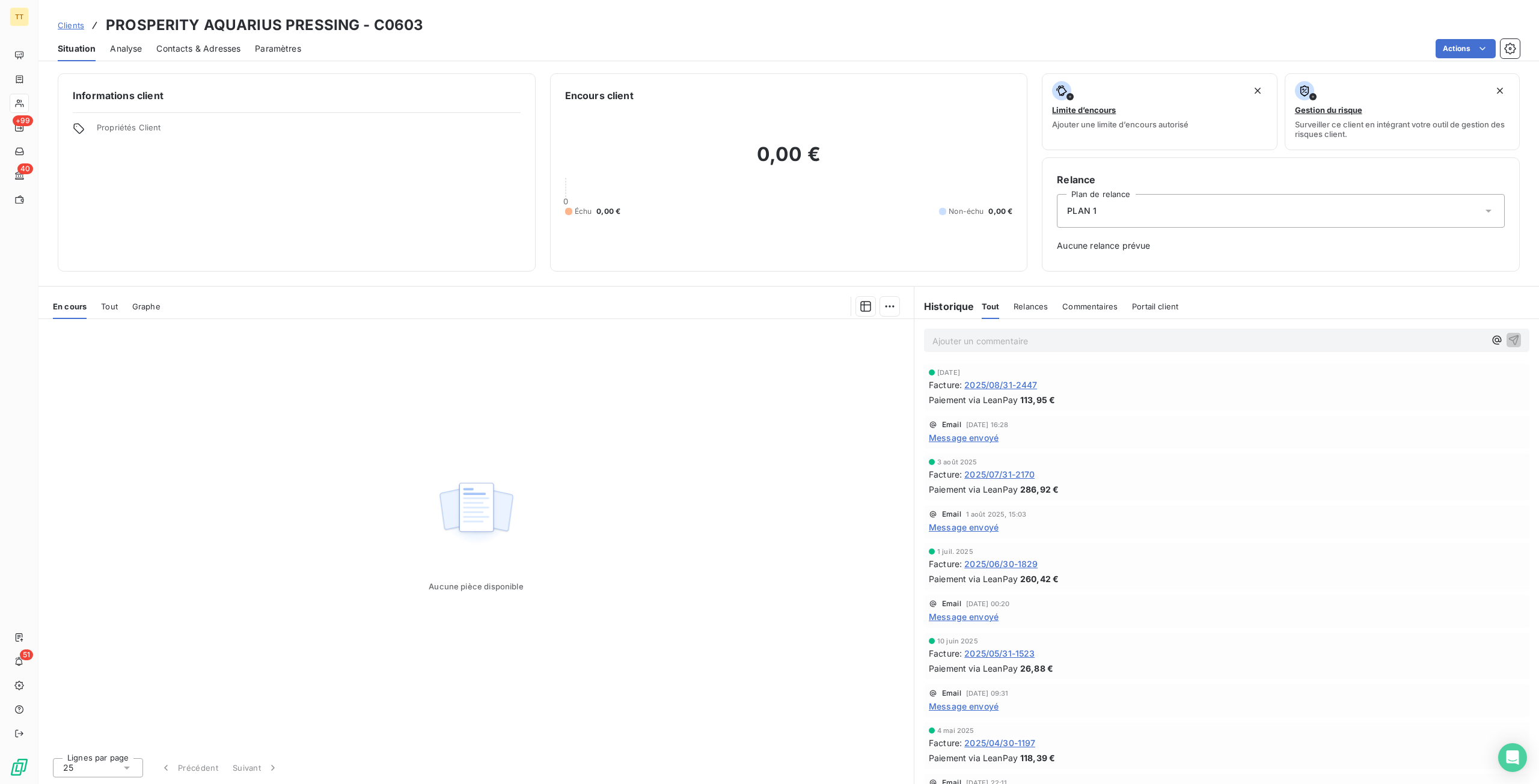
click at [993, 382] on span "2025/08/31-2447" at bounding box center [1000, 385] width 73 height 13
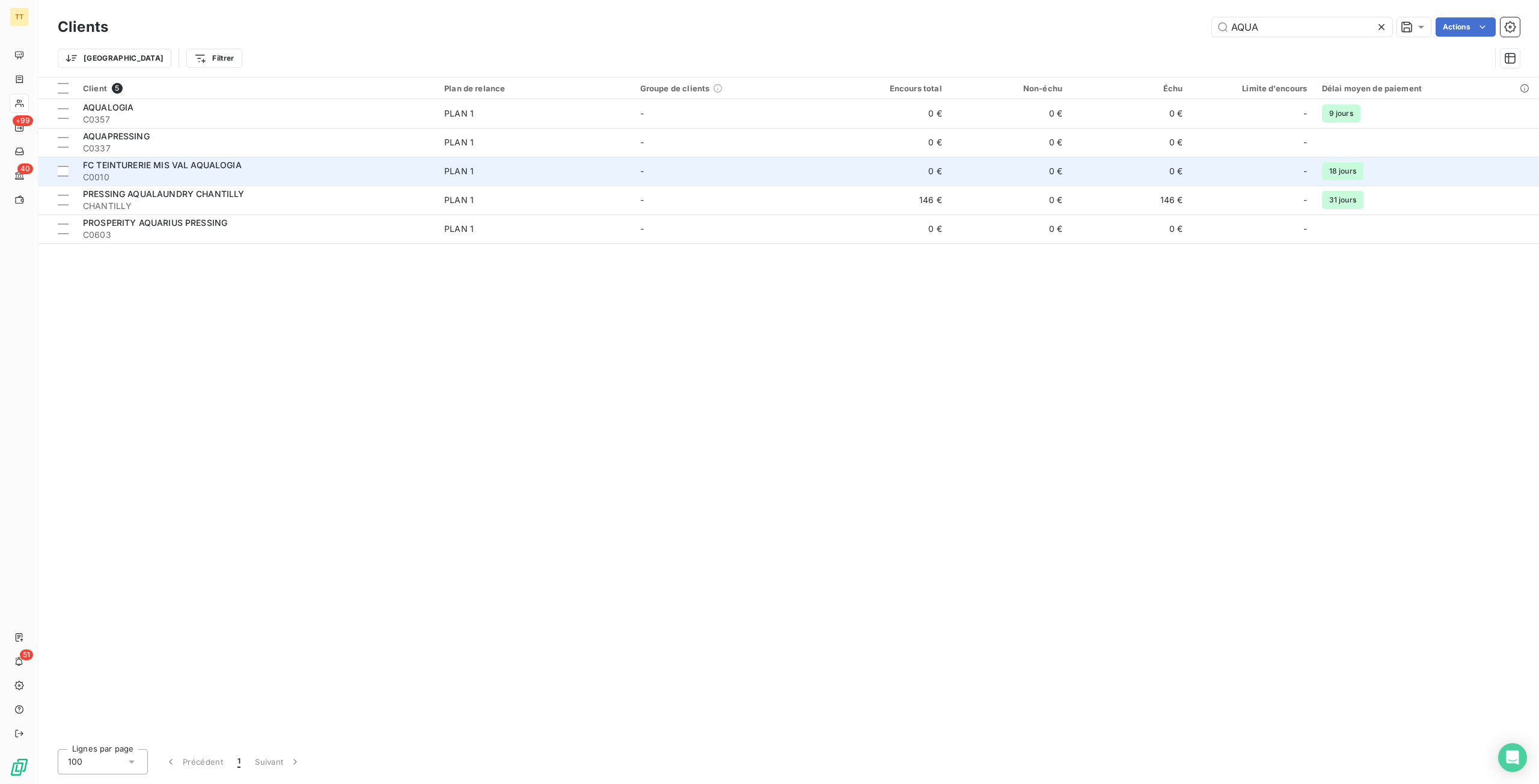
click at [353, 170] on div "FC TEINTURERIE MIS VAL AQUALOGIA" at bounding box center [257, 165] width 347 height 12
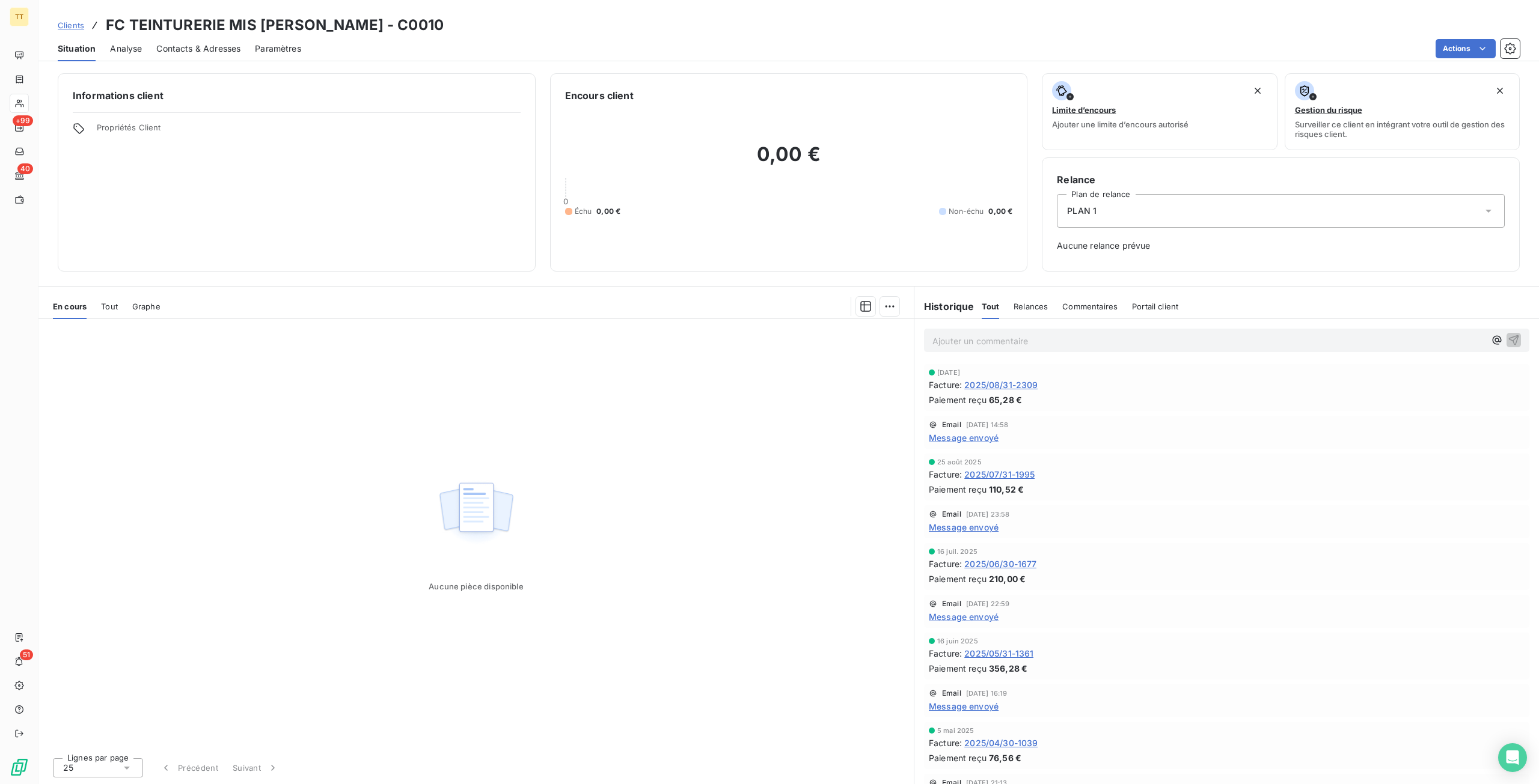
click at [1002, 390] on span "2025/08/31-2309" at bounding box center [1000, 385] width 74 height 13
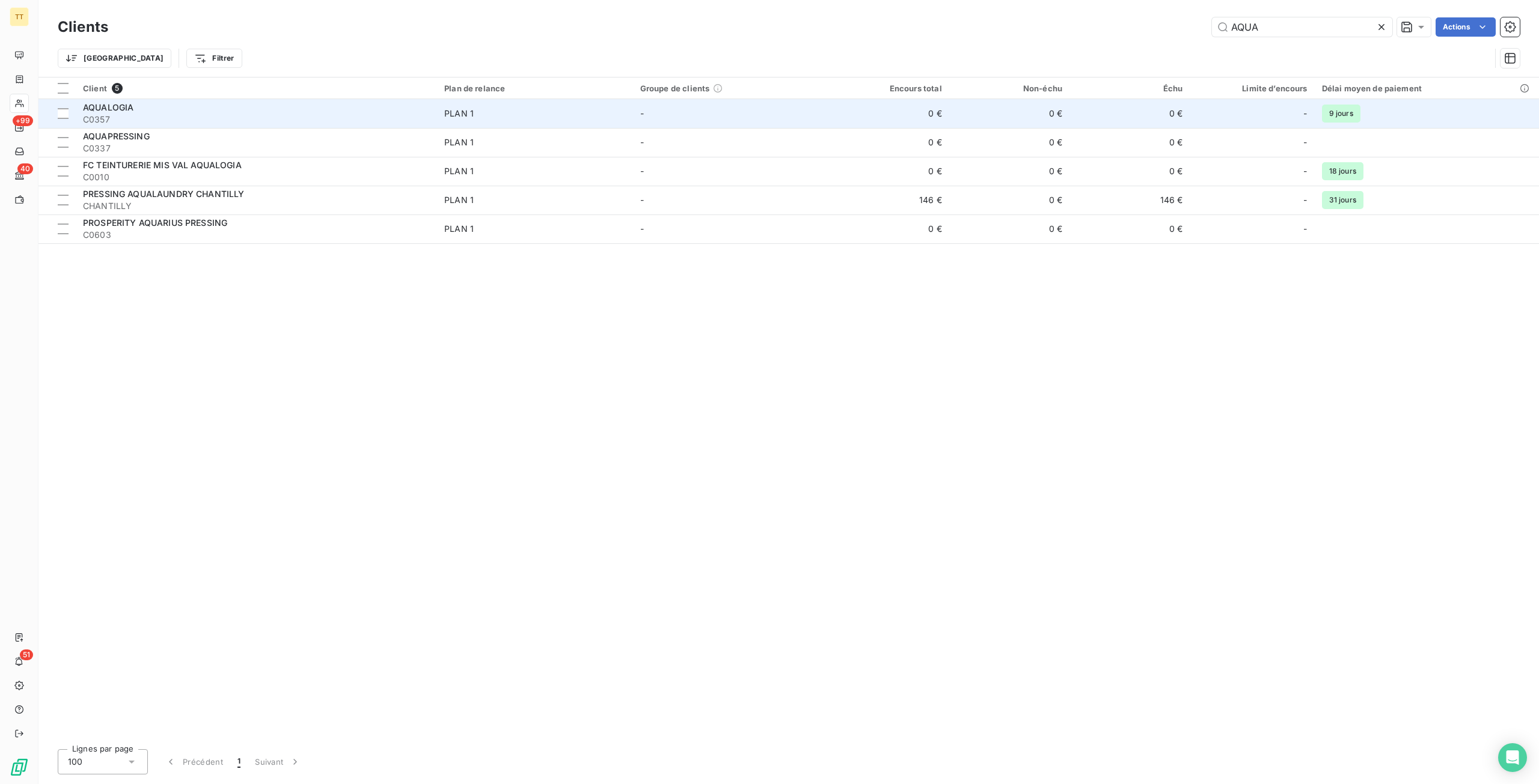
click at [206, 108] on div "AQUALOGIA" at bounding box center [257, 107] width 347 height 12
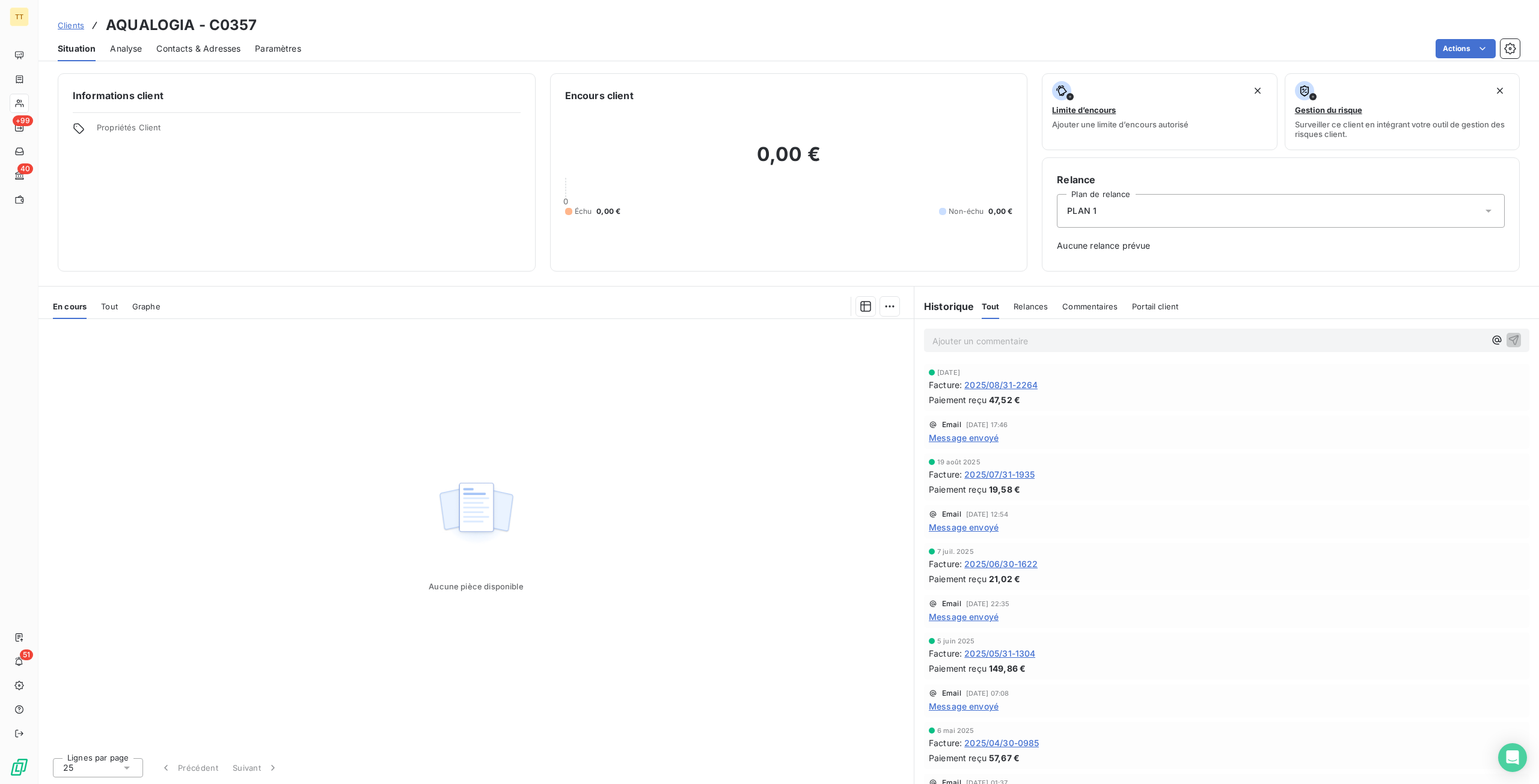
click at [982, 386] on span "2025/08/31-2264" at bounding box center [1000, 385] width 74 height 13
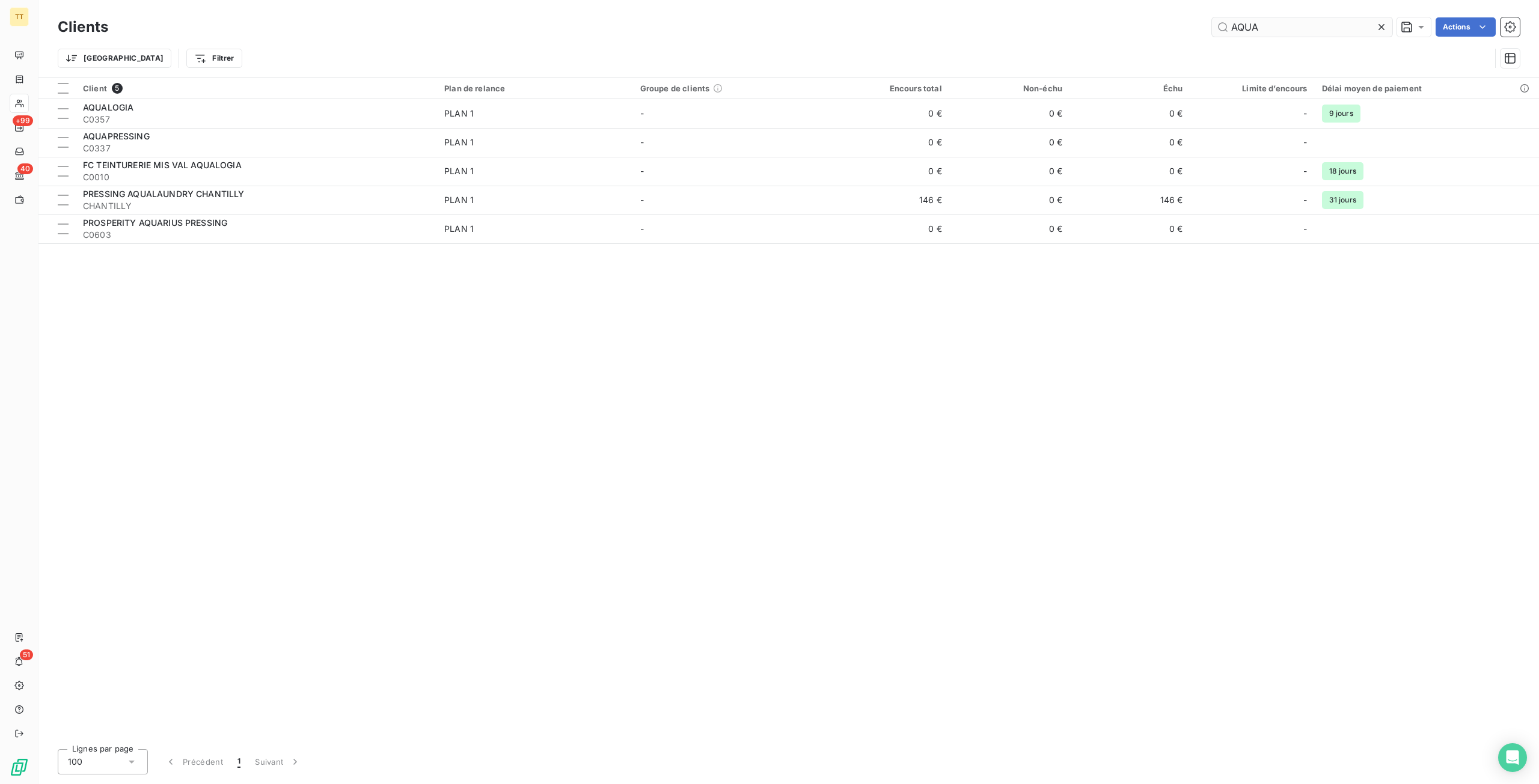
click at [1311, 29] on input "AQUA" at bounding box center [1302, 27] width 181 height 19
click at [1298, 31] on input "AQUA" at bounding box center [1302, 27] width 181 height 19
click at [1299, 31] on input "AQUA" at bounding box center [1302, 27] width 181 height 19
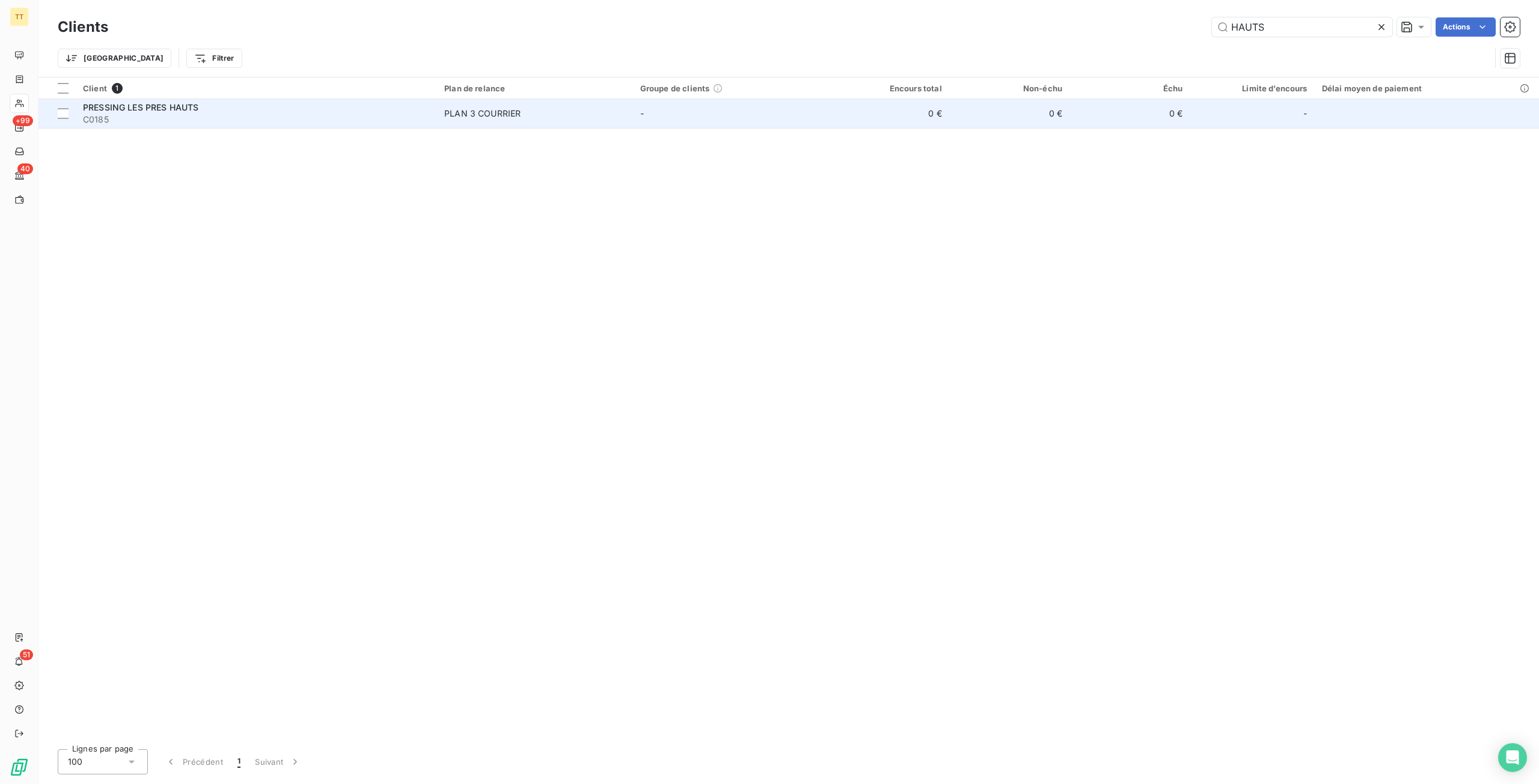
type input "HAUTS"
click at [570, 120] on td "PLAN 3 COURRIER" at bounding box center [535, 113] width 196 height 29
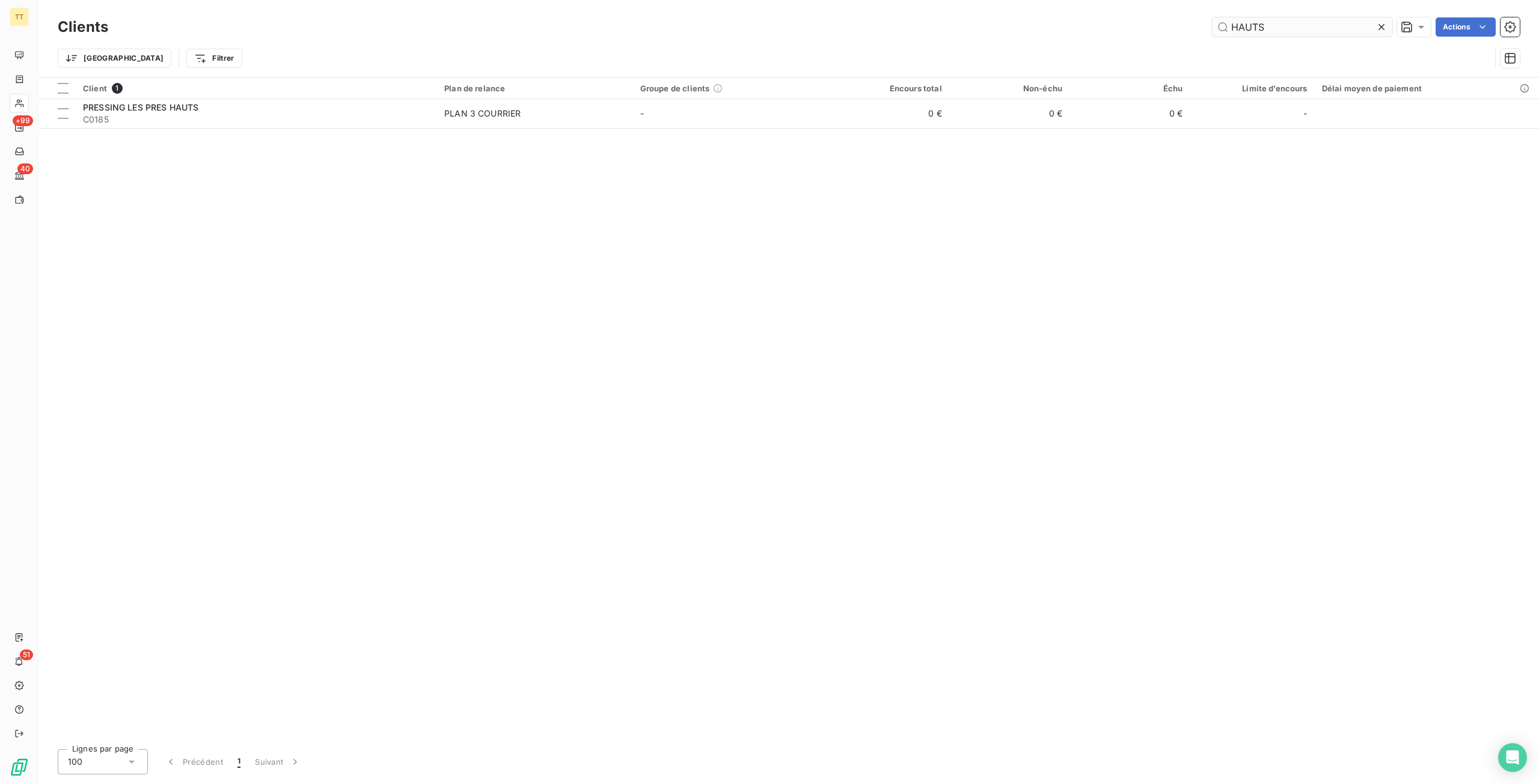
click at [1309, 25] on input "HAUTS" at bounding box center [1302, 27] width 181 height 19
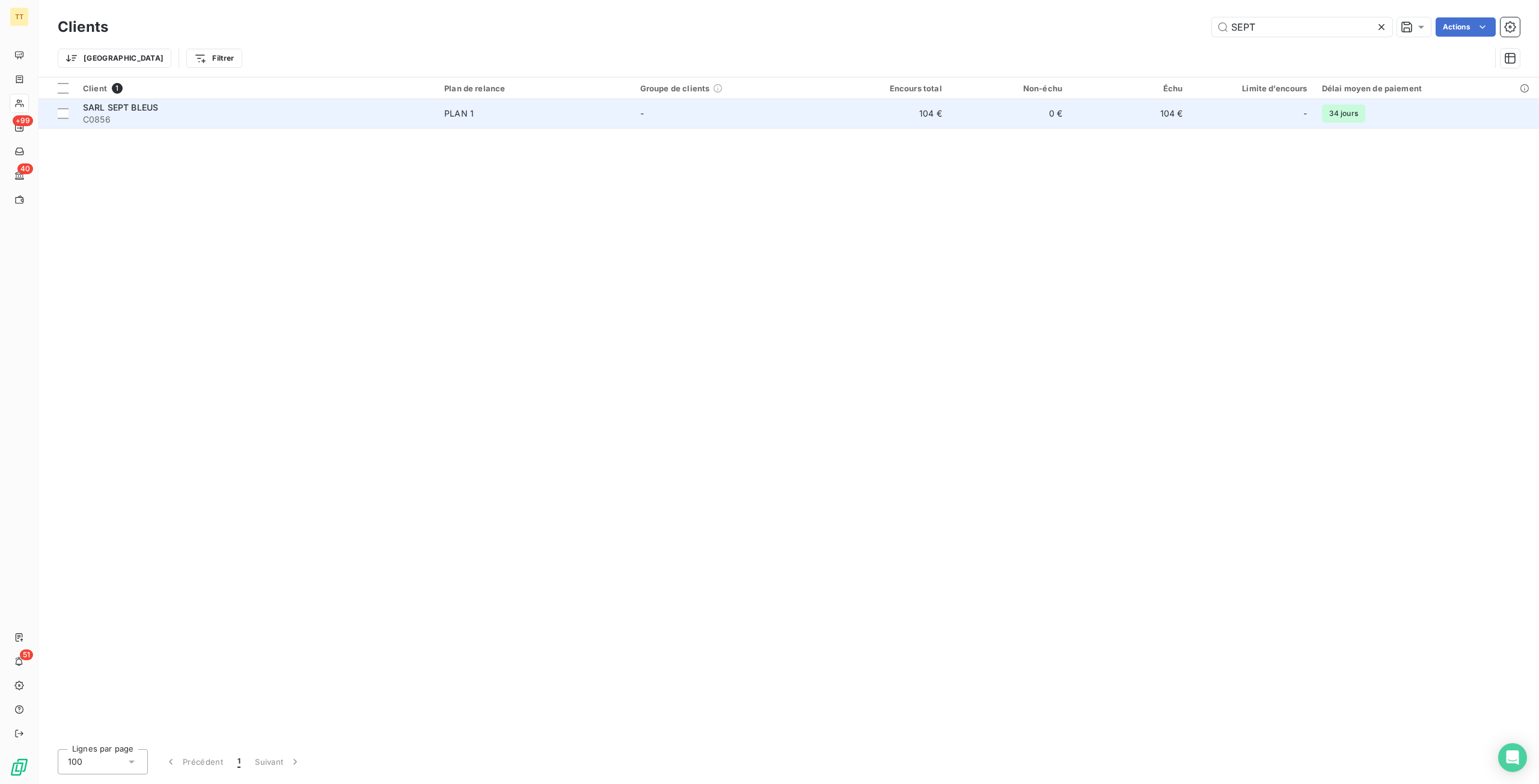
type input "SEPT"
click at [947, 124] on td "104 €" at bounding box center [889, 113] width 120 height 29
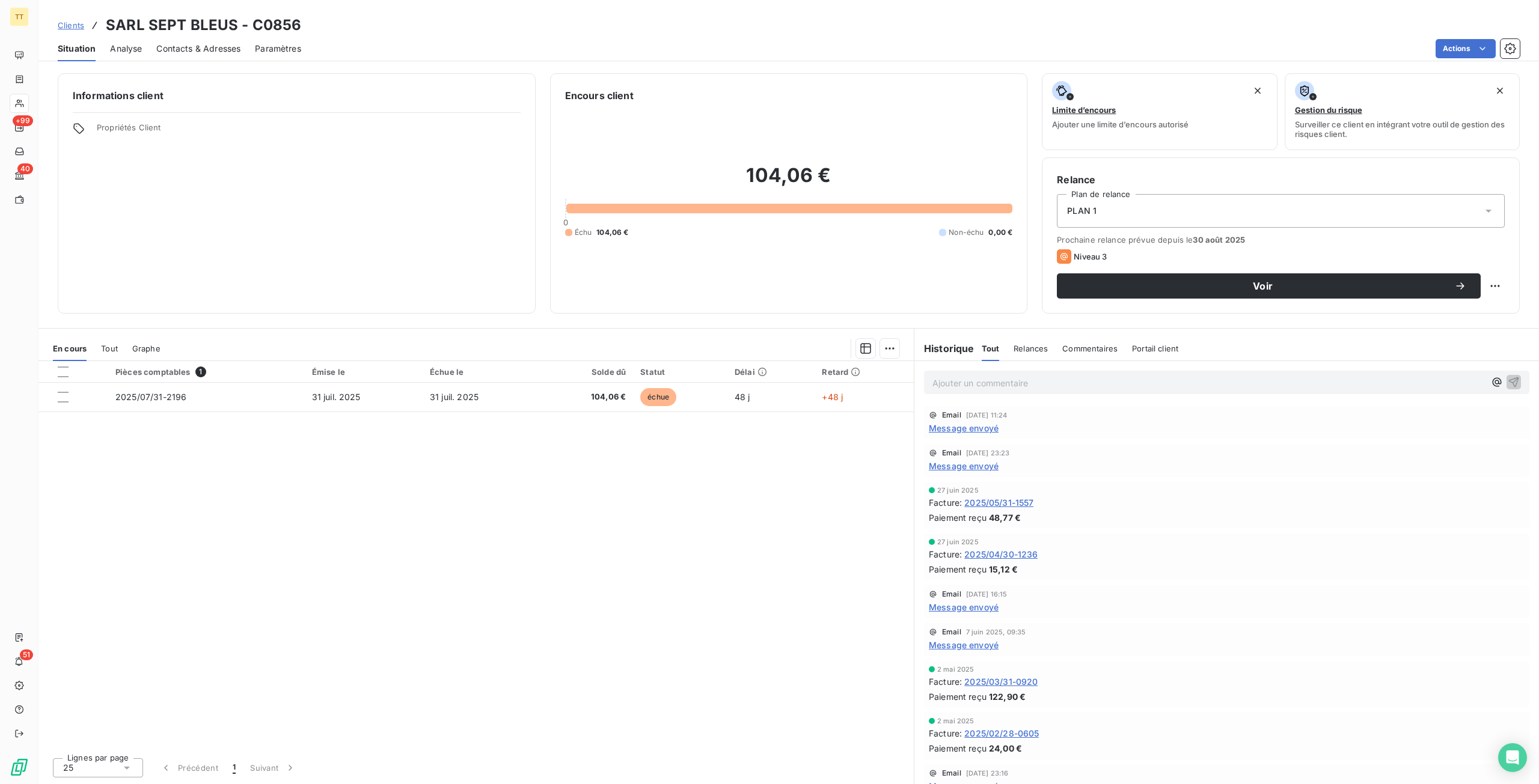
click at [964, 435] on div "Email [DATE] 11:24 Message envoyé" at bounding box center [1227, 423] width 605 height 33
click at [964, 428] on span "Message envoyé" at bounding box center [964, 428] width 70 height 13
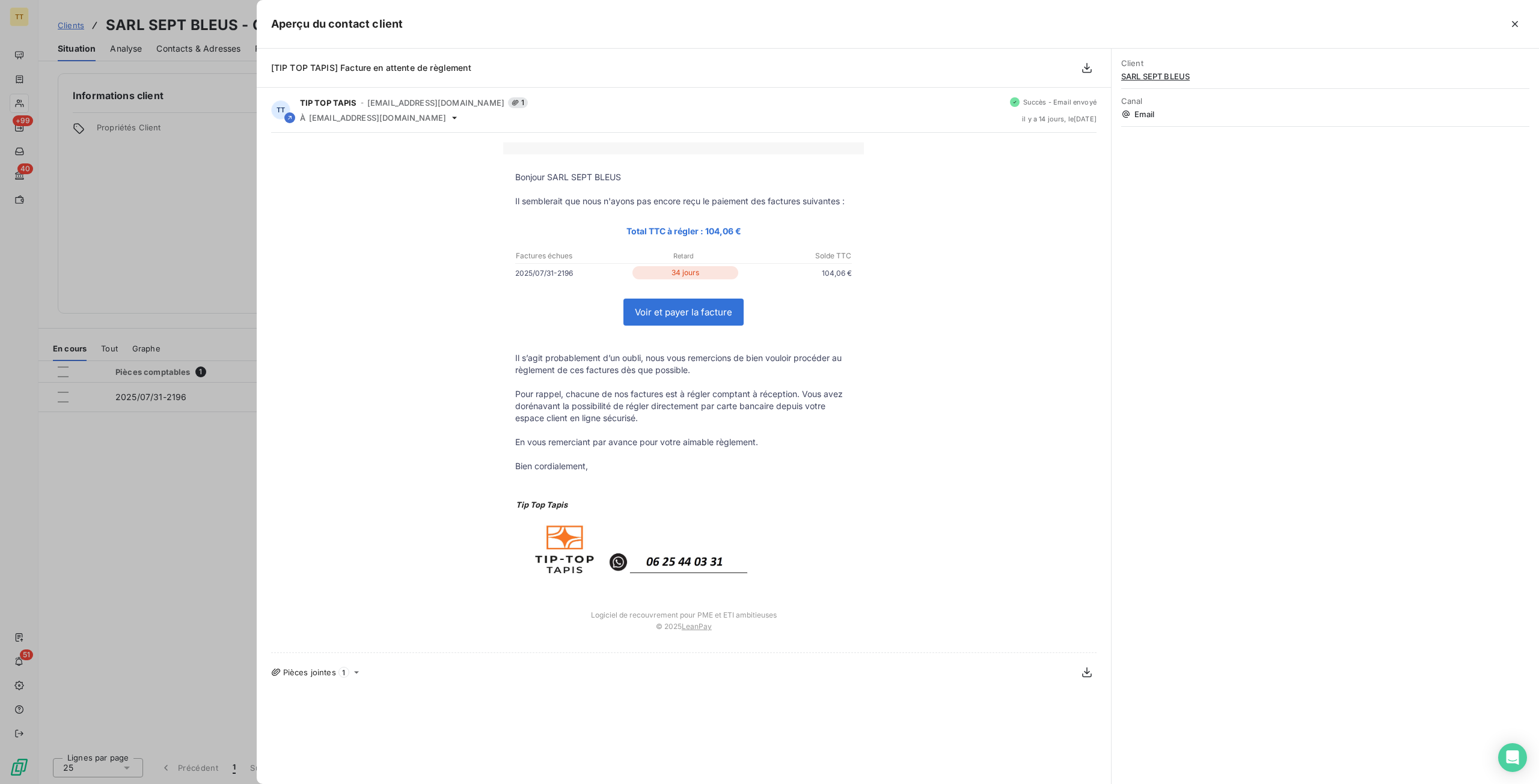
click at [173, 268] on div at bounding box center [769, 392] width 1539 height 784
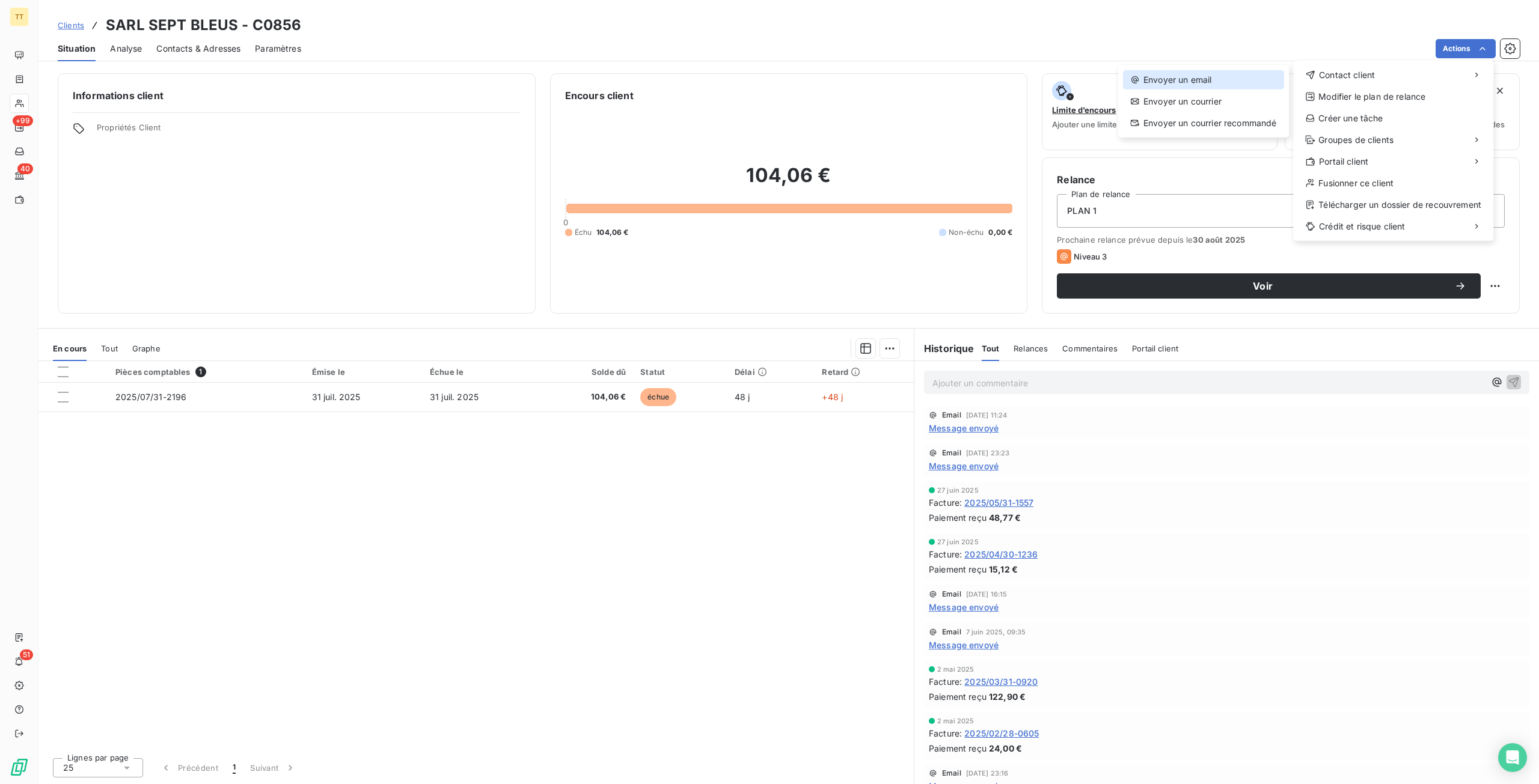
click at [1237, 74] on div "Envoyer un email" at bounding box center [1203, 80] width 161 height 19
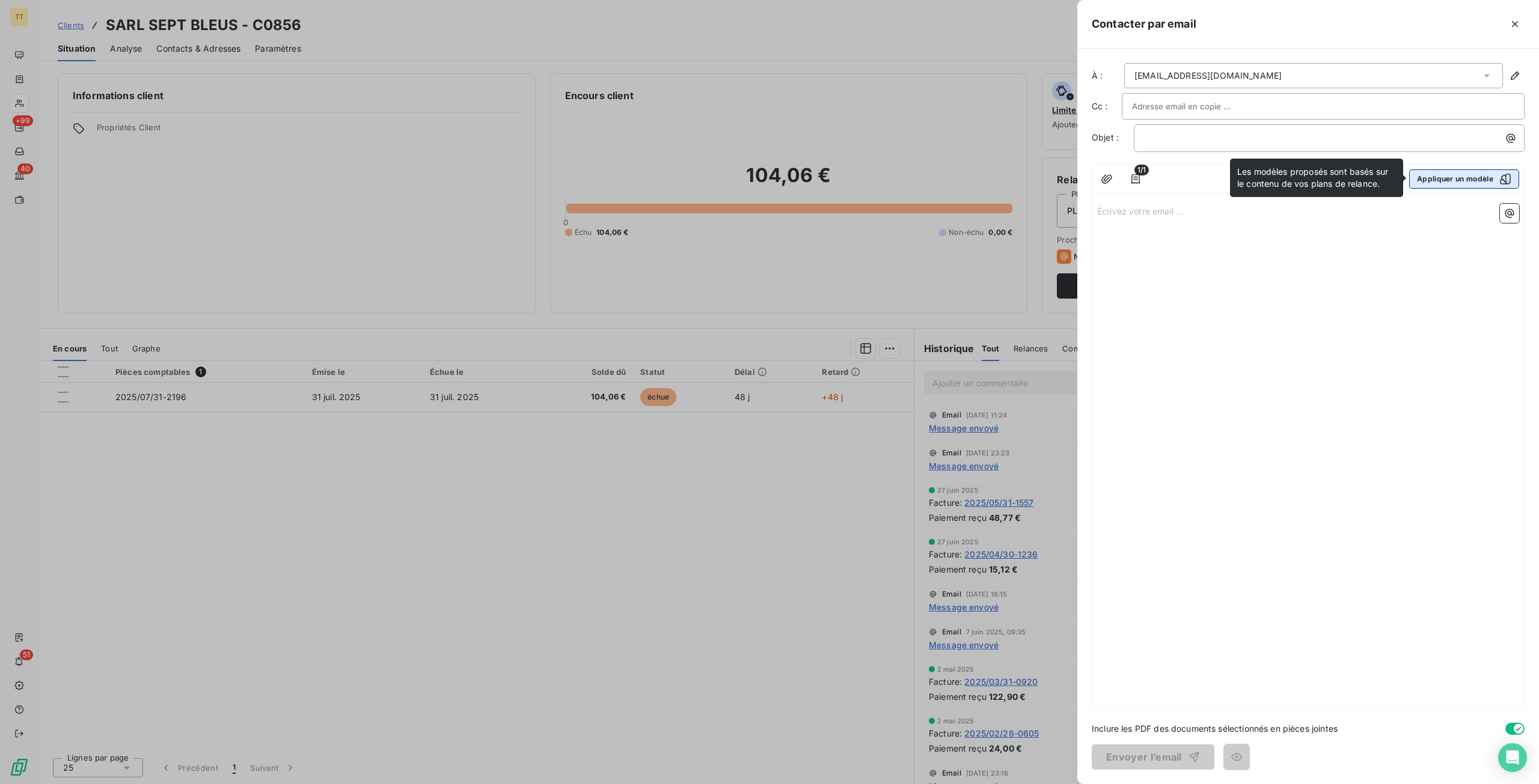
click at [1495, 169] on button "Appliquer un modèle" at bounding box center [1464, 179] width 110 height 19
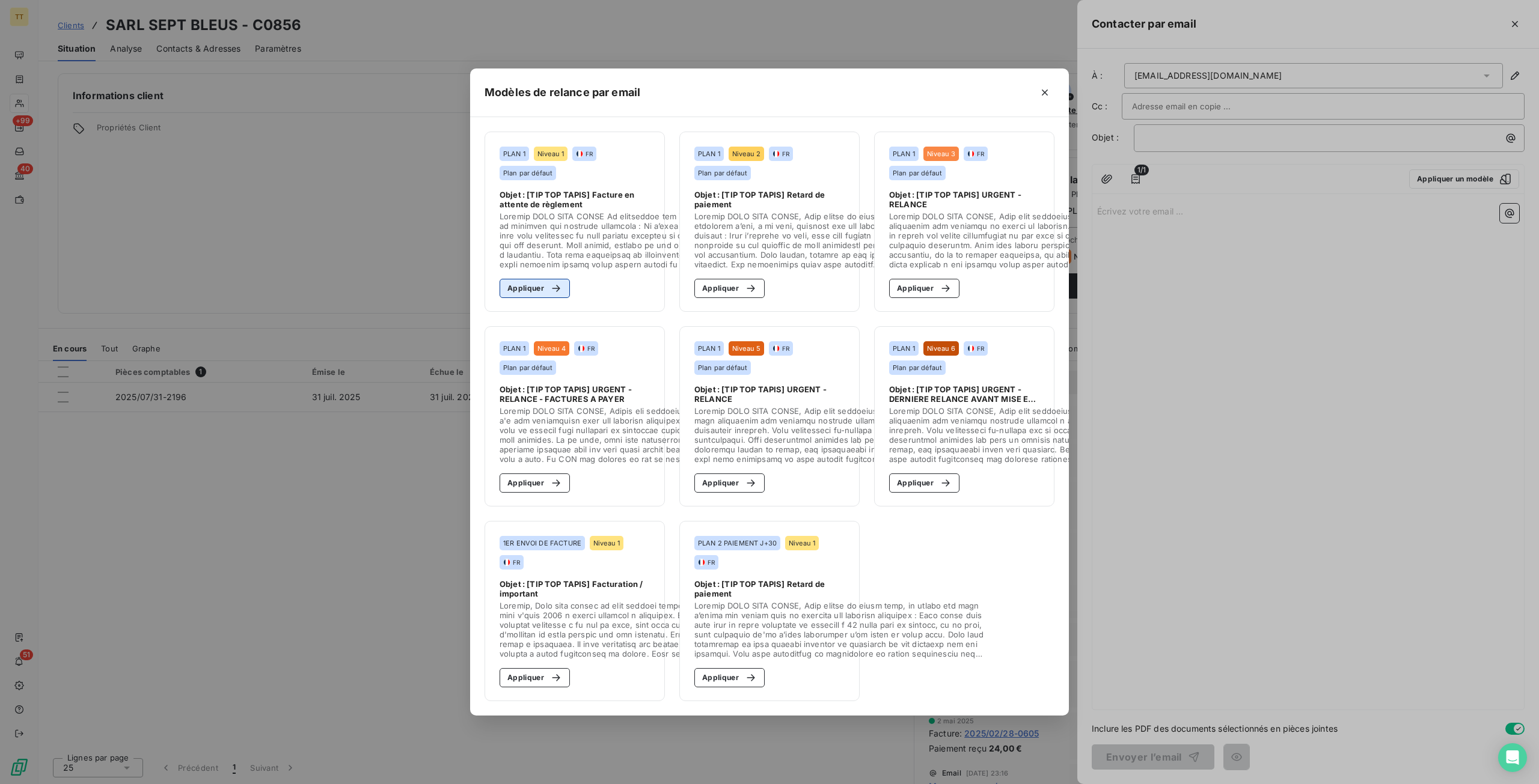
click at [555, 283] on icon "button" at bounding box center [555, 288] width 12 height 12
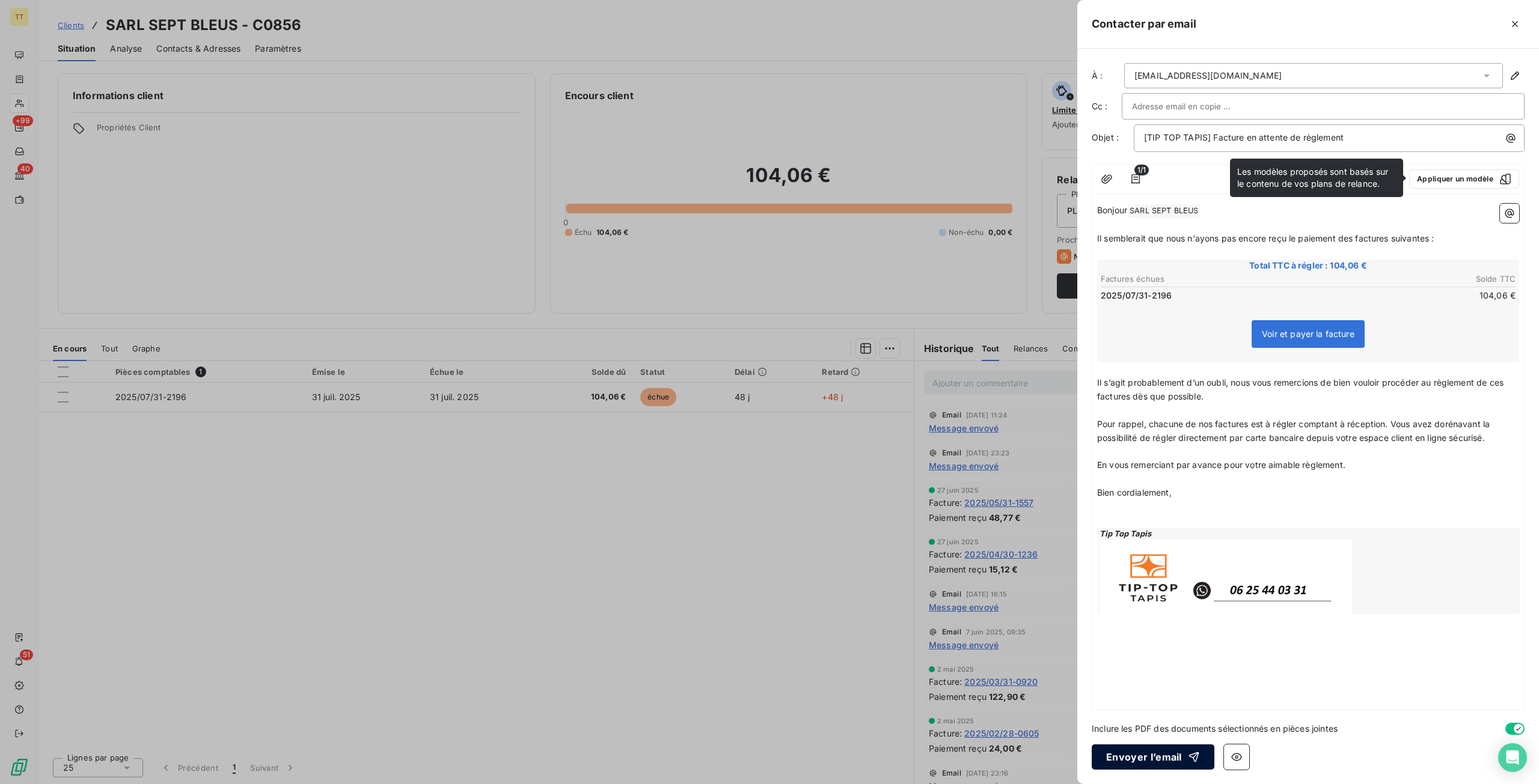
click at [1142, 757] on button "Envoyer l’email" at bounding box center [1152, 757] width 123 height 25
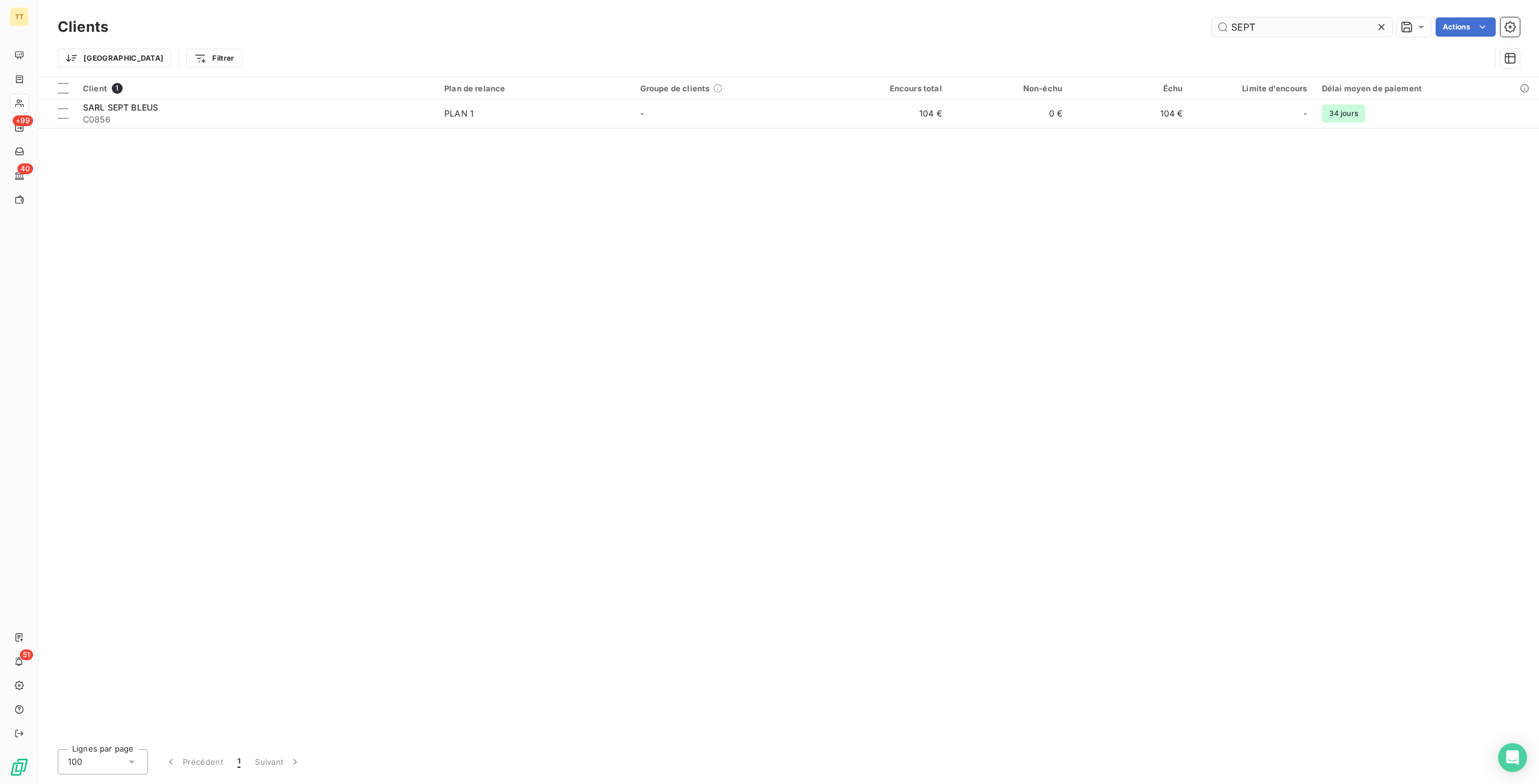
click at [1352, 20] on input "SEPT" at bounding box center [1302, 27] width 181 height 19
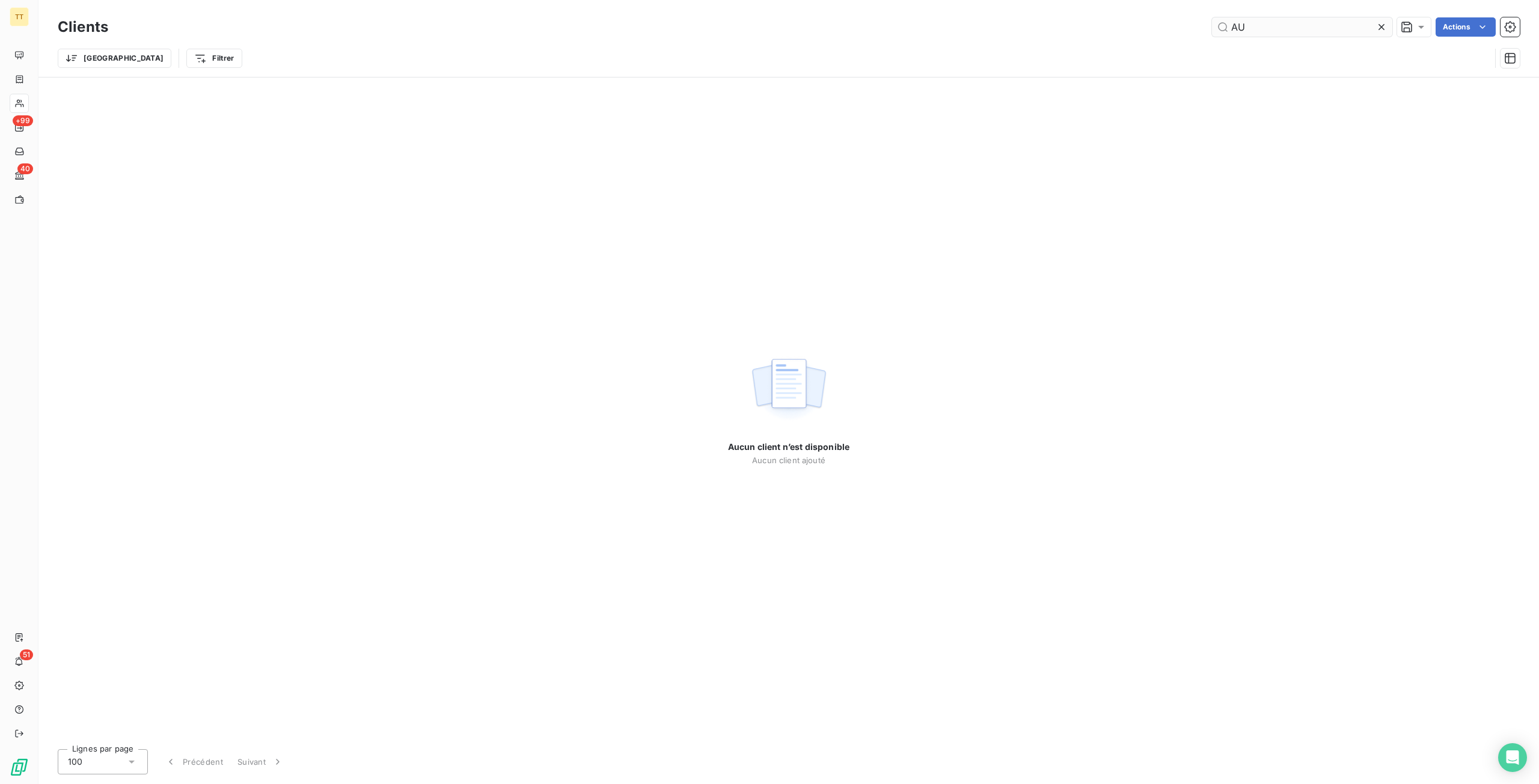
type input "A"
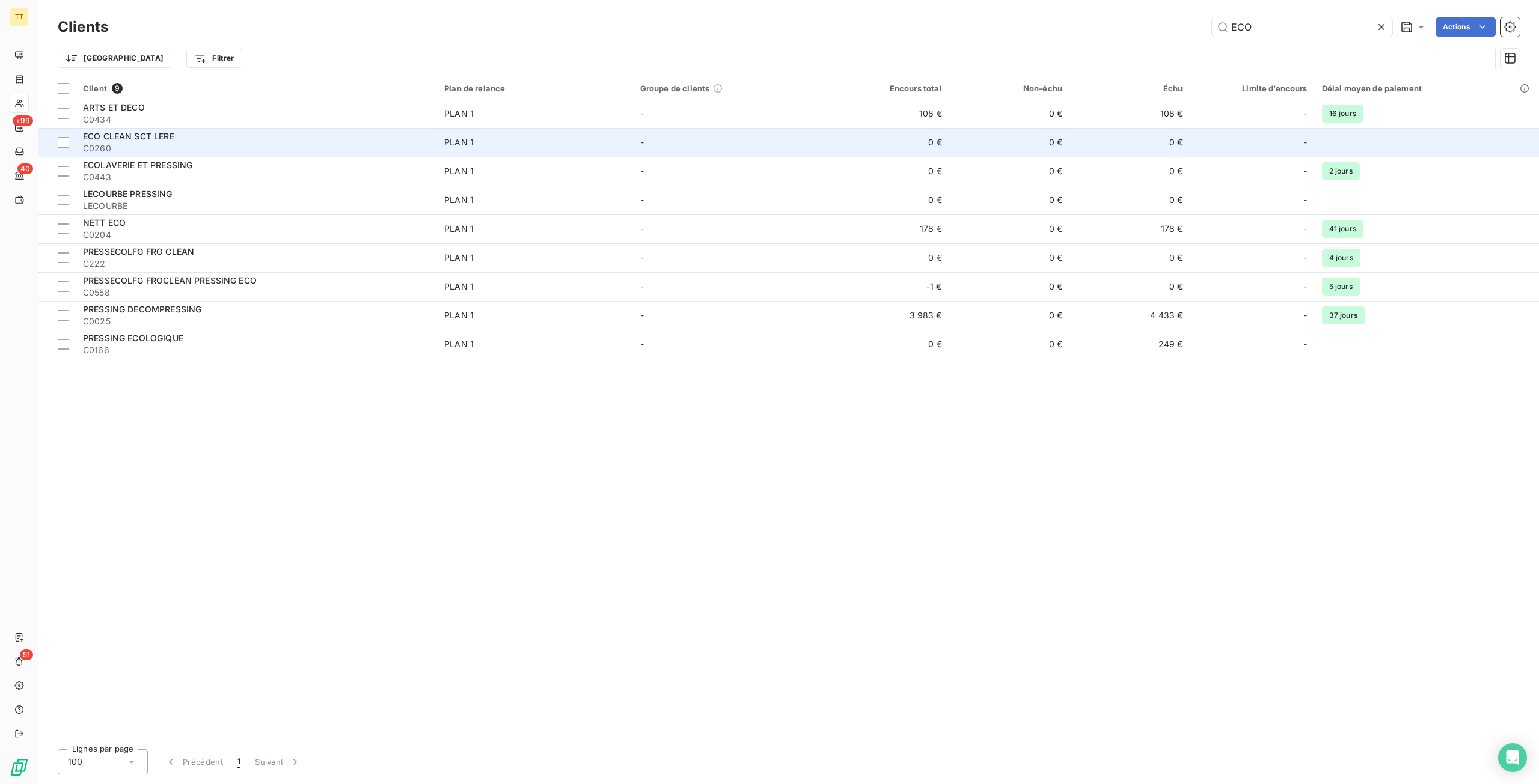
type input "ECO"
click at [229, 154] on span "C0260" at bounding box center [257, 148] width 347 height 12
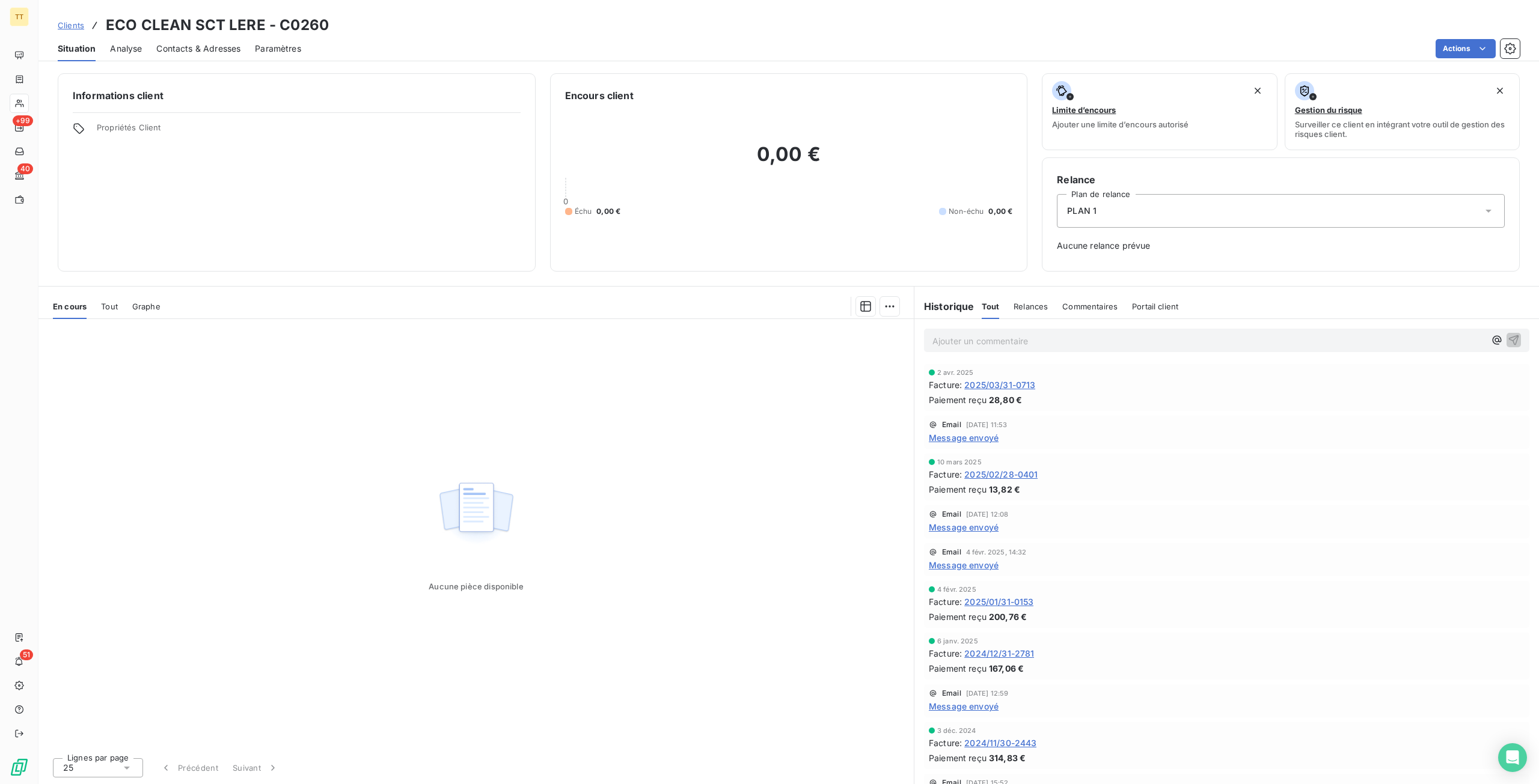
click at [1023, 380] on span "2025/03/31-0713" at bounding box center [1000, 385] width 71 height 13
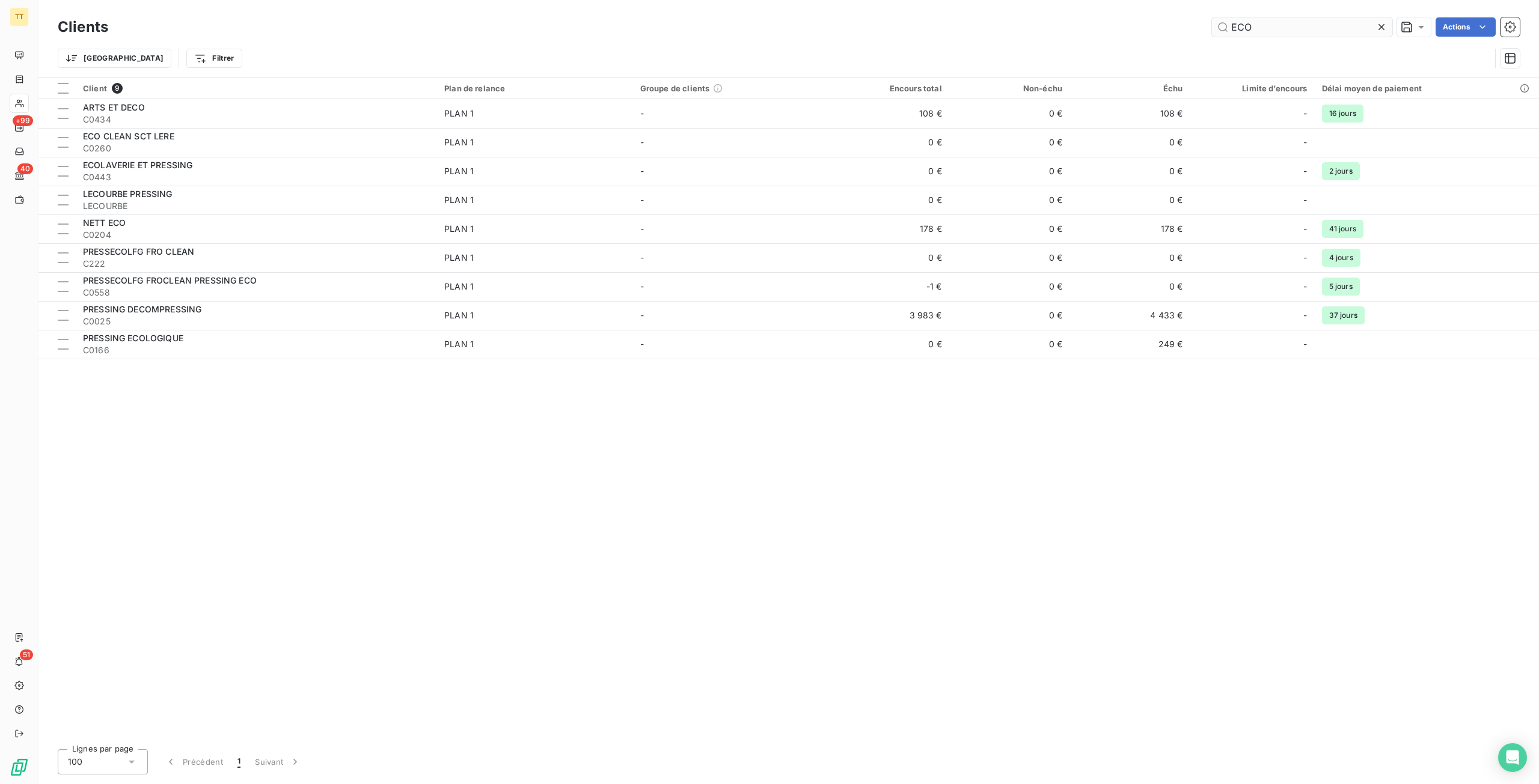
click at [1251, 31] on input "ECO" at bounding box center [1302, 27] width 181 height 19
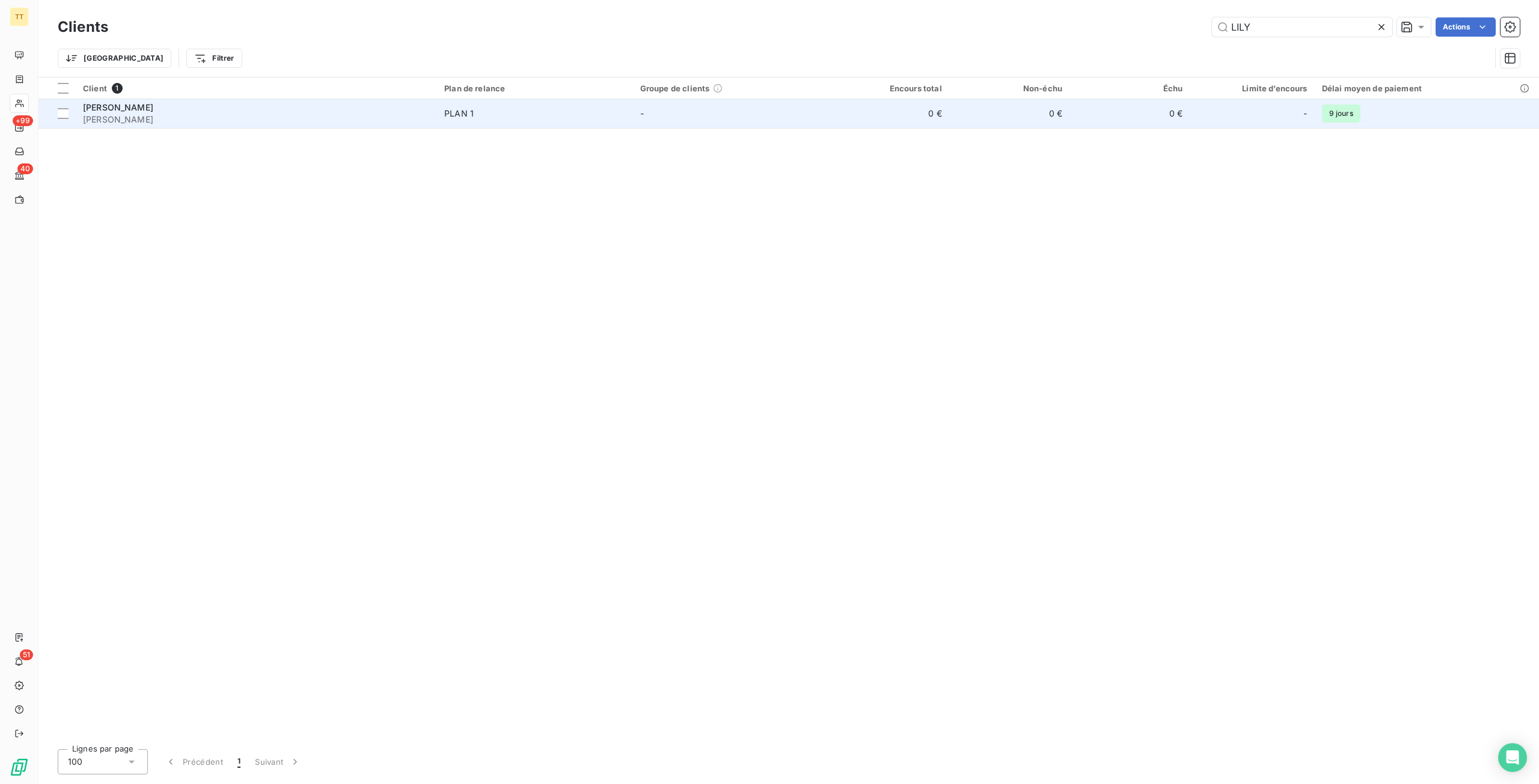
type input "LILY"
click at [638, 110] on td "-" at bounding box center [730, 113] width 196 height 29
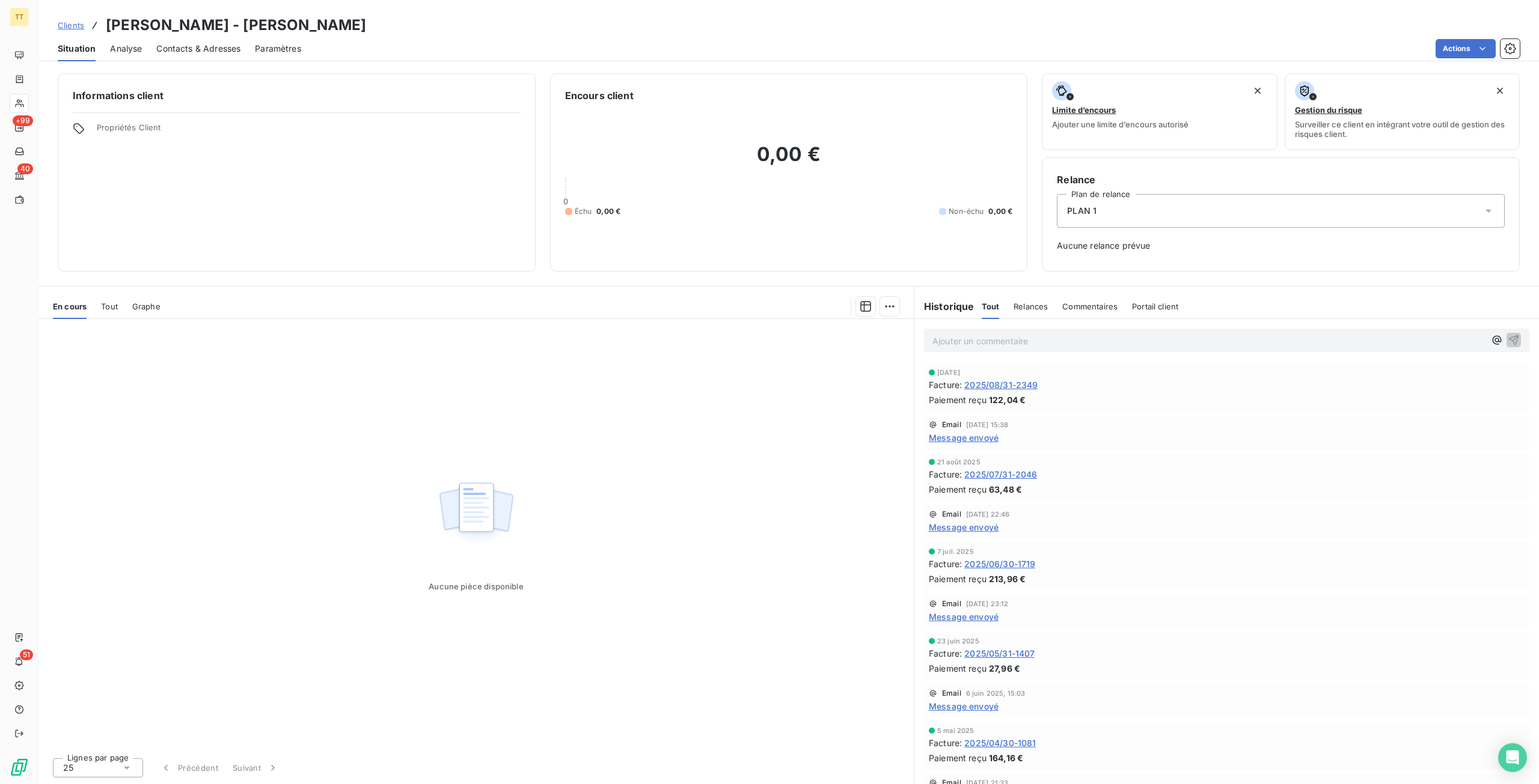
click at [196, 55] on div "Contacts & Adresses" at bounding box center [198, 49] width 84 height 25
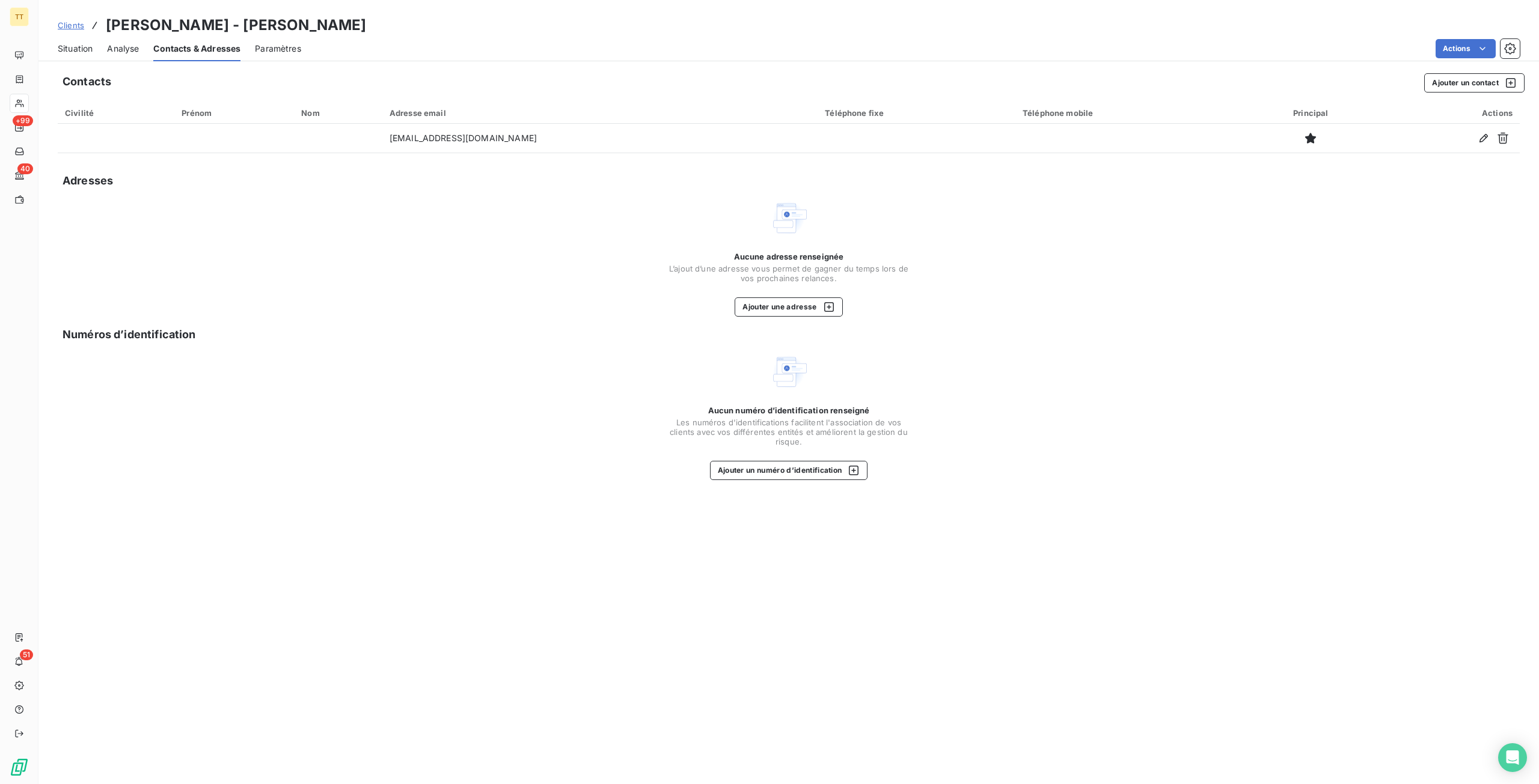
drag, startPoint x: 66, startPoint y: 44, endPoint x: 120, endPoint y: 57, distance: 55.5
click at [67, 44] on span "Situation" at bounding box center [75, 48] width 35 height 12
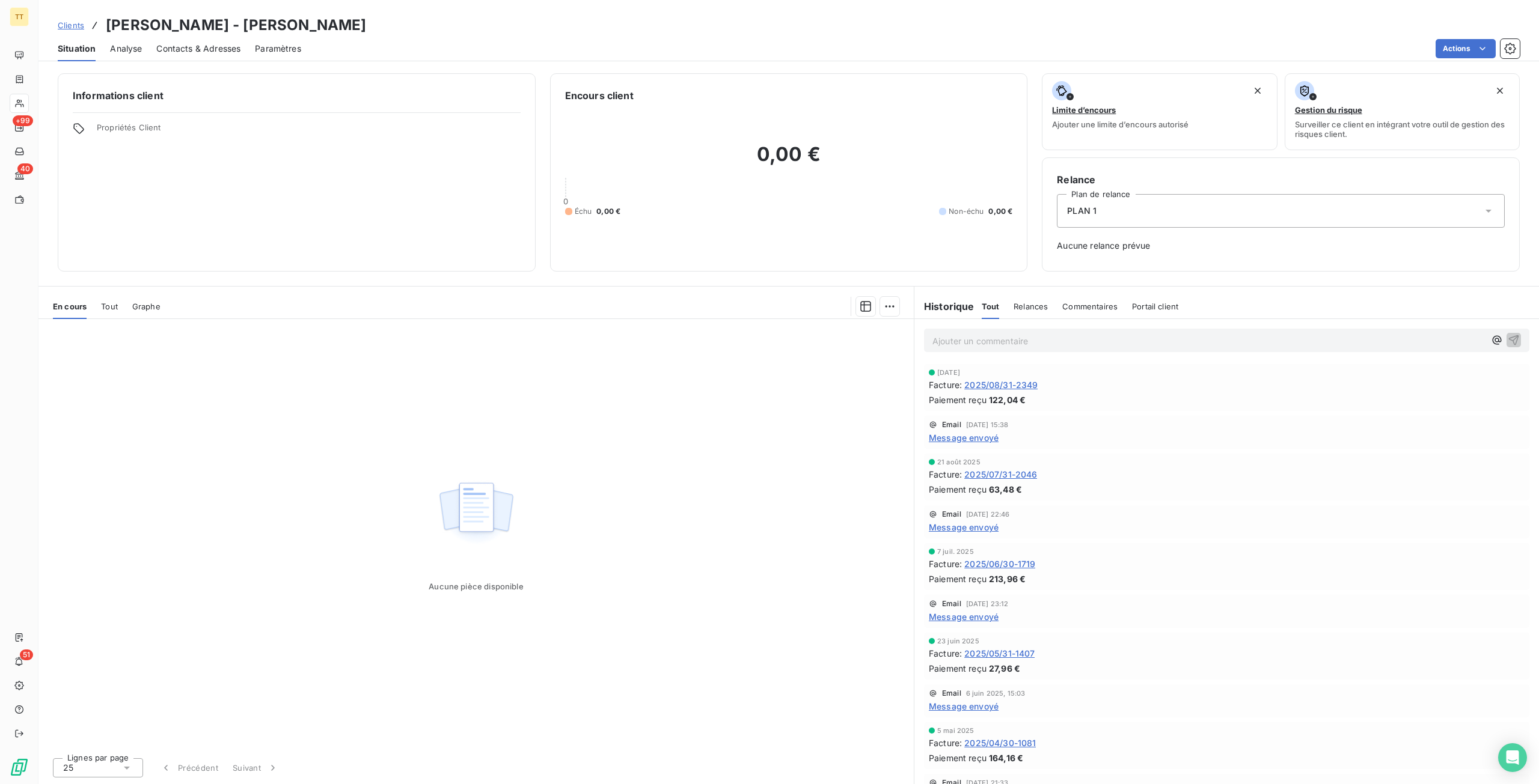
click at [1011, 382] on span "2025/08/31-2349" at bounding box center [1000, 385] width 74 height 13
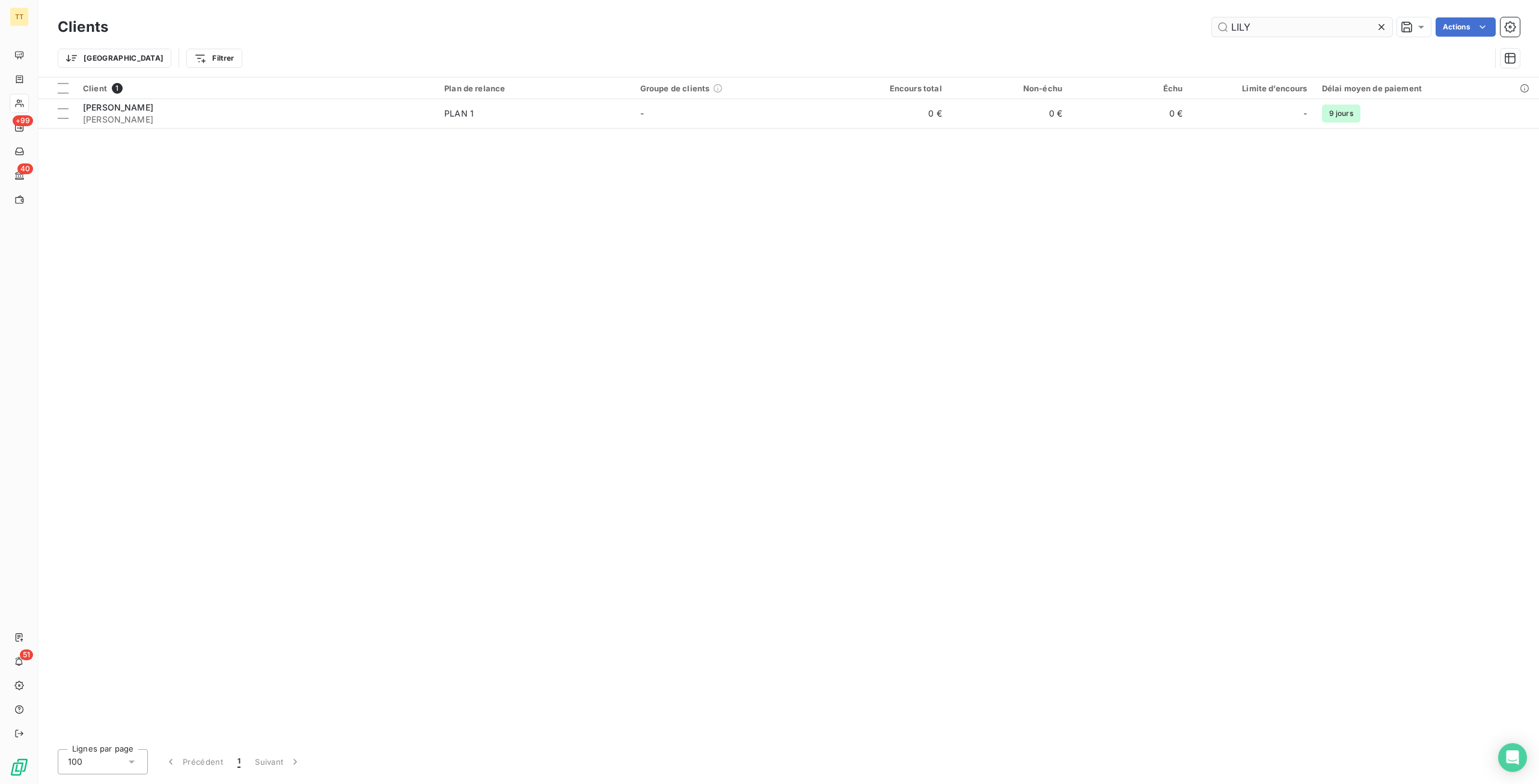
click at [1298, 23] on input "LILY" at bounding box center [1302, 27] width 181 height 19
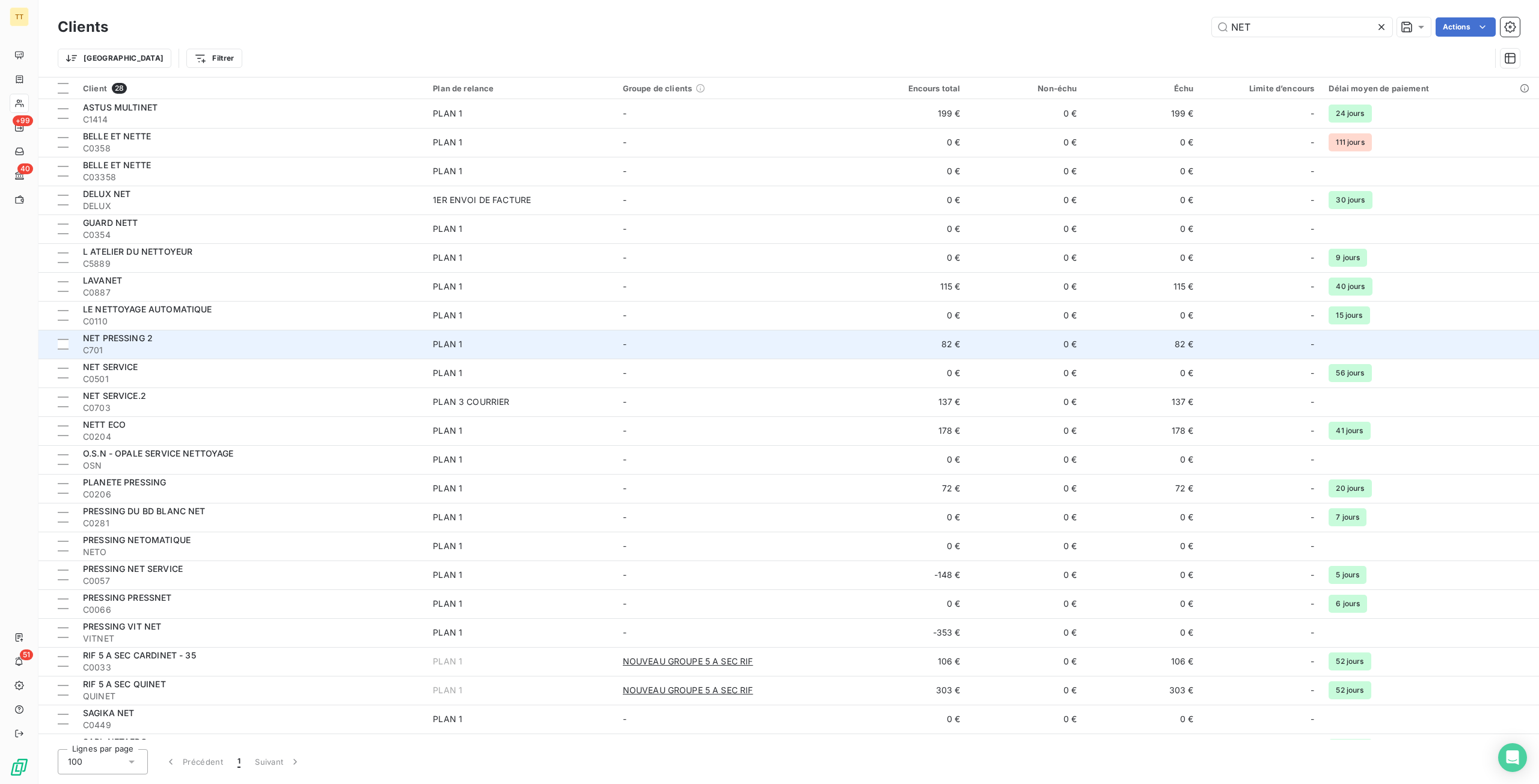
type input "NET"
click at [308, 346] on span "C701" at bounding box center [251, 350] width 336 height 12
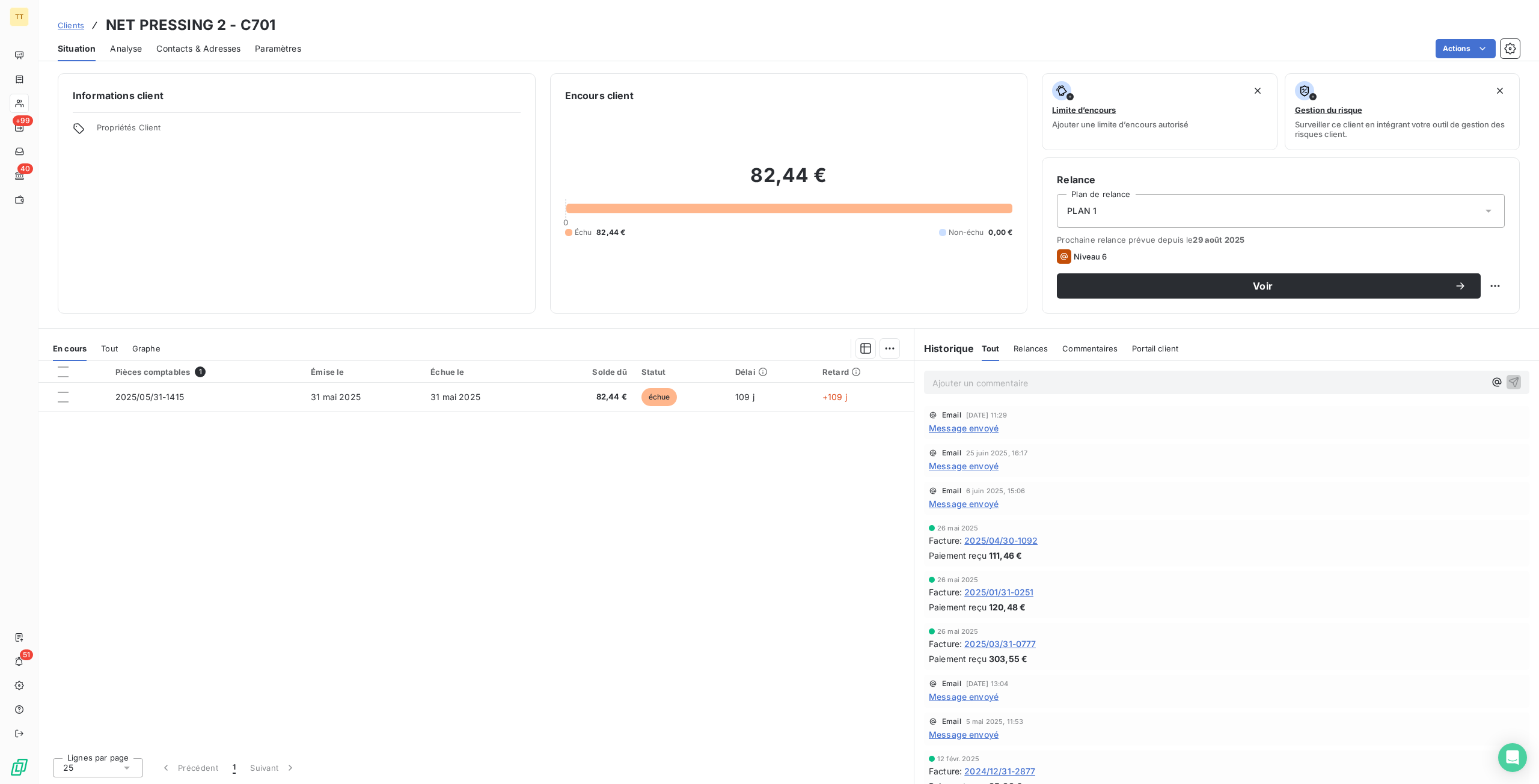
click at [1000, 547] on div "[DATE] Facture : 2025/04/30-1092 Paiement reçu 111,46 €" at bounding box center [1227, 543] width 596 height 37
click at [1003, 535] on span "2025/04/30-1092" at bounding box center [1000, 541] width 74 height 13
click at [966, 426] on span "Message envoyé" at bounding box center [964, 428] width 70 height 13
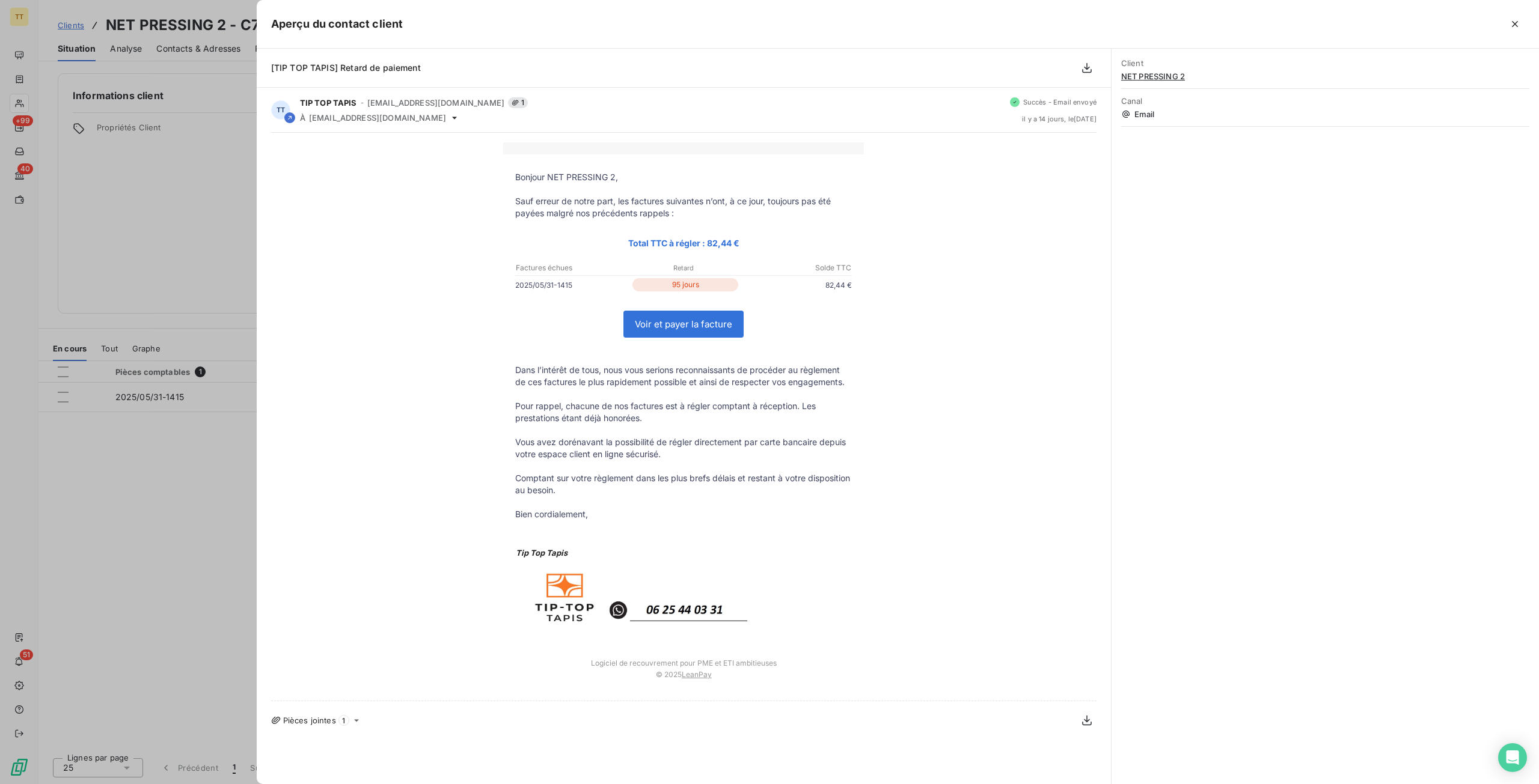
click at [191, 408] on div at bounding box center [769, 392] width 1539 height 784
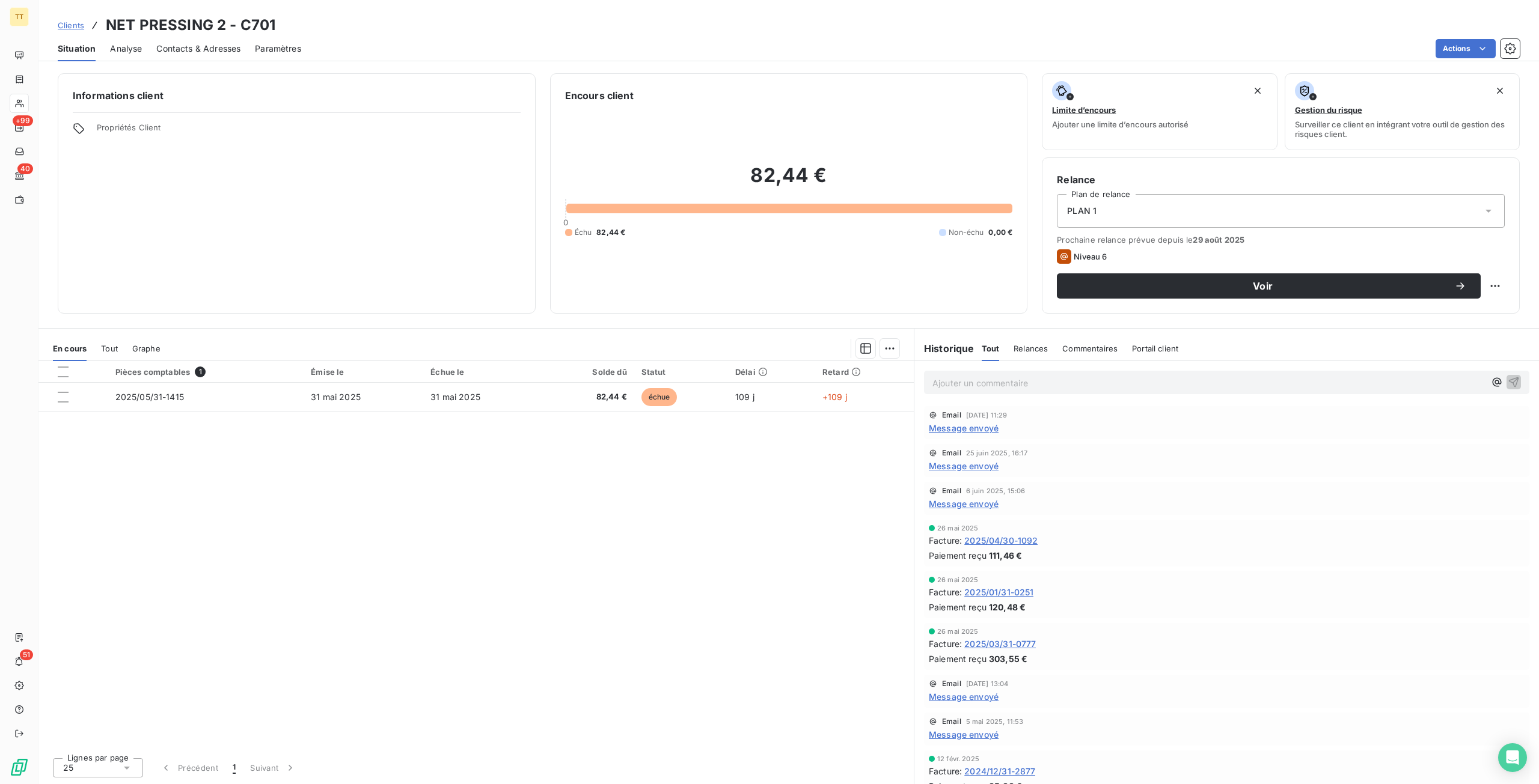
click at [979, 470] on span "Message envoyé" at bounding box center [964, 466] width 70 height 13
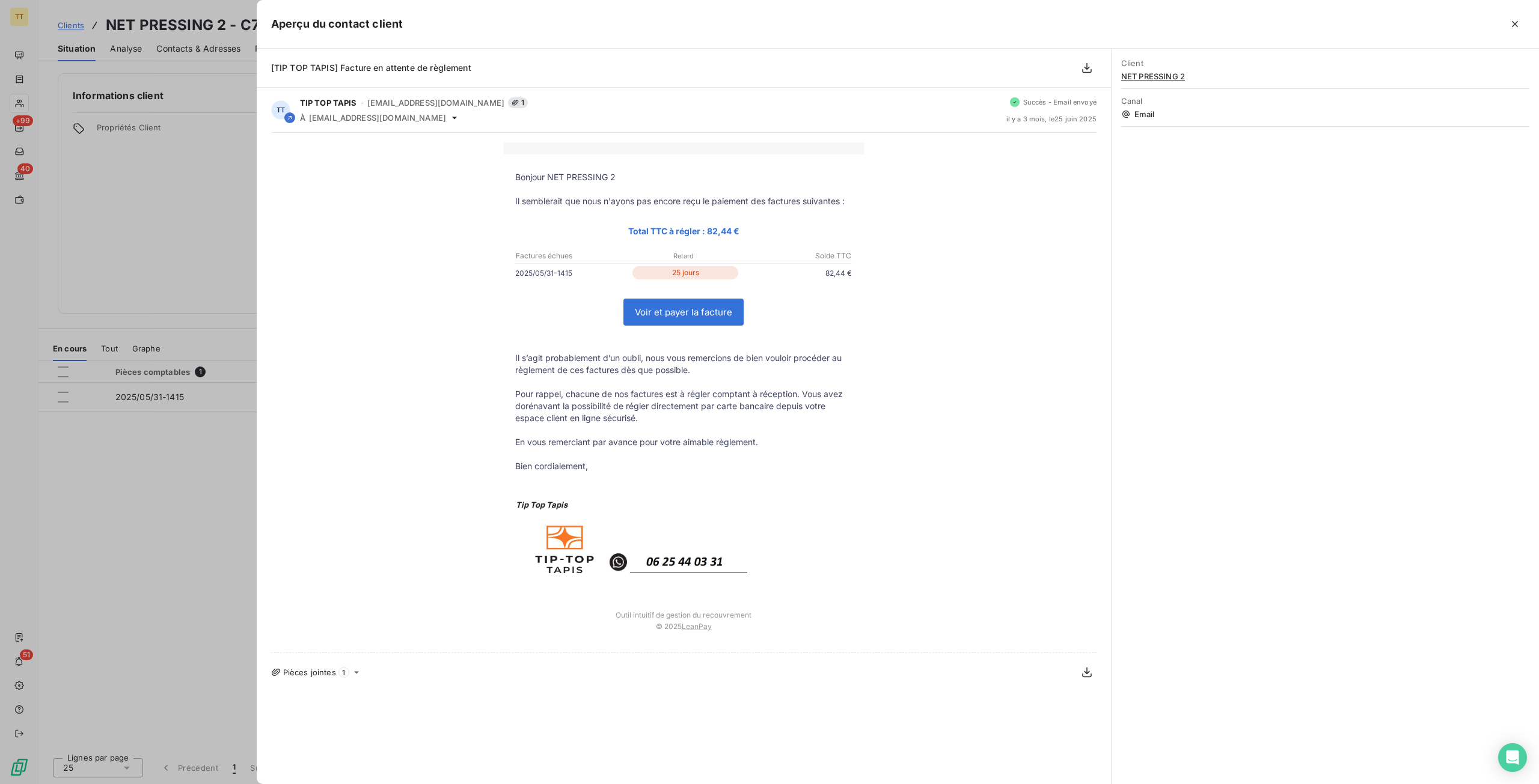
click at [74, 389] on div at bounding box center [769, 392] width 1539 height 784
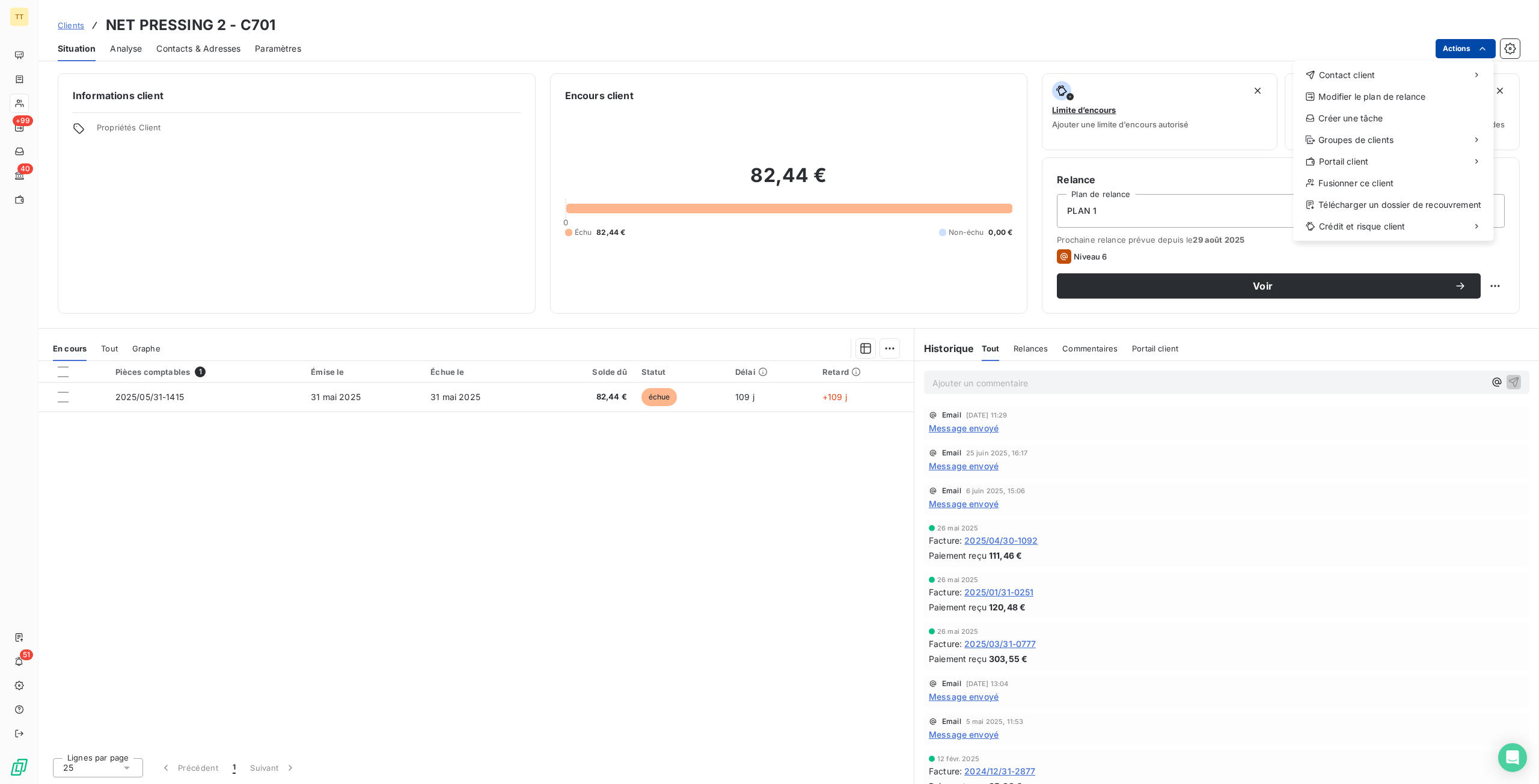
click at [1480, 41] on html "TT +99 40 51 Clients NET PRESSING 2 - C701 Situation Analyse Contacts & Adresse…" at bounding box center [769, 392] width 1539 height 784
click at [1221, 74] on div "Envoyer un email" at bounding box center [1203, 80] width 161 height 19
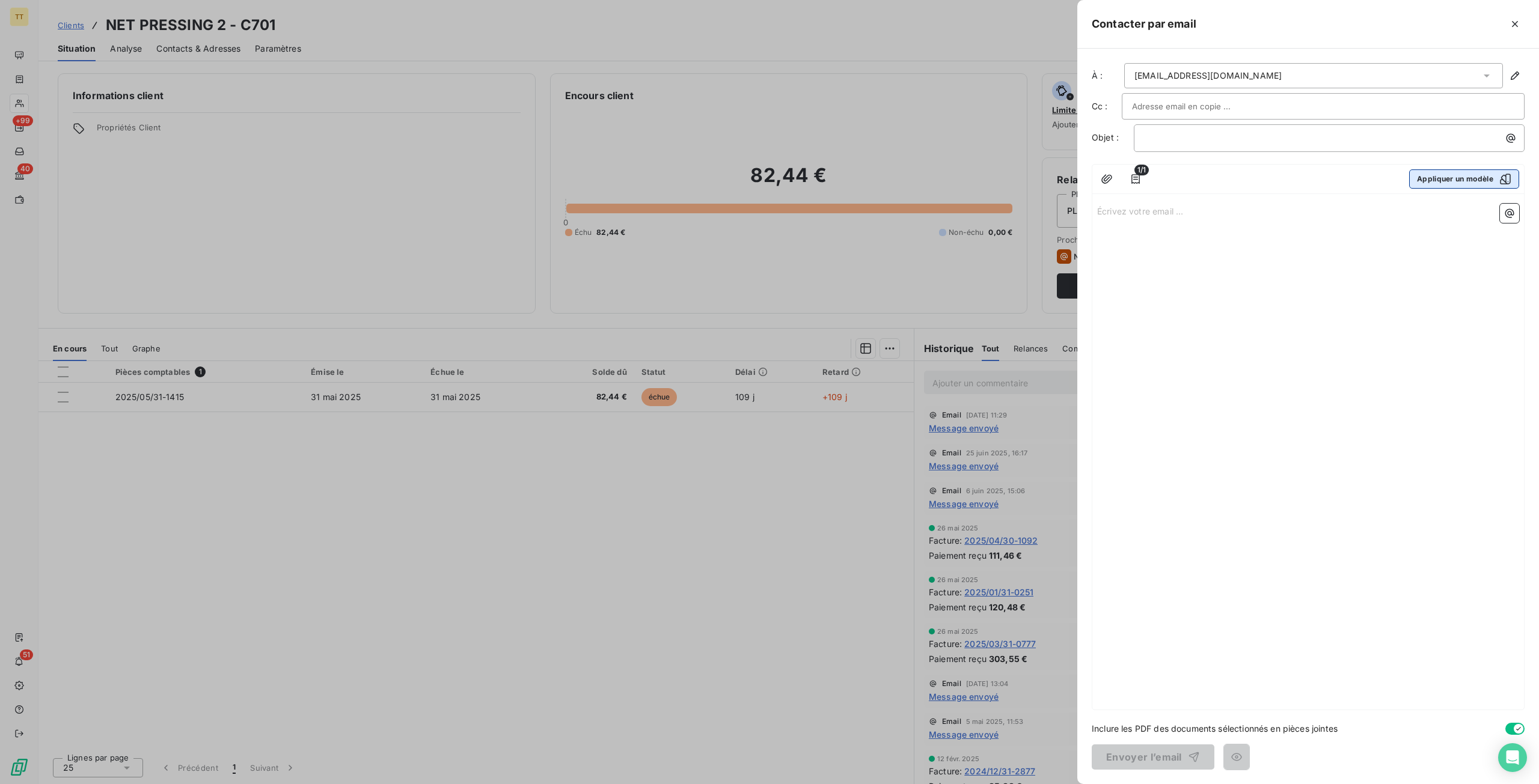
click at [1448, 173] on button "Appliquer un modèle" at bounding box center [1464, 179] width 110 height 19
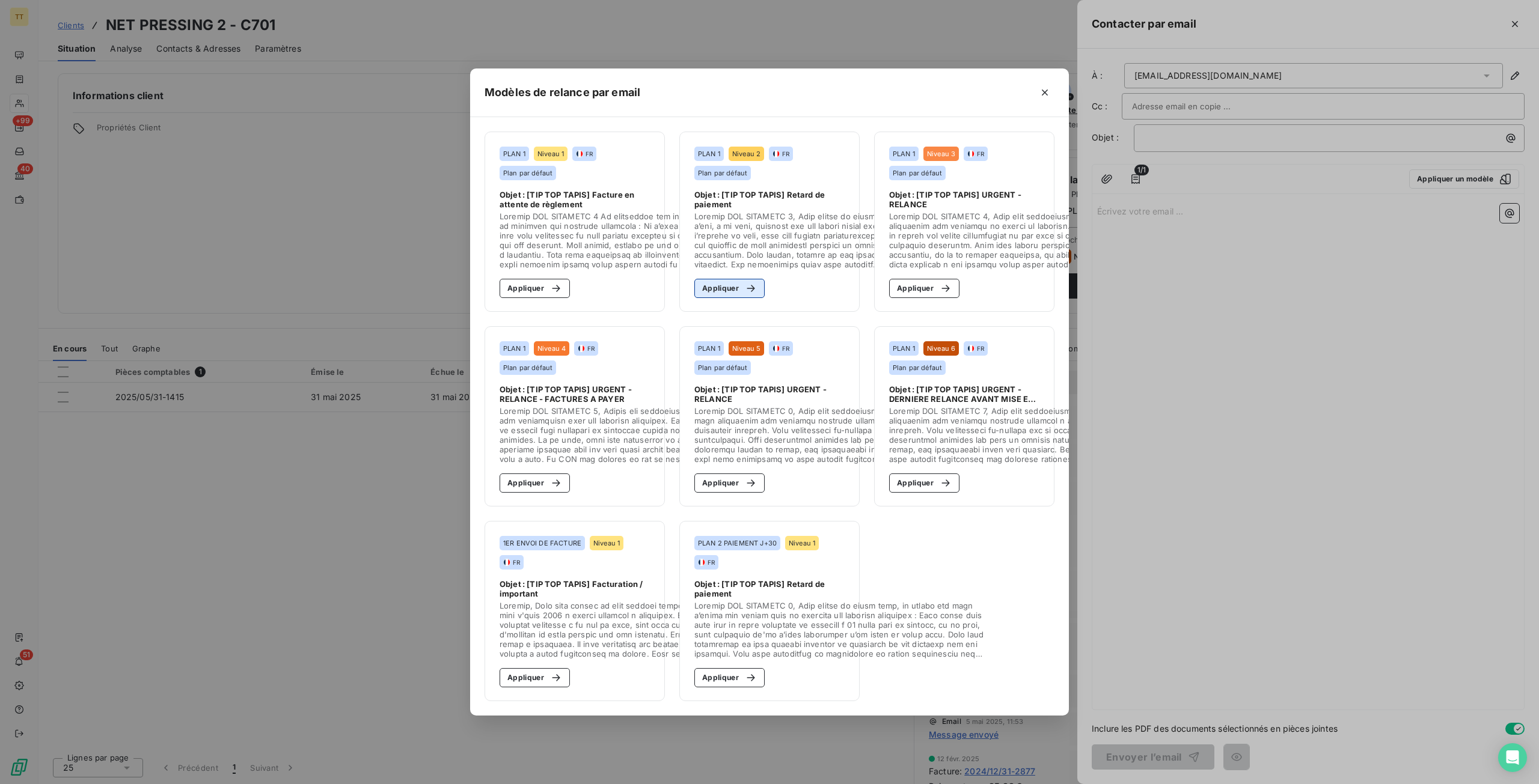
click at [733, 289] on button "Appliquer" at bounding box center [730, 288] width 70 height 19
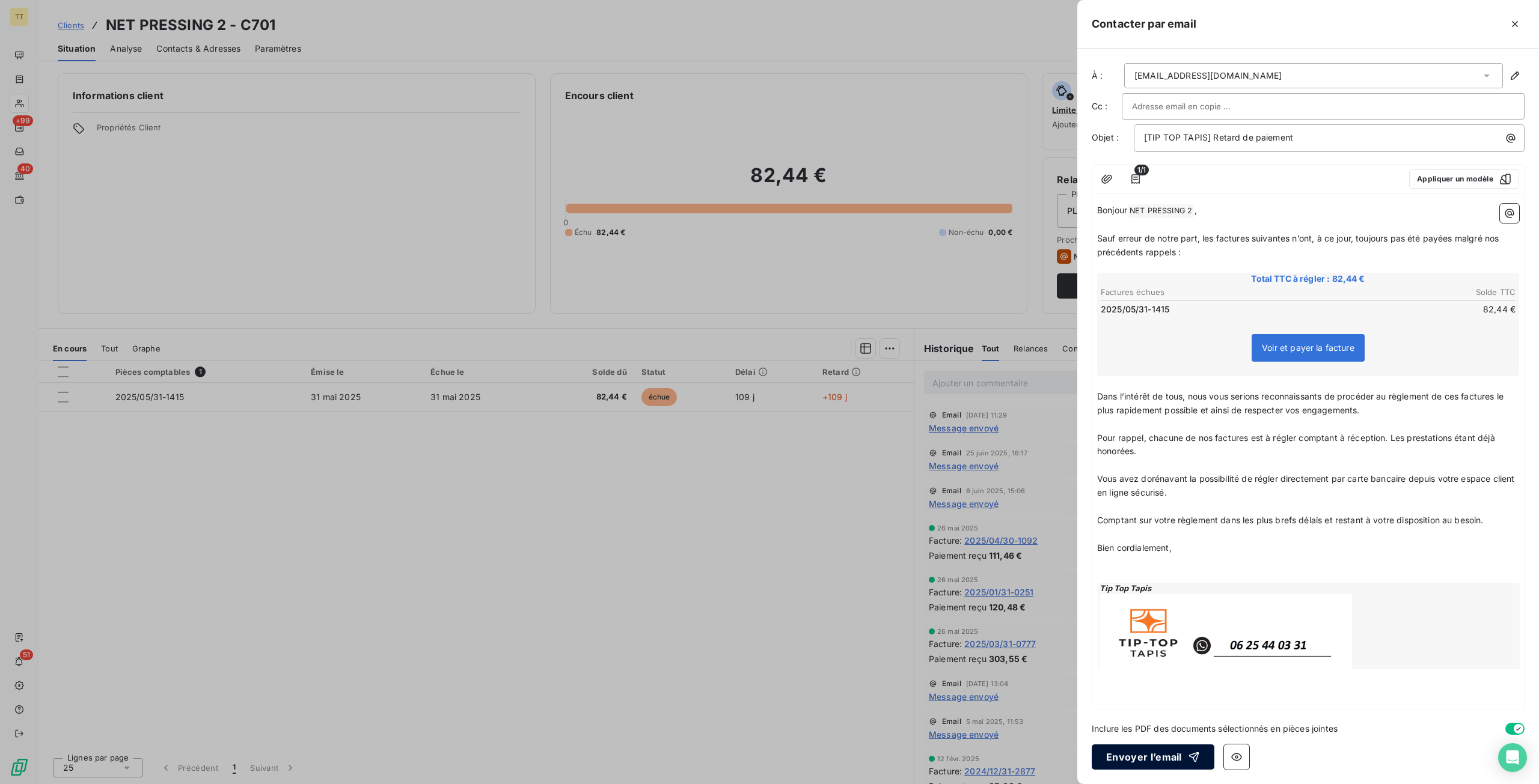
click at [1152, 751] on button "Envoyer l’email" at bounding box center [1152, 757] width 123 height 25
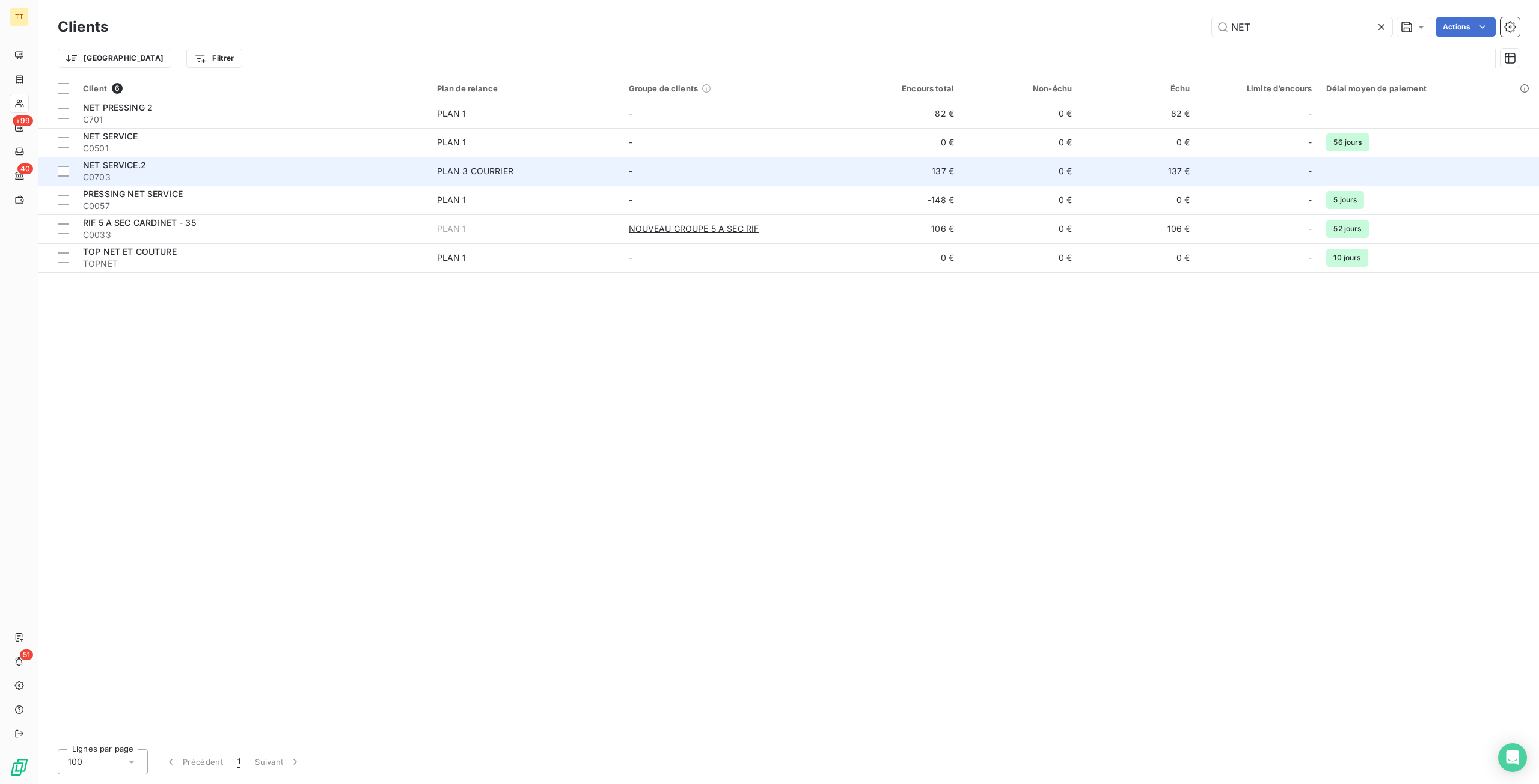
type input "NET"
click at [295, 177] on span "C0703" at bounding box center [253, 177] width 340 height 12
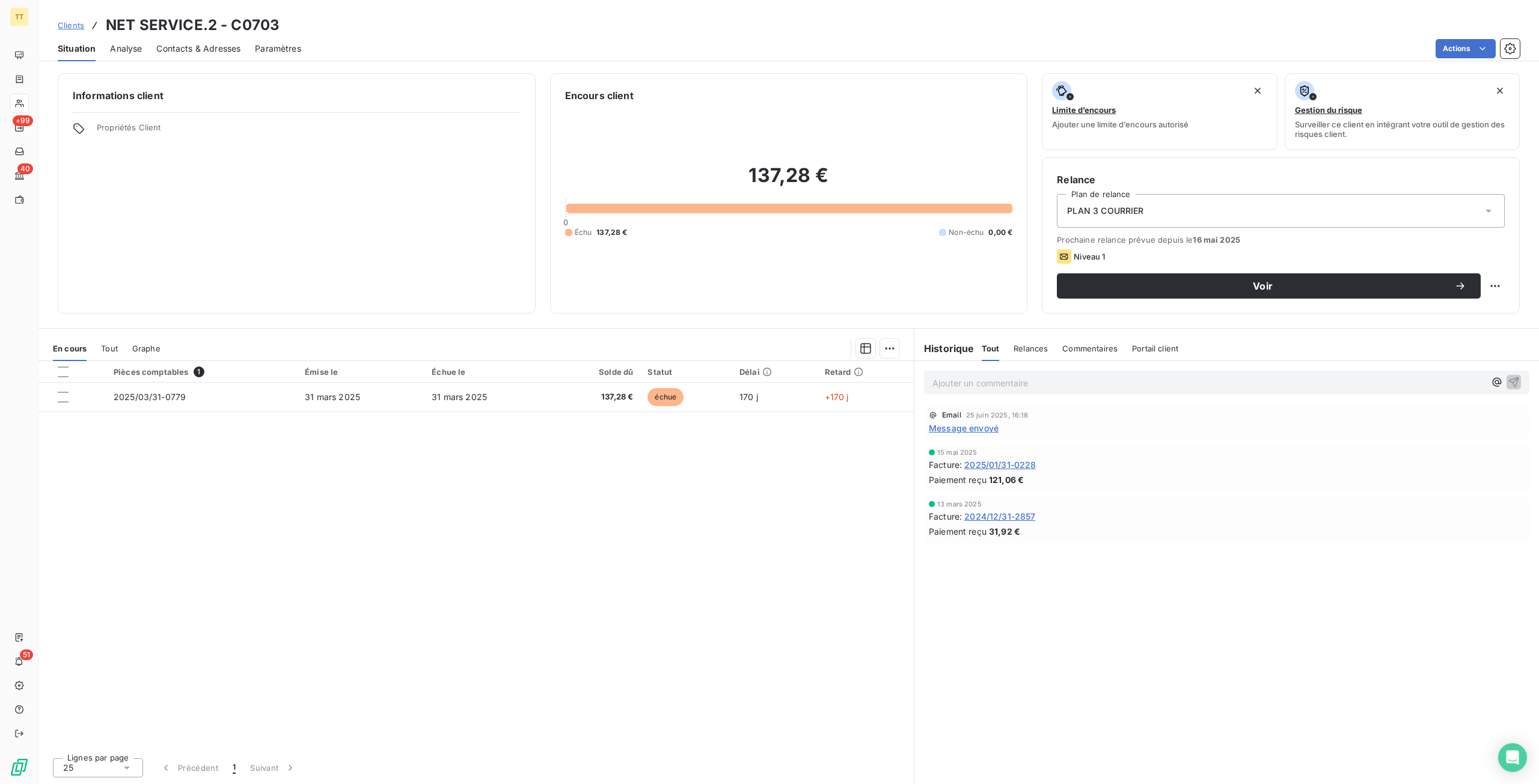
click at [996, 467] on span "2025/01/31-0228" at bounding box center [1000, 465] width 71 height 13
click at [979, 428] on span "Message envoyé" at bounding box center [964, 428] width 70 height 13
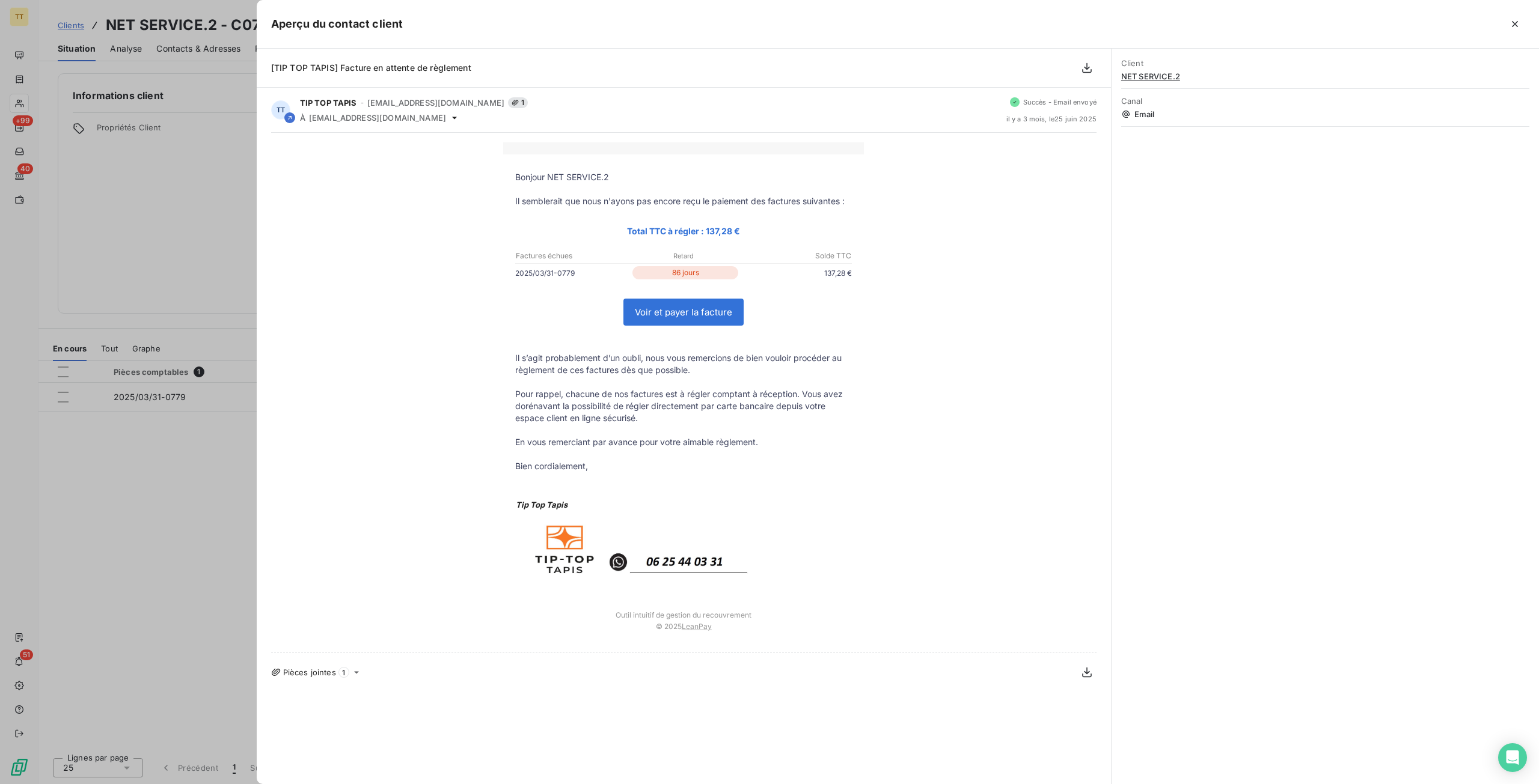
click at [100, 336] on div at bounding box center [769, 392] width 1539 height 784
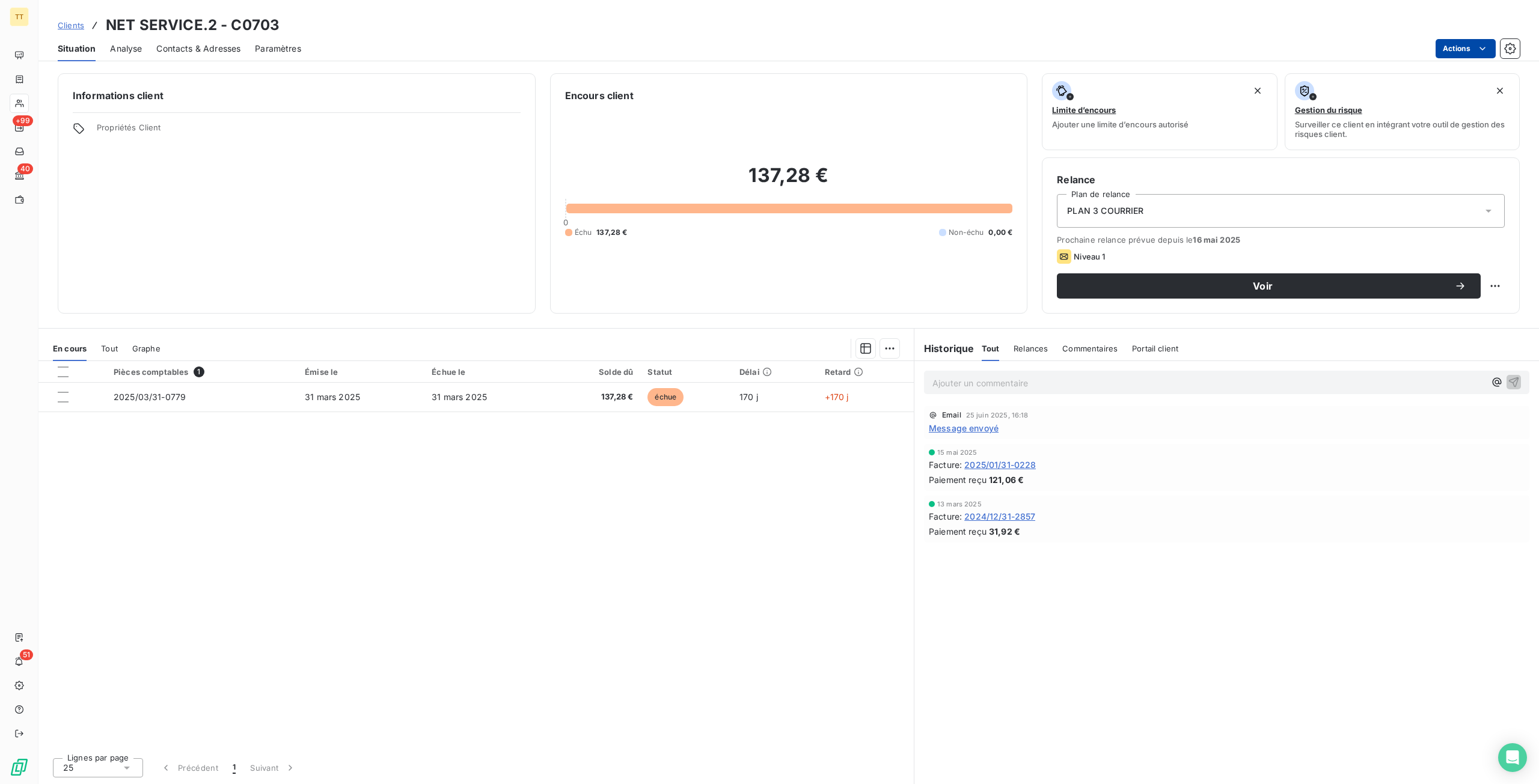
click at [1475, 45] on html "TT +99 40 51 Clients NET SERVICE.2 - C0703 Situation Analyse Contacts & Adresse…" at bounding box center [769, 392] width 1539 height 784
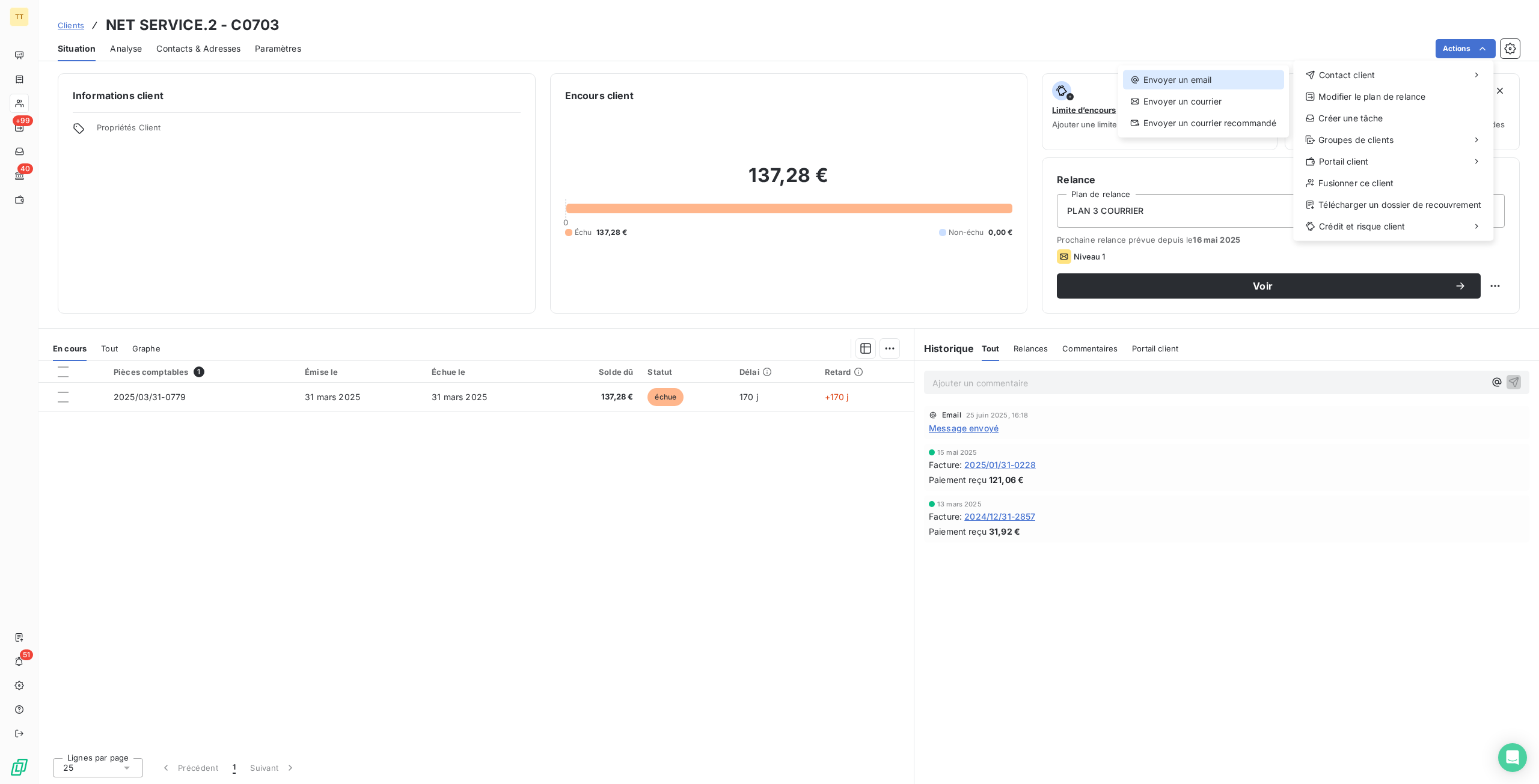
click at [1276, 73] on div "Envoyer un email" at bounding box center [1203, 80] width 161 height 19
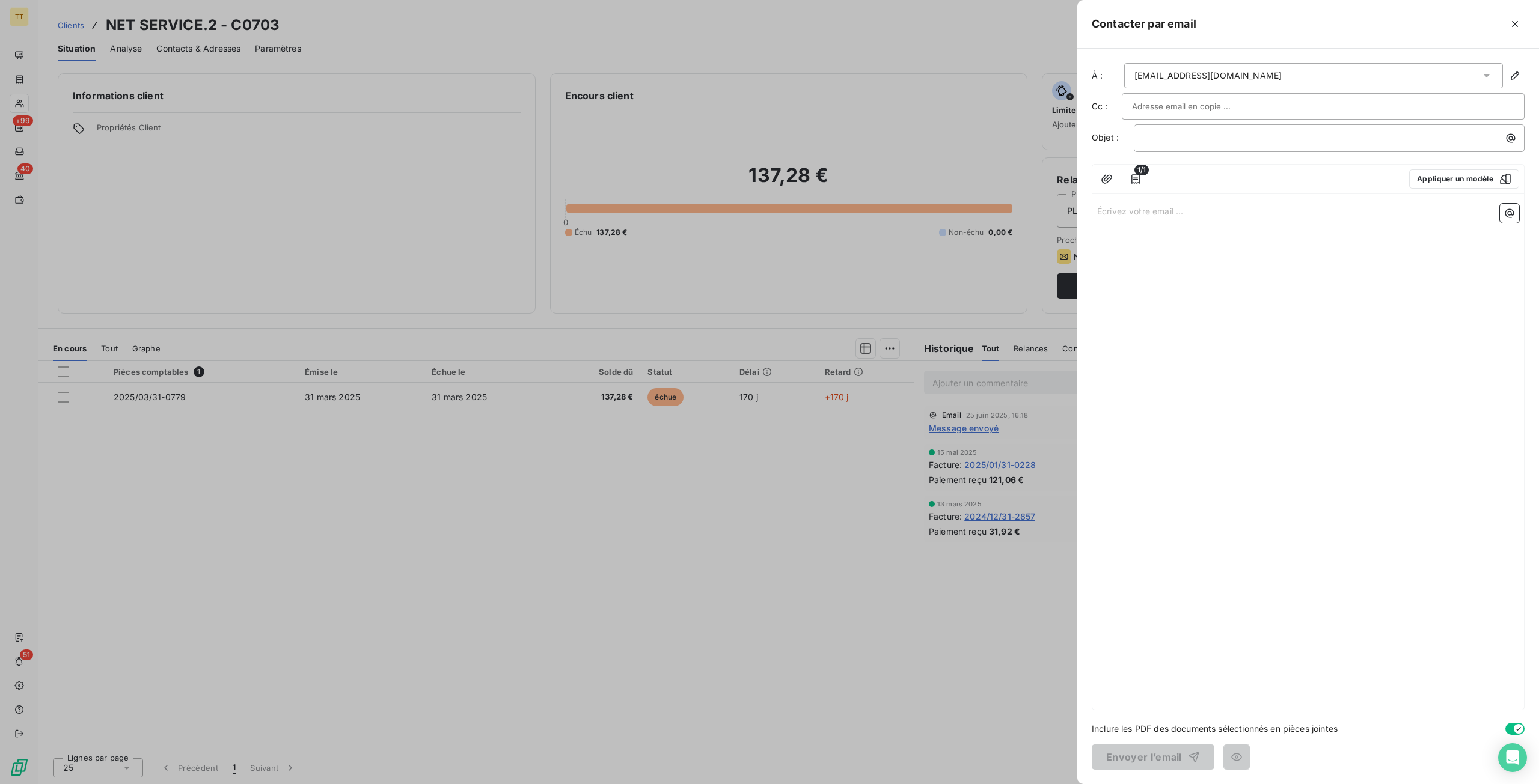
click at [617, 403] on div at bounding box center [769, 392] width 1539 height 784
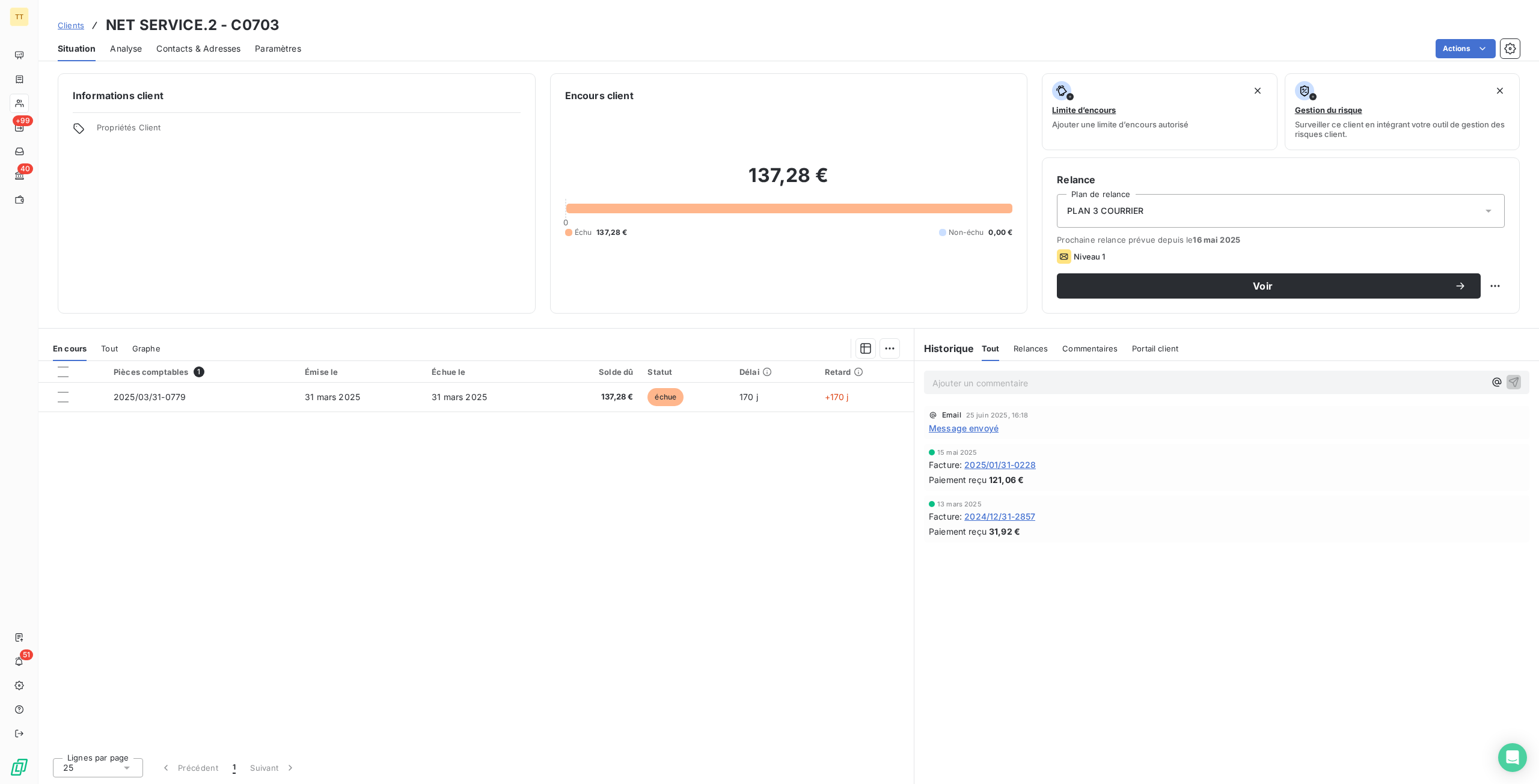
click at [1014, 461] on span "2025/01/31-0228" at bounding box center [1000, 465] width 71 height 13
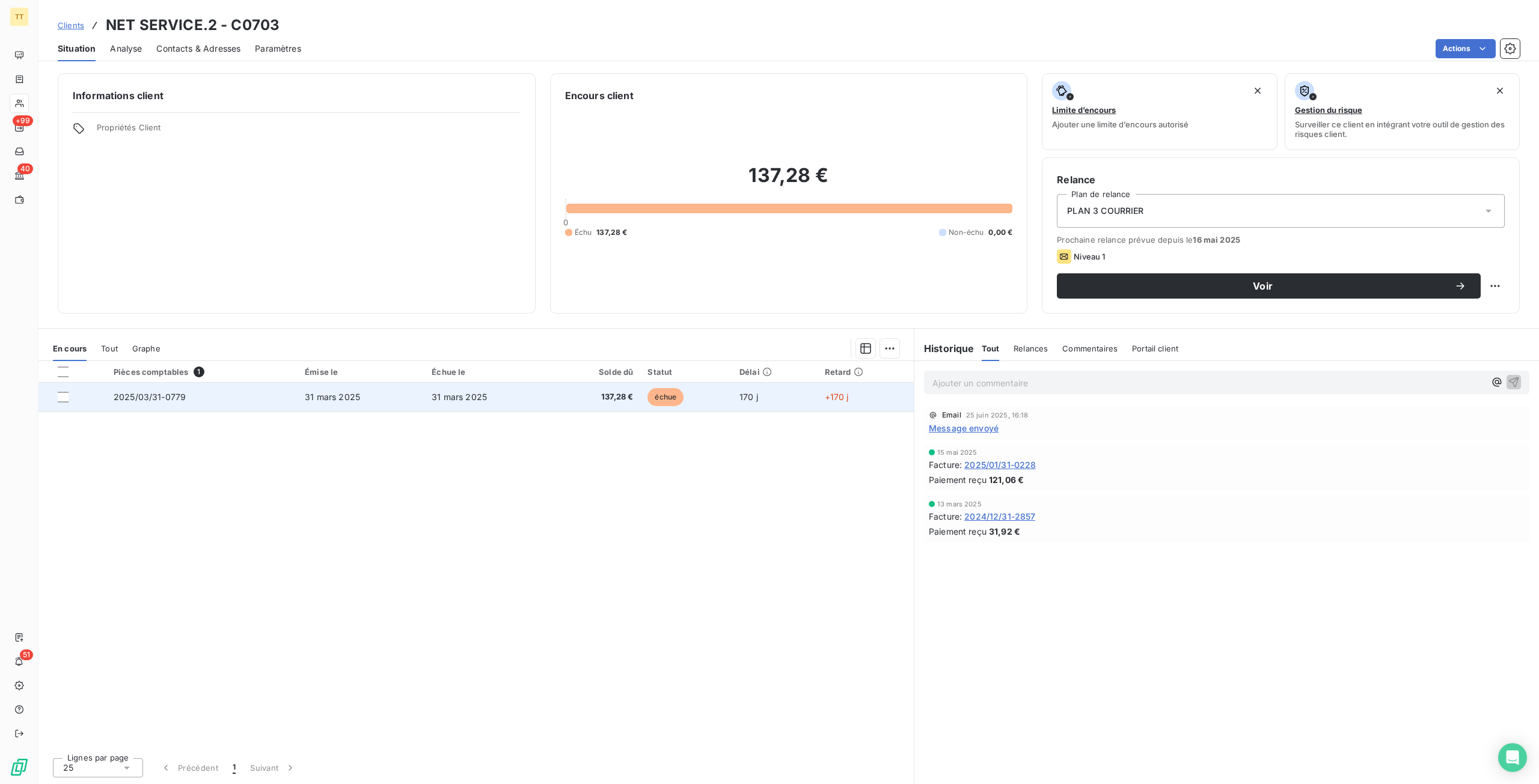
click at [330, 392] on span "31 mars 2025" at bounding box center [333, 397] width 55 height 10
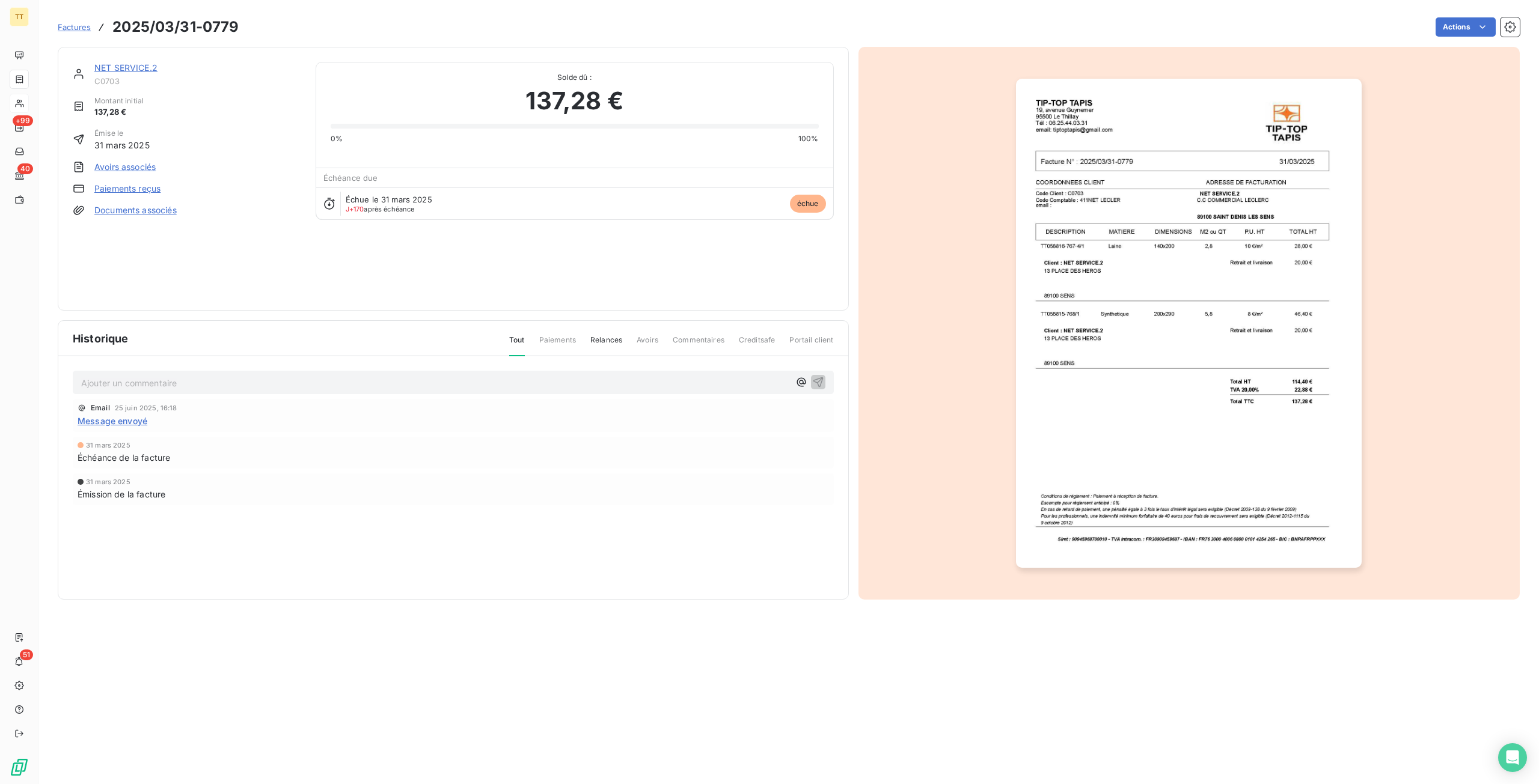
click at [1261, 210] on img "button" at bounding box center [1189, 323] width 345 height 489
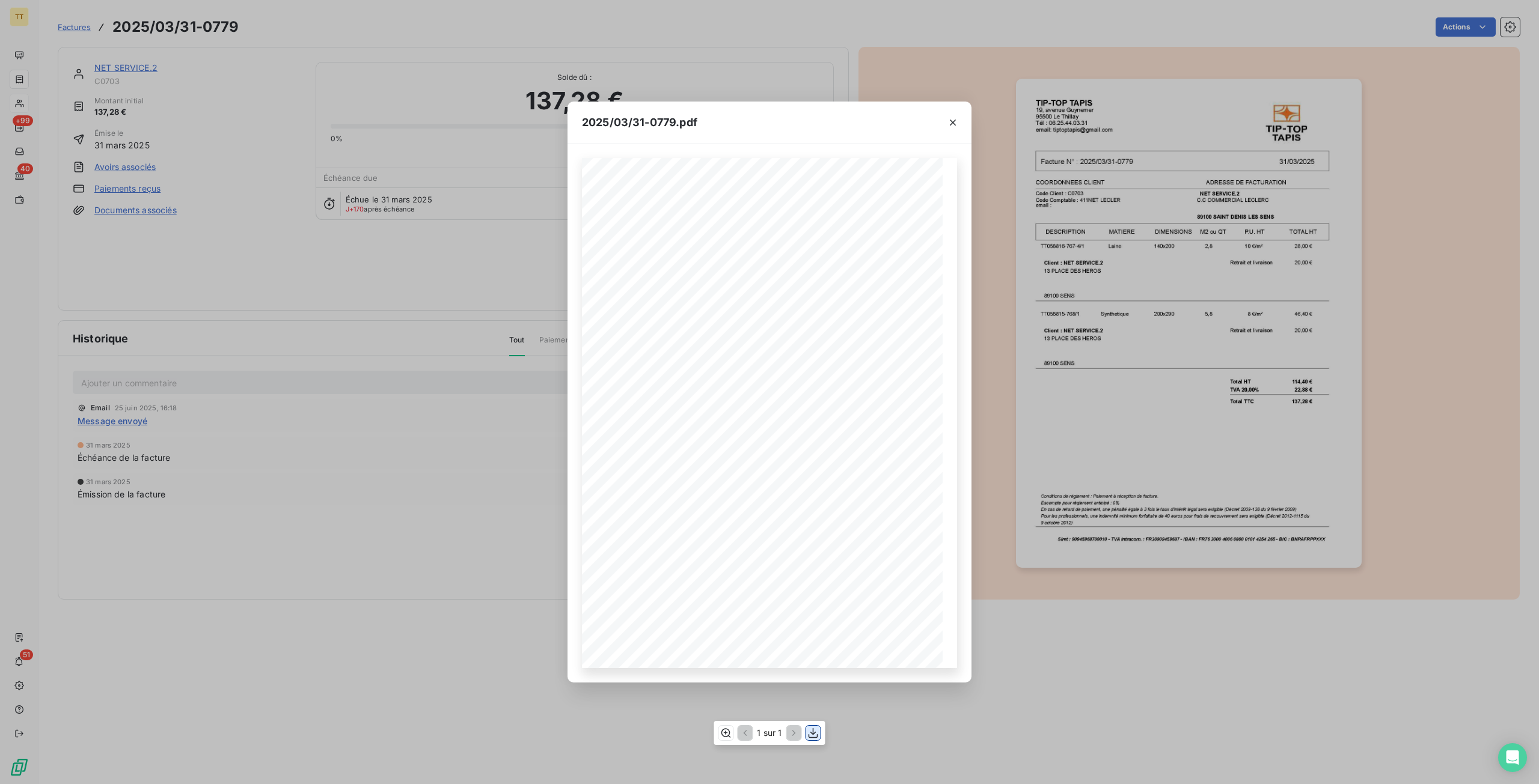
click at [814, 733] on icon "button" at bounding box center [813, 733] width 10 height 10
click at [954, 124] on icon "button" at bounding box center [953, 123] width 6 height 6
